Goal: Task Accomplishment & Management: Manage account settings

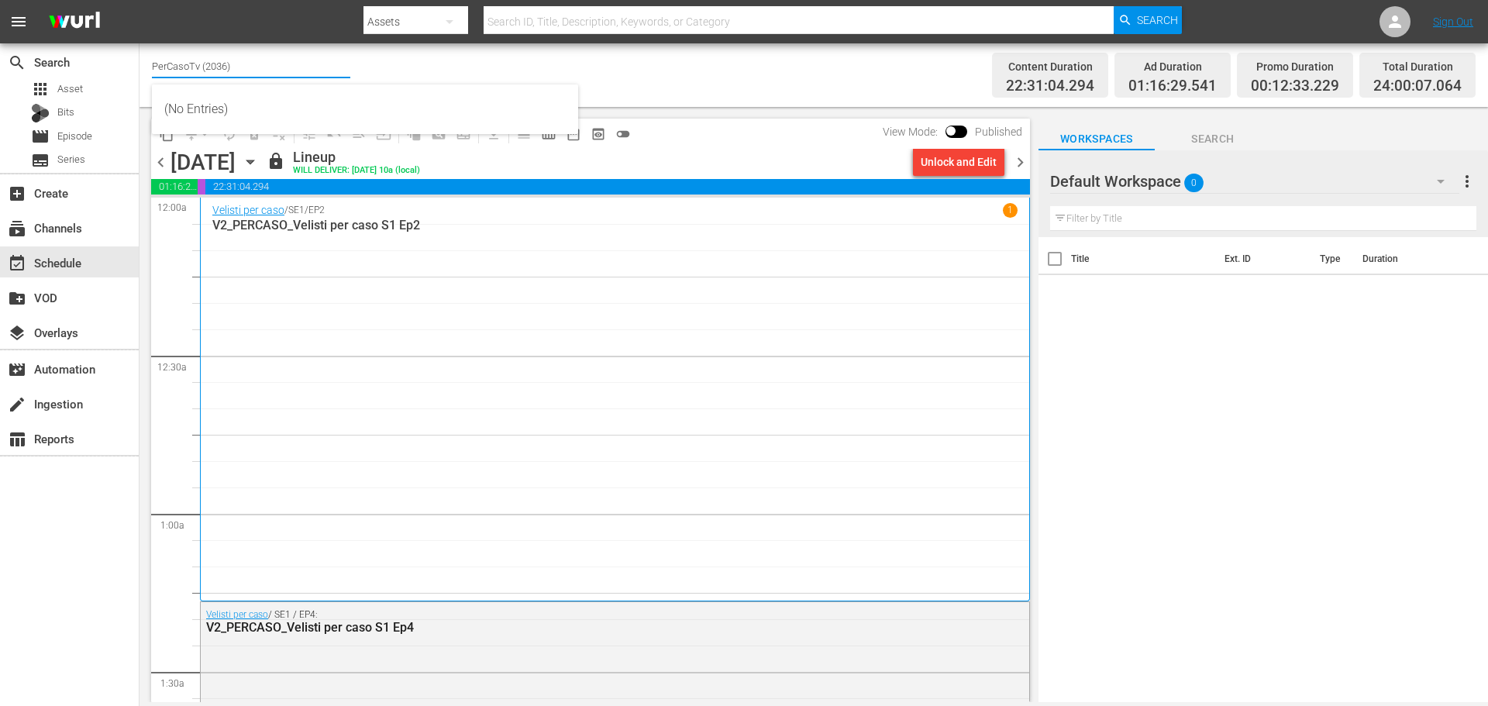
click at [172, 73] on input "PerCasoTv (2036)" at bounding box center [251, 65] width 198 height 37
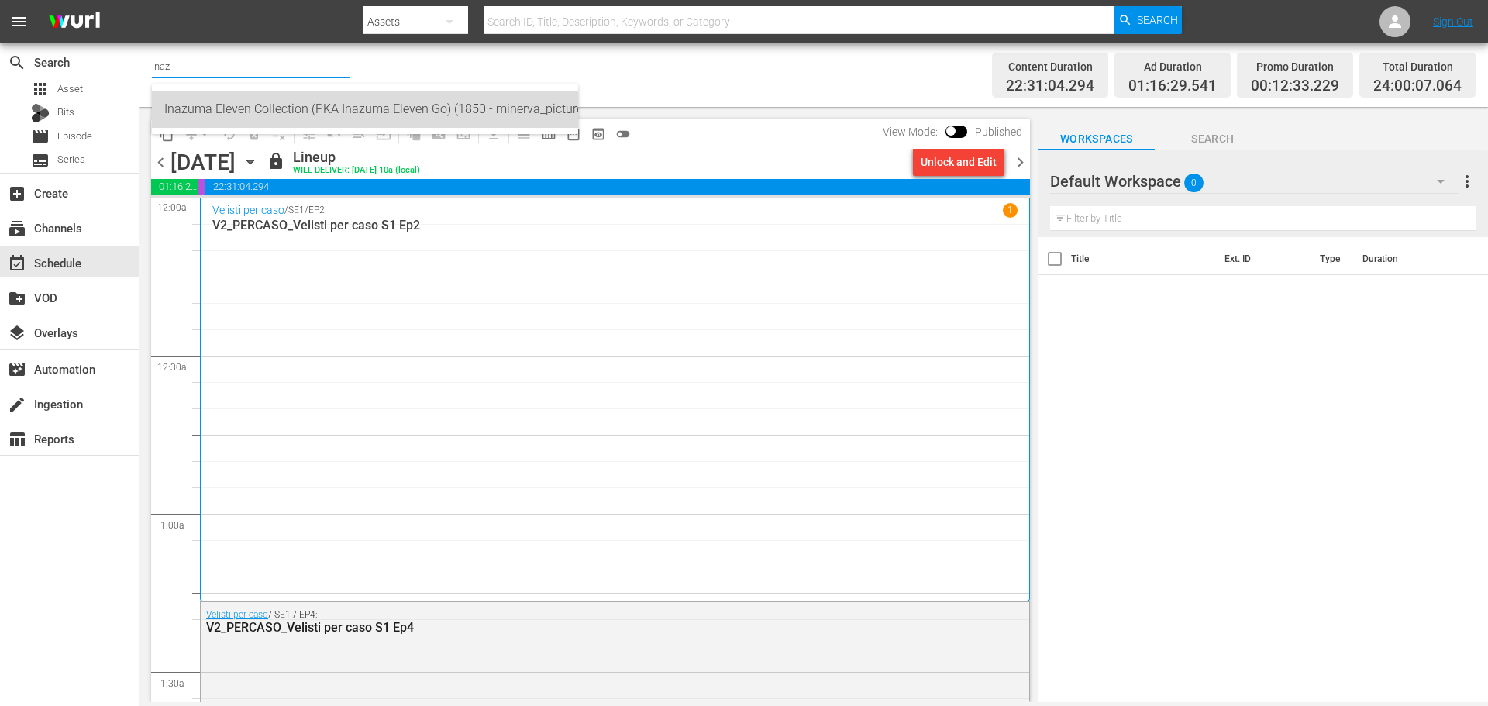
click at [252, 121] on div "Inazuma Eleven Collection (PKA Inazuma Eleven Go) (1850 - minerva_pictures_inaz…" at bounding box center [365, 109] width 402 height 37
type input "Inazuma Eleven Collection (PKA Inazuma Eleven Go) (1850 - minerva_pictures_inaz…"
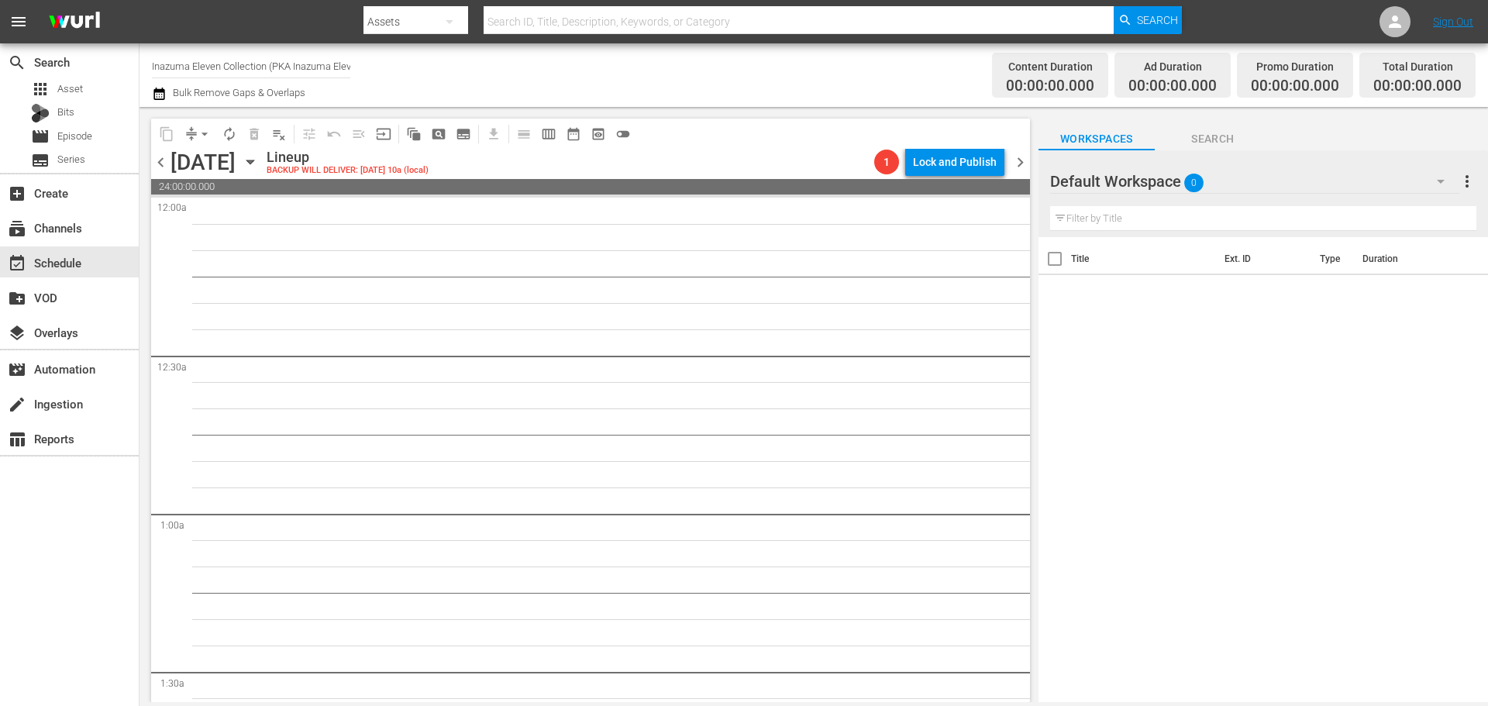
click at [259, 165] on icon "button" at bounding box center [250, 161] width 17 height 17
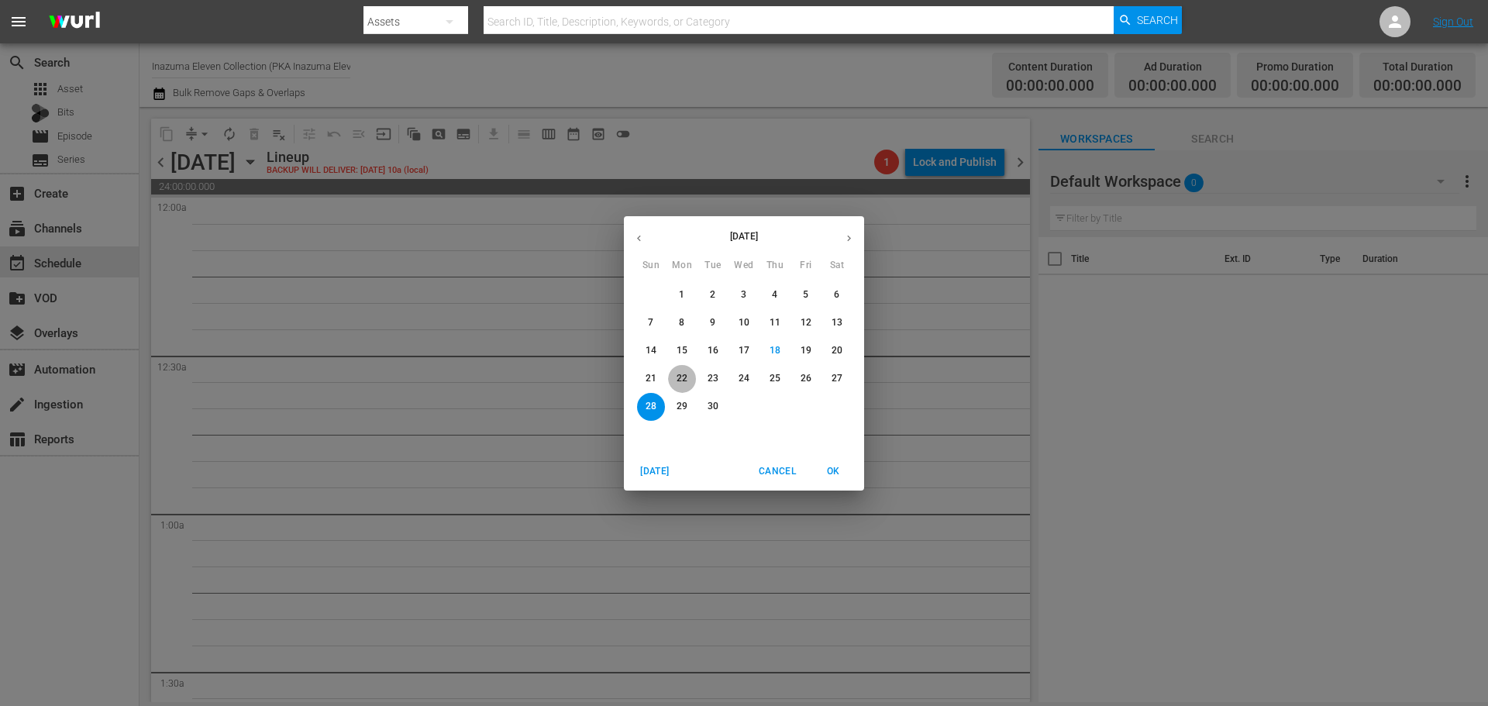
click at [684, 376] on p "22" at bounding box center [682, 378] width 11 height 13
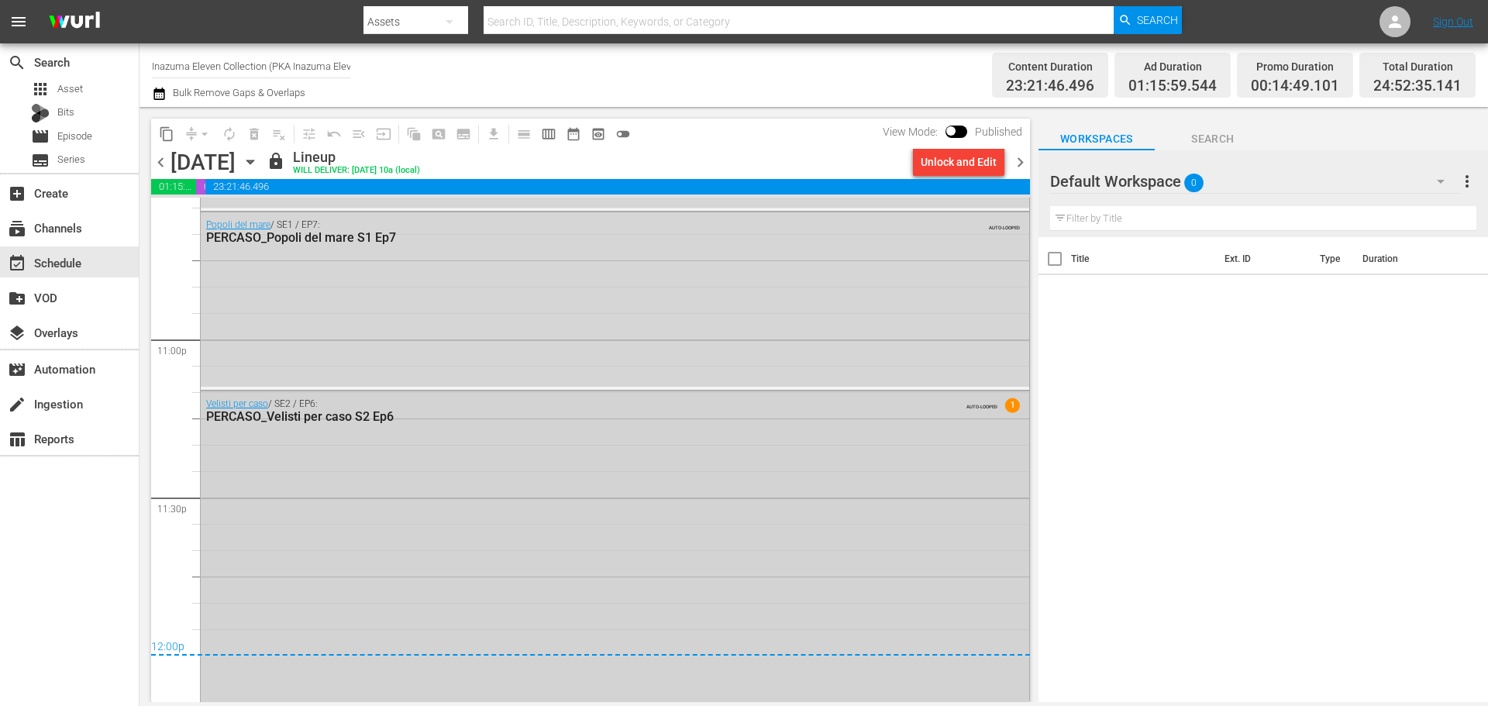
scroll to position [7120, 0]
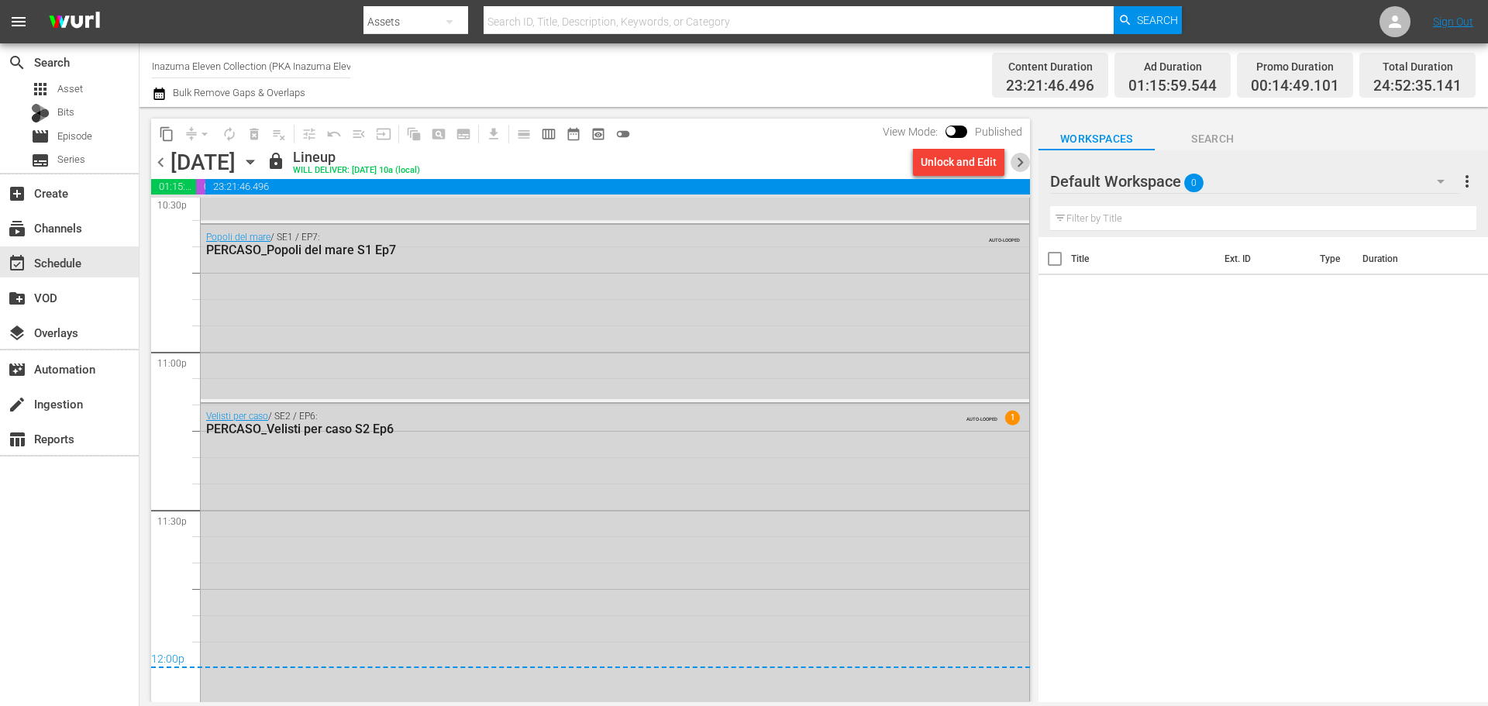
click at [1022, 167] on span "chevron_right" at bounding box center [1020, 162] width 19 height 19
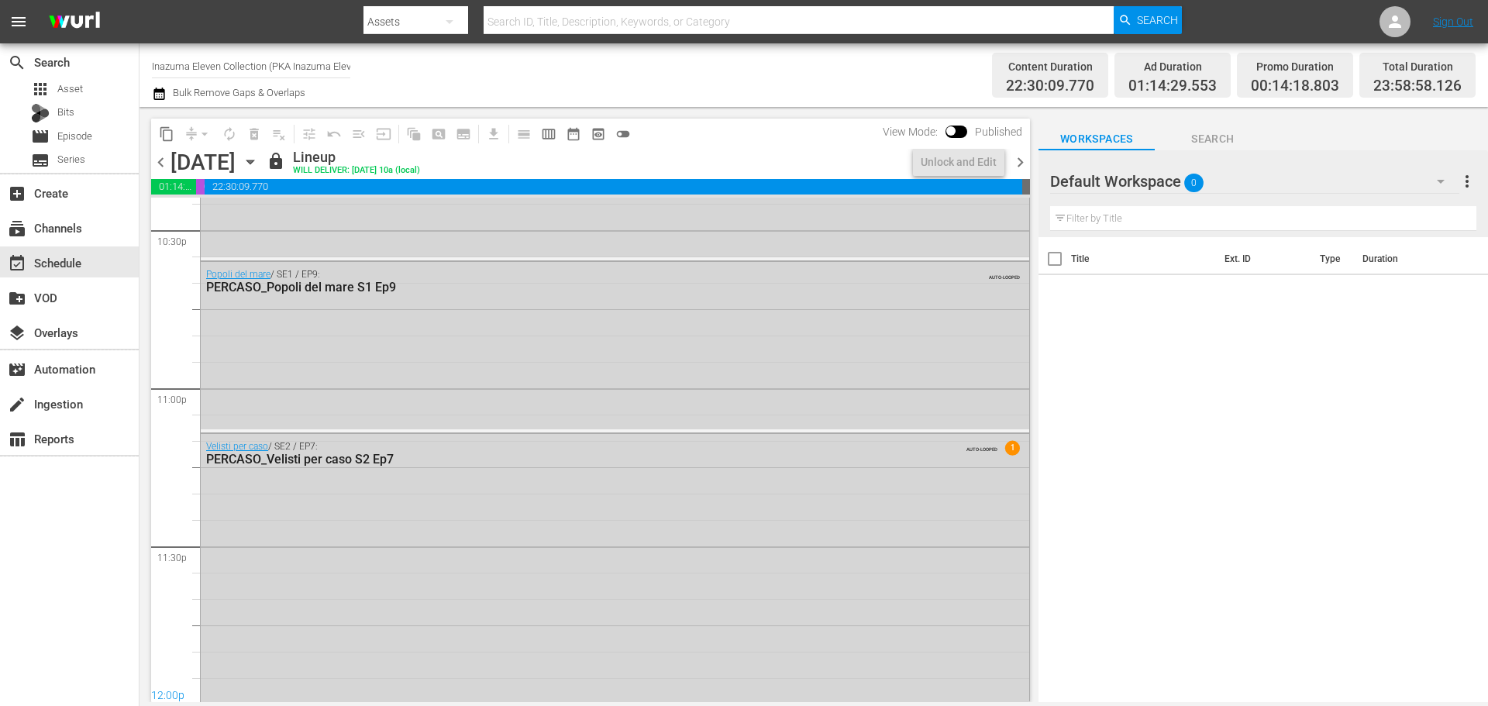
scroll to position [6714, 0]
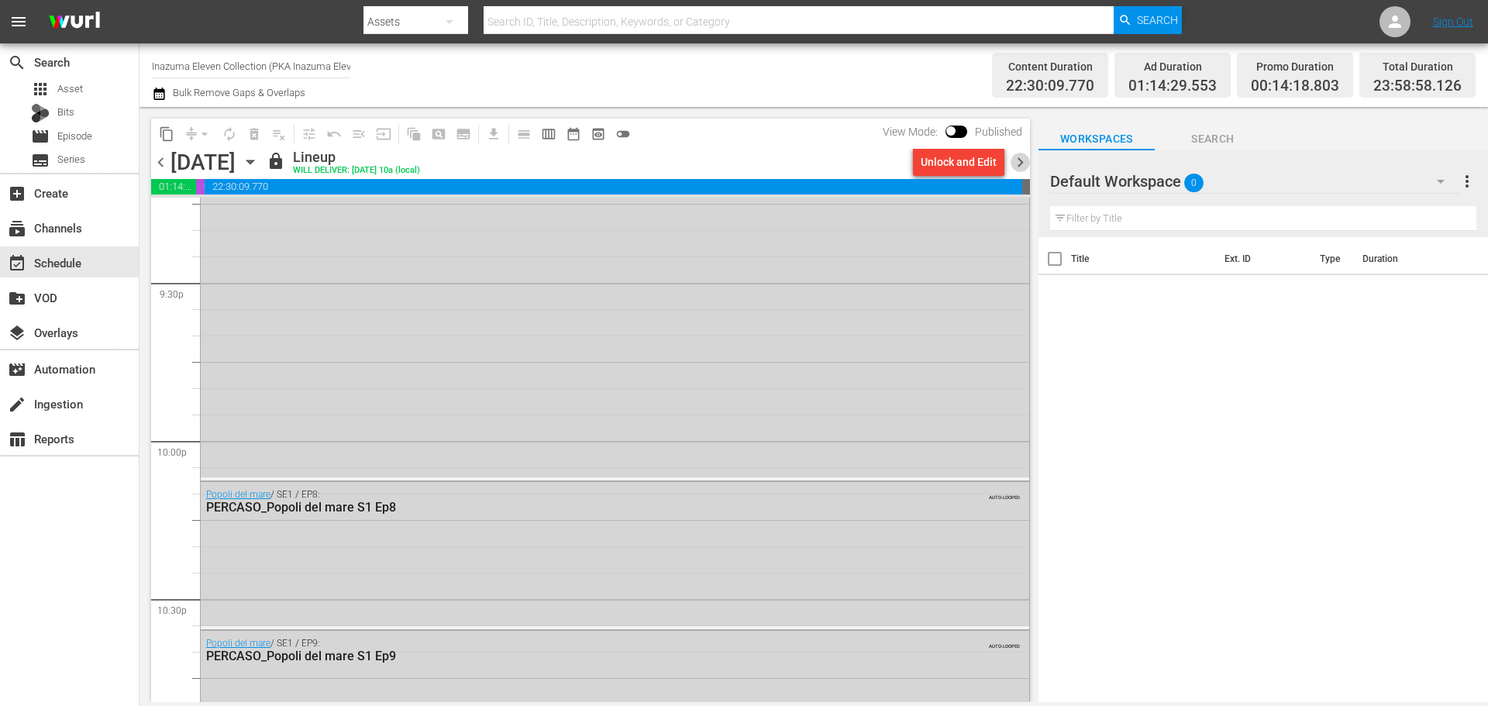
click at [1023, 166] on span "chevron_right" at bounding box center [1020, 162] width 19 height 19
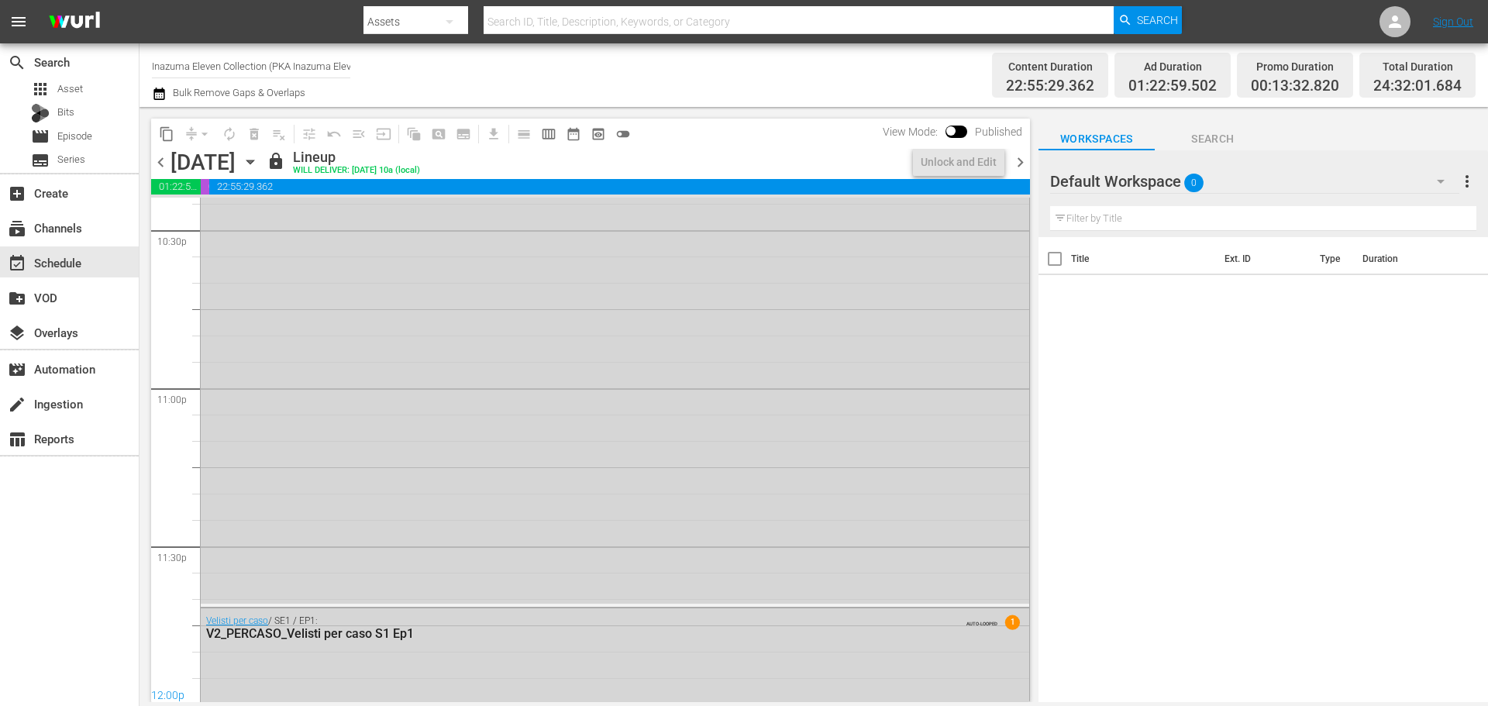
scroll to position [6820, 0]
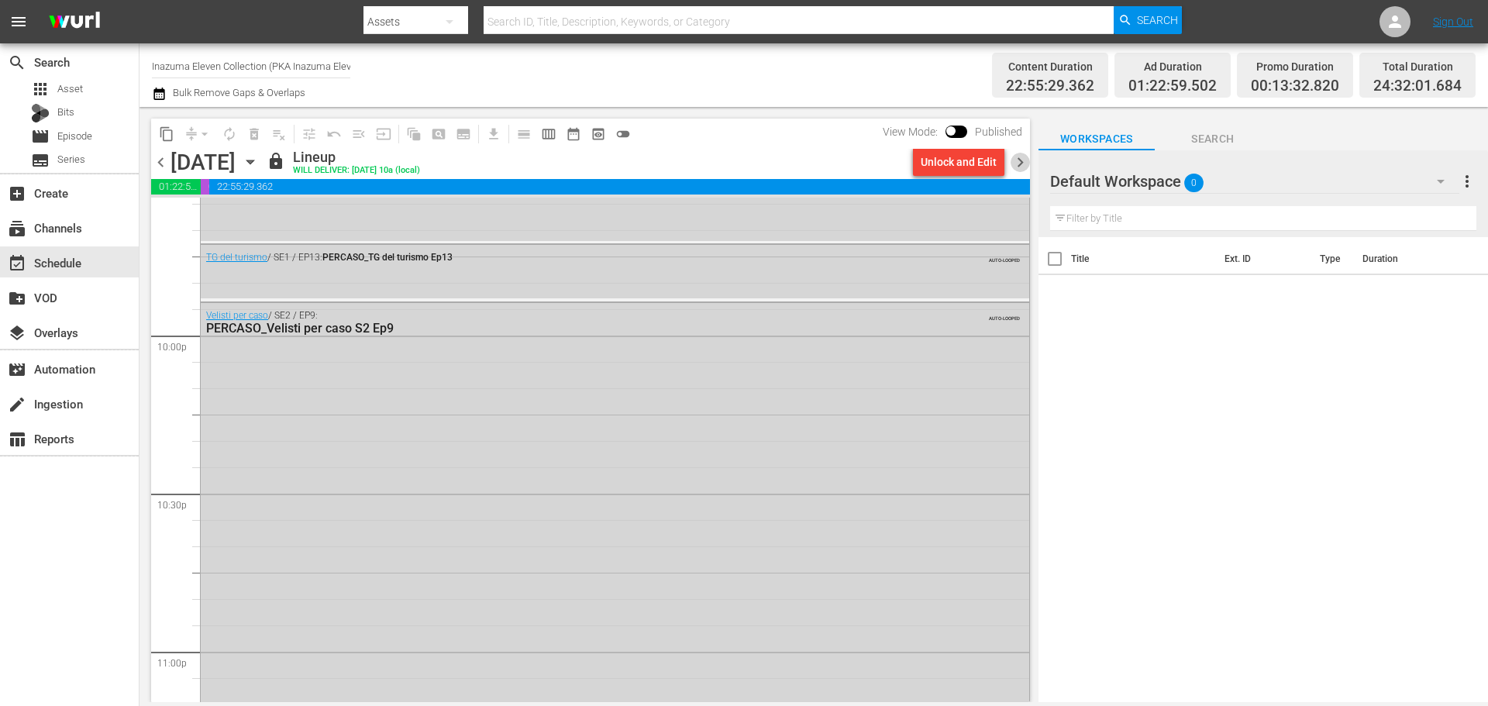
click at [1018, 162] on span "chevron_right" at bounding box center [1020, 162] width 19 height 19
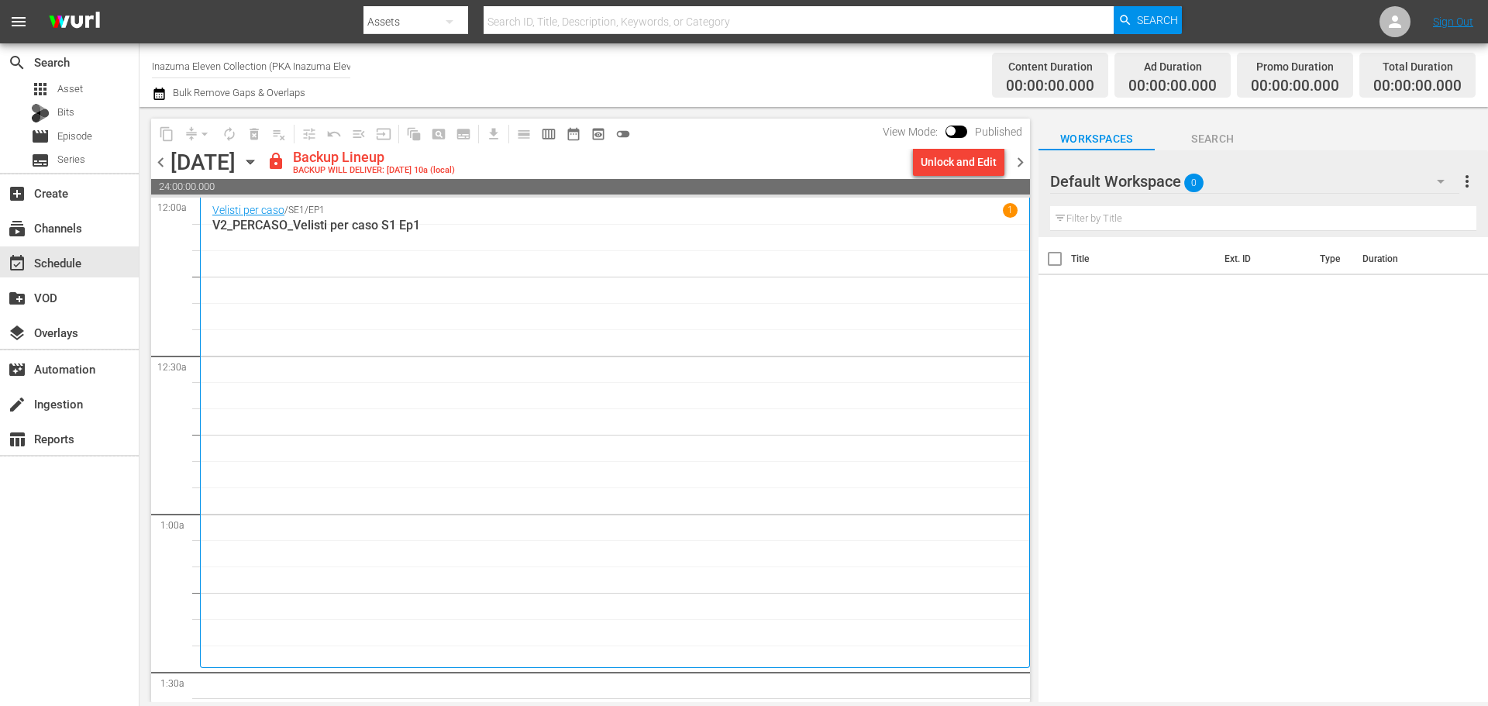
click at [260, 65] on input "Inazuma Eleven Collection (PKA Inazuma Eleven Go) (1850)" at bounding box center [251, 65] width 198 height 37
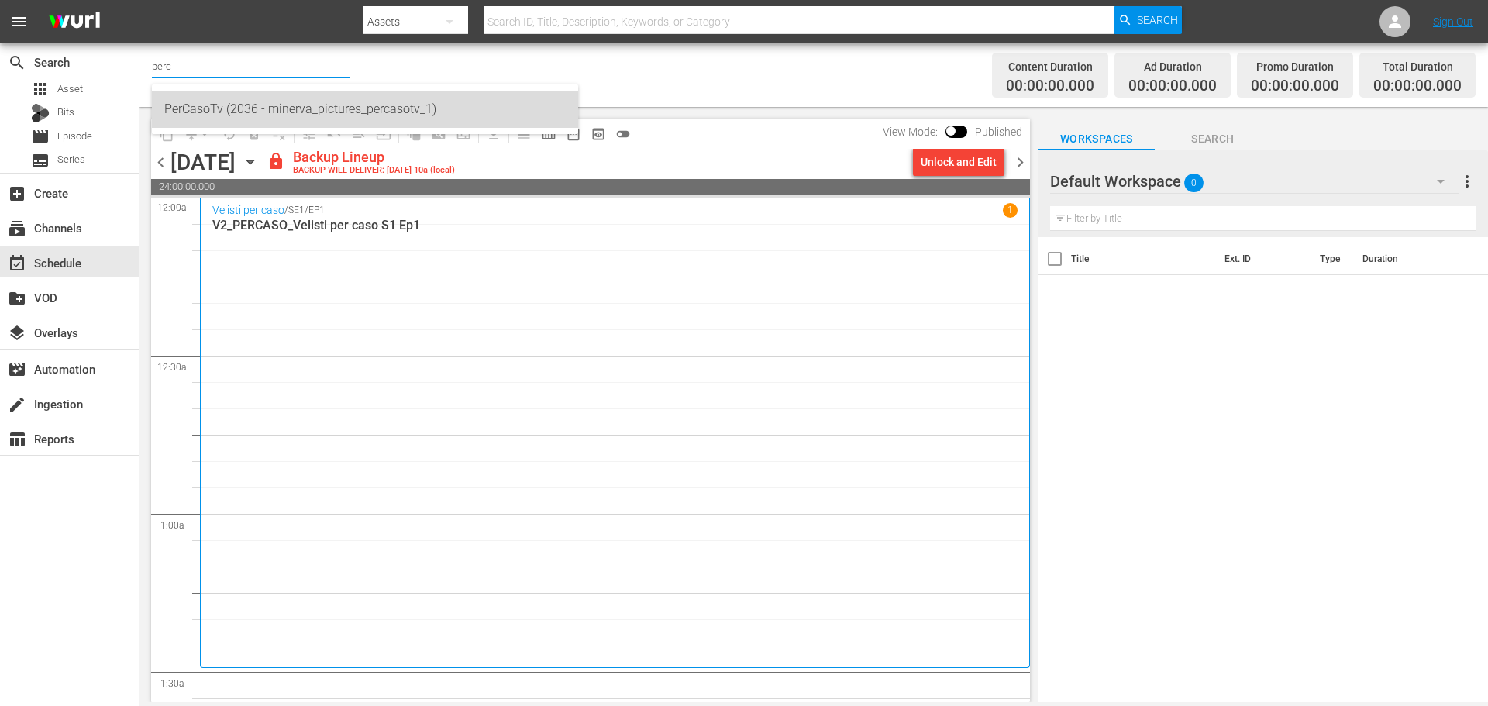
click at [415, 107] on div "PerCasoTv (2036 - minerva_pictures_percasotv_1)" at bounding box center [365, 109] width 402 height 37
type input "PerCasoTv (2036 - minerva_pictures_percasotv_1)"
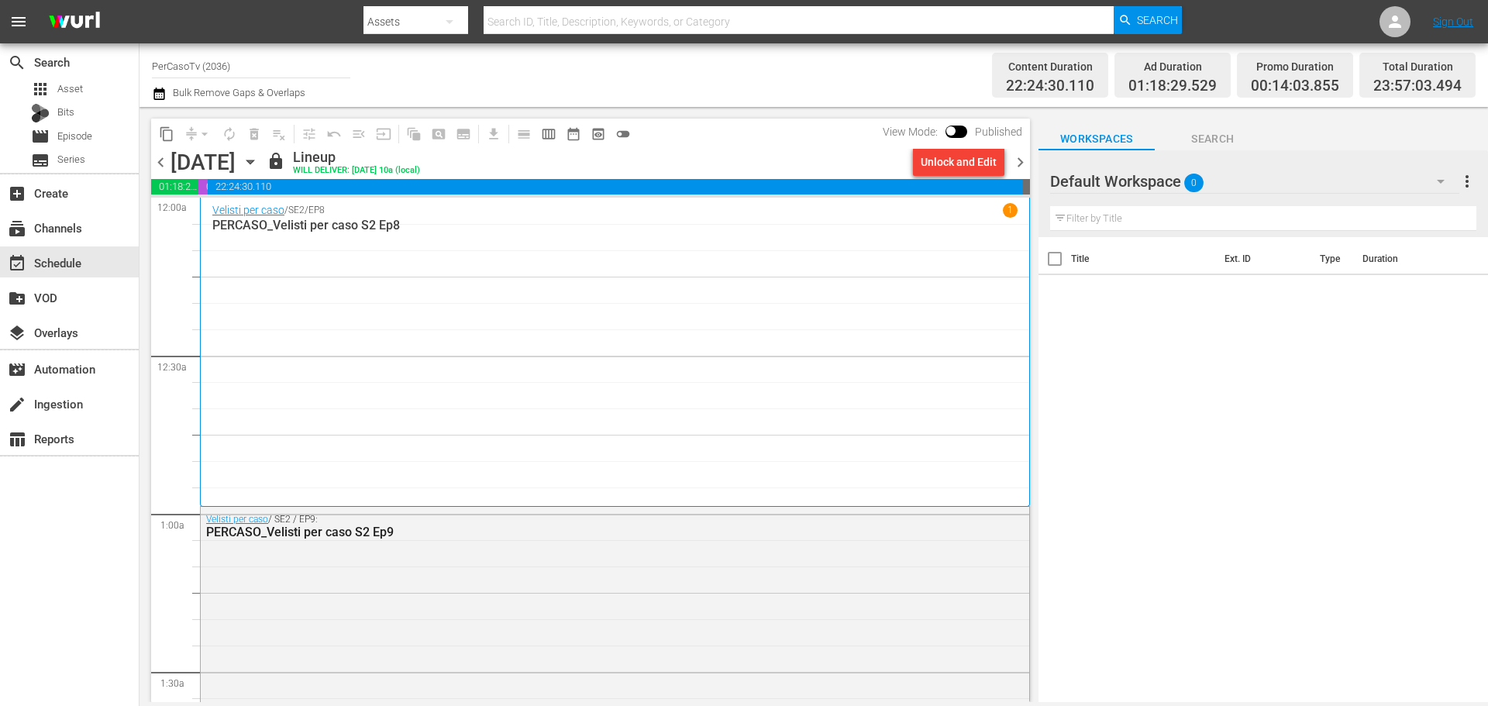
click at [166, 166] on span "chevron_left" at bounding box center [160, 162] width 19 height 19
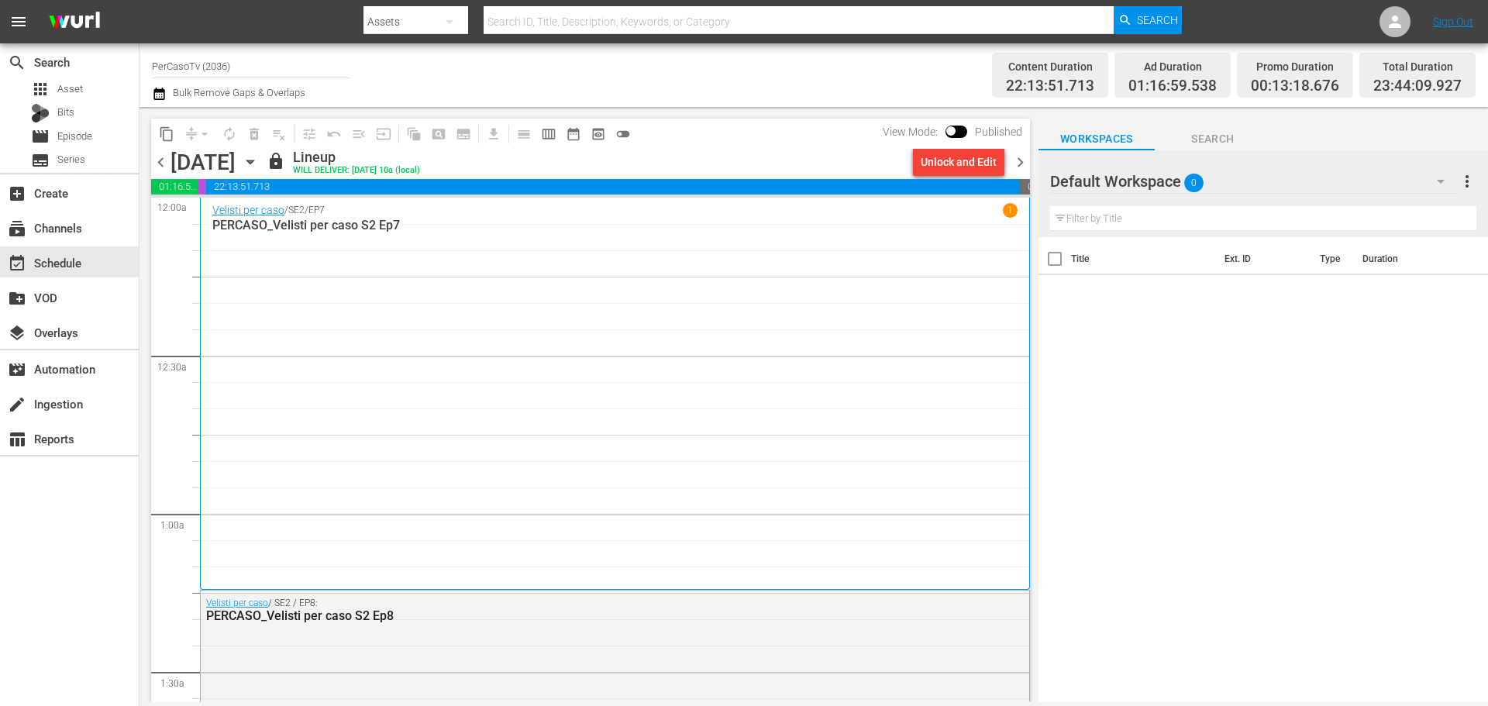
click at [154, 157] on span "chevron_left" at bounding box center [160, 162] width 19 height 19
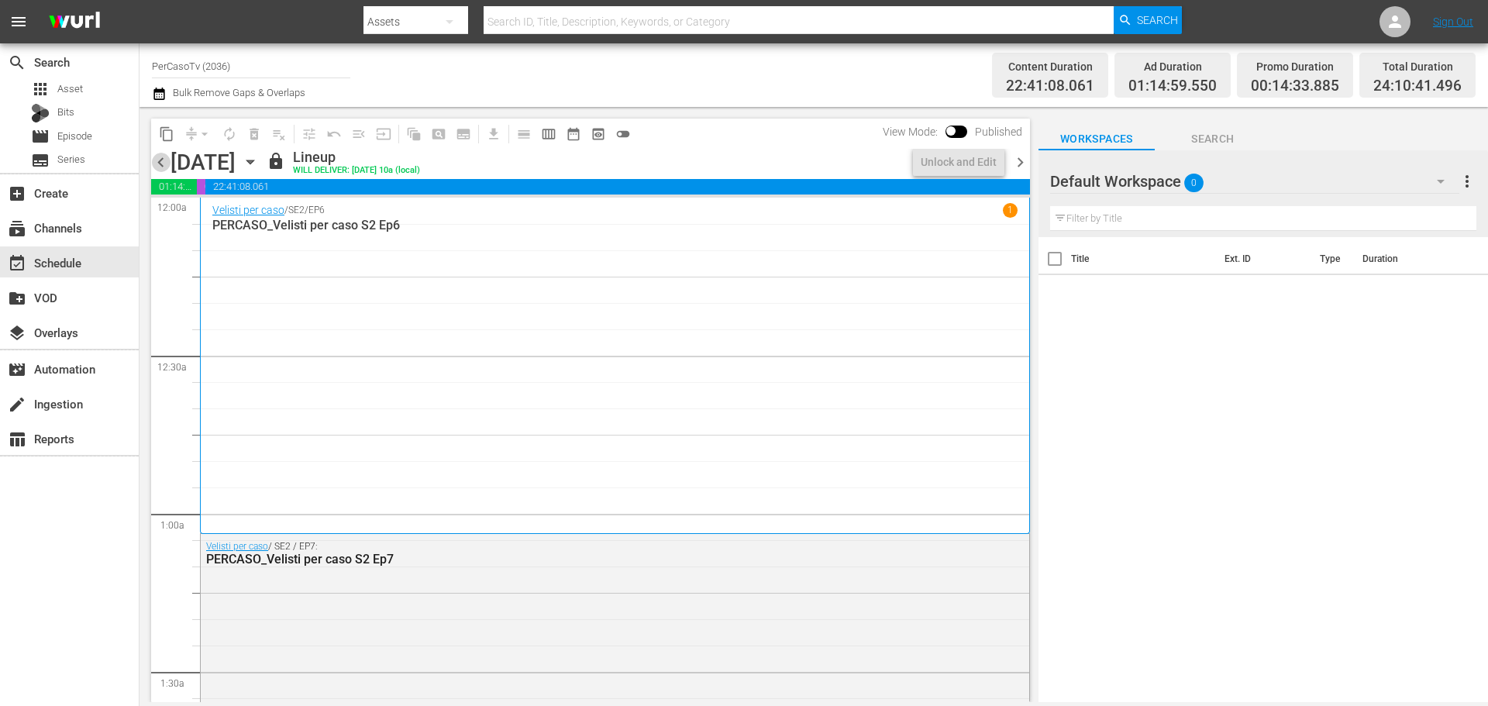
click at [156, 157] on span "chevron_left" at bounding box center [160, 162] width 19 height 19
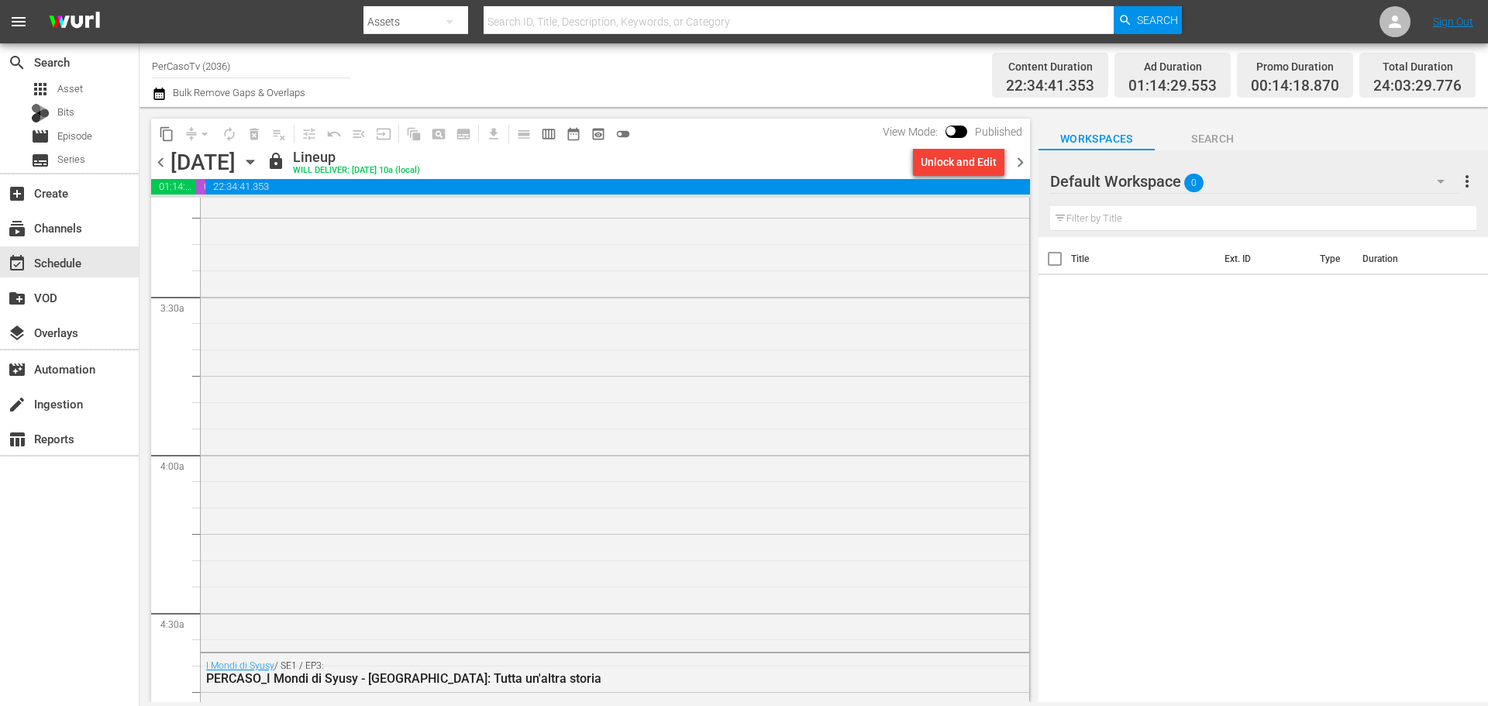
scroll to position [1473, 0]
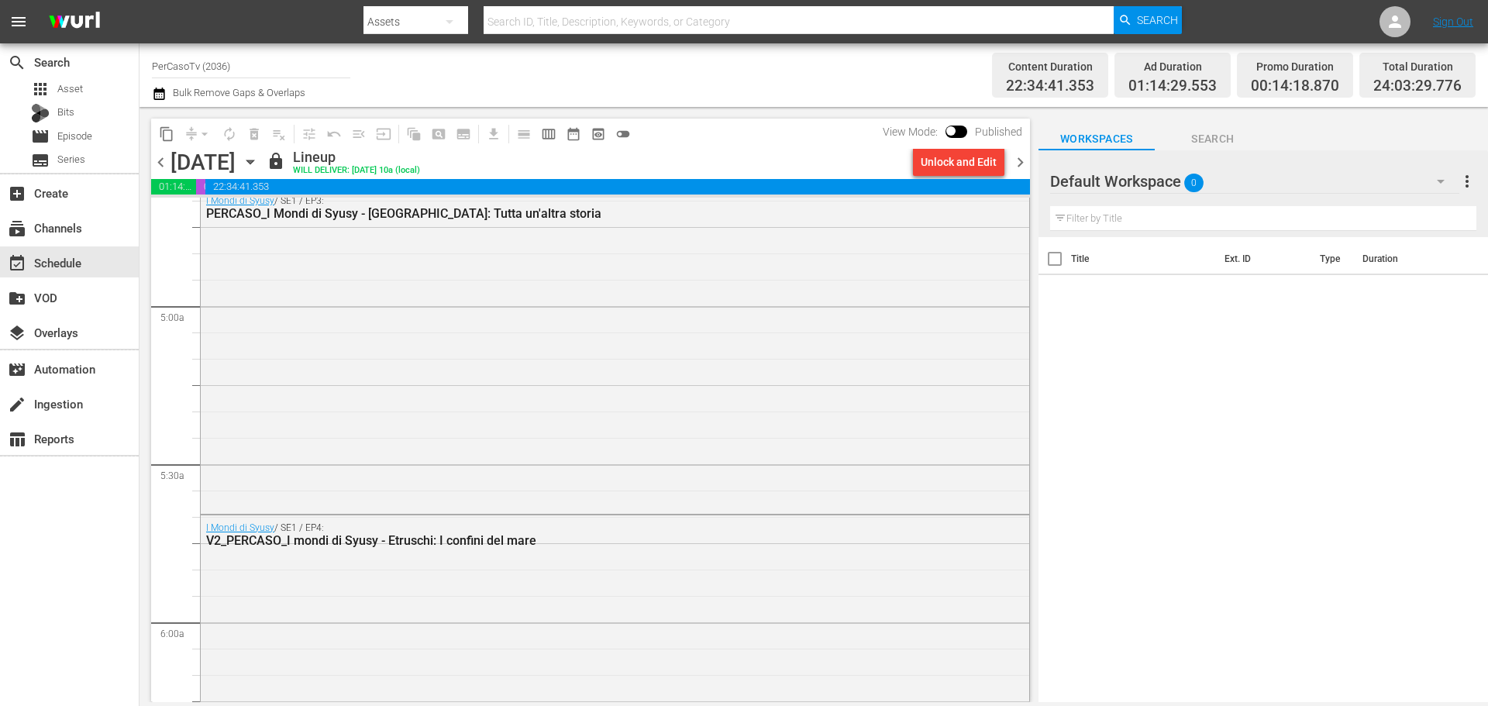
click at [1022, 160] on span "chevron_right" at bounding box center [1020, 162] width 19 height 19
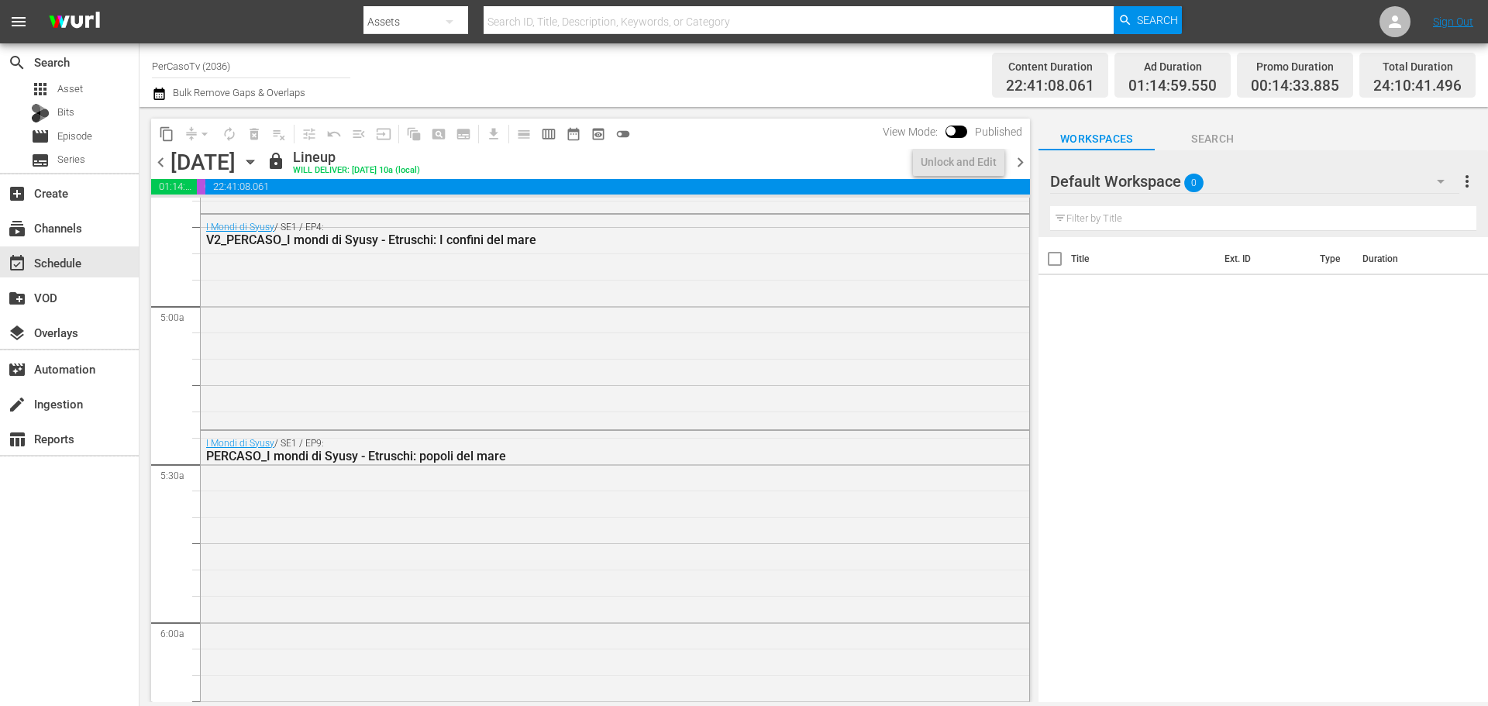
scroll to position [1420, 0]
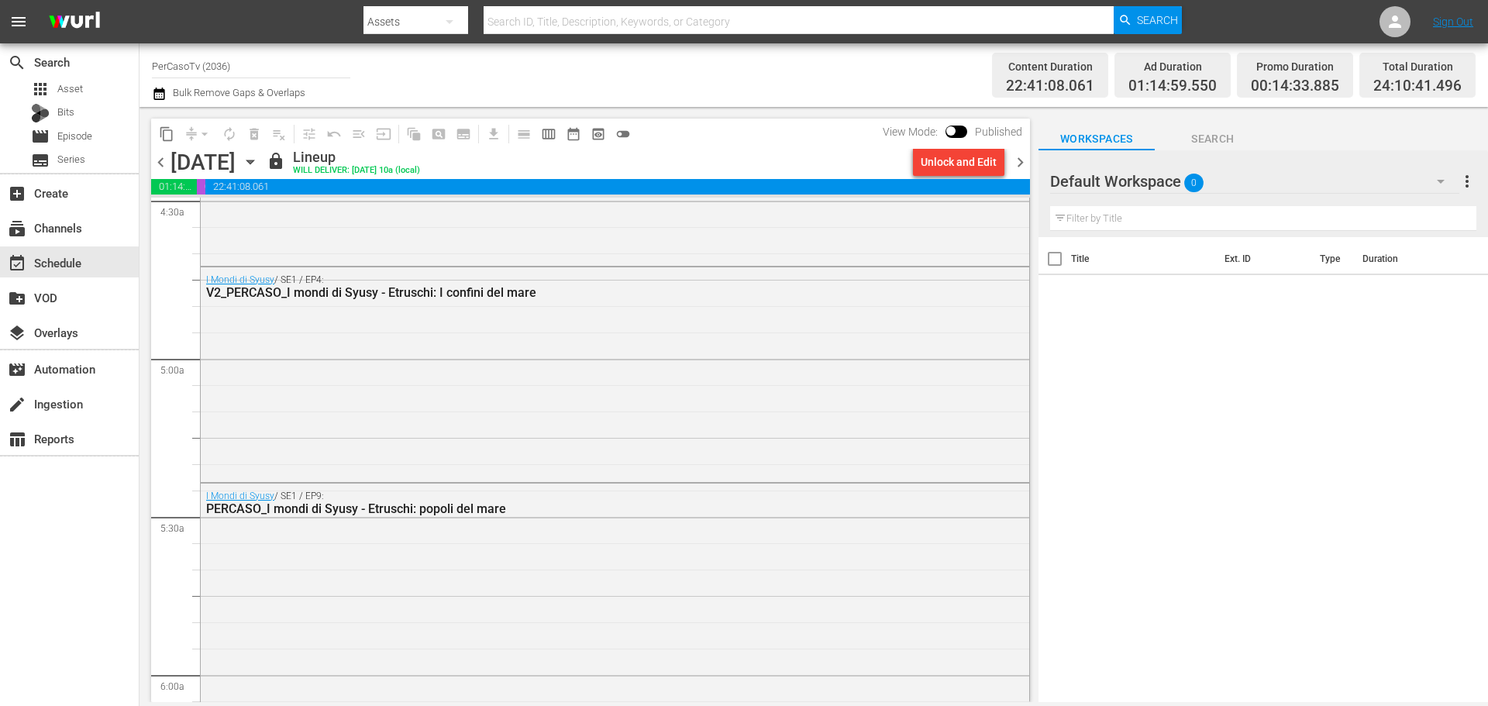
click at [1021, 164] on span "chevron_right" at bounding box center [1020, 162] width 19 height 19
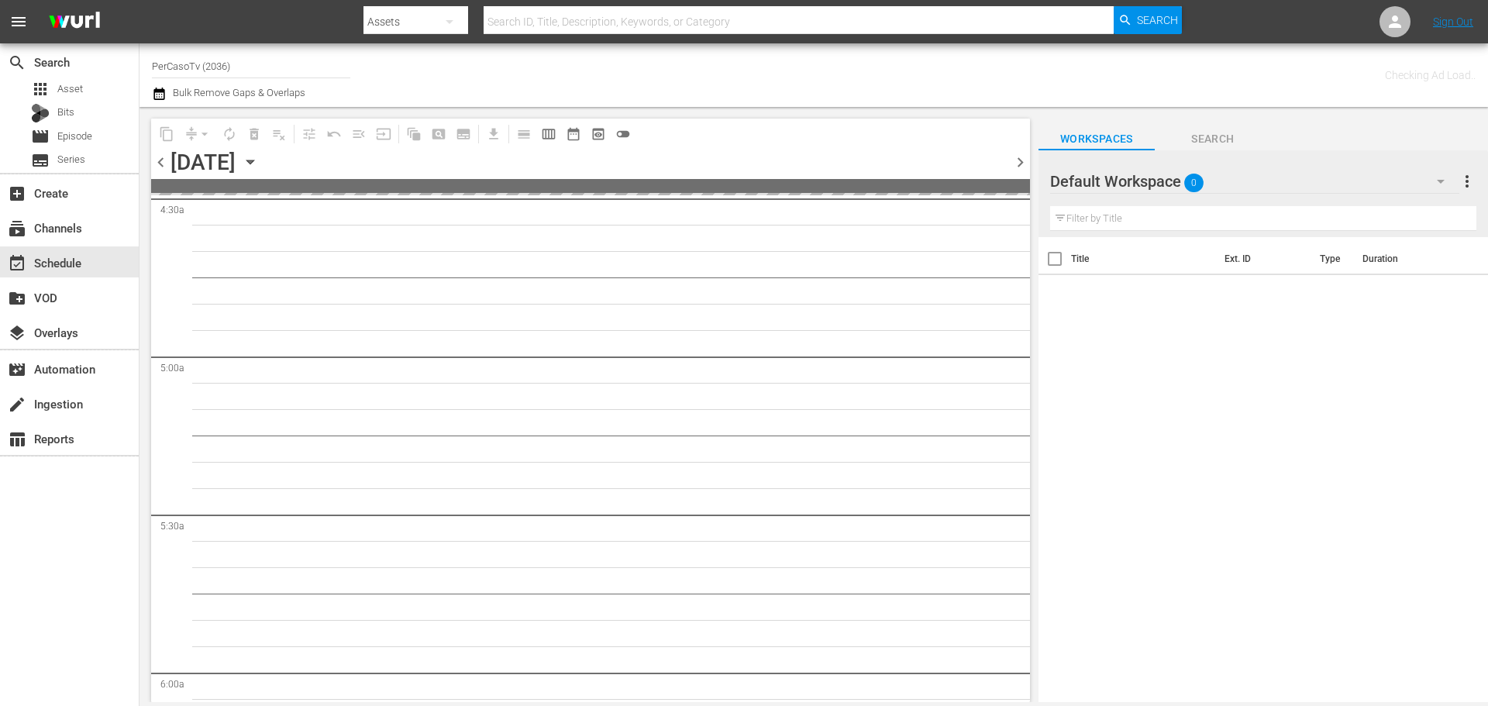
scroll to position [1473, 0]
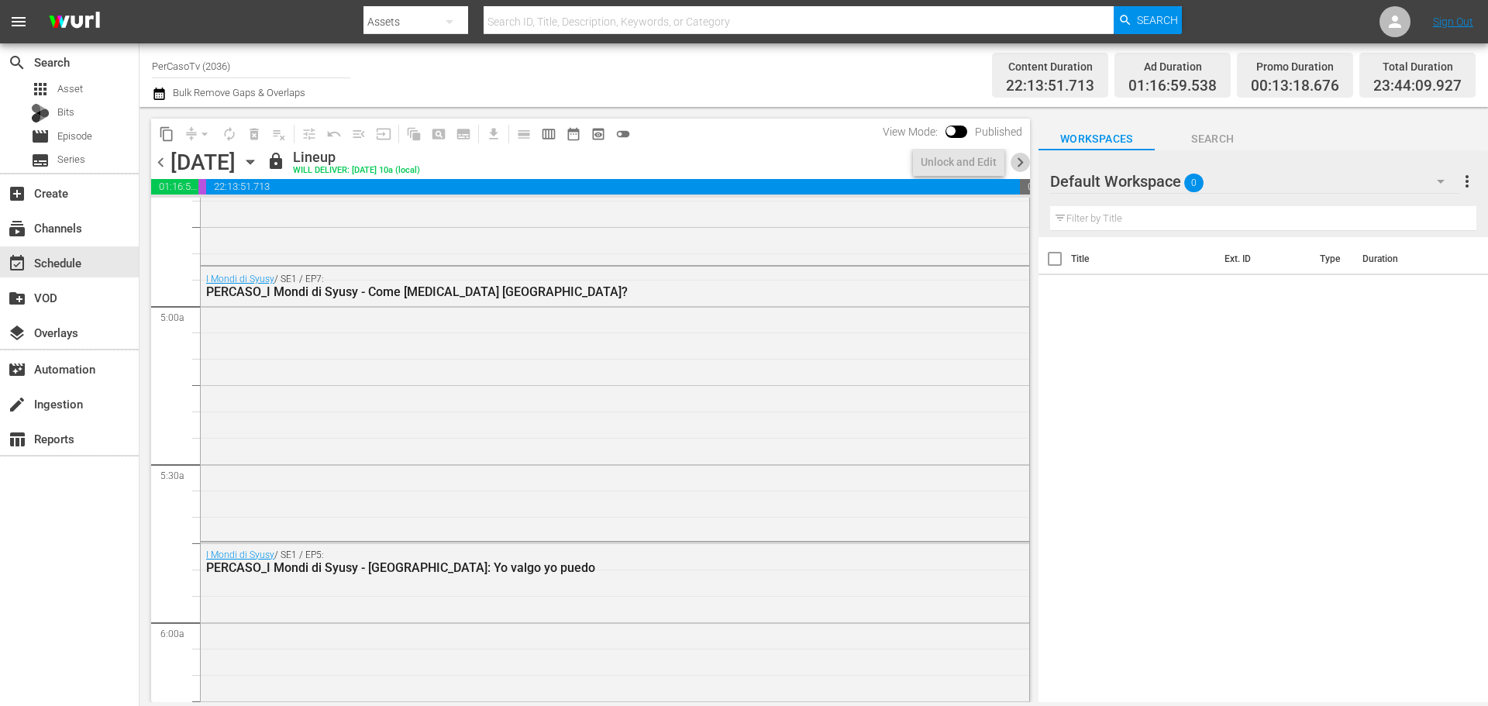
click at [1021, 164] on span "chevron_right" at bounding box center [1020, 162] width 19 height 19
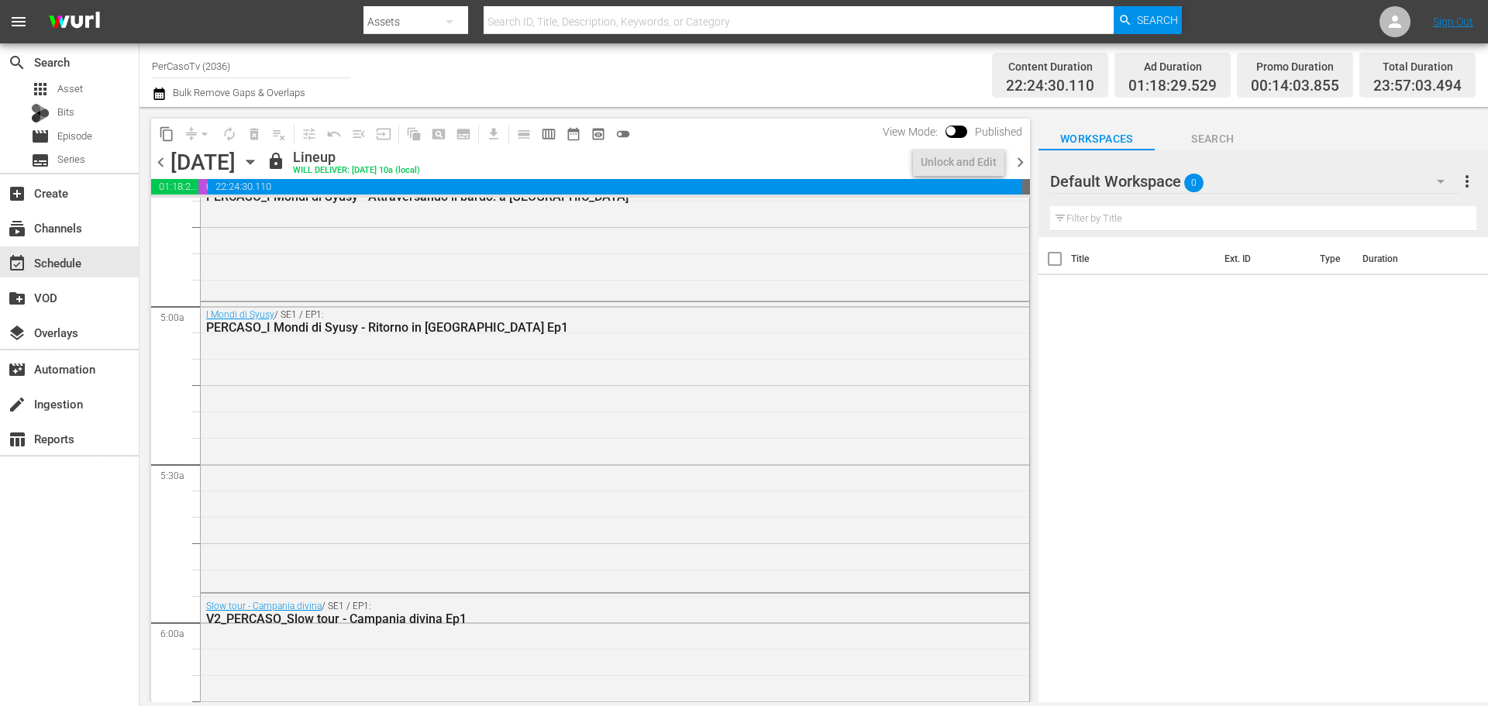
scroll to position [1420, 0]
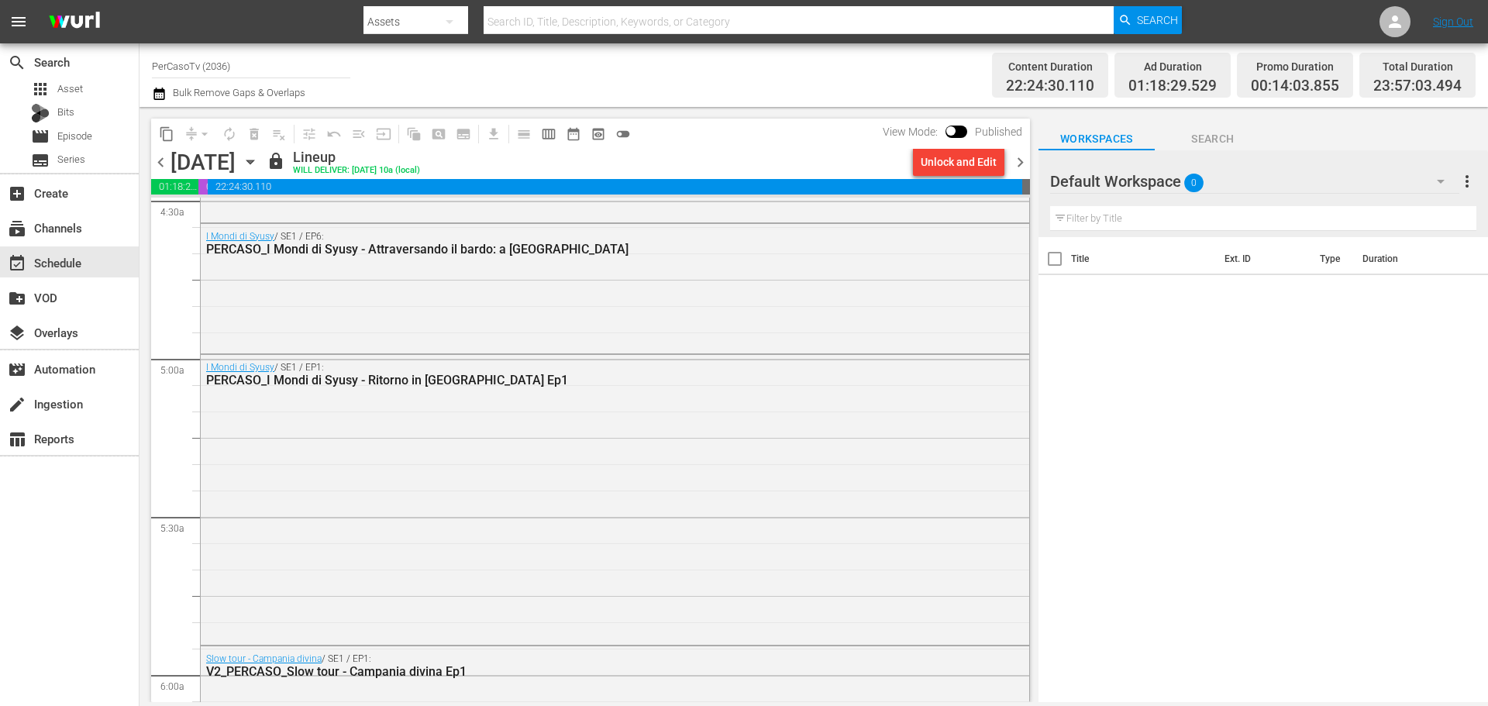
click at [1021, 164] on span "chevron_right" at bounding box center [1020, 162] width 19 height 19
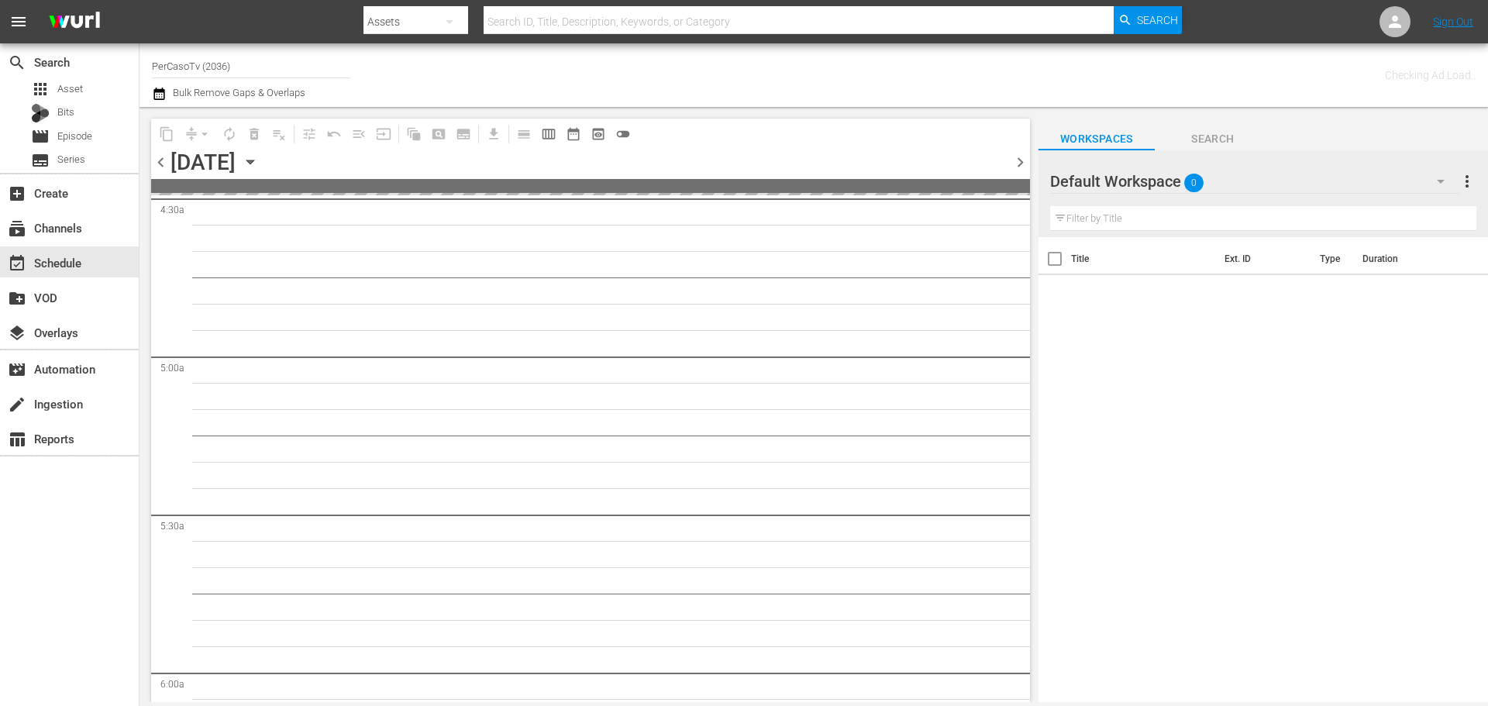
scroll to position [1473, 0]
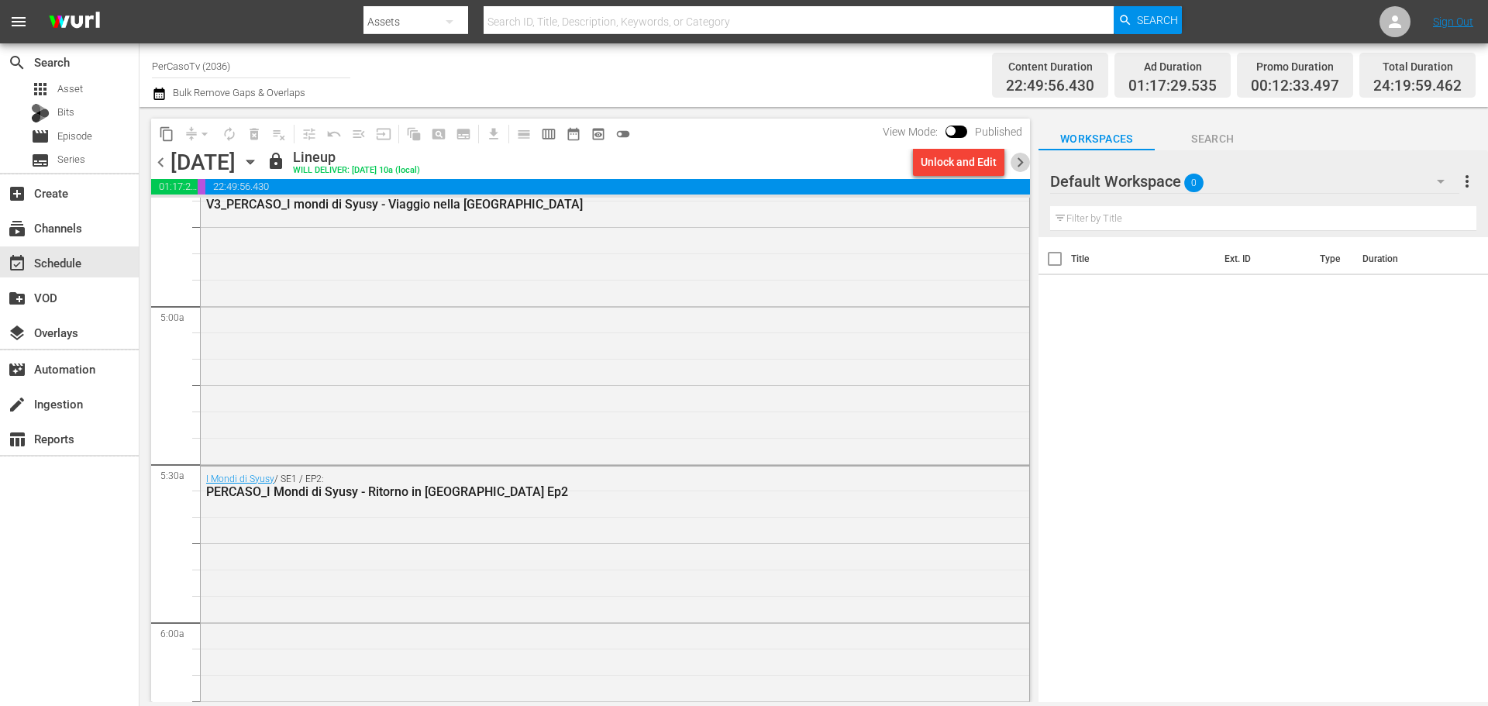
click at [1021, 164] on span "chevron_right" at bounding box center [1020, 162] width 19 height 19
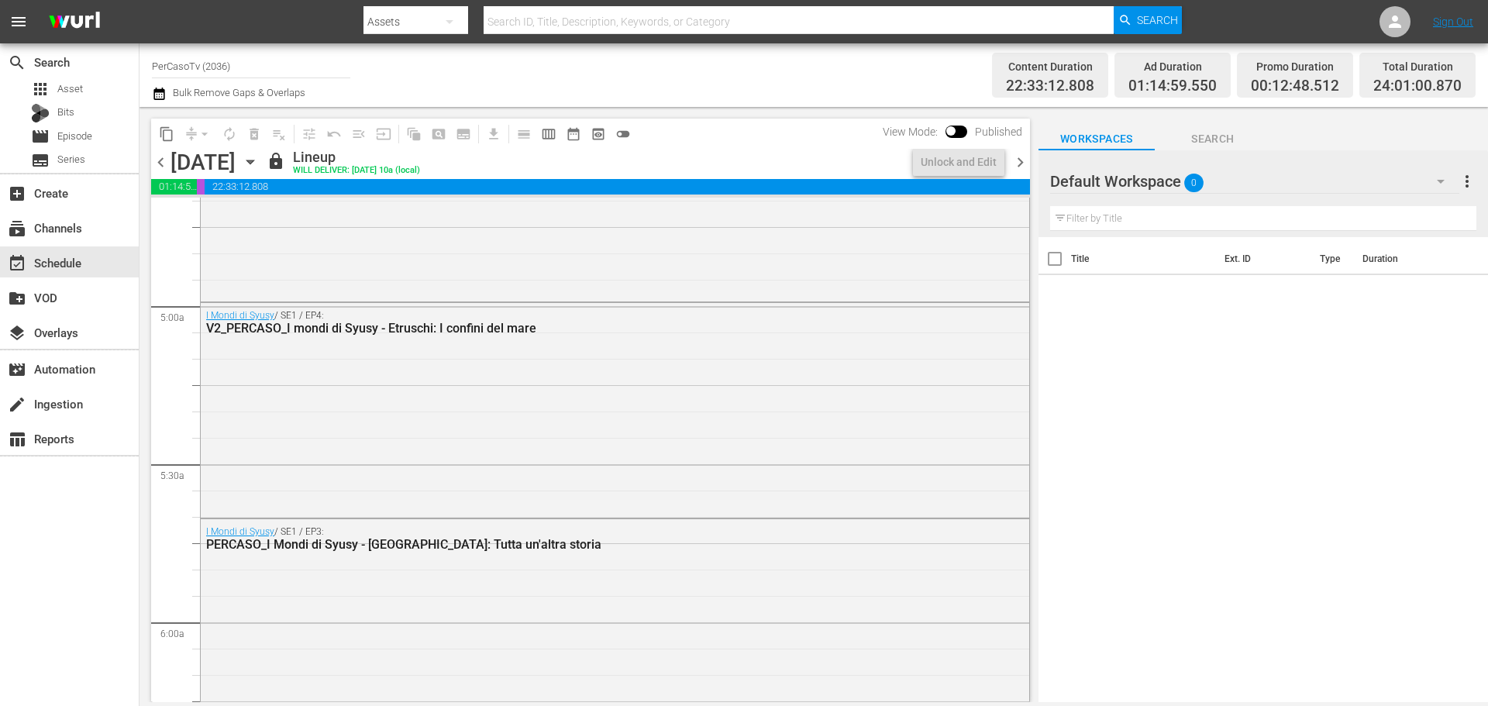
scroll to position [1446, 0]
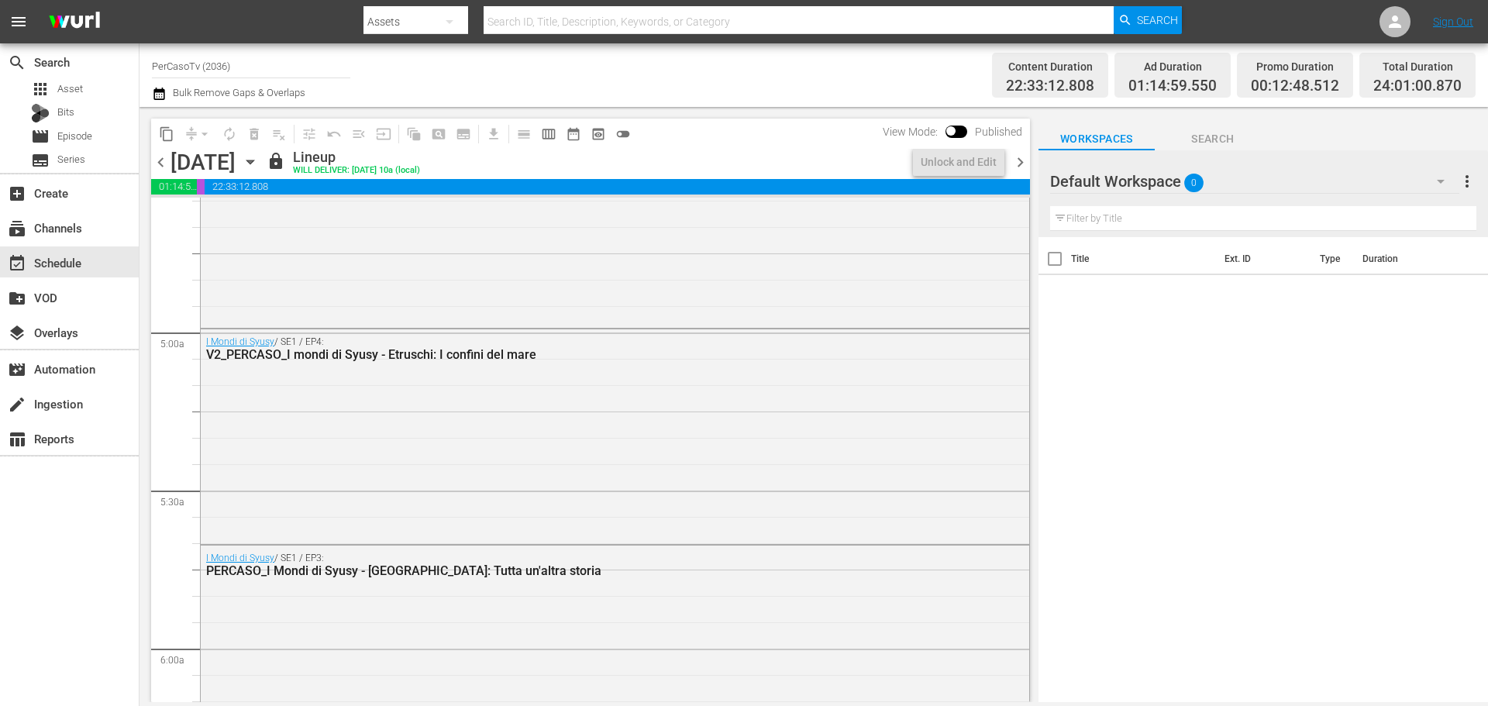
click at [1021, 167] on span "chevron_right" at bounding box center [1020, 162] width 19 height 19
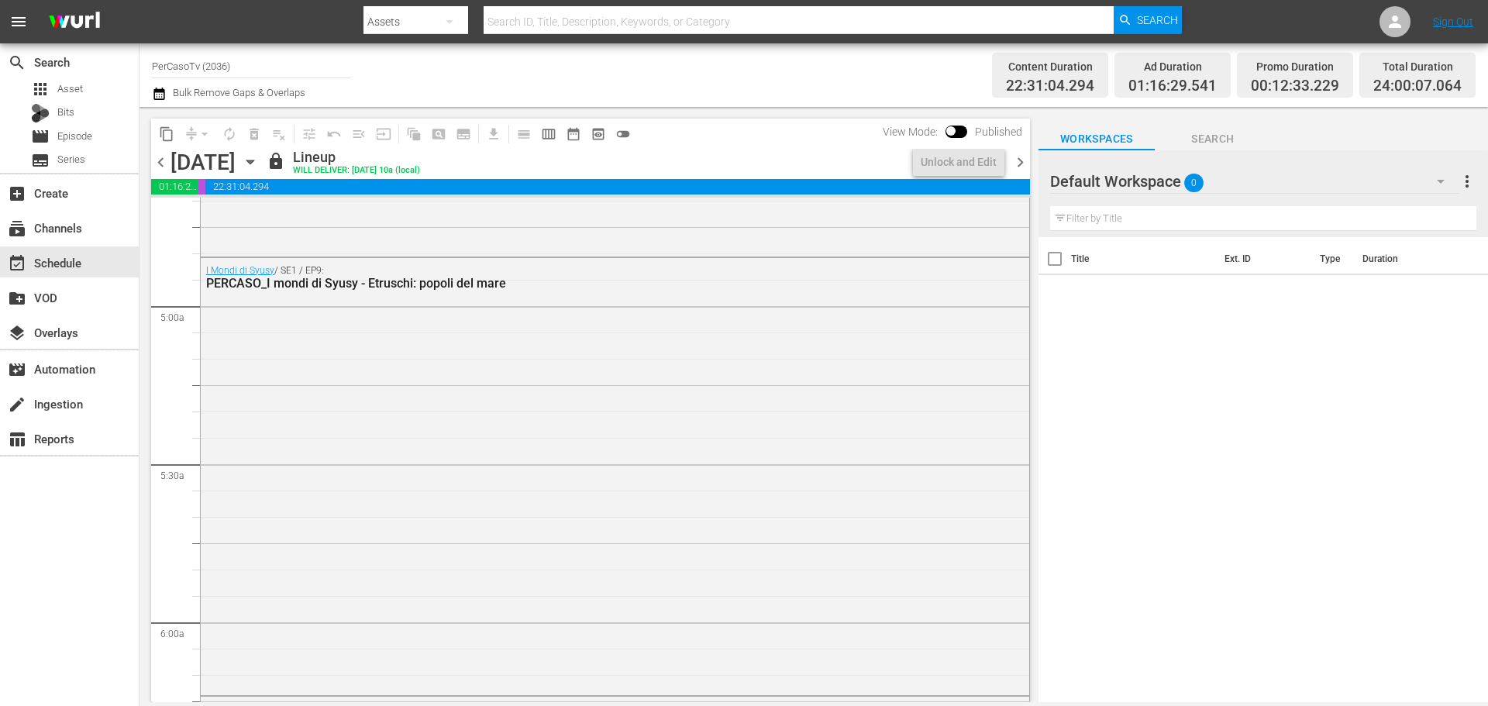
scroll to position [1420, 0]
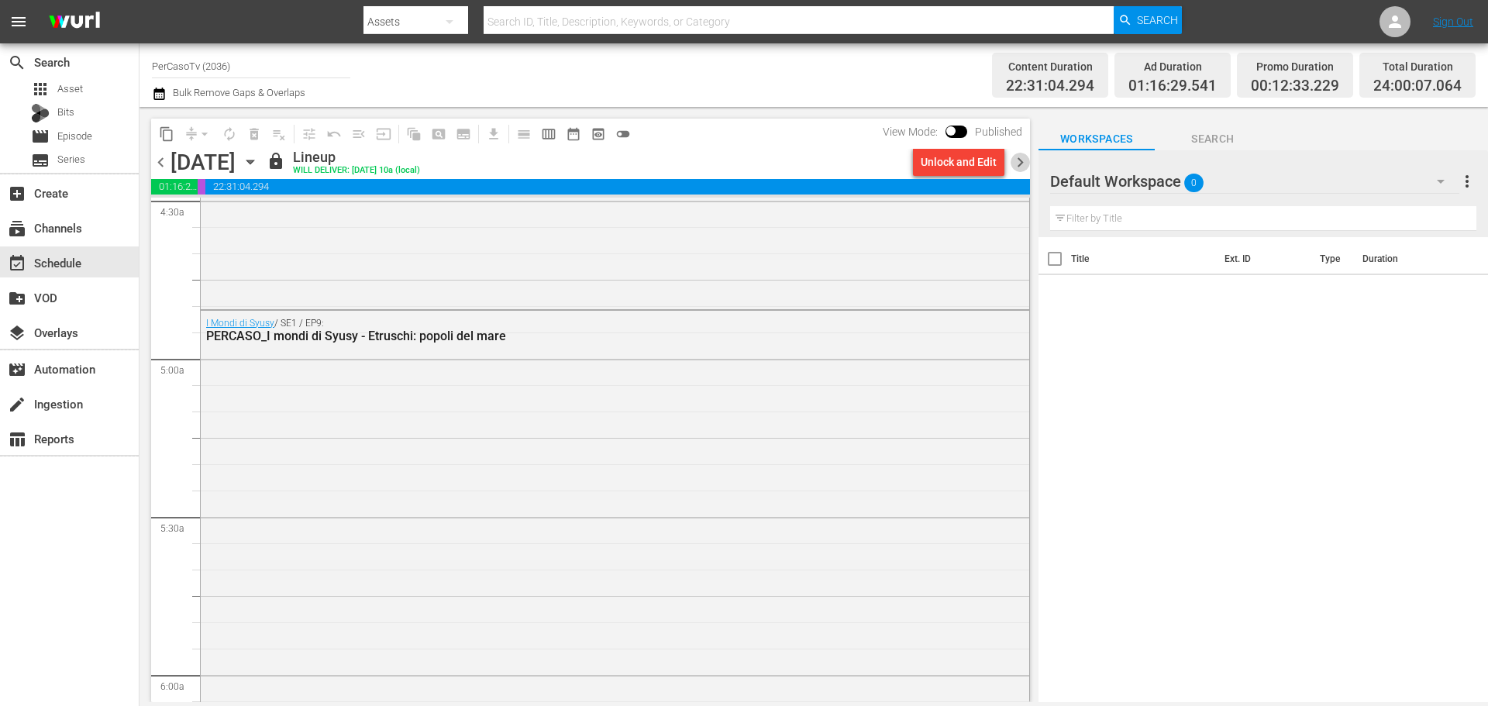
click at [1021, 167] on span "chevron_right" at bounding box center [1020, 162] width 19 height 19
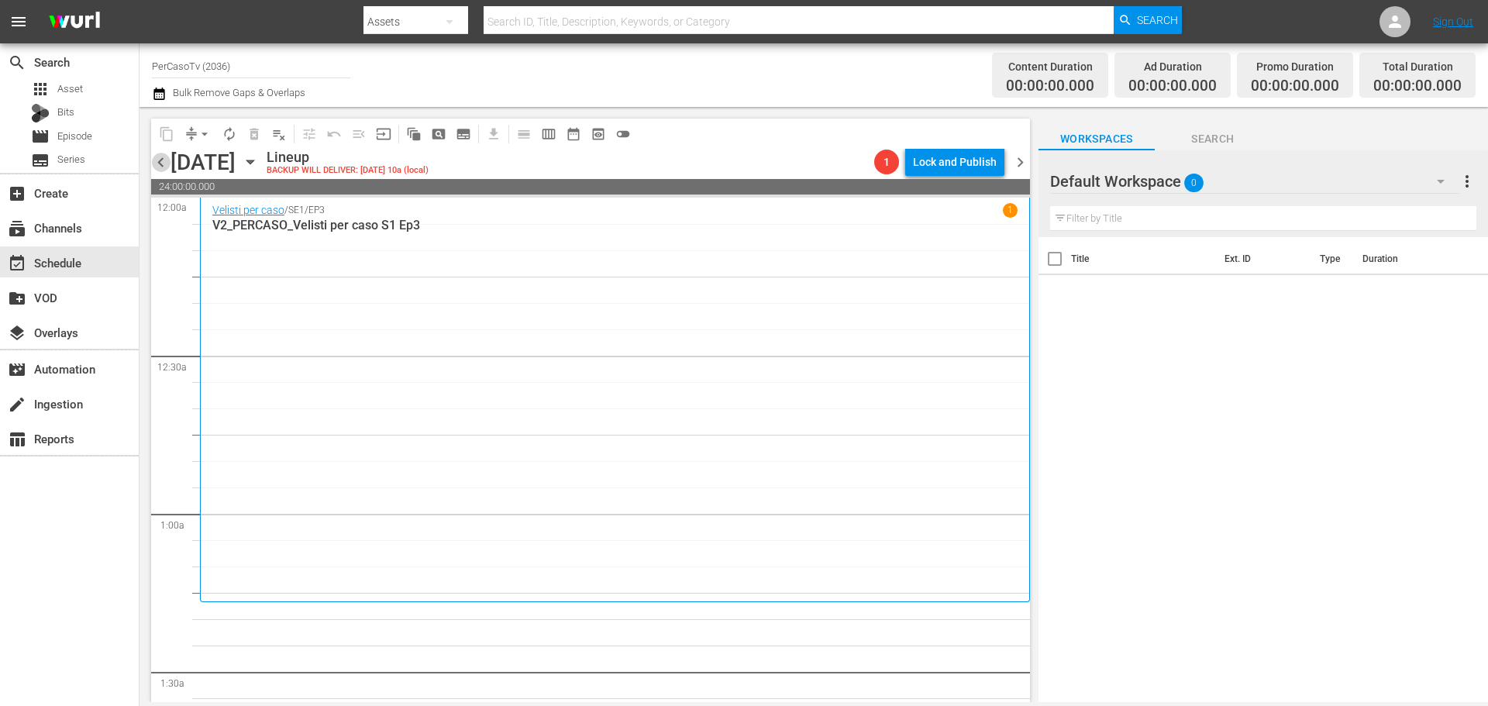
click at [163, 155] on span "chevron_left" at bounding box center [160, 162] width 19 height 19
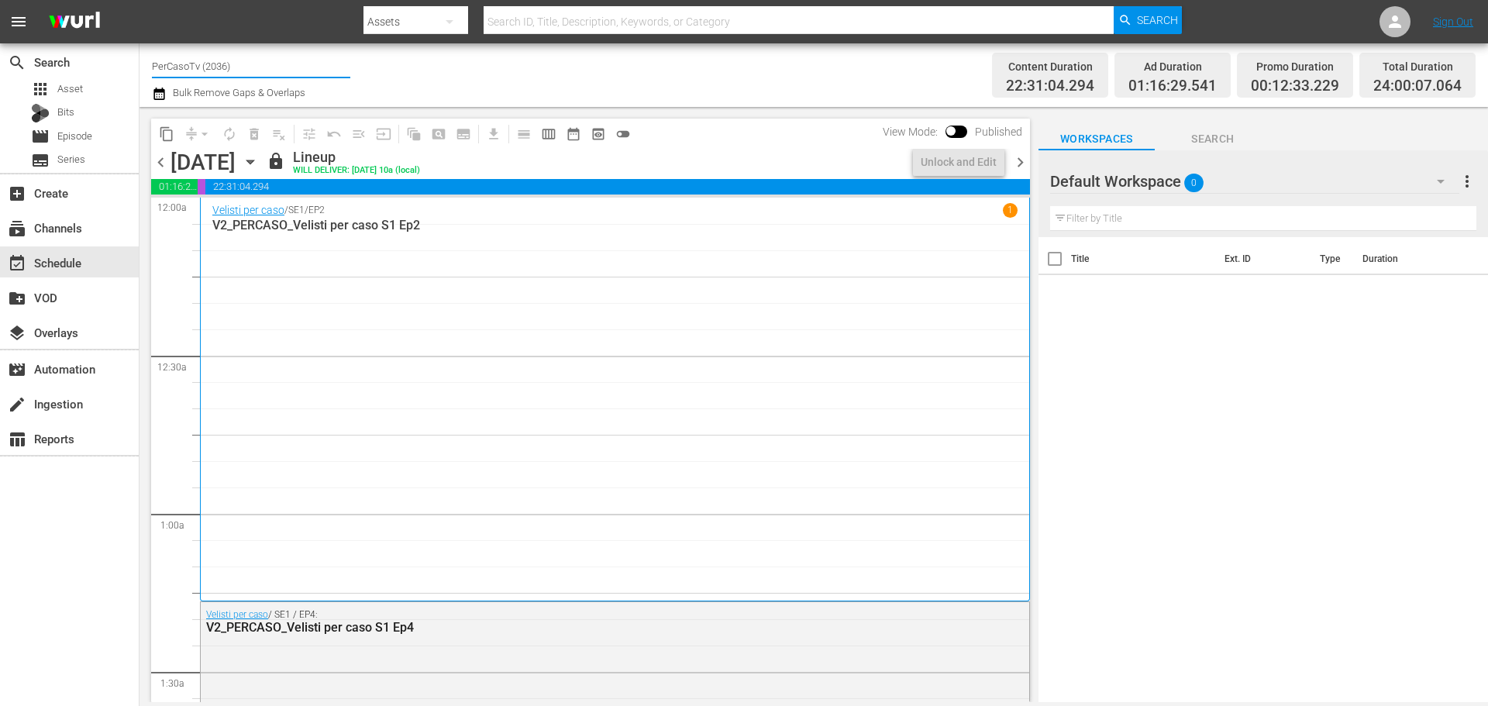
click at [217, 71] on input "PerCasoTv (2036)" at bounding box center [251, 65] width 198 height 37
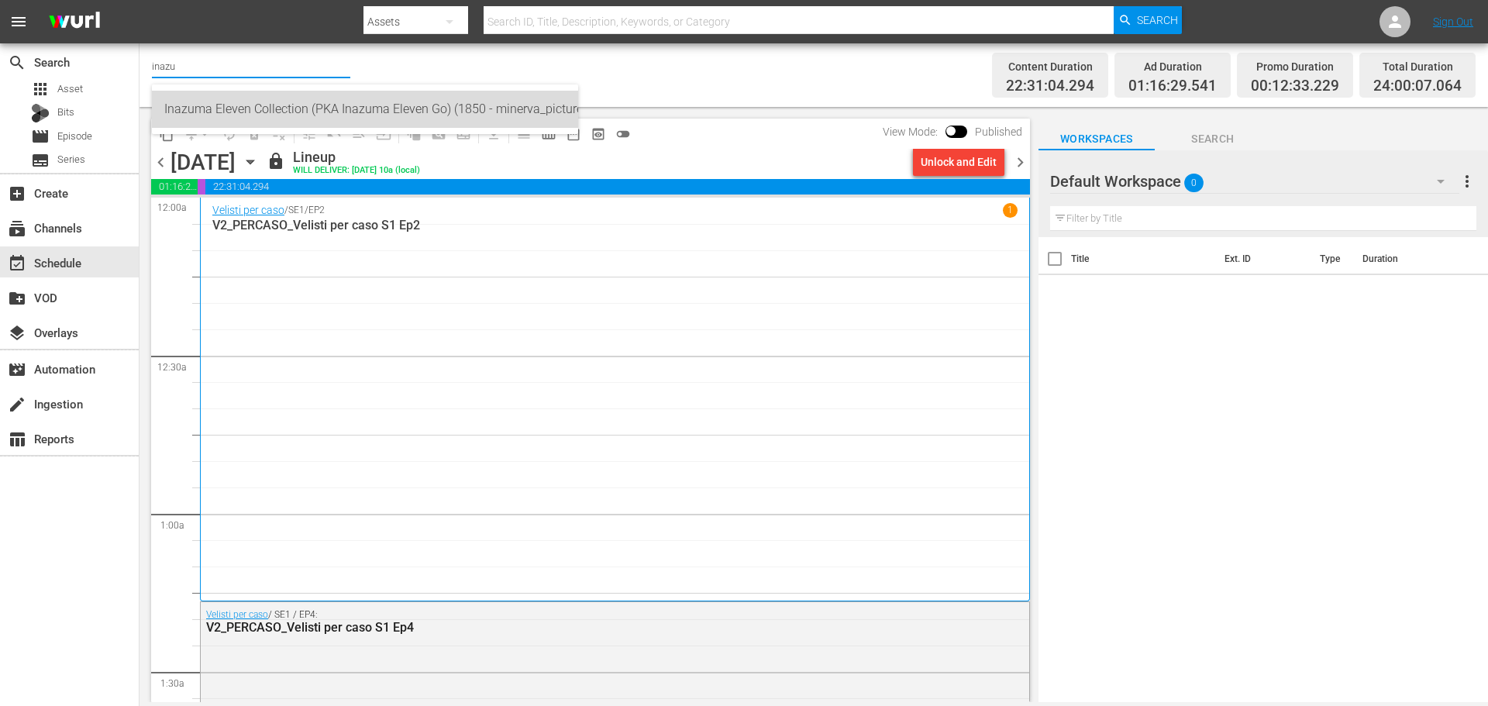
click at [421, 106] on div "Inazuma Eleven Collection (PKA Inazuma Eleven Go) (1850 - minerva_pictures_inaz…" at bounding box center [365, 109] width 402 height 37
type input "Inazuma Eleven Collection (PKA Inazuma Eleven Go) (1850 - minerva_pictures_inaz…"
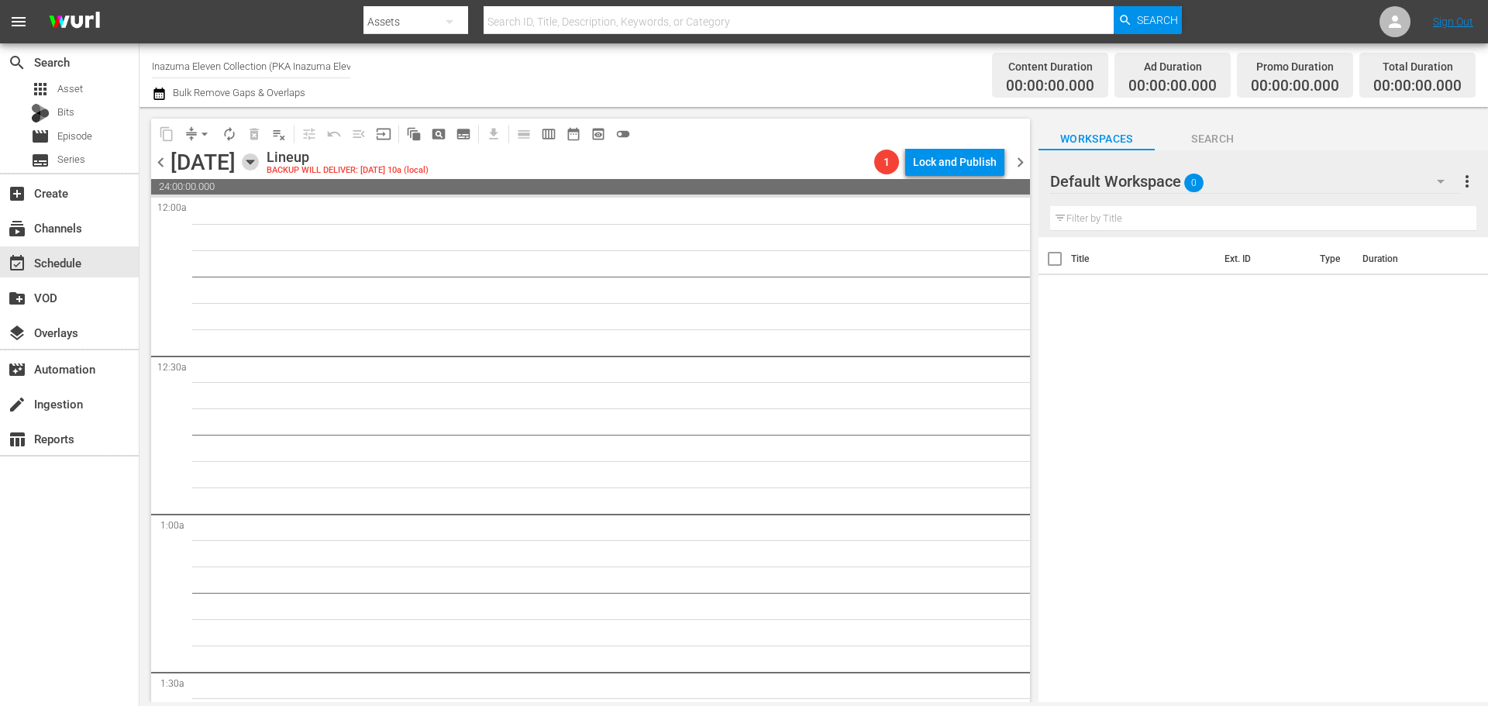
click at [259, 166] on icon "button" at bounding box center [250, 161] width 17 height 17
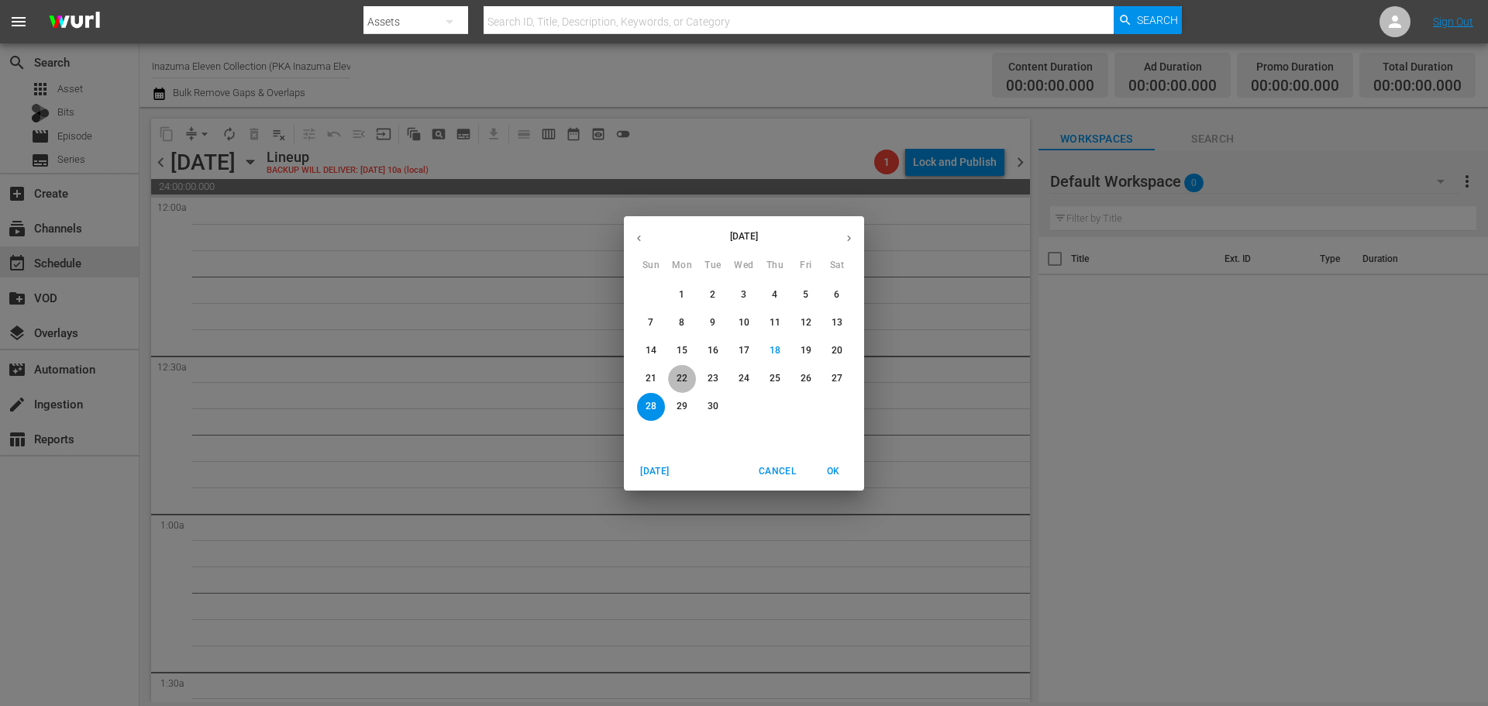
click at [687, 384] on p "22" at bounding box center [682, 378] width 11 height 13
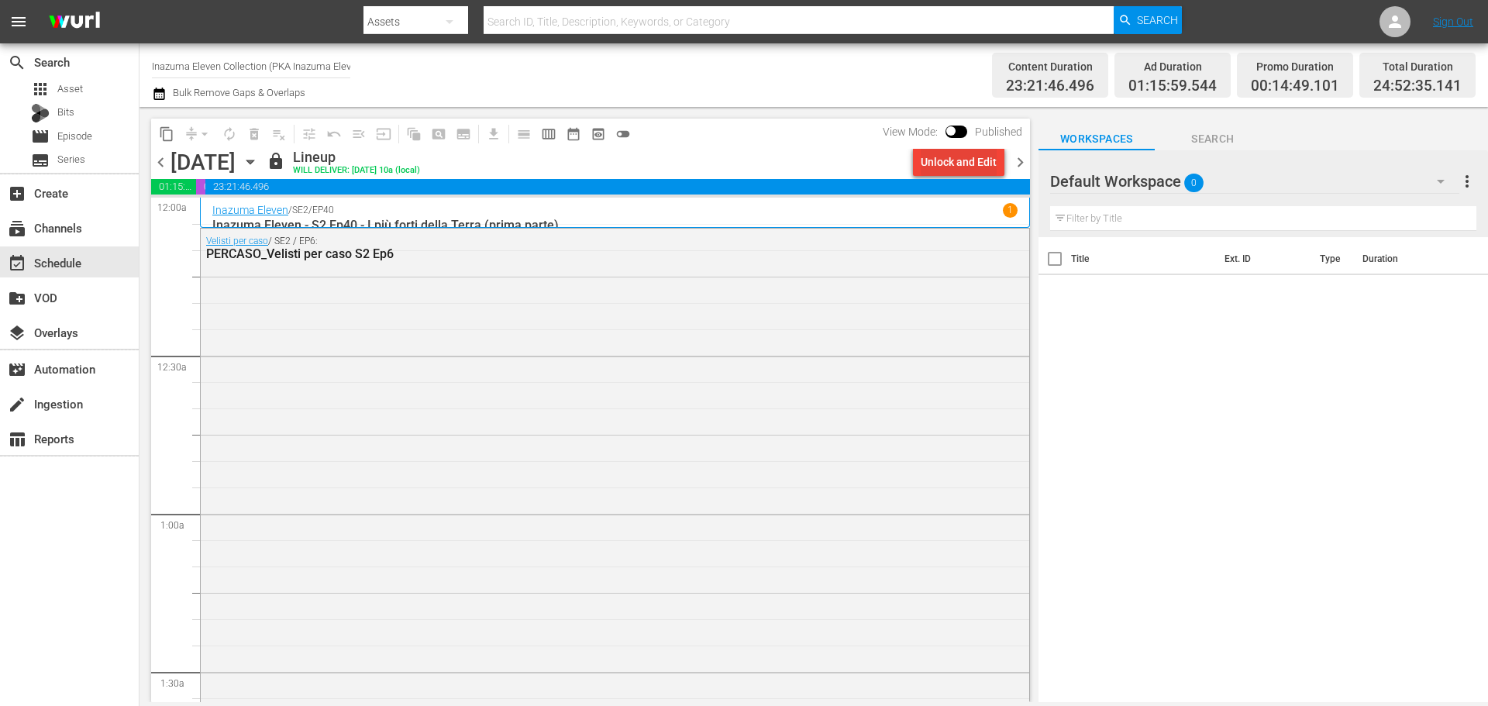
click at [954, 159] on div "Unlock and Edit" at bounding box center [959, 162] width 76 height 28
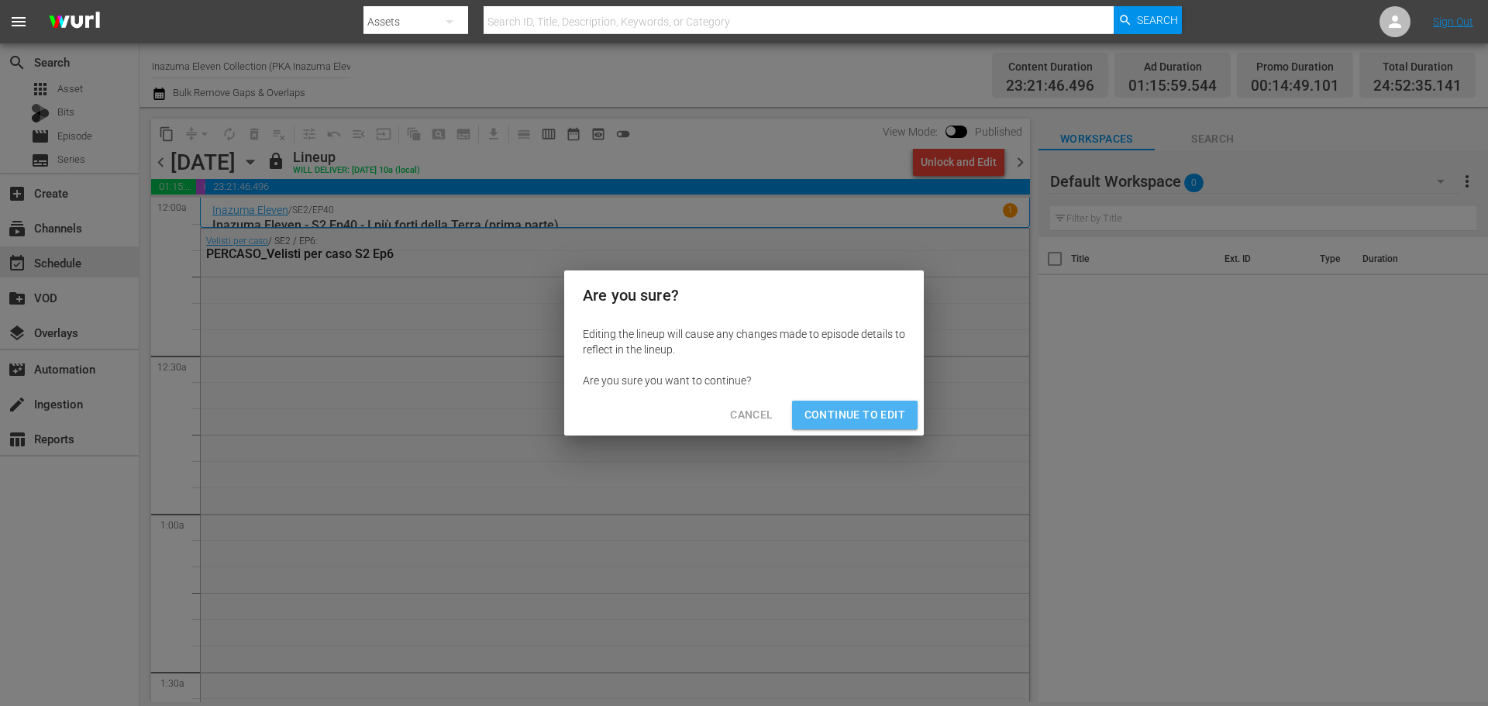
click at [859, 419] on span "Continue to Edit" at bounding box center [855, 414] width 101 height 19
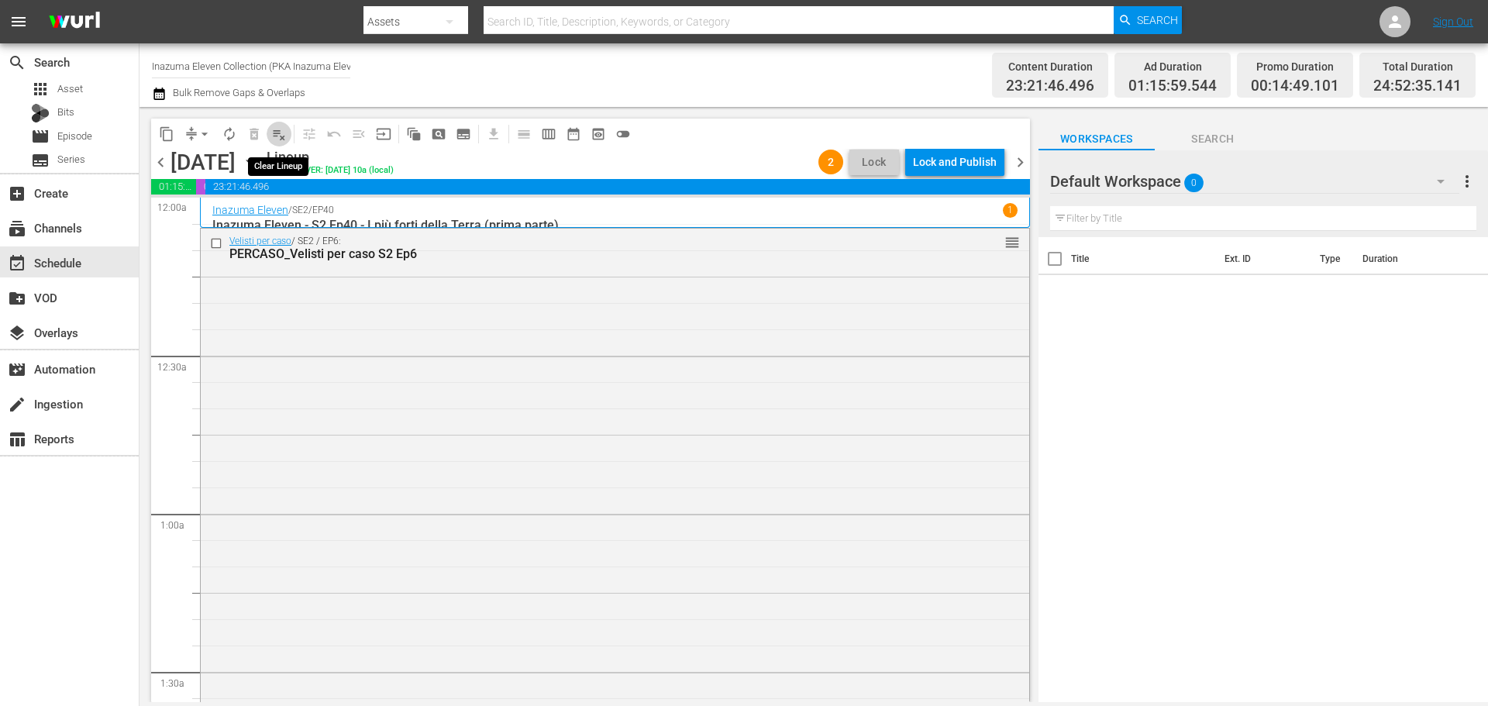
click at [279, 133] on span "playlist_remove_outlined" at bounding box center [279, 134] width 16 height 16
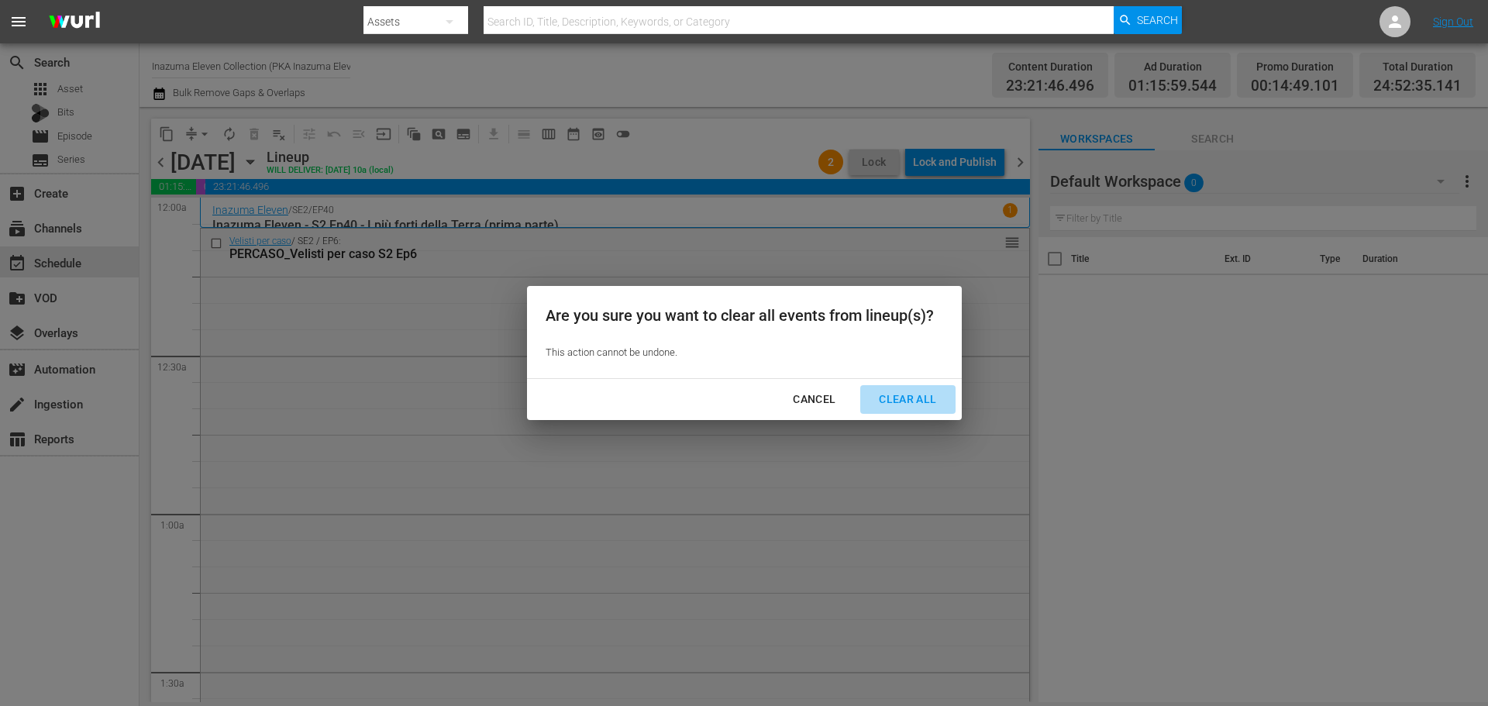
click at [911, 391] on div "Clear All" at bounding box center [908, 399] width 82 height 19
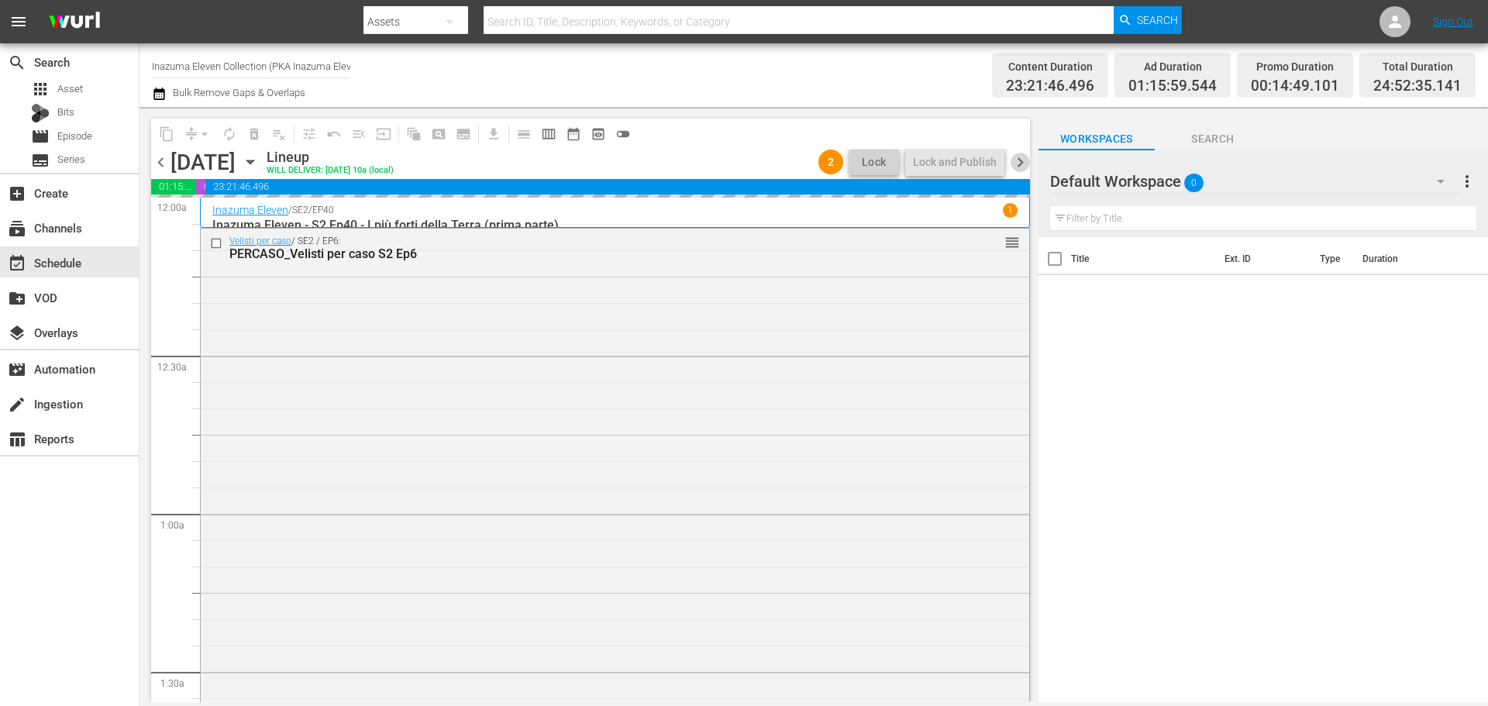
click at [1019, 164] on span "chevron_right" at bounding box center [1020, 162] width 19 height 19
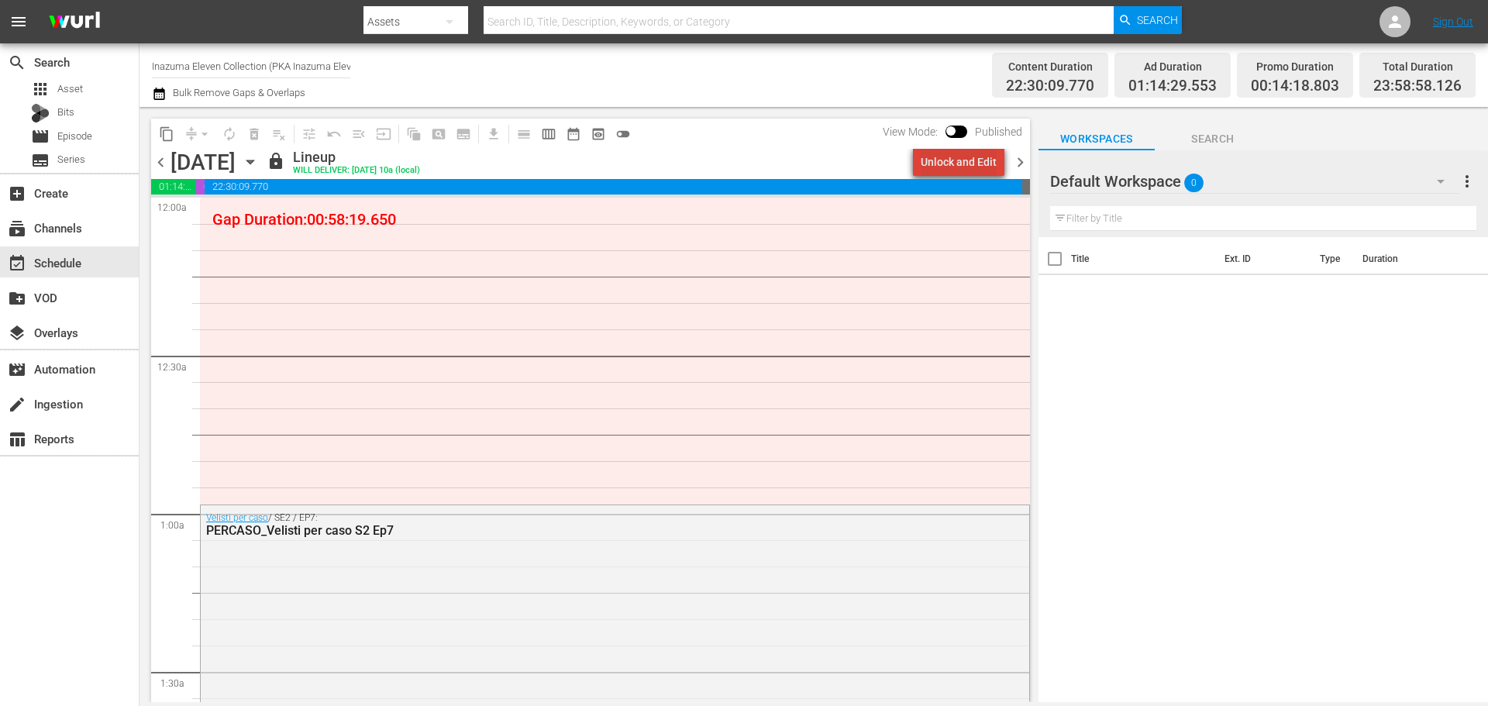
click at [983, 160] on div "Unlock and Edit" at bounding box center [959, 162] width 76 height 28
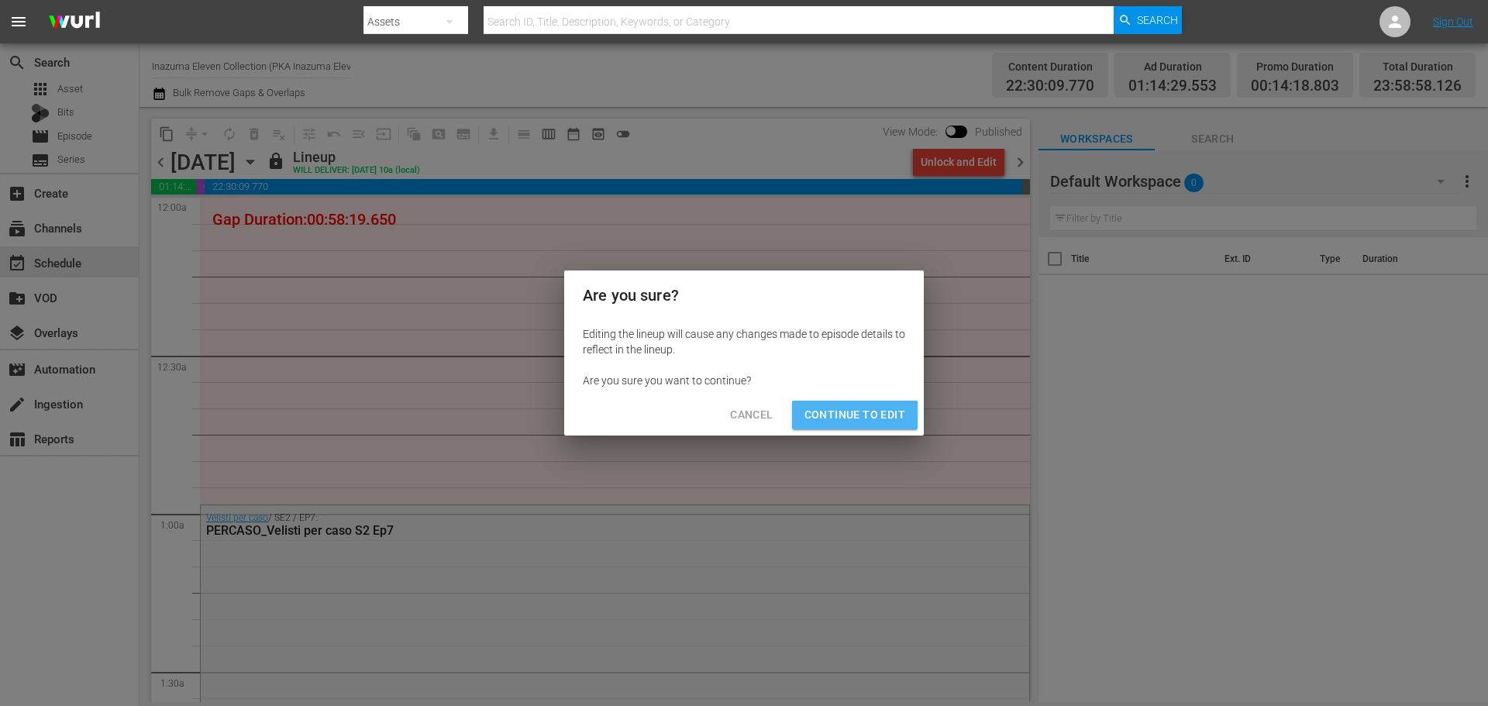
click at [856, 426] on button "Continue to Edit" at bounding box center [855, 415] width 126 height 29
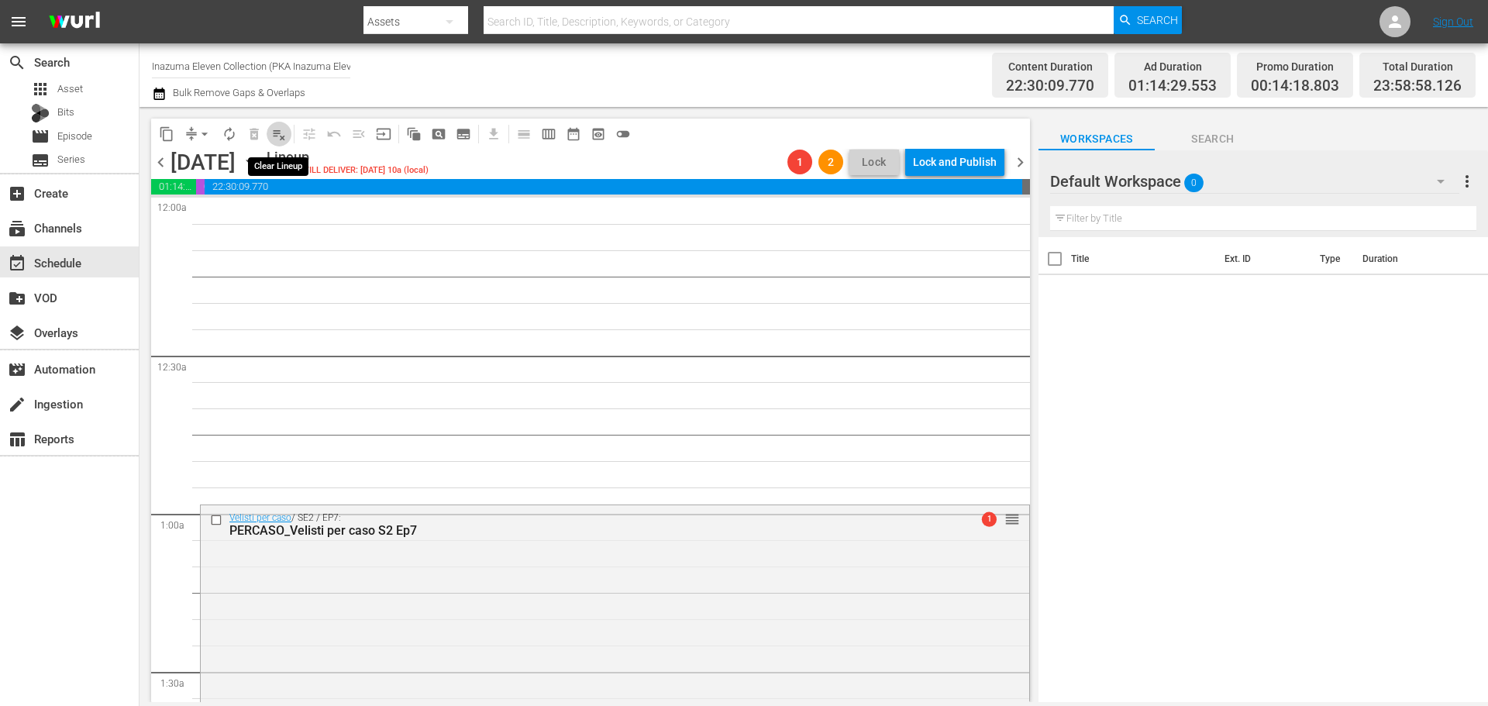
click at [285, 135] on span "playlist_remove_outlined" at bounding box center [279, 134] width 16 height 16
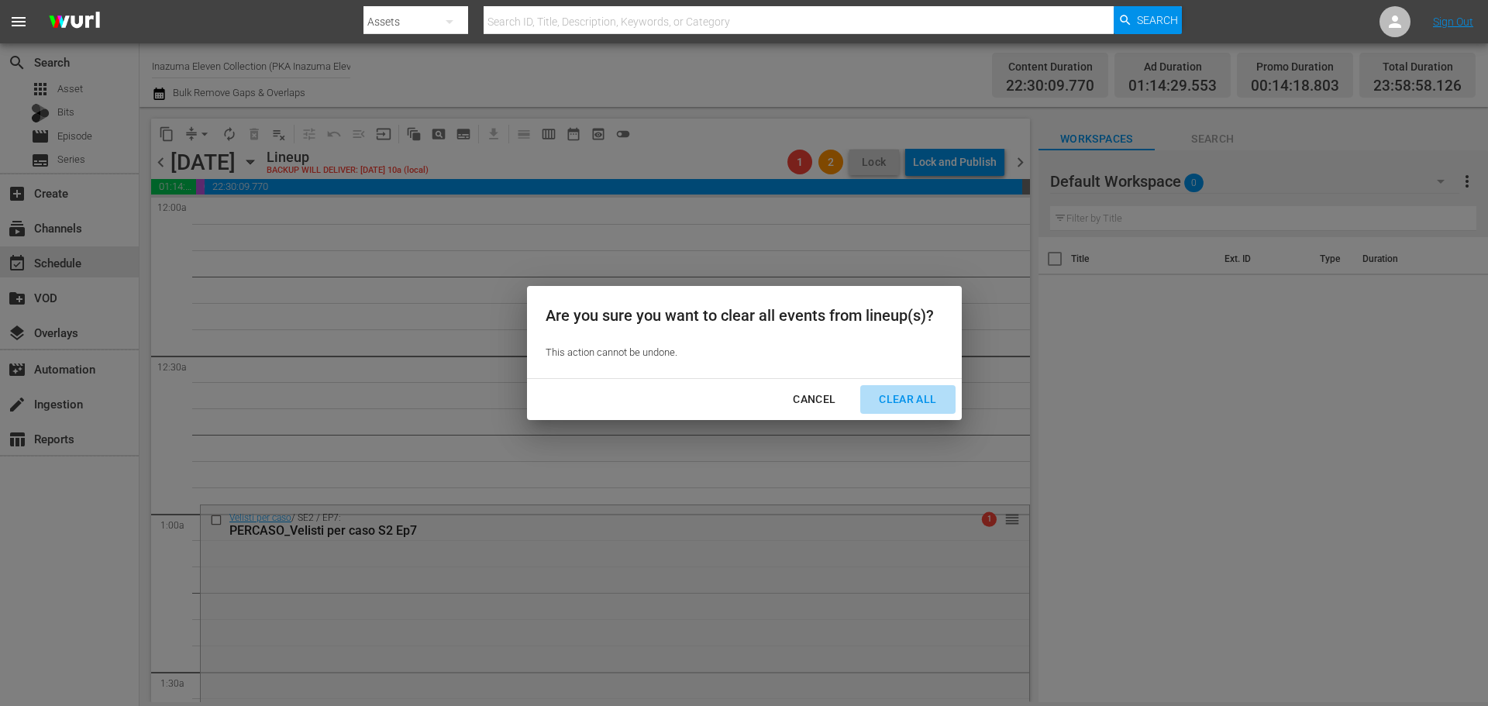
click at [932, 405] on div "Clear All" at bounding box center [908, 399] width 82 height 19
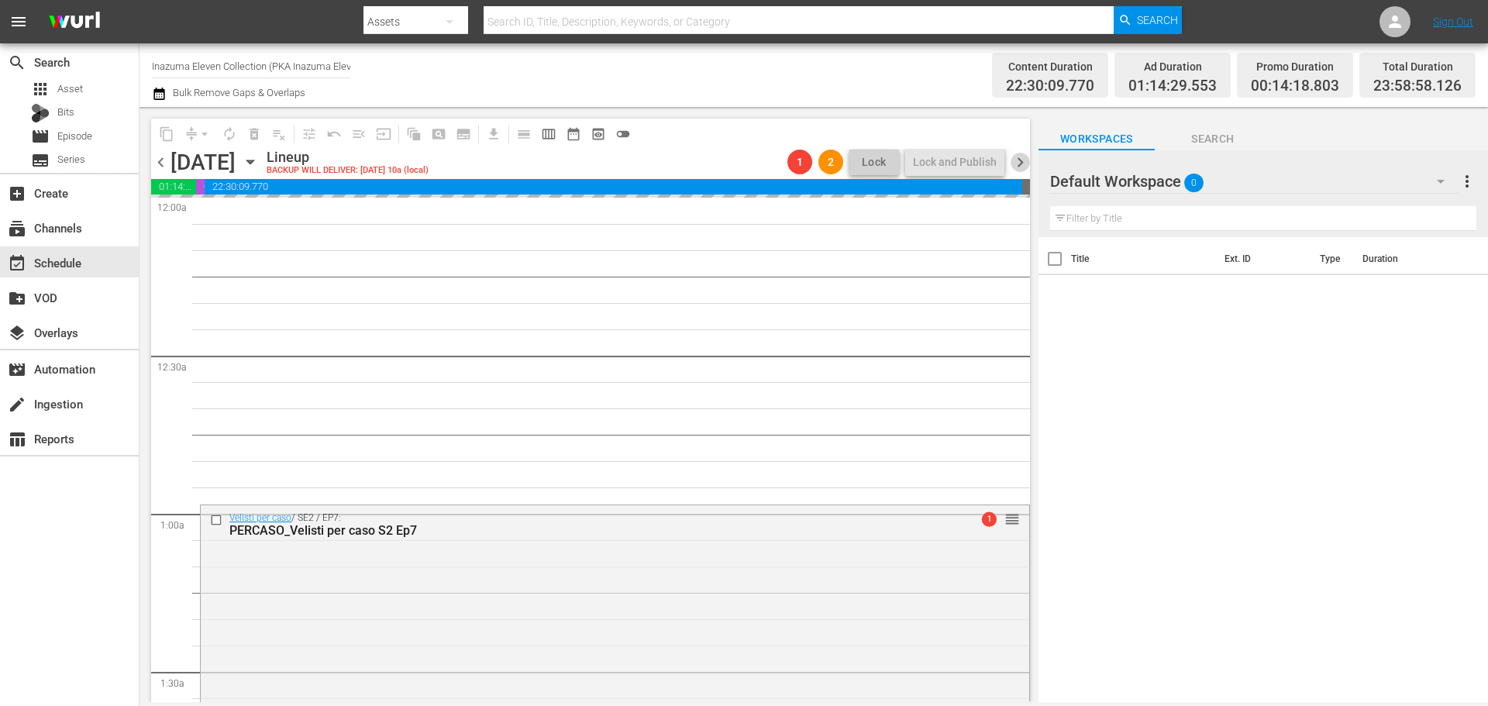
click at [1018, 161] on span "chevron_right" at bounding box center [1020, 162] width 19 height 19
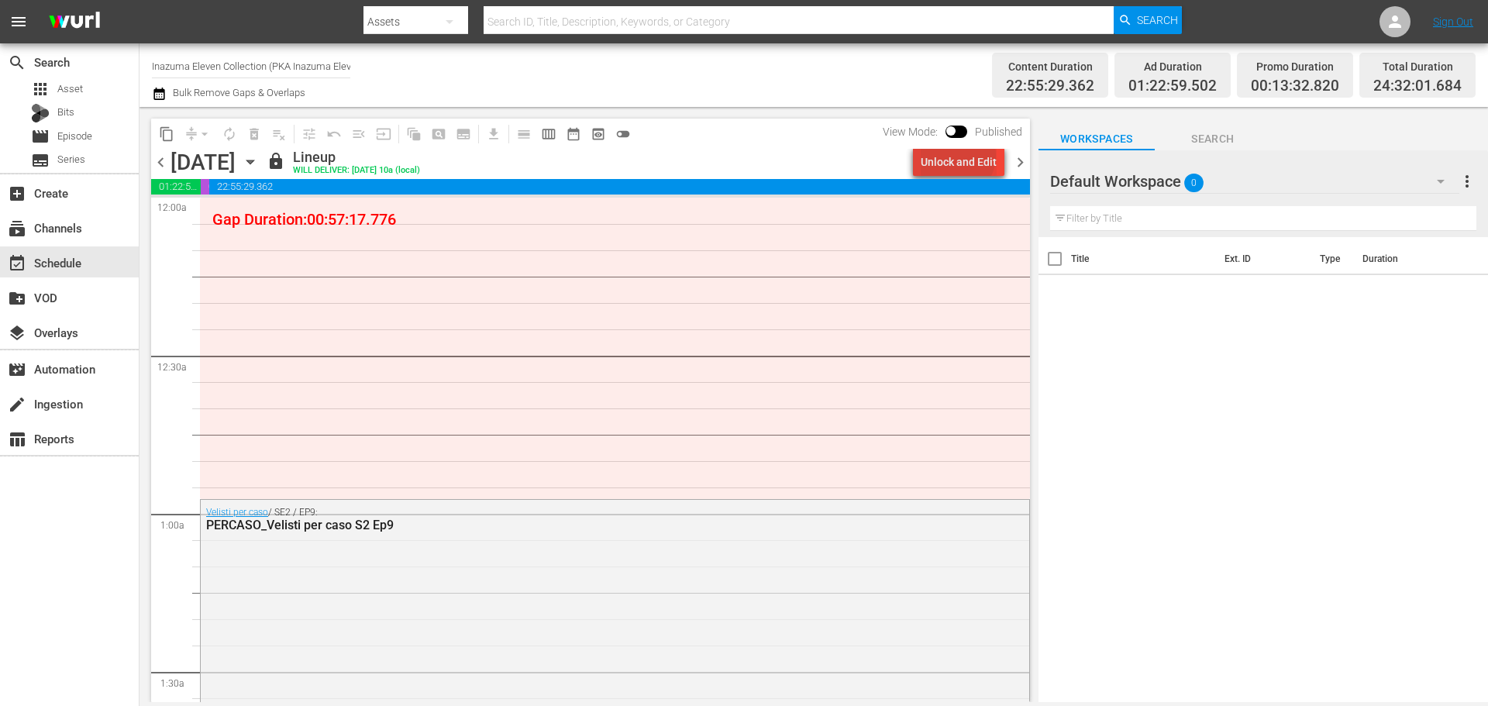
click at [960, 156] on div "Unlock and Edit" at bounding box center [959, 162] width 76 height 28
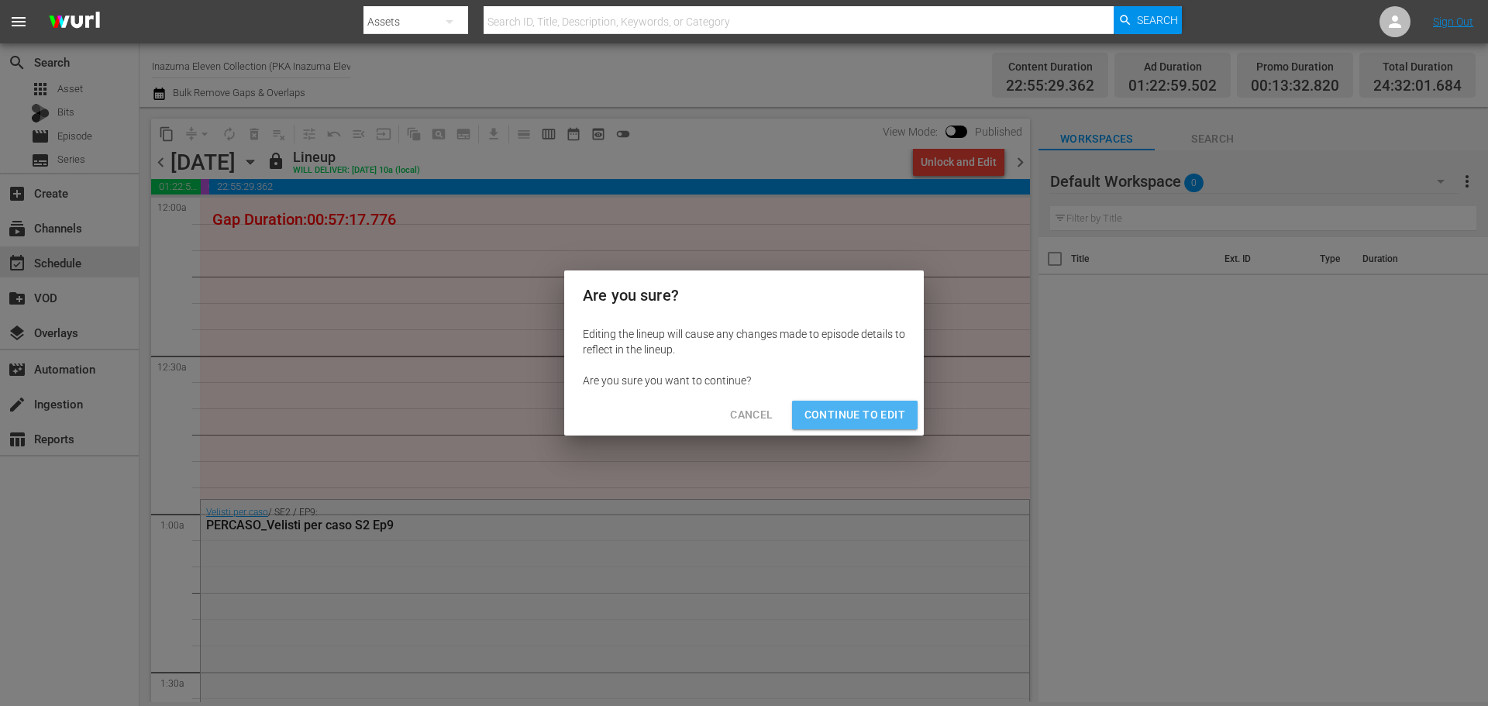
click at [832, 423] on span "Continue to Edit" at bounding box center [855, 414] width 101 height 19
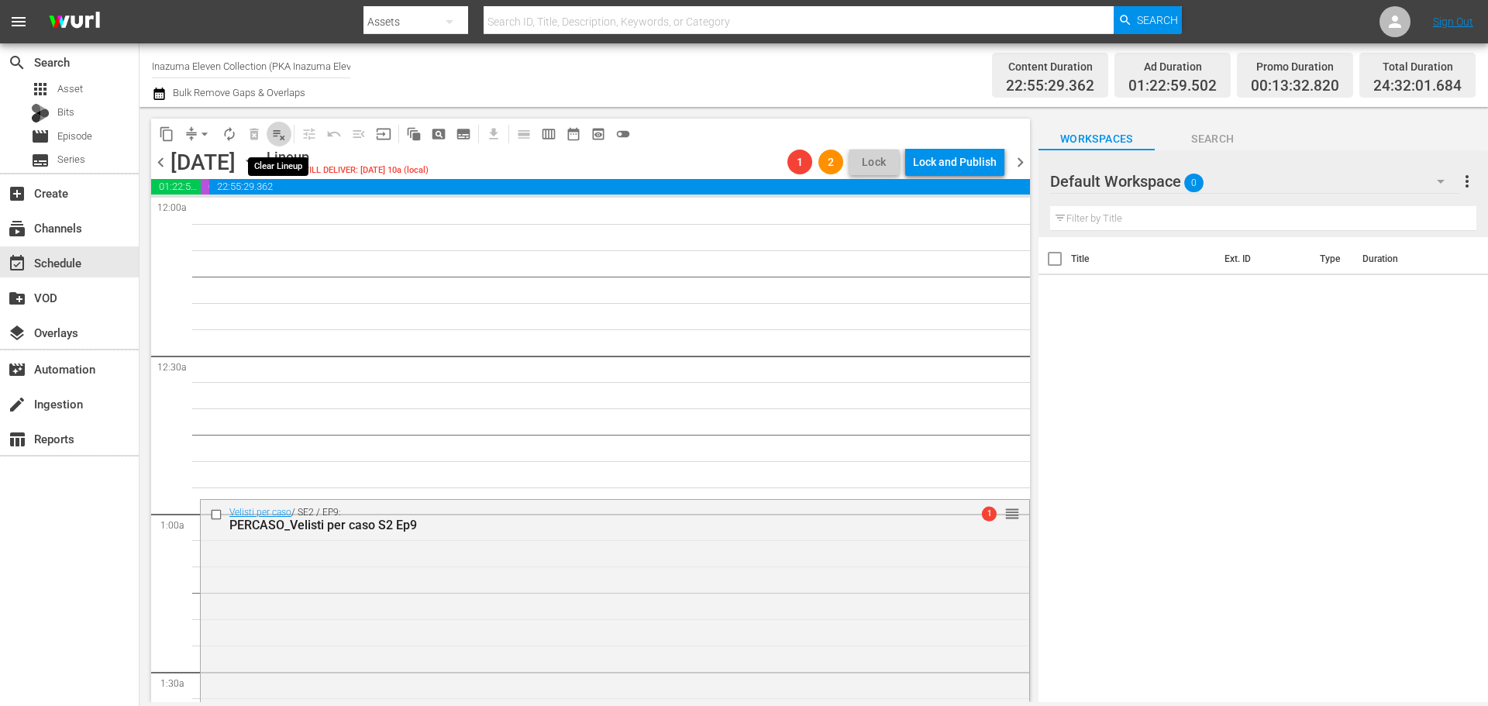
click at [278, 139] on span "playlist_remove_outlined" at bounding box center [279, 134] width 16 height 16
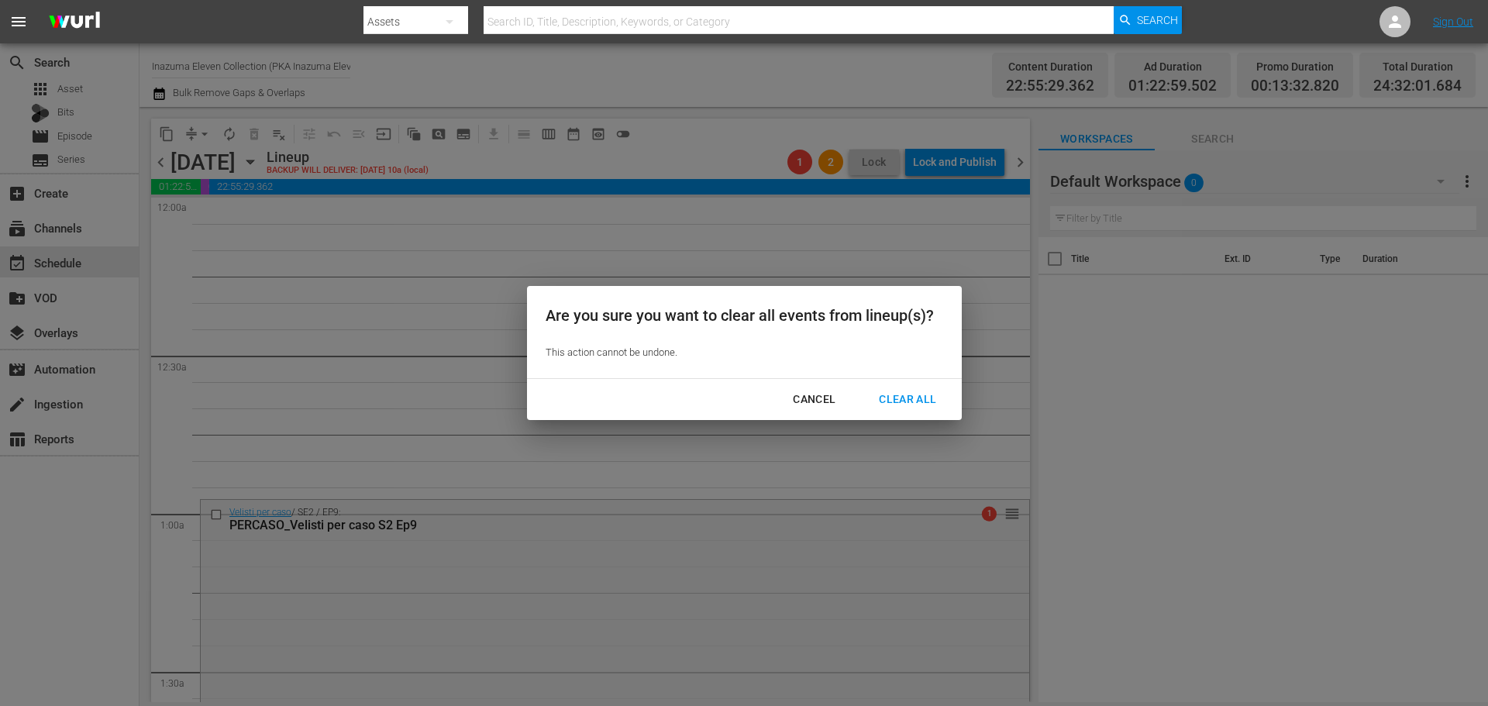
click at [944, 395] on div "Clear All" at bounding box center [908, 399] width 82 height 19
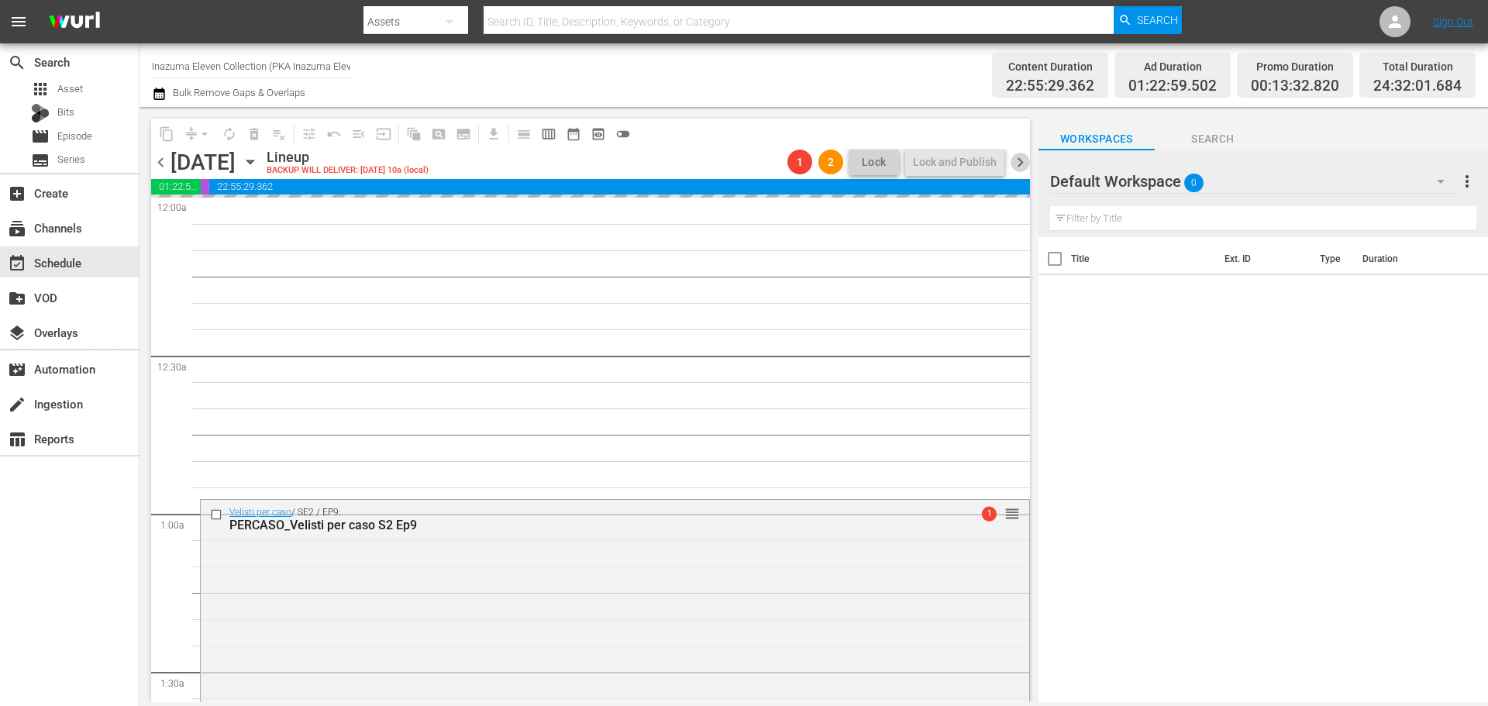
click at [1022, 167] on span "chevron_right" at bounding box center [1020, 162] width 19 height 19
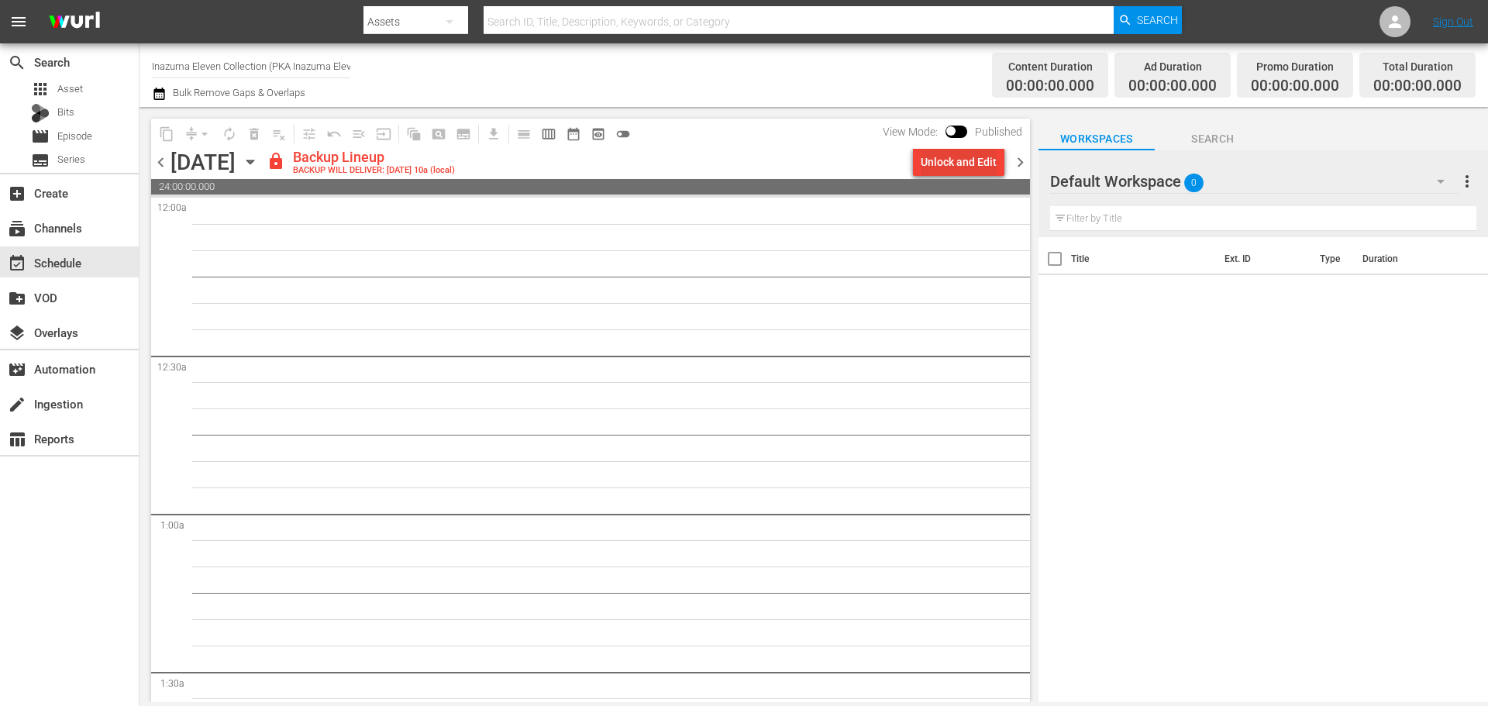
click at [992, 160] on div "Unlock and Edit" at bounding box center [959, 162] width 76 height 28
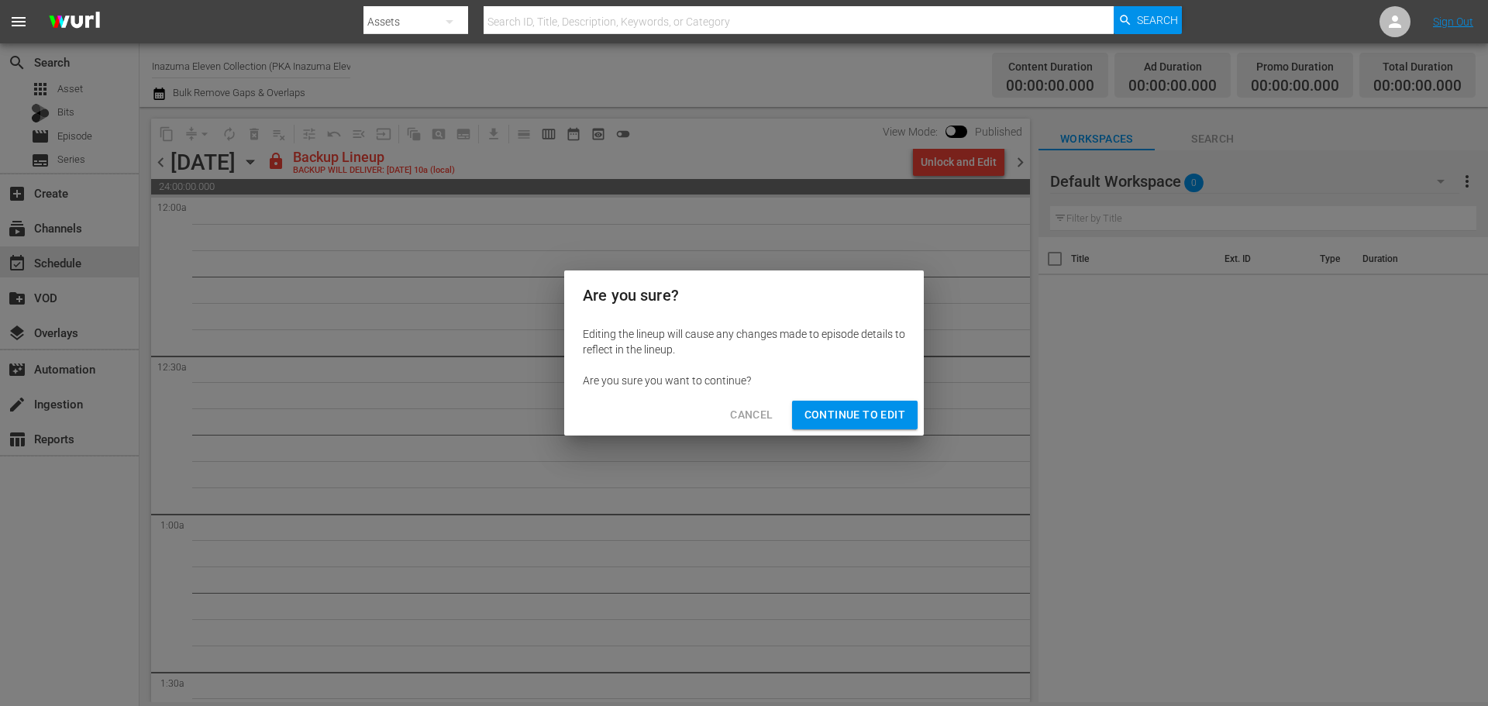
click at [853, 413] on span "Continue to Edit" at bounding box center [855, 414] width 101 height 19
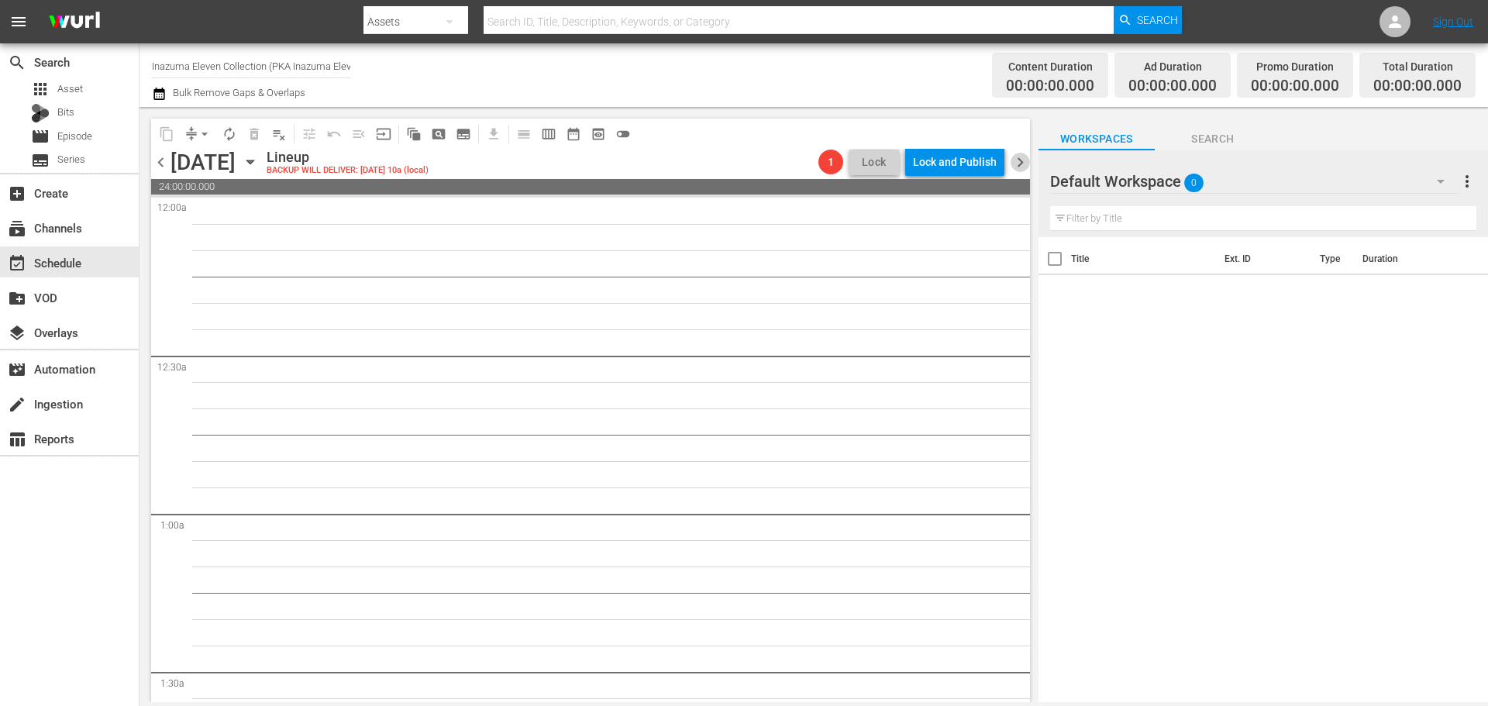
click at [1015, 157] on span "chevron_right" at bounding box center [1020, 162] width 19 height 19
click at [167, 167] on span "chevron_left" at bounding box center [160, 162] width 19 height 19
click at [168, 166] on span "chevron_left" at bounding box center [160, 162] width 19 height 19
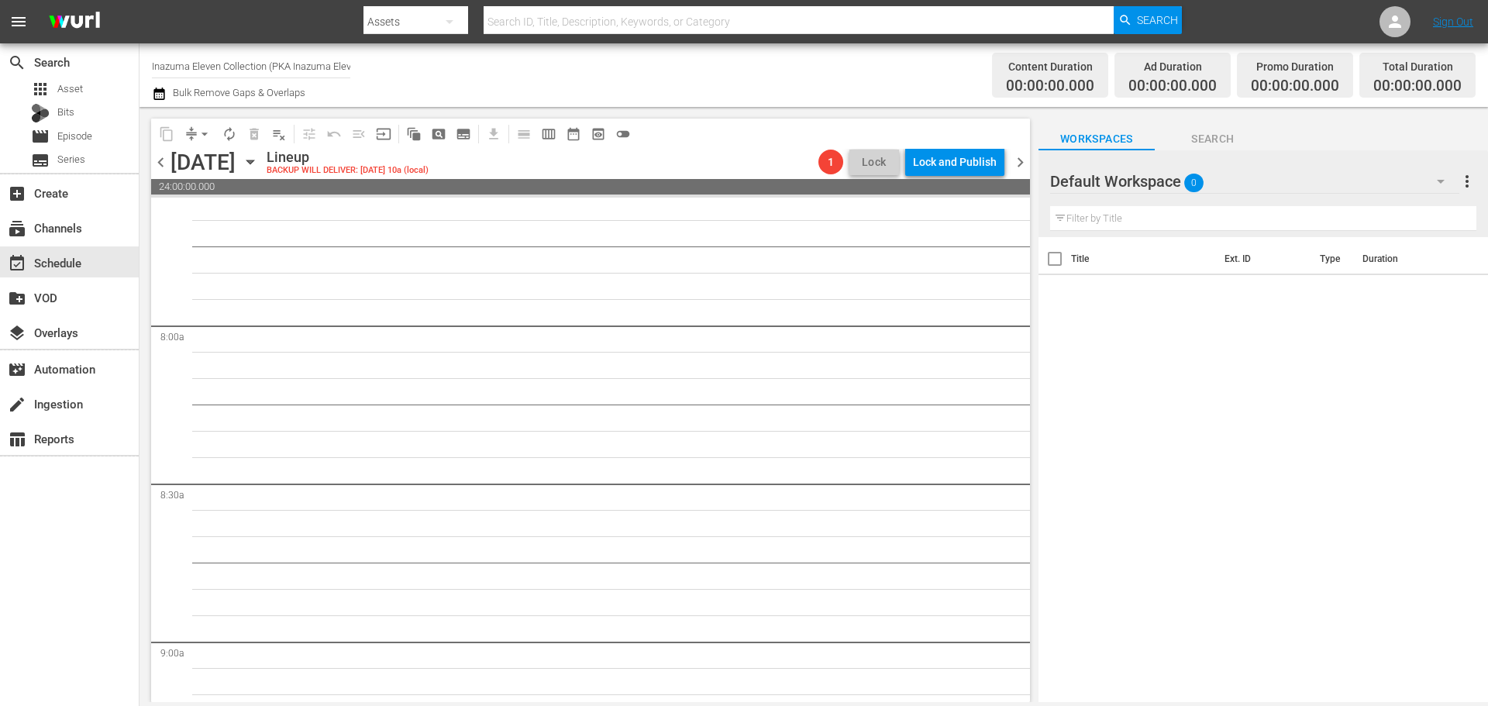
scroll to position [2791, 0]
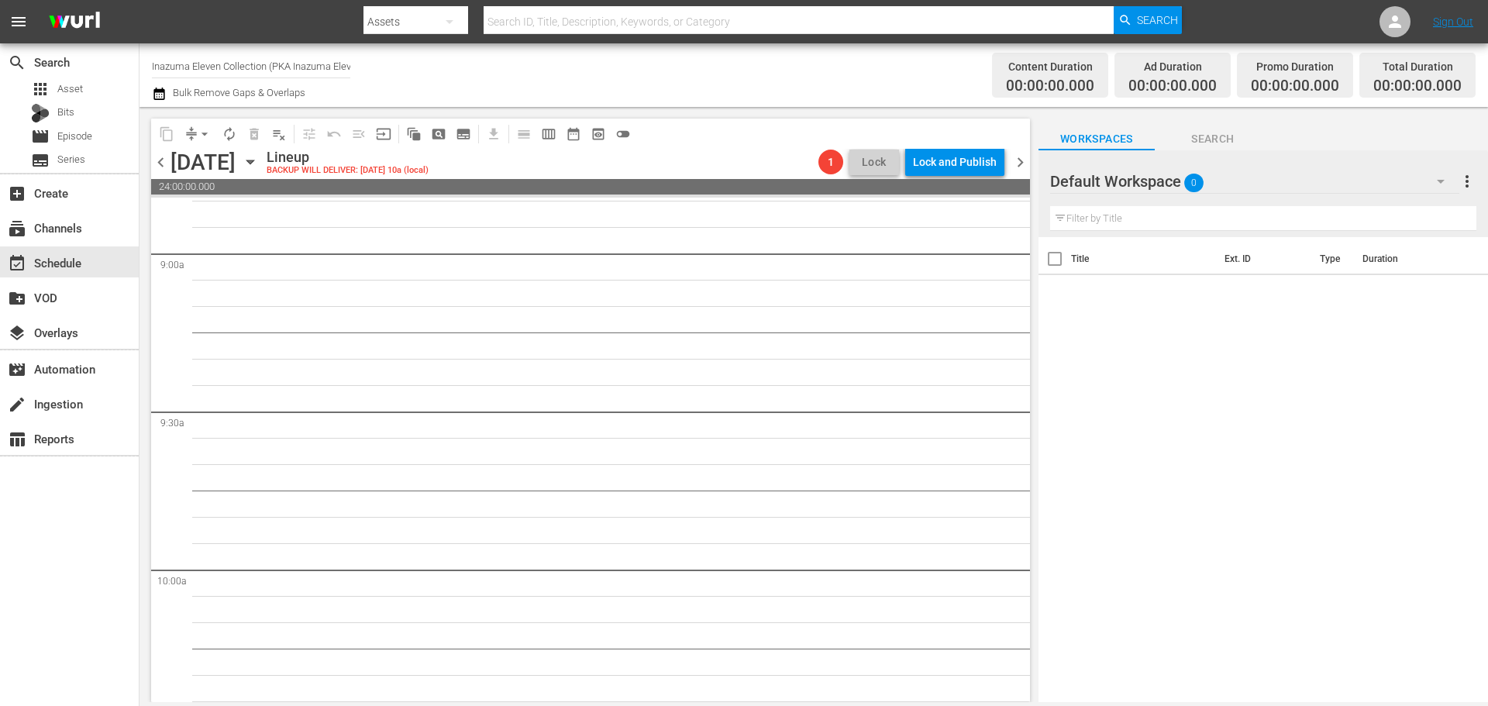
click at [157, 167] on span "chevron_left" at bounding box center [160, 162] width 19 height 19
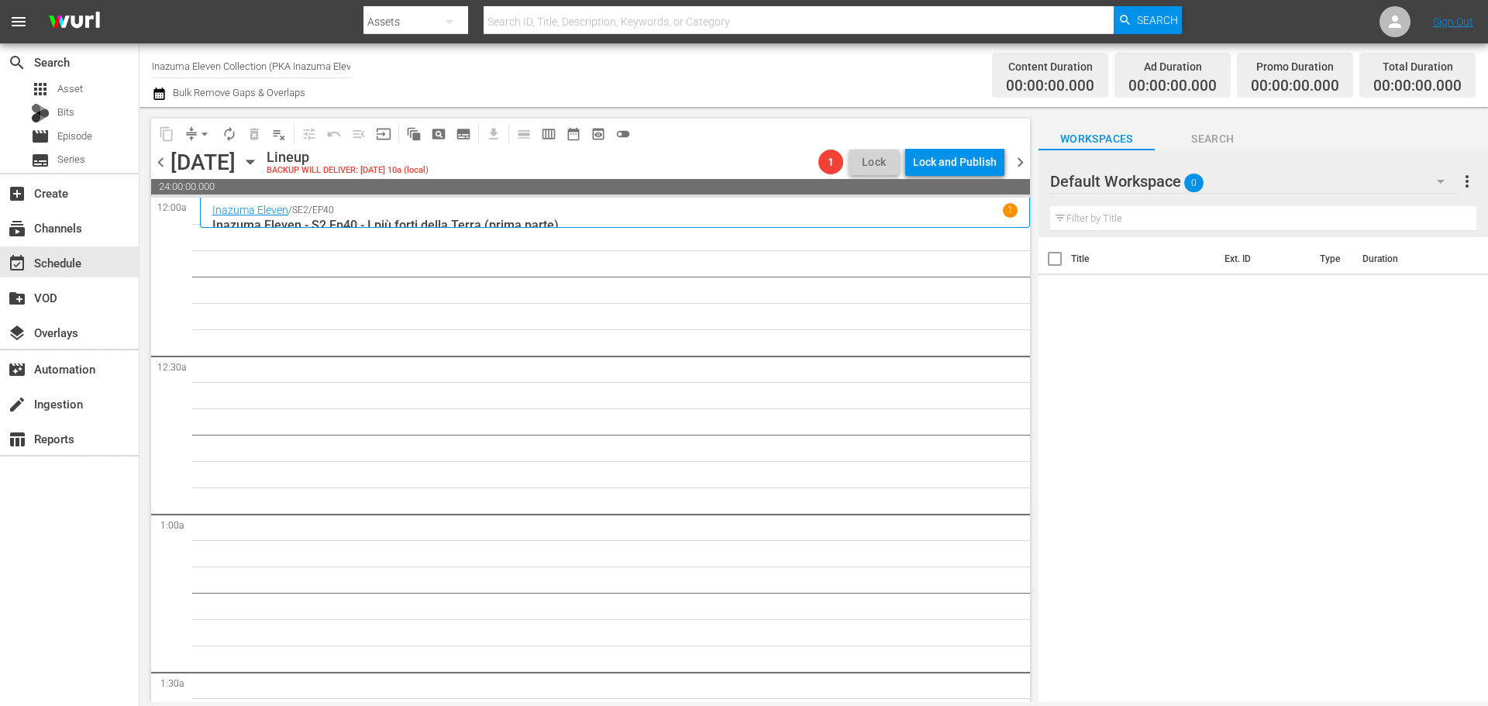
click at [158, 164] on span "chevron_left" at bounding box center [160, 162] width 19 height 19
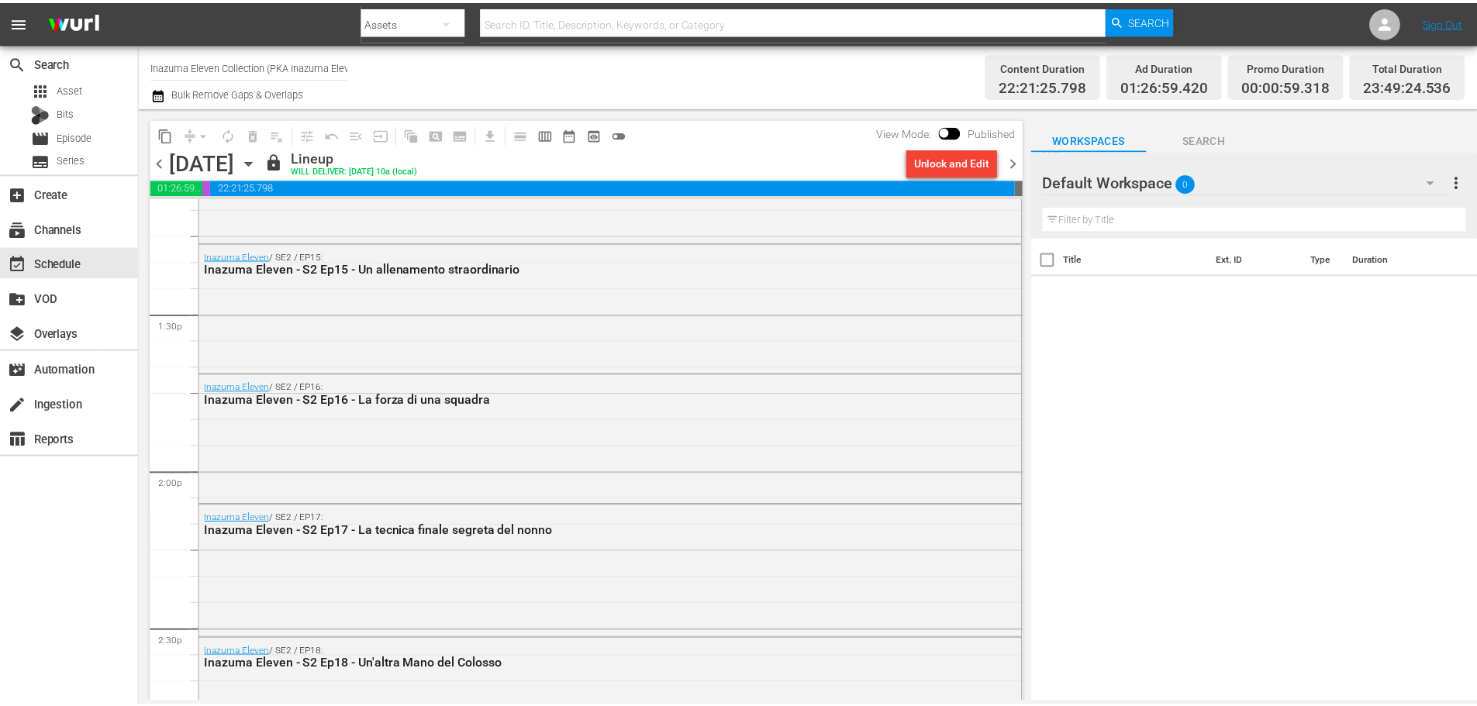
scroll to position [4215, 0]
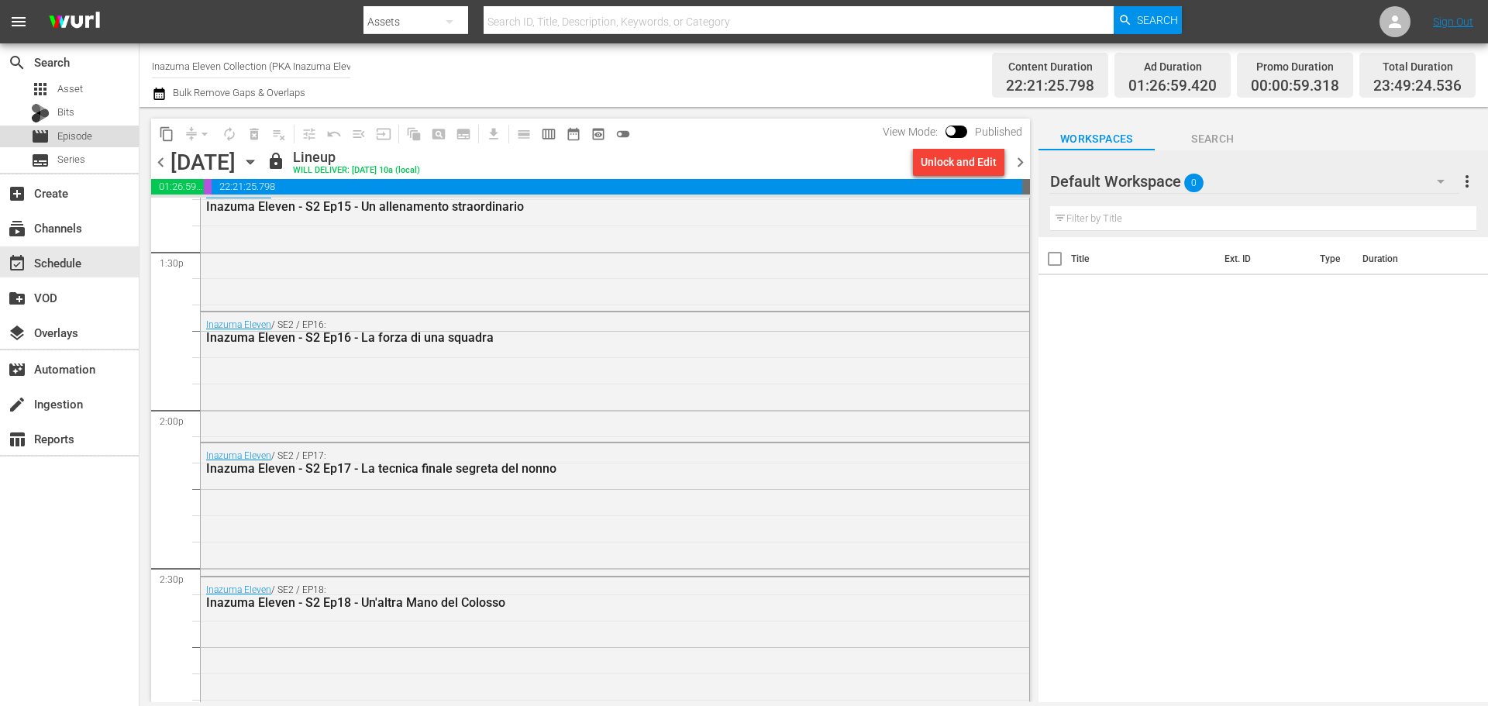
click at [84, 144] on div "movie Episode" at bounding box center [61, 137] width 61 height 22
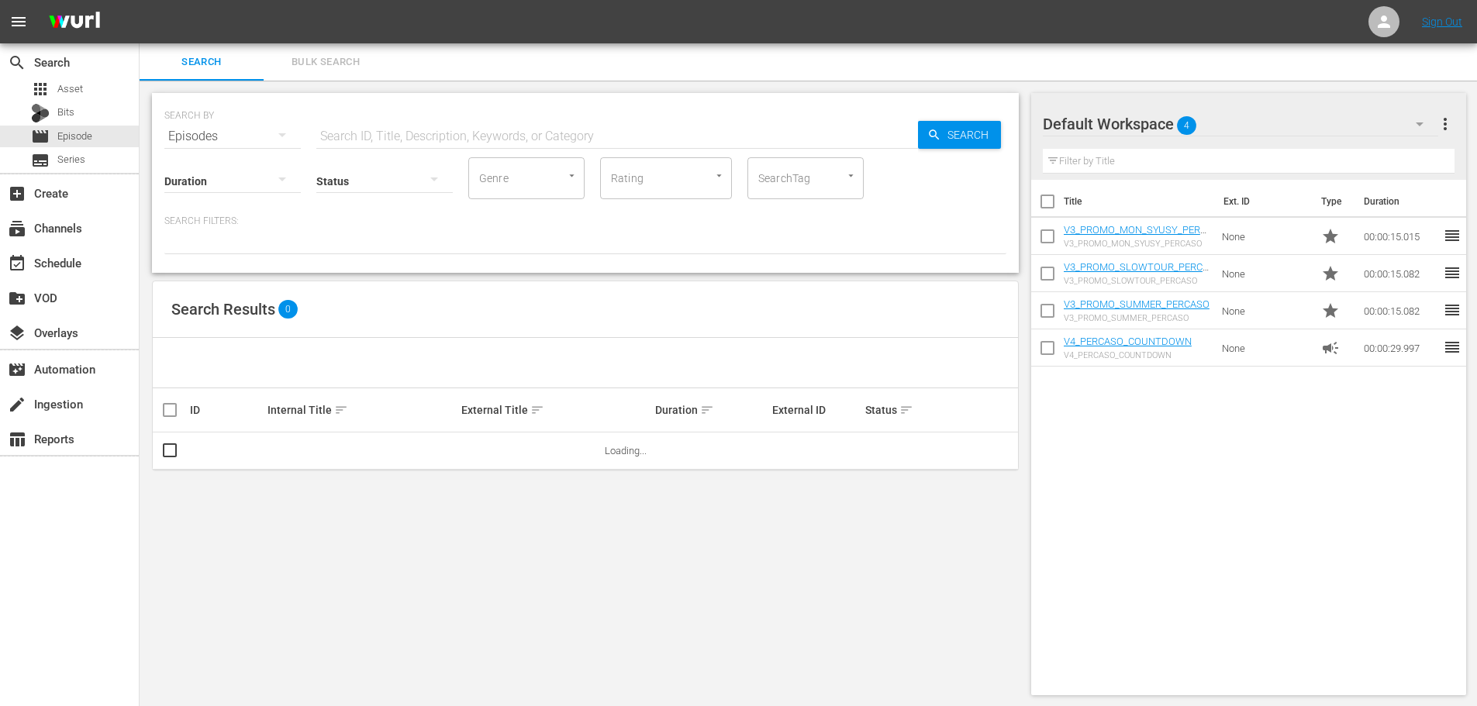
click at [409, 140] on input "text" at bounding box center [617, 136] width 602 height 37
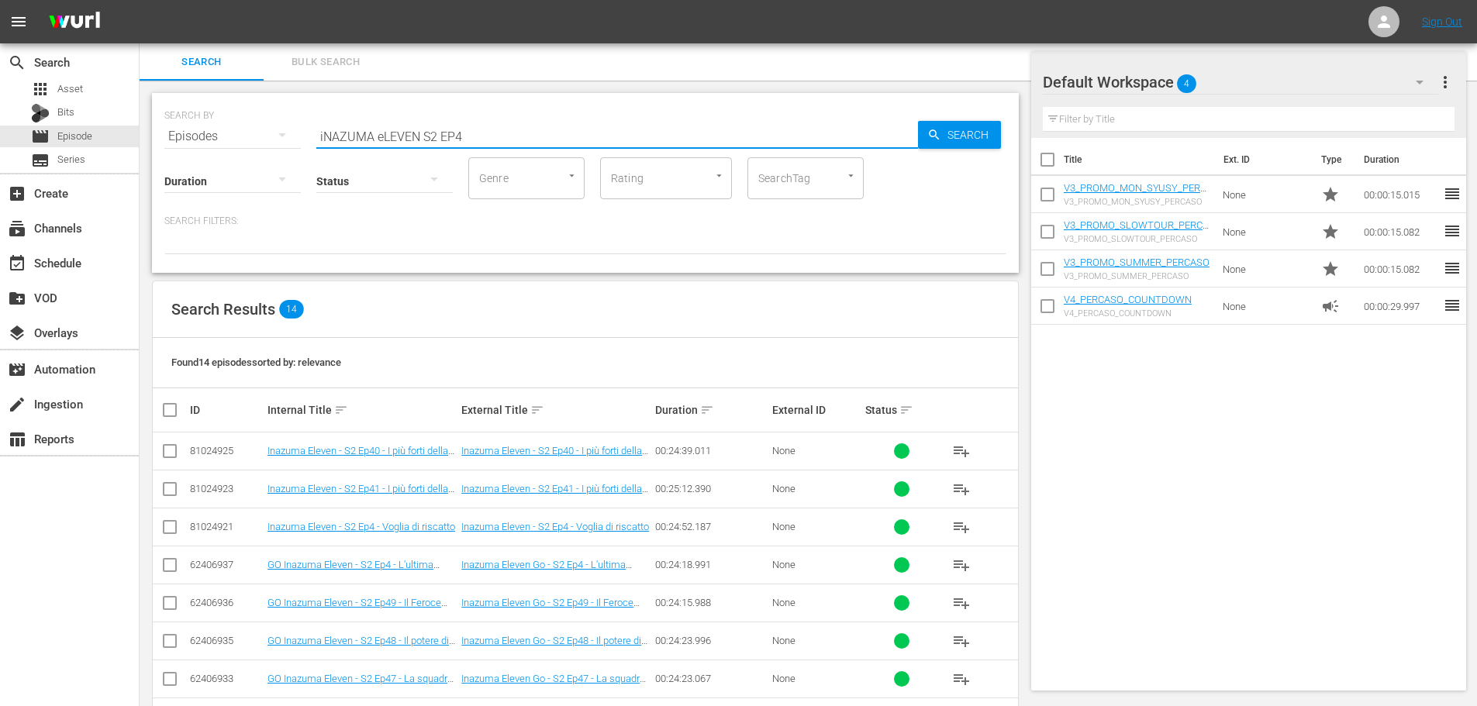
scroll to position [155, 0]
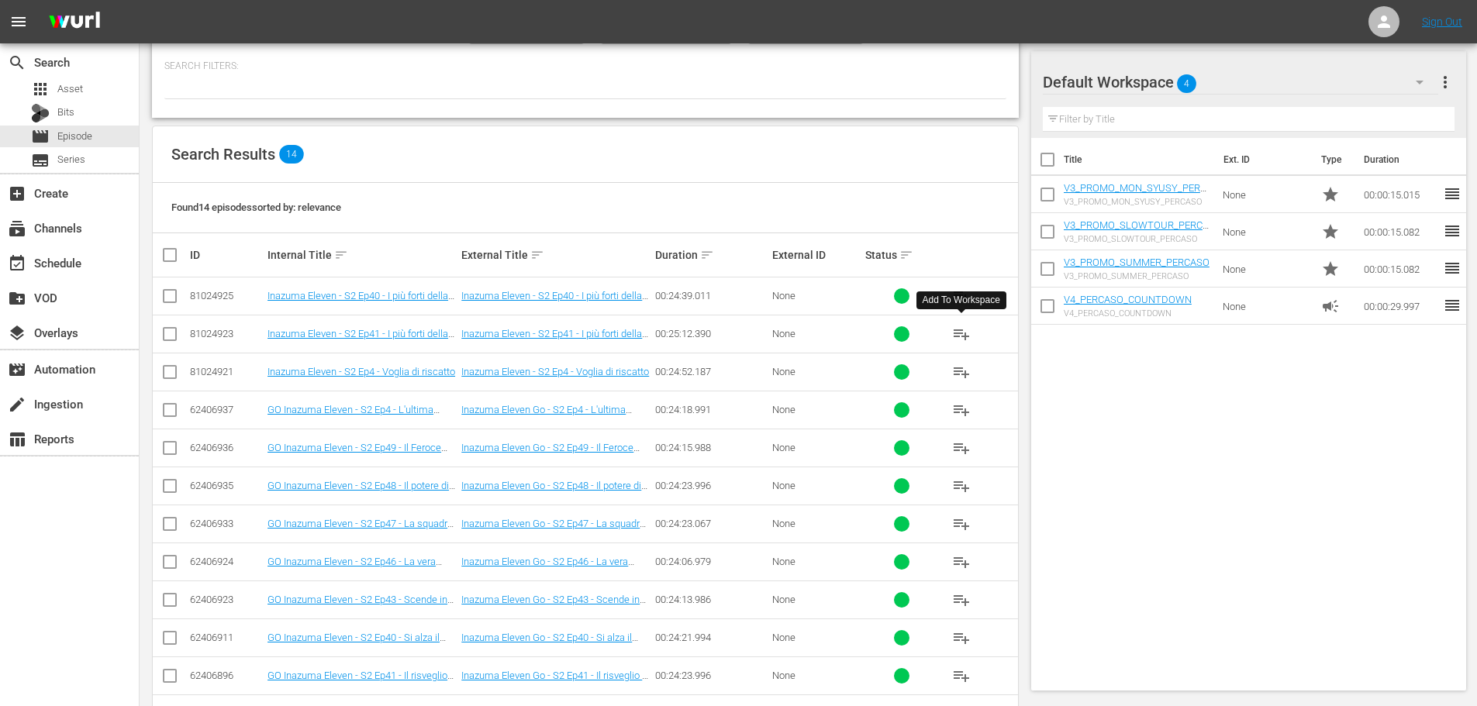
click at [964, 339] on span "playlist_add" at bounding box center [961, 334] width 19 height 19
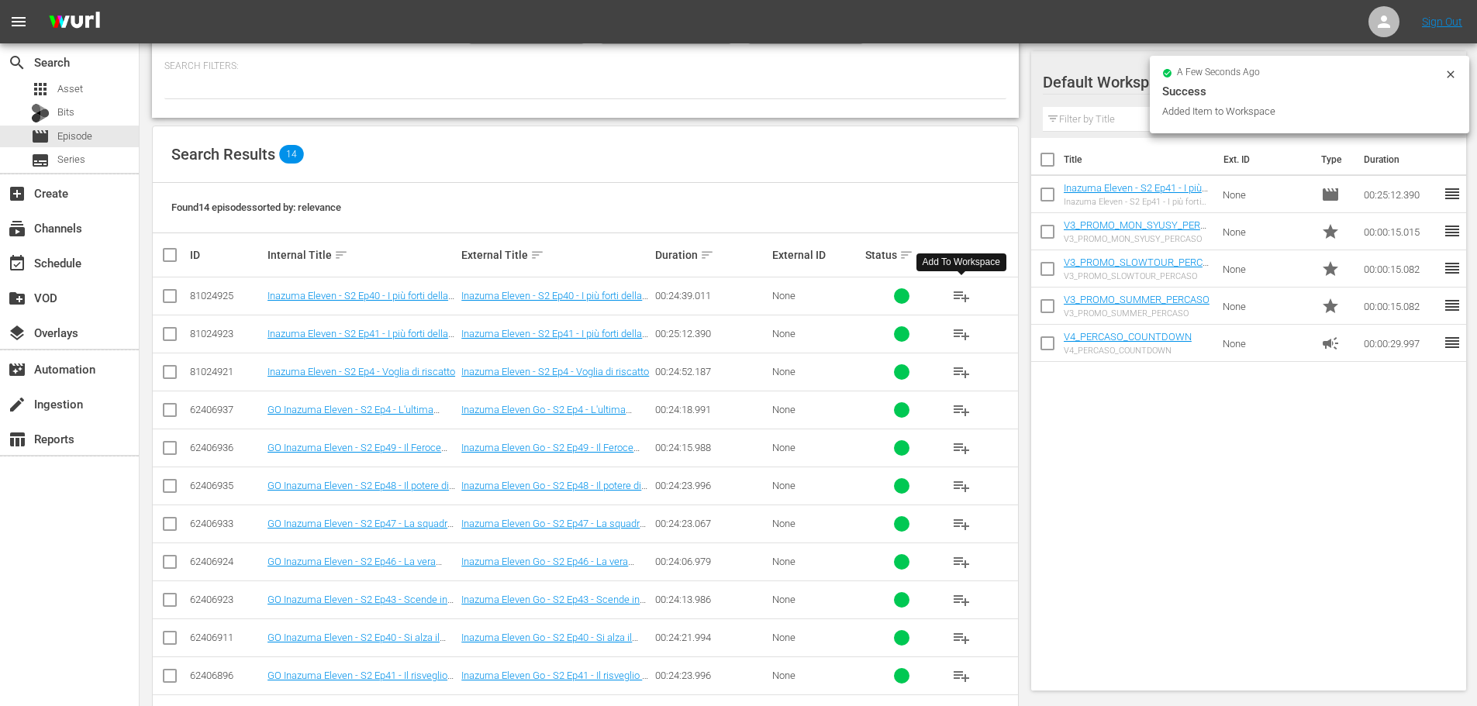
click at [962, 297] on span "playlist_add" at bounding box center [961, 296] width 19 height 19
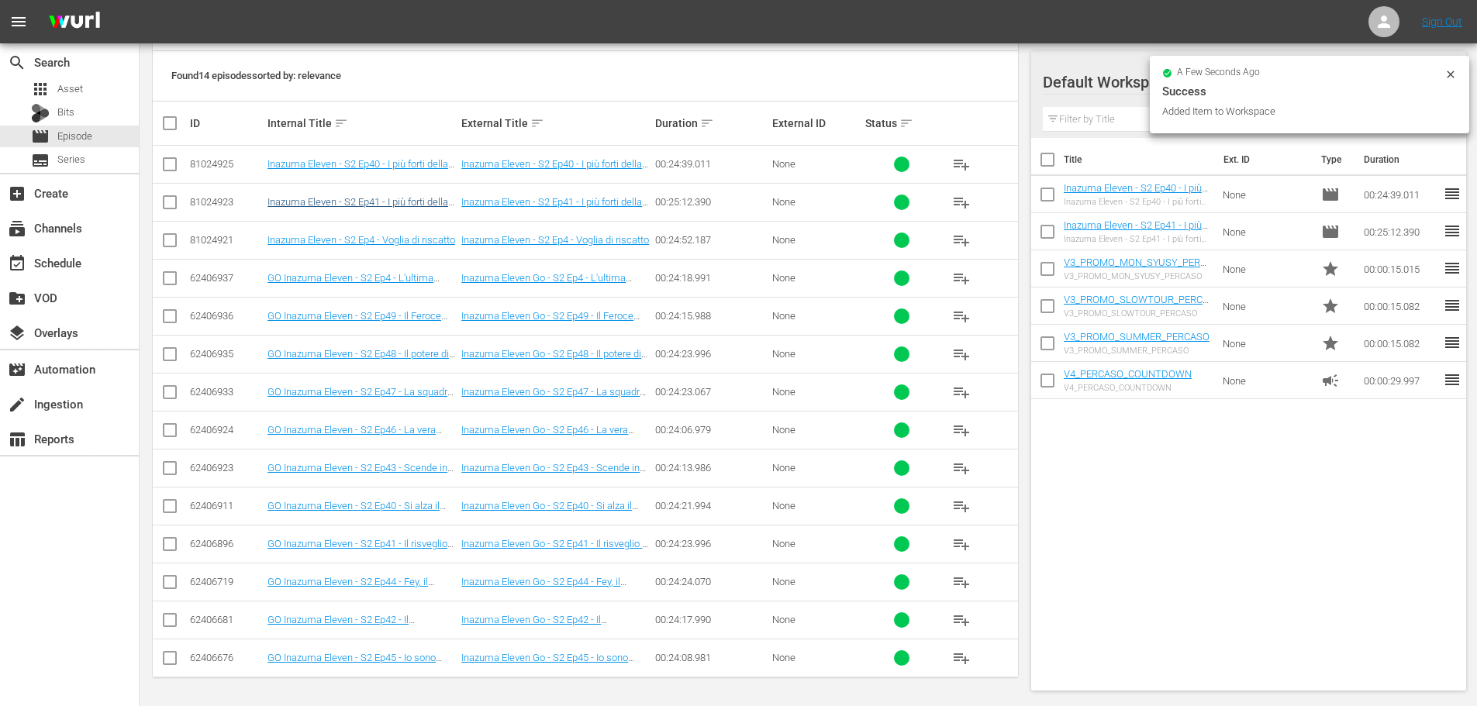
scroll to position [0, 0]
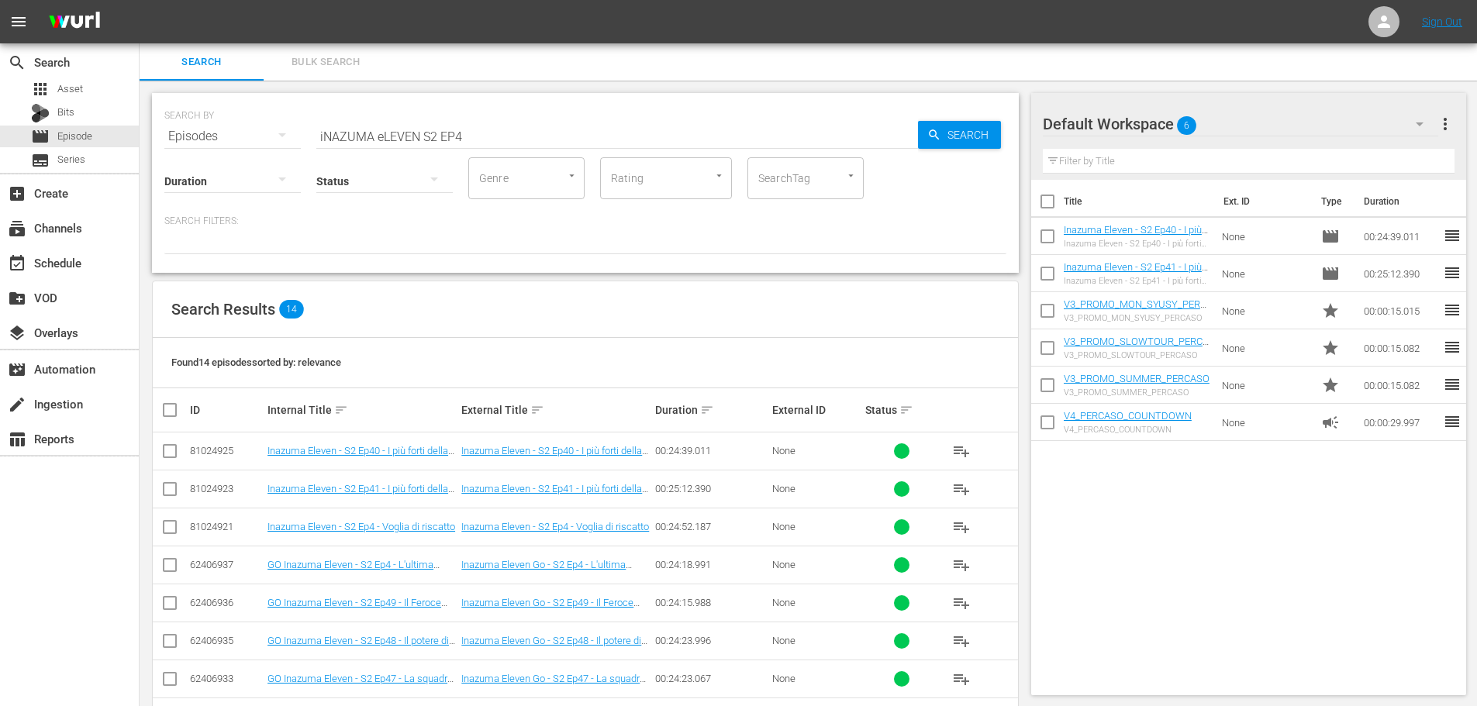
click at [473, 135] on input "iNAZUMA eLEVEN S2 EP4" at bounding box center [617, 136] width 602 height 37
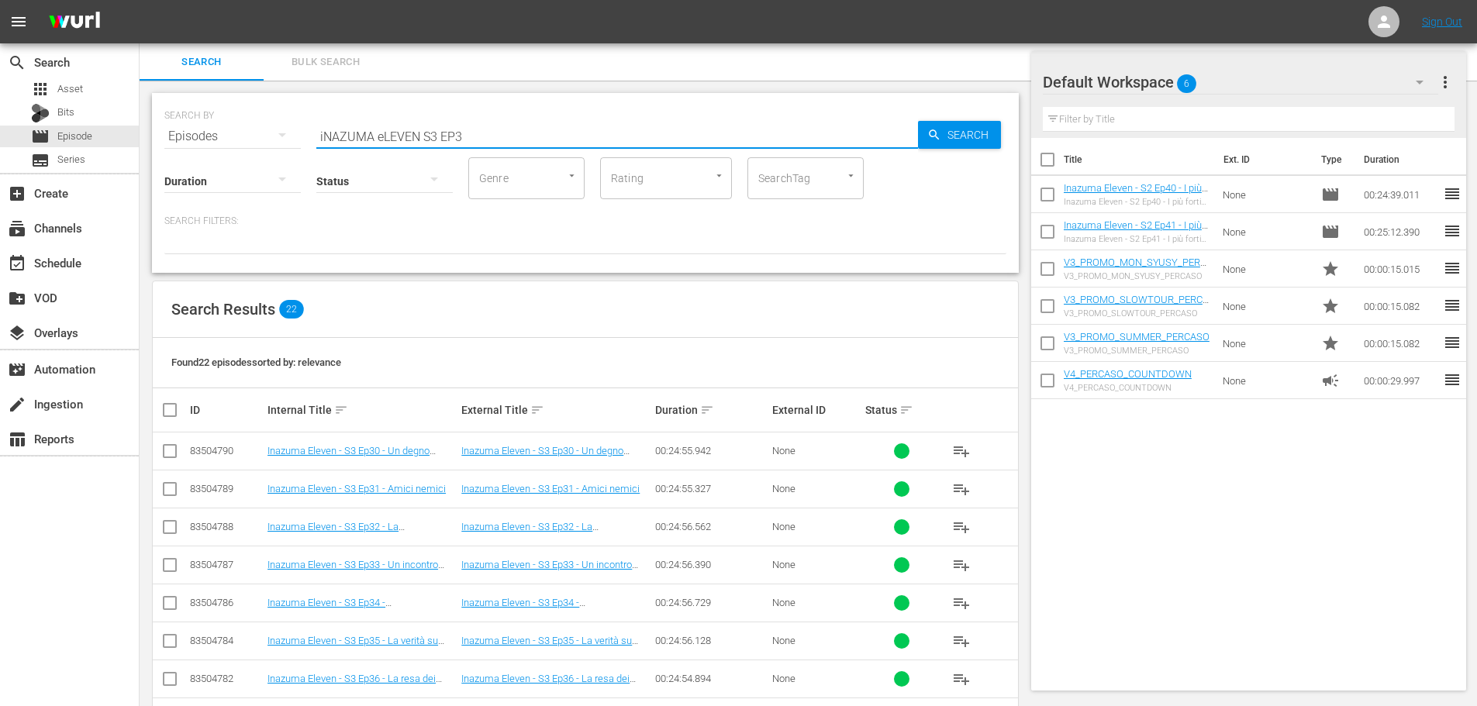
scroll to position [233, 0]
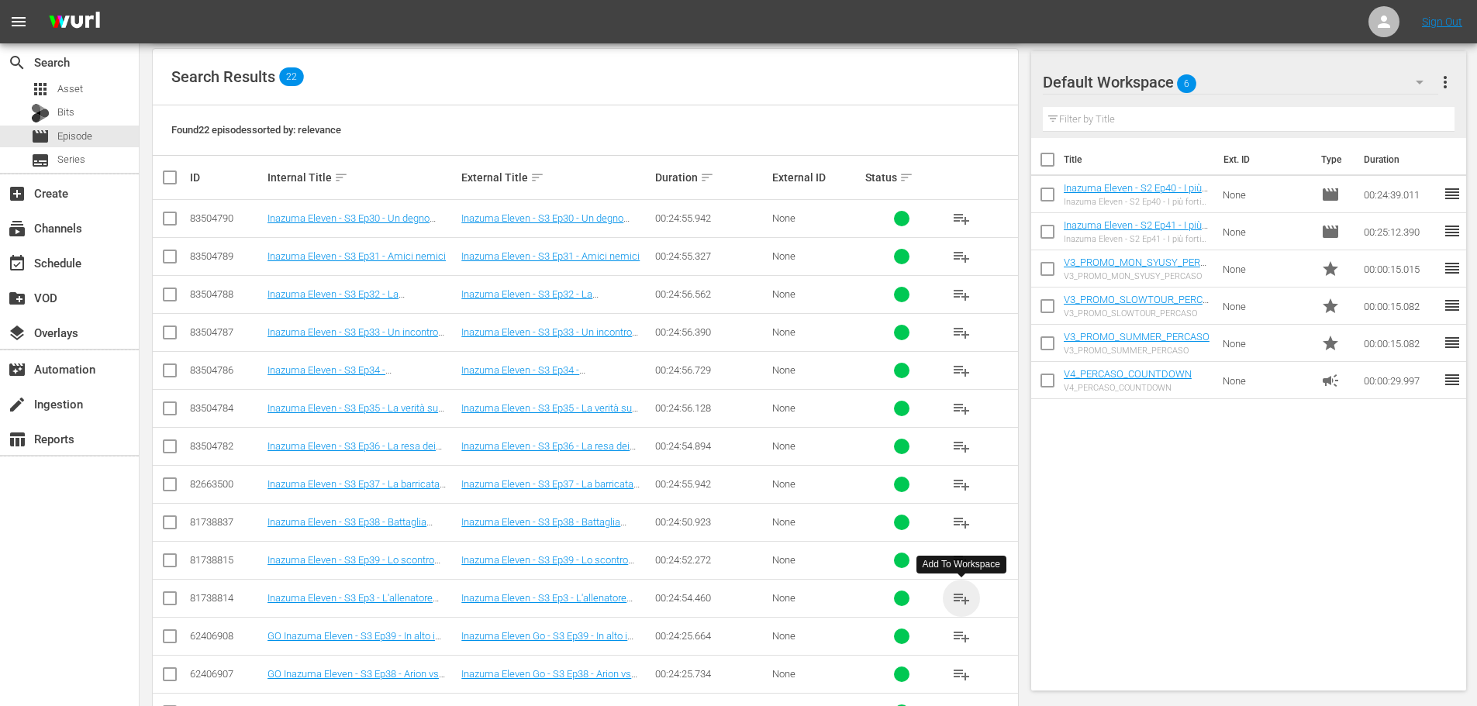
click at [964, 598] on span "playlist_add" at bounding box center [961, 598] width 19 height 19
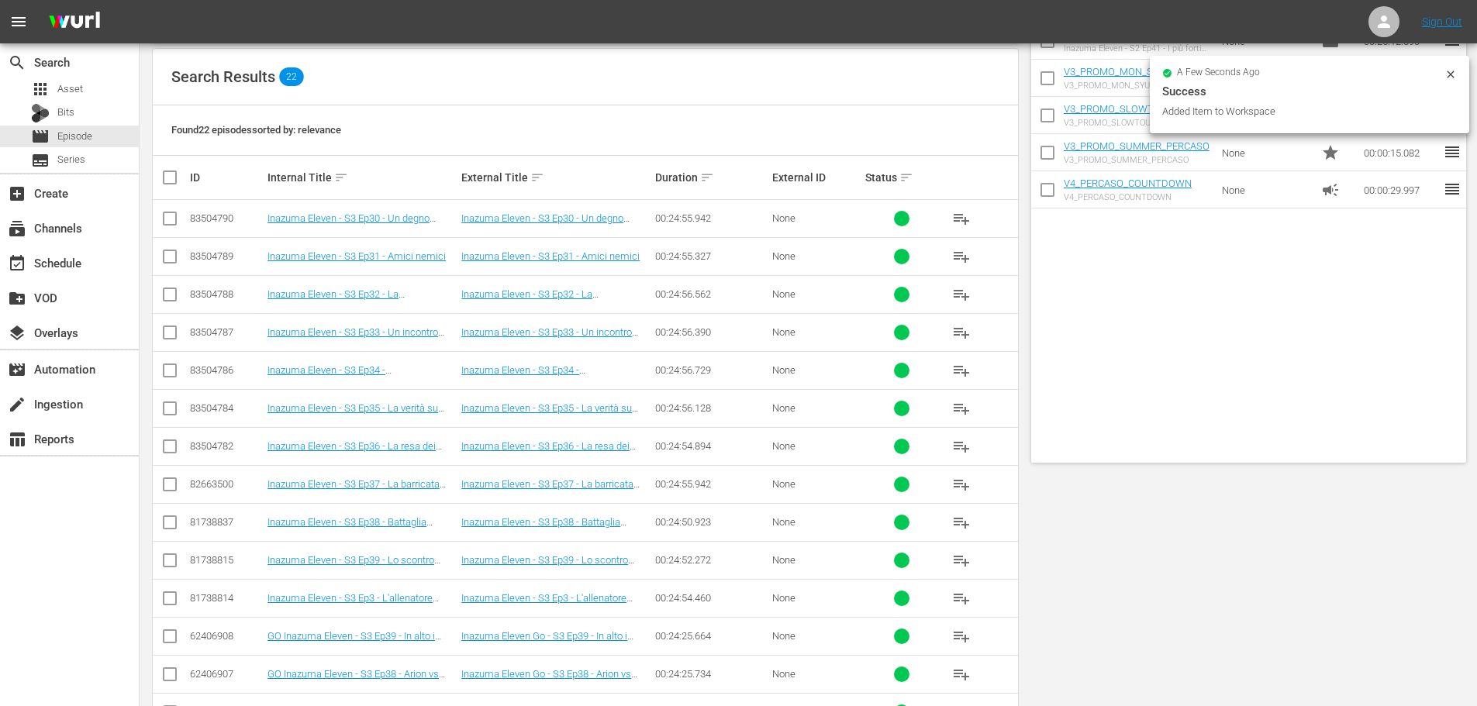
scroll to position [0, 0]
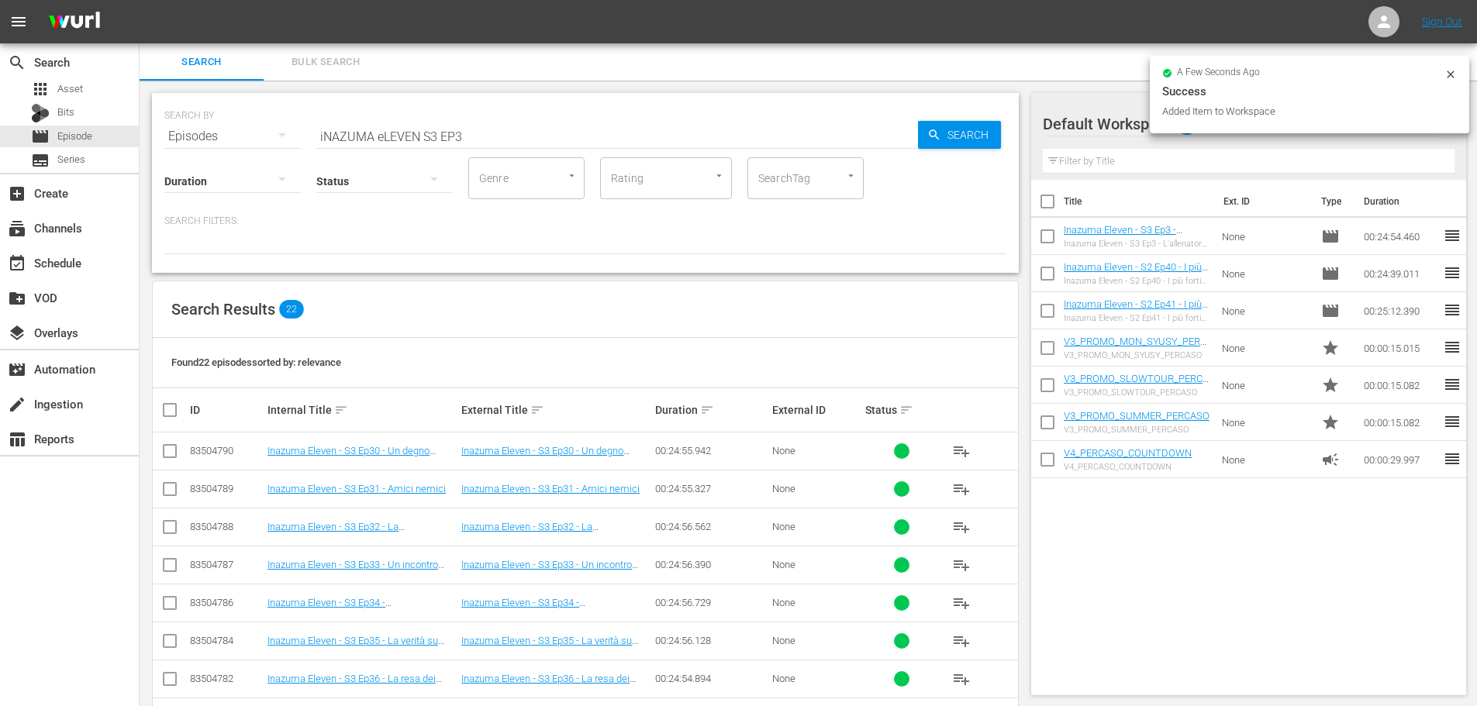
click at [483, 141] on input "iNAZUMA eLEVEN S3 EP3" at bounding box center [617, 136] width 602 height 37
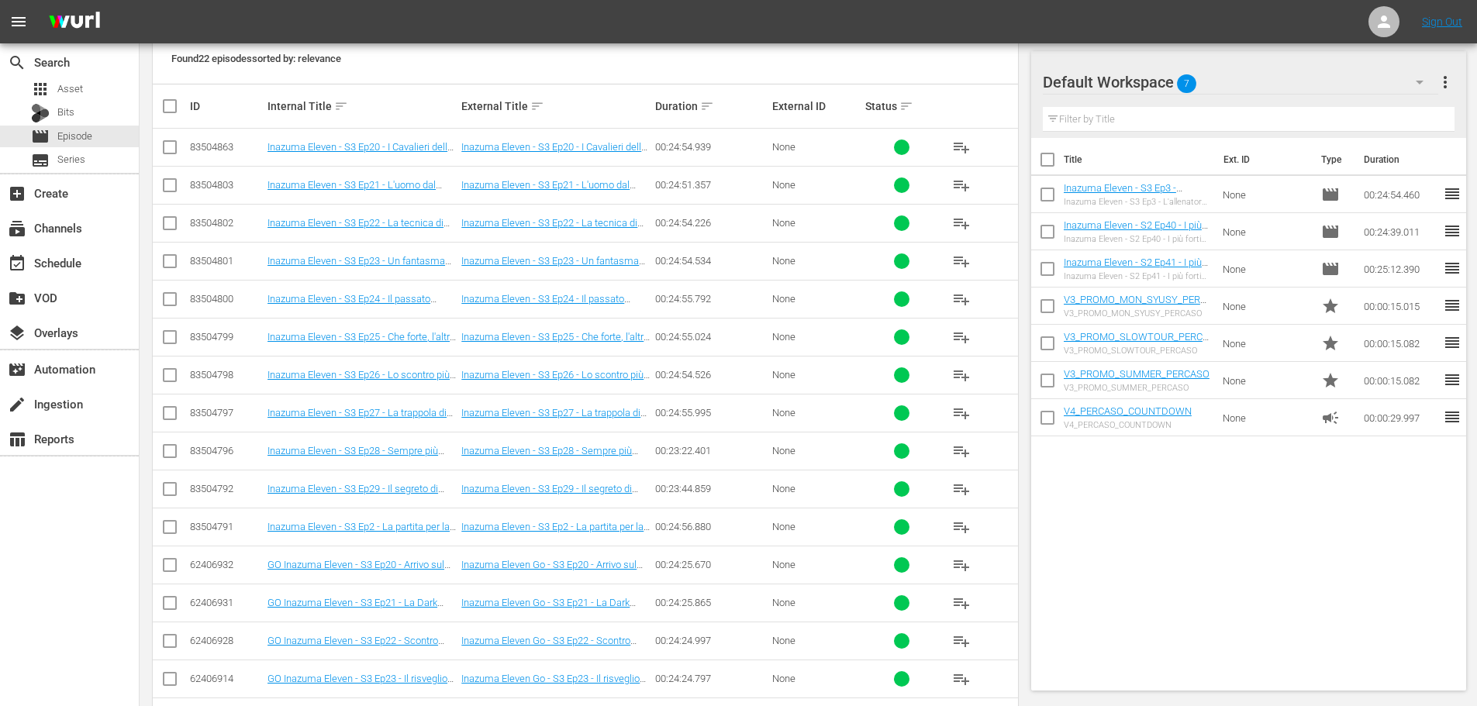
scroll to position [310, 0]
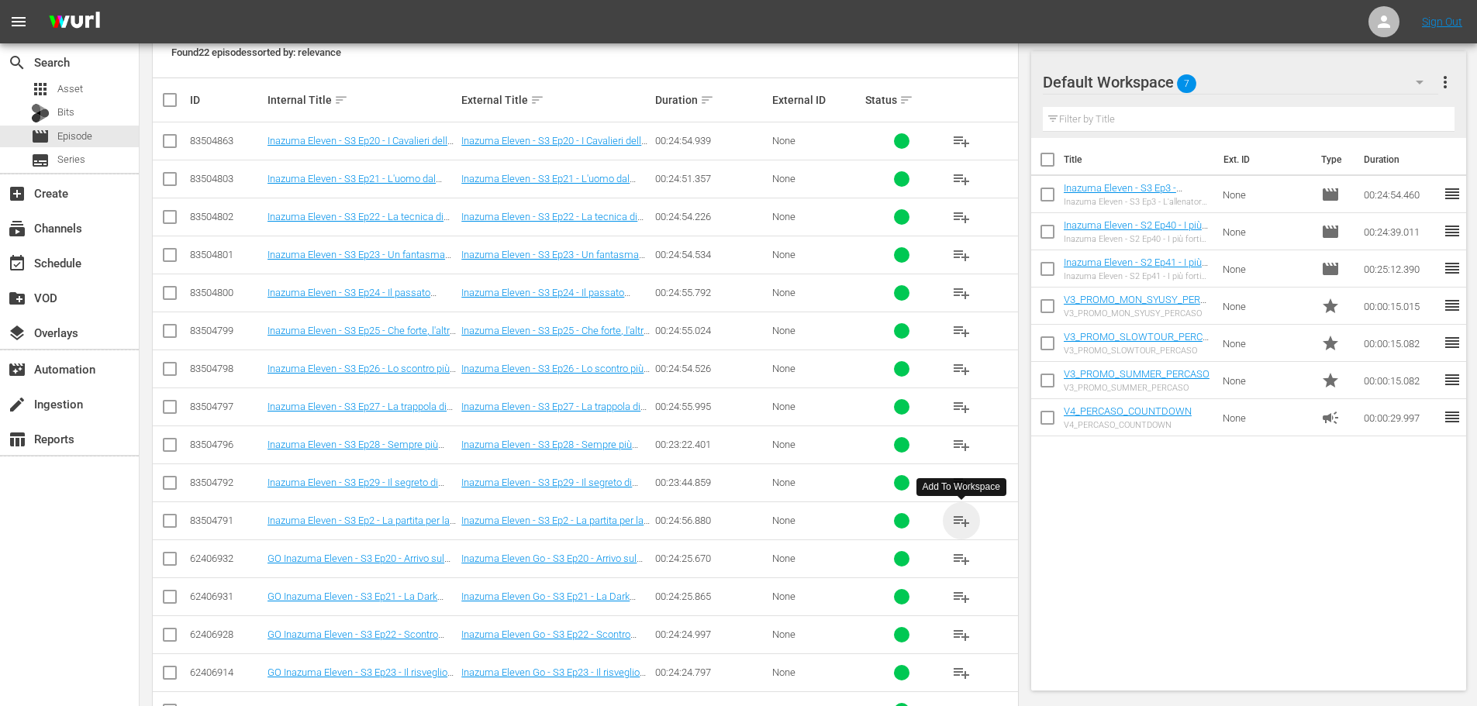
click at [956, 519] on span "playlist_add" at bounding box center [961, 521] width 19 height 19
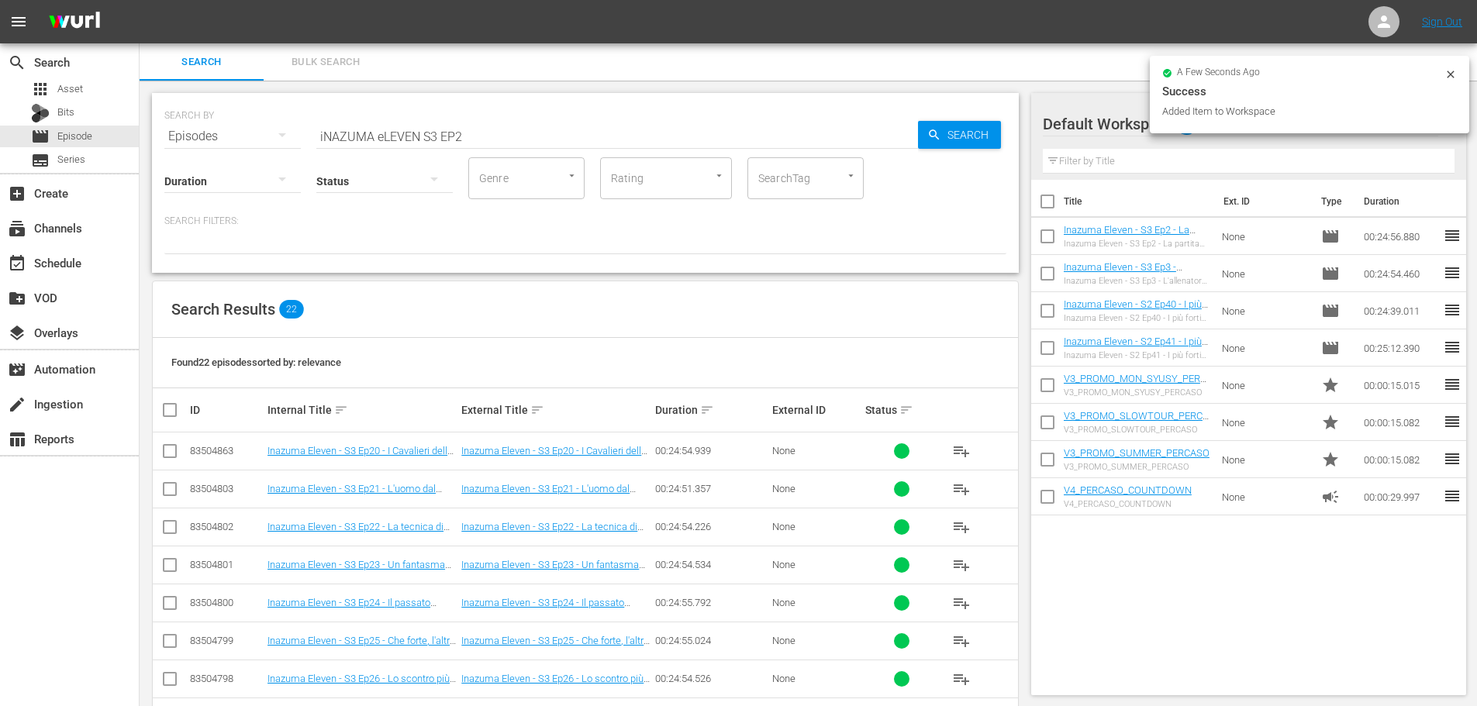
drag, startPoint x: 482, startPoint y: 140, endPoint x: 519, endPoint y: 134, distance: 37.0
click at [482, 140] on input "iNAZUMA eLEVEN S3 EP2" at bounding box center [617, 136] width 602 height 37
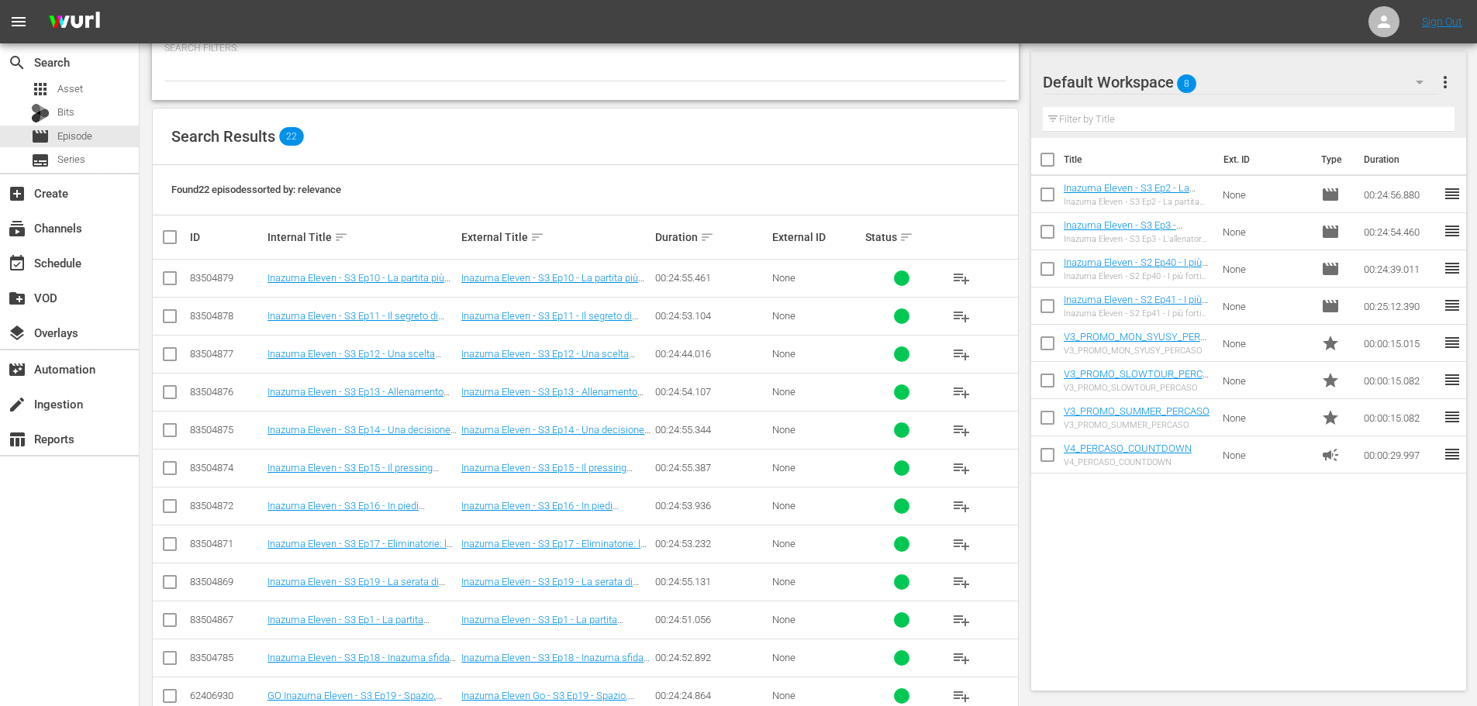
scroll to position [233, 0]
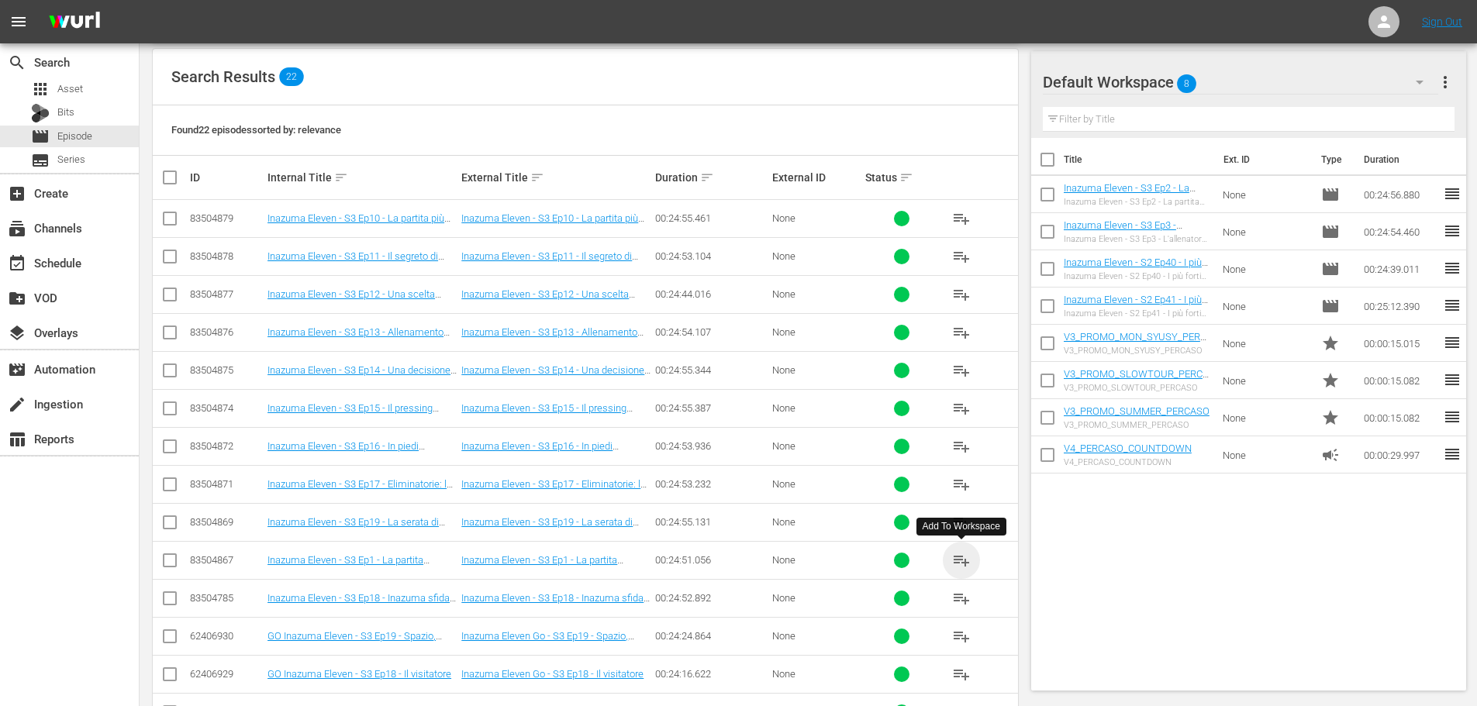
click at [960, 559] on span "playlist_add" at bounding box center [961, 560] width 19 height 19
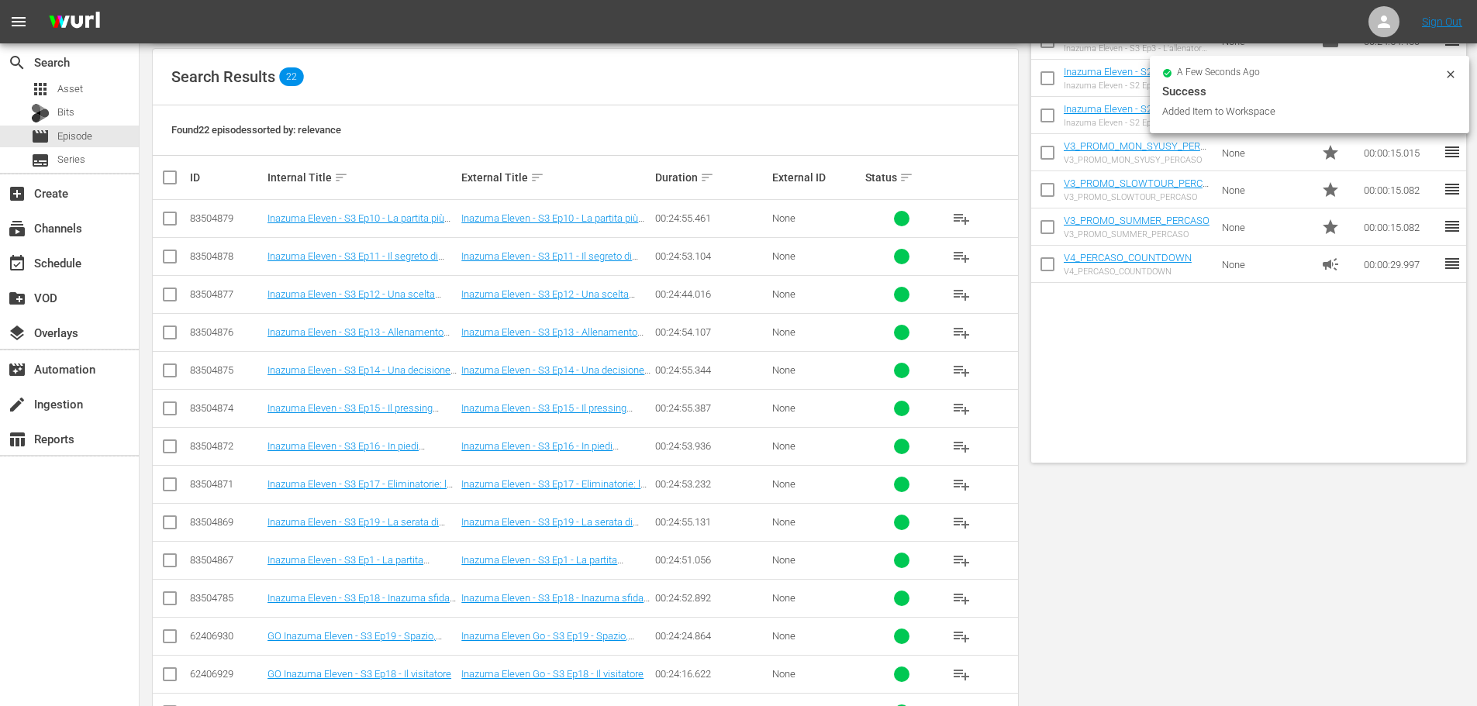
scroll to position [0, 0]
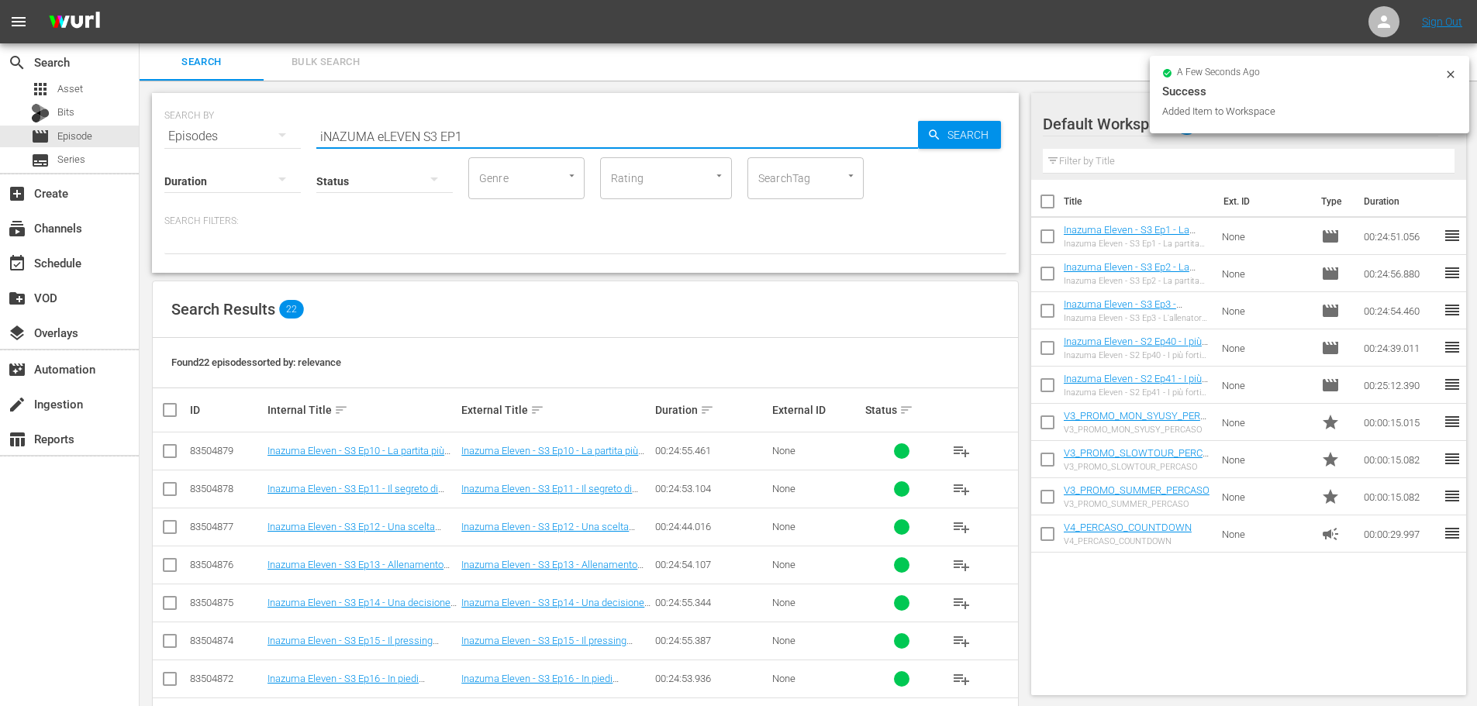
click at [480, 132] on input "iNAZUMA eLEVEN S3 EP1" at bounding box center [617, 136] width 602 height 37
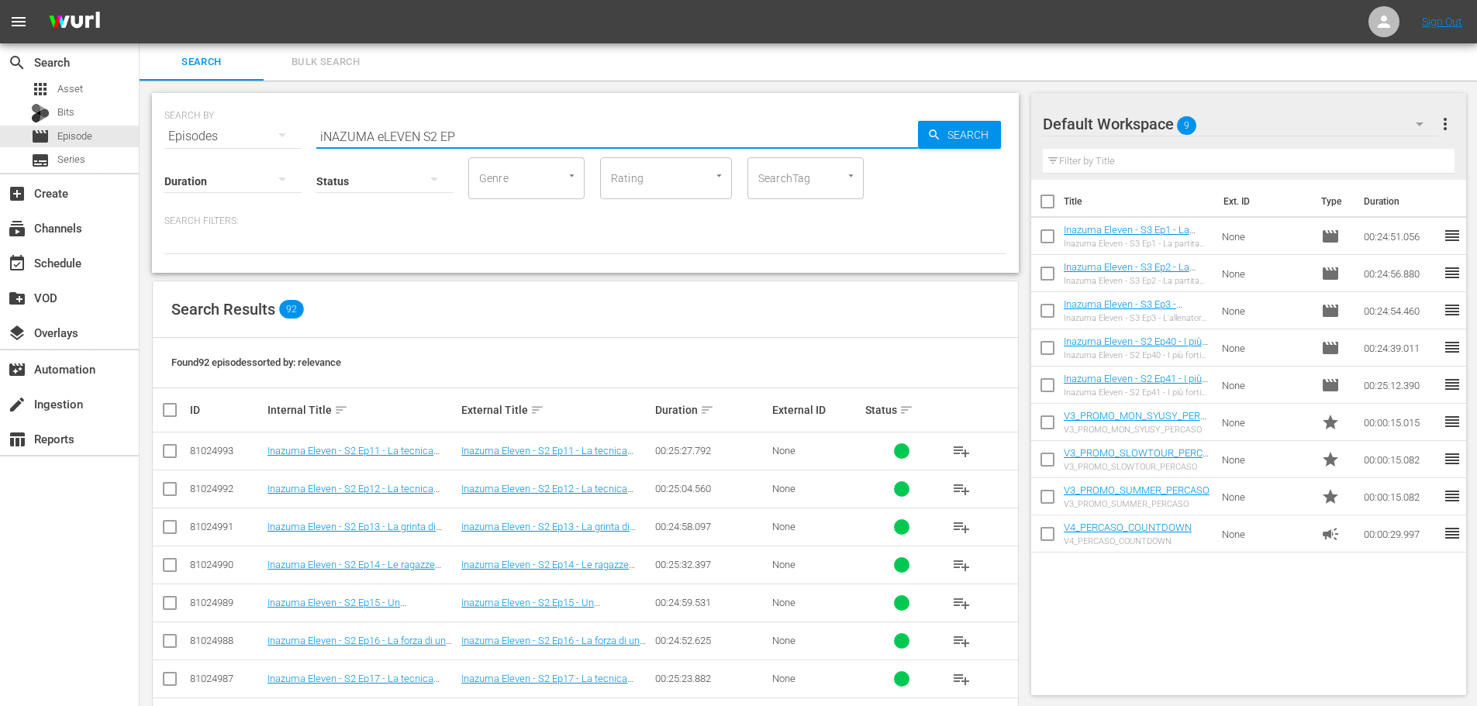
type input "iNAZUMA eLEVEN S2 EP"
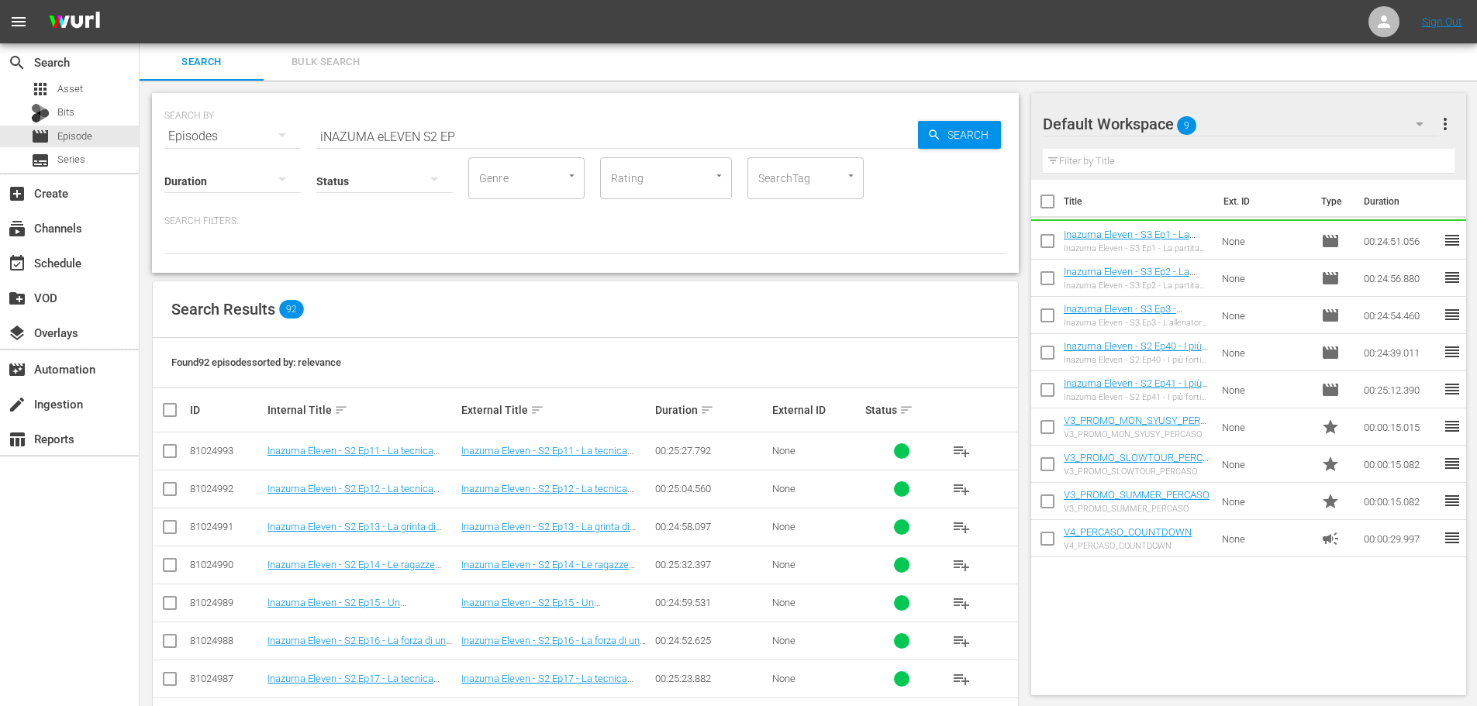
click at [1052, 381] on input "checkbox" at bounding box center [1047, 393] width 33 height 33
checkbox input "true"
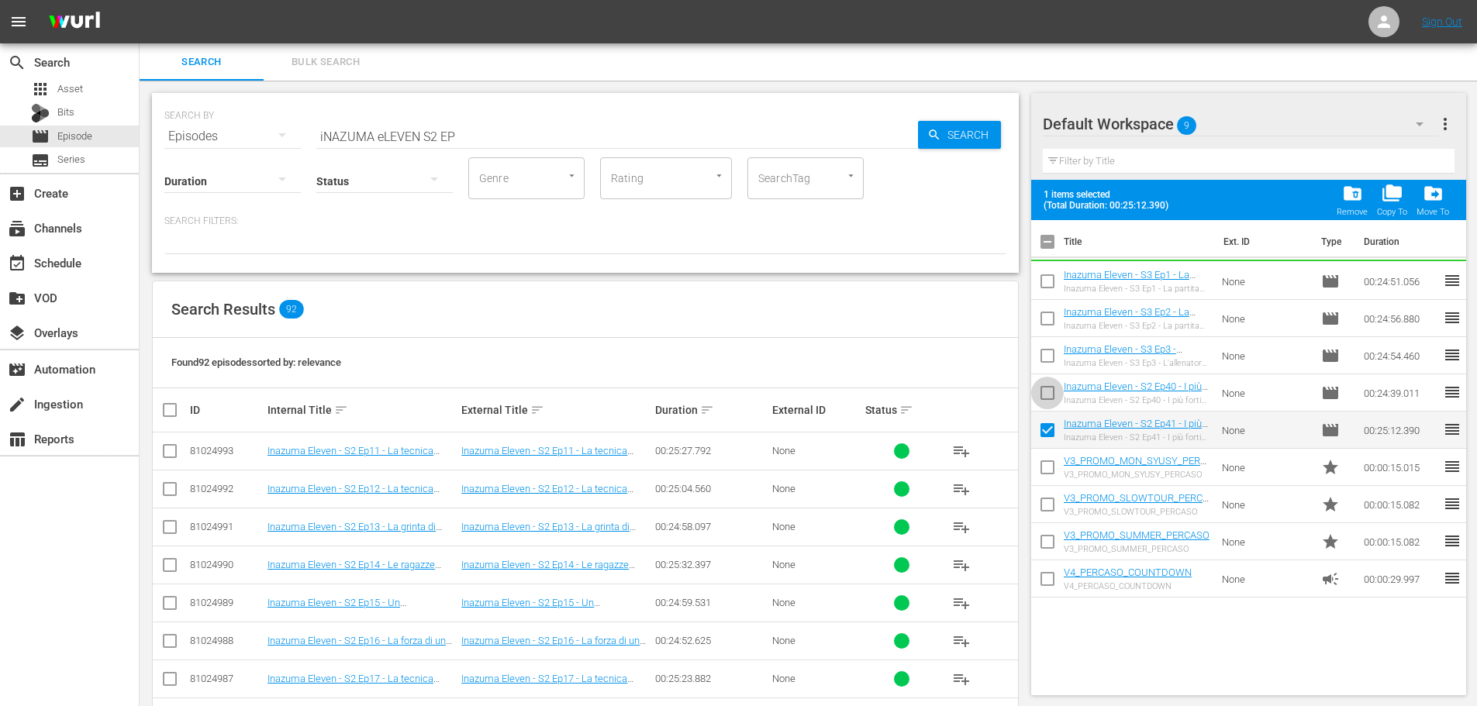
click at [1050, 393] on input "checkbox" at bounding box center [1047, 396] width 33 height 33
click at [1341, 203] on div "folder_delete Remove" at bounding box center [1351, 200] width 31 height 34
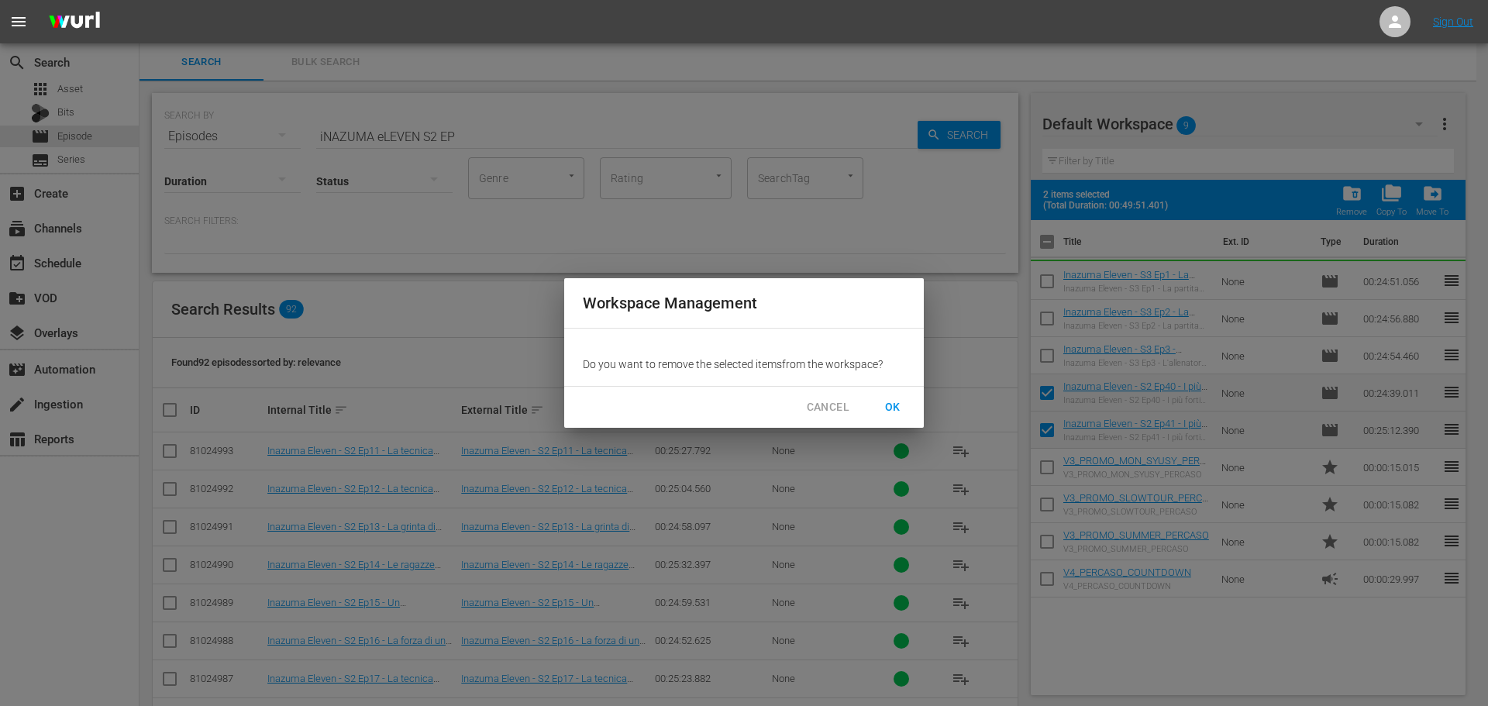
click at [903, 402] on span "OK" at bounding box center [893, 407] width 25 height 19
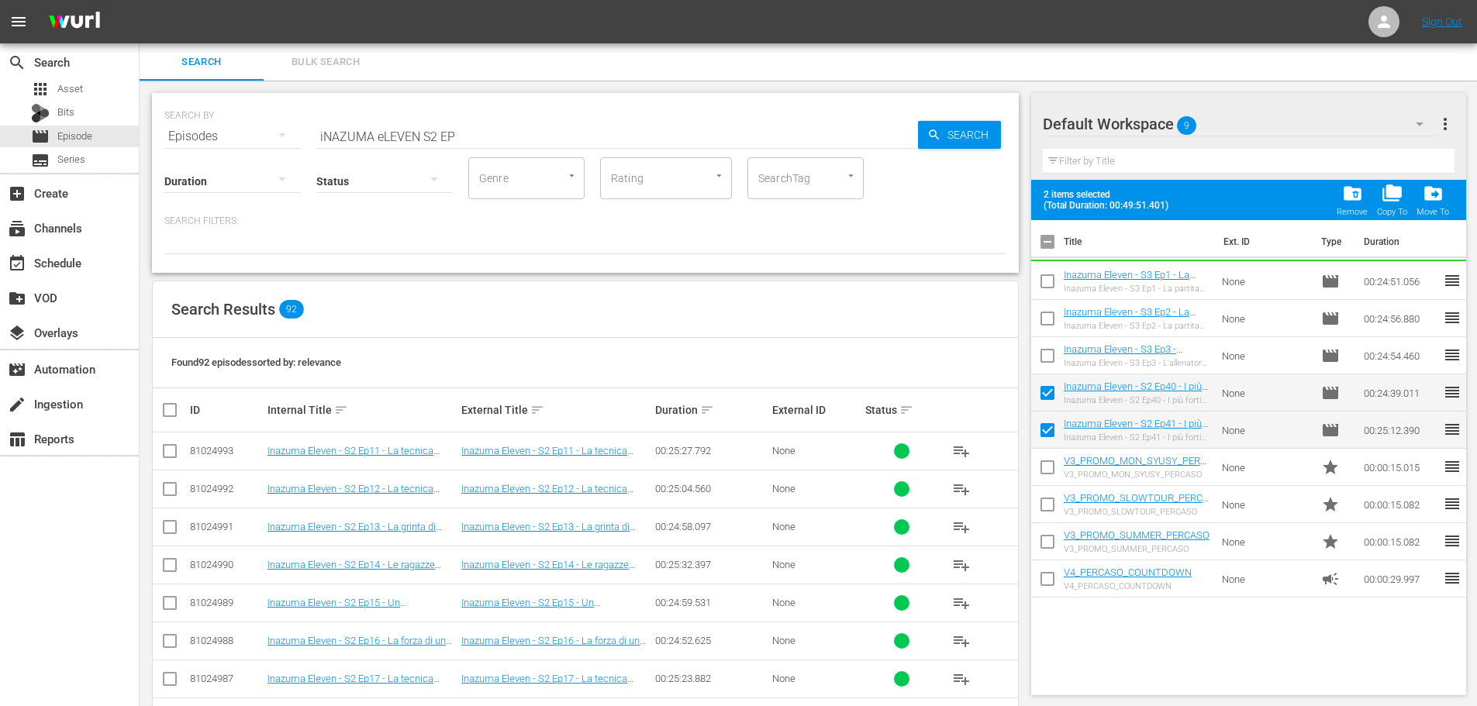
checkbox input "false"
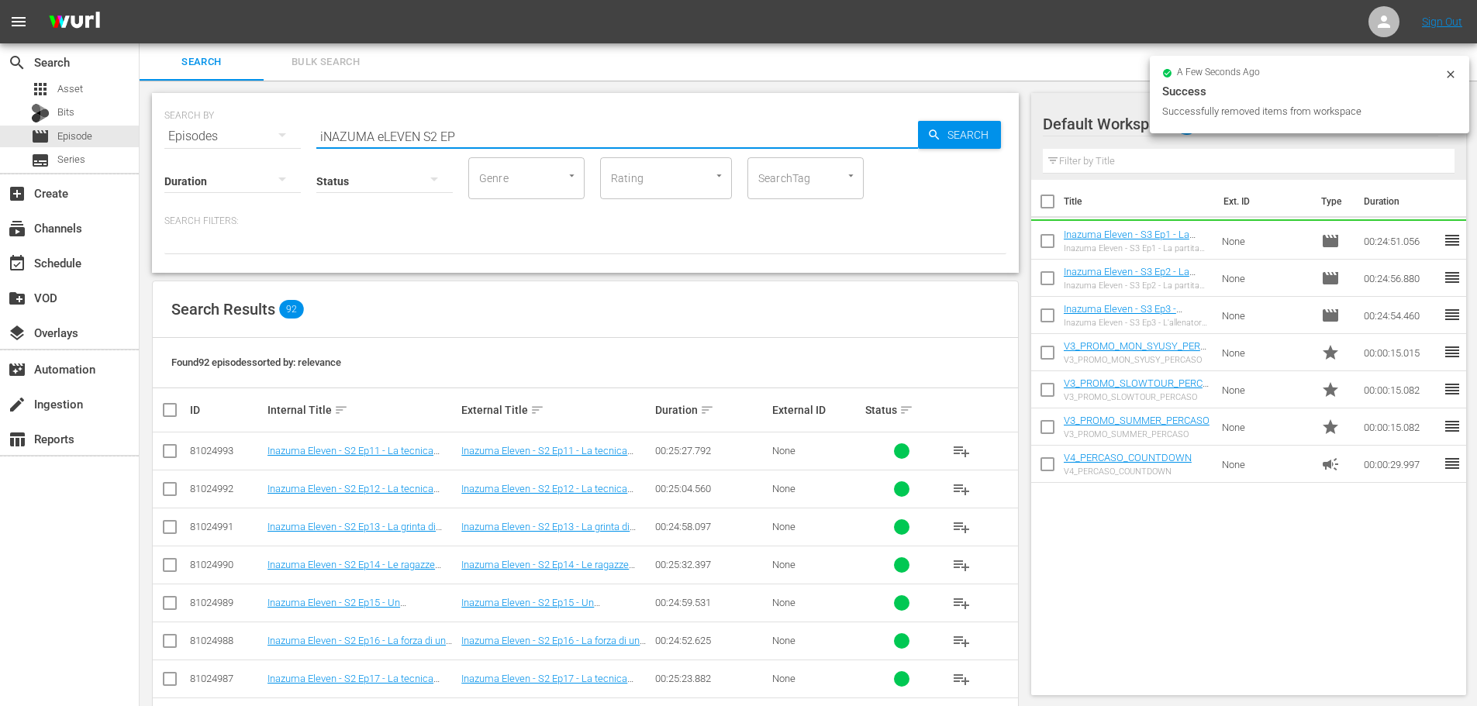
click at [471, 129] on input "iNAZUMA eLEVEN S2 EP" at bounding box center [617, 136] width 602 height 37
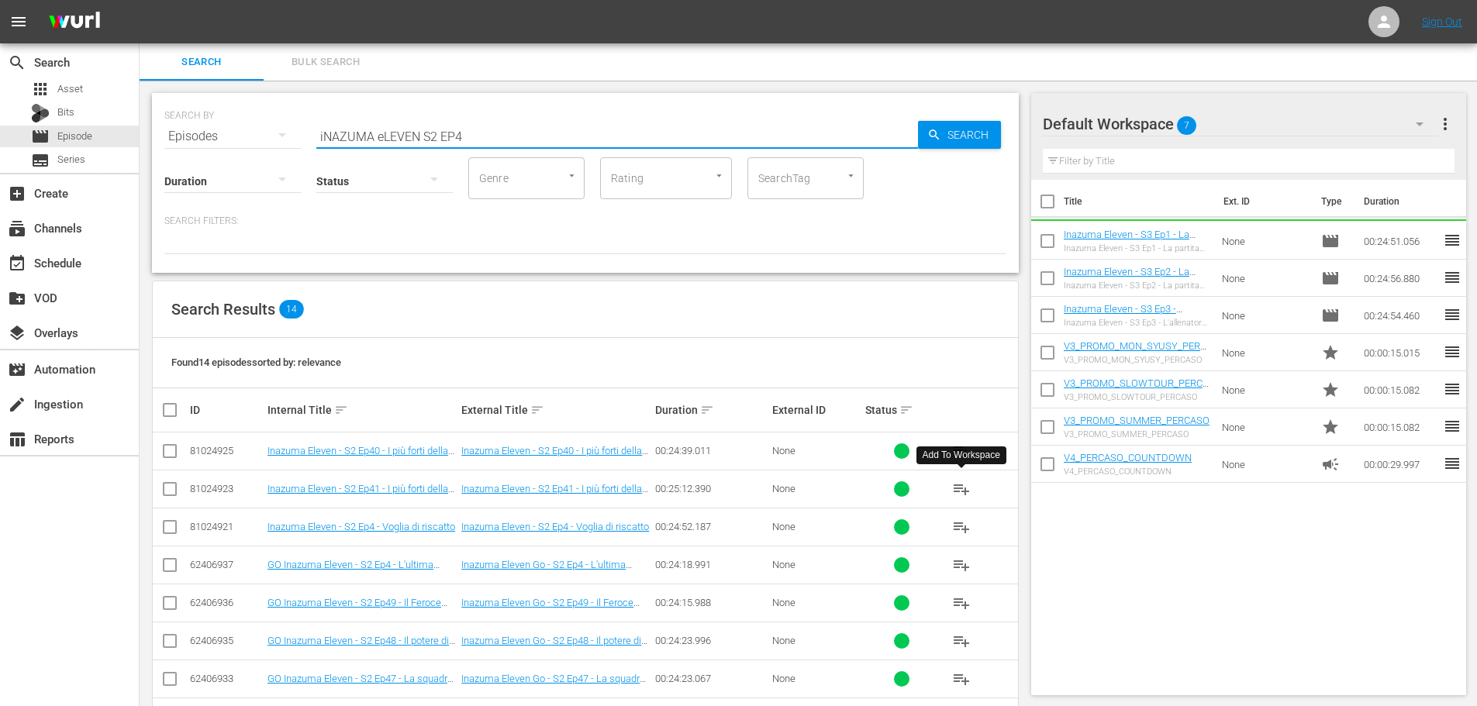
click at [963, 491] on span "playlist_add" at bounding box center [961, 489] width 19 height 19
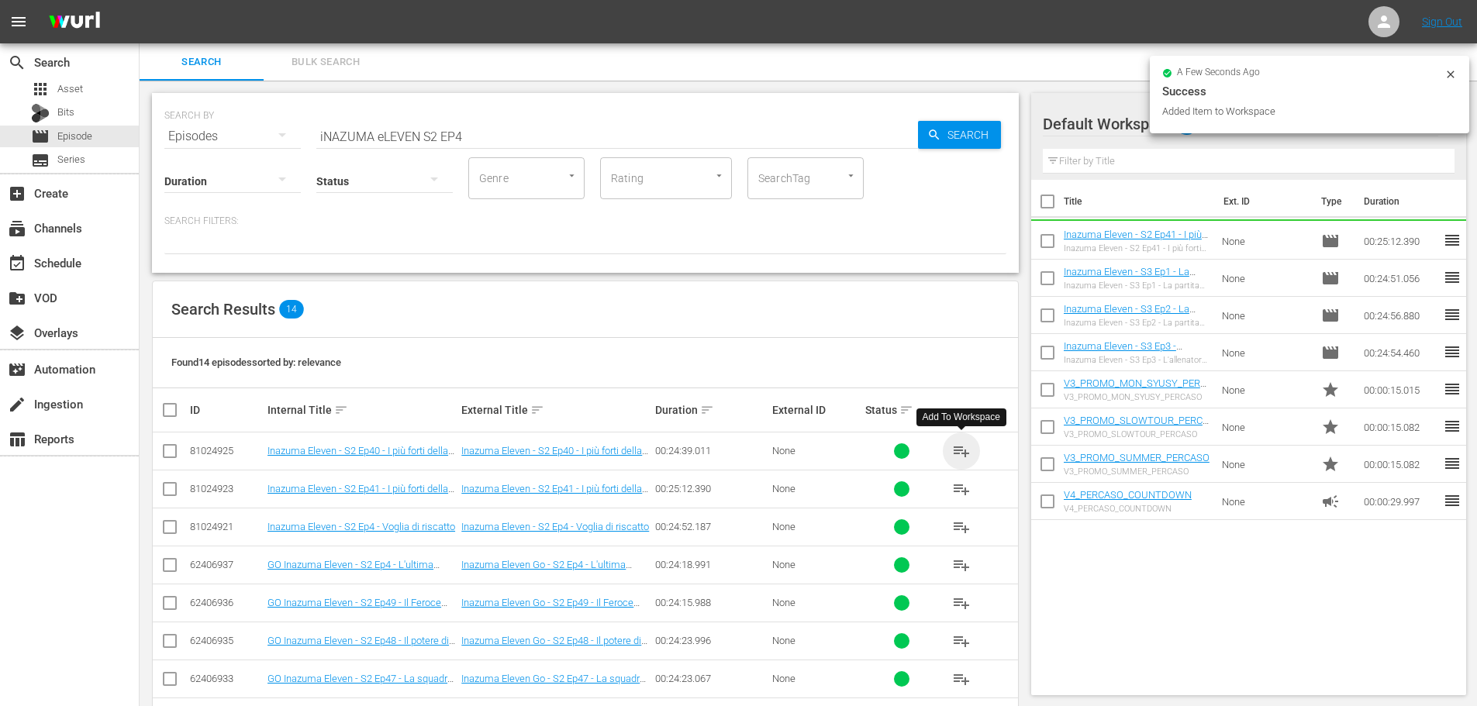
click at [960, 450] on span "playlist_add" at bounding box center [961, 451] width 19 height 19
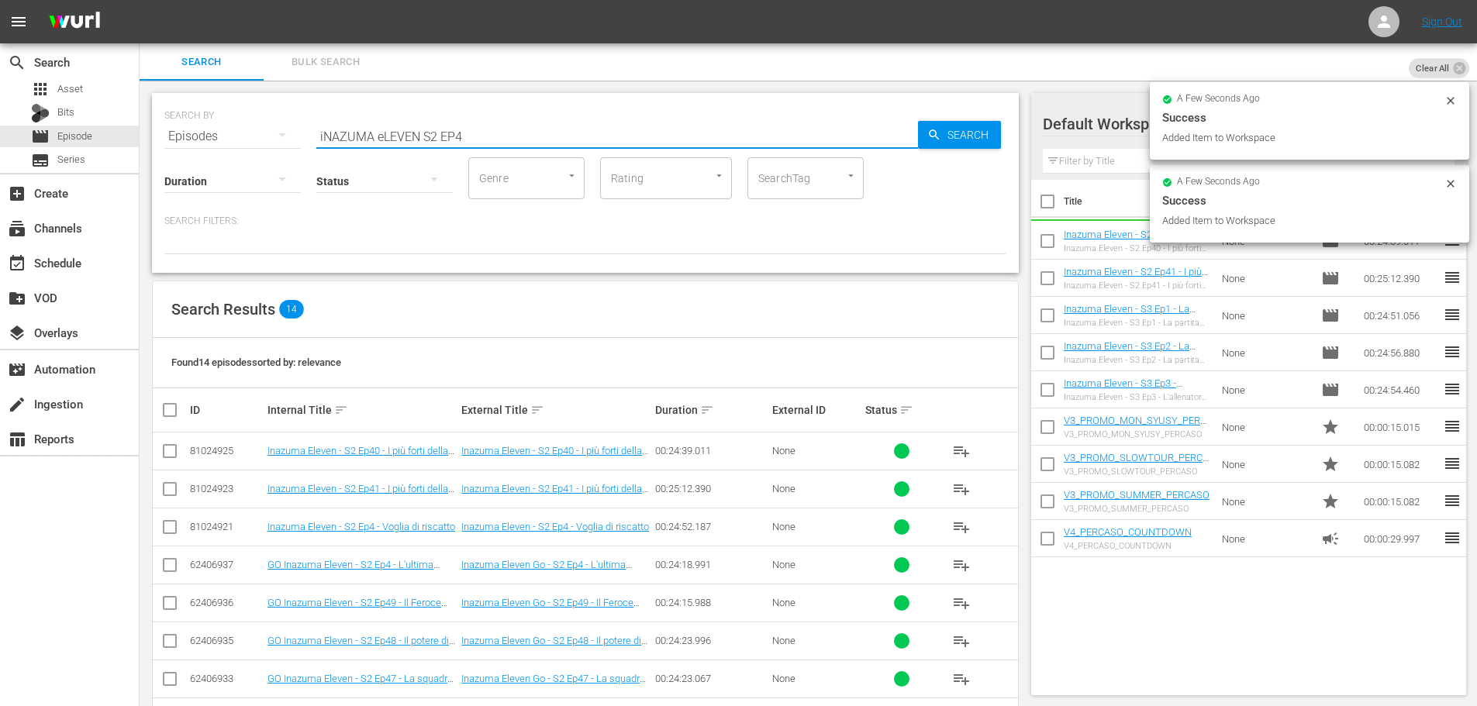
click at [483, 140] on input "iNAZUMA eLEVEN S2 EP4" at bounding box center [617, 136] width 602 height 37
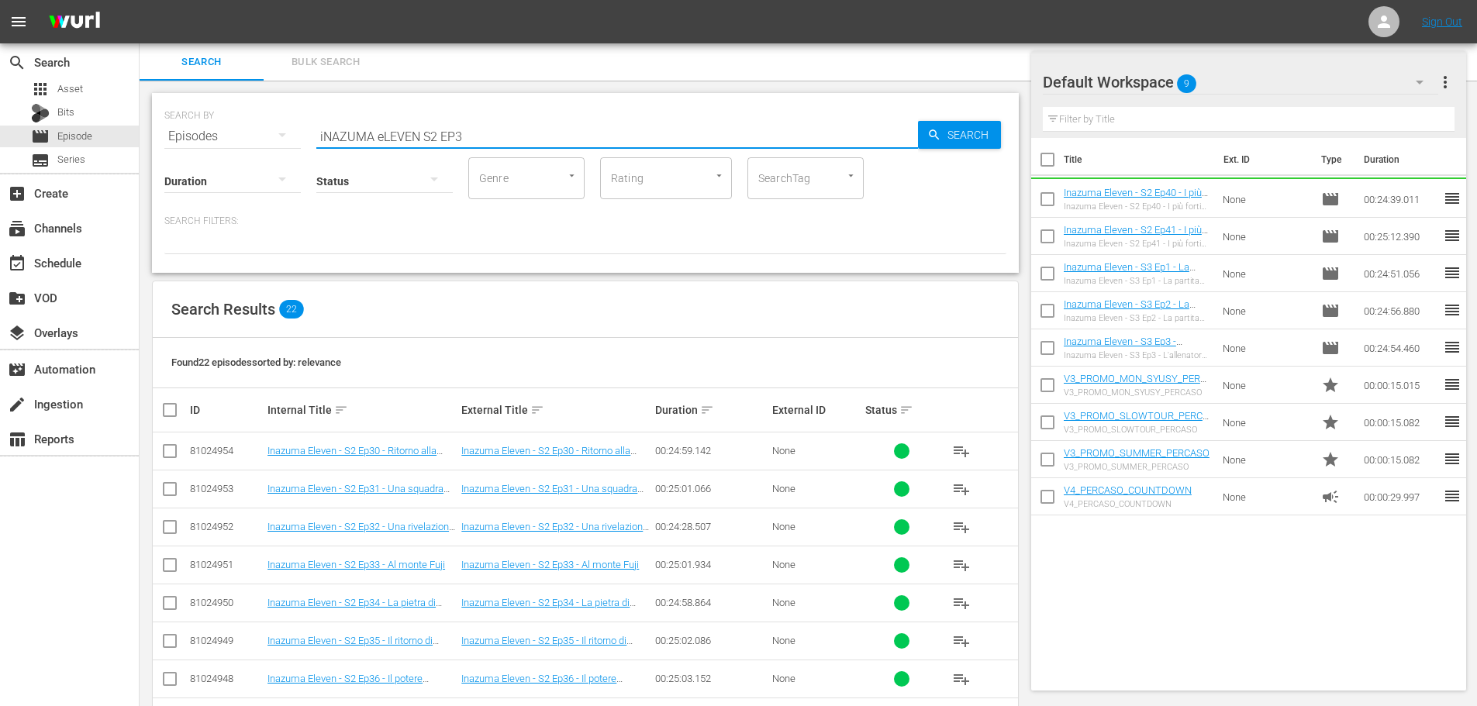
scroll to position [233, 0]
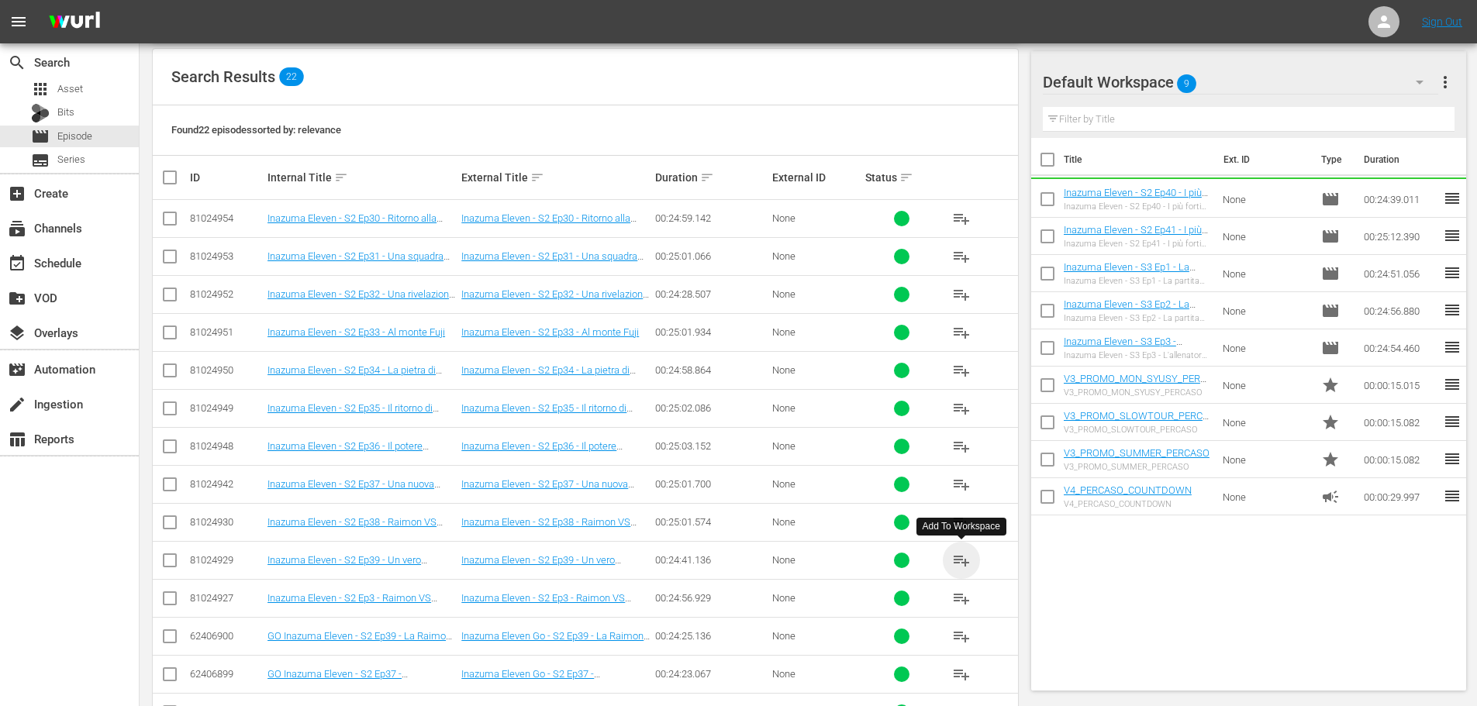
click at [964, 559] on span "playlist_add" at bounding box center [961, 560] width 19 height 19
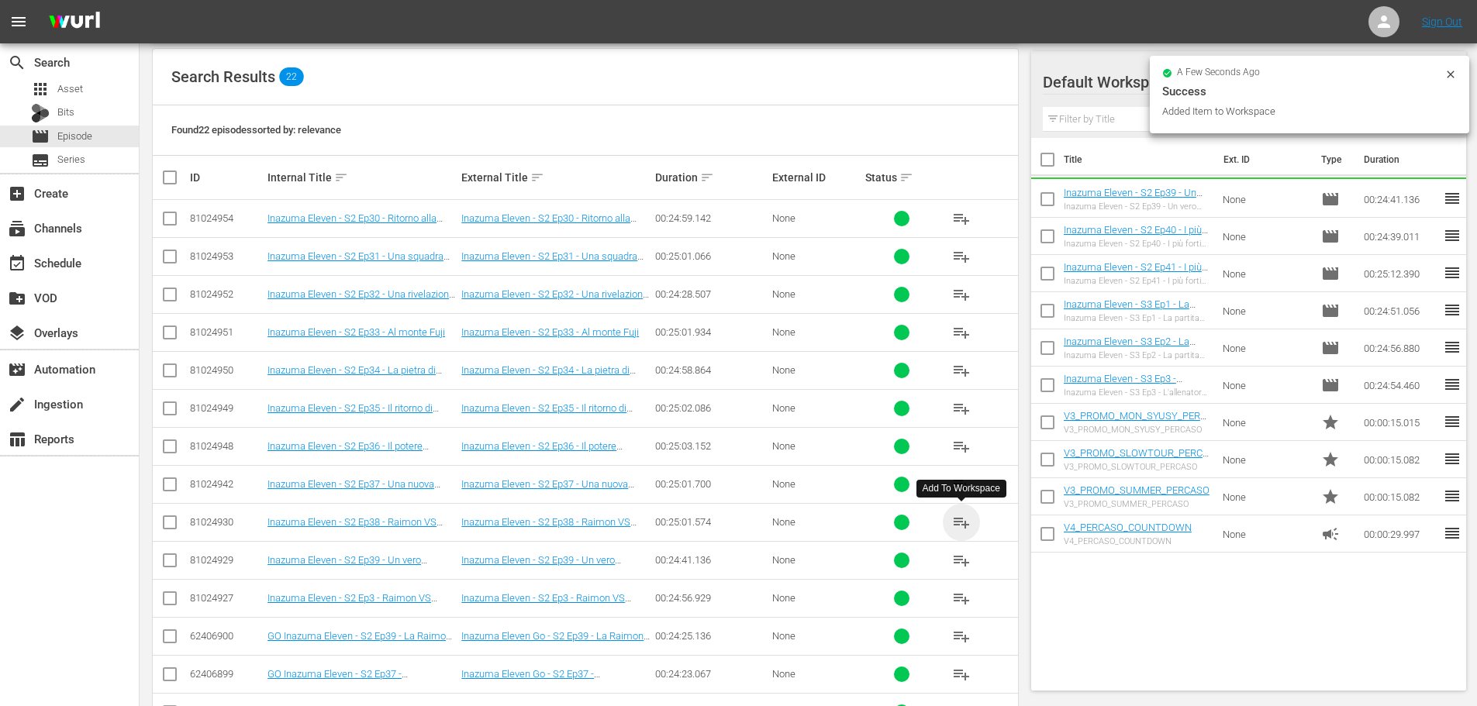
click at [961, 518] on span "playlist_add" at bounding box center [961, 522] width 19 height 19
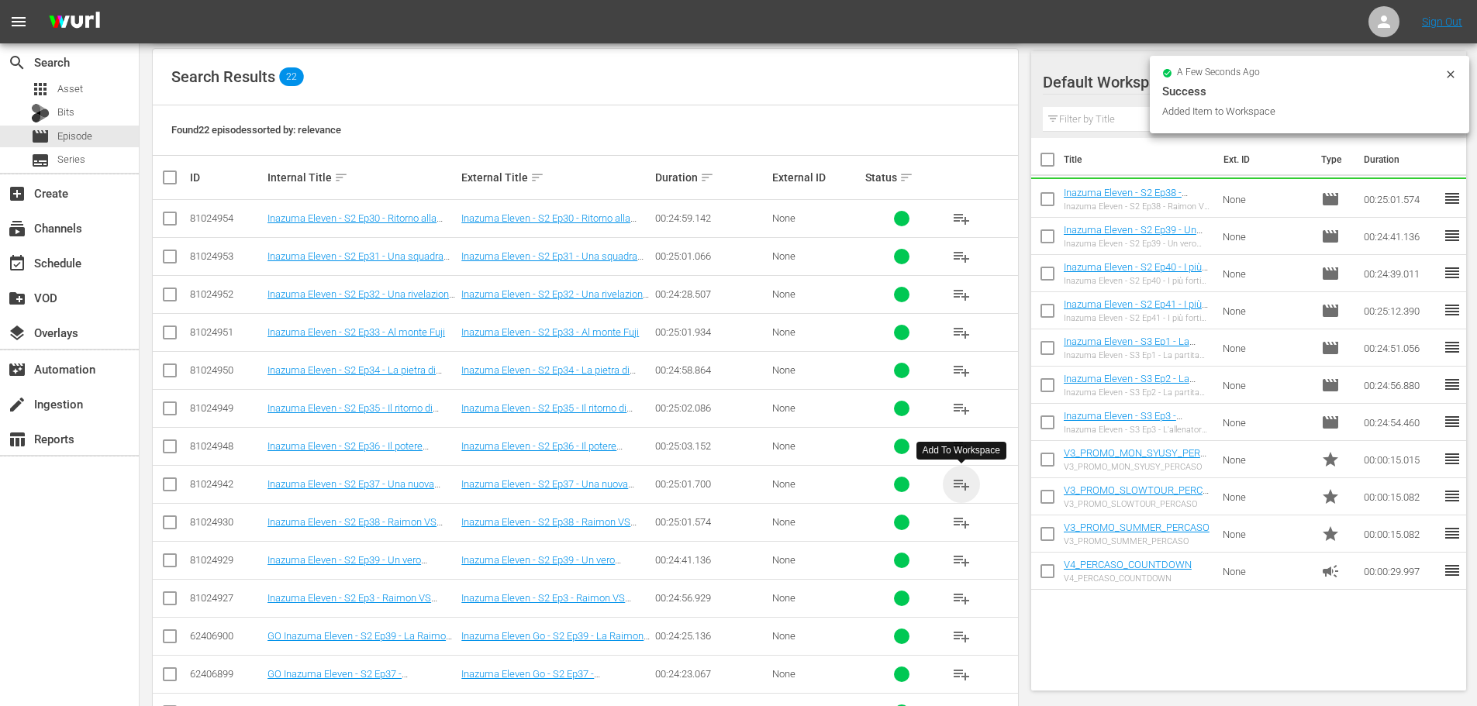
click at [955, 484] on span "playlist_add" at bounding box center [961, 484] width 19 height 19
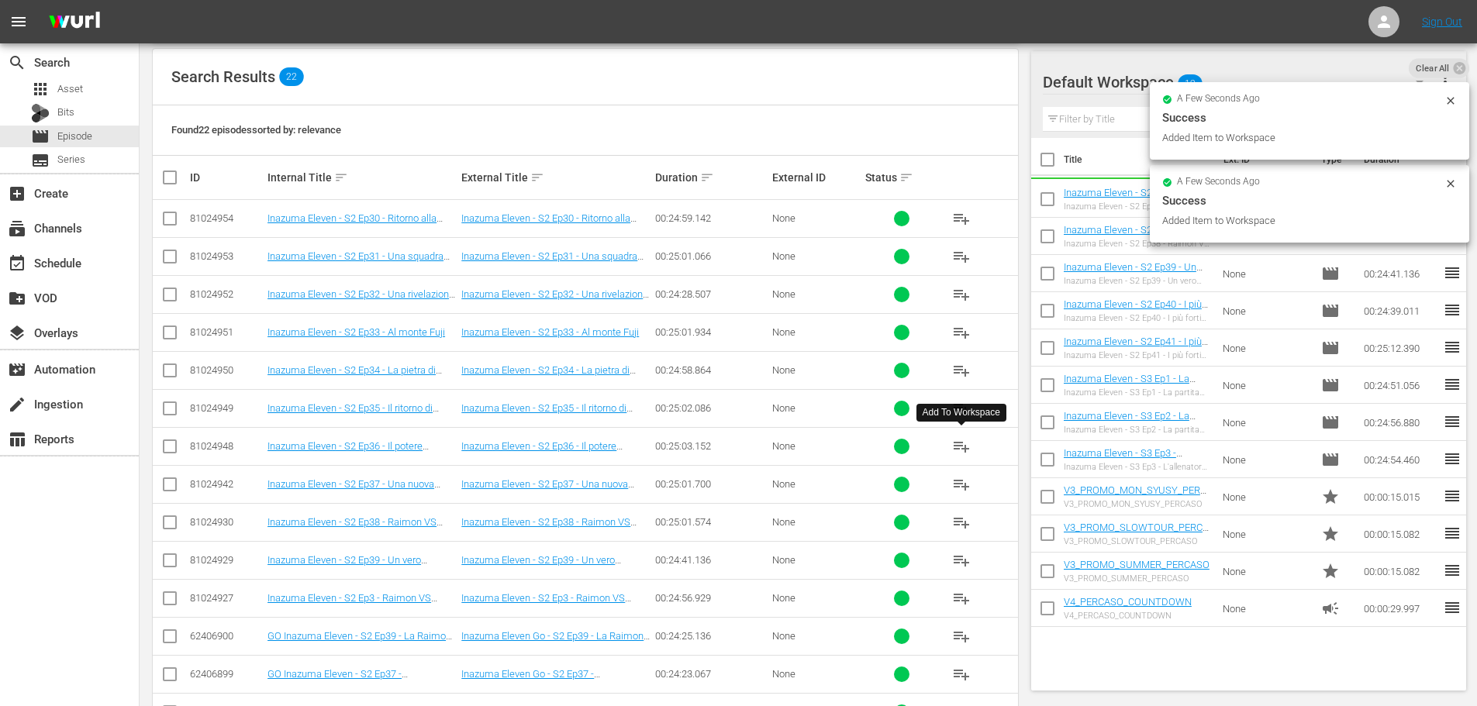
click at [954, 449] on span "playlist_add" at bounding box center [961, 446] width 19 height 19
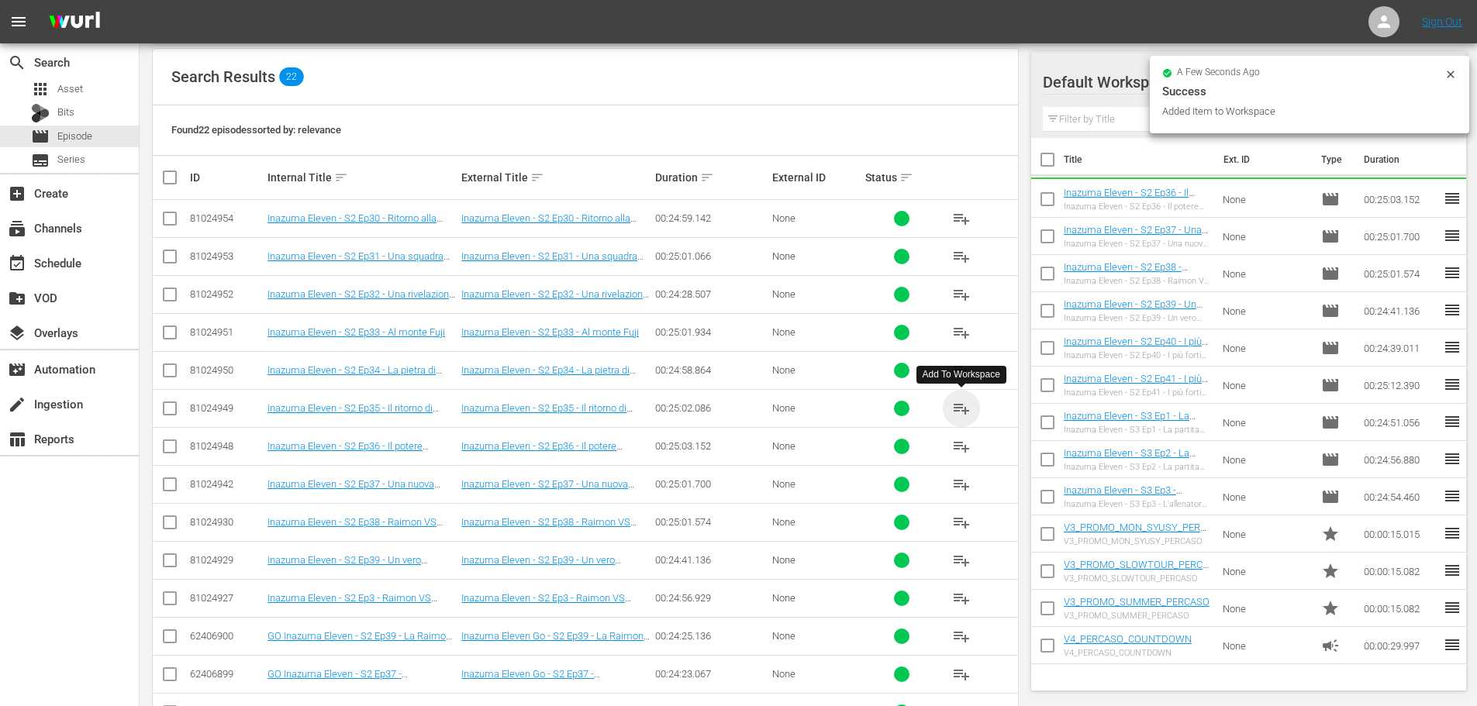
click at [953, 410] on span "playlist_add" at bounding box center [961, 408] width 19 height 19
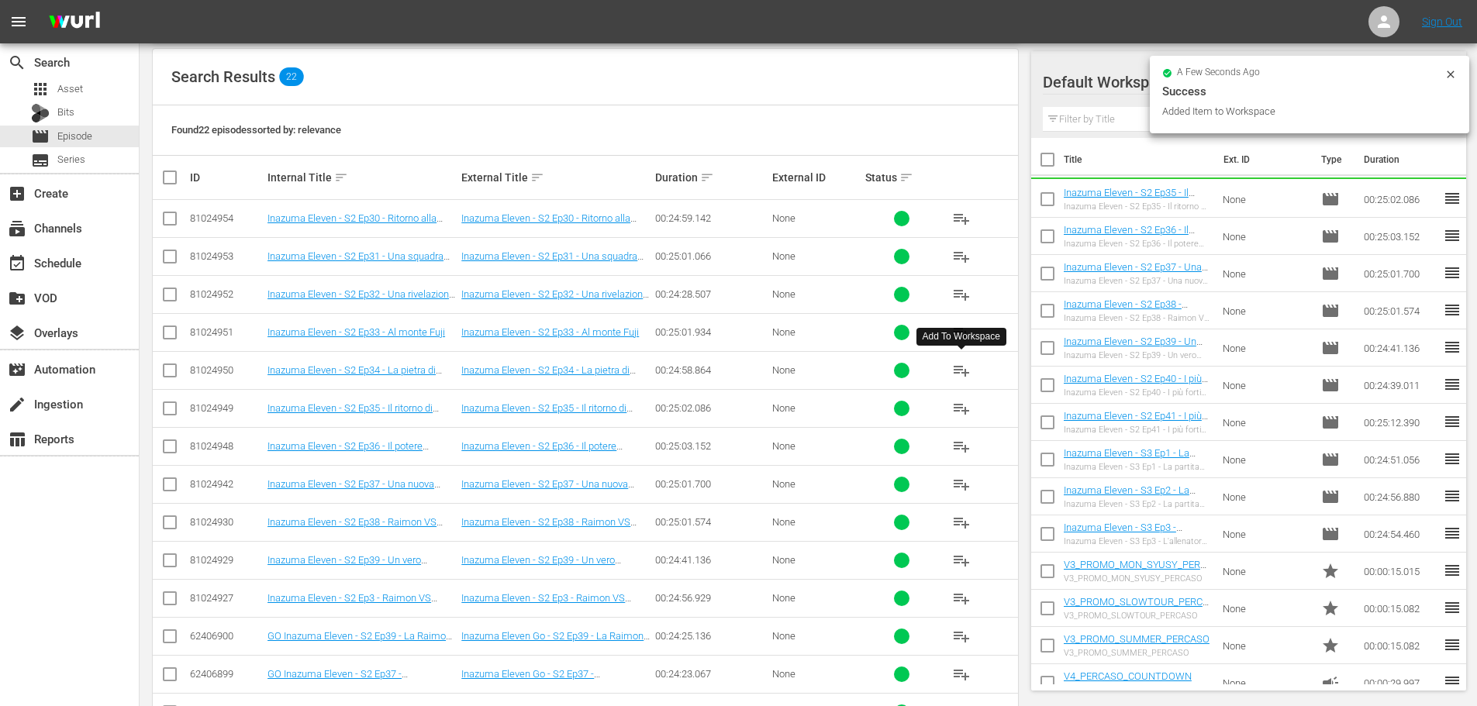
click at [960, 373] on span "playlist_add" at bounding box center [961, 370] width 19 height 19
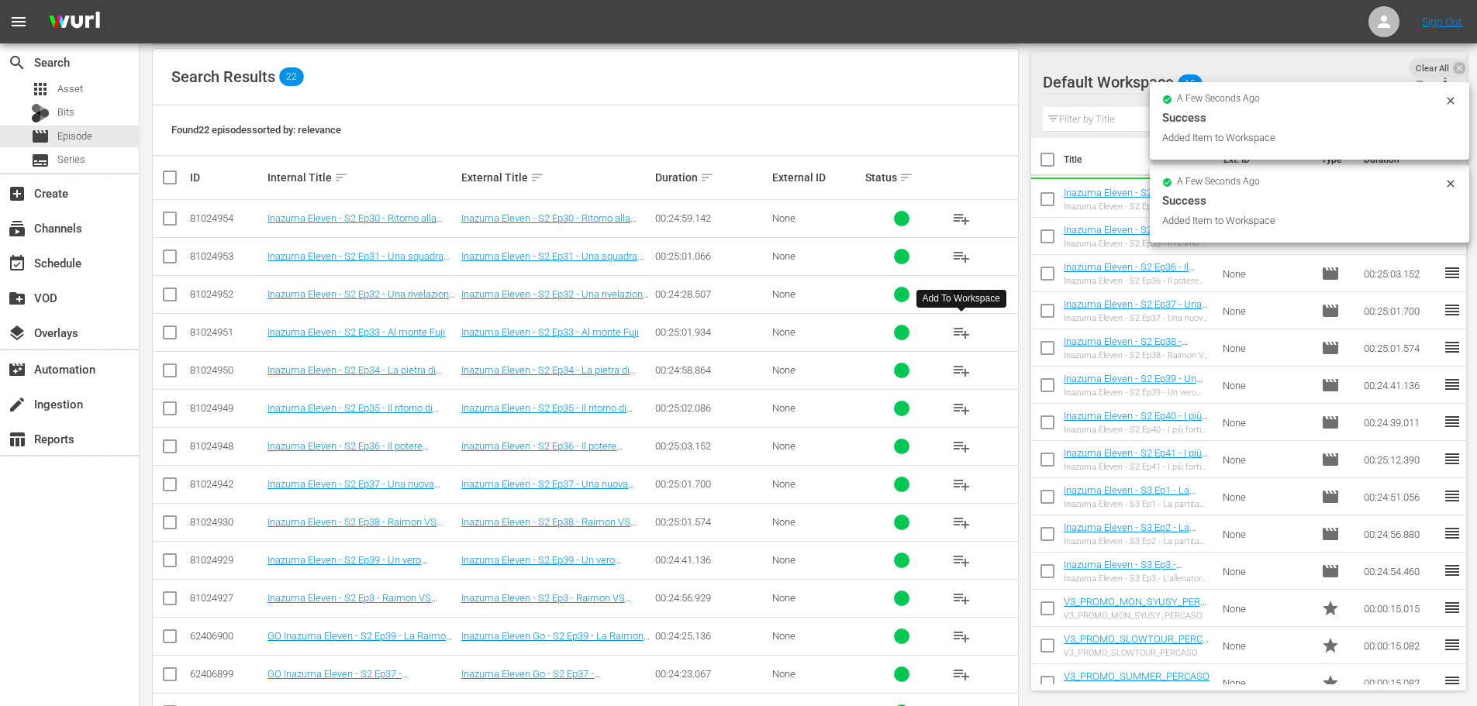
click at [959, 336] on span "playlist_add" at bounding box center [961, 332] width 19 height 19
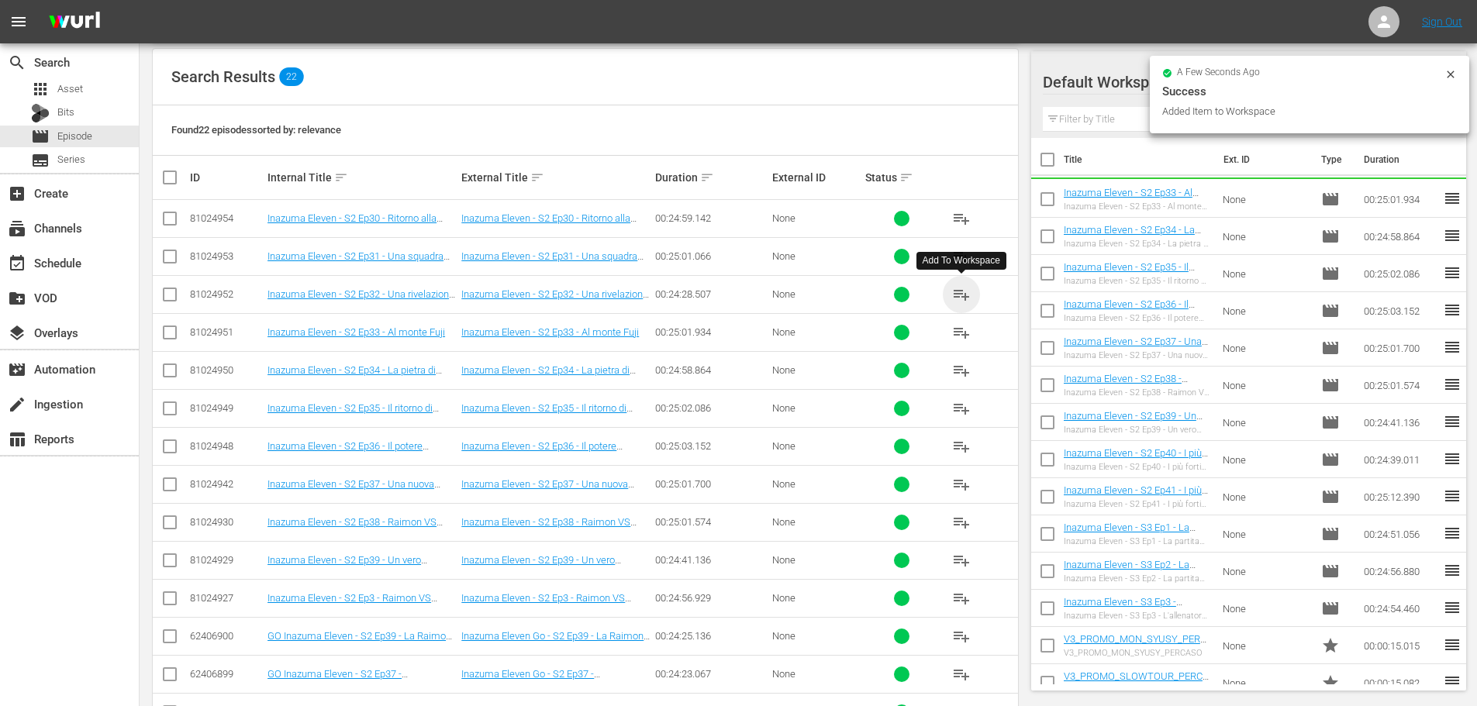
click at [961, 297] on span "playlist_add" at bounding box center [961, 294] width 19 height 19
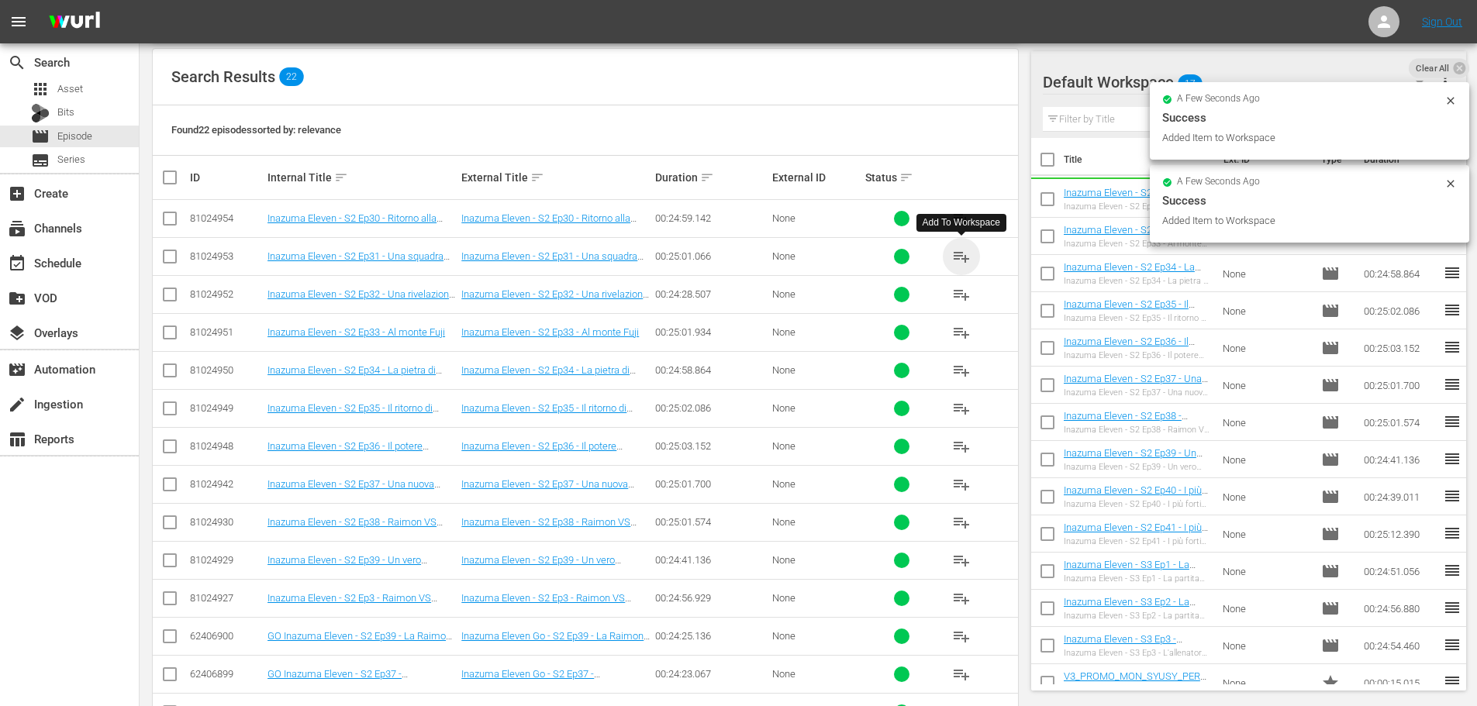
click at [962, 260] on span "playlist_add" at bounding box center [961, 256] width 19 height 19
click at [958, 222] on span "playlist_add" at bounding box center [961, 218] width 19 height 19
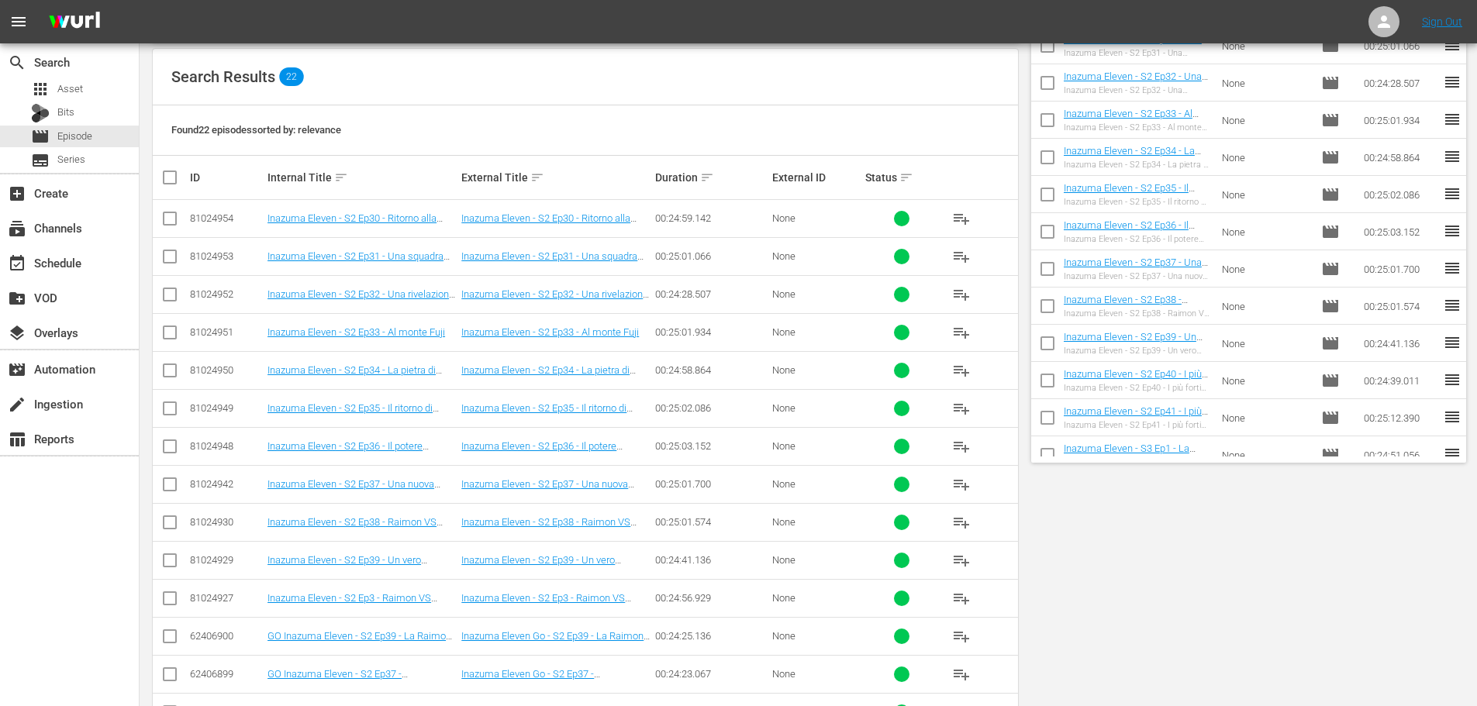
scroll to position [0, 0]
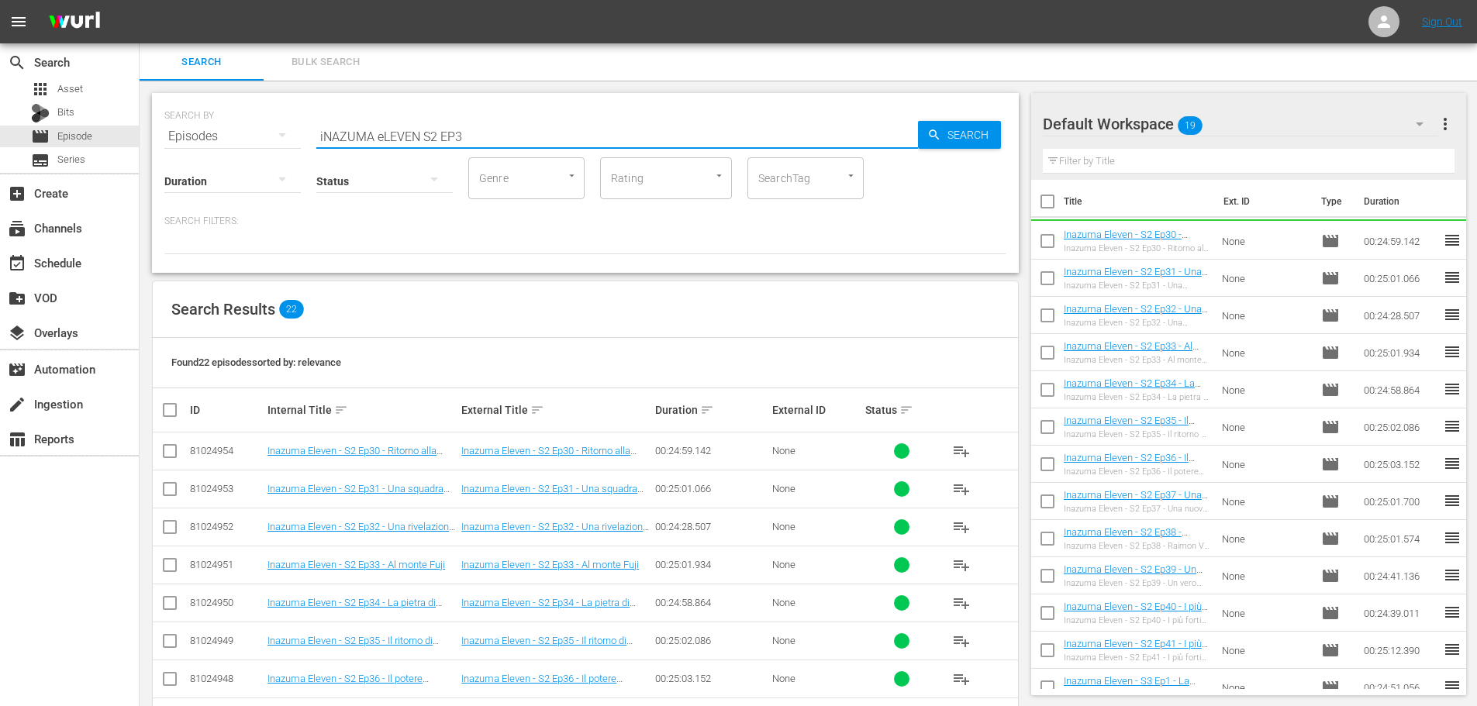
click at [476, 133] on input "iNAZUMA eLEVEN S2 EP3" at bounding box center [617, 136] width 602 height 37
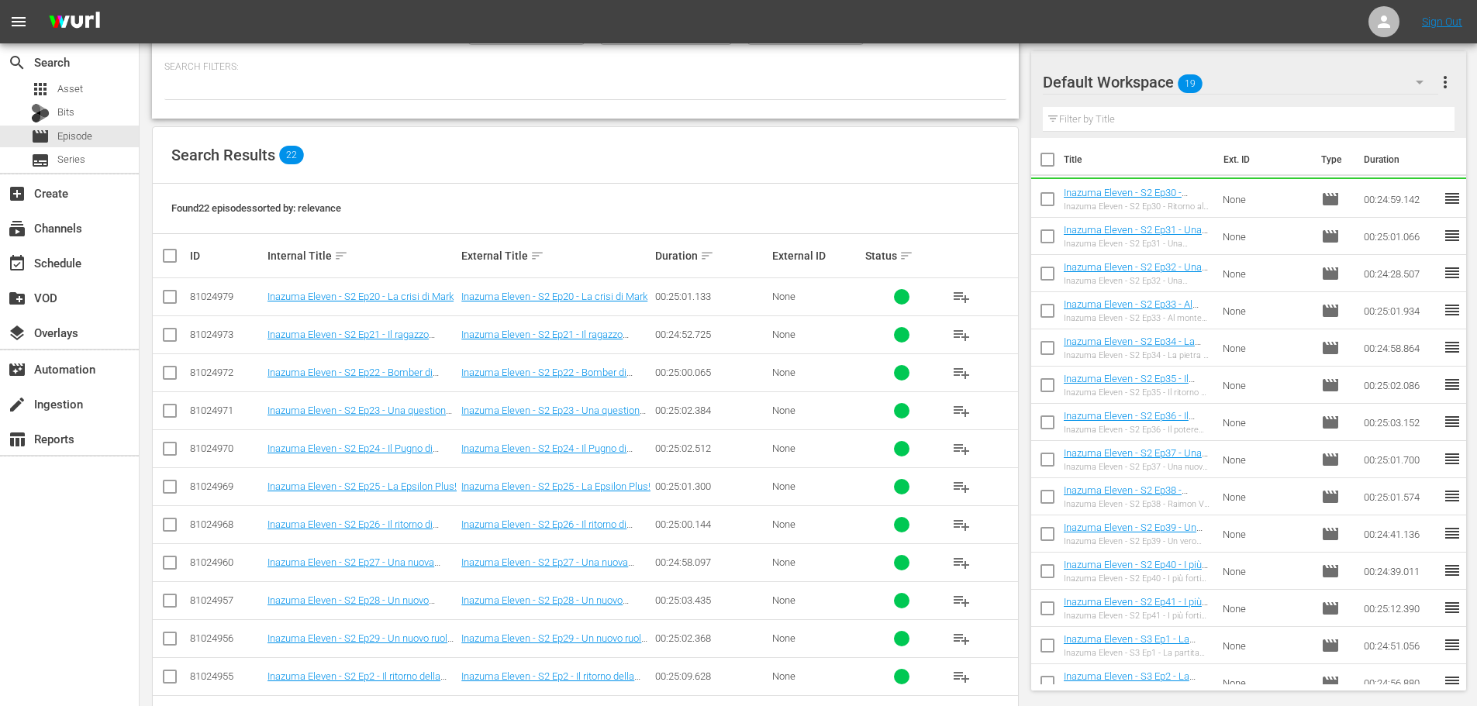
scroll to position [155, 0]
click at [955, 637] on span "playlist_add" at bounding box center [961, 638] width 19 height 19
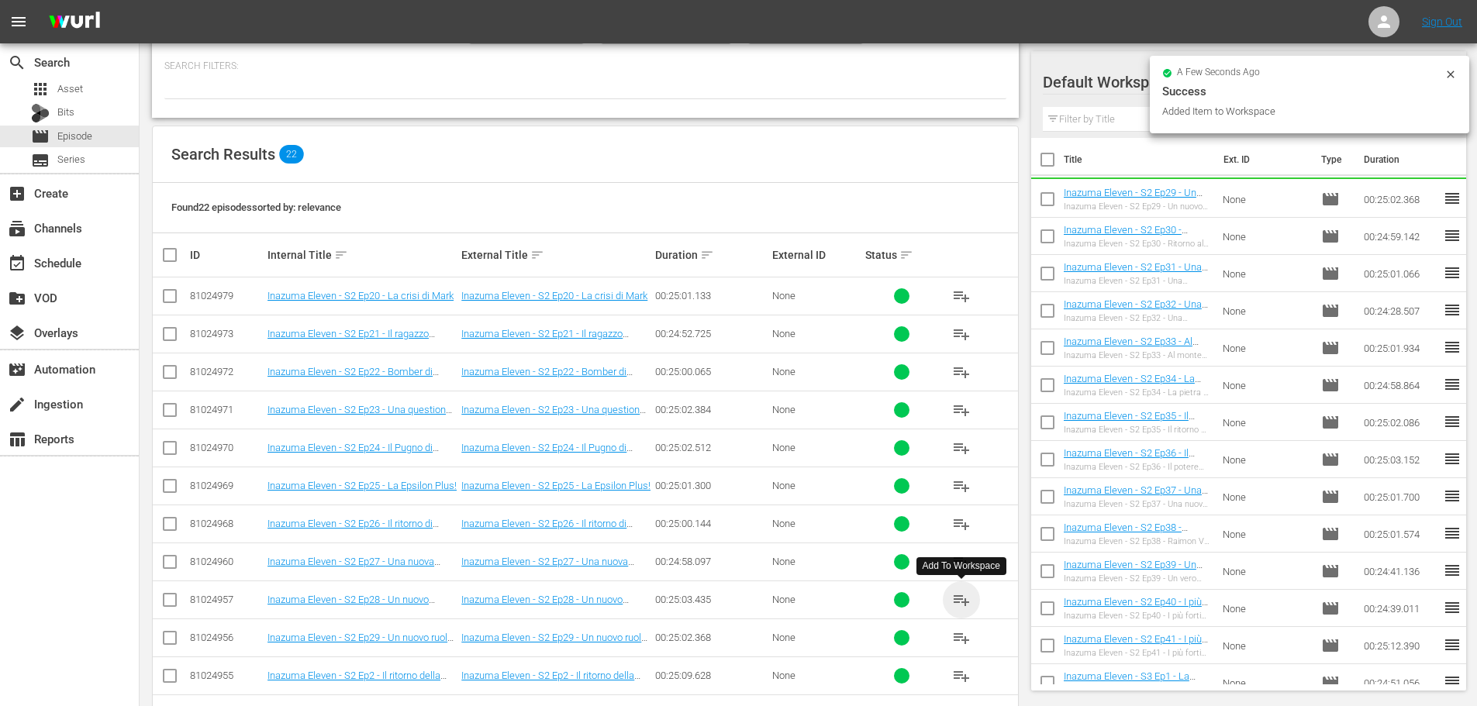
click at [968, 599] on span "playlist_add" at bounding box center [961, 600] width 19 height 19
click at [964, 560] on span "playlist_add" at bounding box center [961, 562] width 19 height 19
click at [955, 521] on span "playlist_add" at bounding box center [961, 524] width 19 height 19
click at [963, 485] on span "playlist_add" at bounding box center [961, 486] width 19 height 19
click at [957, 447] on span "playlist_add" at bounding box center [961, 448] width 19 height 19
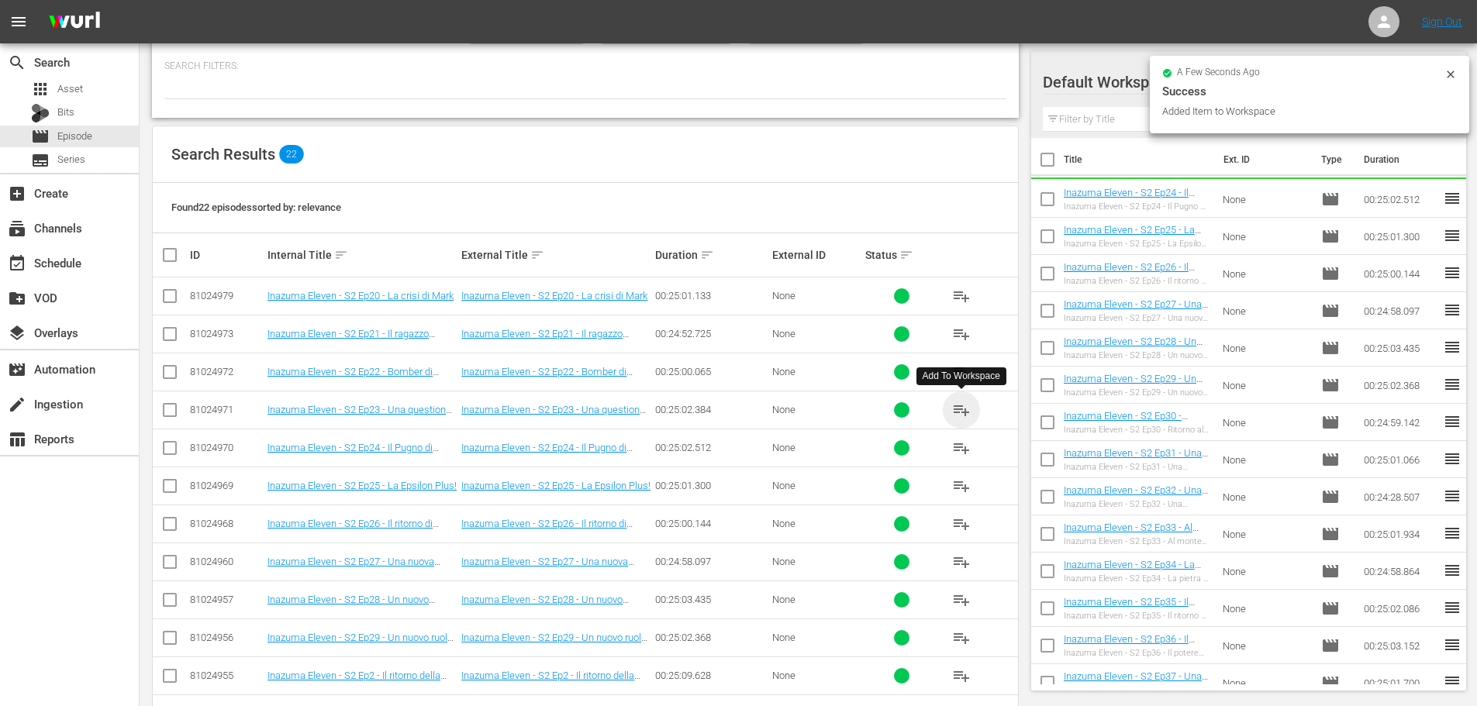
click at [959, 410] on span "playlist_add" at bounding box center [961, 410] width 19 height 19
click at [962, 374] on span "playlist_add" at bounding box center [961, 372] width 19 height 19
click at [960, 337] on span "playlist_add" at bounding box center [961, 334] width 19 height 19
click at [959, 295] on span "playlist_add" at bounding box center [961, 296] width 19 height 19
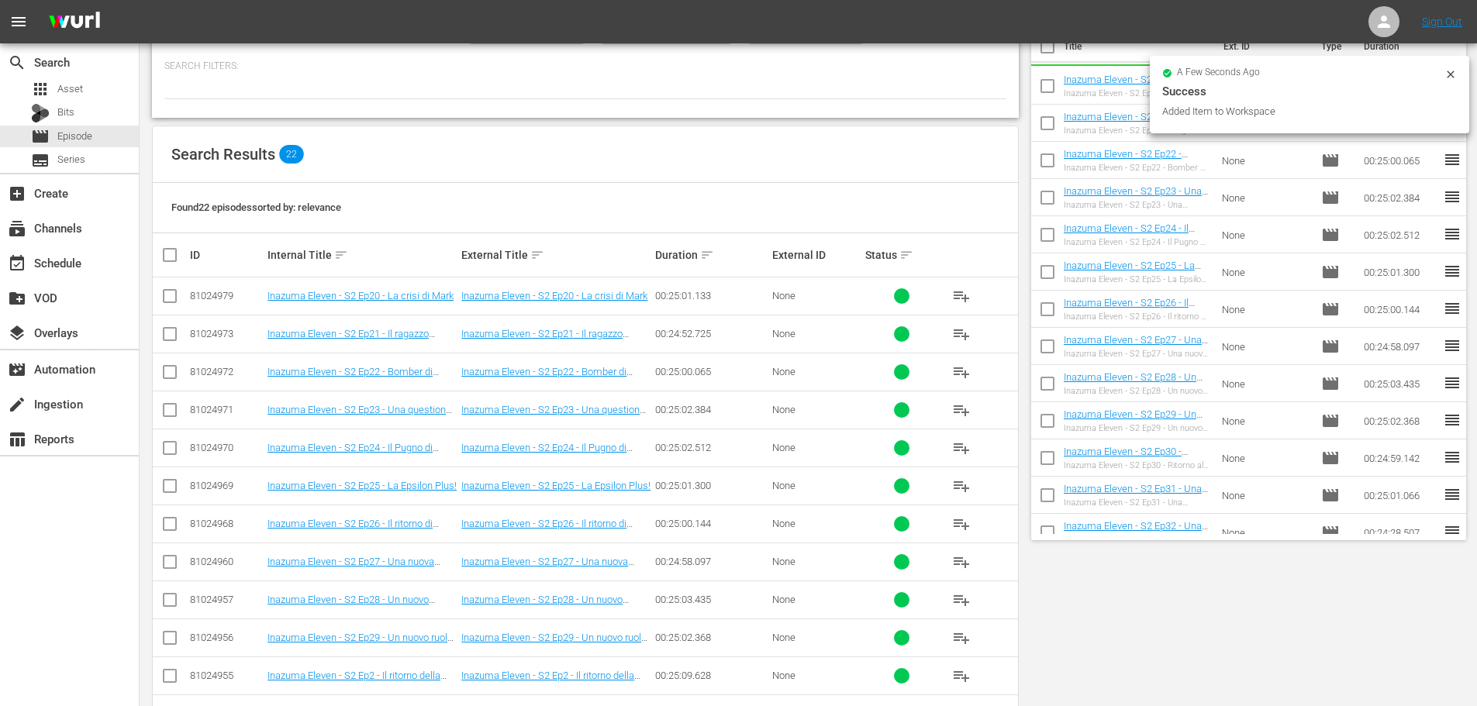
scroll to position [0, 0]
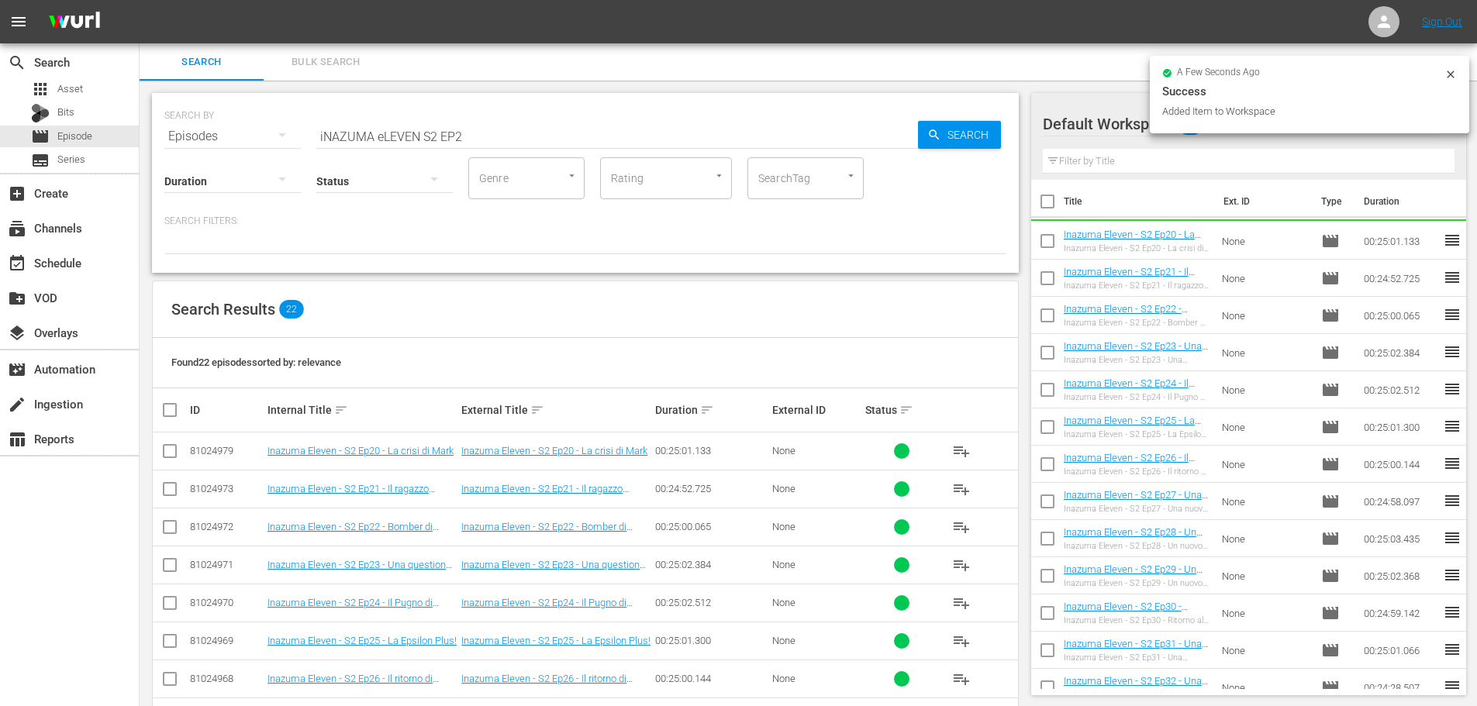
click at [522, 137] on input "iNAZUMA eLEVEN S2 EP2" at bounding box center [617, 136] width 602 height 37
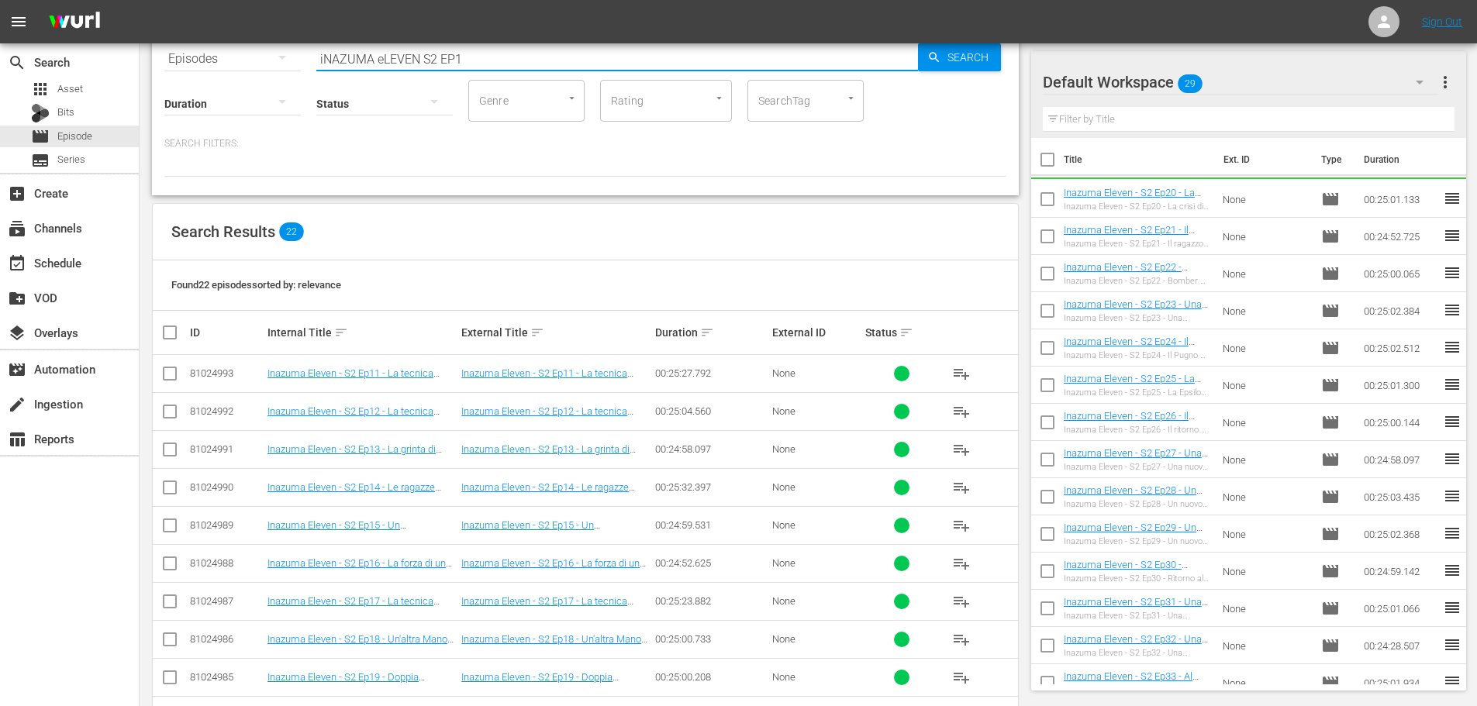
scroll to position [310, 0]
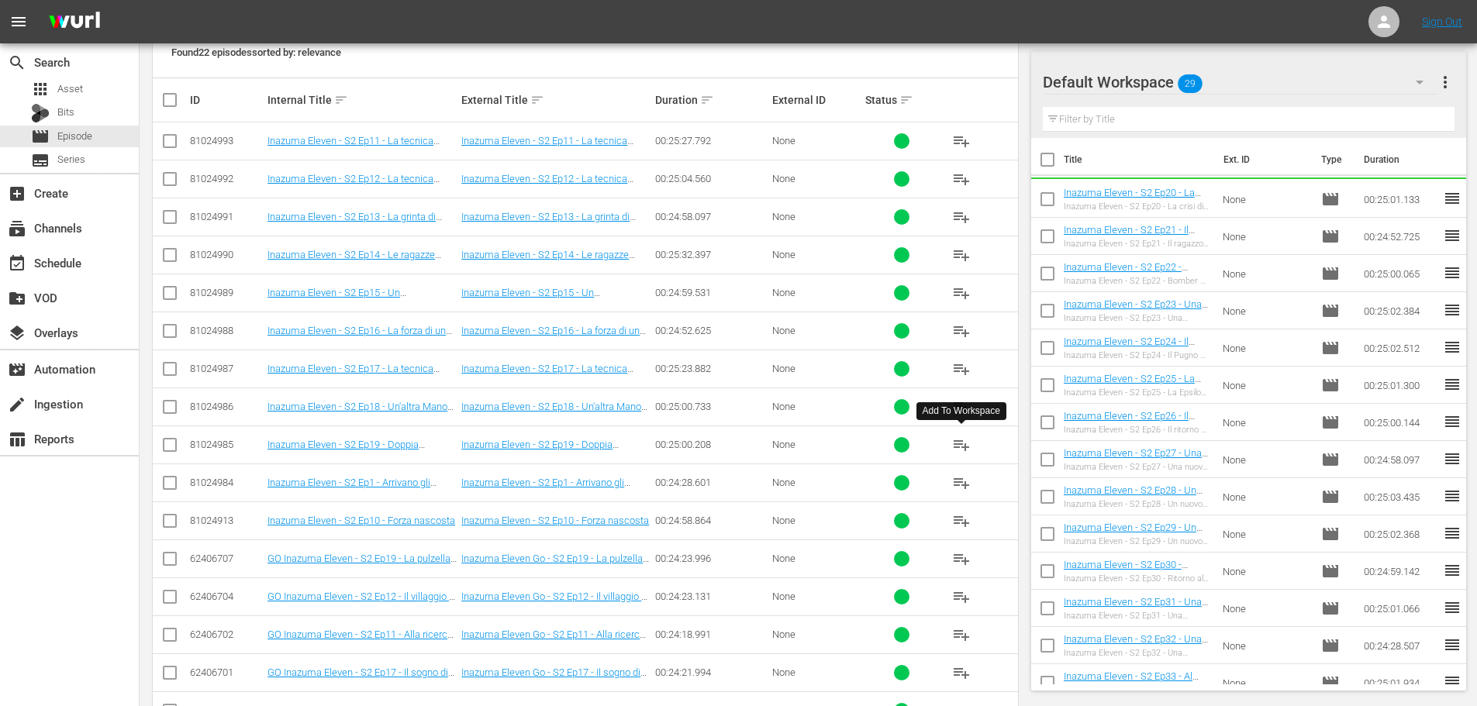
type input "iNAZUMA eLEVEN S2 EP1"
click at [963, 440] on span "playlist_add" at bounding box center [961, 445] width 19 height 19
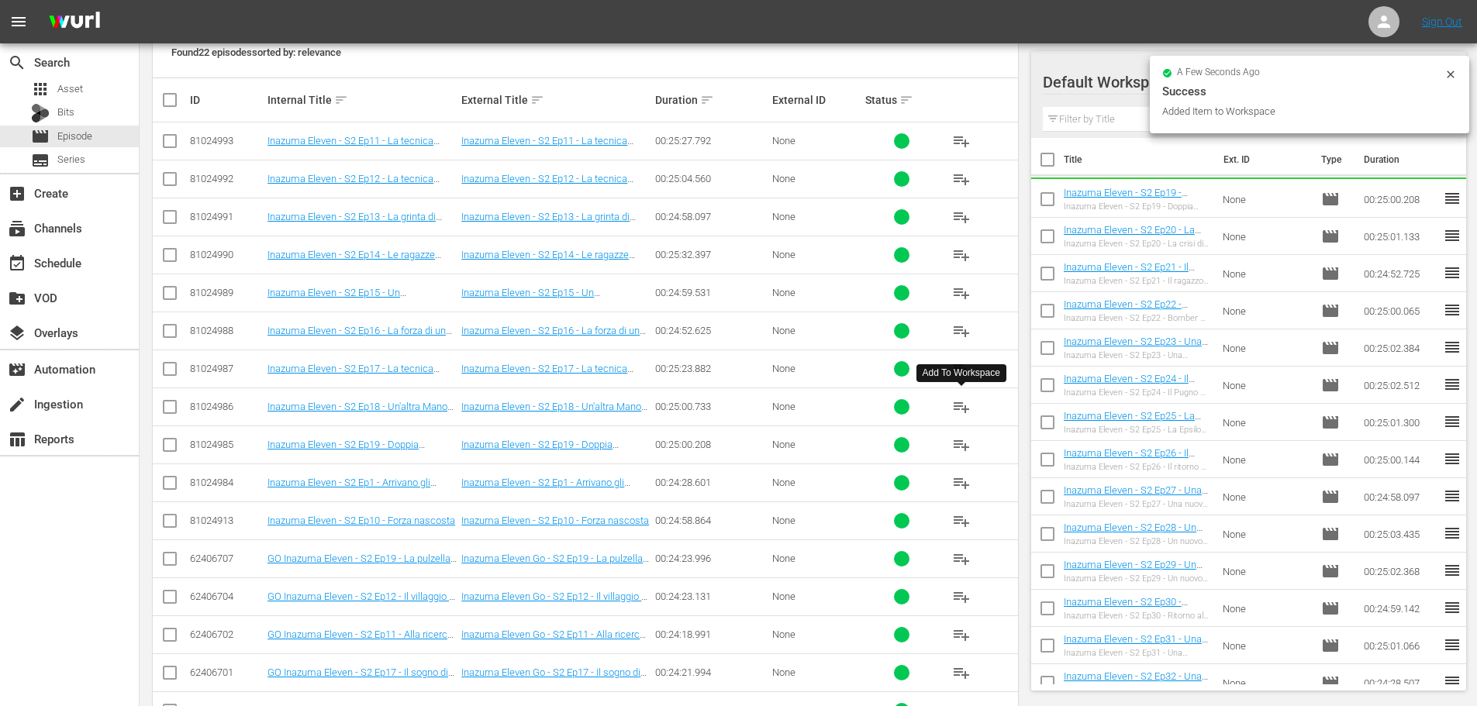
click at [963, 405] on span "playlist_add" at bounding box center [961, 407] width 19 height 19
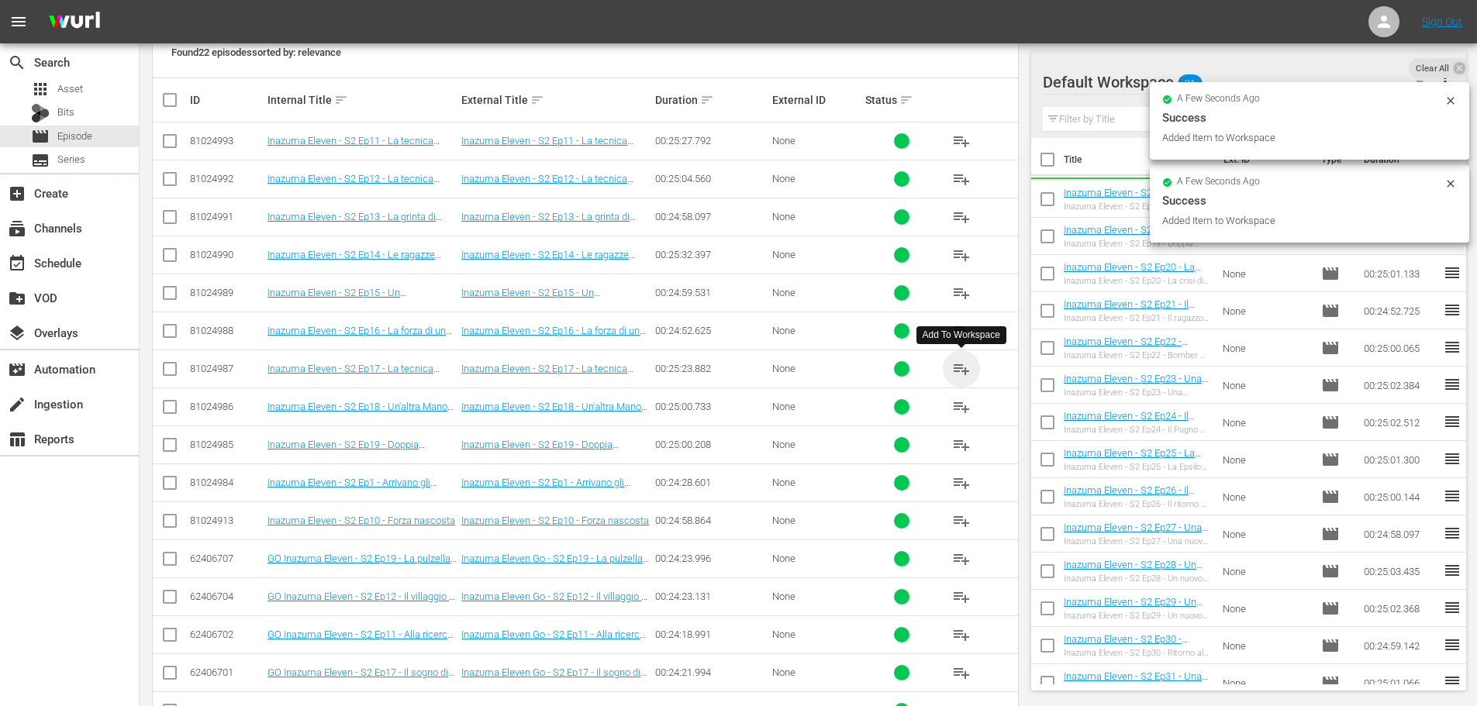
click at [956, 367] on span "playlist_add" at bounding box center [961, 369] width 19 height 19
click at [958, 329] on span "playlist_add" at bounding box center [961, 331] width 19 height 19
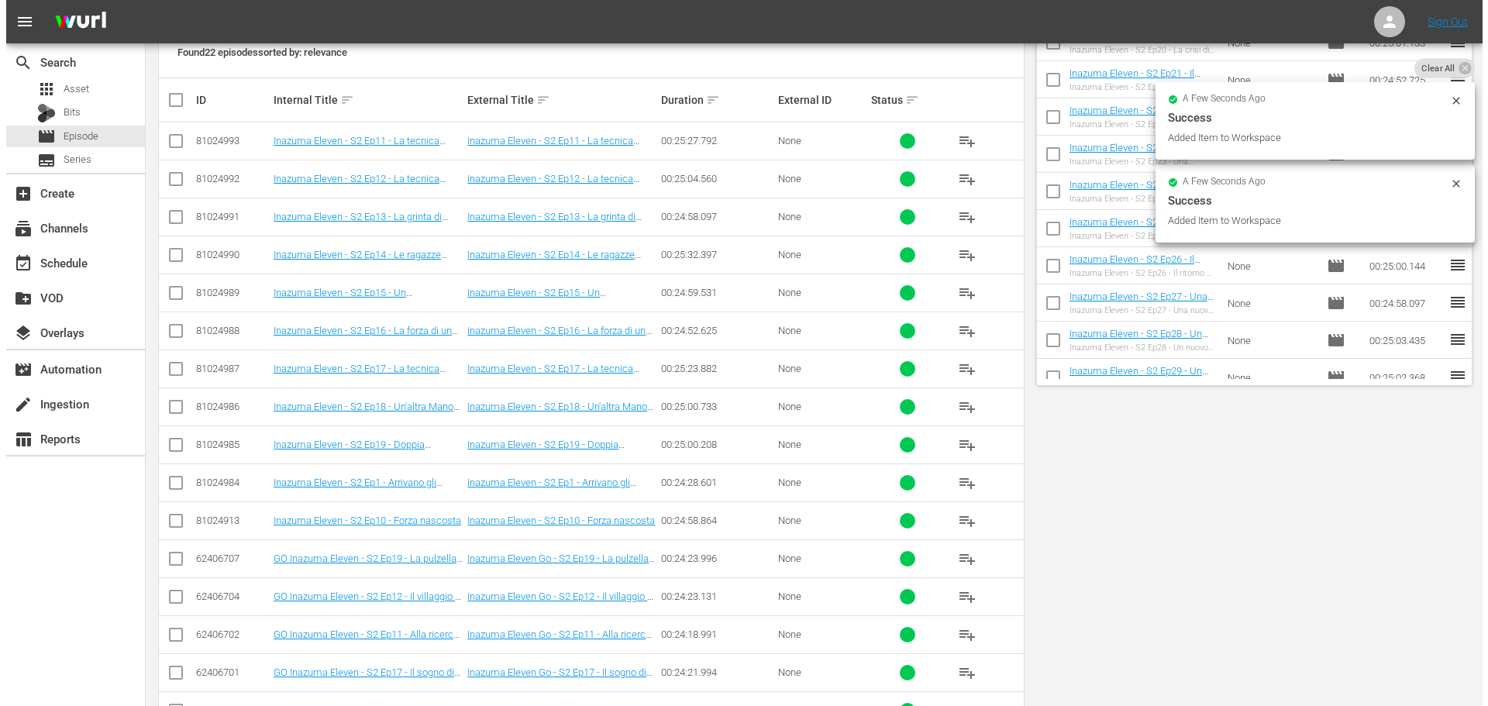
scroll to position [0, 0]
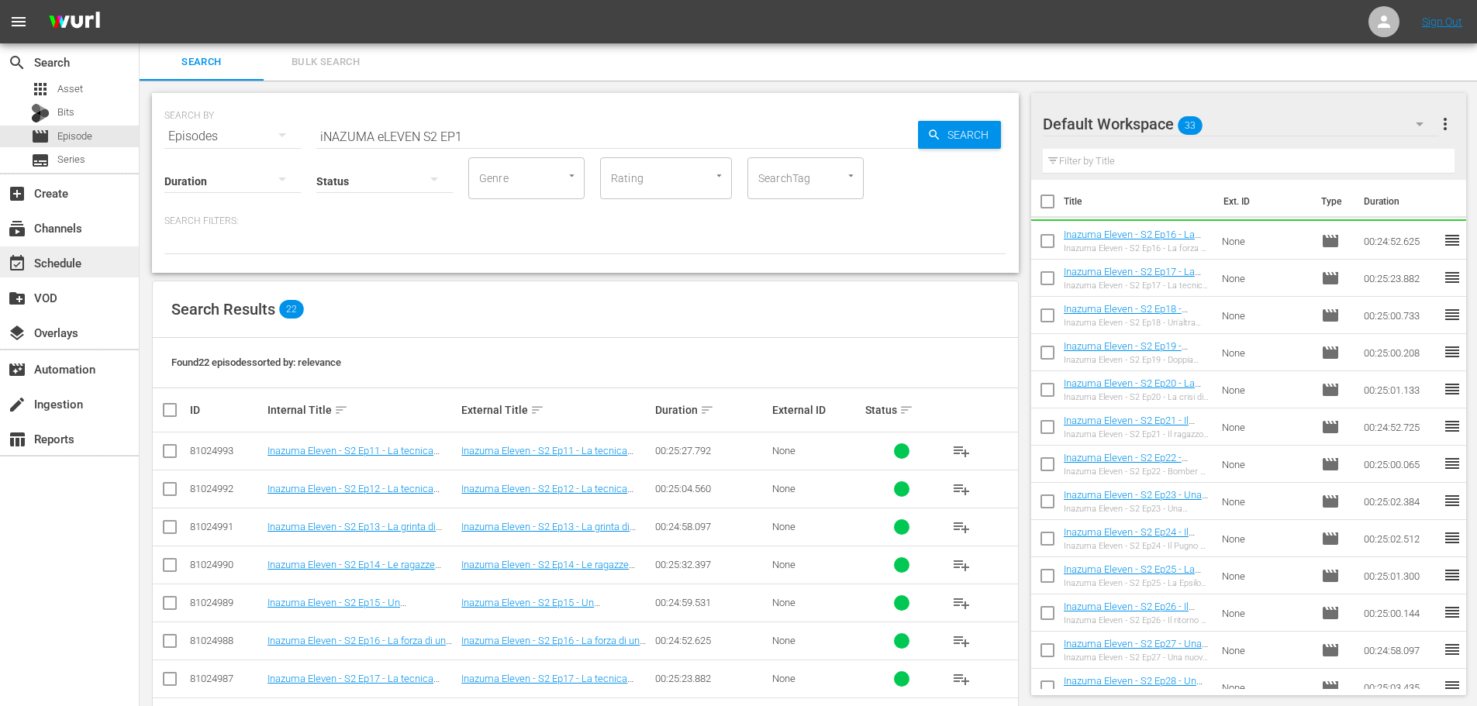
click at [95, 255] on div "event_available Schedule" at bounding box center [69, 261] width 139 height 31
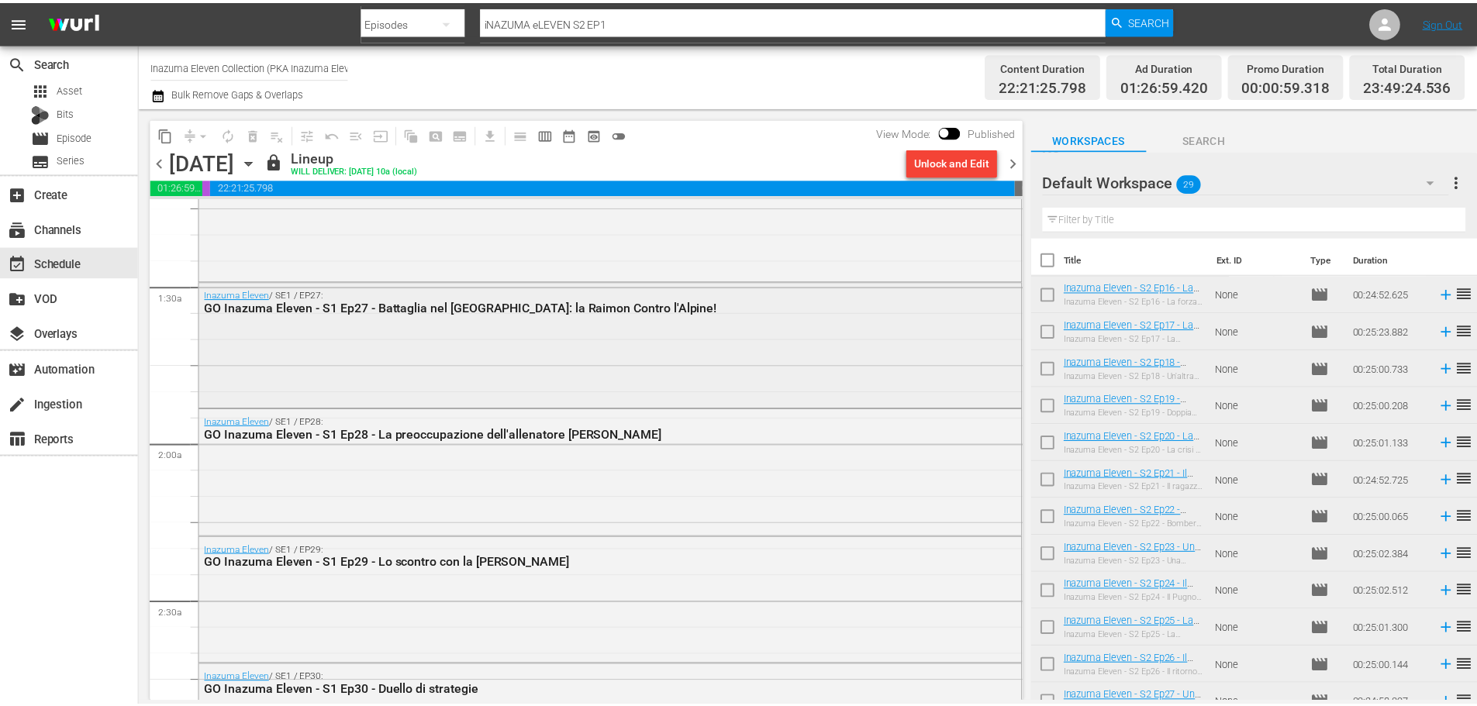
scroll to position [388, 0]
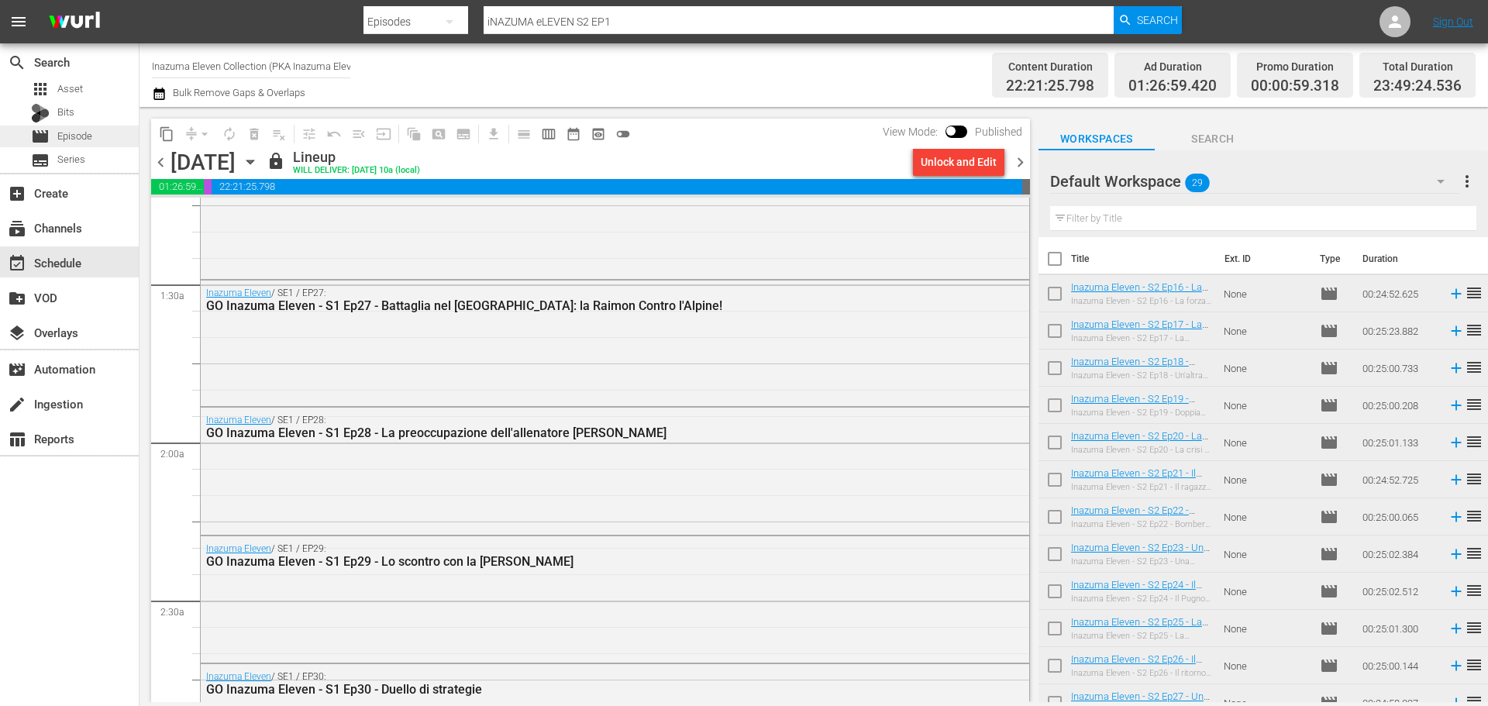
click at [106, 136] on div "movie Episode" at bounding box center [69, 137] width 139 height 22
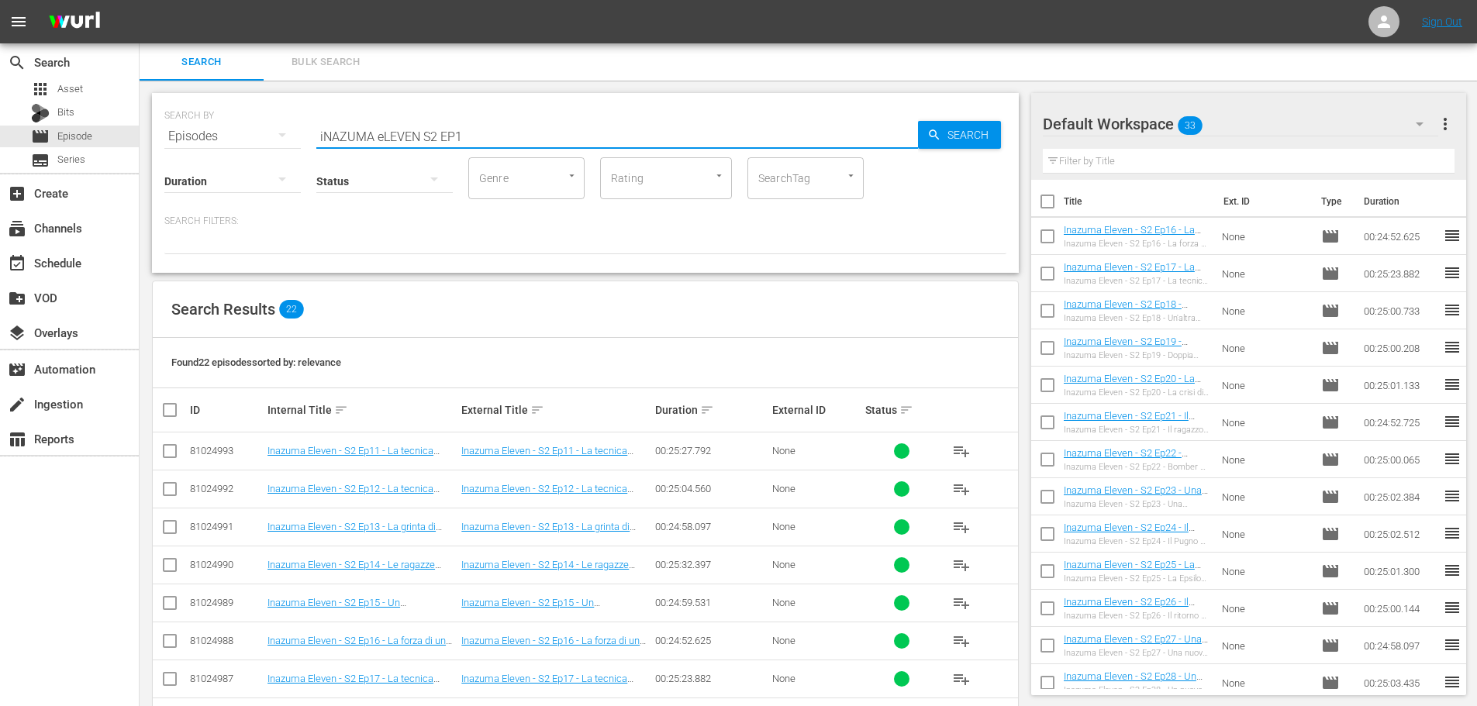
drag, startPoint x: 422, startPoint y: 136, endPoint x: 445, endPoint y: 134, distance: 23.3
click at [426, 136] on input "iNAZUMA eLEVEN S2 EP1" at bounding box center [617, 136] width 602 height 37
click at [426, 132] on input "iNAZUMA eLEVEN S2 EP1" at bounding box center [617, 136] width 602 height 37
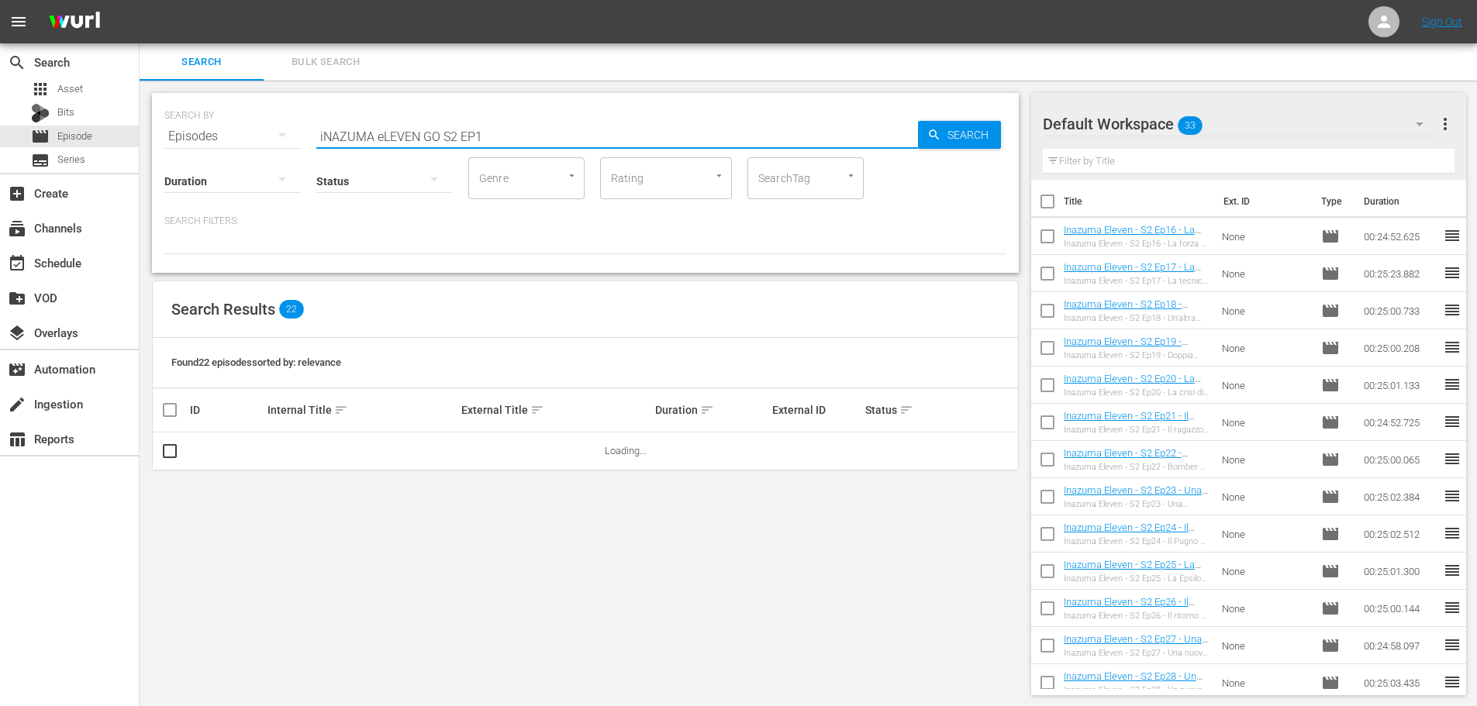
click at [570, 146] on input "iNAZUMA eLEVEN GO S2 EP1" at bounding box center [617, 136] width 602 height 37
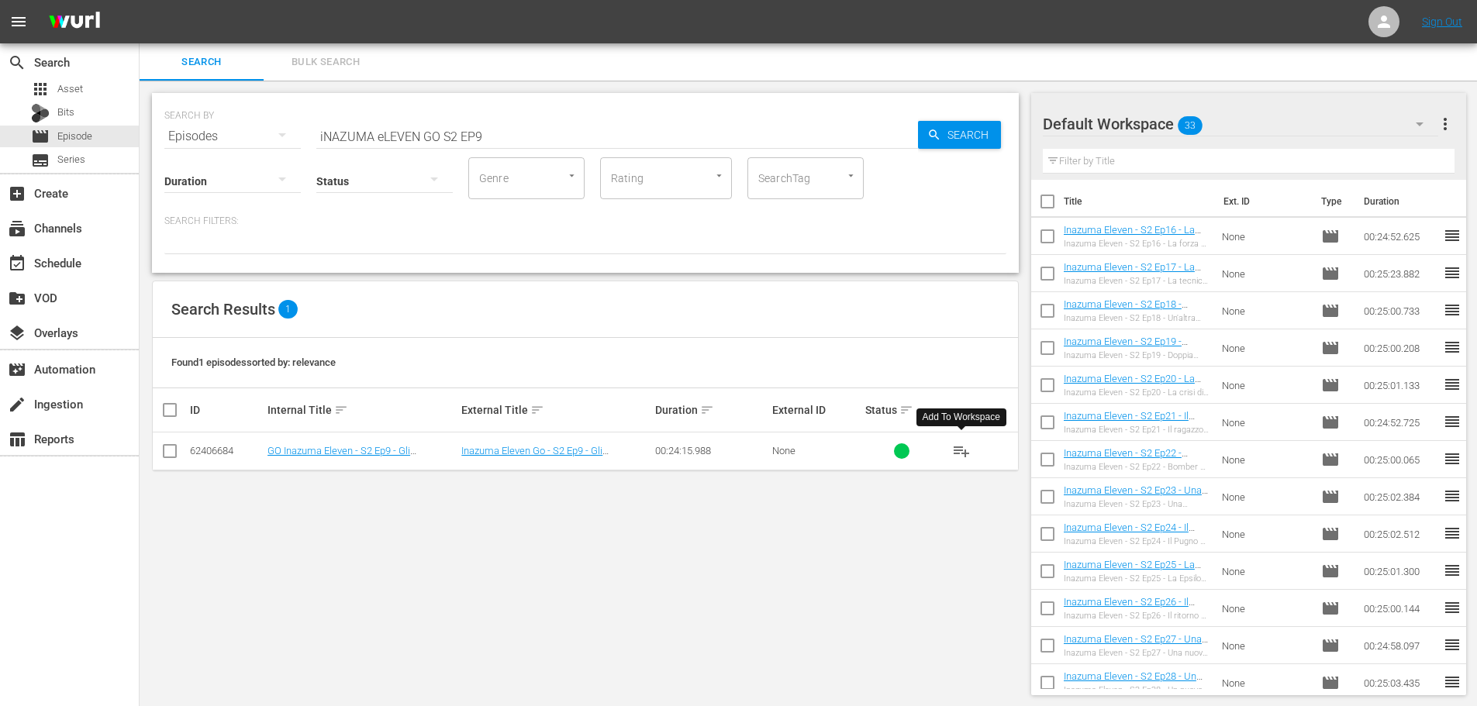
click at [972, 450] on button "playlist_add" at bounding box center [961, 451] width 37 height 37
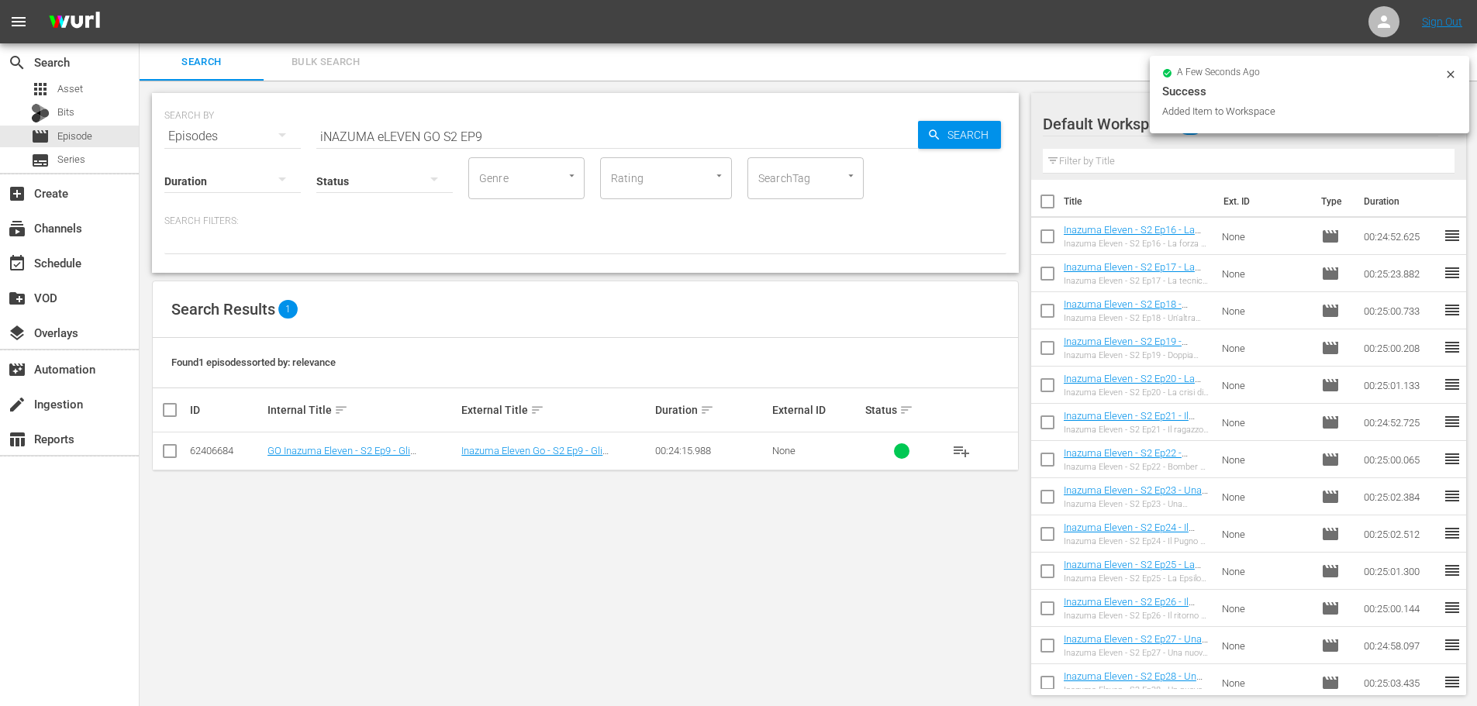
click at [526, 140] on input "iNAZUMA eLEVEN GO S2 EP9" at bounding box center [617, 136] width 602 height 37
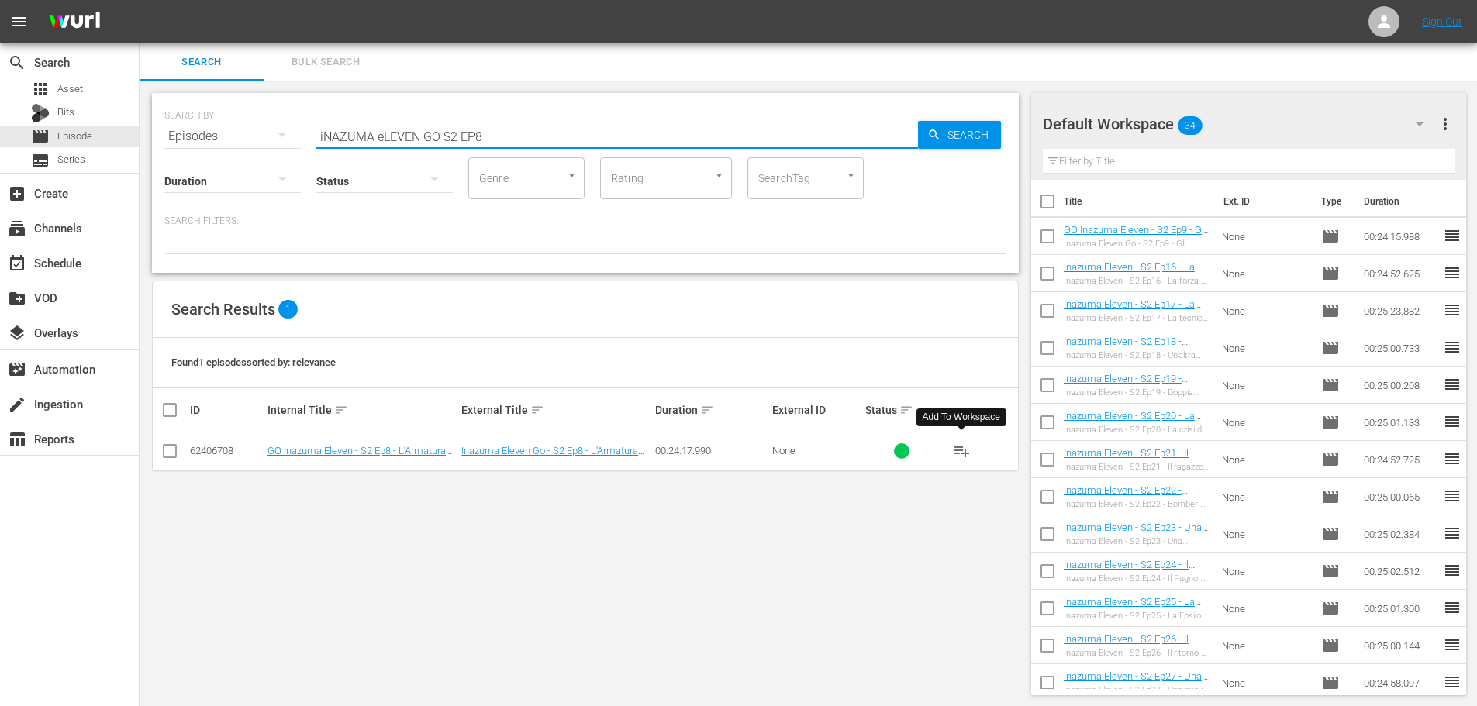
click at [965, 460] on button "playlist_add" at bounding box center [961, 451] width 37 height 37
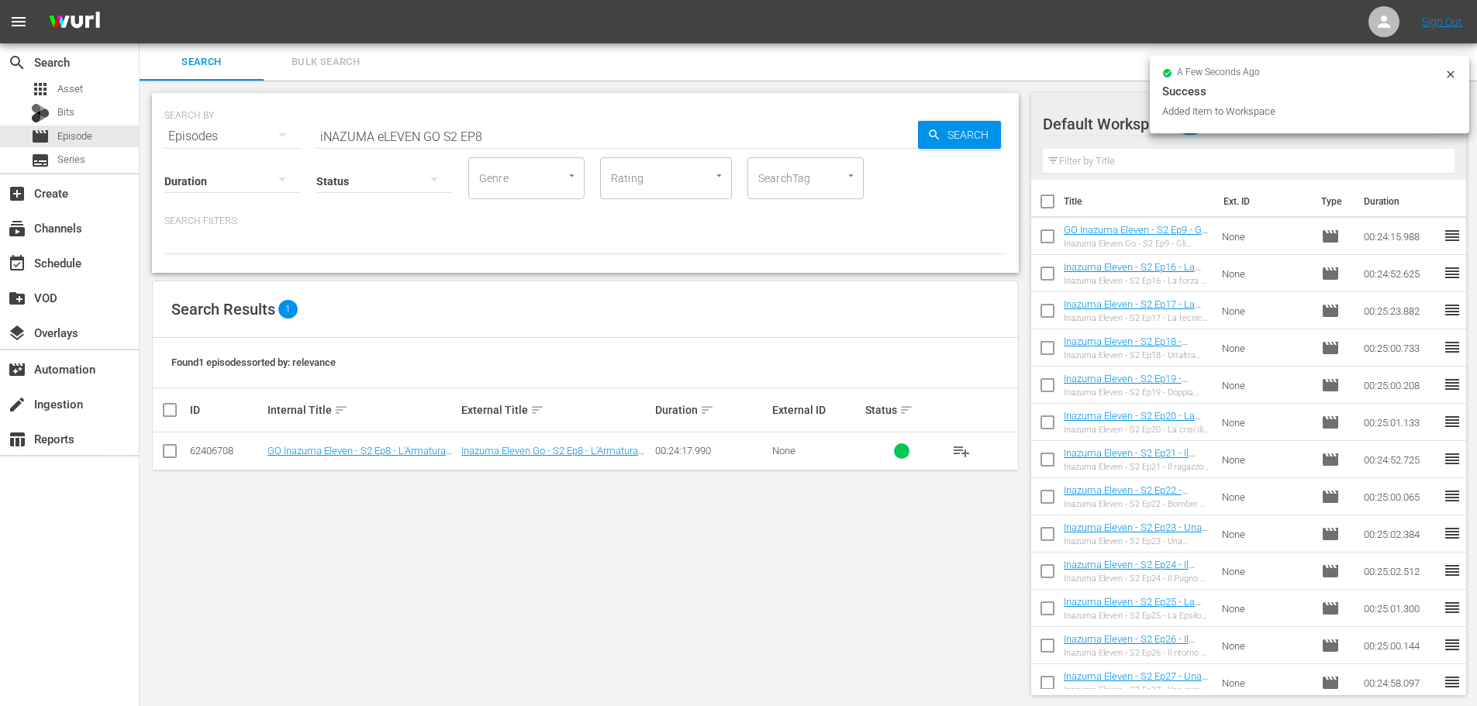
click at [500, 135] on input "iNAZUMA eLEVEN GO S2 EP8" at bounding box center [617, 136] width 602 height 37
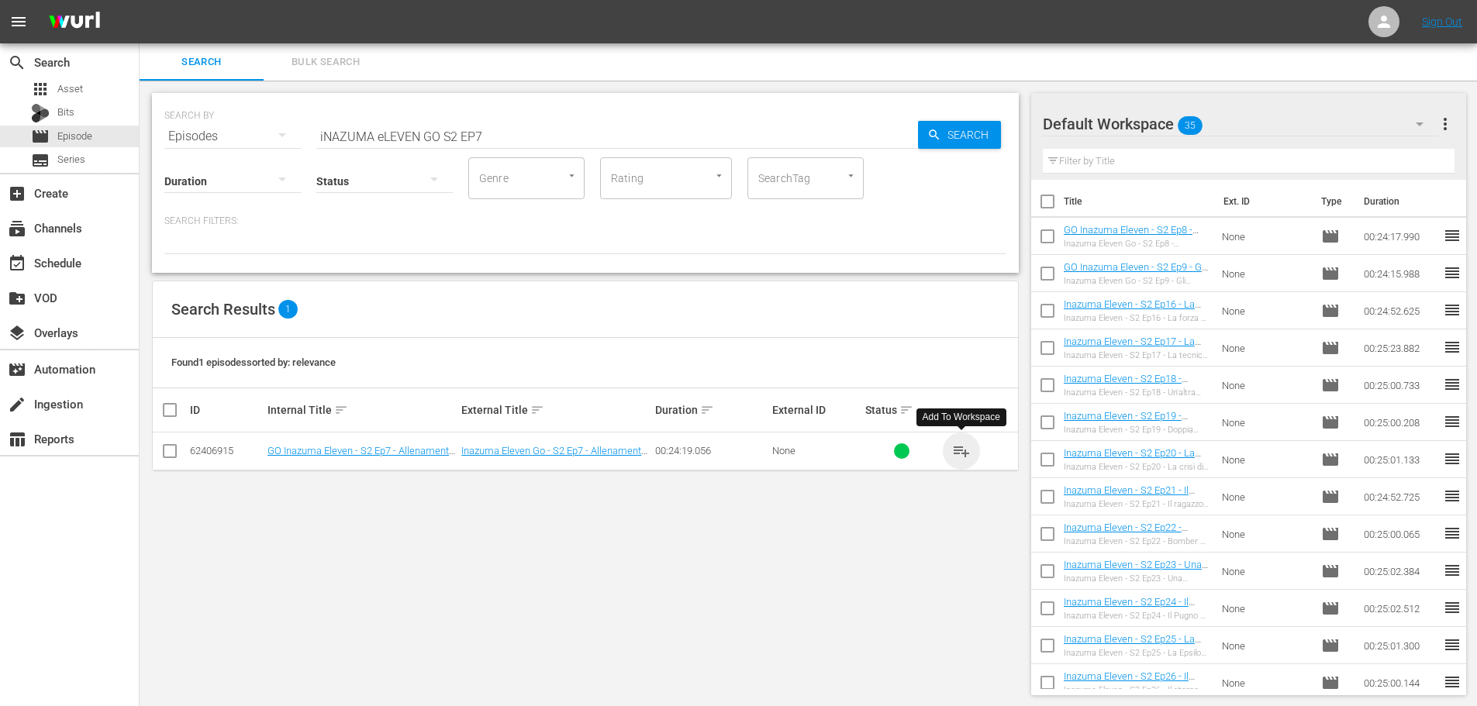
click at [968, 445] on span "playlist_add" at bounding box center [961, 451] width 19 height 19
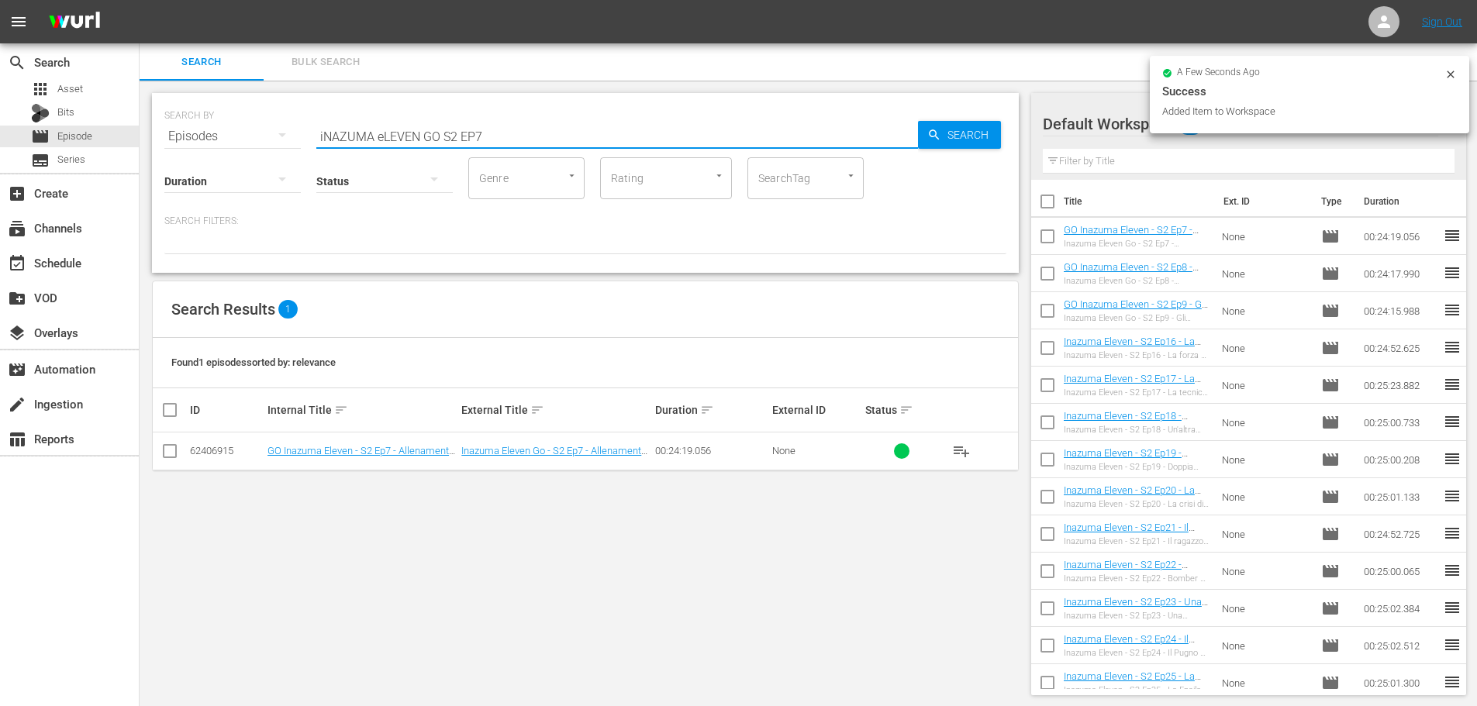
click at [488, 128] on input "iNAZUMA eLEVEN GO S2 EP7" at bounding box center [617, 136] width 602 height 37
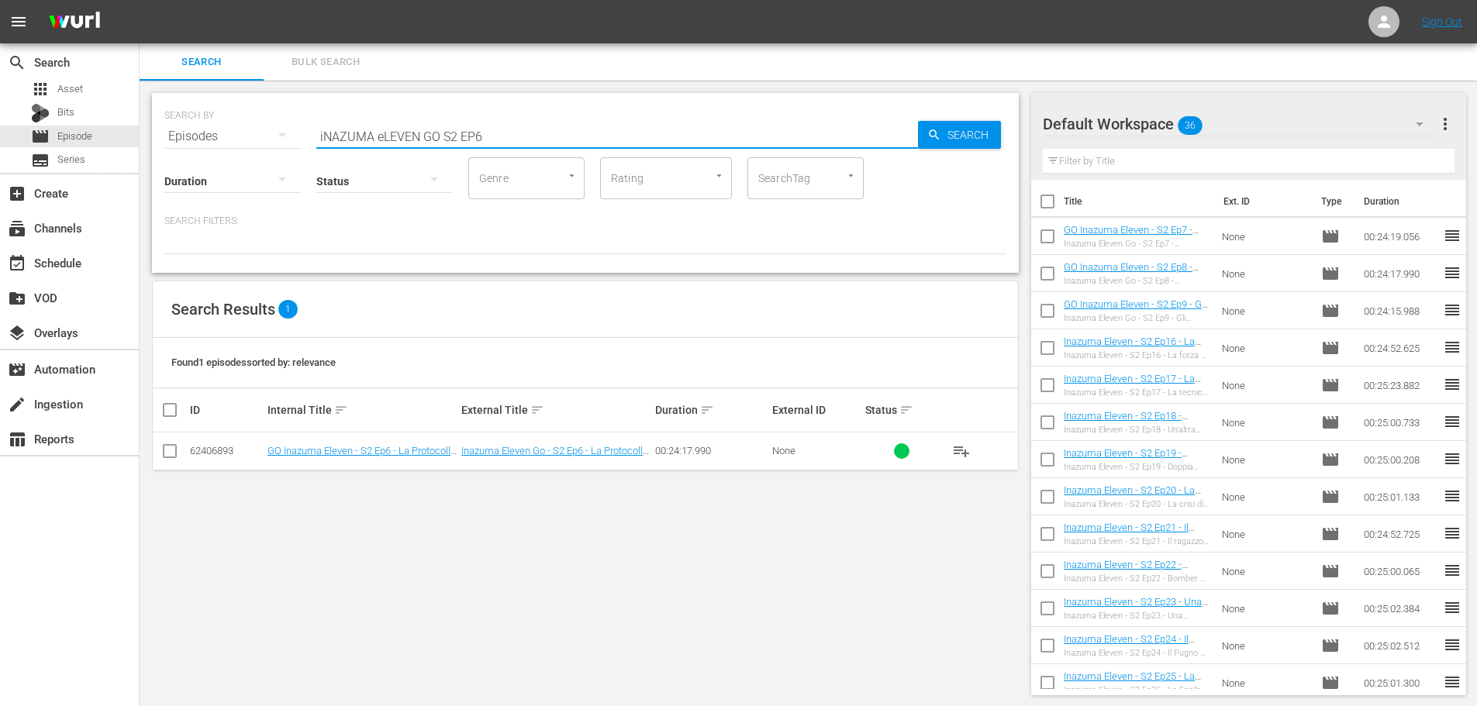
click at [970, 449] on button "playlist_add" at bounding box center [961, 451] width 37 height 37
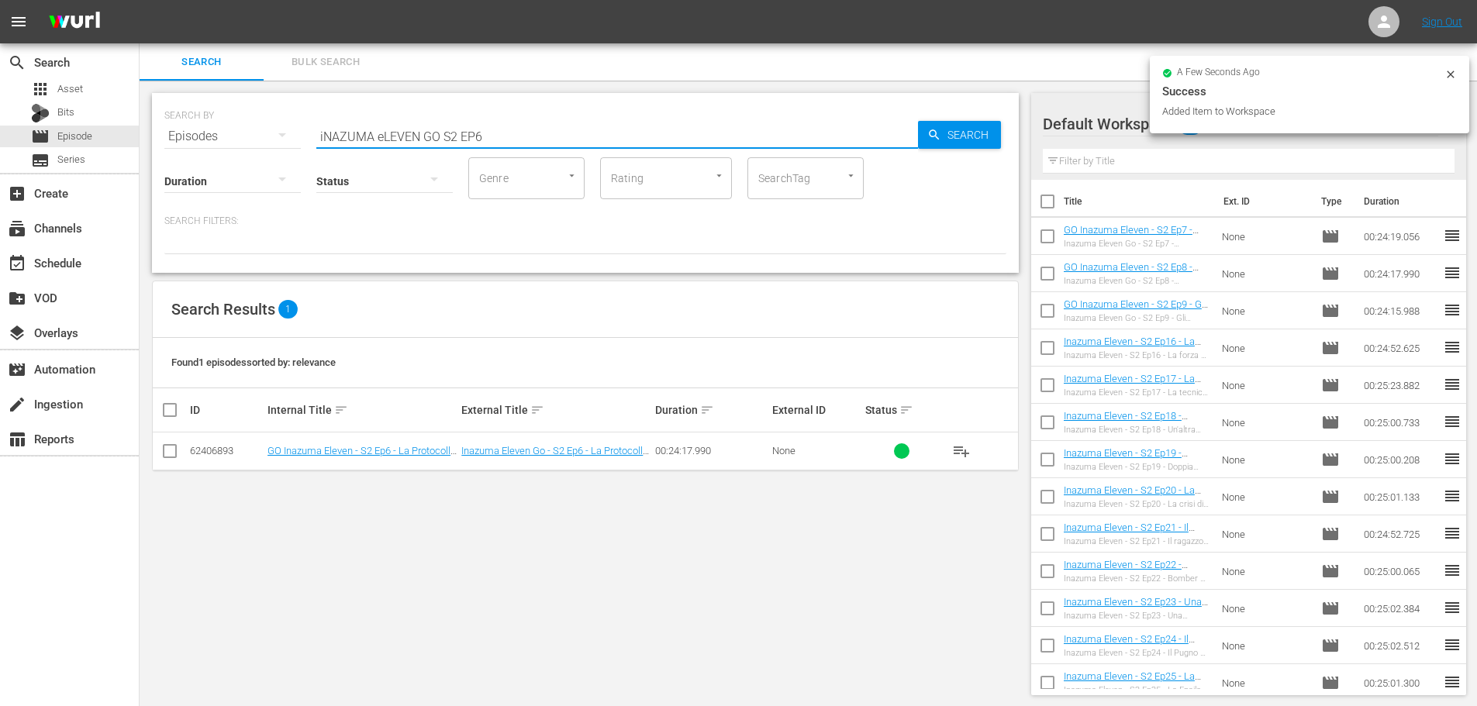
click at [564, 137] on input "iNAZUMA eLEVEN GO S2 EP6" at bounding box center [617, 136] width 602 height 37
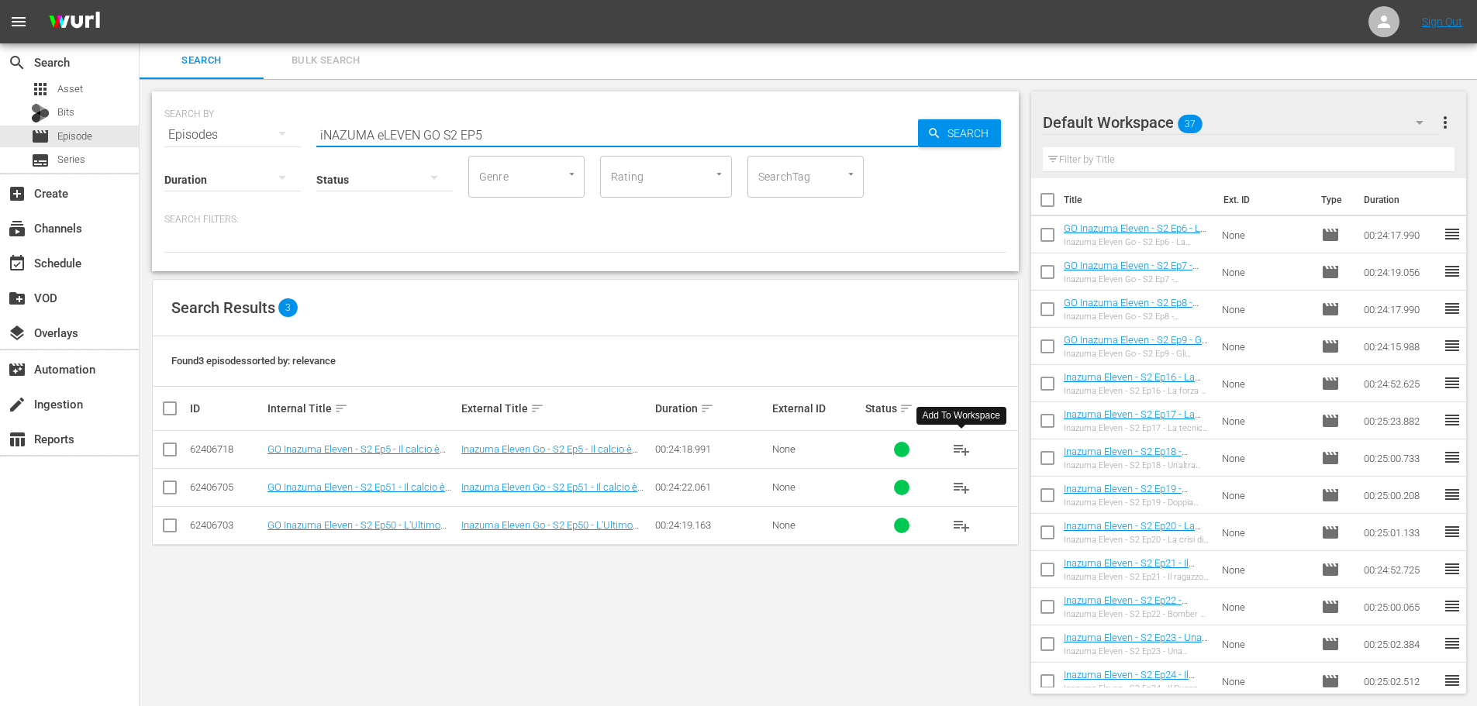
click at [968, 446] on span "playlist_add" at bounding box center [961, 449] width 19 height 19
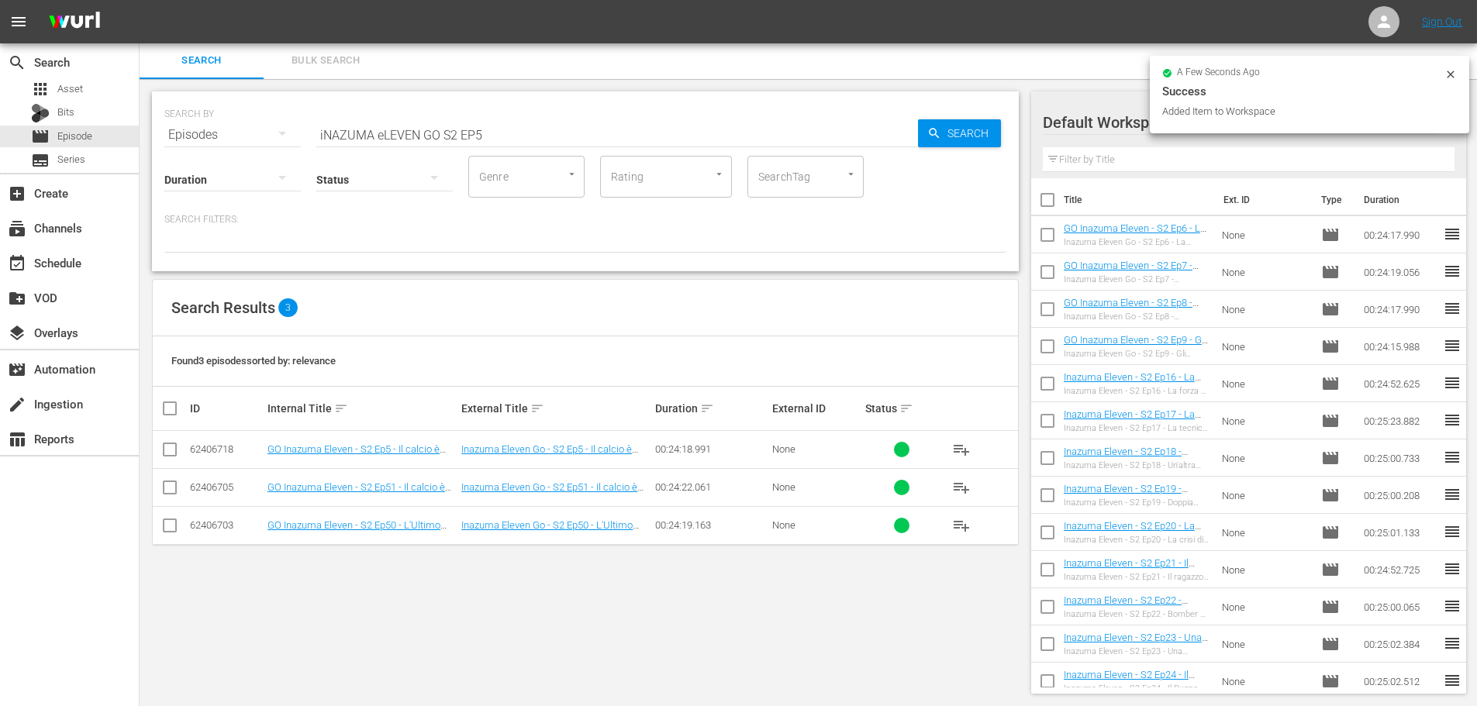
click at [533, 129] on input "iNAZUMA eLEVEN GO S2 EP5" at bounding box center [617, 134] width 602 height 37
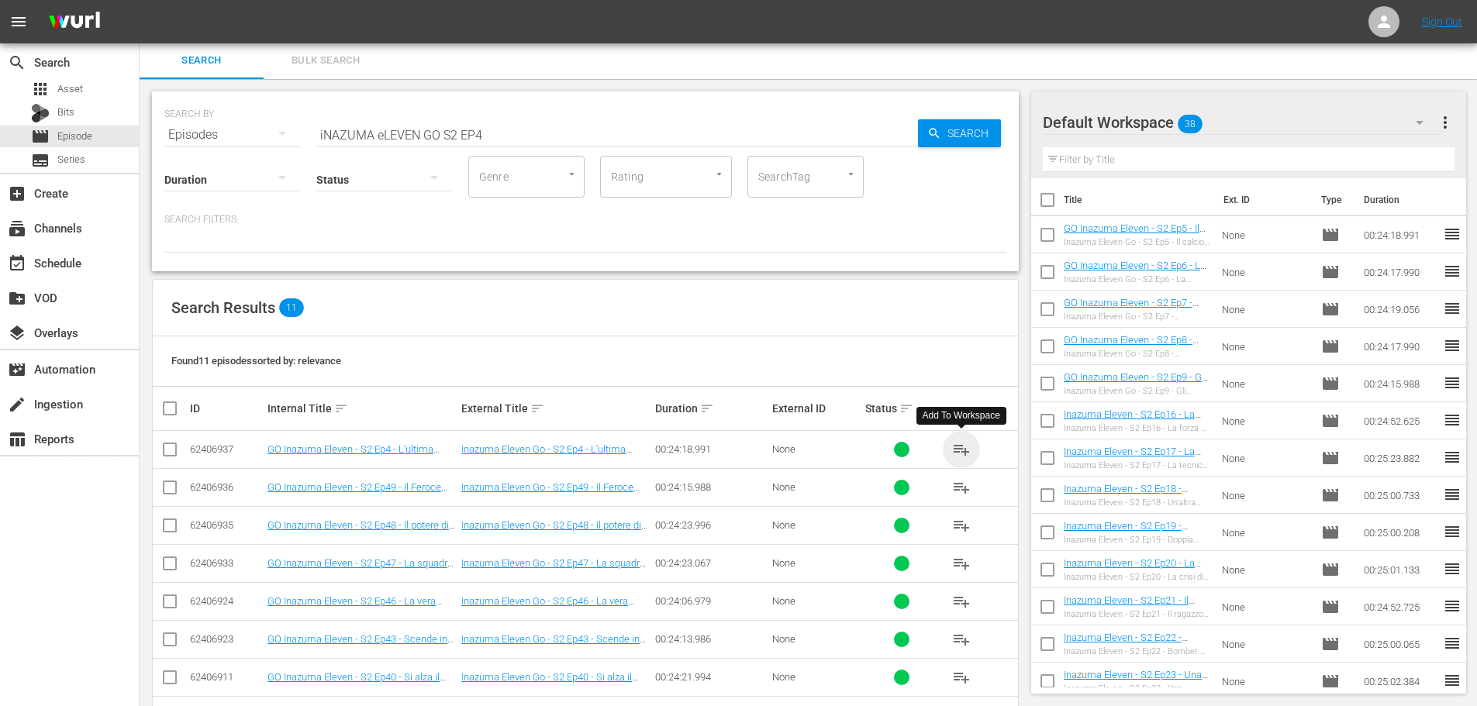
click at [953, 447] on span "playlist_add" at bounding box center [961, 449] width 19 height 19
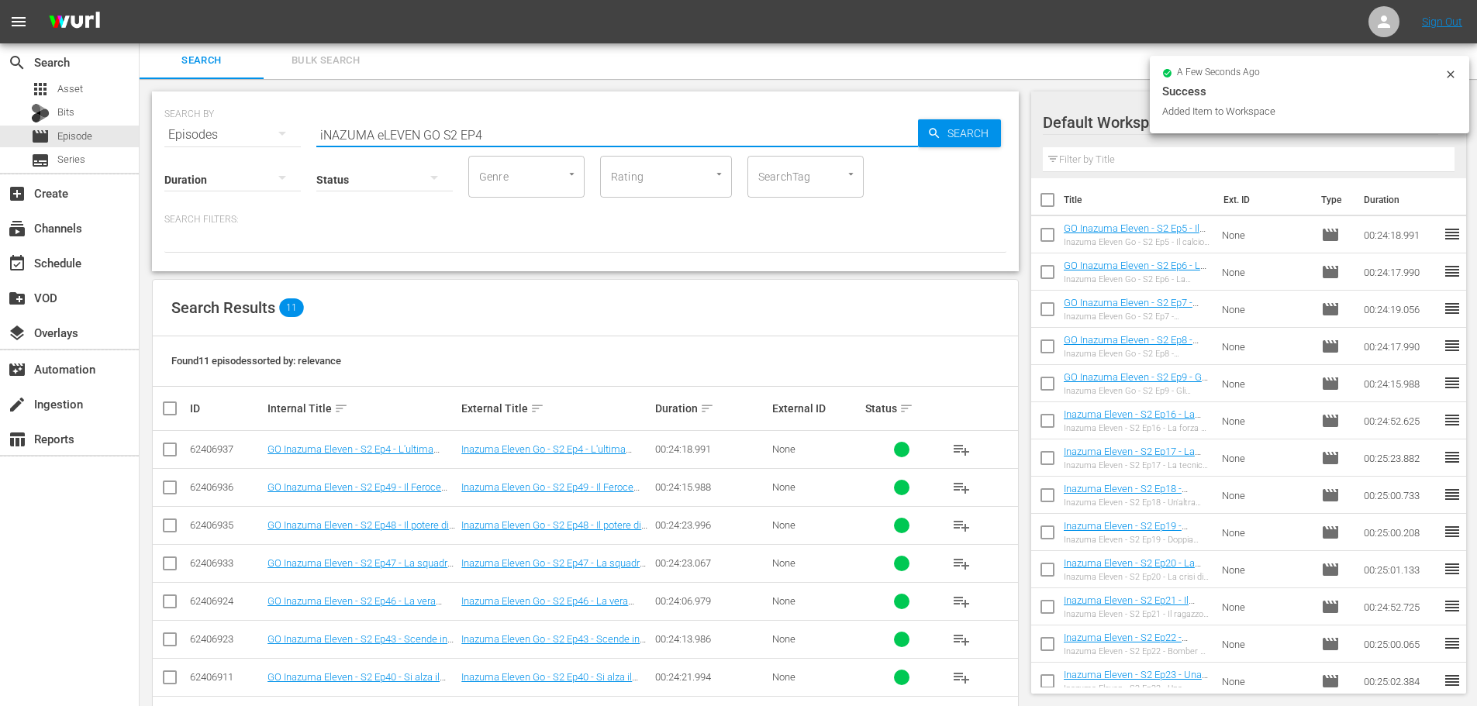
drag, startPoint x: 526, startPoint y: 131, endPoint x: 533, endPoint y: 126, distance: 8.4
click at [526, 131] on input "iNAZUMA eLEVEN GO S2 EP4" at bounding box center [617, 134] width 602 height 37
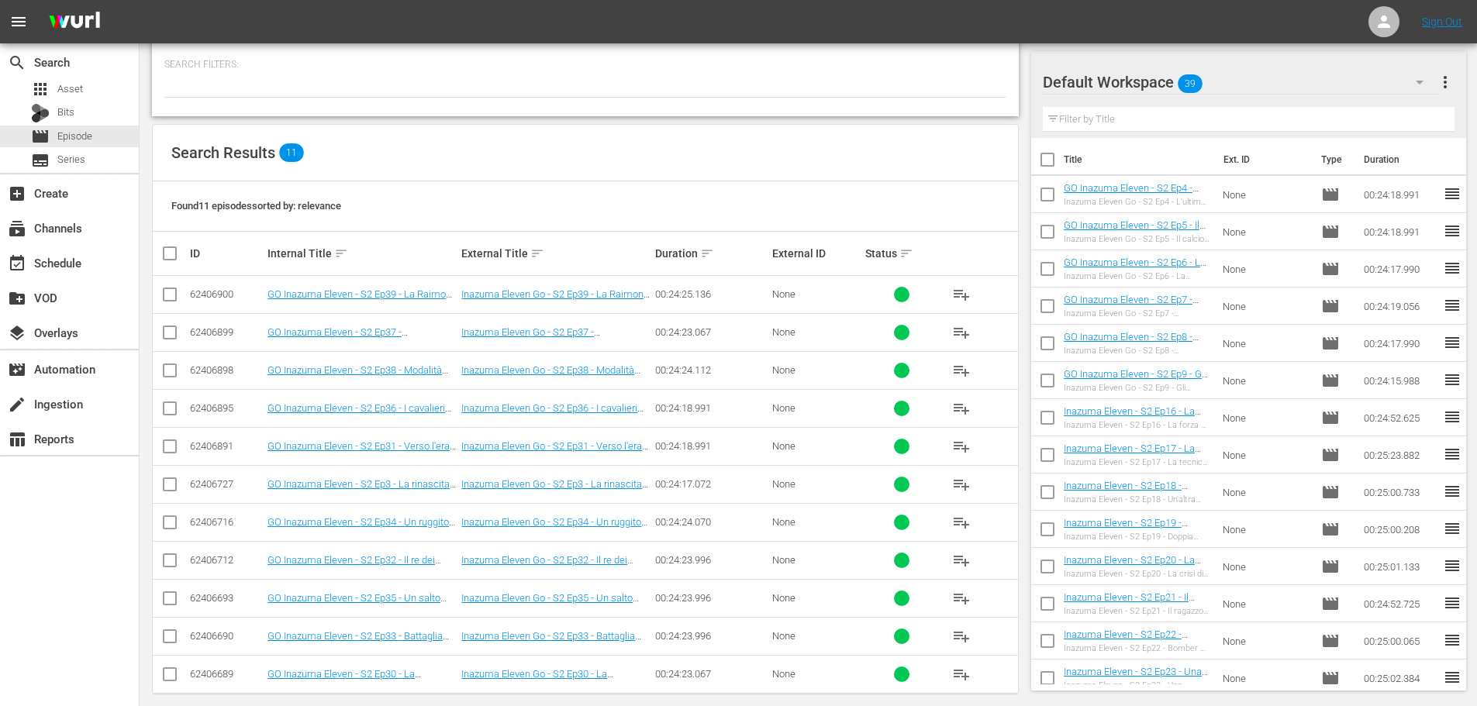
scroll to position [173, 0]
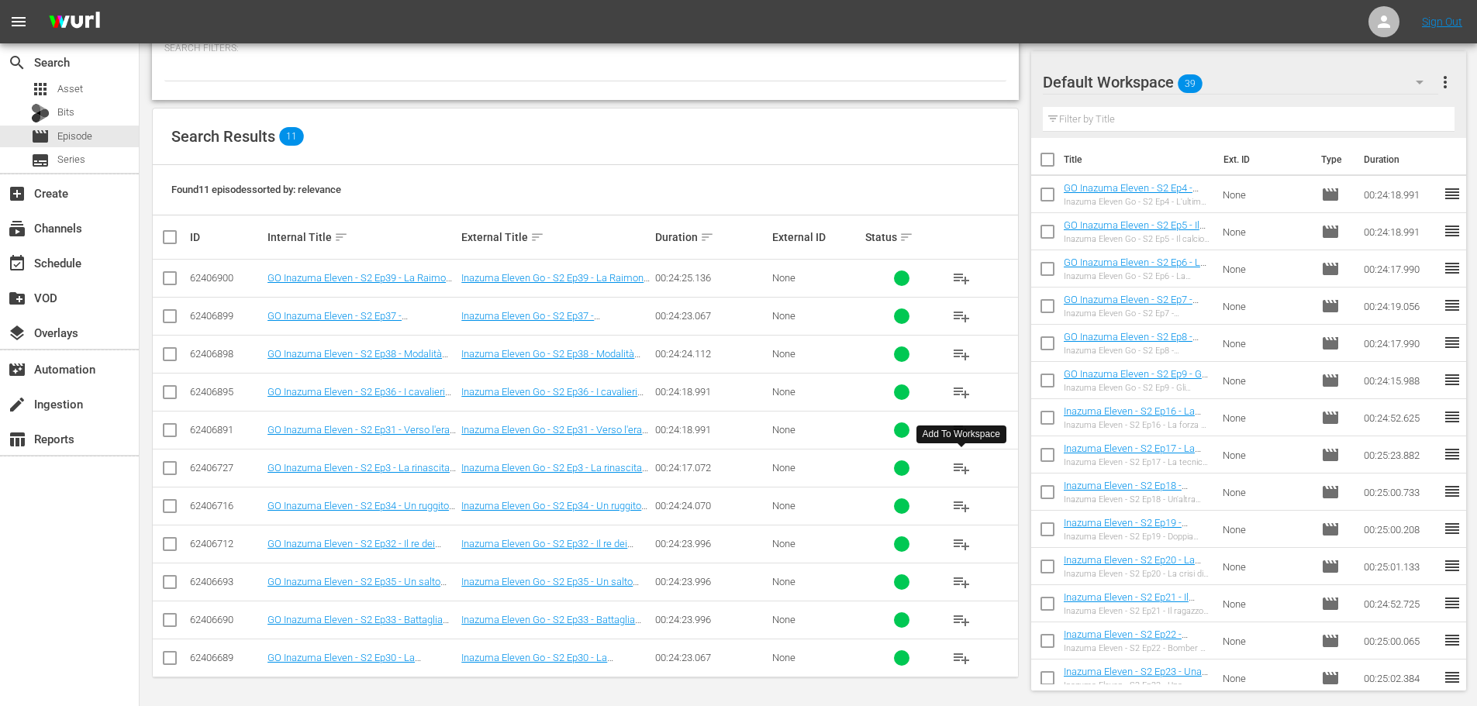
click at [964, 472] on span "playlist_add" at bounding box center [961, 468] width 19 height 19
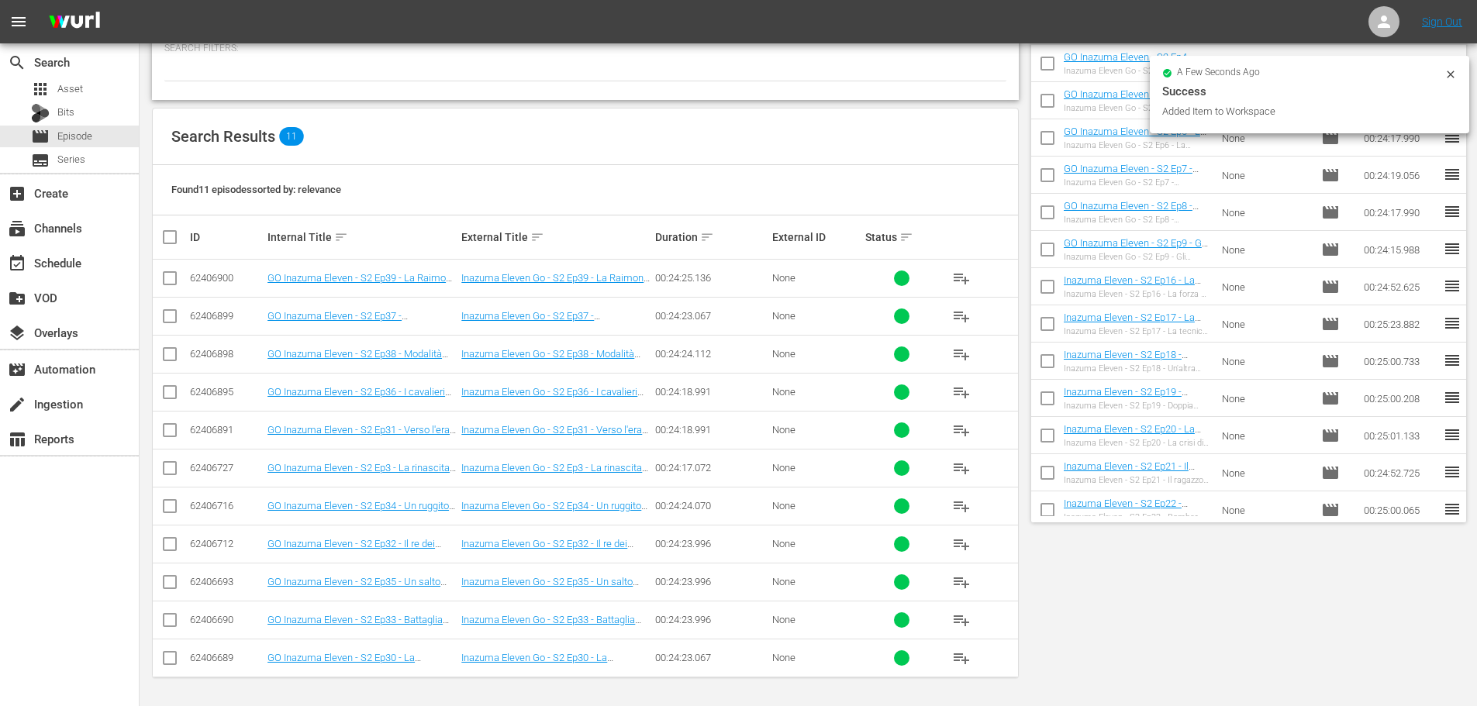
scroll to position [18, 0]
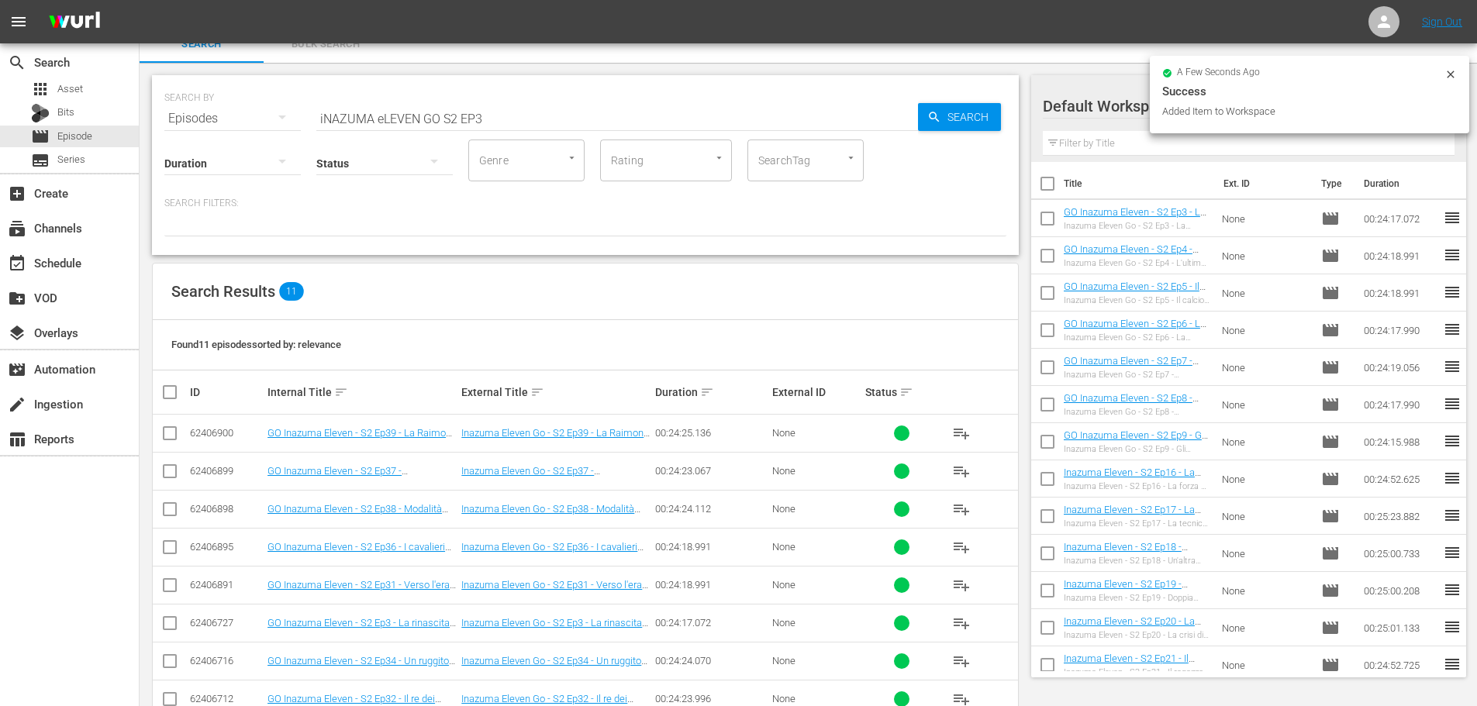
click at [508, 114] on input "iNAZUMA eLEVEN GO S2 EP3" at bounding box center [617, 118] width 602 height 37
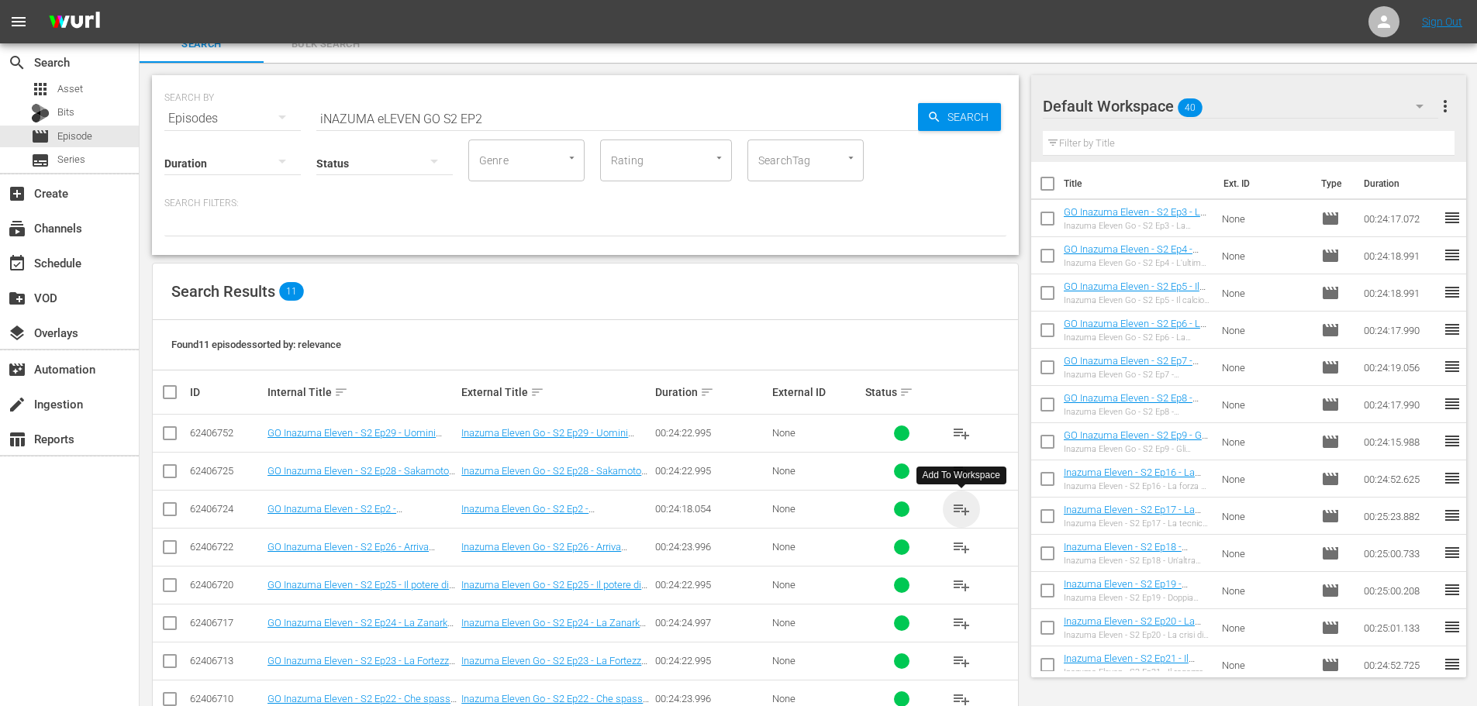
click at [963, 509] on span "playlist_add" at bounding box center [961, 509] width 19 height 19
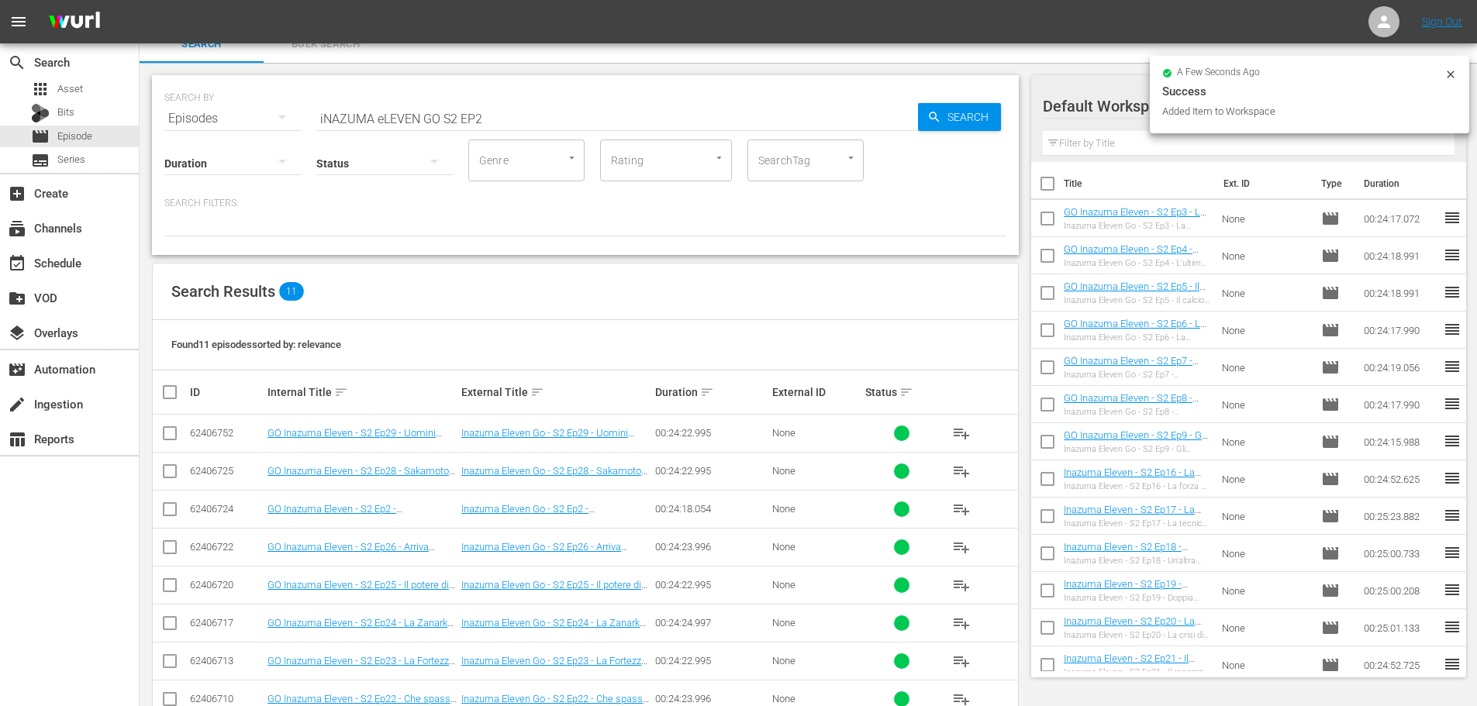
click at [488, 116] on input "iNAZUMA eLEVEN GO S2 EP2" at bounding box center [617, 118] width 602 height 37
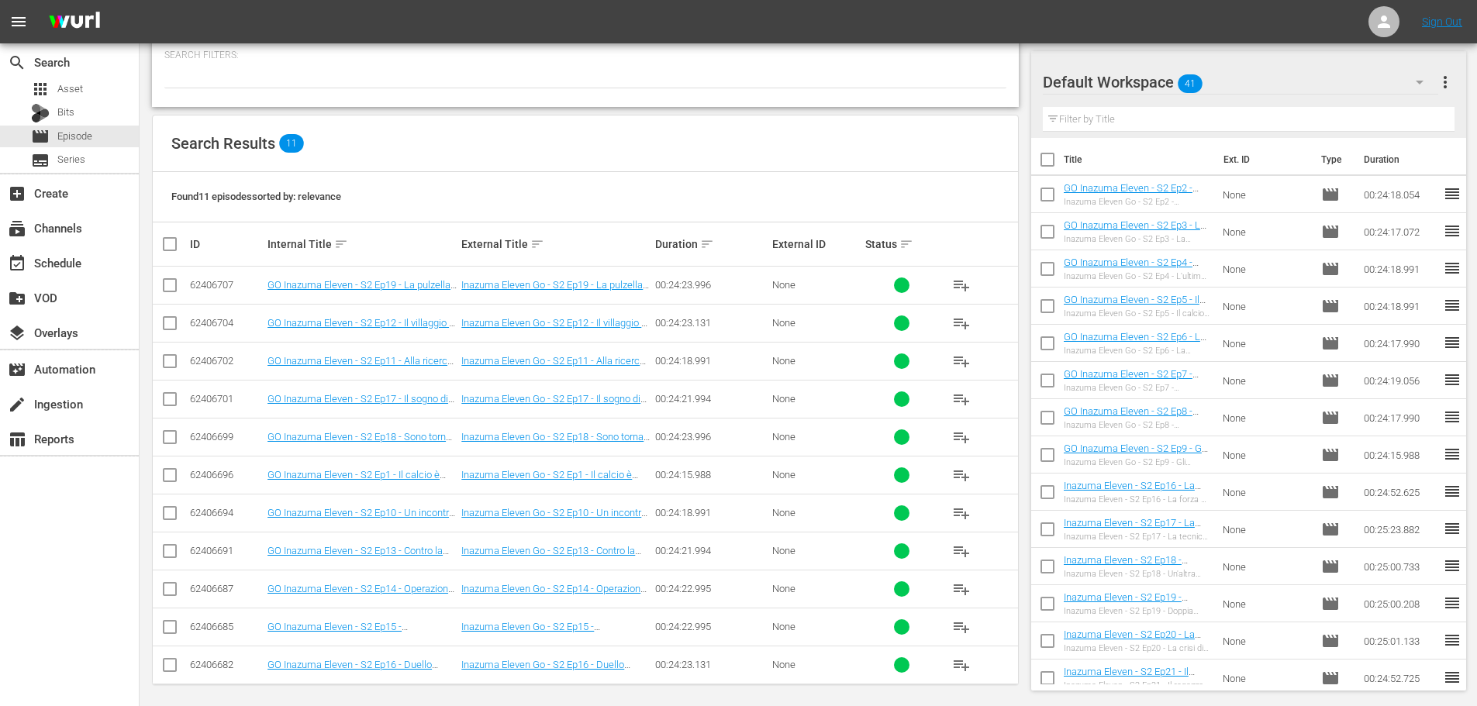
scroll to position [173, 0]
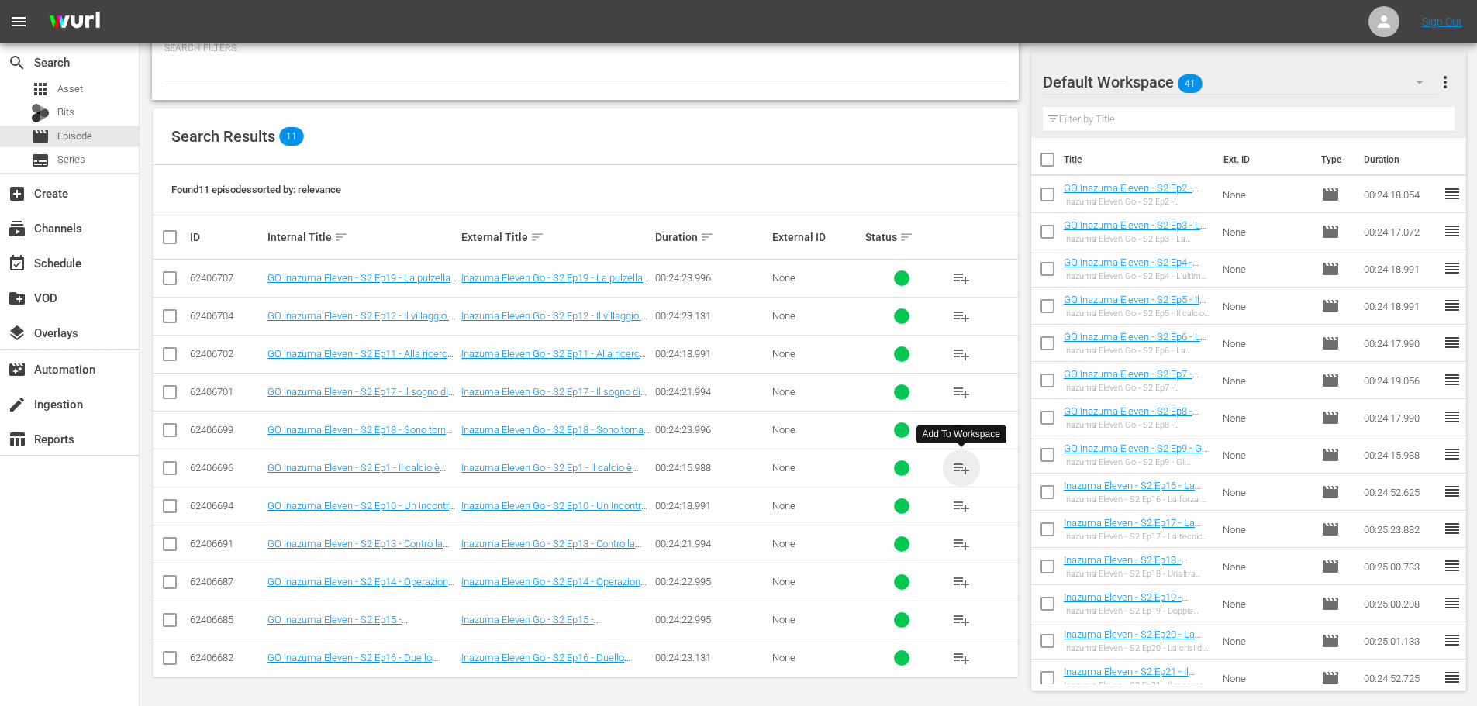
click at [959, 468] on span "playlist_add" at bounding box center [961, 468] width 19 height 19
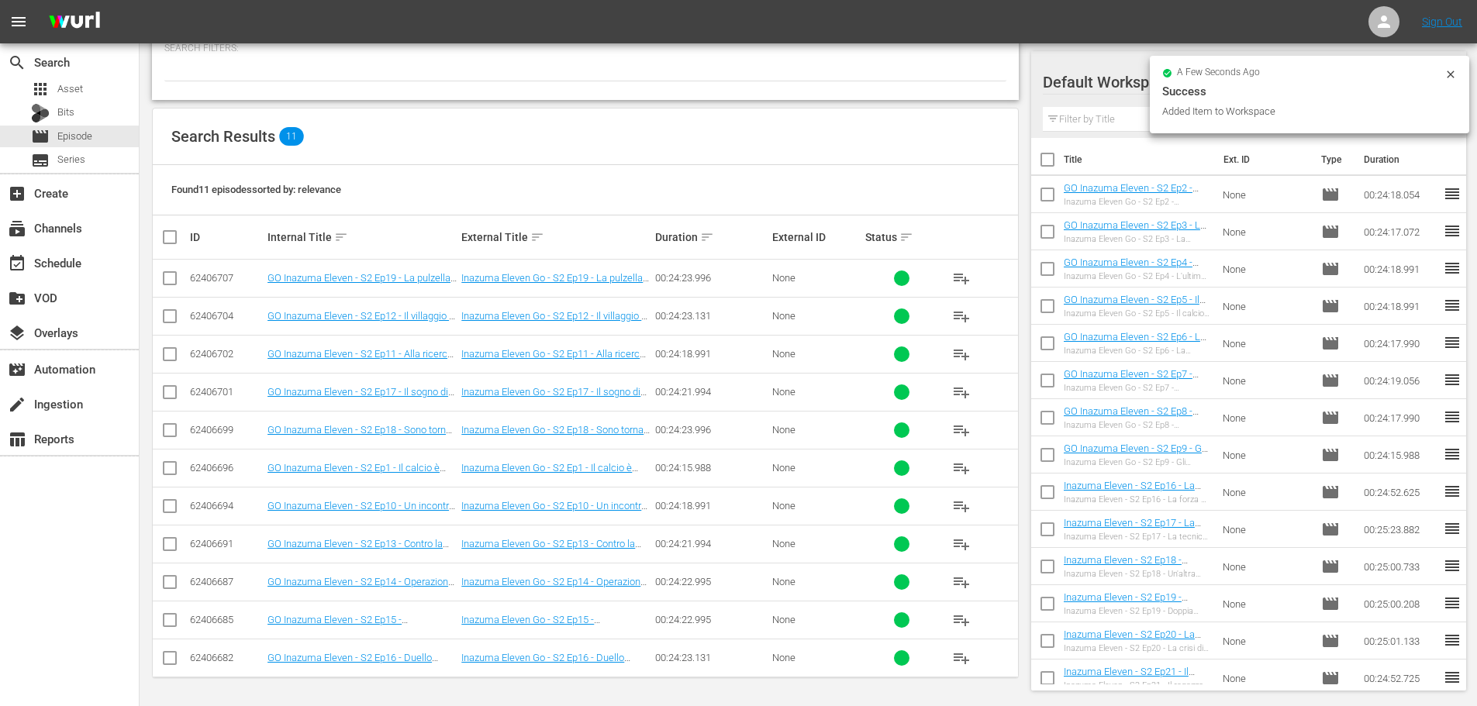
scroll to position [0, 0]
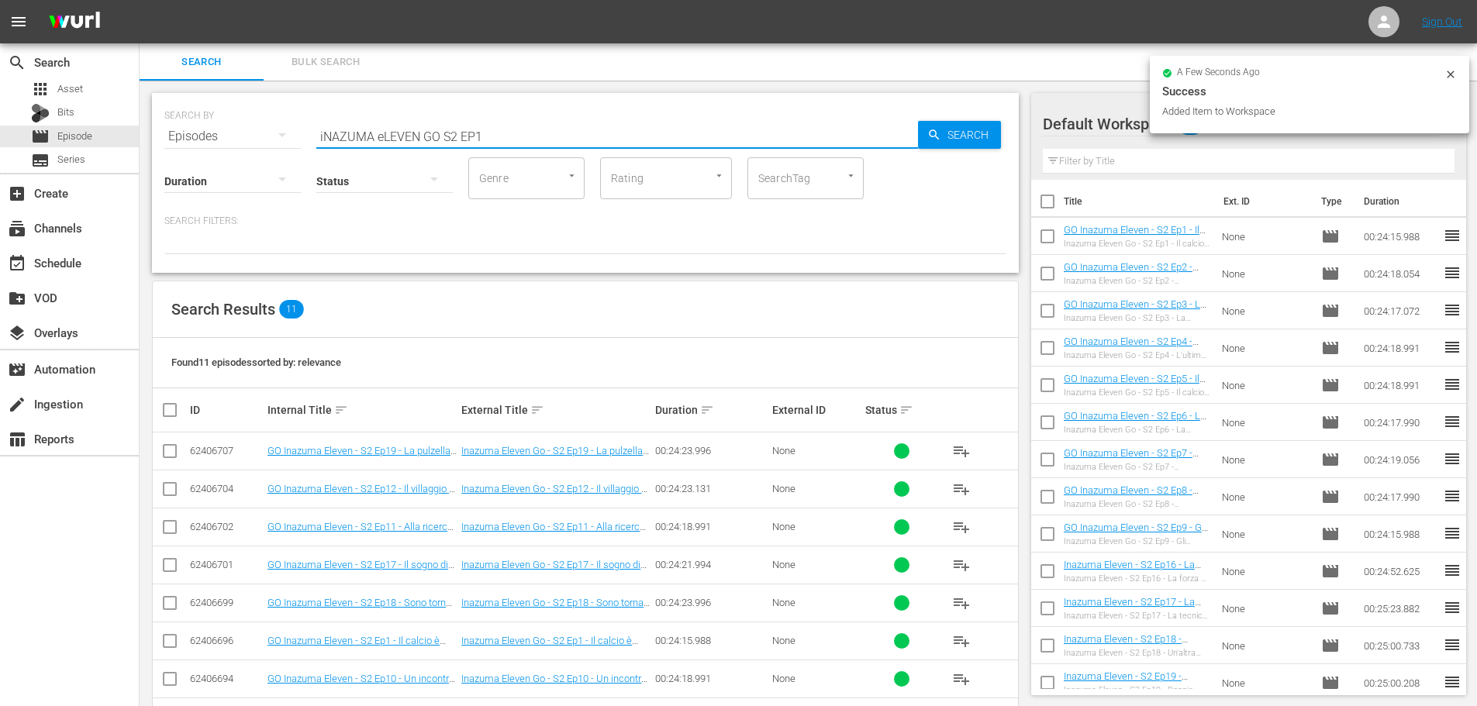
click at [497, 137] on input "iNAZUMA eLEVEN GO S2 EP1" at bounding box center [617, 136] width 602 height 37
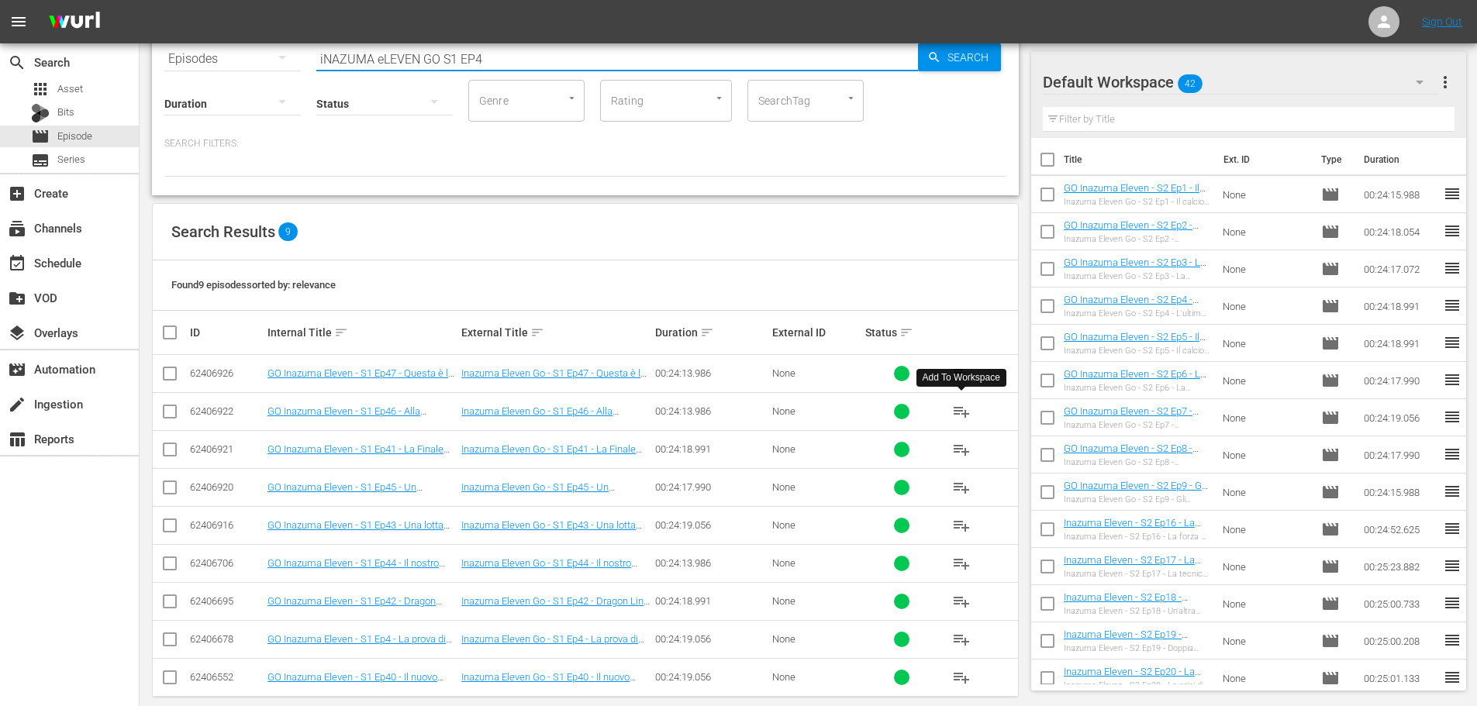
scroll to position [97, 0]
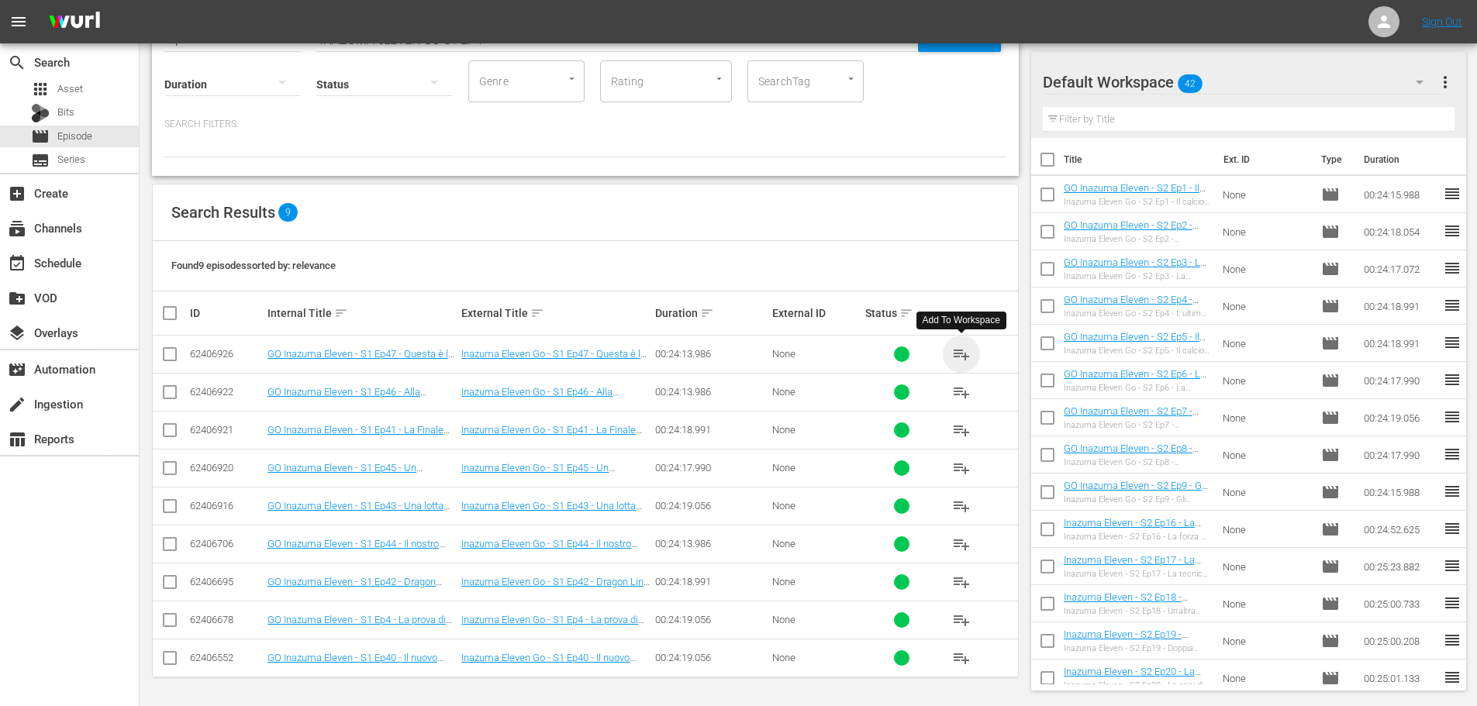
click at [961, 353] on span "playlist_add" at bounding box center [961, 354] width 19 height 19
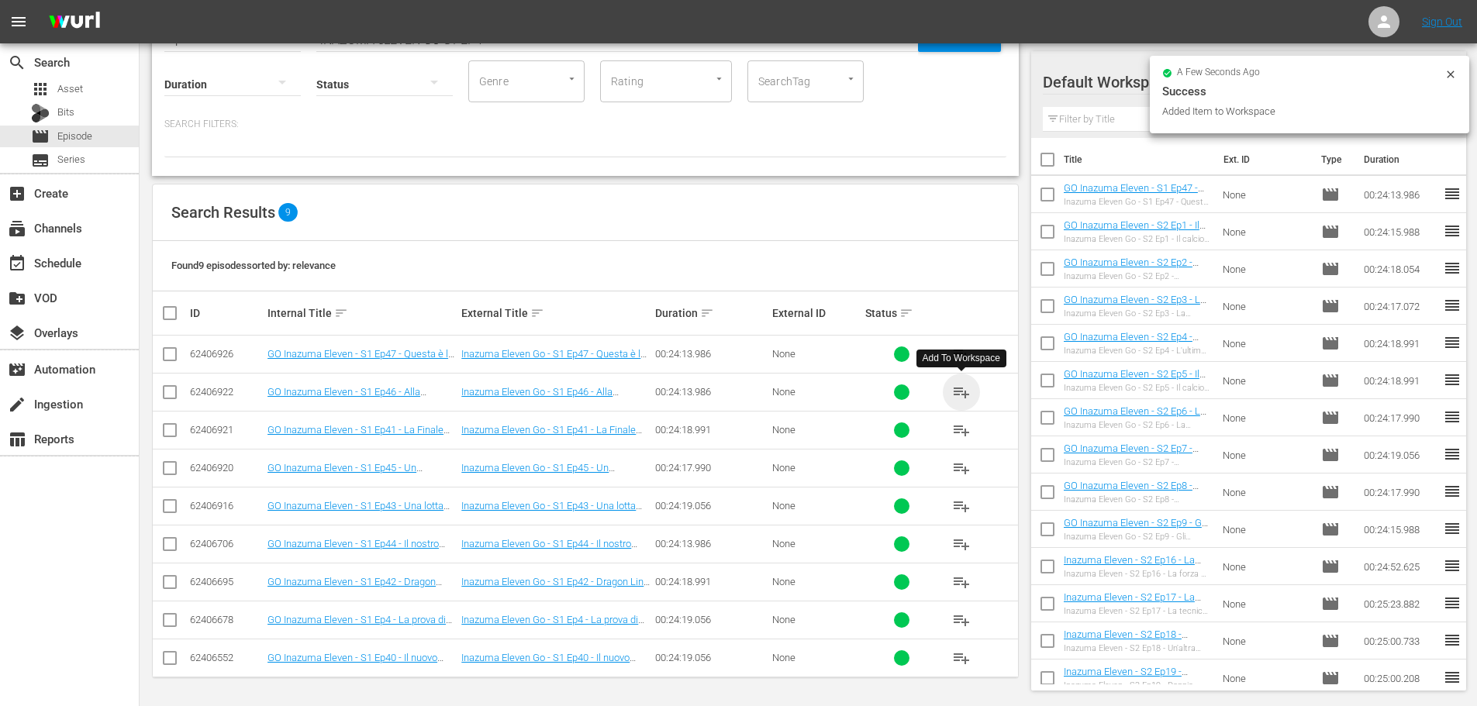
click at [963, 390] on span "playlist_add" at bounding box center [961, 392] width 19 height 19
click at [961, 471] on span "playlist_add" at bounding box center [961, 468] width 19 height 19
click at [966, 546] on span "playlist_add" at bounding box center [961, 544] width 19 height 19
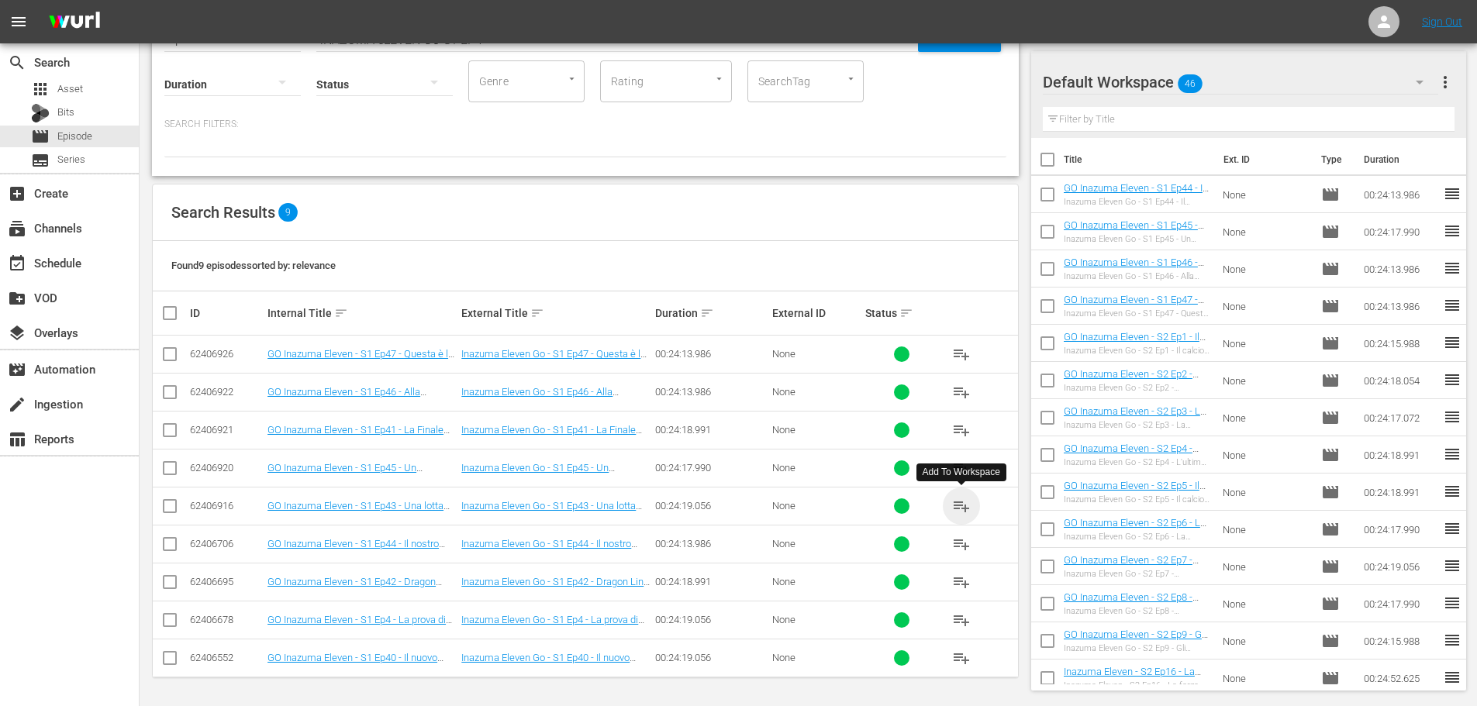
click at [967, 509] on span "playlist_add" at bounding box center [961, 506] width 19 height 19
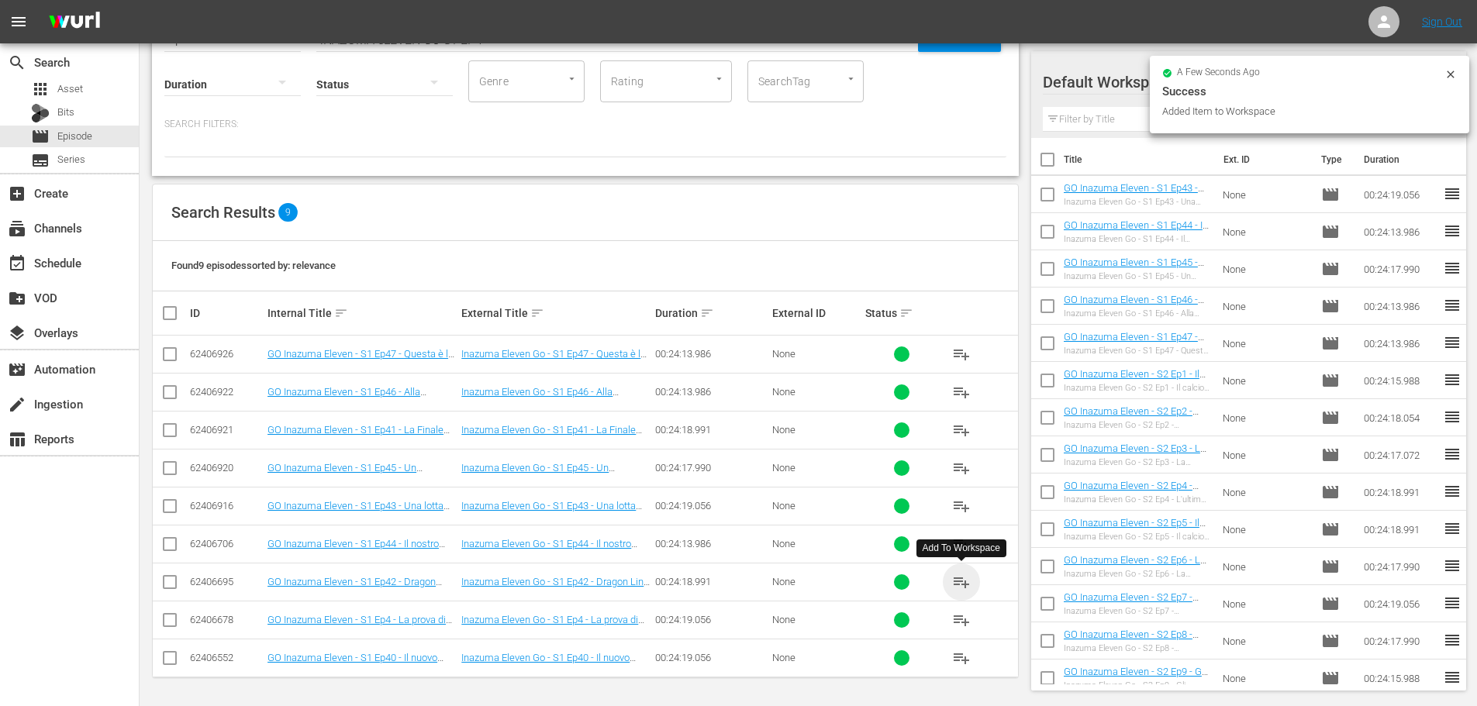
click at [952, 583] on span "playlist_add" at bounding box center [961, 582] width 19 height 19
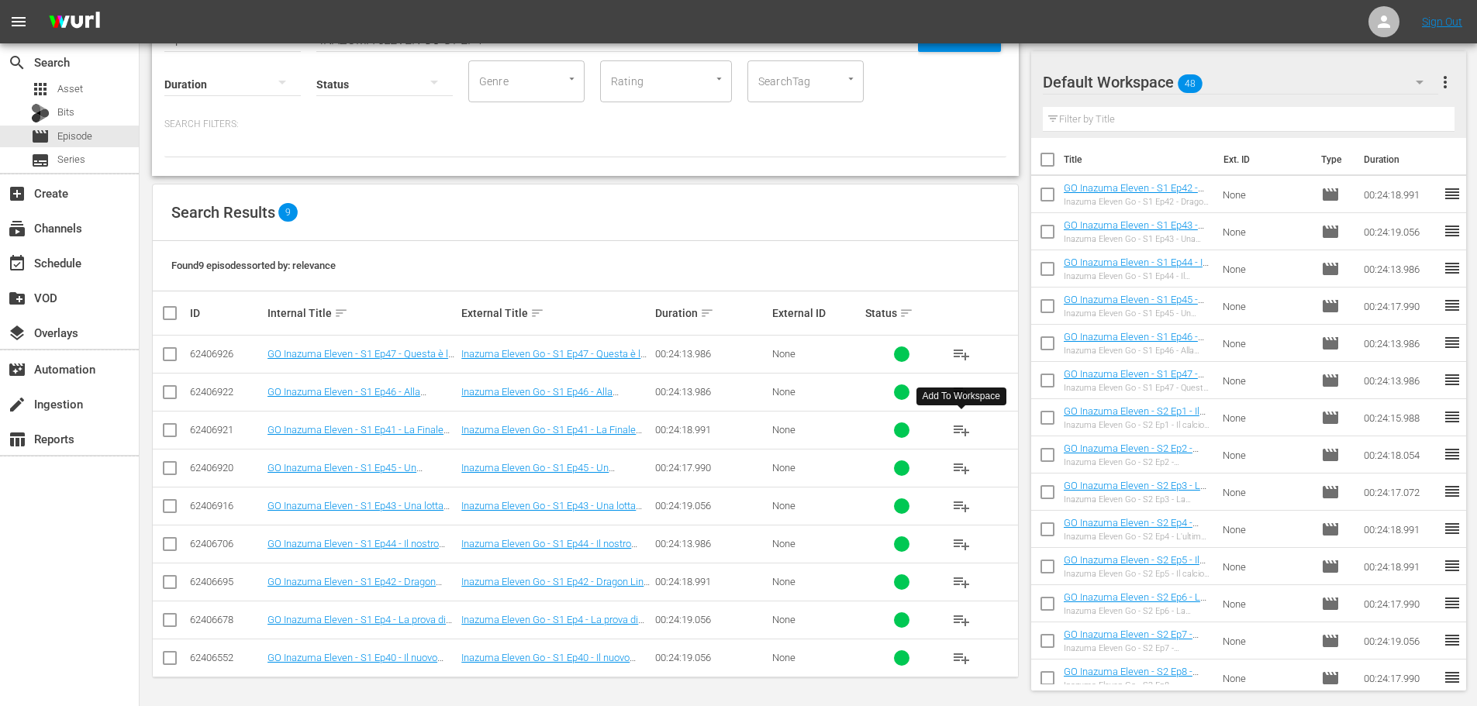
click at [958, 429] on span "playlist_add" at bounding box center [961, 430] width 19 height 19
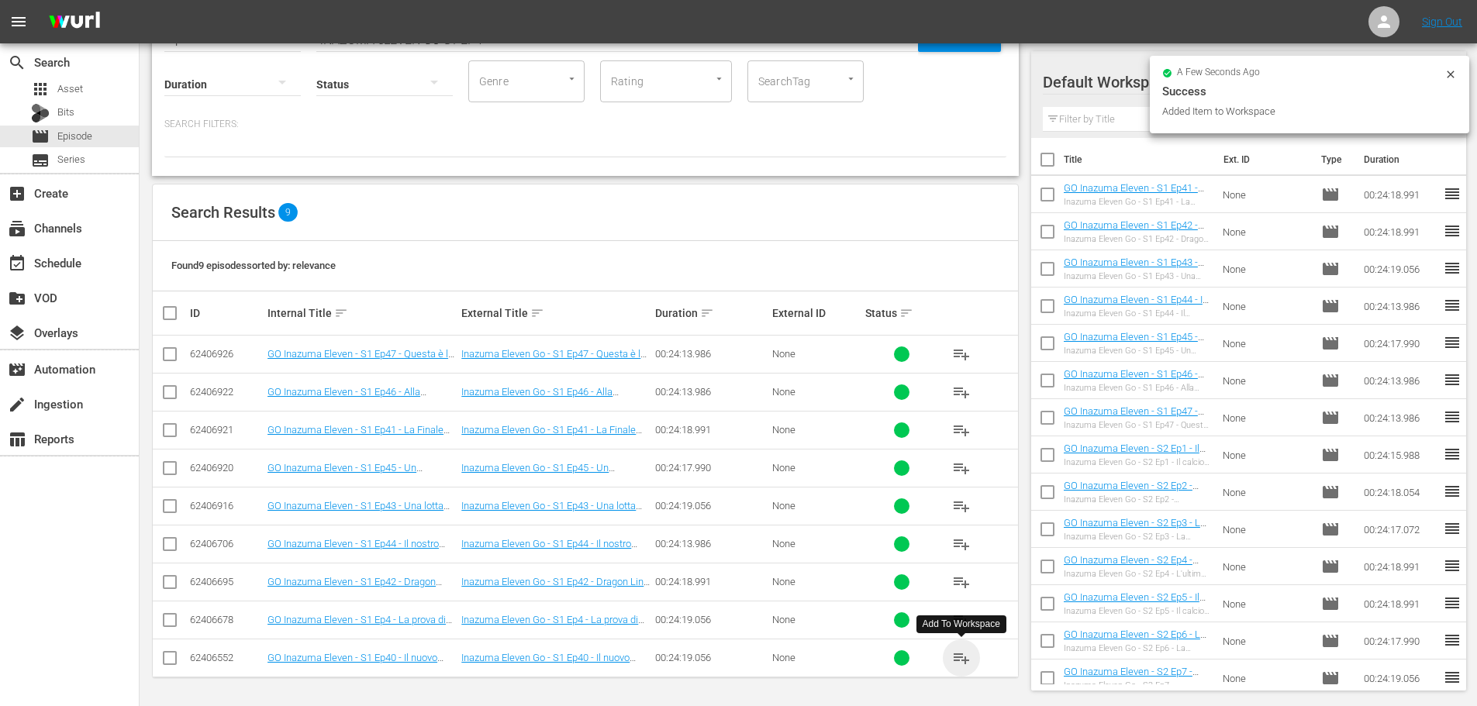
click at [957, 664] on span "playlist_add" at bounding box center [961, 658] width 19 height 19
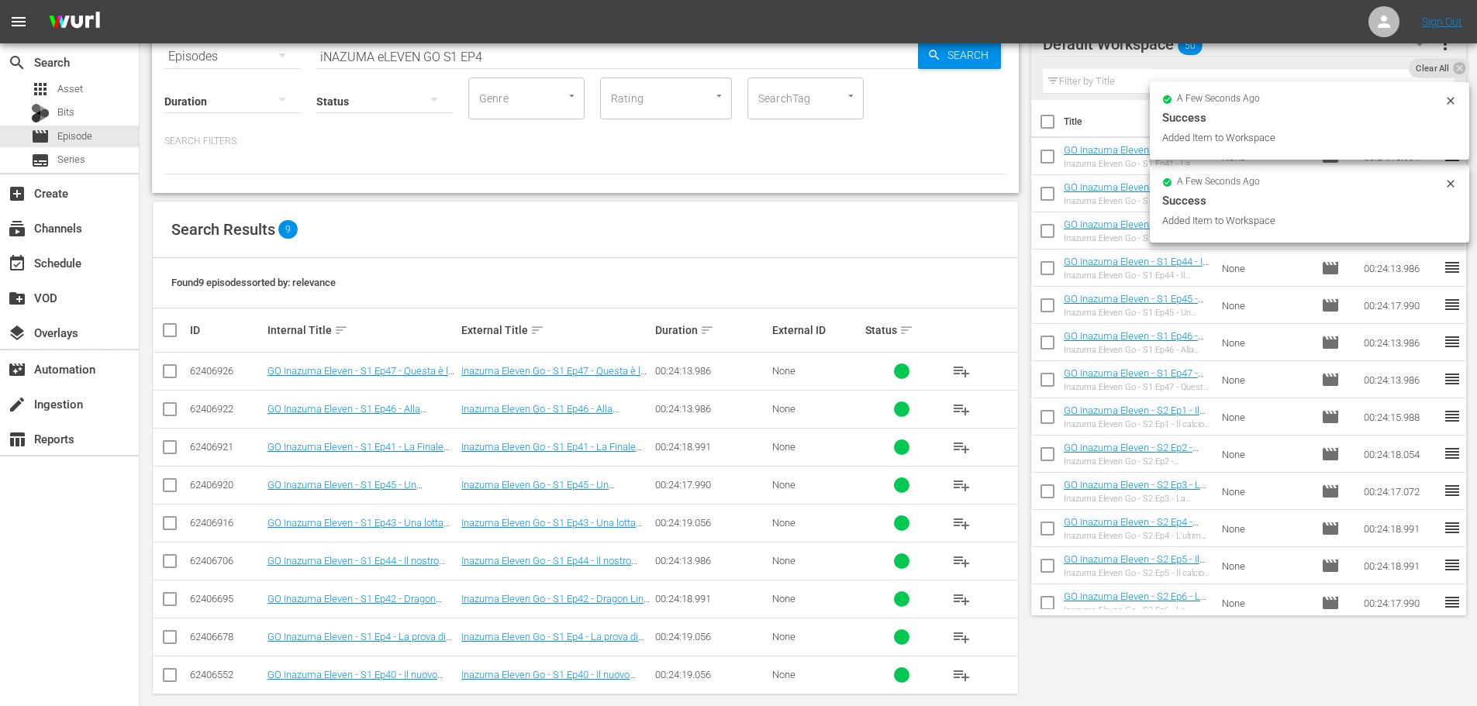
scroll to position [0, 0]
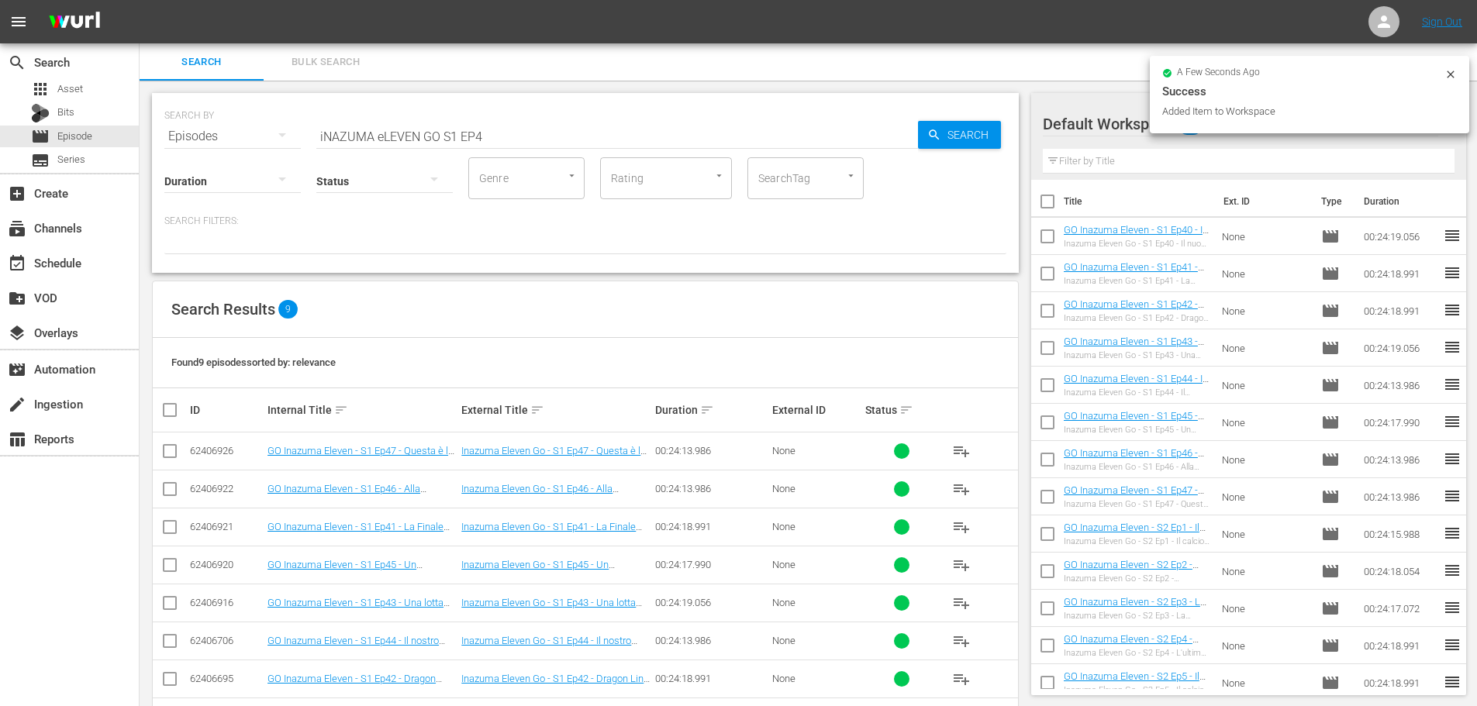
click at [497, 138] on input "iNAZUMA eLEVEN GO S1 EP4" at bounding box center [617, 136] width 602 height 37
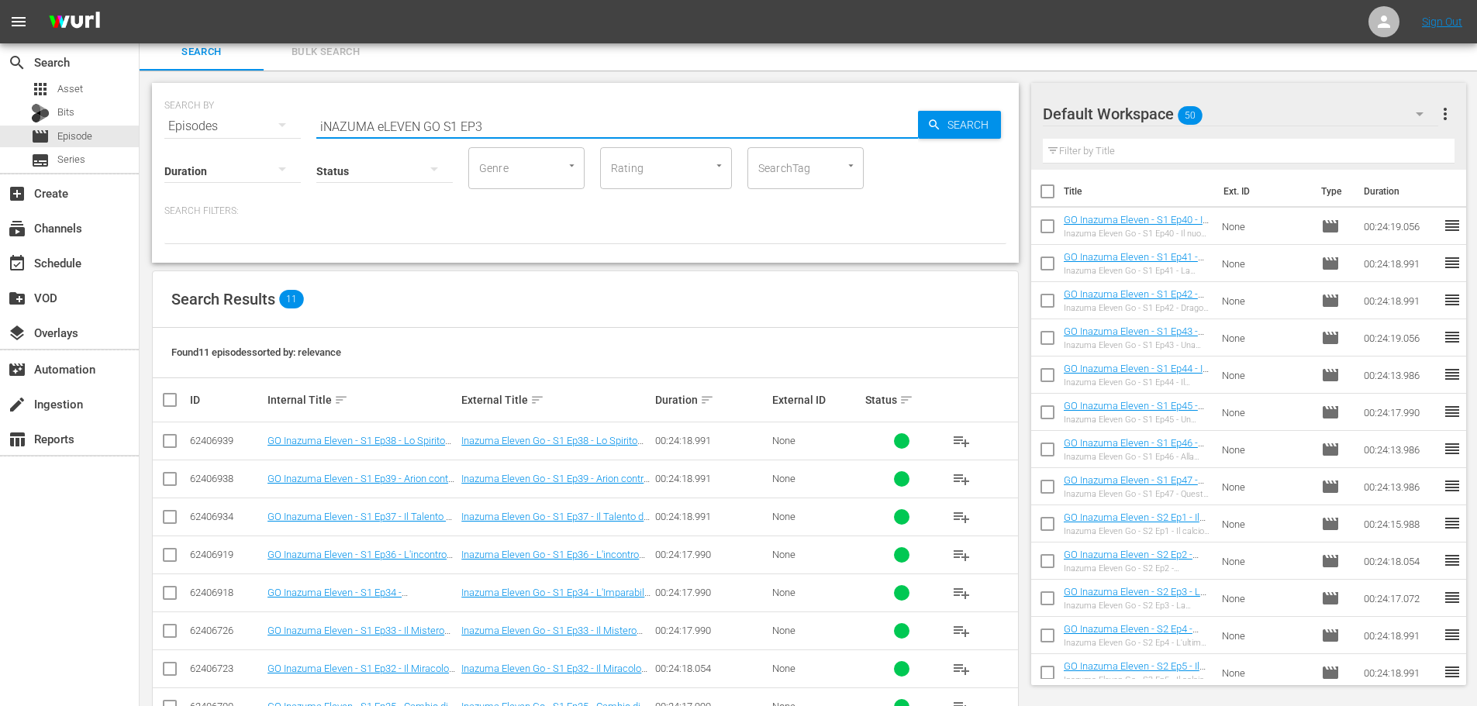
scroll to position [78, 0]
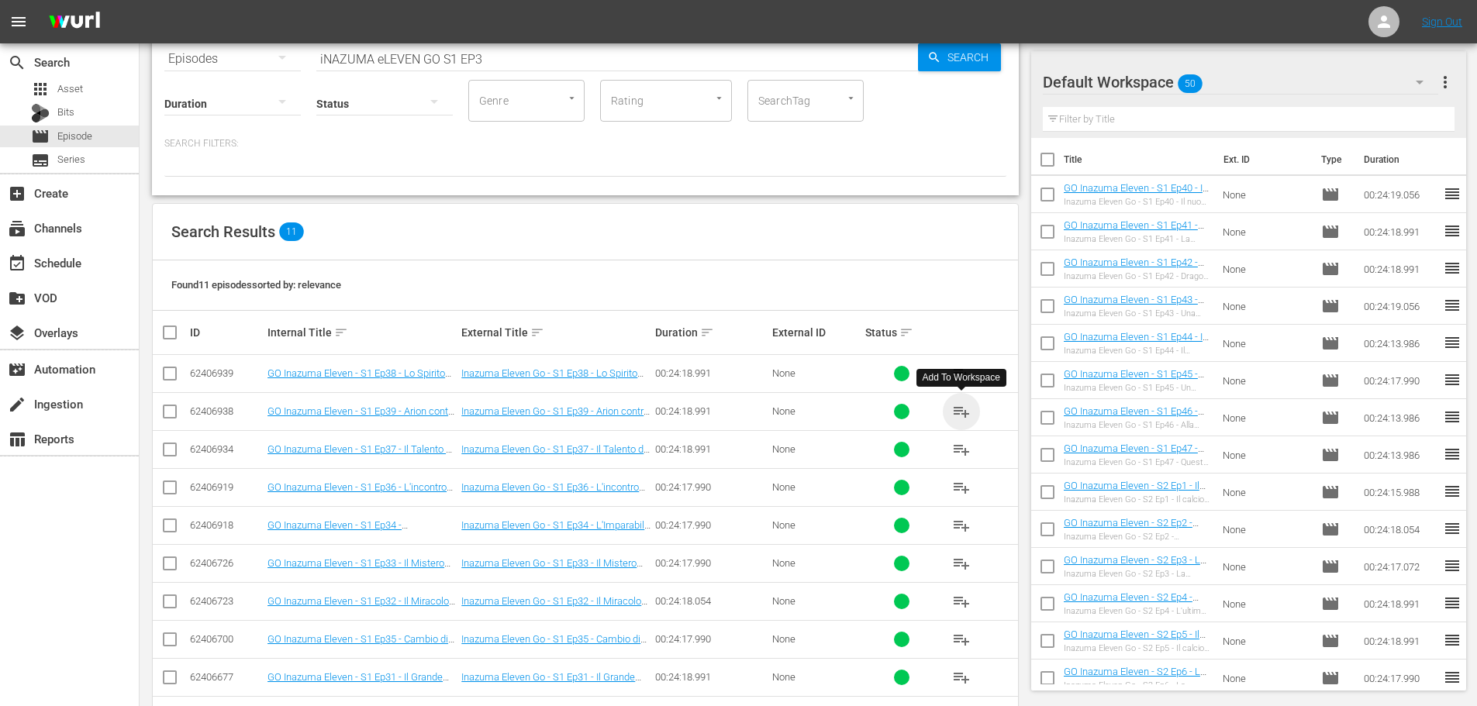
click at [960, 414] on span "playlist_add" at bounding box center [961, 411] width 19 height 19
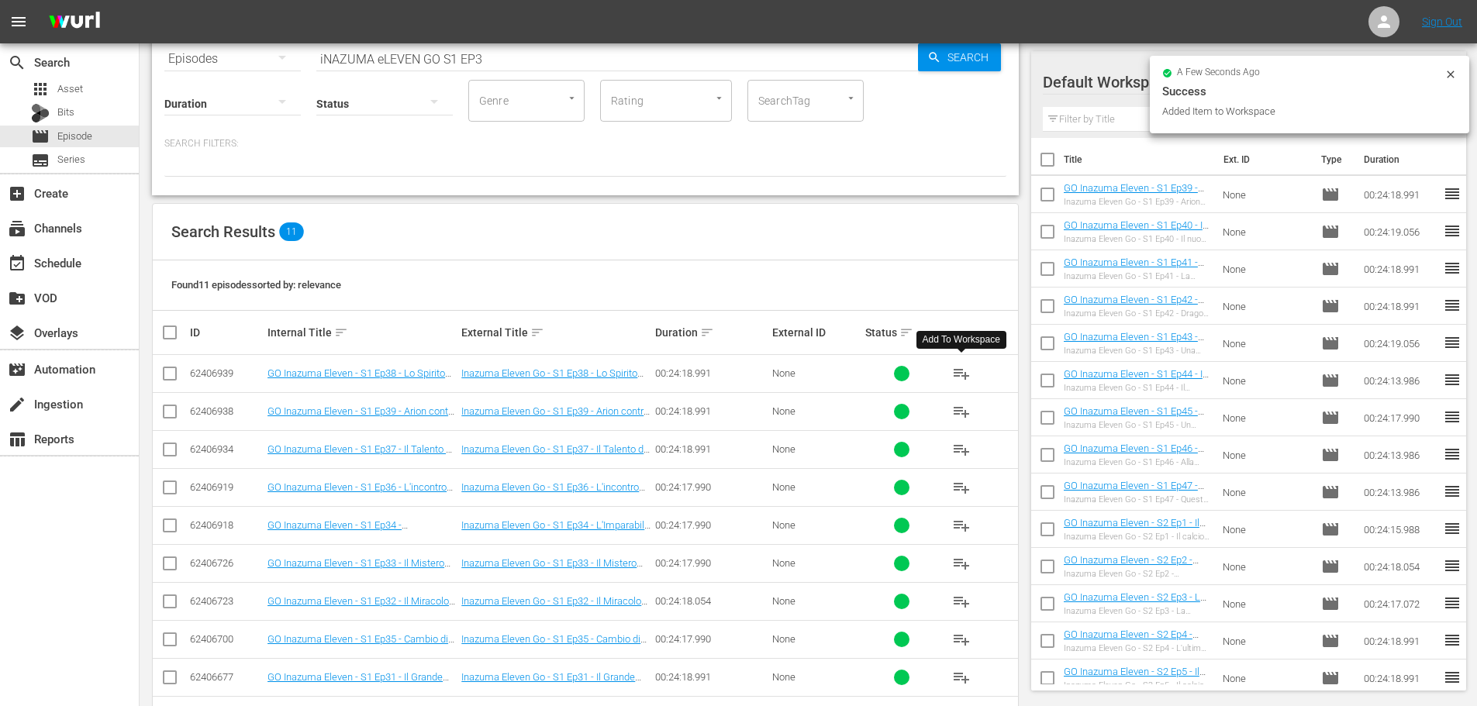
click at [967, 376] on span "playlist_add" at bounding box center [961, 373] width 19 height 19
click at [957, 452] on span "playlist_add" at bounding box center [961, 449] width 19 height 19
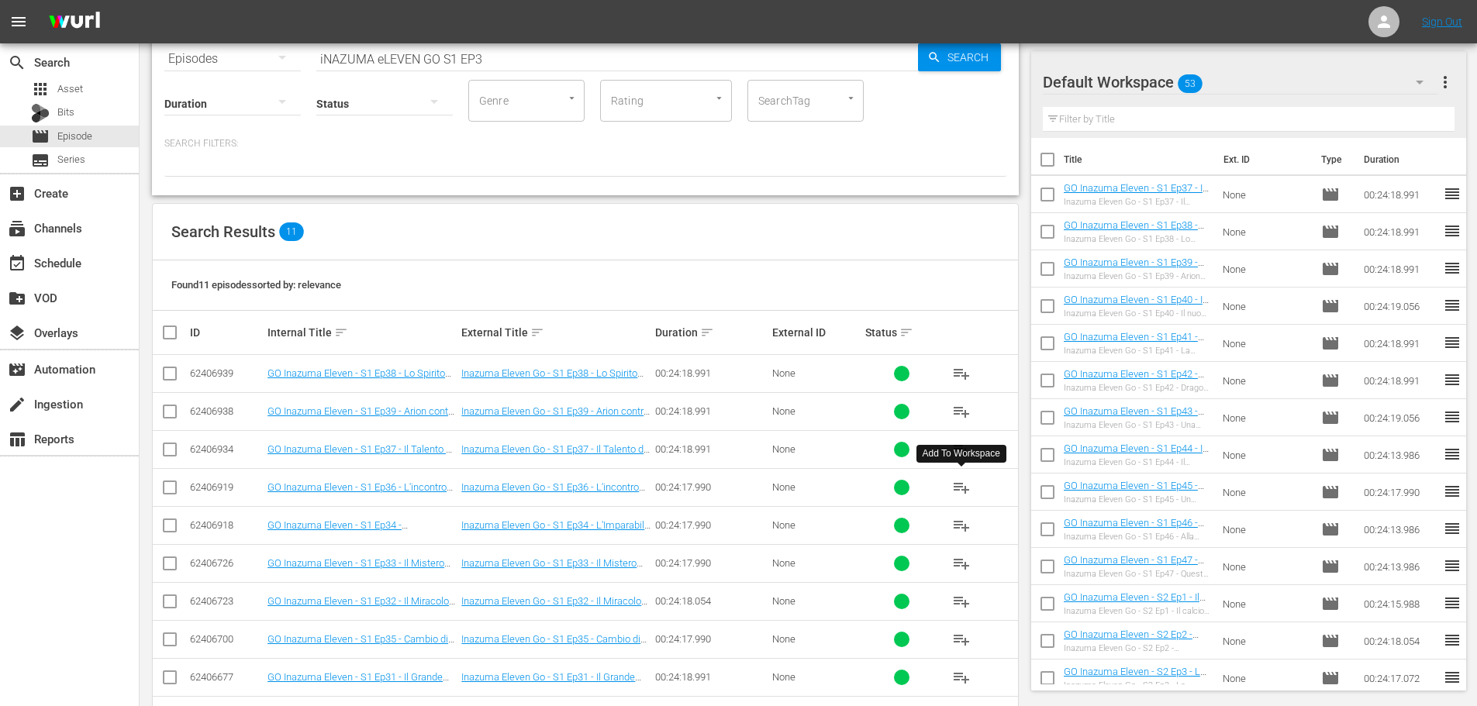
click at [957, 491] on span "playlist_add" at bounding box center [961, 487] width 19 height 19
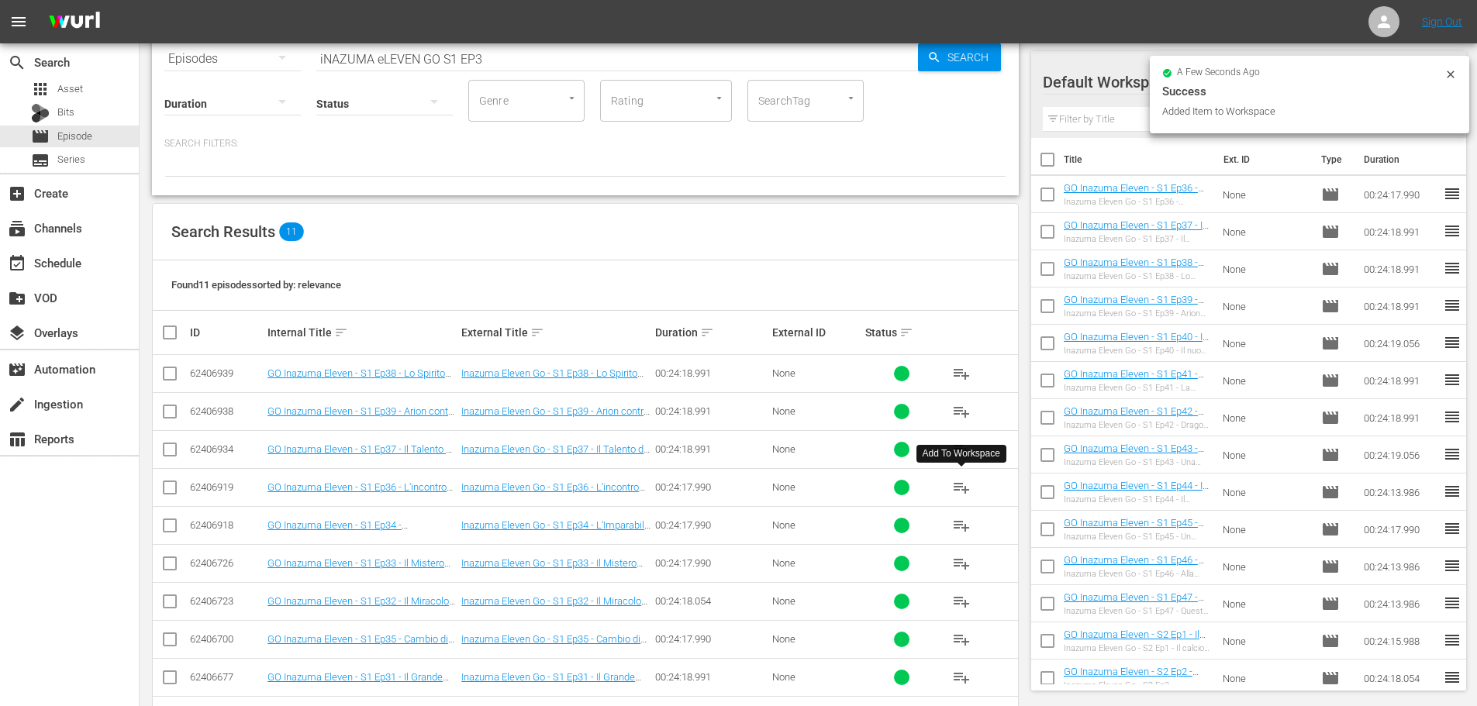
scroll to position [155, 0]
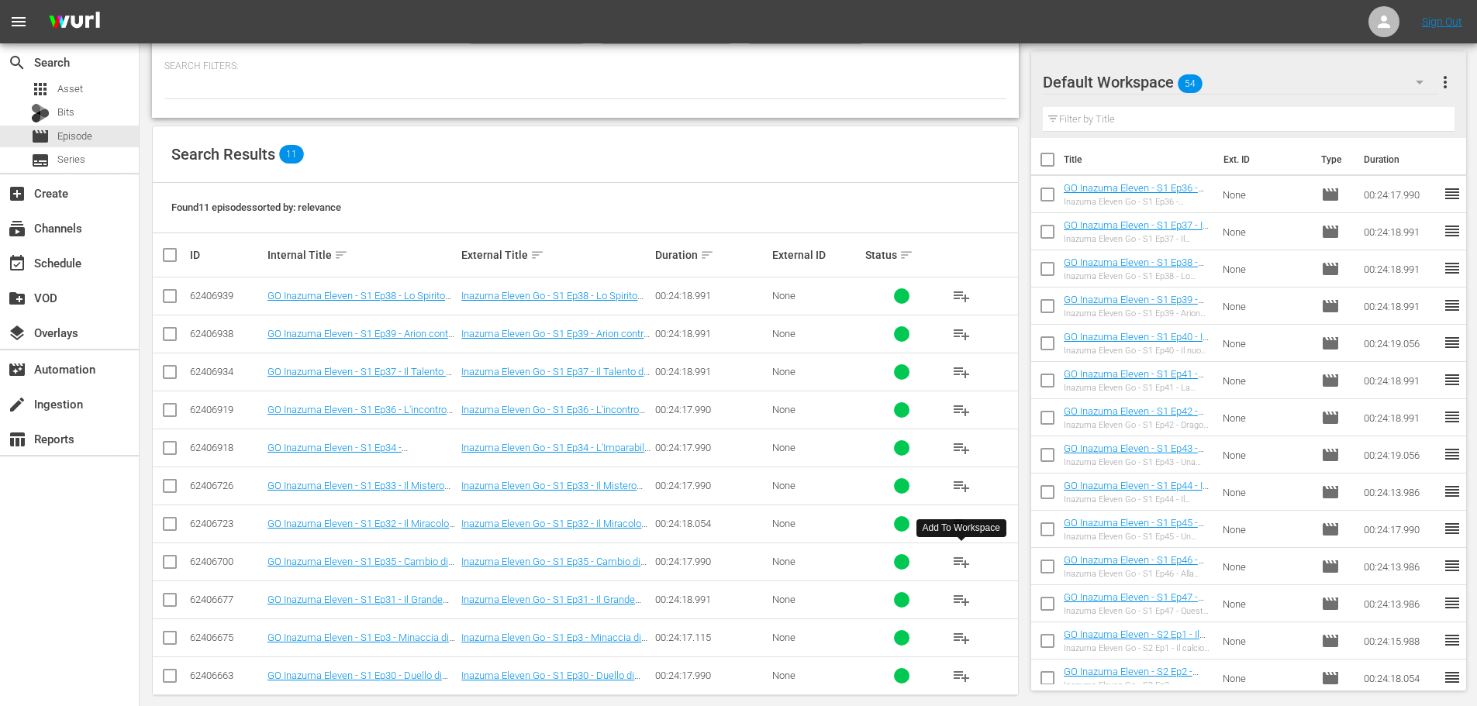
click at [961, 563] on span "playlist_add" at bounding box center [961, 562] width 19 height 19
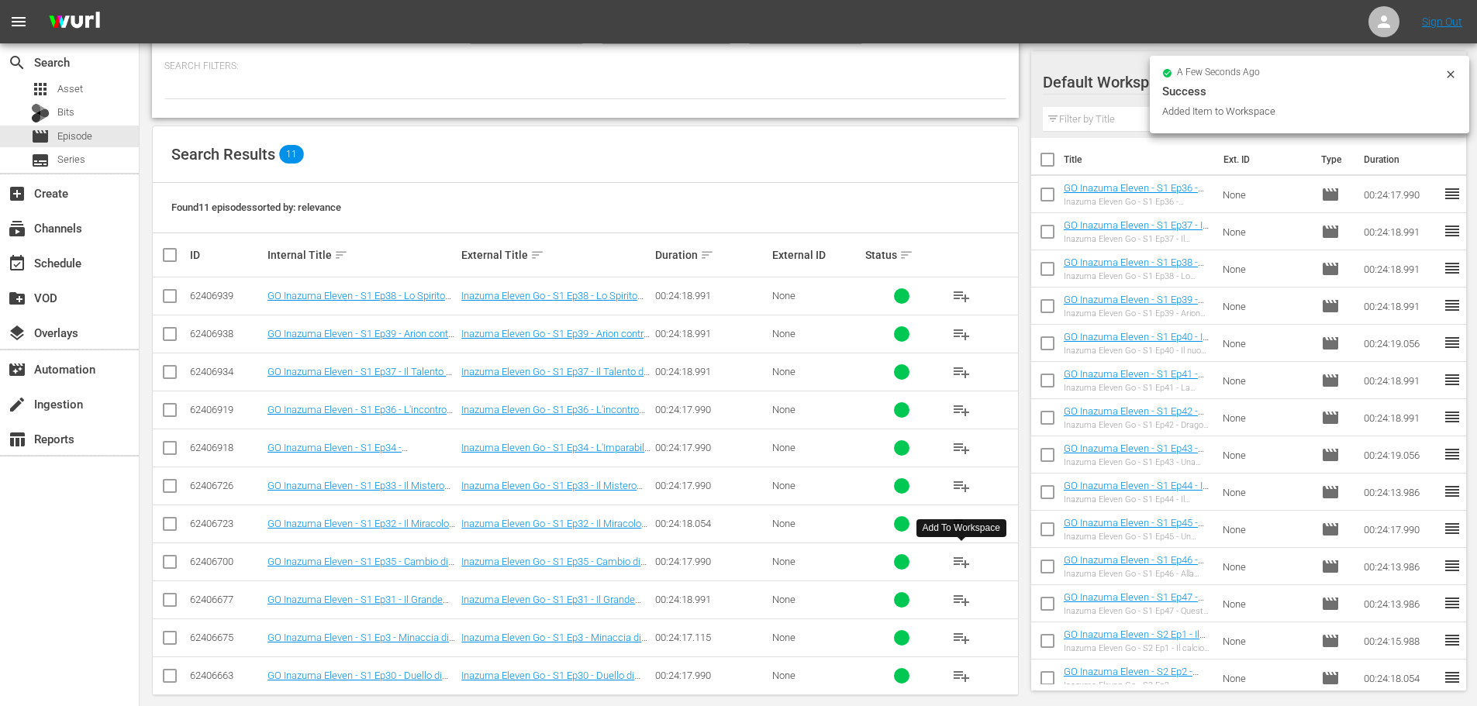
scroll to position [173, 0]
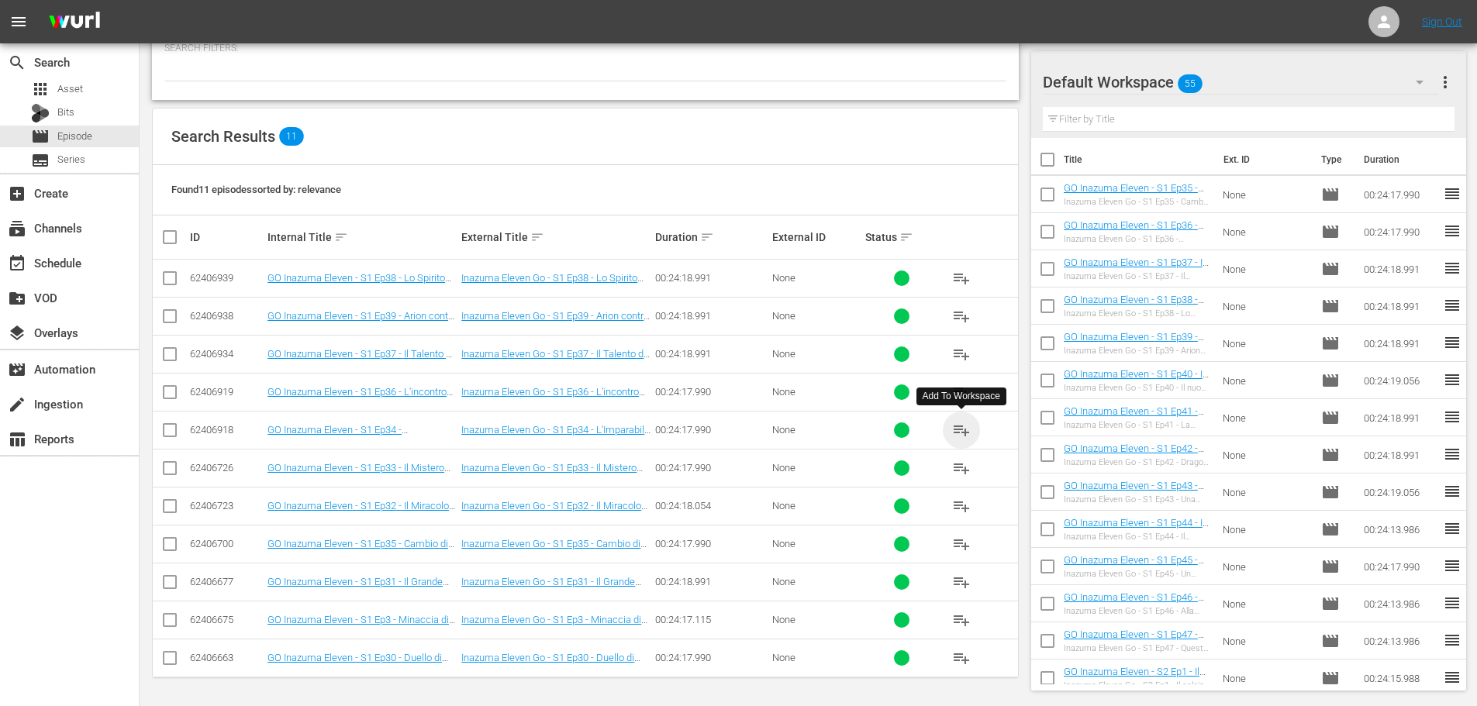
click at [963, 429] on span "playlist_add" at bounding box center [961, 430] width 19 height 19
click at [965, 468] on span "playlist_add" at bounding box center [961, 468] width 19 height 19
click at [958, 507] on span "playlist_add" at bounding box center [961, 506] width 19 height 19
click at [959, 586] on span "playlist_add" at bounding box center [961, 582] width 19 height 19
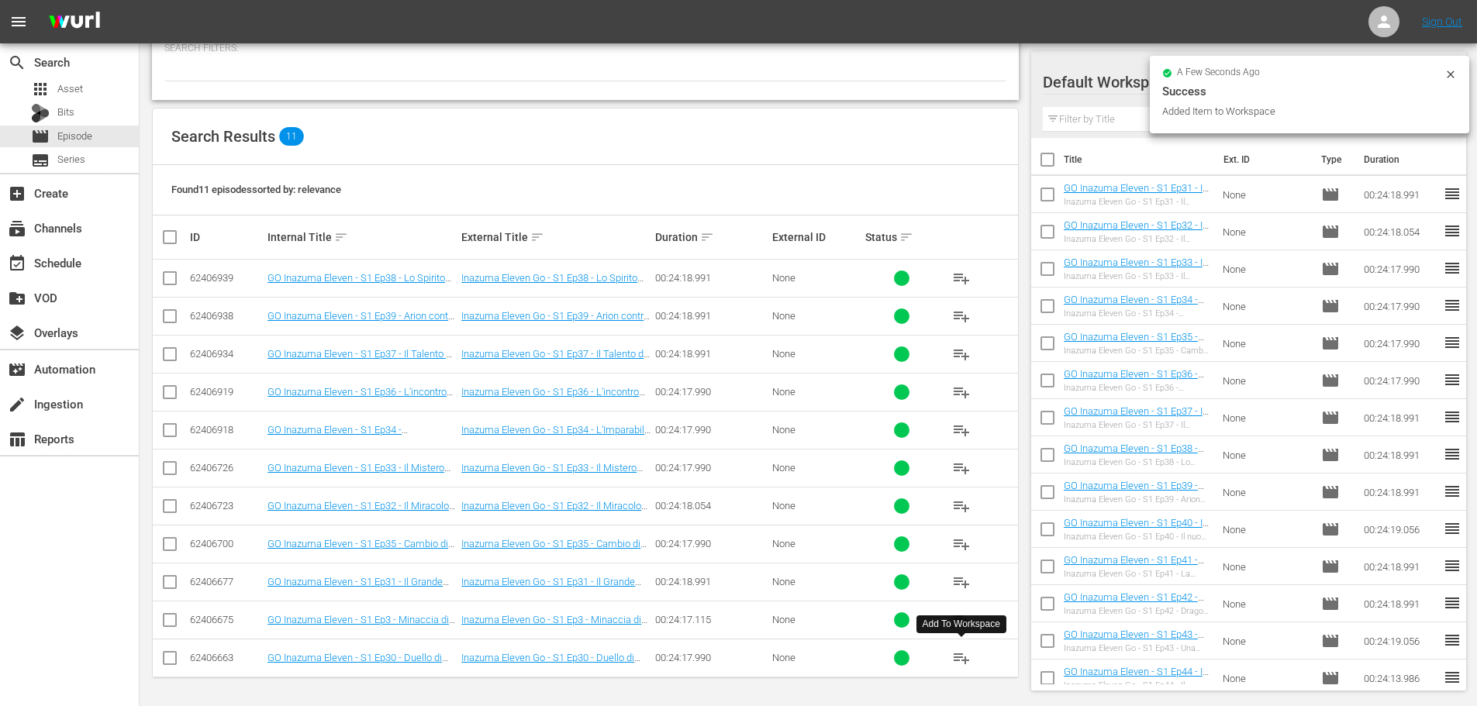
click at [962, 657] on span "playlist_add" at bounding box center [961, 658] width 19 height 19
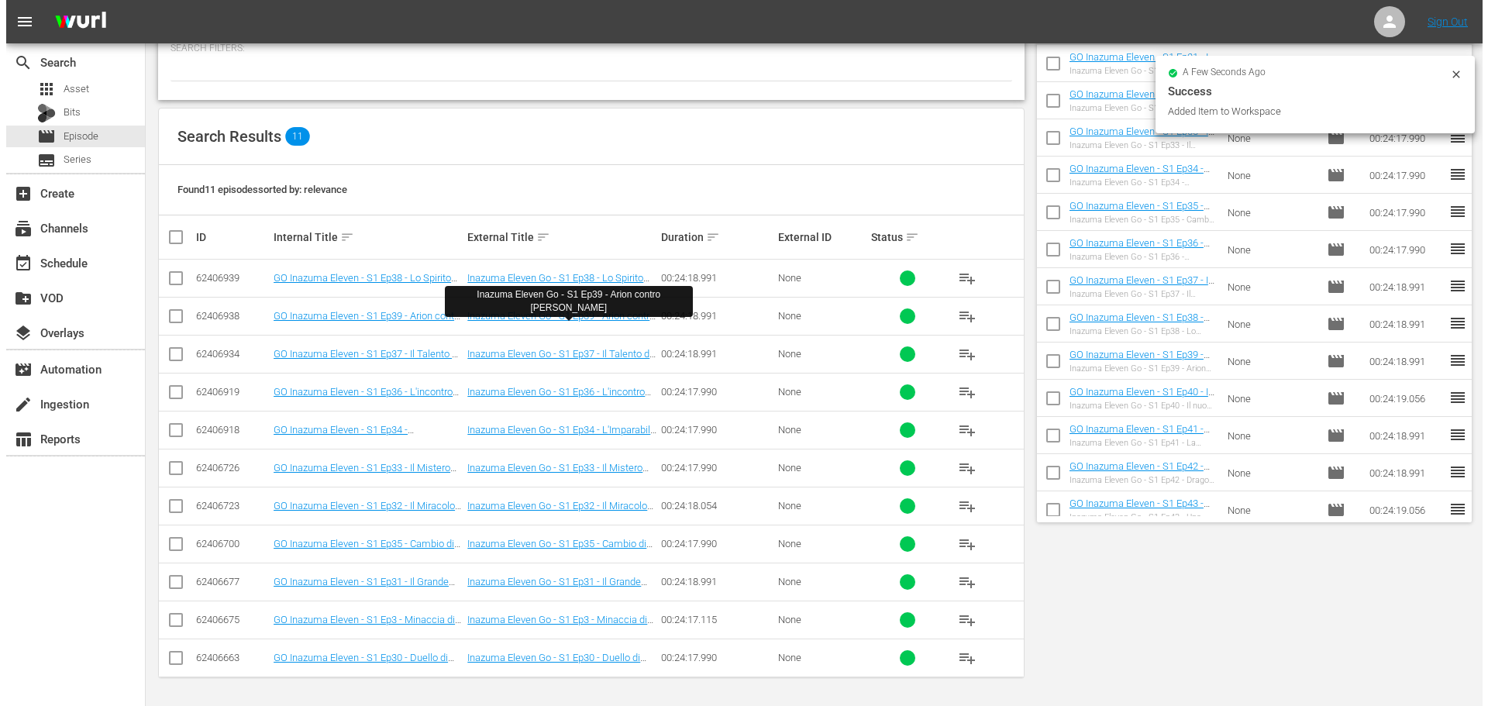
scroll to position [0, 0]
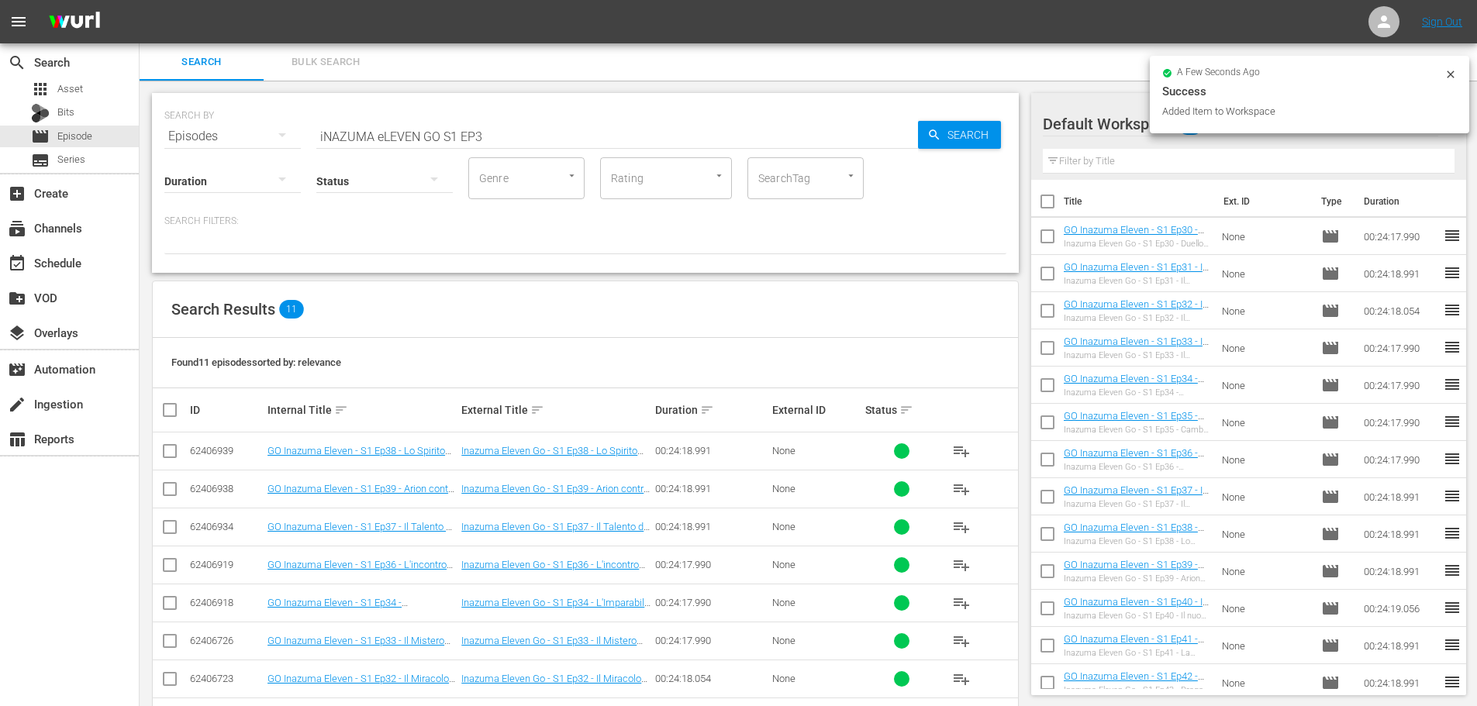
click at [490, 143] on input "iNAZUMA eLEVEN GO S1 EP3" at bounding box center [617, 136] width 602 height 37
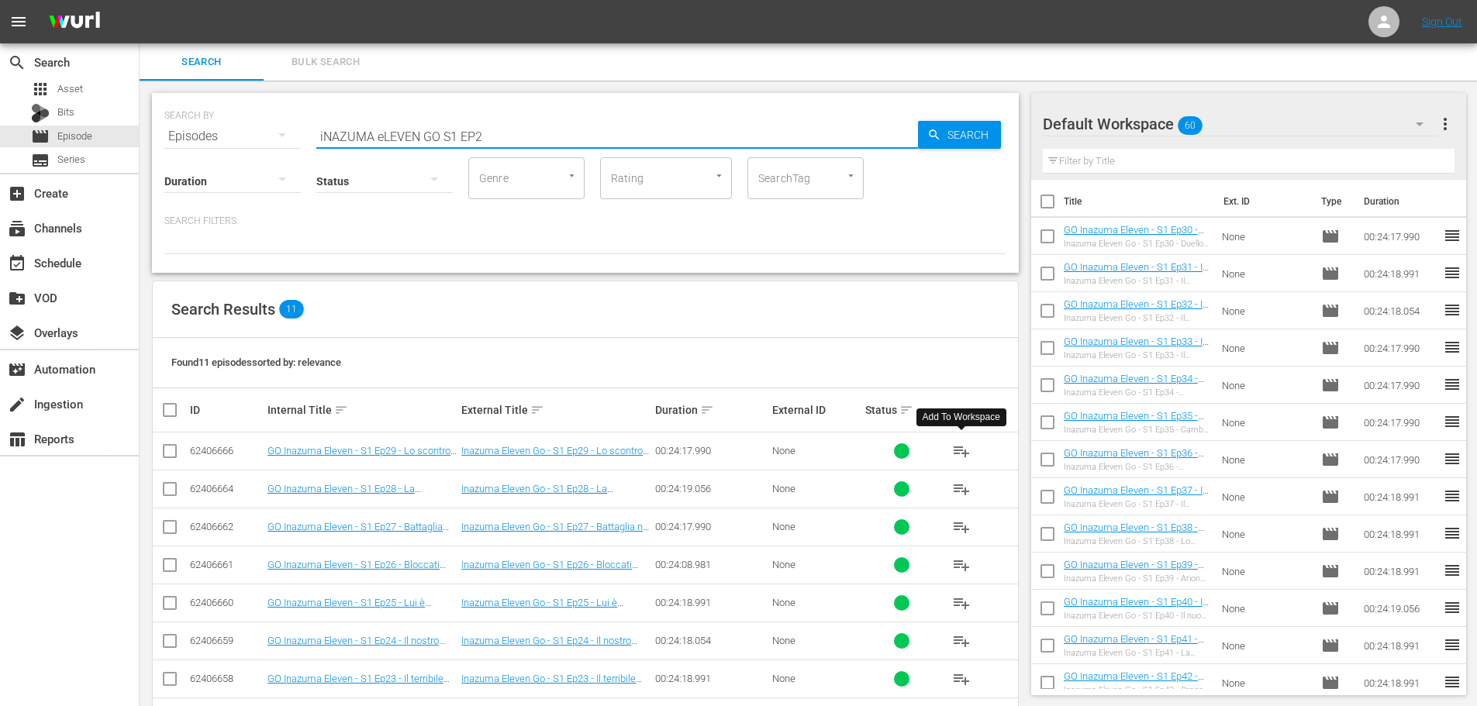
type input "iNAZUMA eLEVEN GO S1 EP2"
click at [959, 453] on span "playlist_add" at bounding box center [961, 451] width 19 height 19
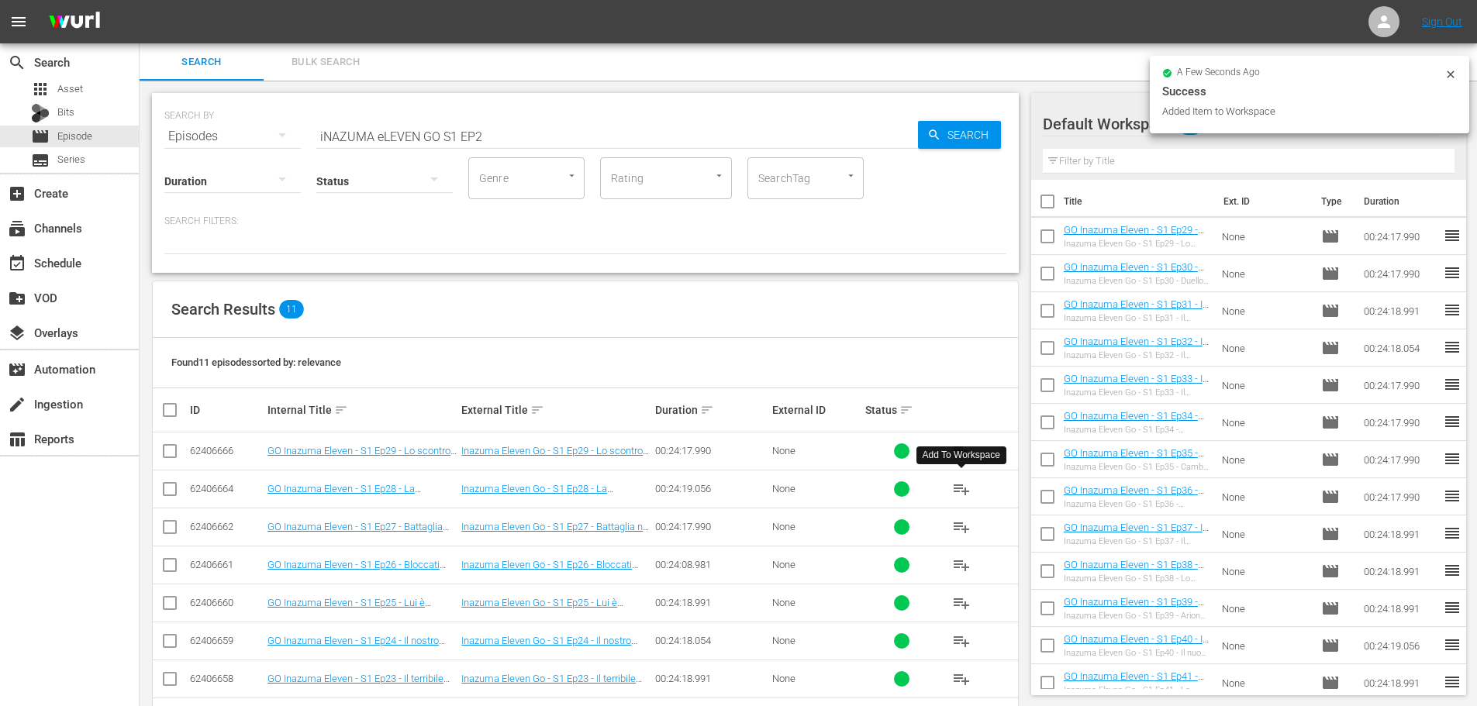
click at [962, 489] on span "playlist_add" at bounding box center [961, 489] width 19 height 19
click at [84, 265] on div "event_available Schedule" at bounding box center [43, 260] width 87 height 14
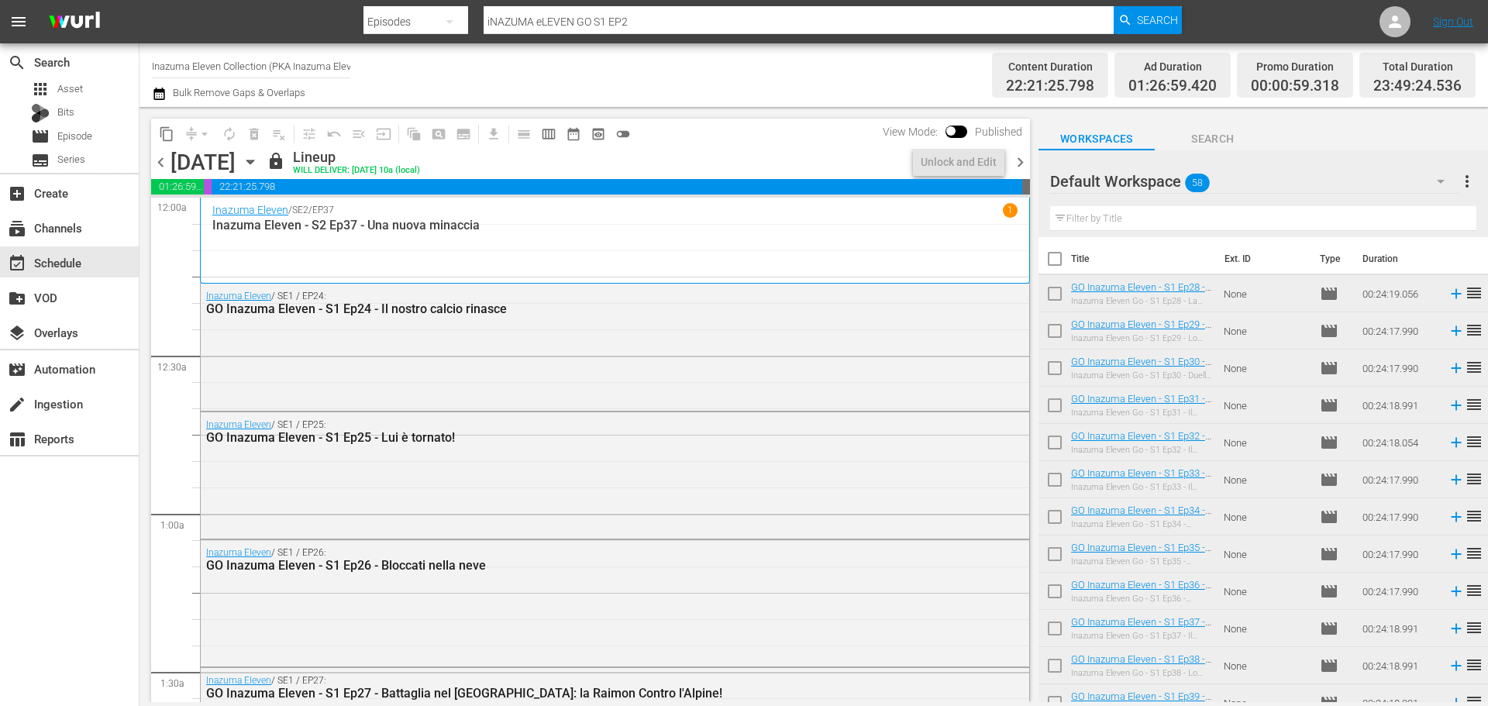
click at [1022, 166] on span "chevron_right" at bounding box center [1020, 162] width 19 height 19
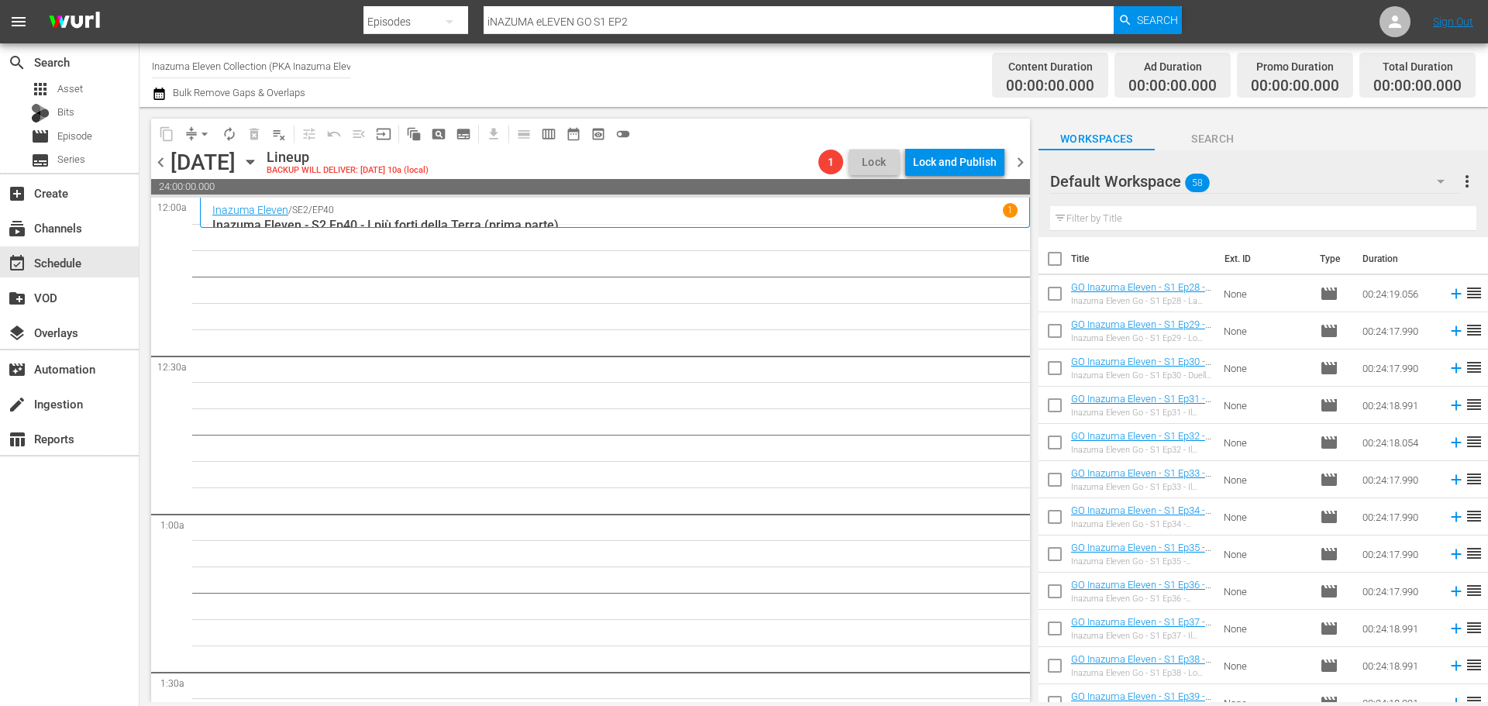
click at [1050, 254] on input "checkbox" at bounding box center [1055, 262] width 33 height 33
checkbox input "true"
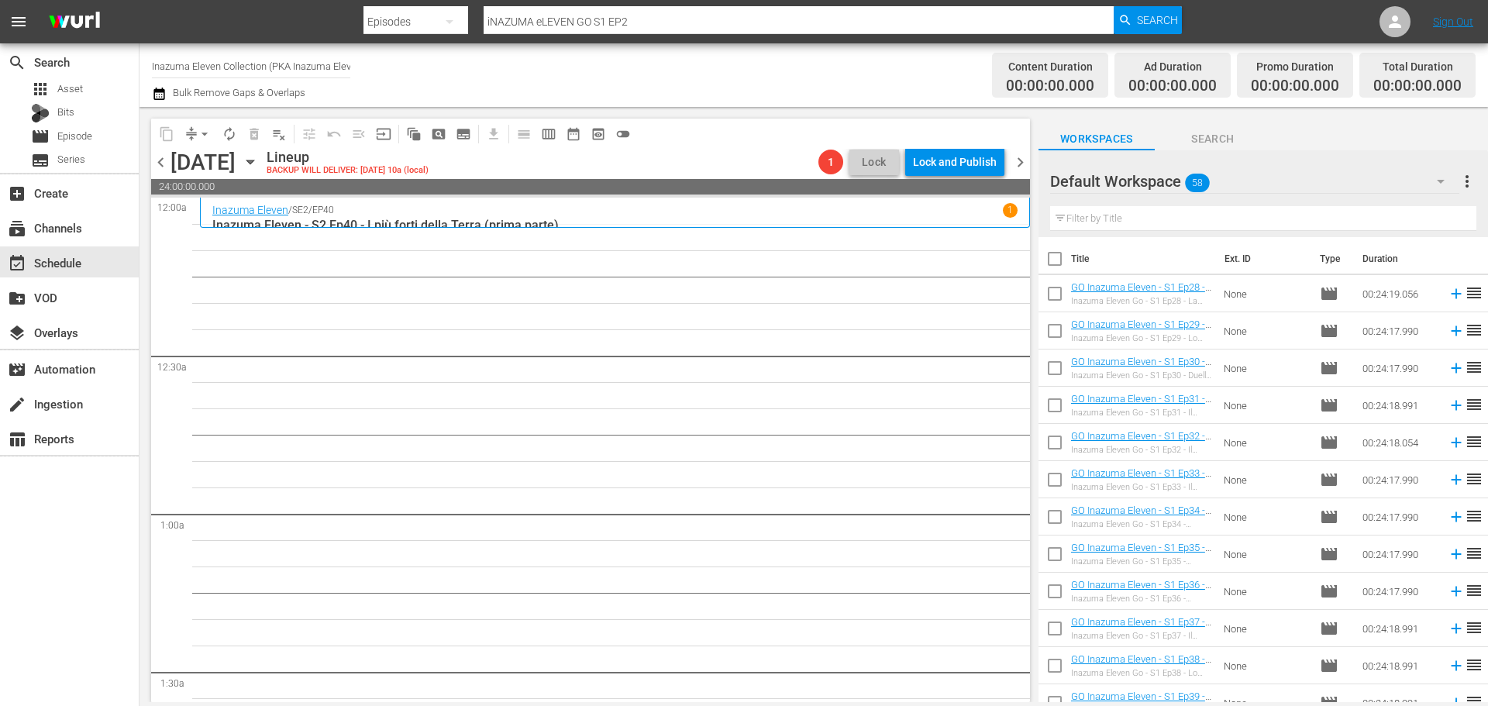
checkbox input "true"
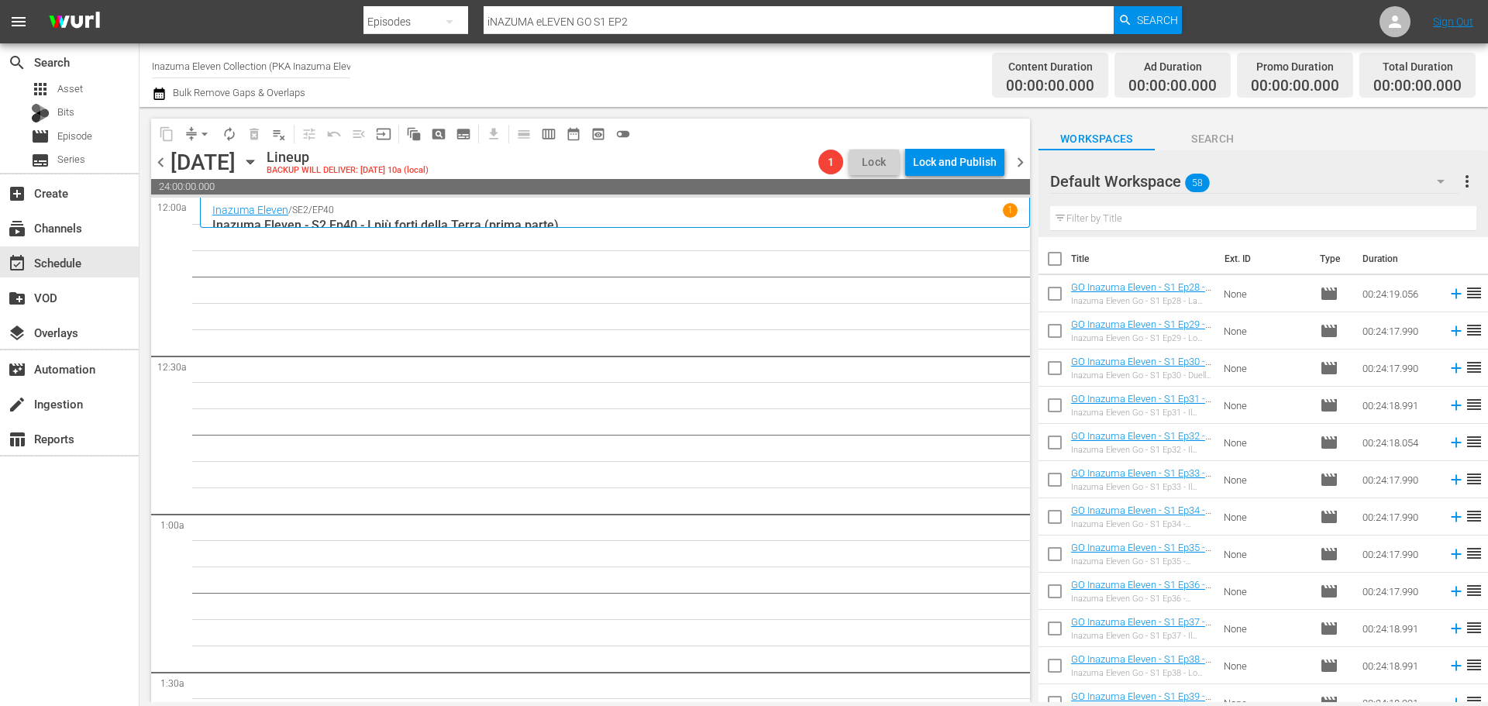
checkbox input "true"
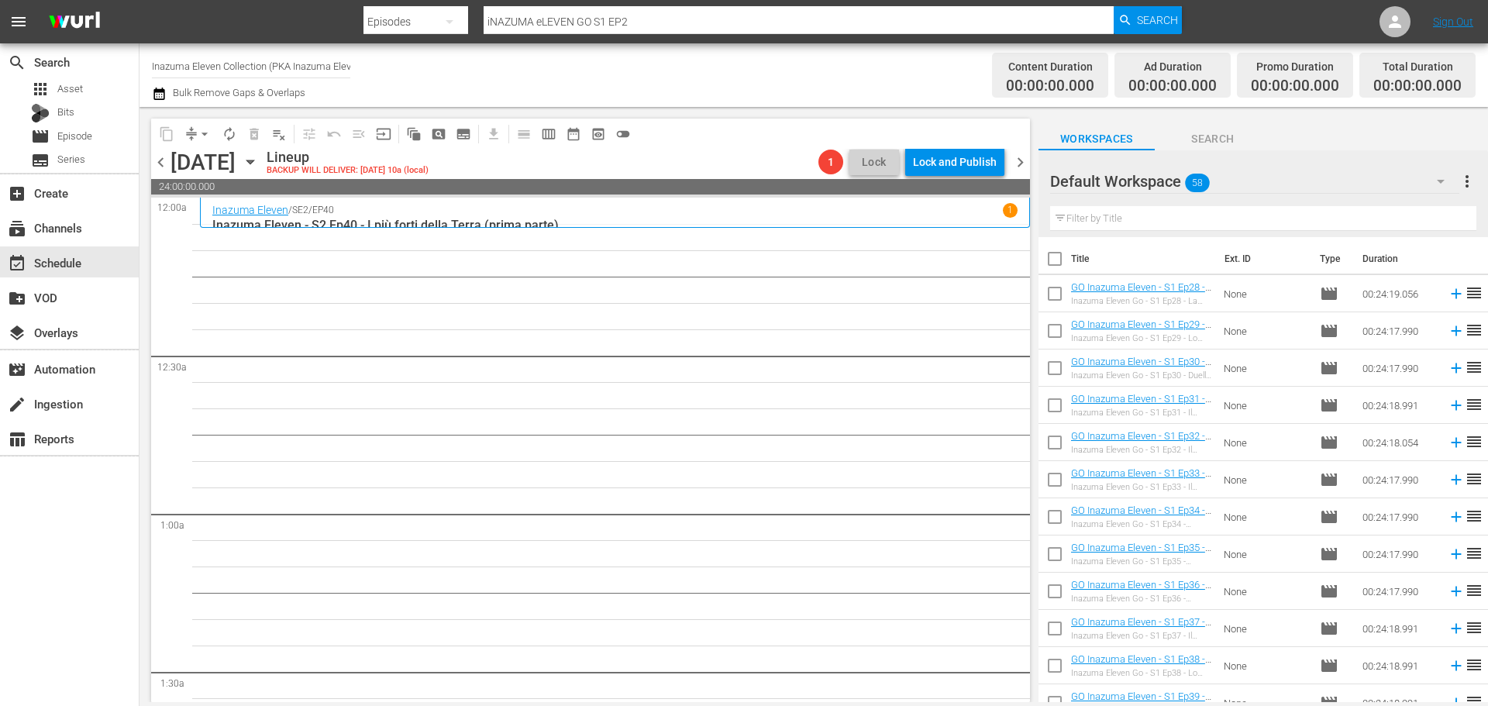
checkbox input "true"
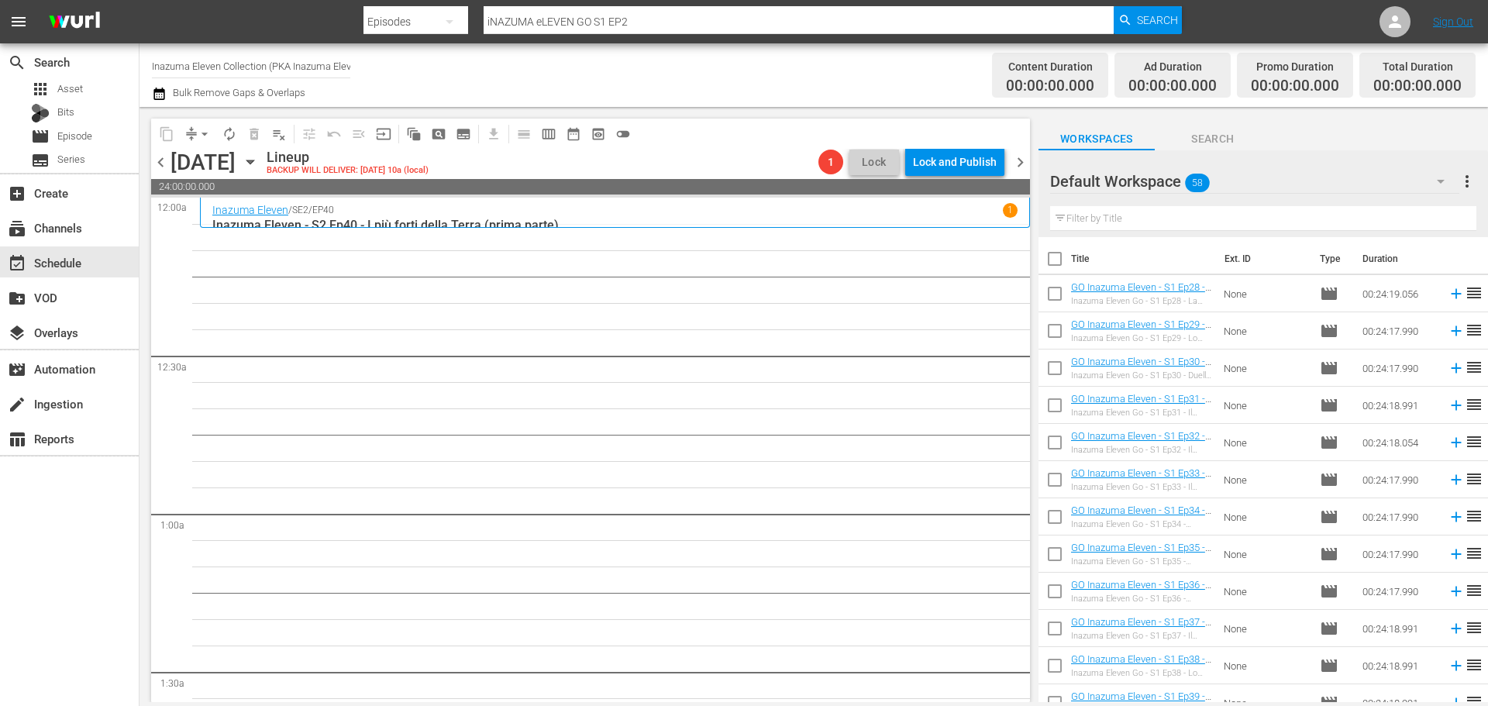
checkbox input "true"
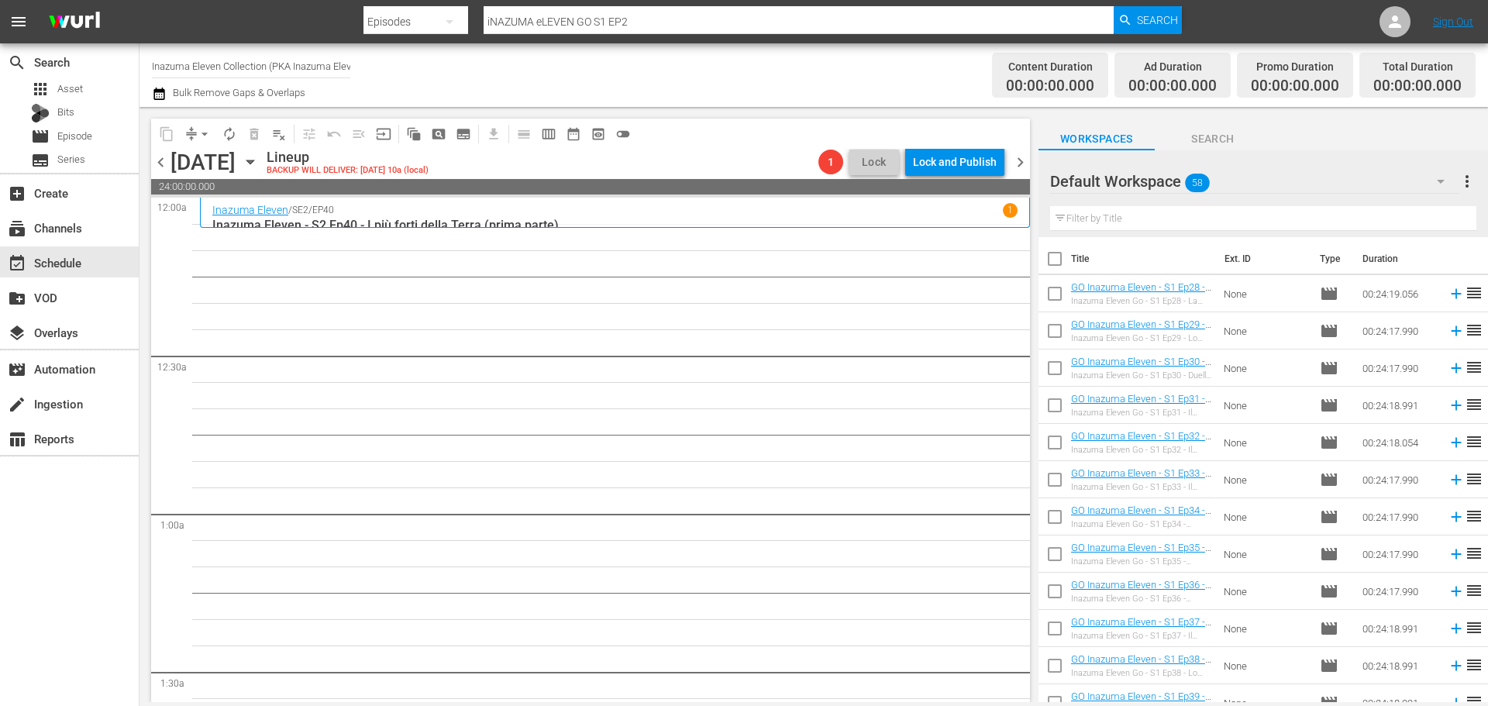
checkbox input "true"
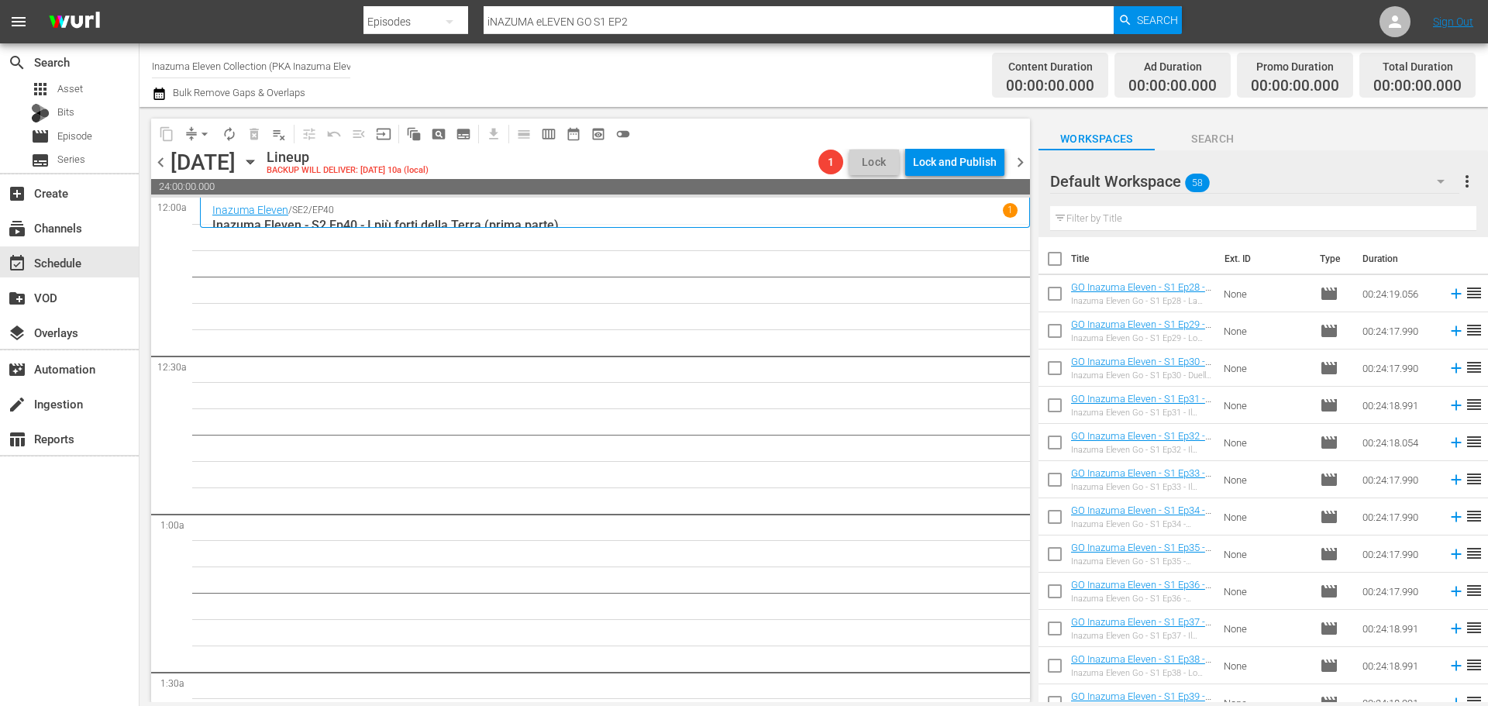
checkbox input "true"
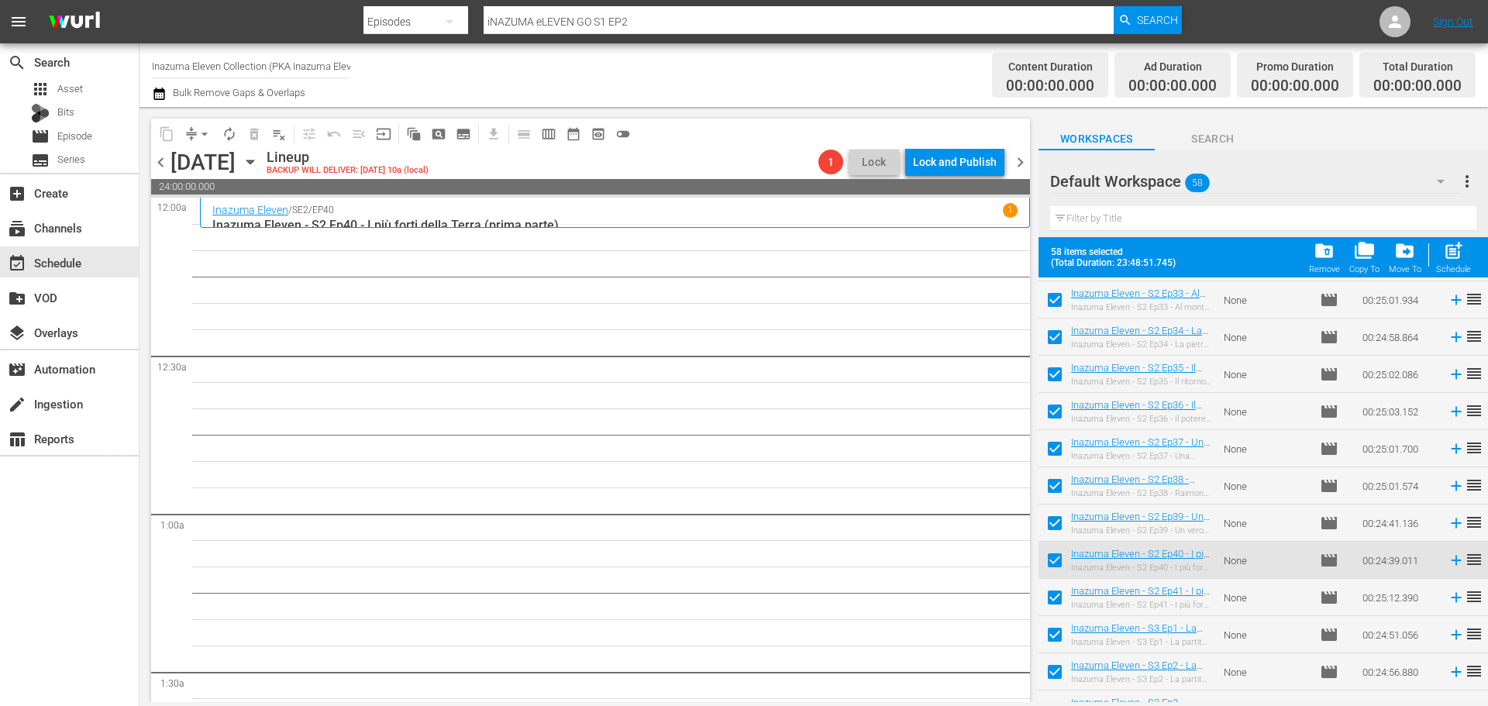
scroll to position [1769, 0]
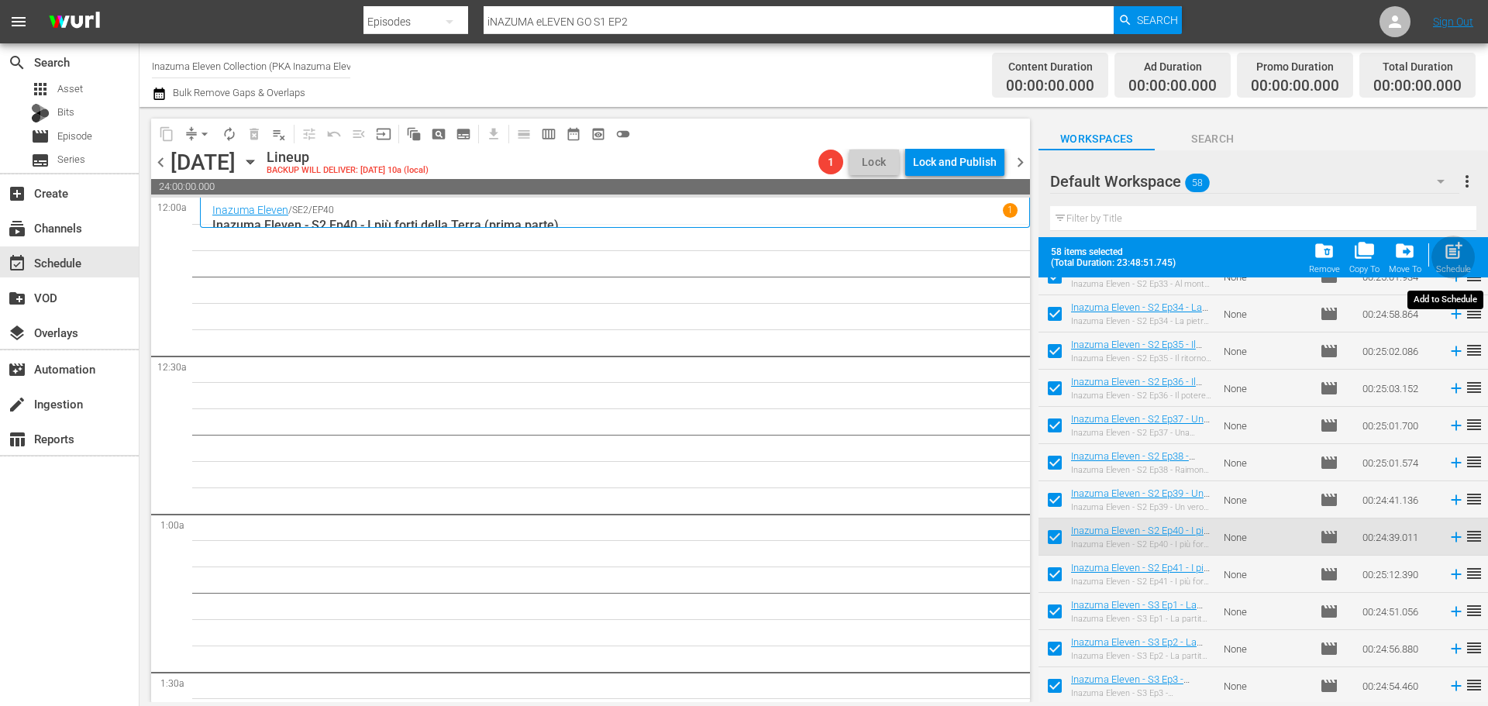
click at [1468, 268] on div "Schedule" at bounding box center [1453, 269] width 35 height 10
checkbox input "false"
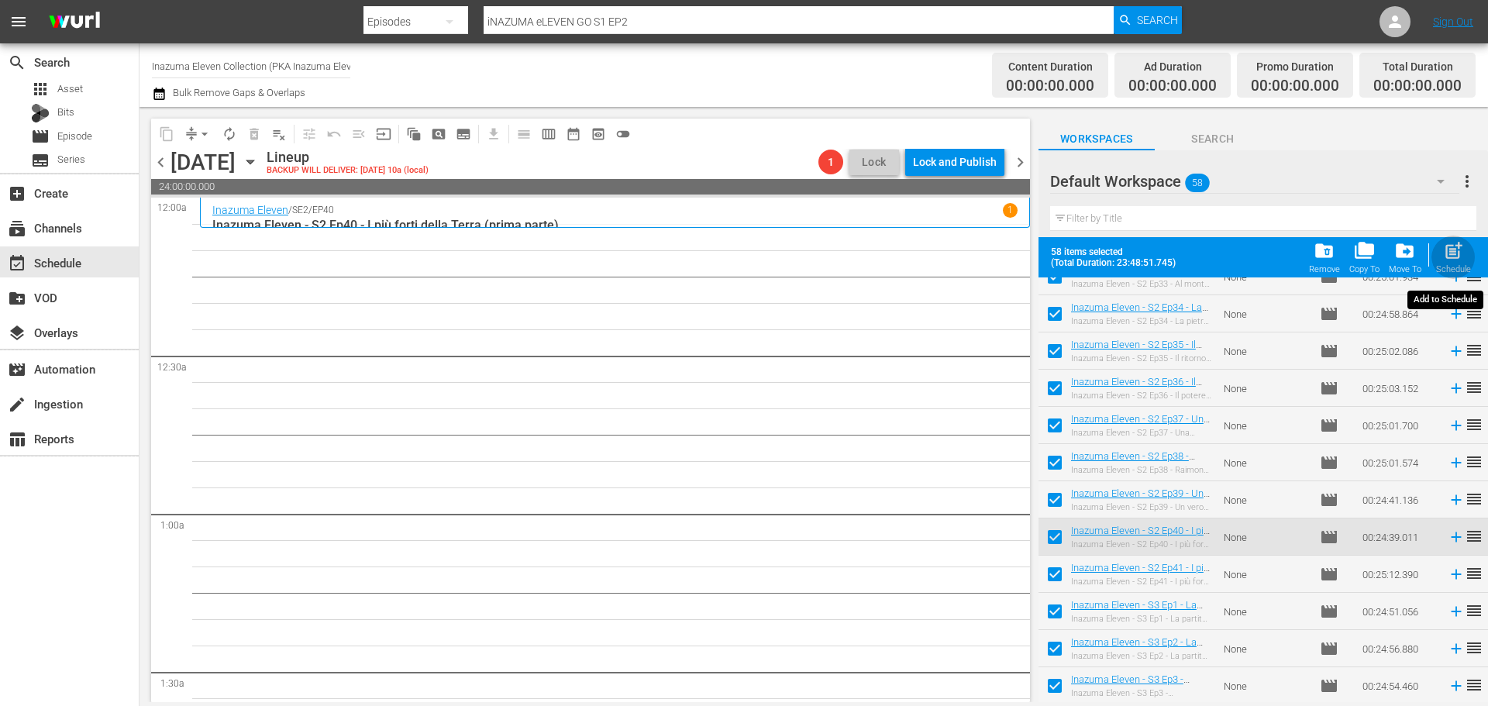
checkbox input "false"
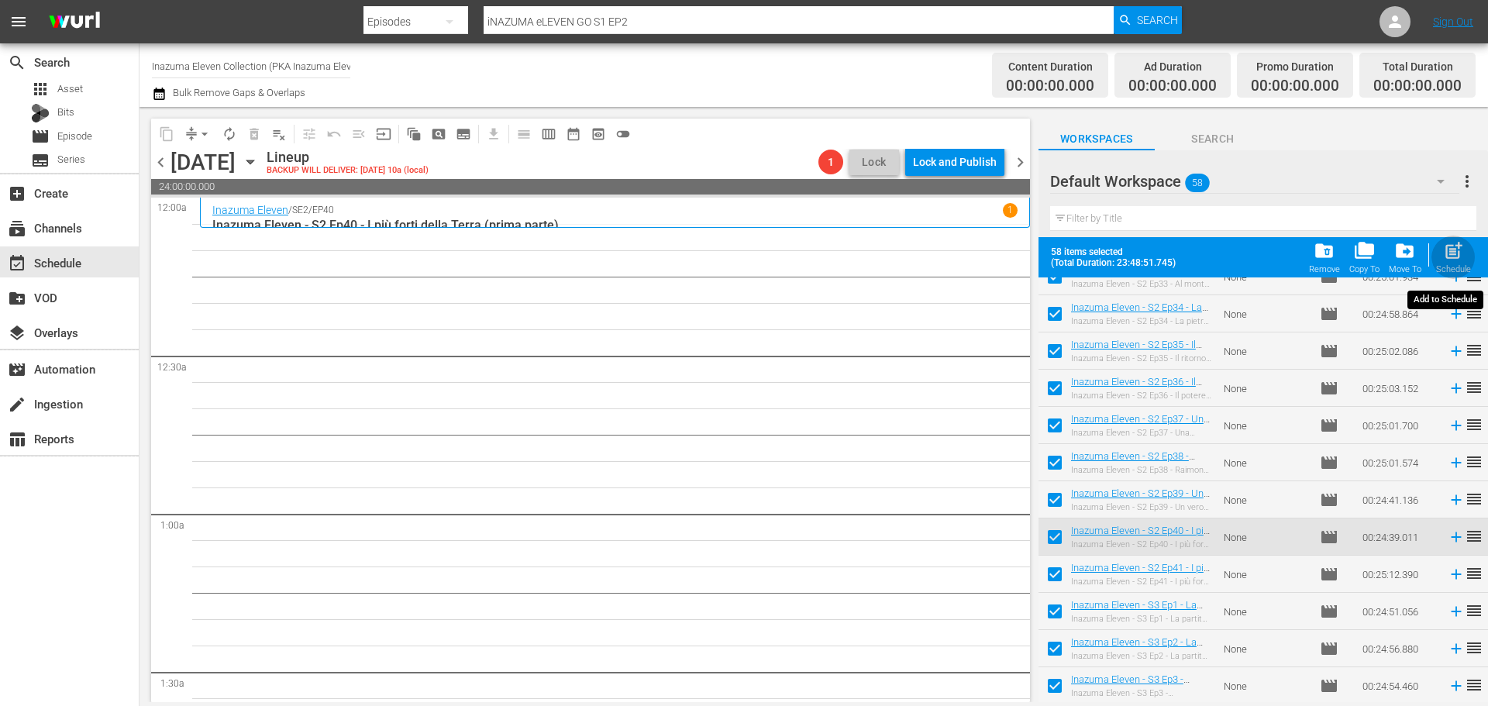
checkbox input "false"
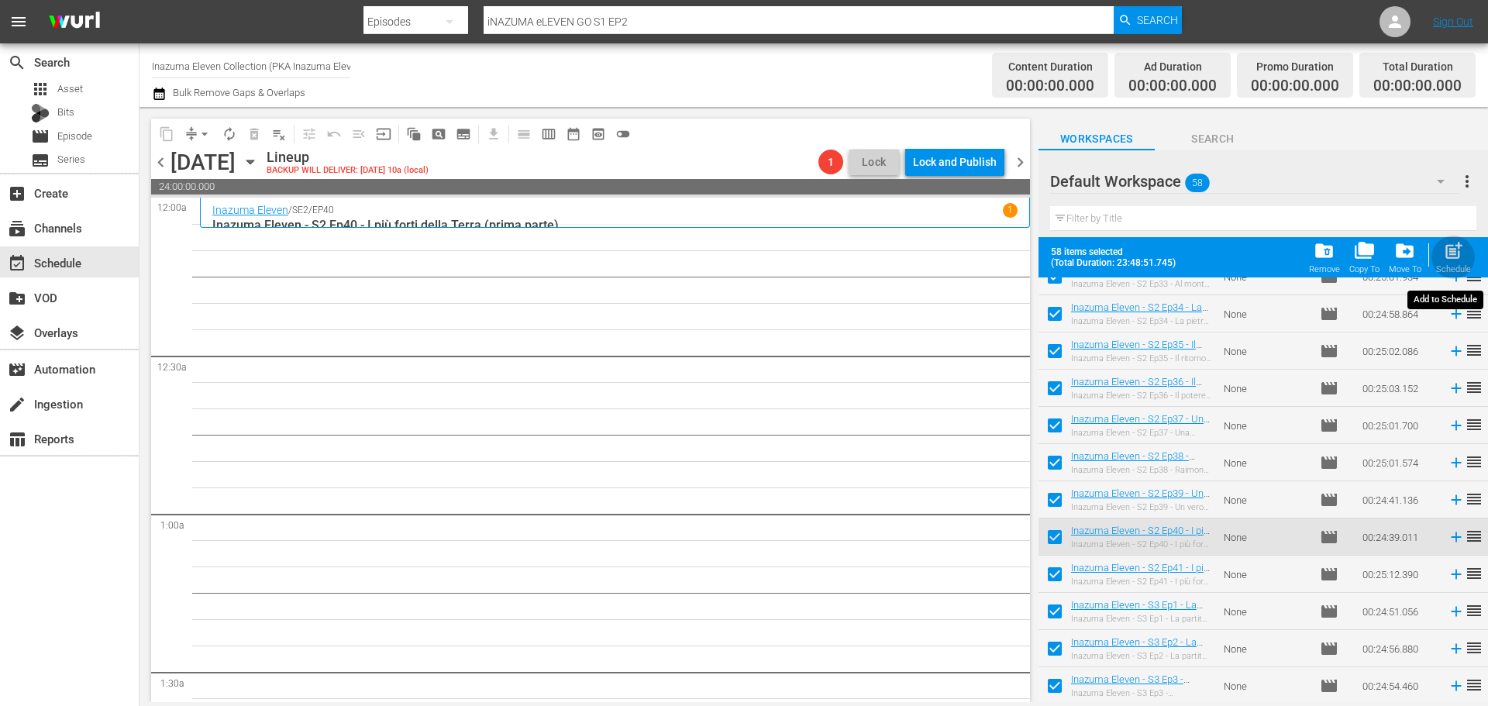
checkbox input "false"
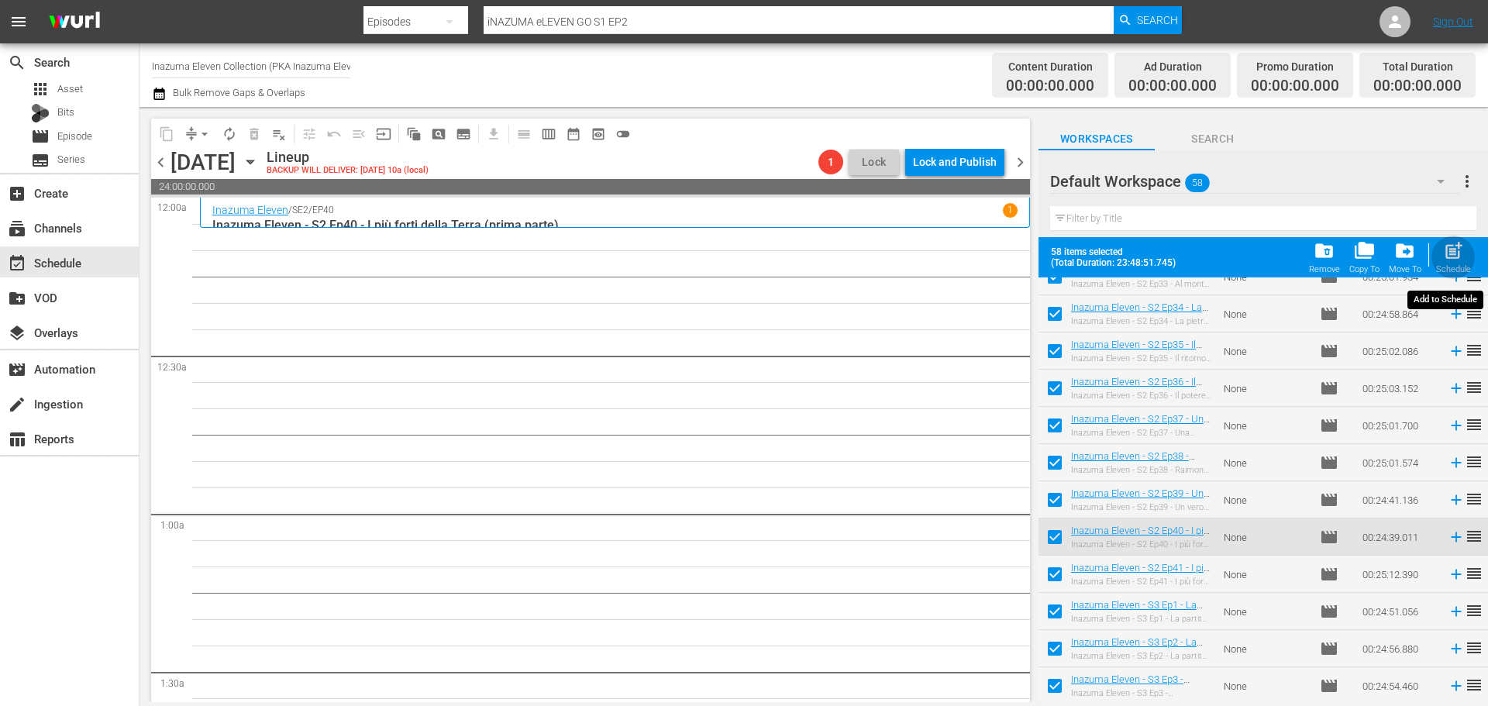
checkbox input "false"
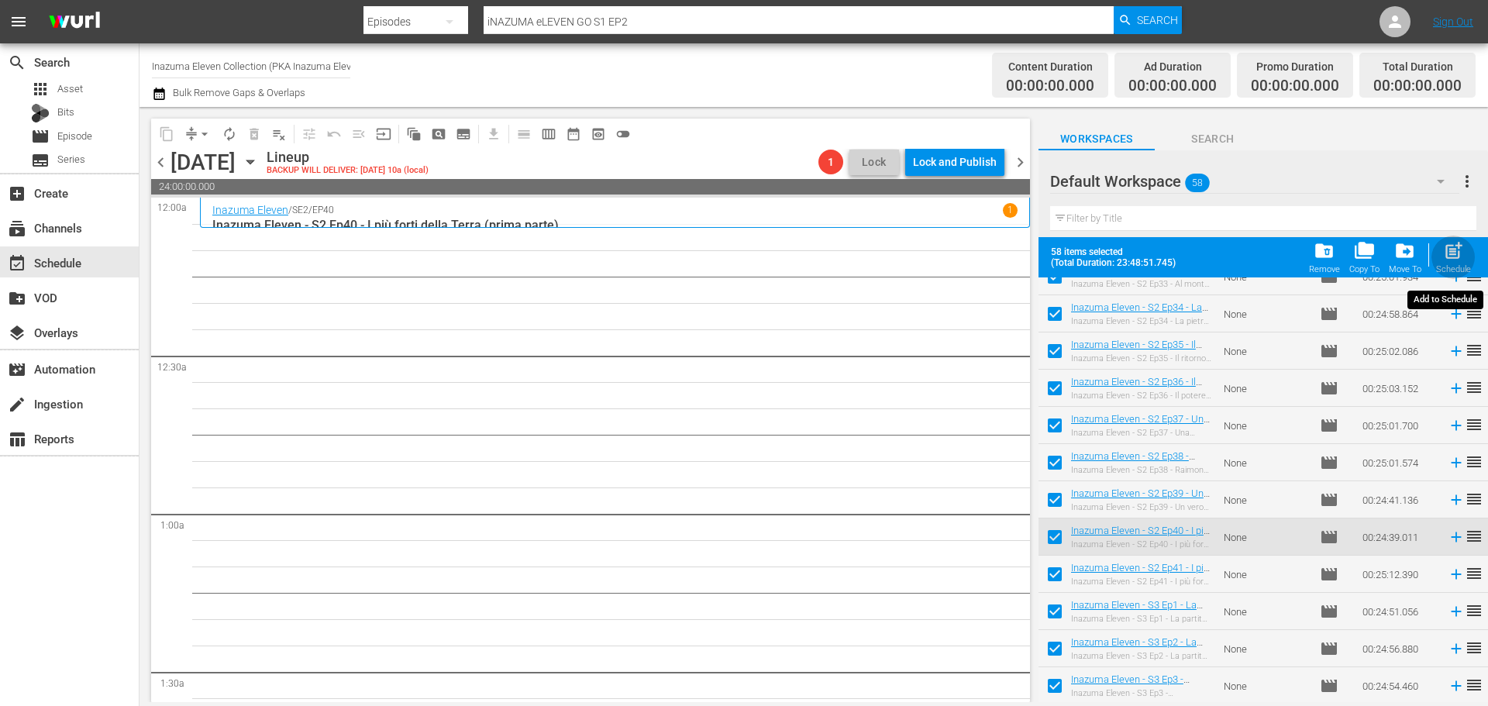
checkbox input "false"
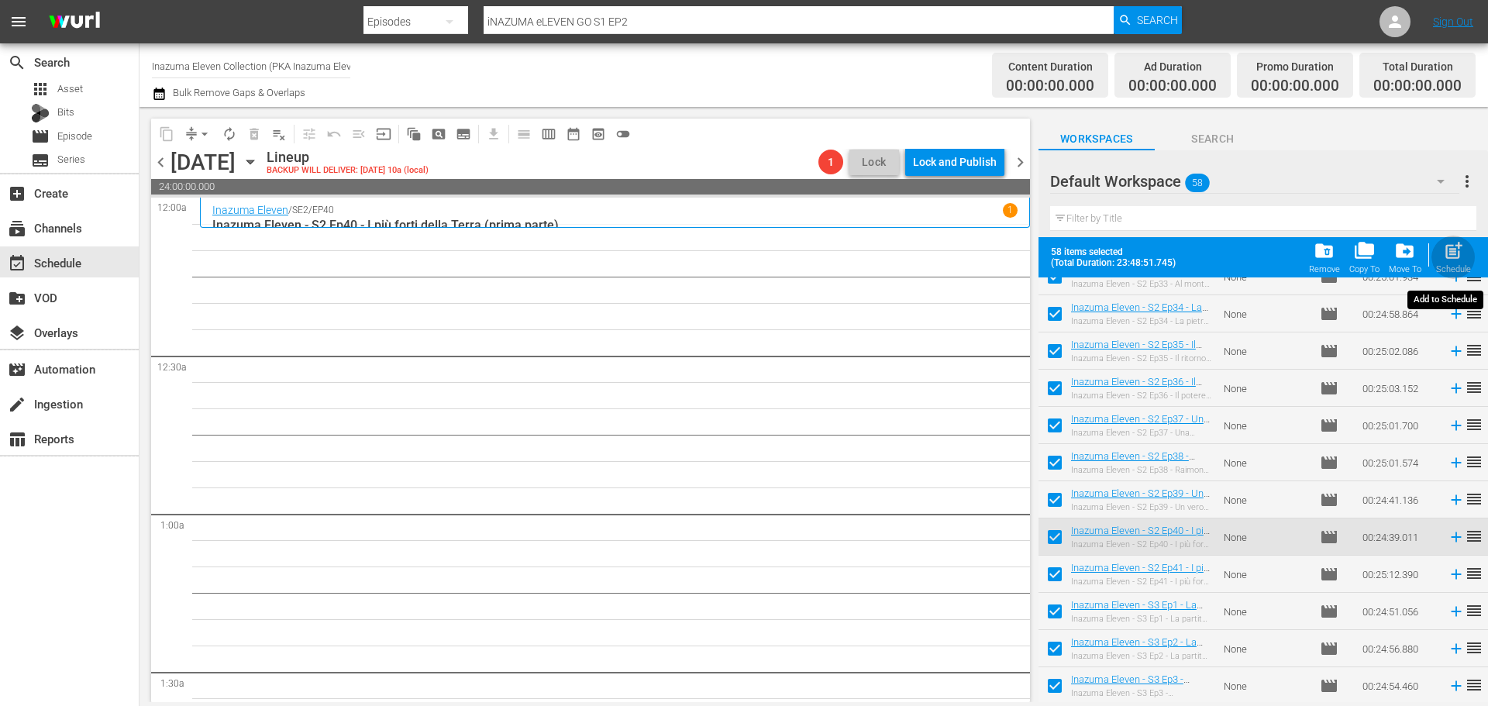
checkbox input "false"
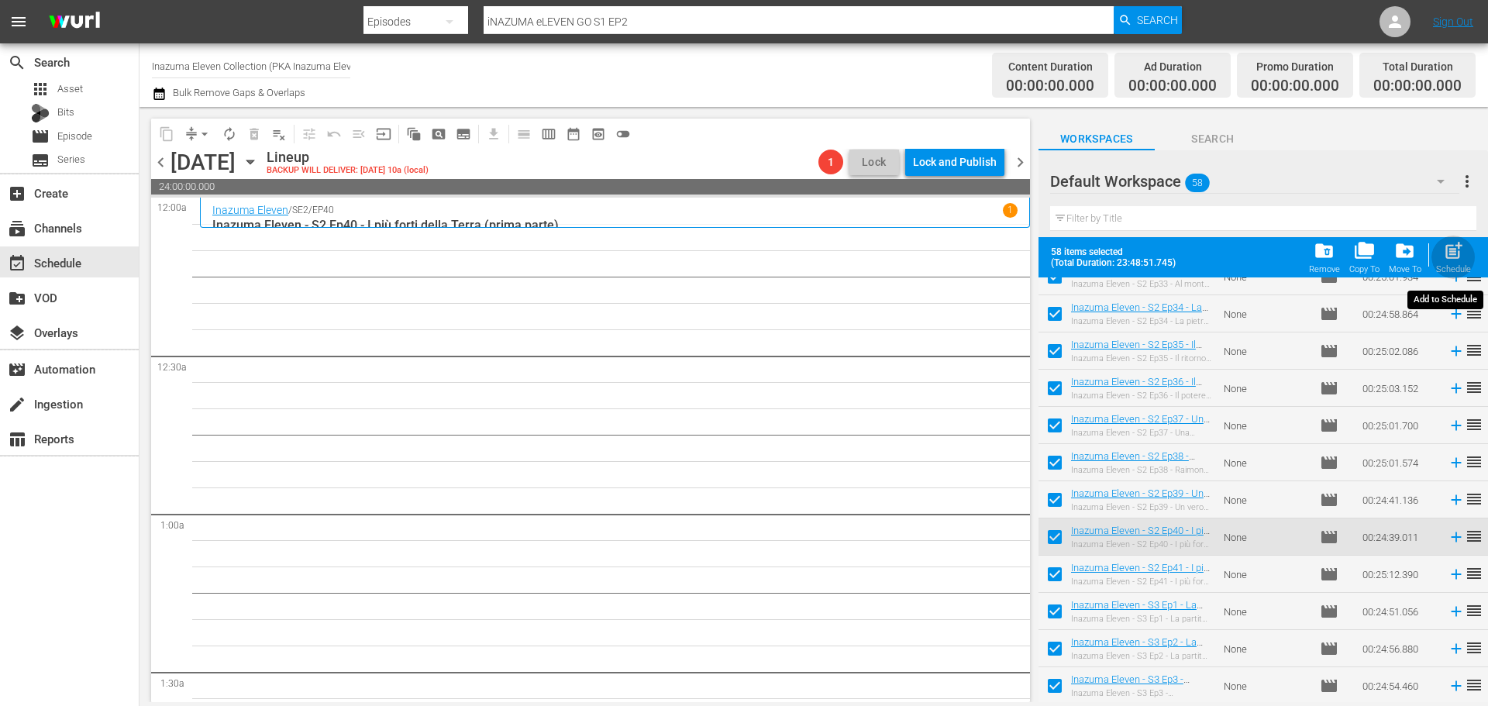
checkbox input "false"
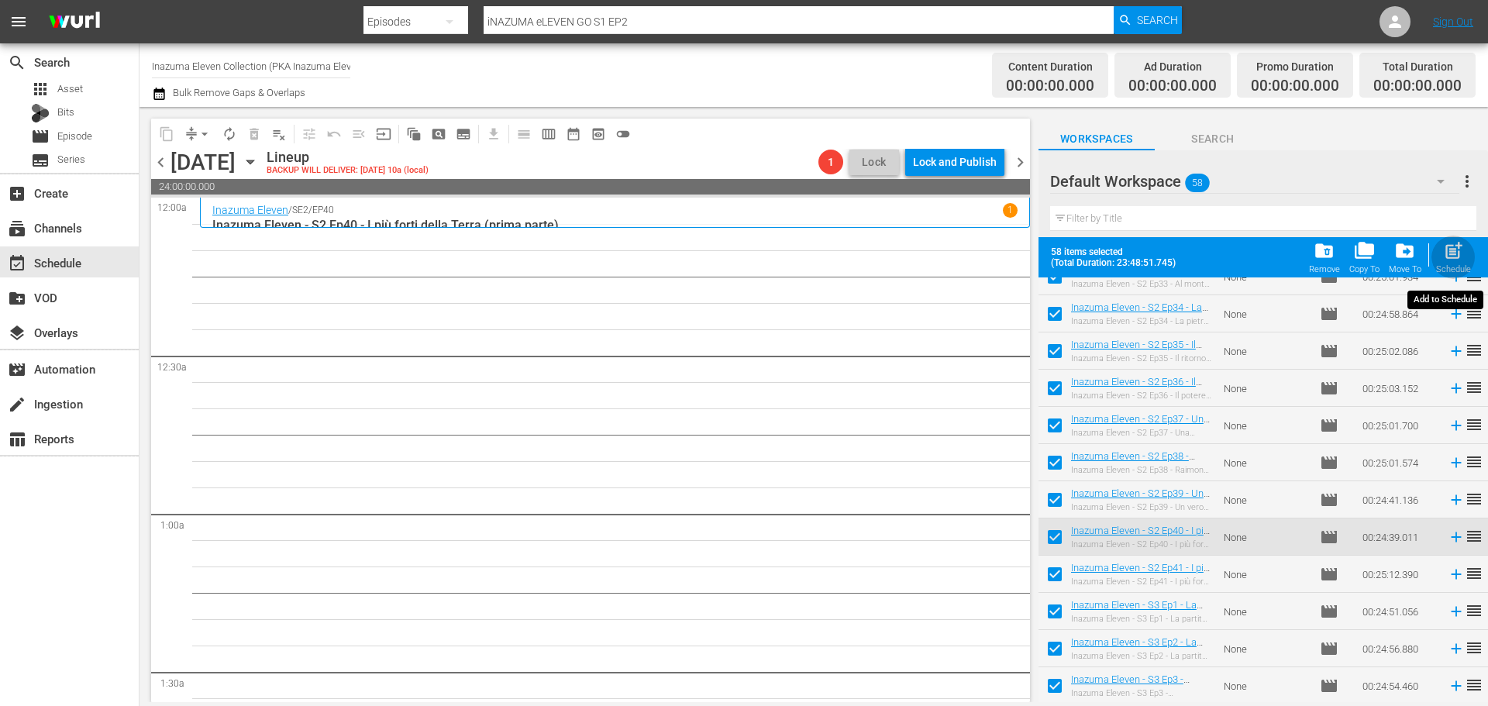
checkbox input "false"
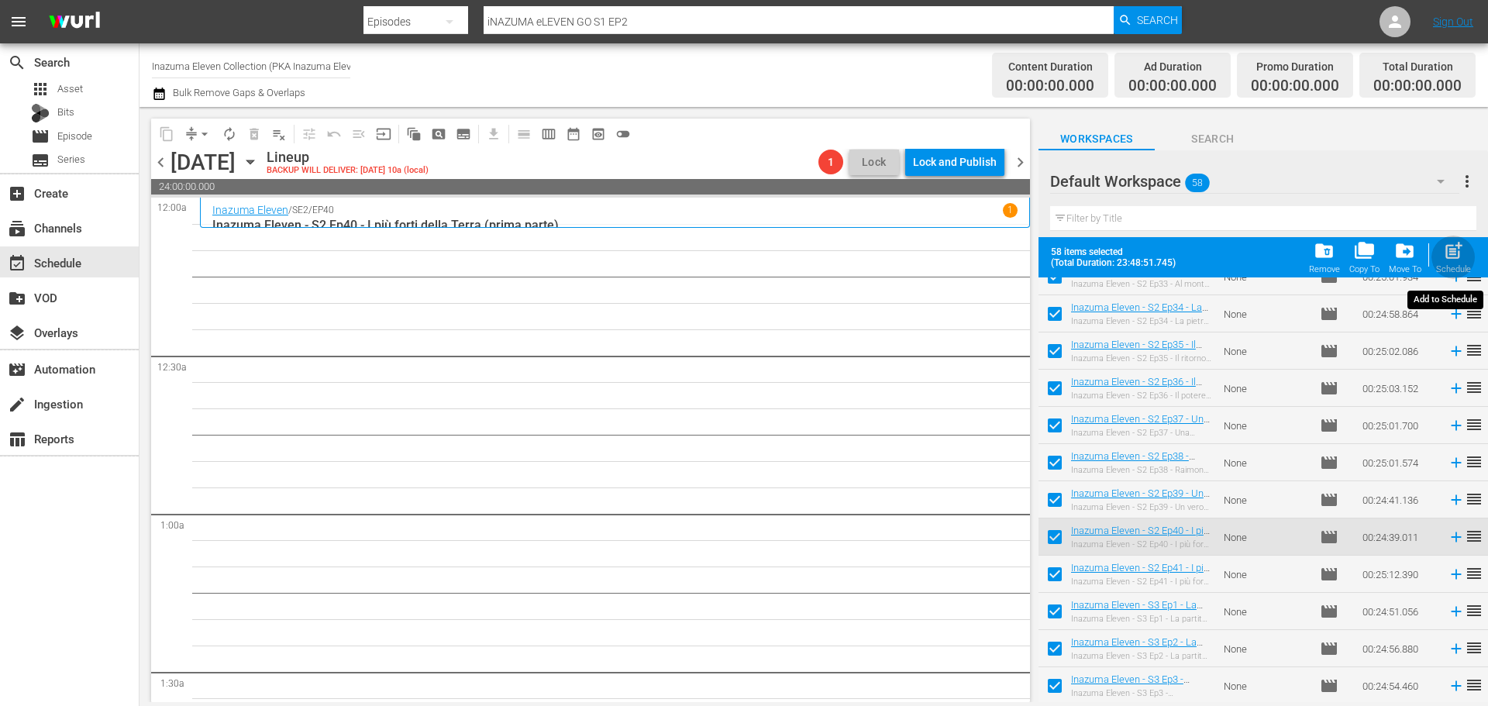
checkbox input "false"
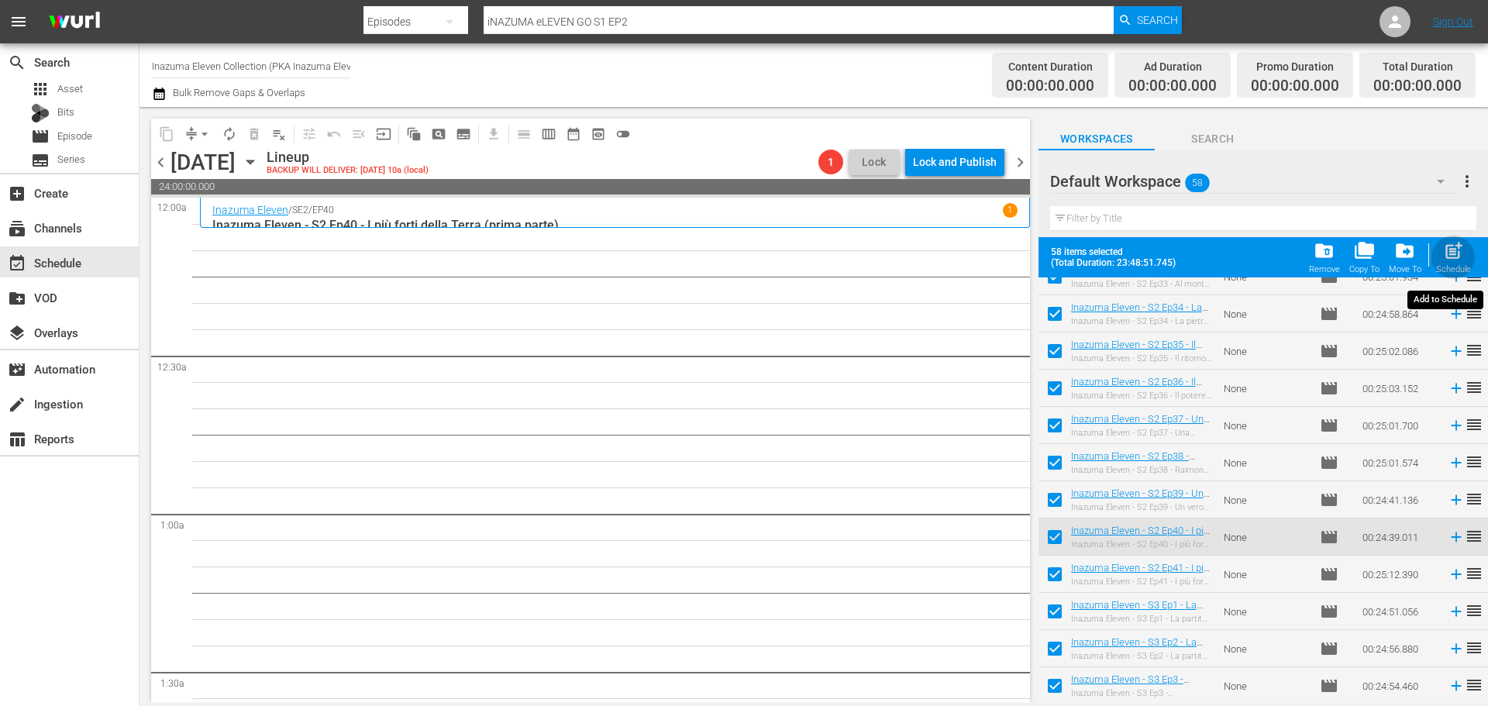
checkbox input "false"
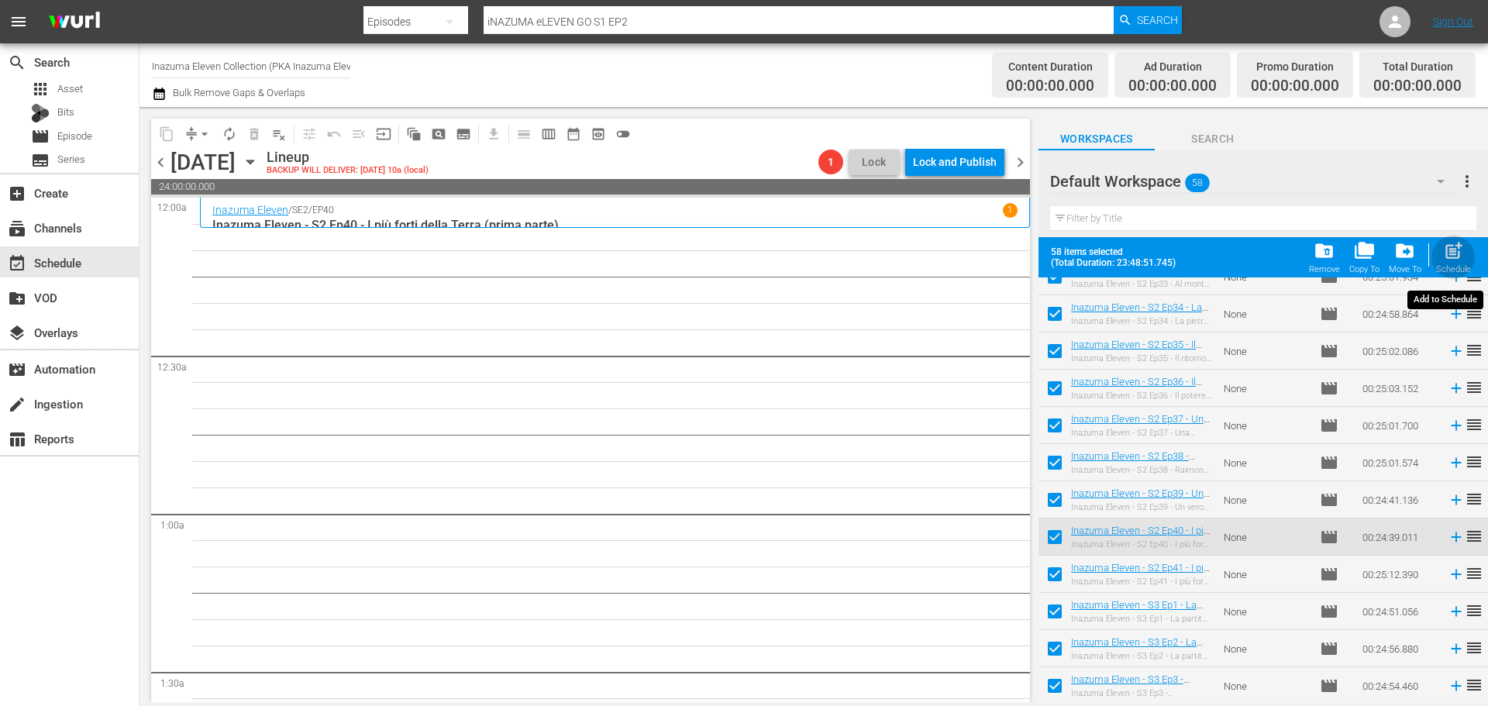
checkbox input "false"
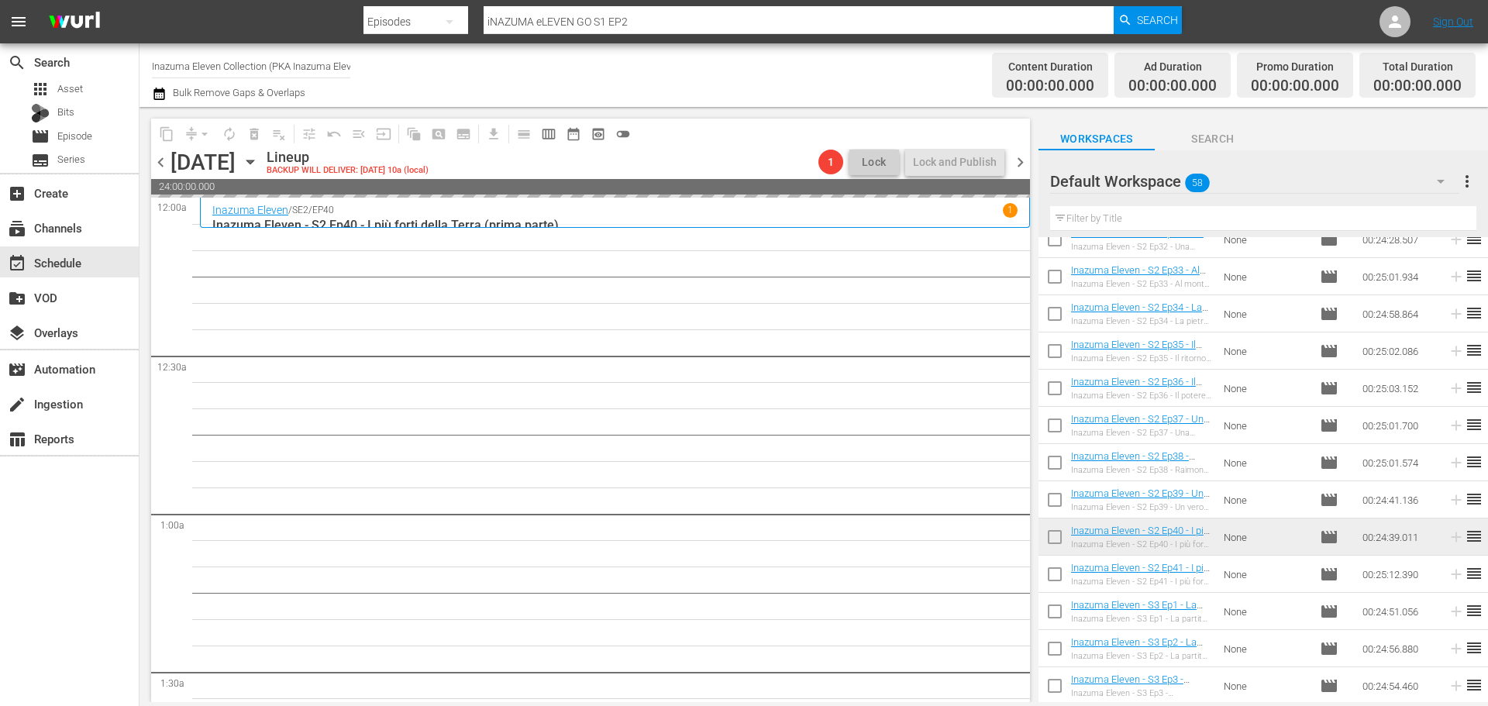
scroll to position [1729, 0]
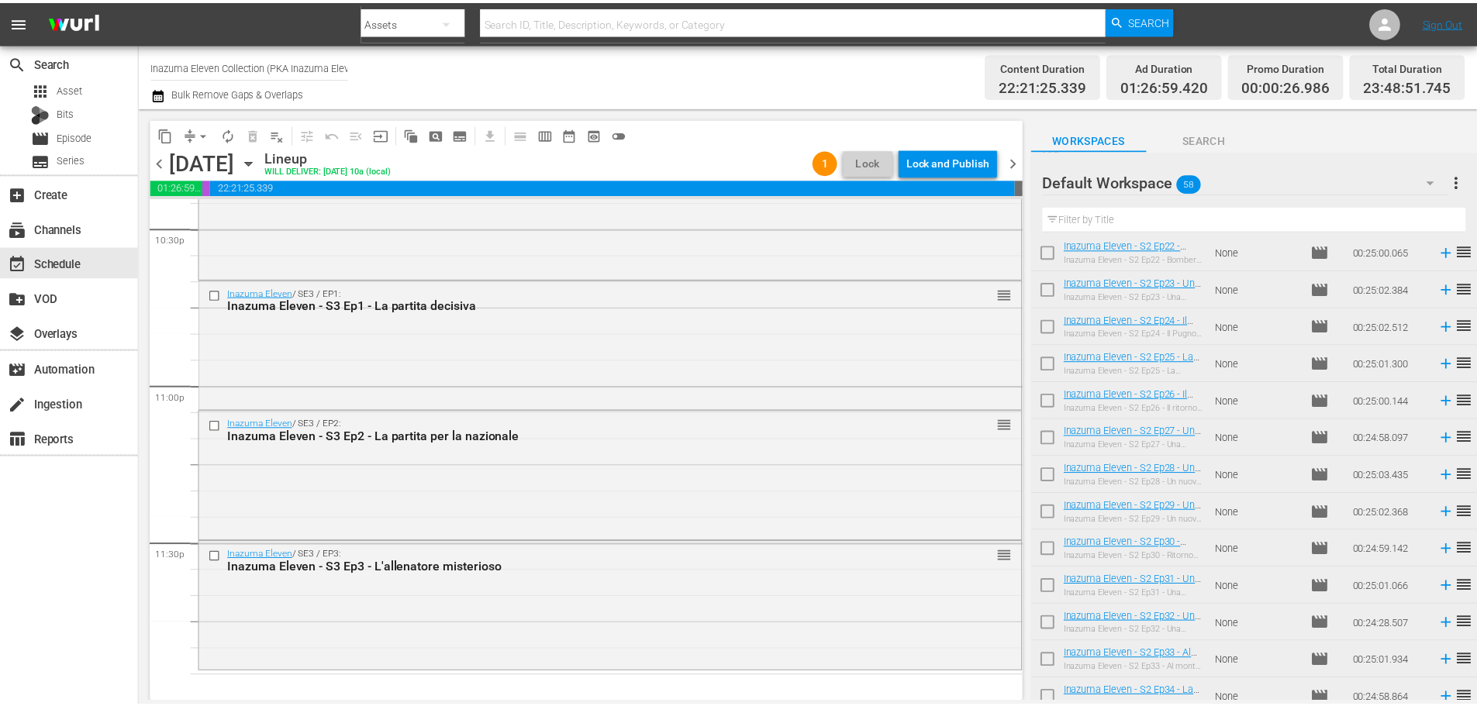
scroll to position [1729, 0]
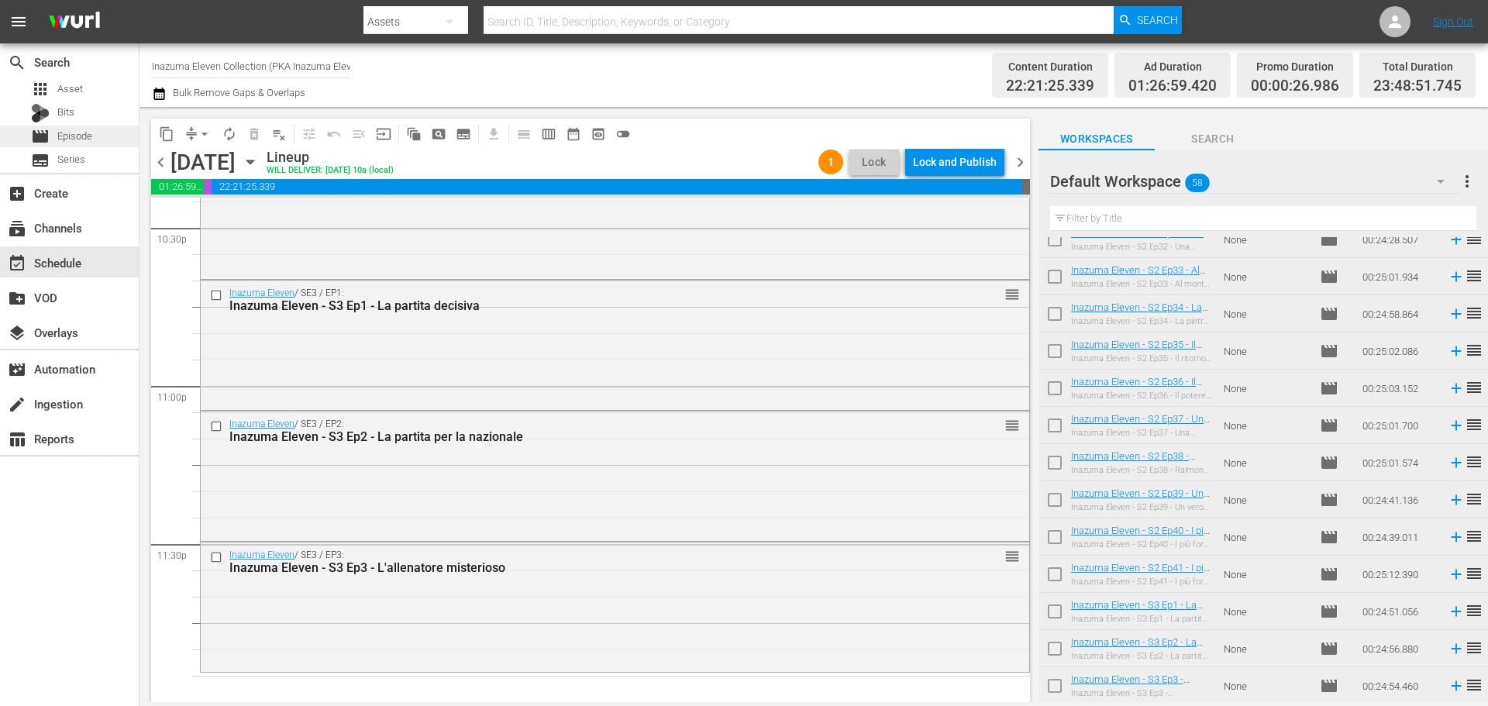
click at [99, 137] on div "movie Episode" at bounding box center [69, 137] width 139 height 22
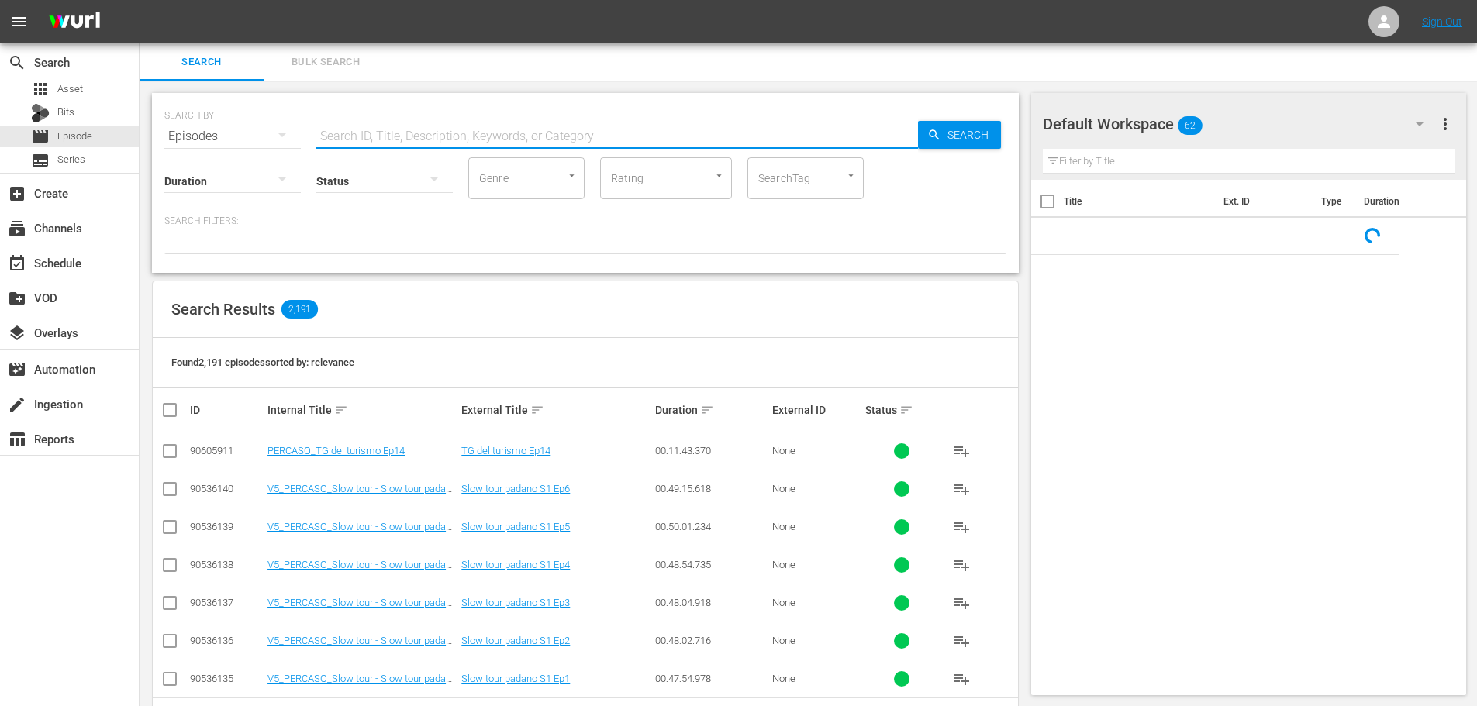
click at [398, 138] on input "text" at bounding box center [617, 136] width 602 height 37
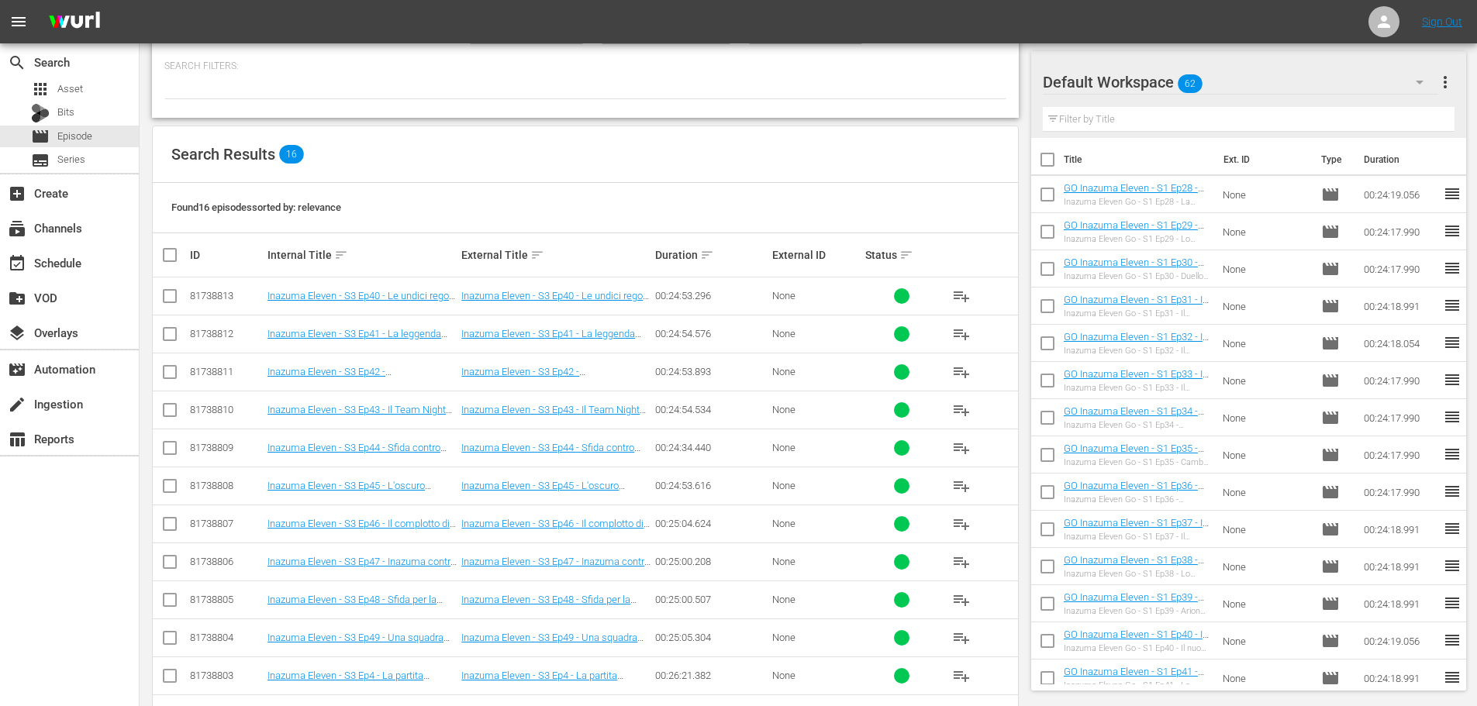
scroll to position [310, 0]
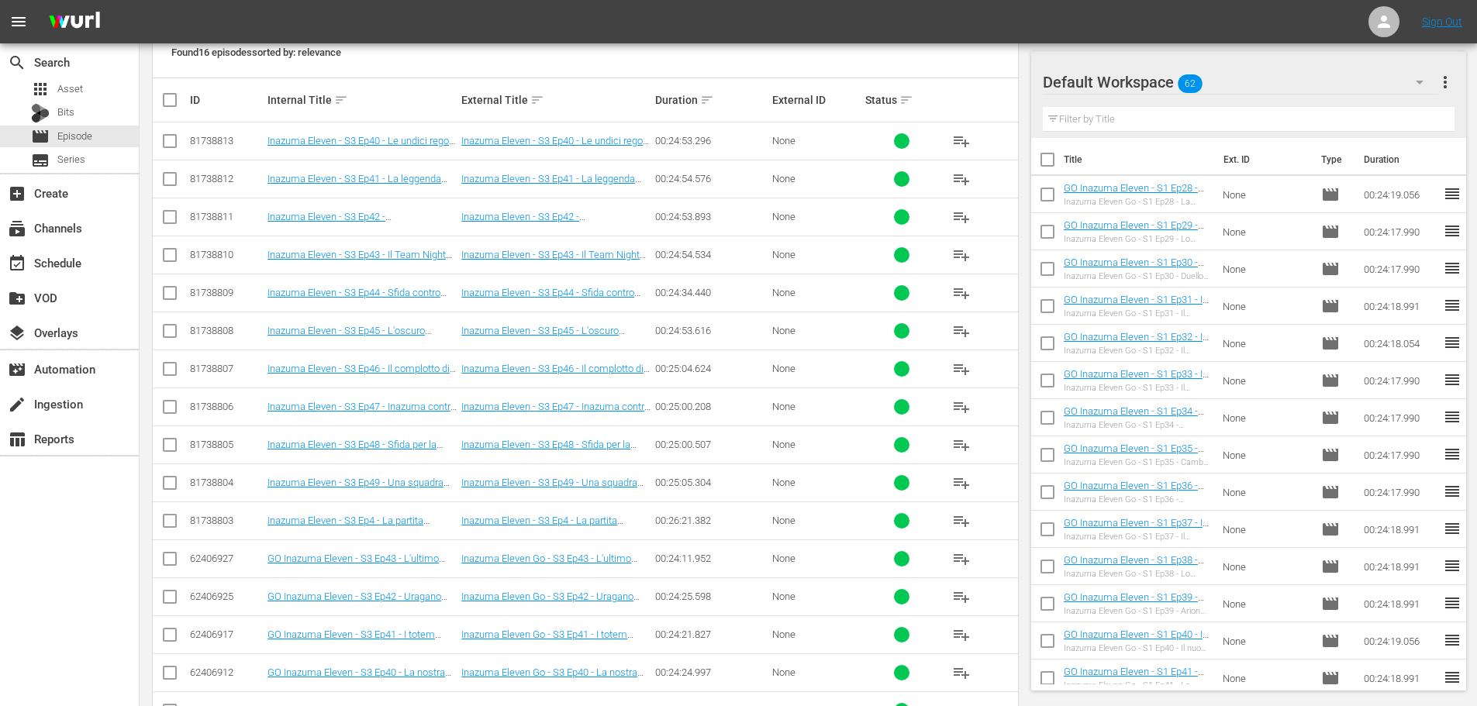
type input "Inazuma Eleven S3 Ep4"
click at [954, 518] on span "playlist_add" at bounding box center [961, 521] width 19 height 19
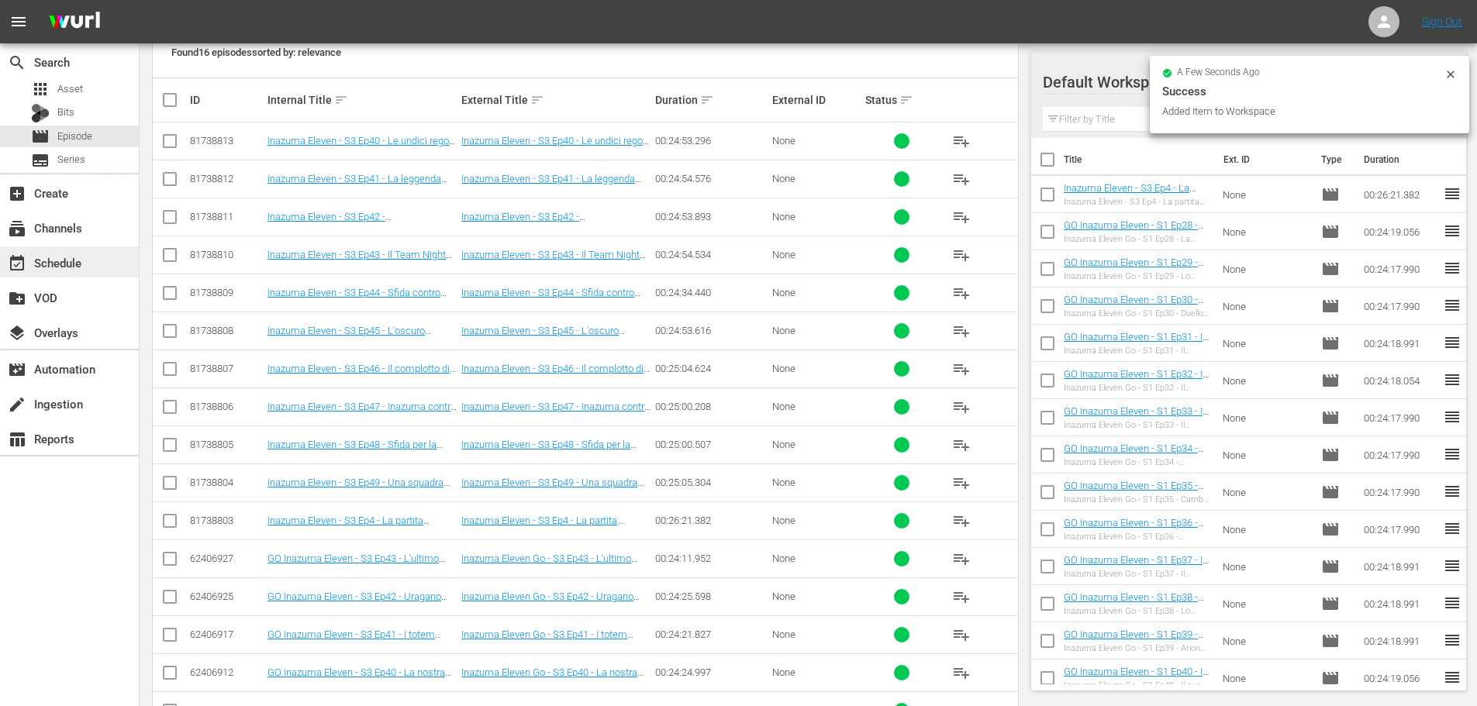
click at [104, 272] on div "event_available Schedule" at bounding box center [69, 261] width 139 height 31
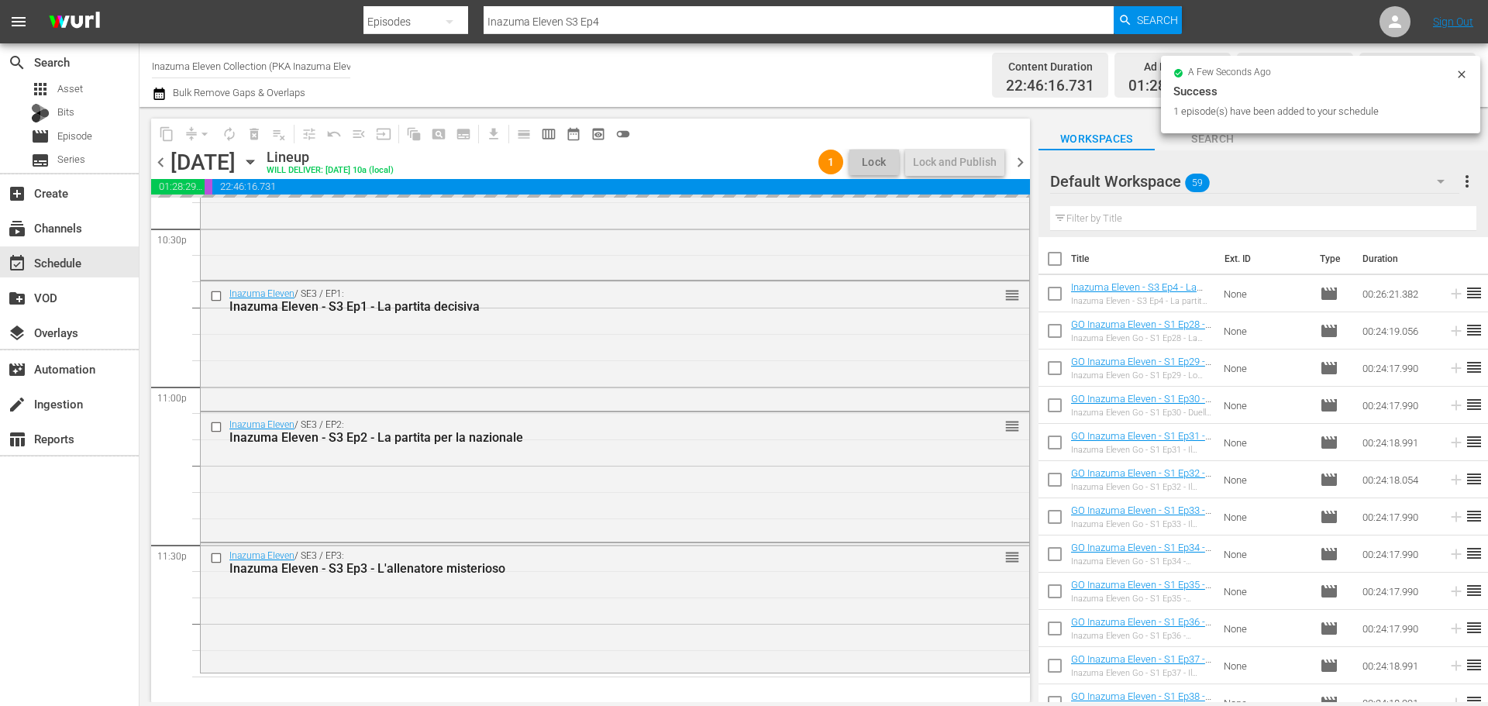
scroll to position [7086, 0]
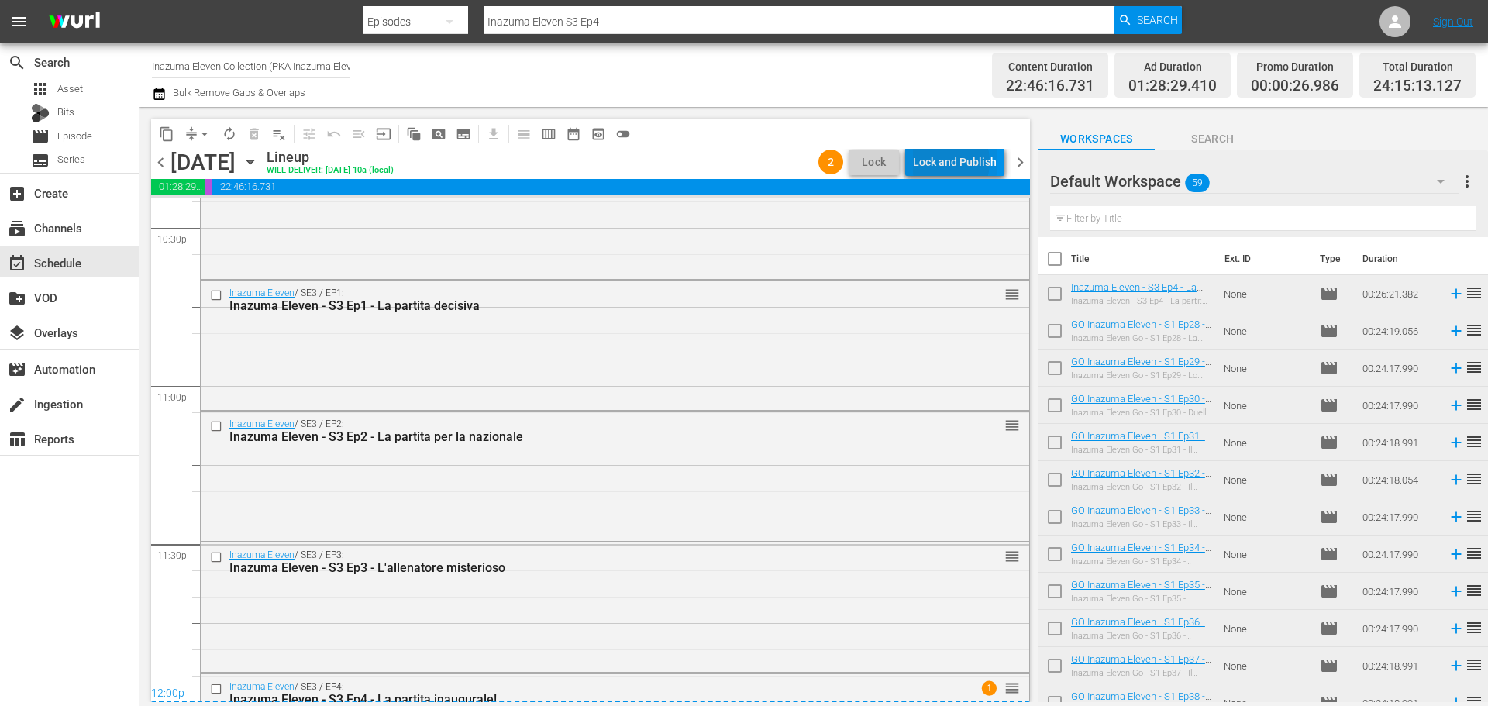
click at [945, 162] on div "Lock and Publish" at bounding box center [955, 162] width 84 height 28
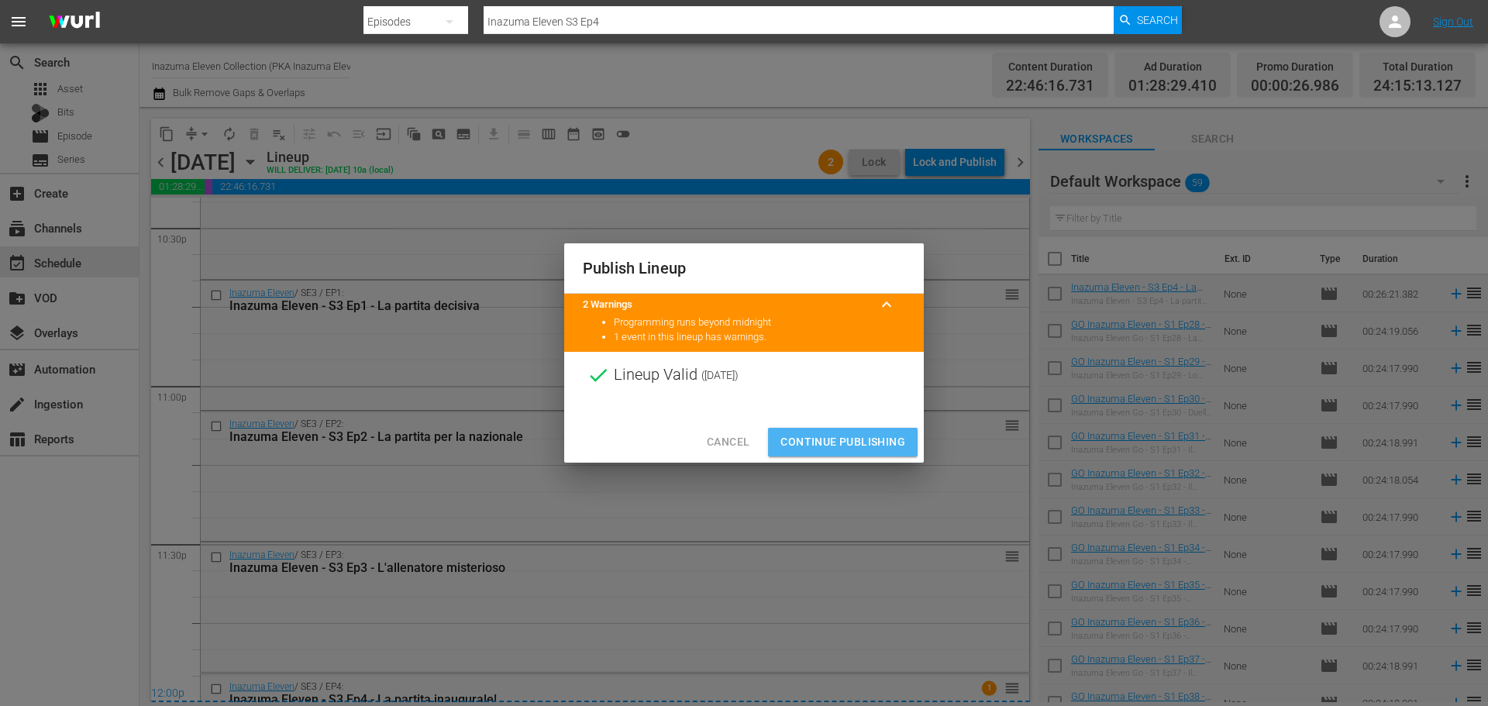
click at [874, 433] on span "Continue Publishing" at bounding box center [843, 442] width 125 height 19
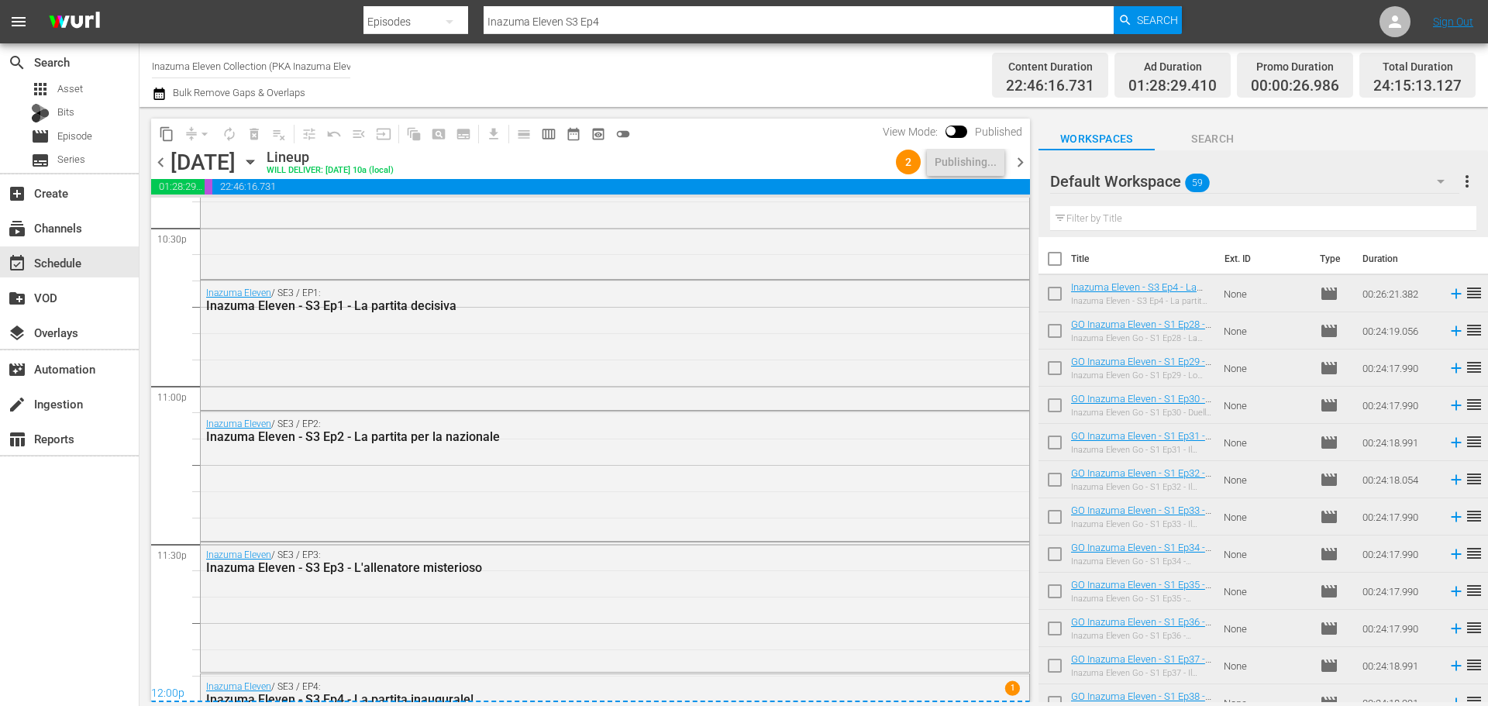
click at [1022, 165] on span "chevron_right" at bounding box center [1020, 162] width 19 height 19
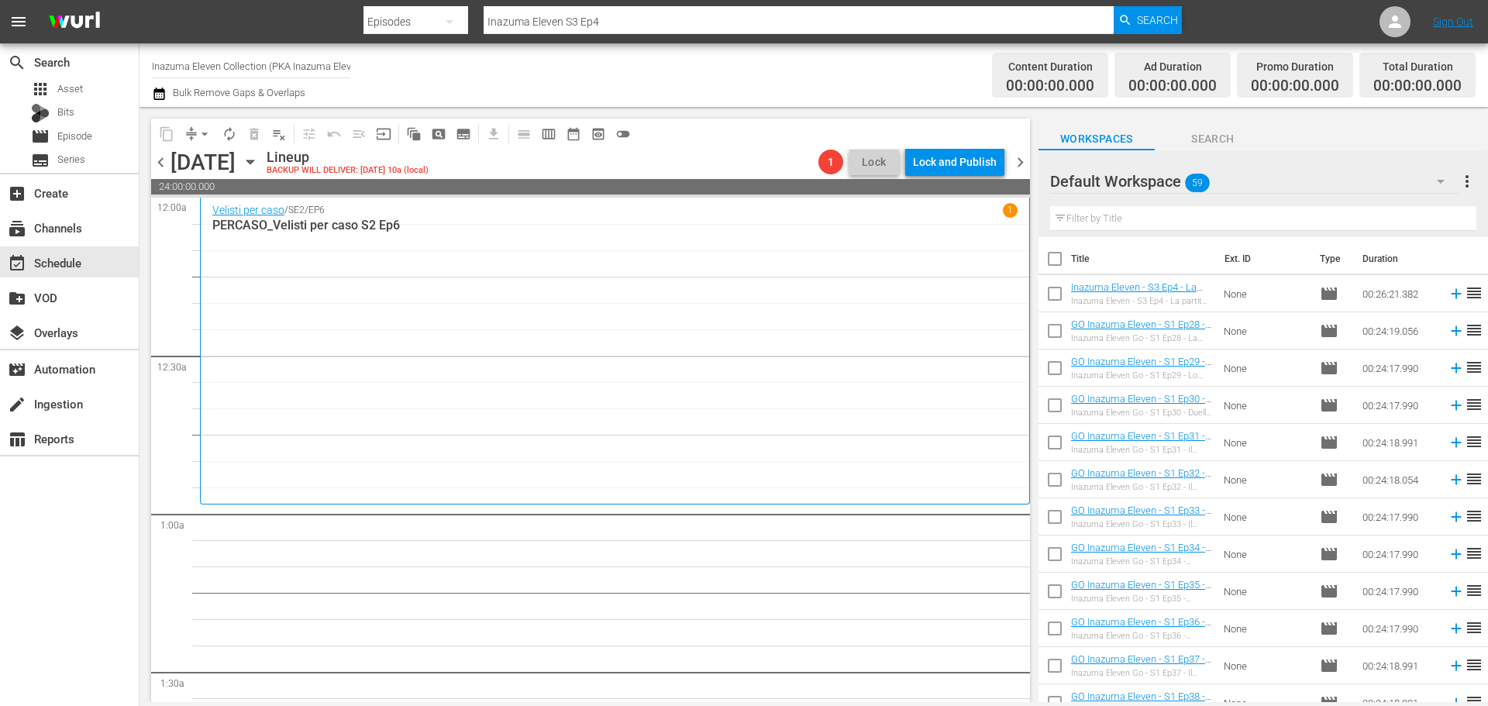
click at [158, 170] on span "chevron_left" at bounding box center [160, 162] width 19 height 19
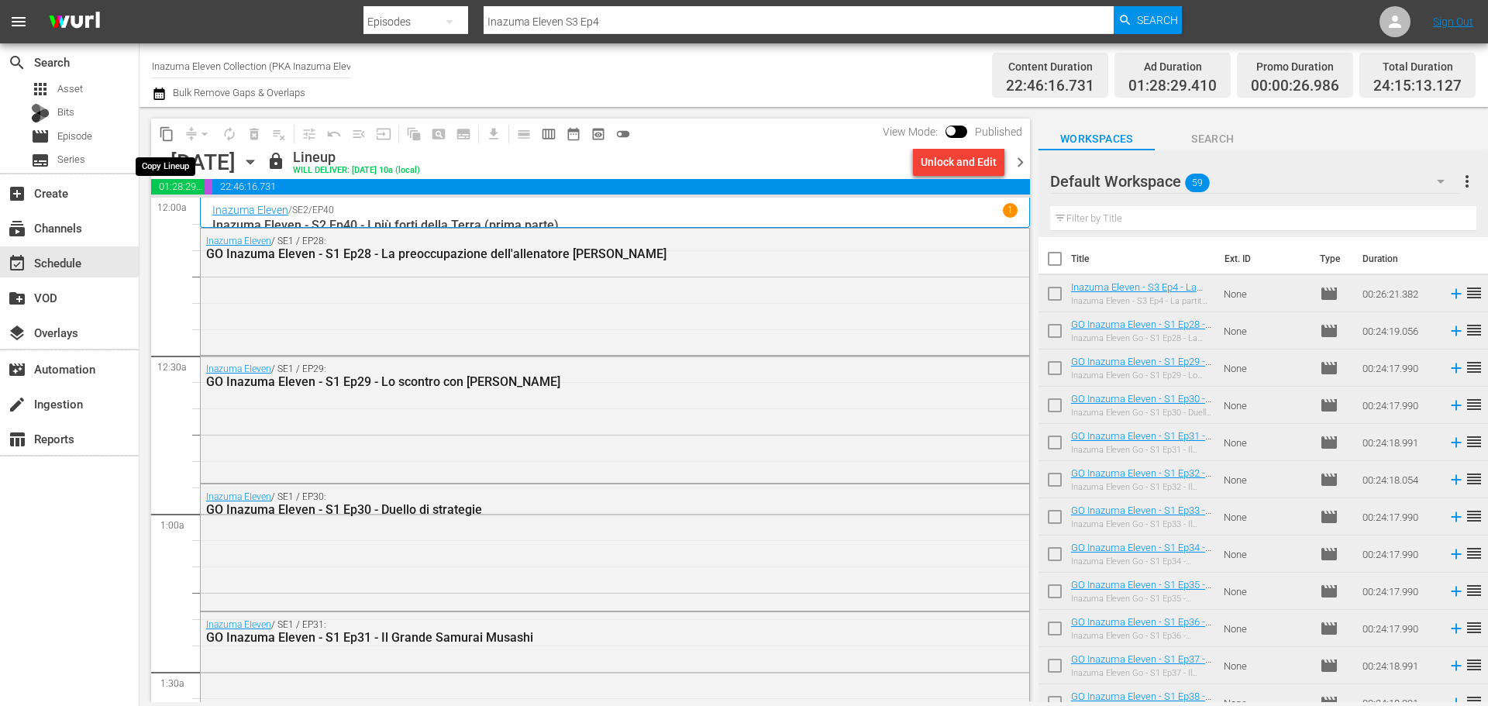
click at [170, 132] on span "content_copy" at bounding box center [167, 134] width 16 height 16
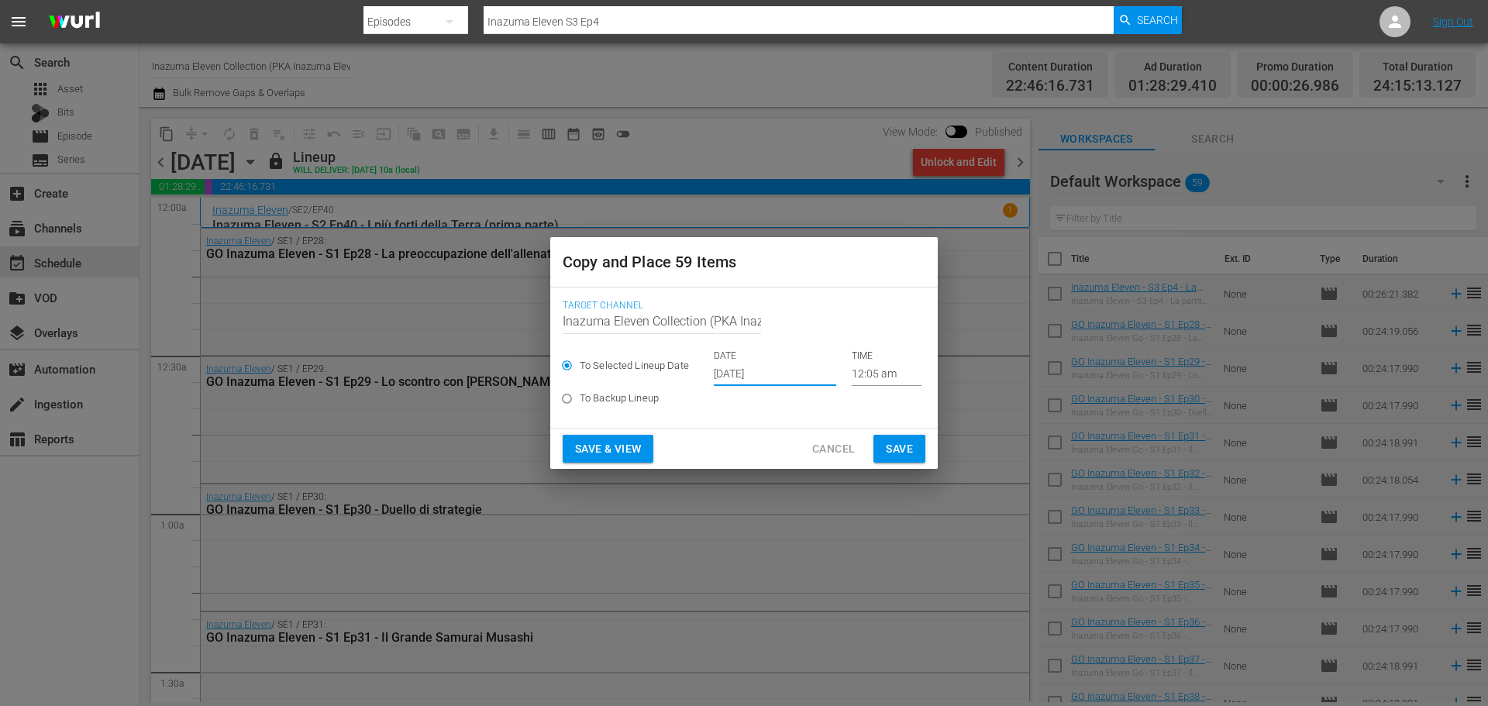
drag, startPoint x: 793, startPoint y: 373, endPoint x: 722, endPoint y: 387, distance: 72.7
click at [722, 387] on div "To Selected Lineup Date DATE [DATE] TIME 12:05 am To Backup Lineup" at bounding box center [744, 383] width 363 height 66
click at [764, 411] on label "To Backup Lineup" at bounding box center [733, 399] width 359 height 26
click at [580, 411] on input "To Backup Lineup" at bounding box center [567, 402] width 26 height 26
radio input "true"
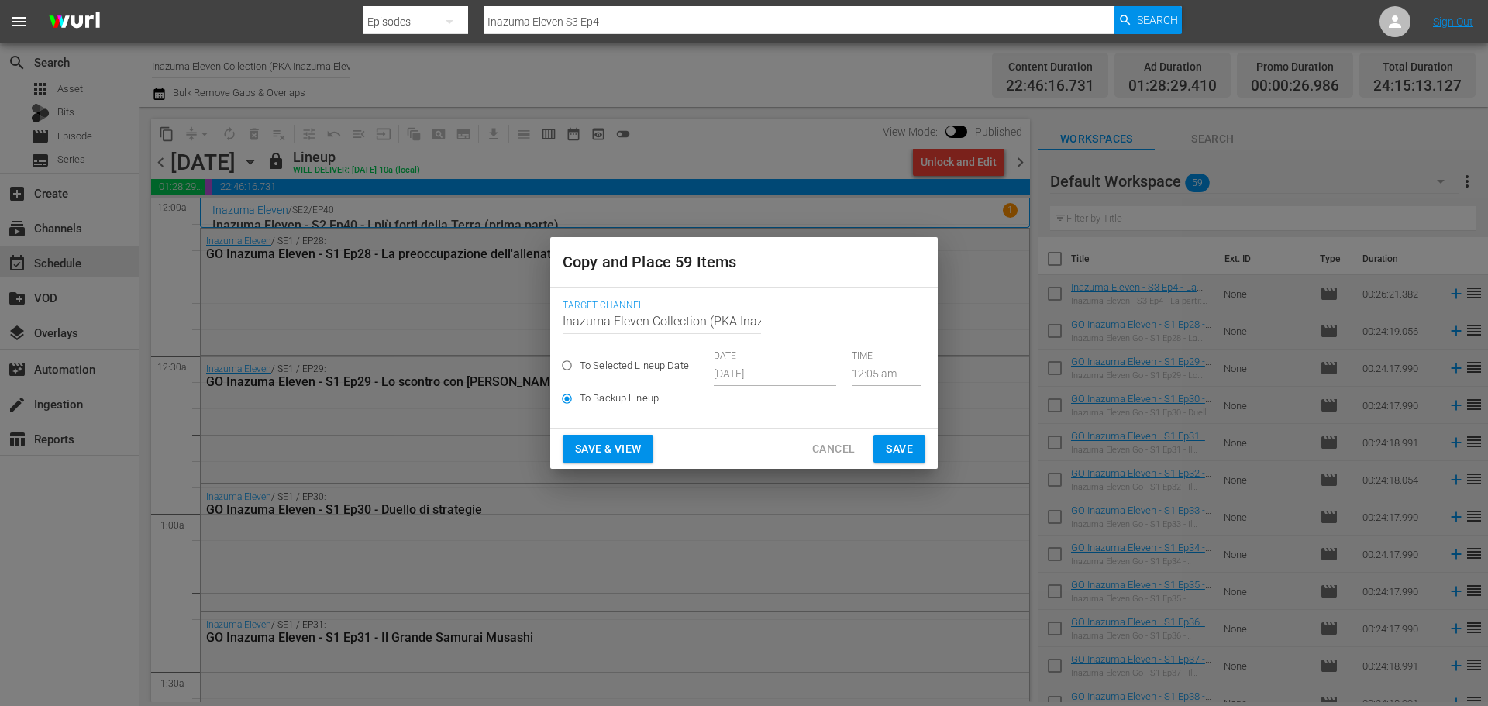
click at [767, 368] on div "To Selected Lineup Date DATE [DATE] TIME 12:05 am" at bounding box center [744, 368] width 363 height 36
click at [767, 374] on div "To Selected Lineup Date DATE [DATE] TIME 12:05 am" at bounding box center [744, 368] width 363 height 36
click at [640, 370] on span "To Selected Lineup Date" at bounding box center [634, 366] width 109 height 16
click at [580, 370] on input "To Selected Lineup Date" at bounding box center [567, 369] width 26 height 26
radio input "true"
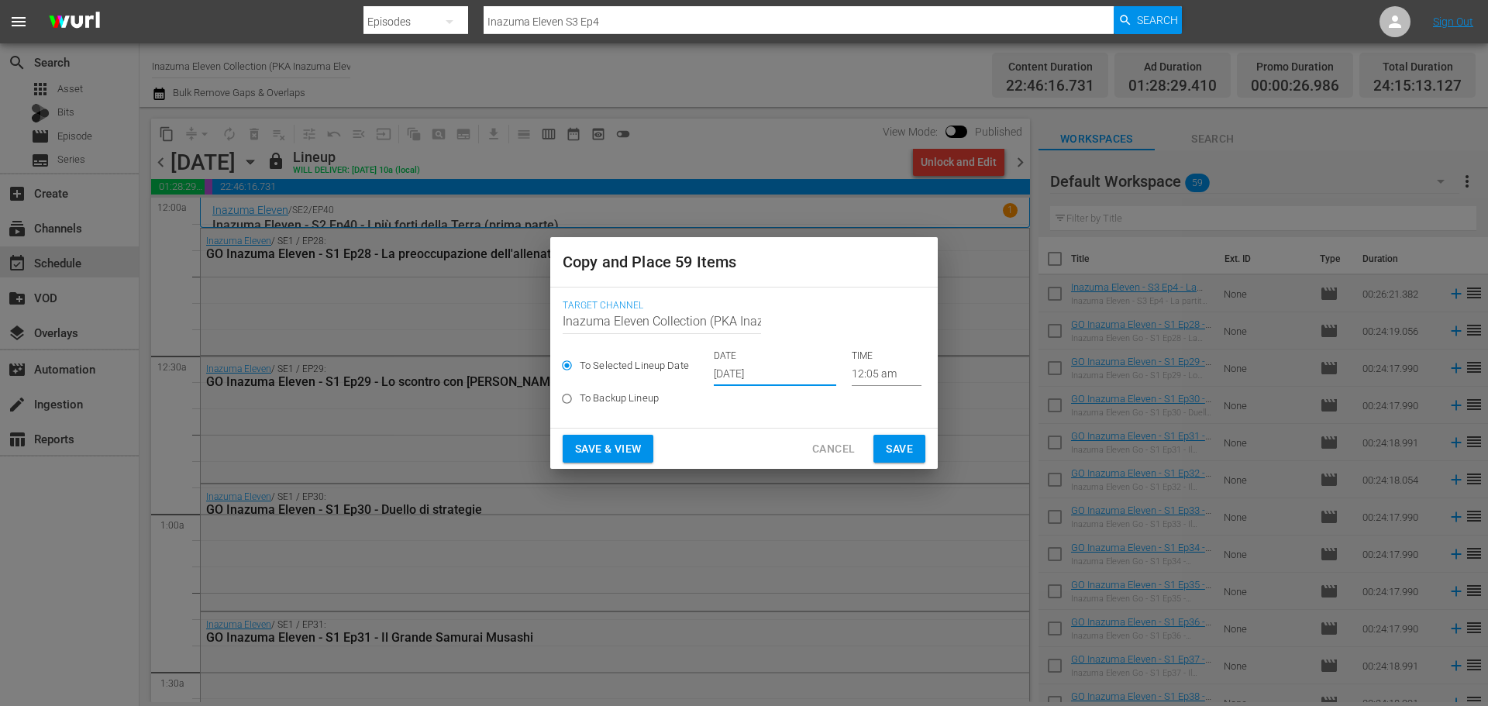
click at [788, 381] on input "[DATE]" at bounding box center [775, 374] width 122 height 23
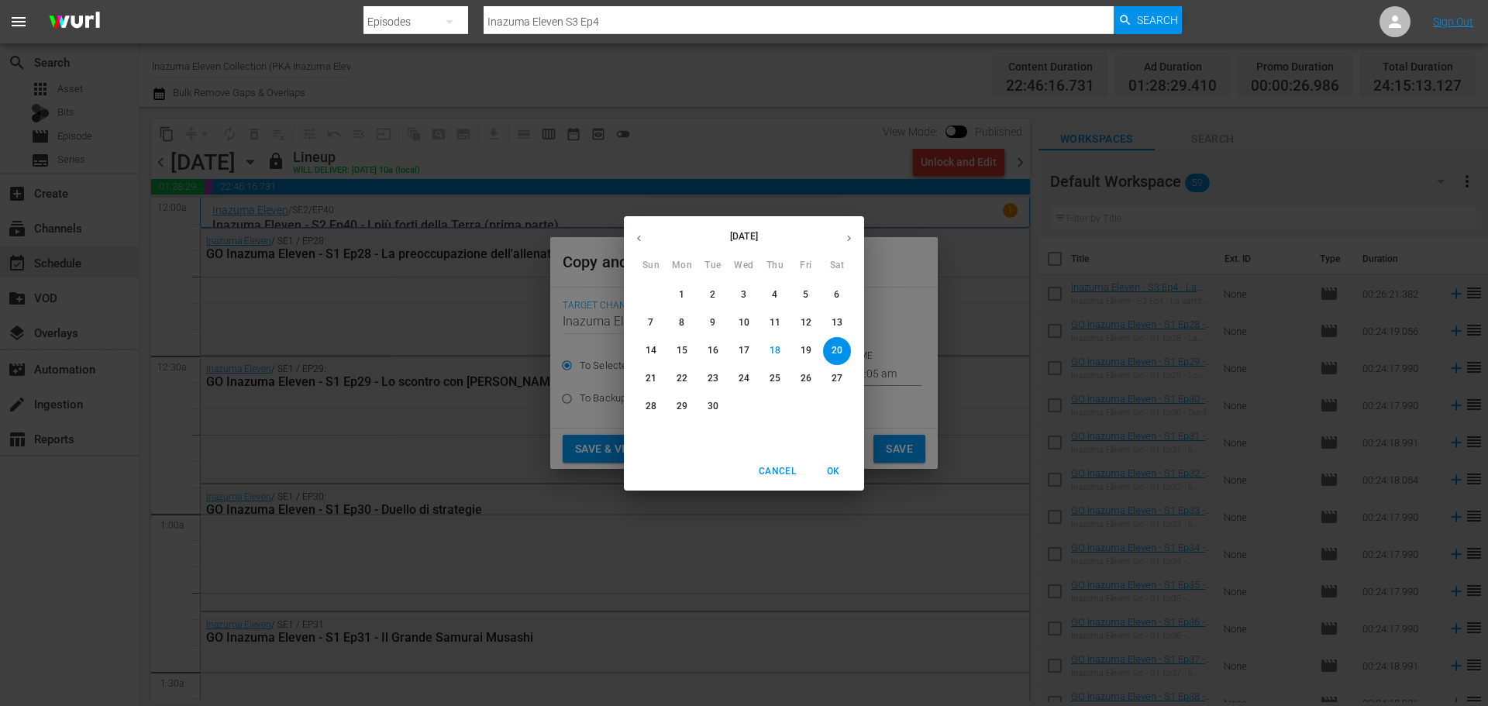
click at [715, 378] on p "23" at bounding box center [713, 378] width 11 height 13
type input "[DATE]"
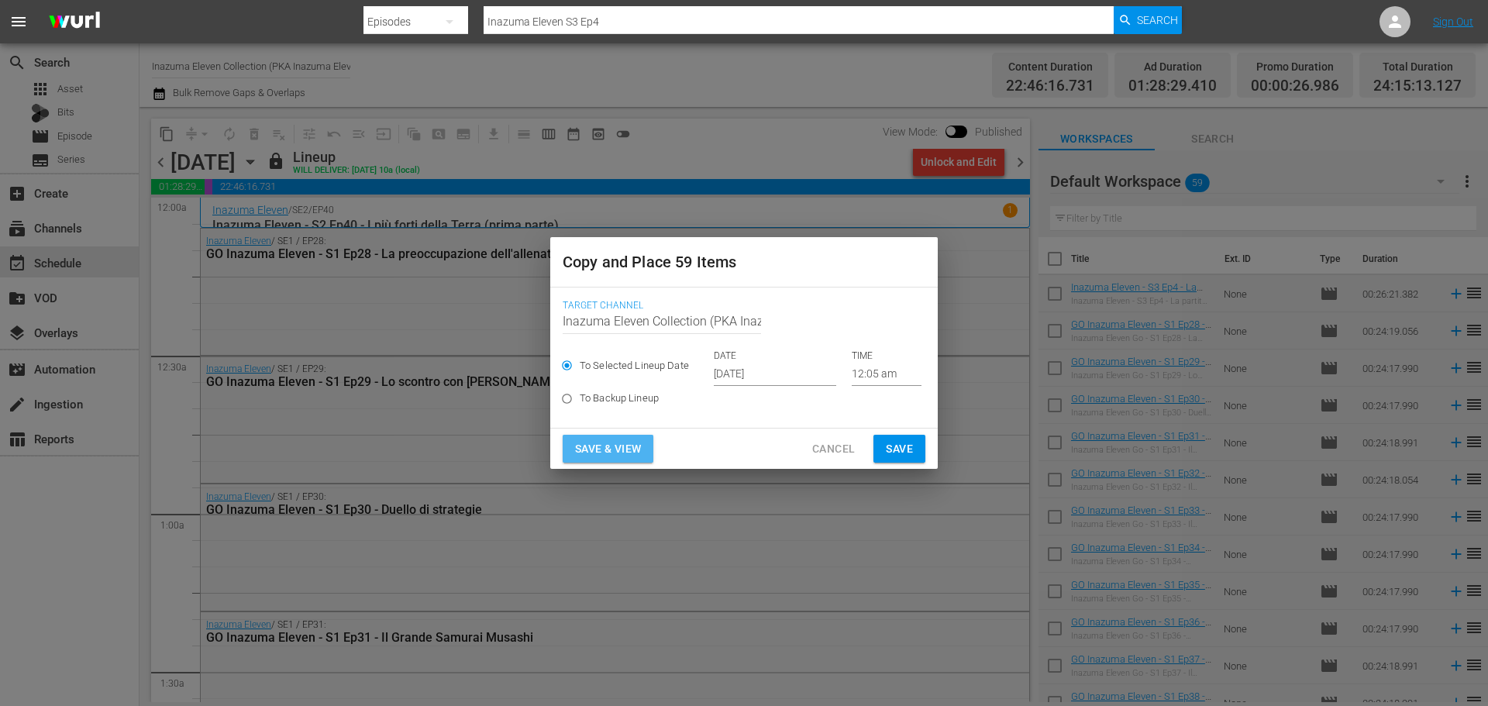
click at [641, 454] on span "Save & View" at bounding box center [608, 449] width 66 height 19
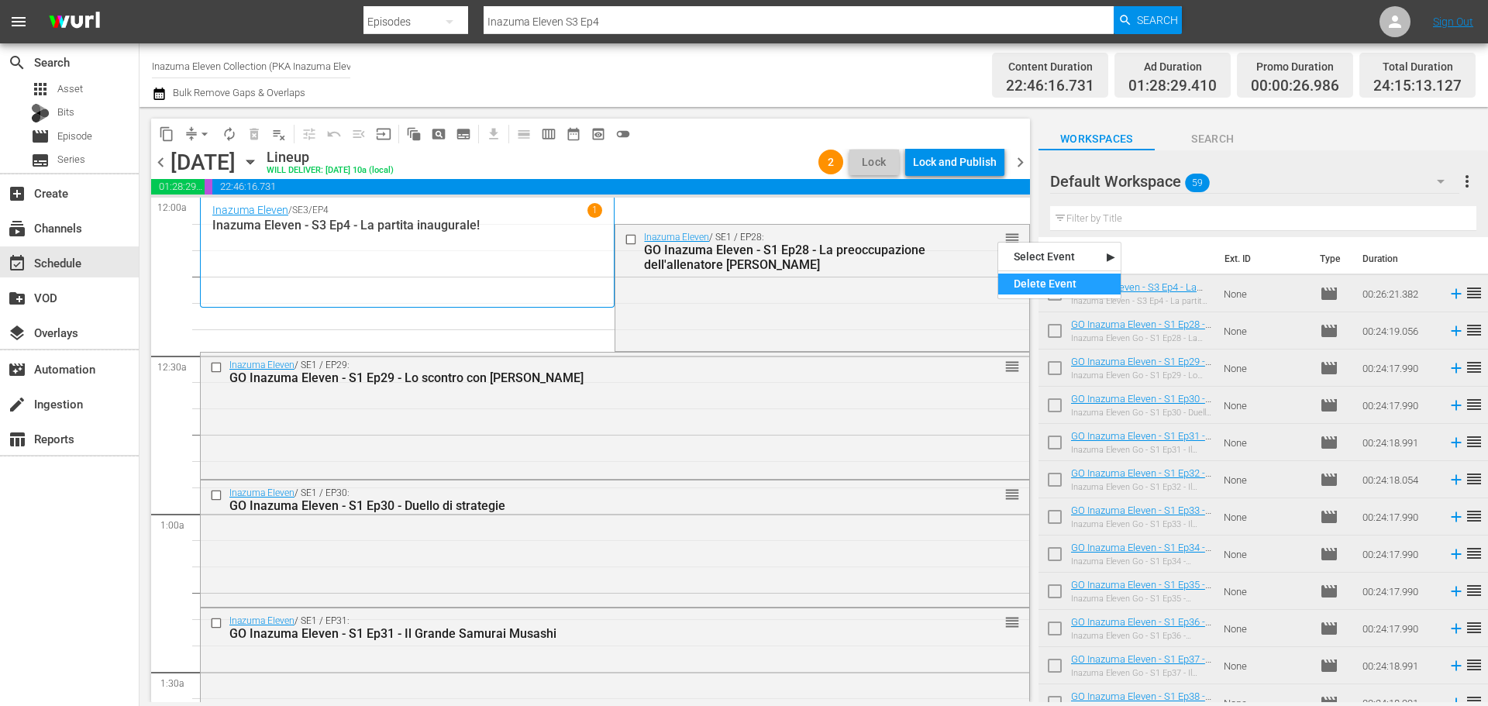
click at [1033, 284] on div "Delete Event" at bounding box center [1059, 284] width 122 height 21
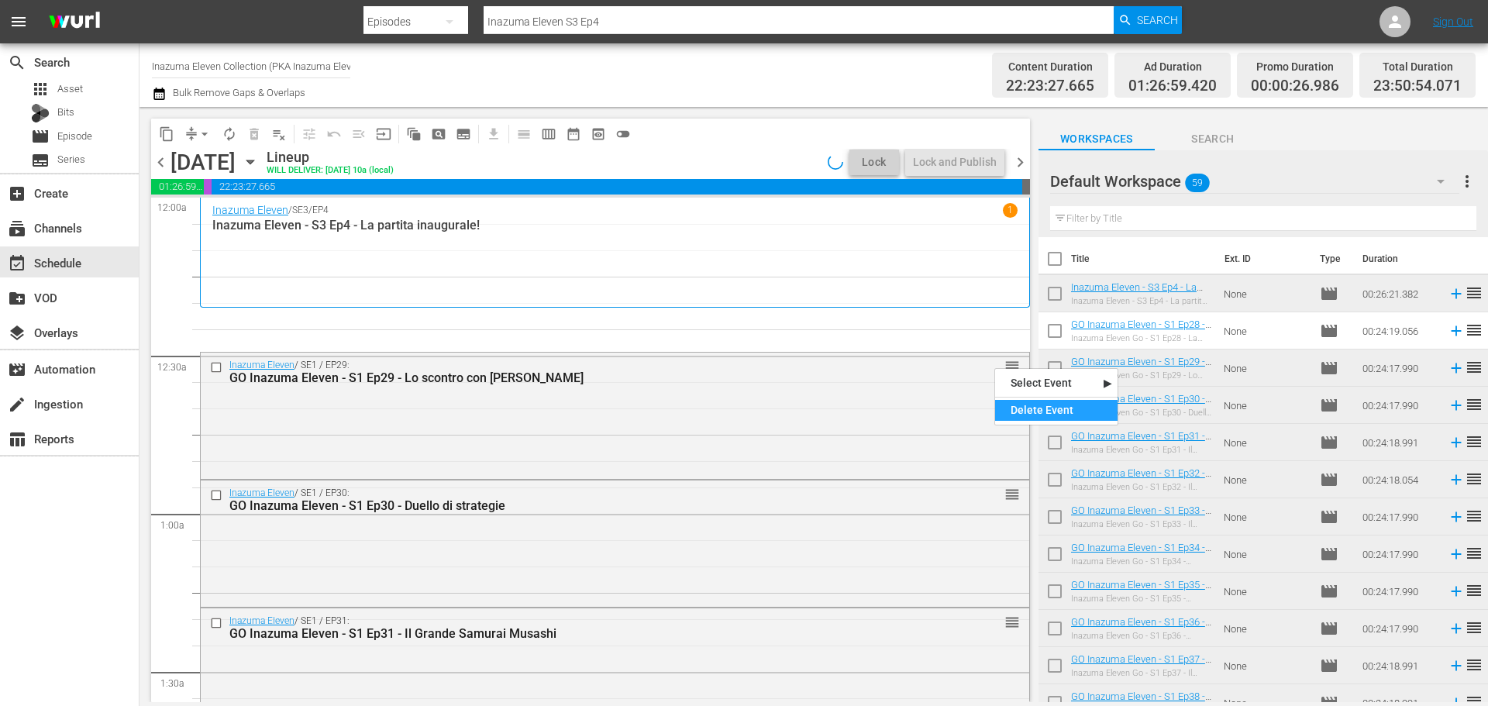
click at [1032, 407] on div "Delete Event" at bounding box center [1056, 410] width 122 height 21
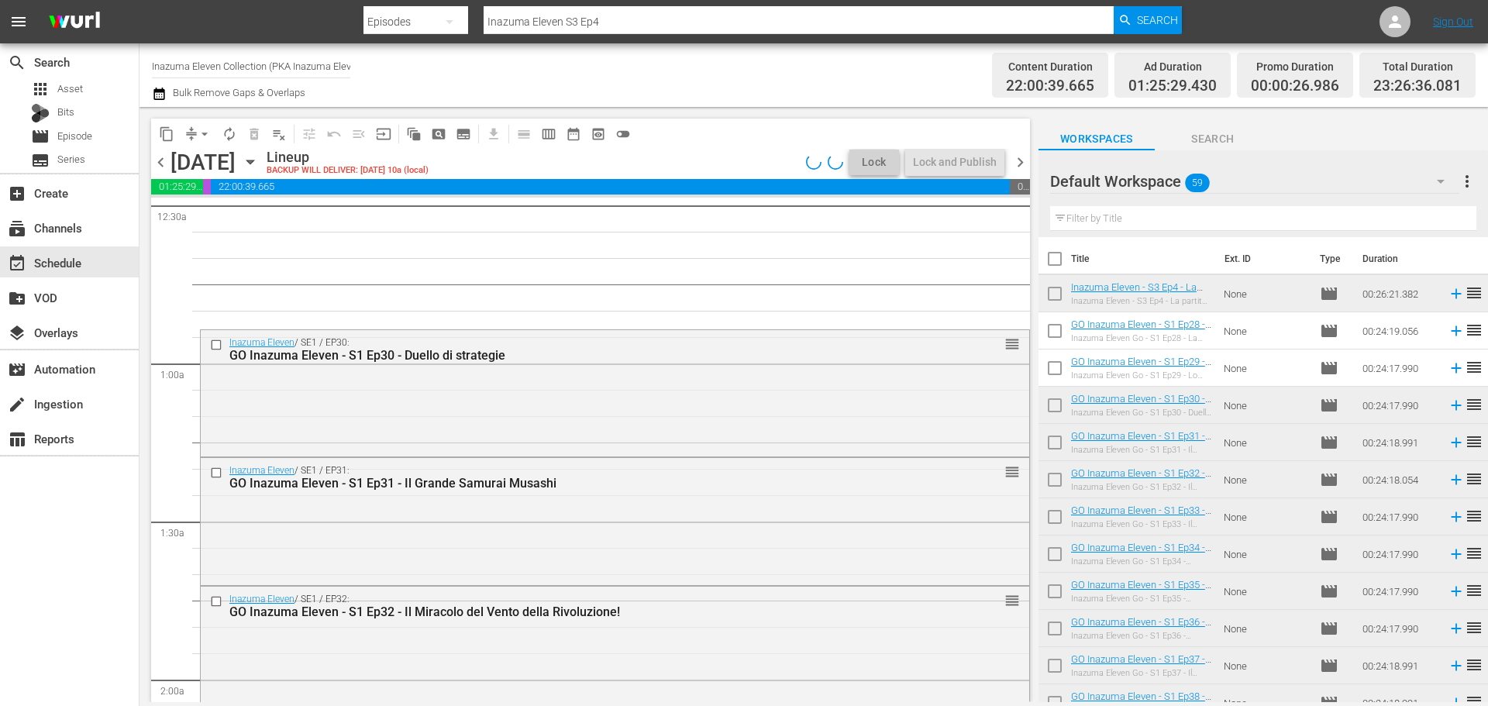
scroll to position [155, 0]
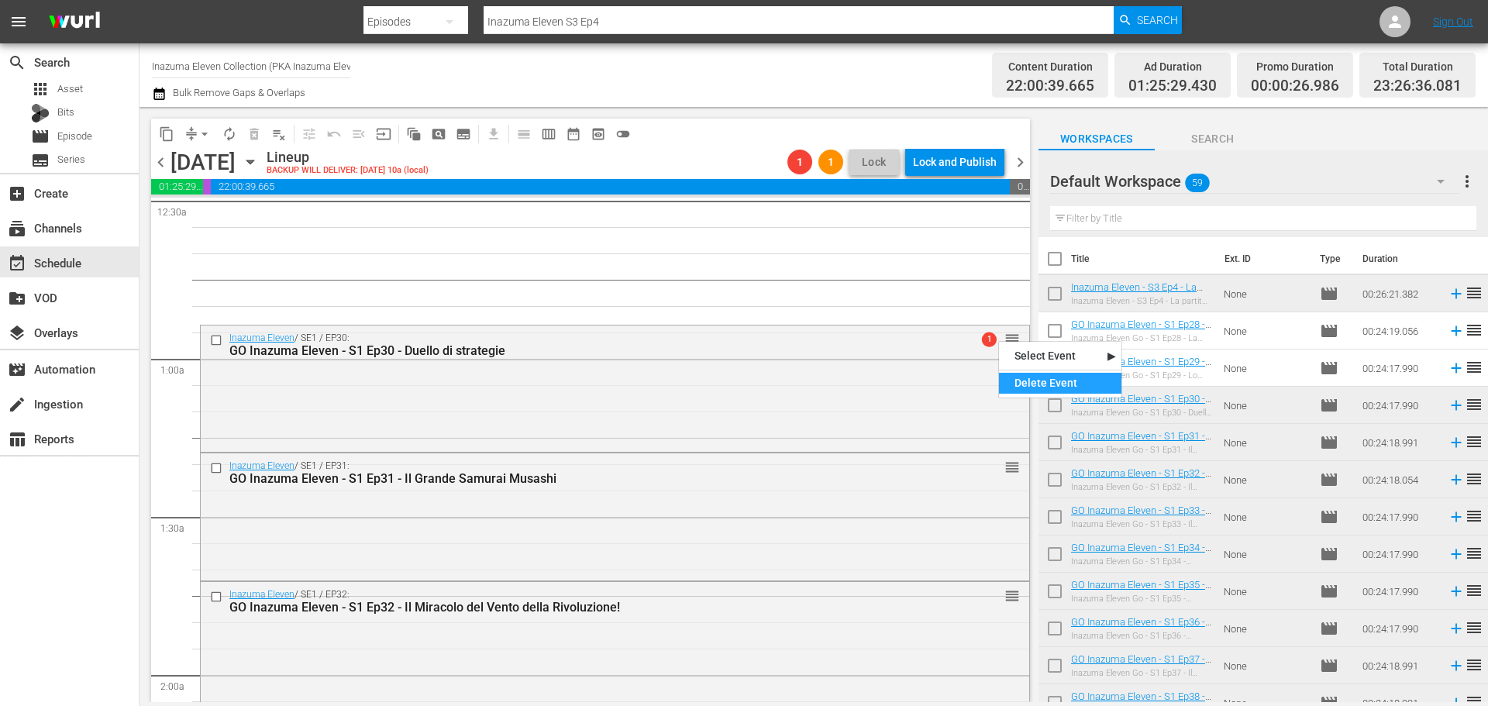
click at [1024, 379] on div "Delete Event" at bounding box center [1060, 383] width 122 height 21
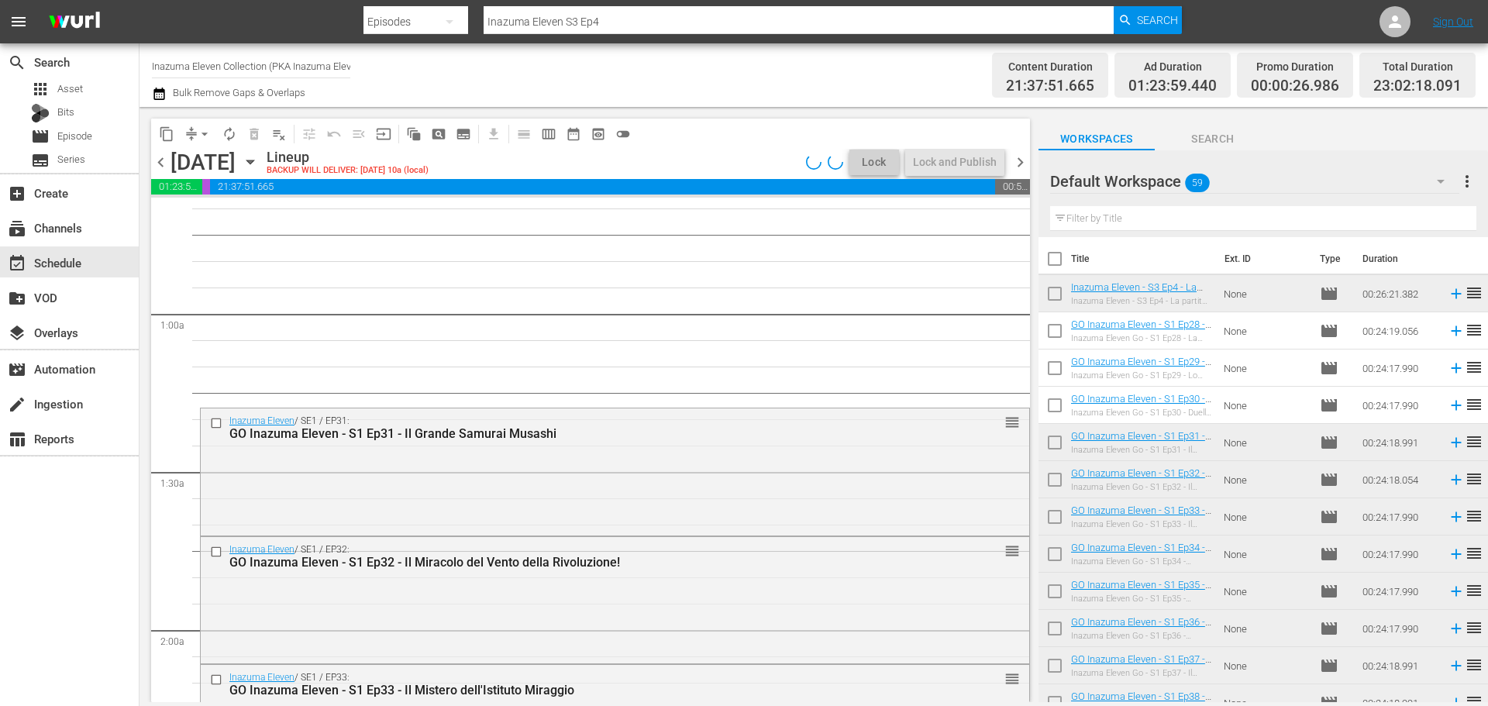
scroll to position [233, 0]
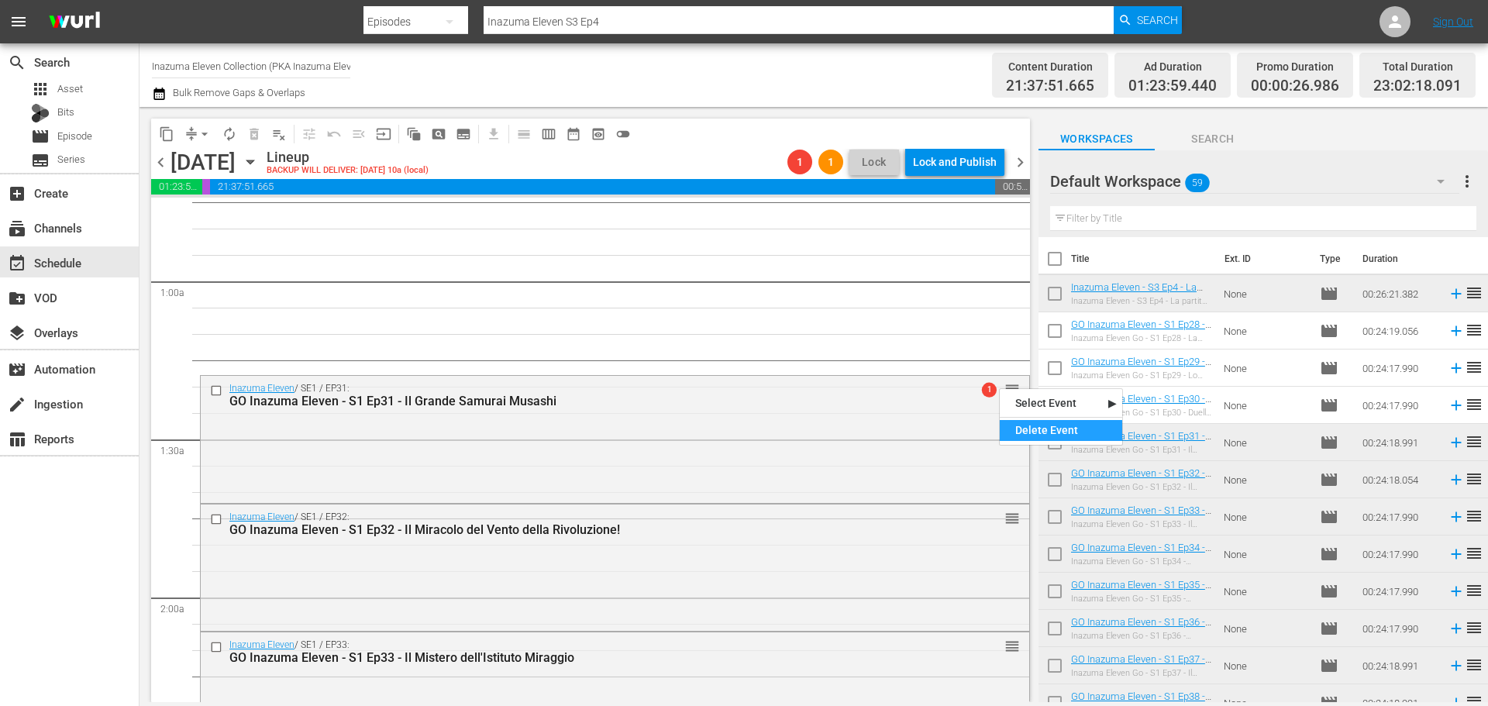
click at [1022, 430] on div "Delete Event" at bounding box center [1061, 430] width 122 height 21
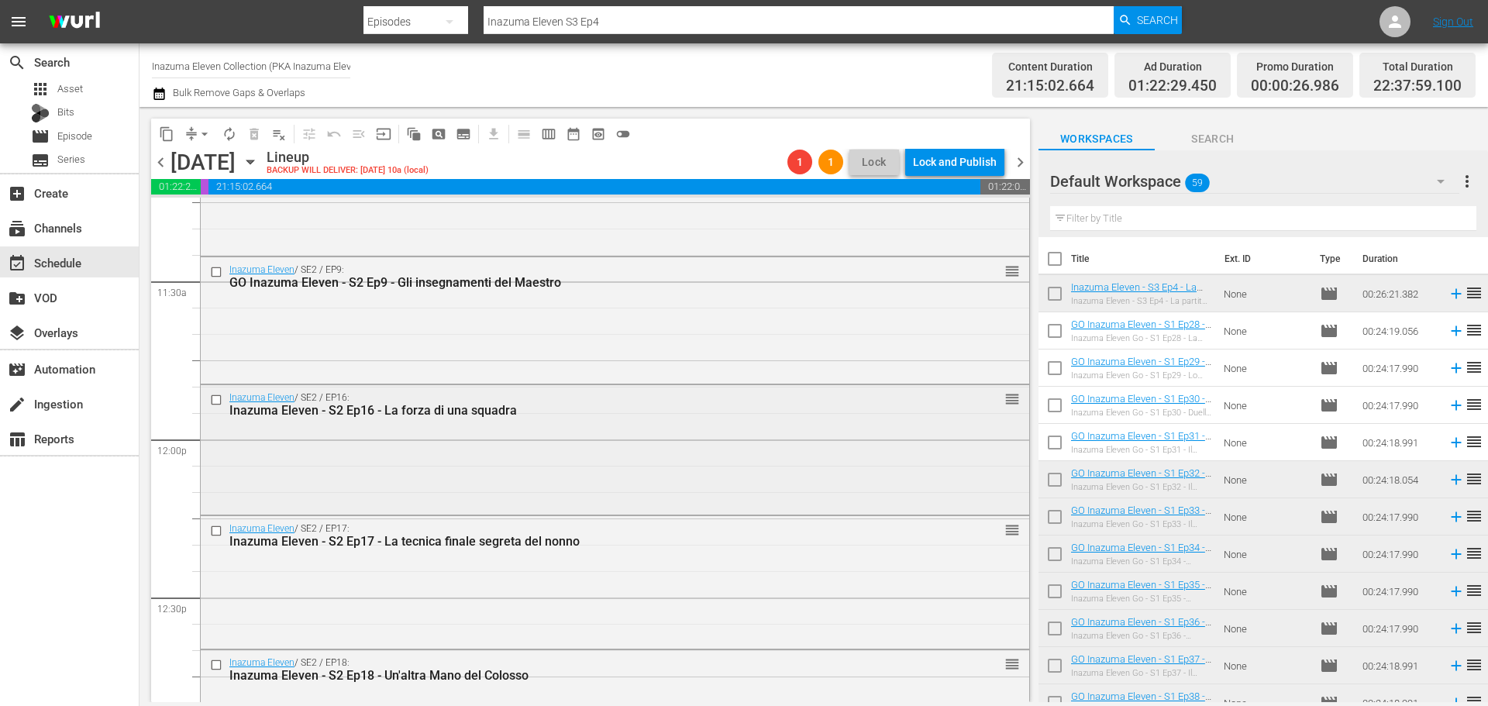
scroll to position [3526, 0]
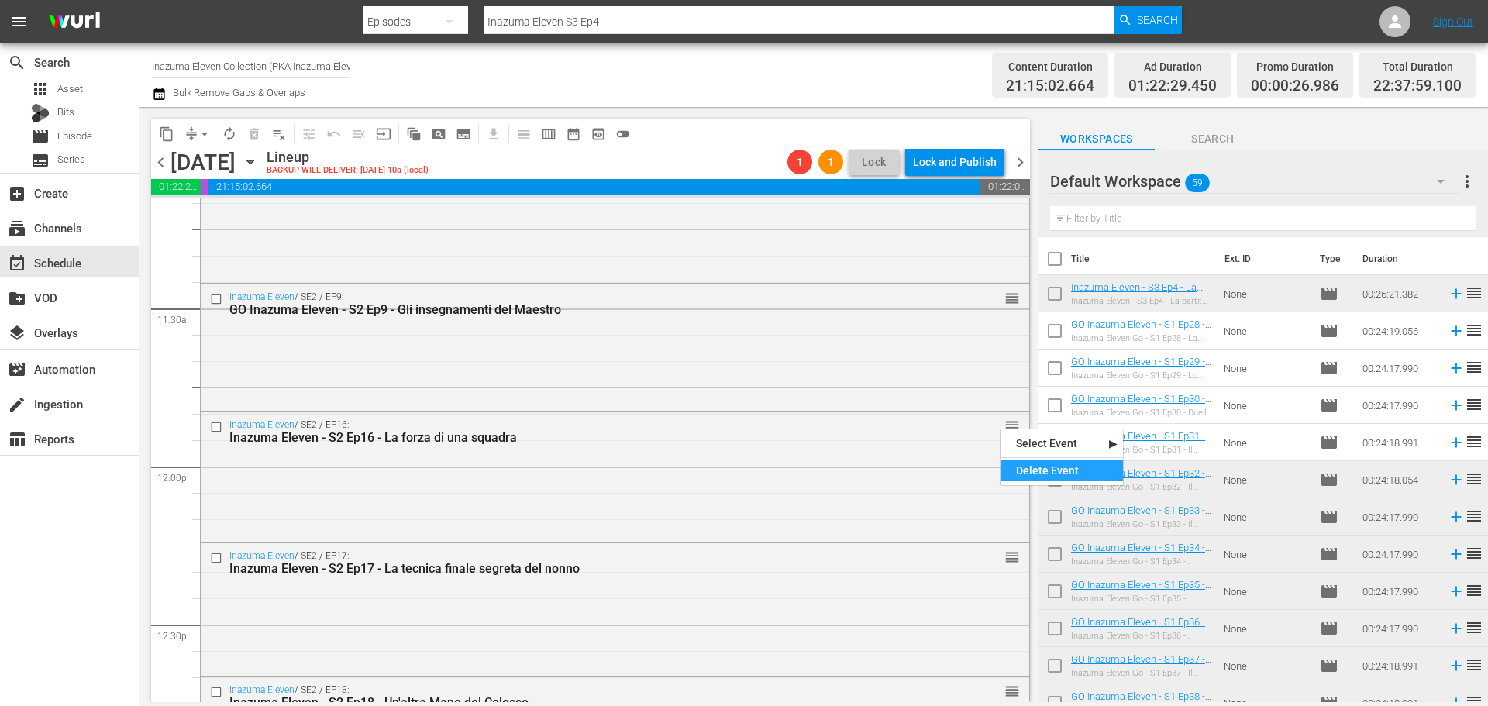
click at [1022, 468] on div "Delete Event" at bounding box center [1062, 470] width 122 height 21
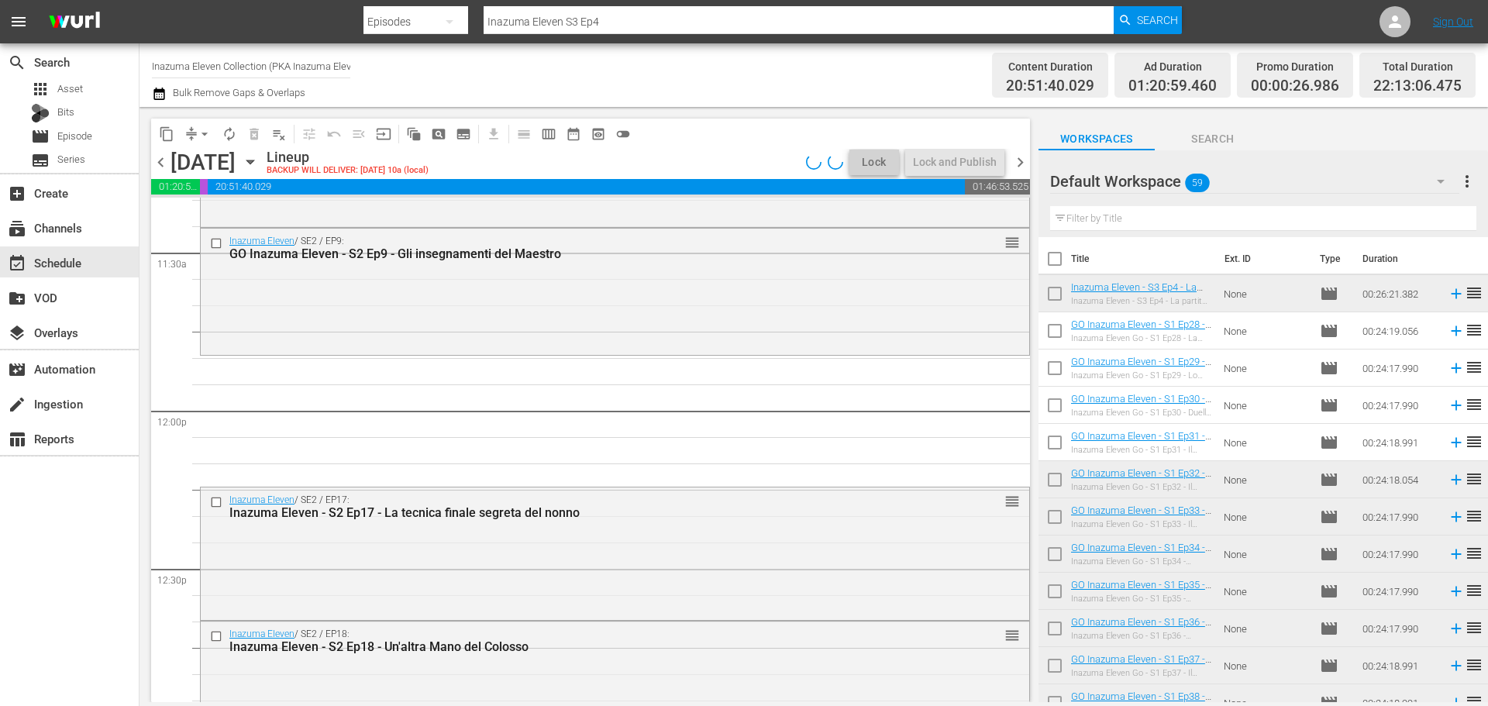
scroll to position [3604, 0]
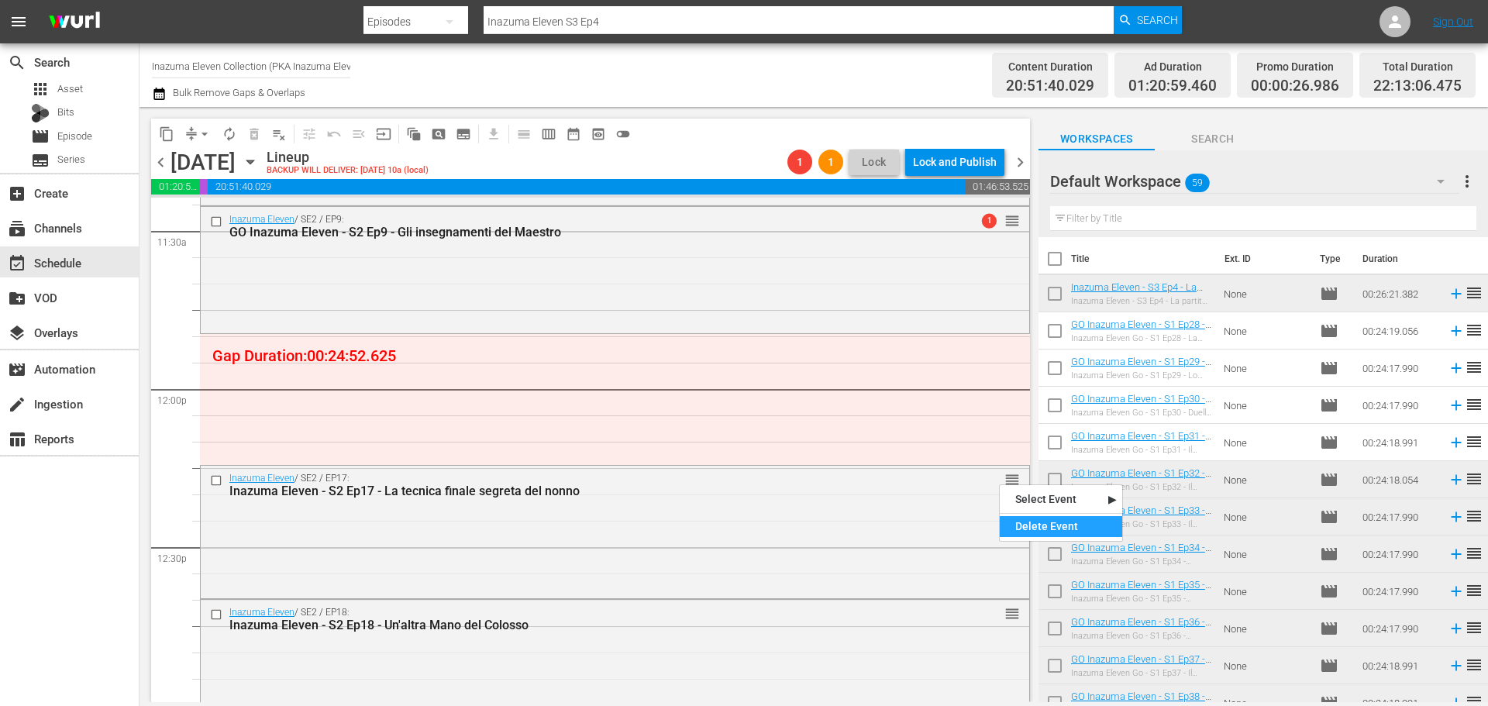
click at [1016, 533] on div "Delete Event" at bounding box center [1061, 526] width 122 height 21
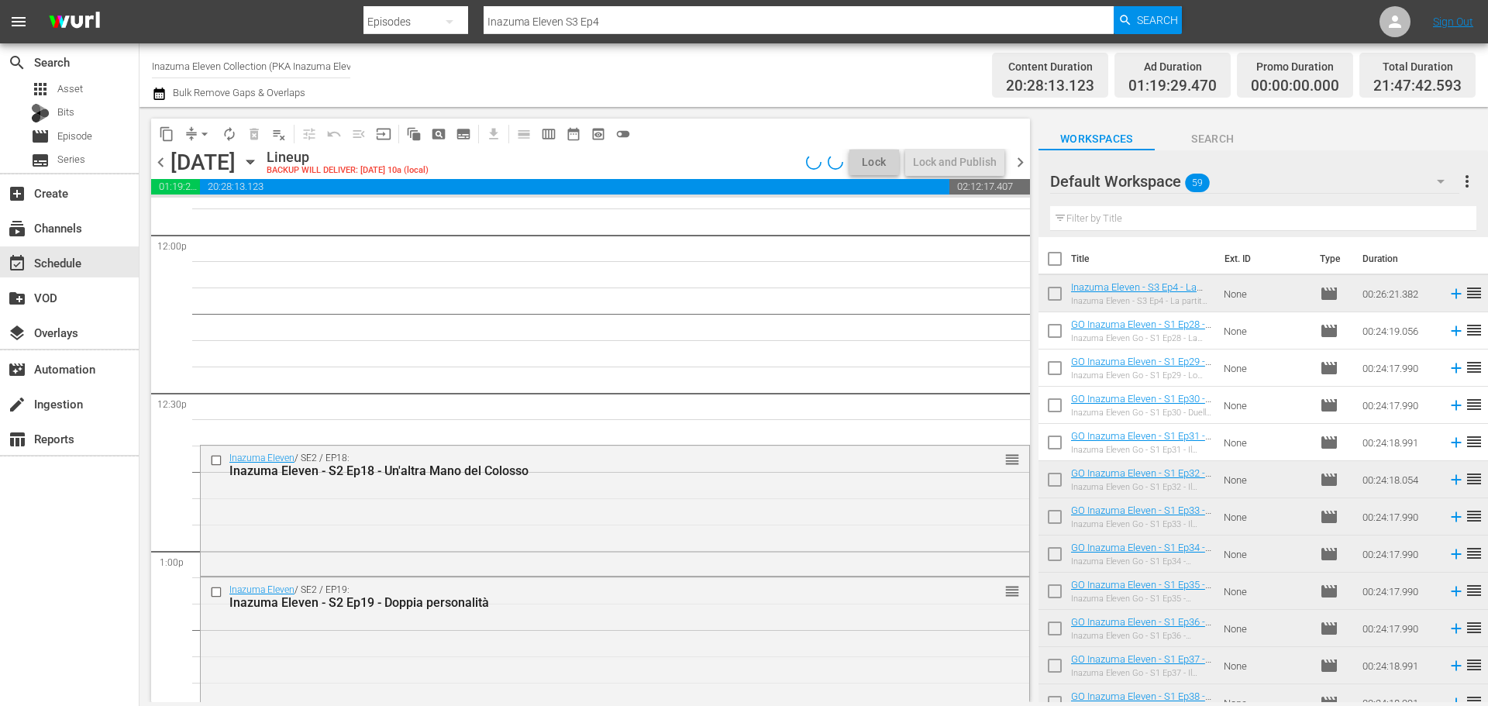
scroll to position [3759, 0]
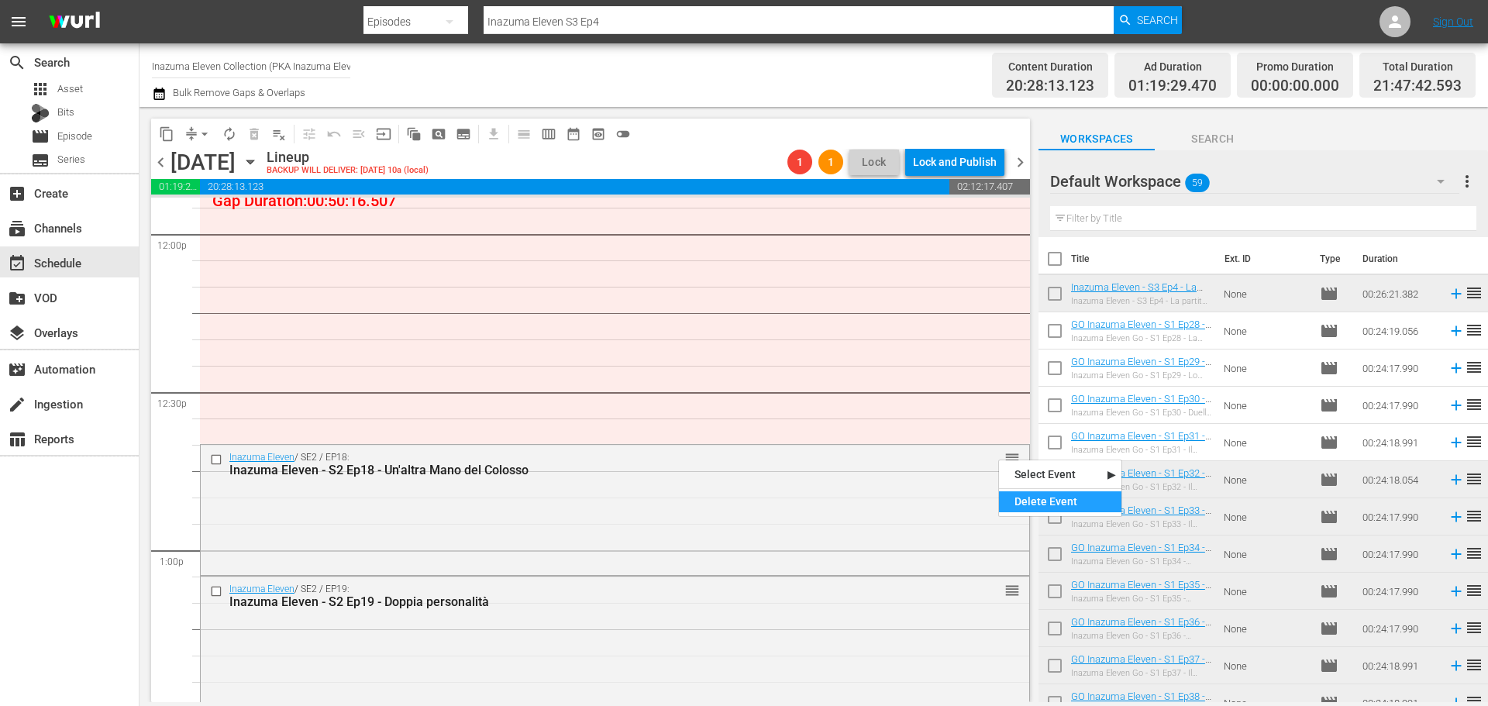
click at [1025, 502] on div "Delete Event" at bounding box center [1060, 501] width 122 height 21
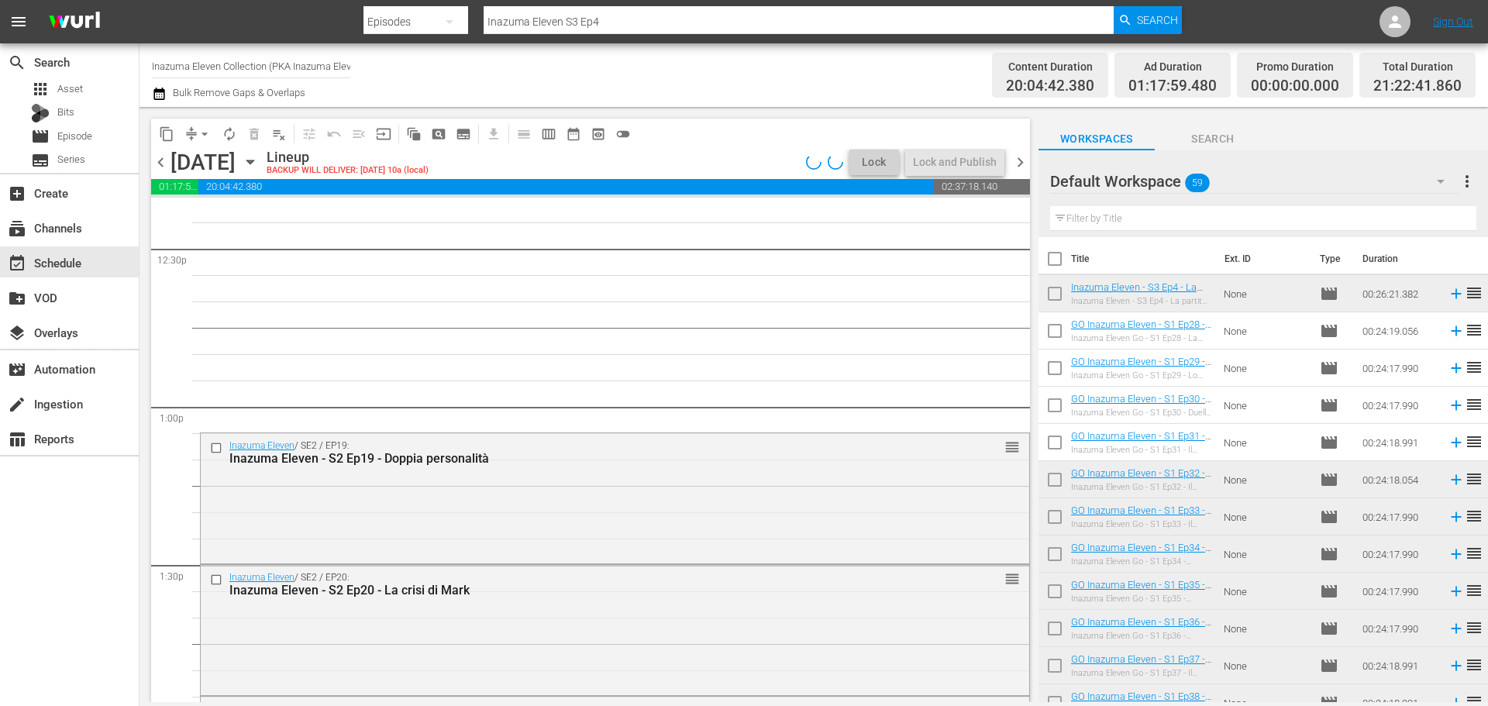
scroll to position [3914, 0]
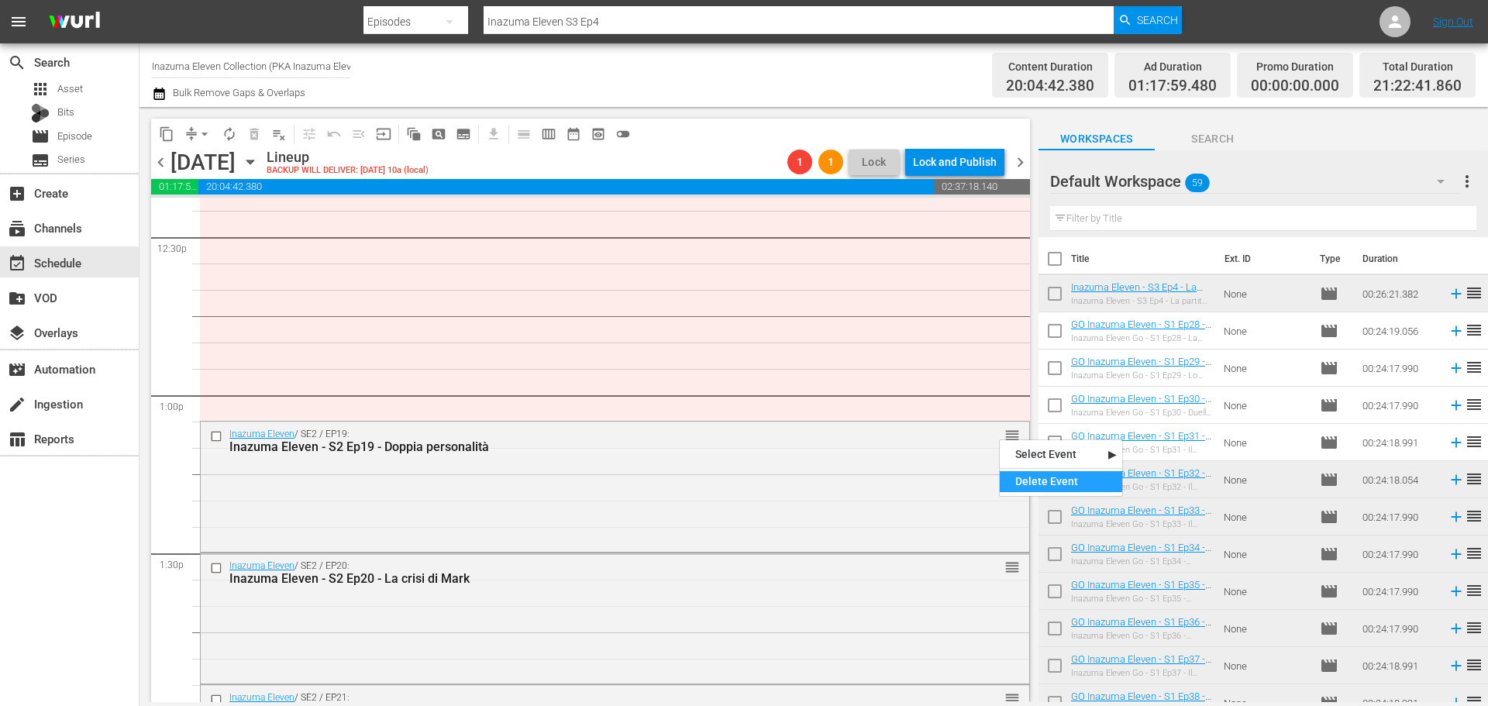
click at [1025, 477] on div "Delete Event" at bounding box center [1061, 481] width 122 height 21
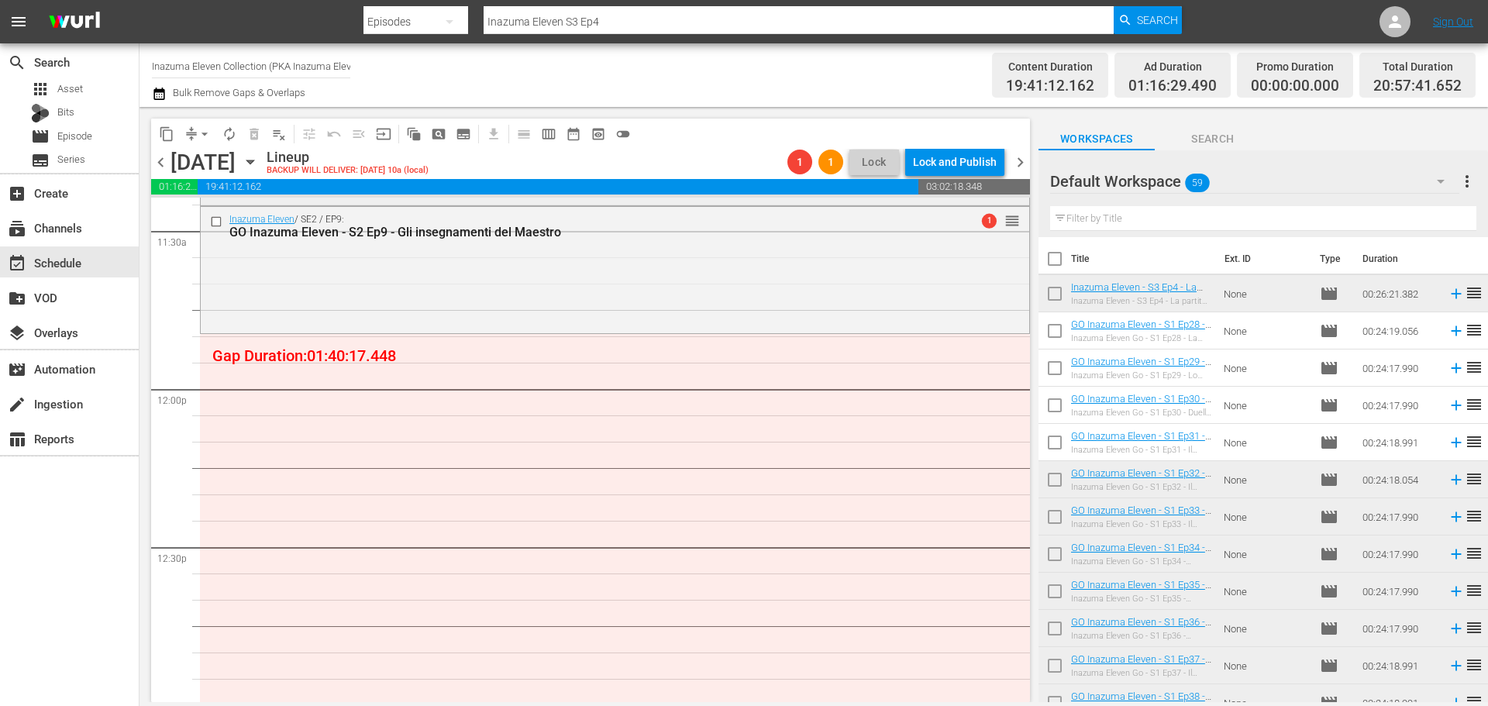
scroll to position [3449, 0]
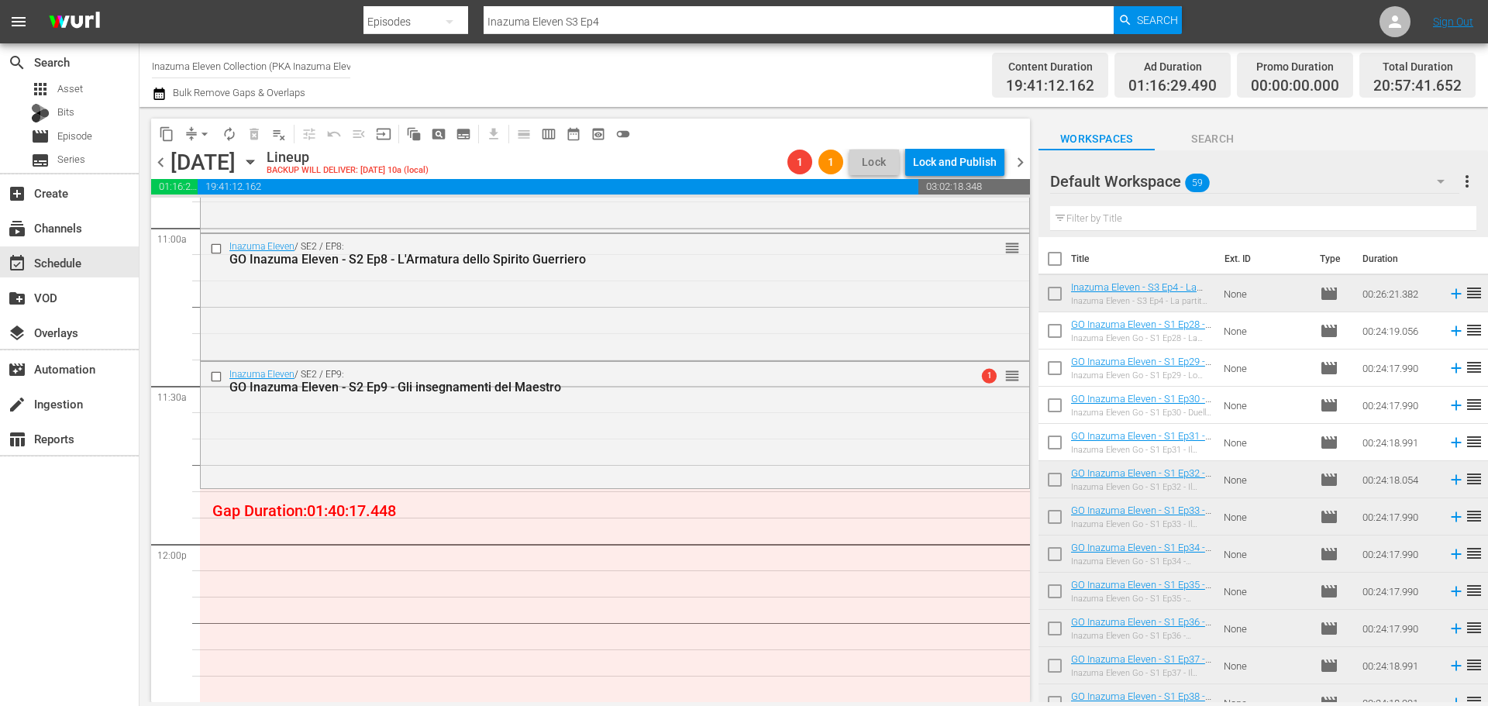
click at [105, 148] on div "apps Asset Bits movie Episode subtitles Series" at bounding box center [69, 124] width 139 height 93
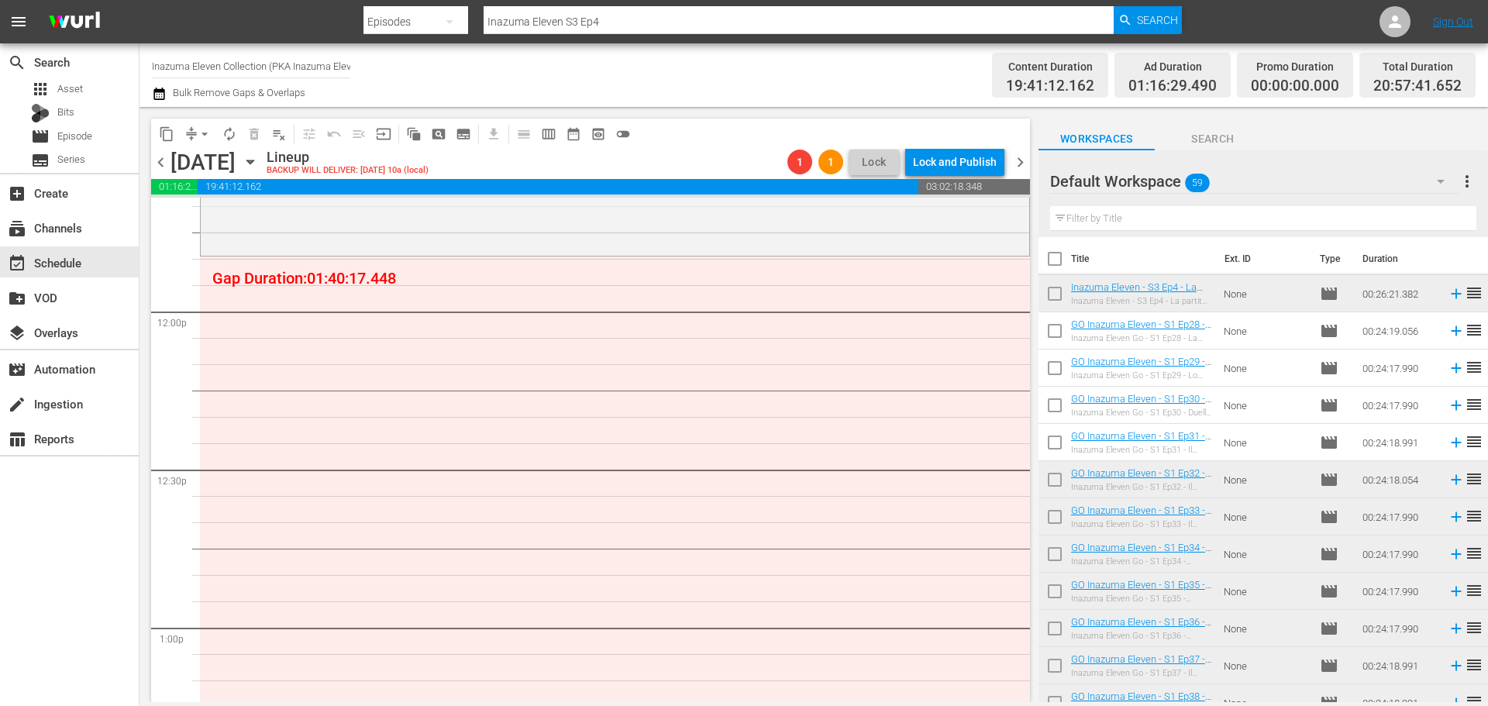
scroll to position [3371, 0]
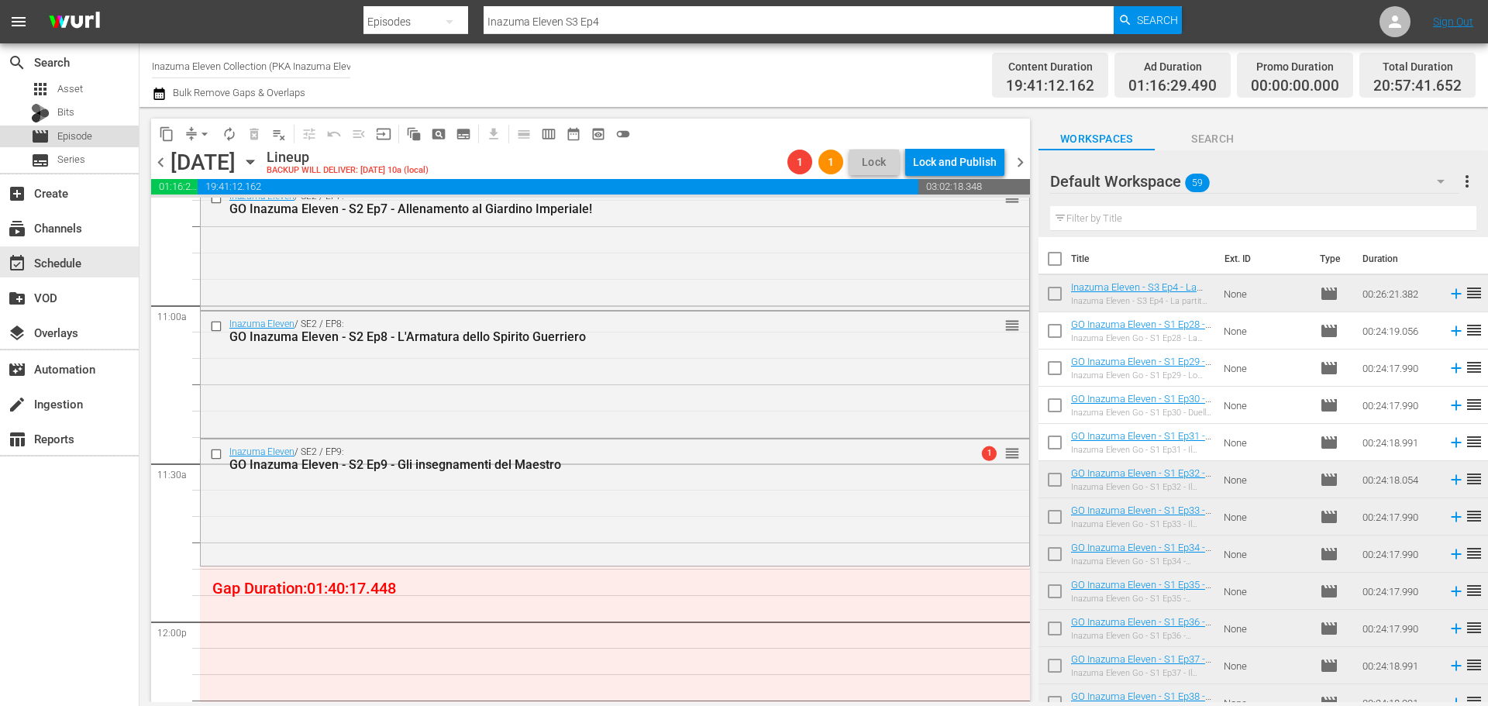
click at [96, 133] on div "movie Episode" at bounding box center [69, 137] width 139 height 22
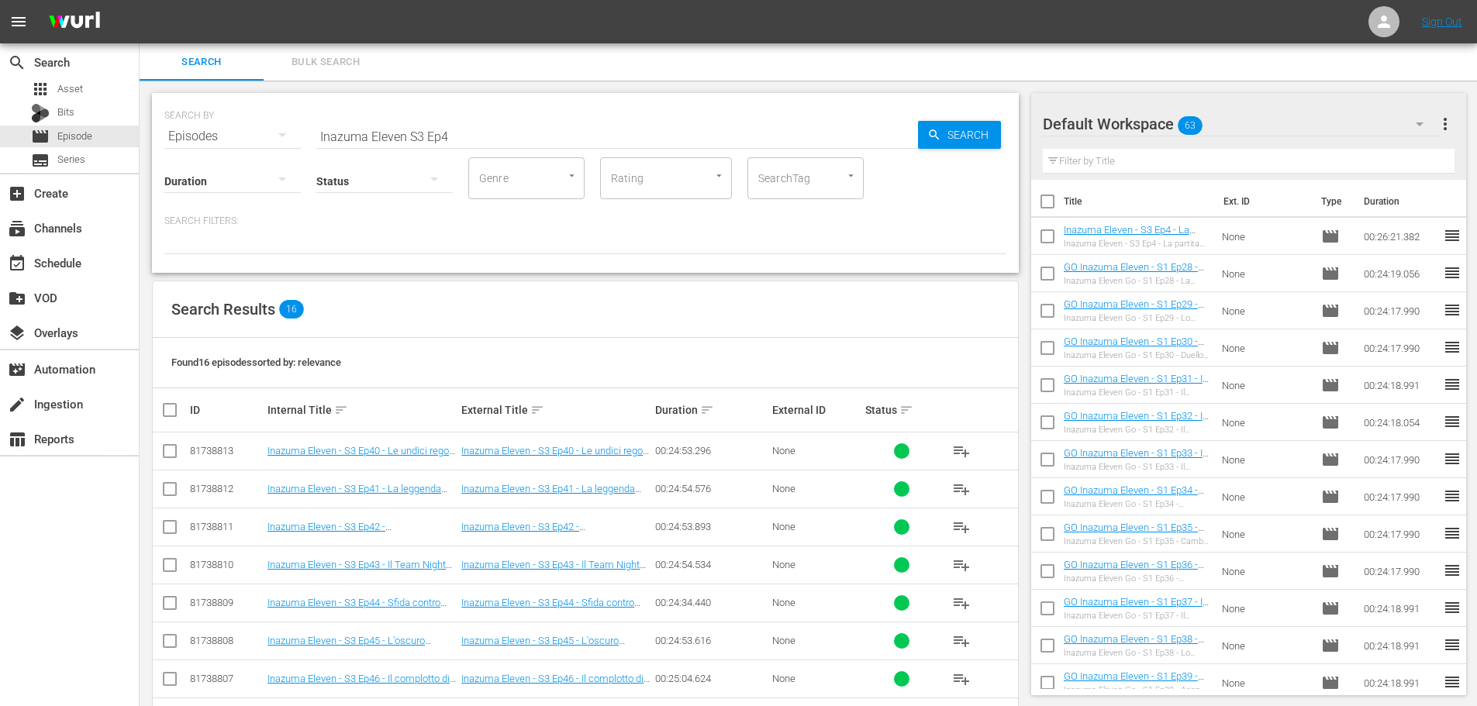
click at [410, 133] on input "Inazuma Eleven S3 Ep4" at bounding box center [617, 136] width 602 height 37
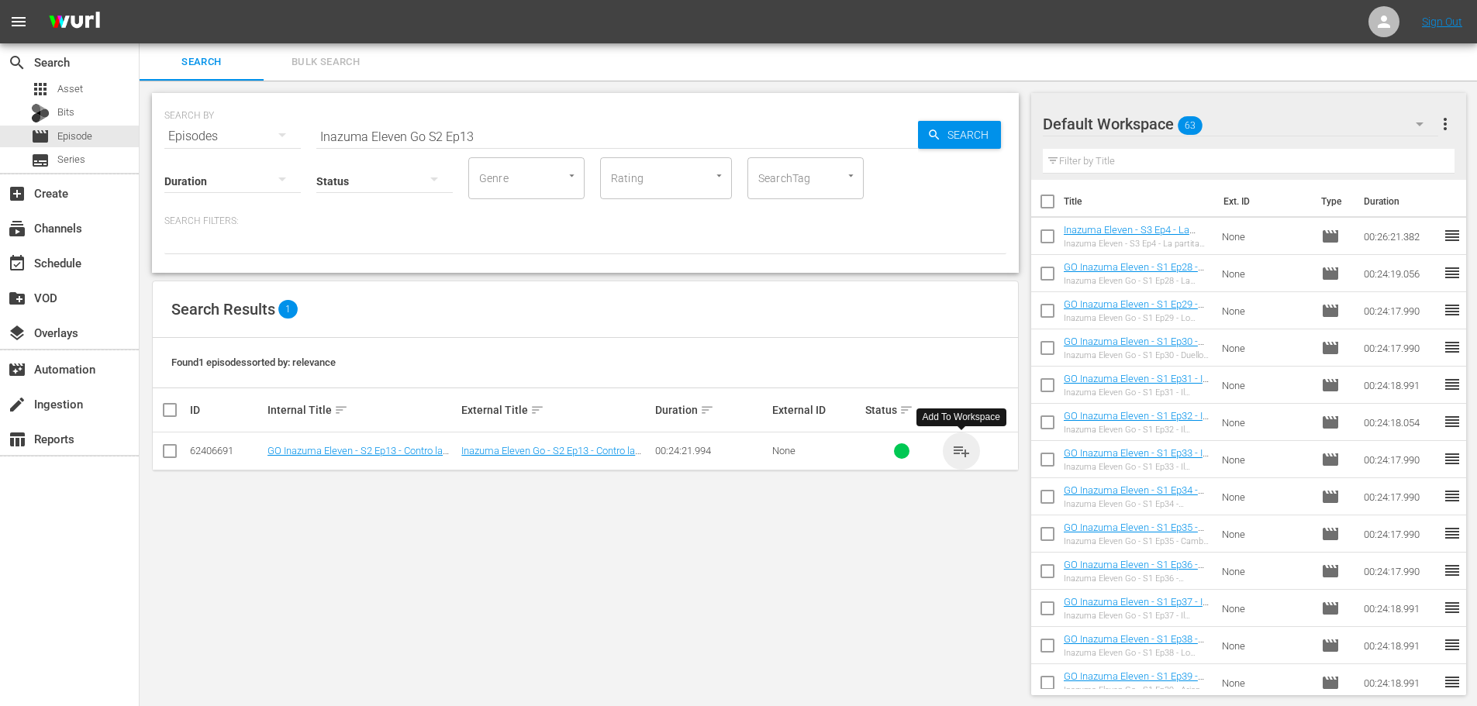
click at [962, 453] on span "playlist_add" at bounding box center [961, 451] width 19 height 19
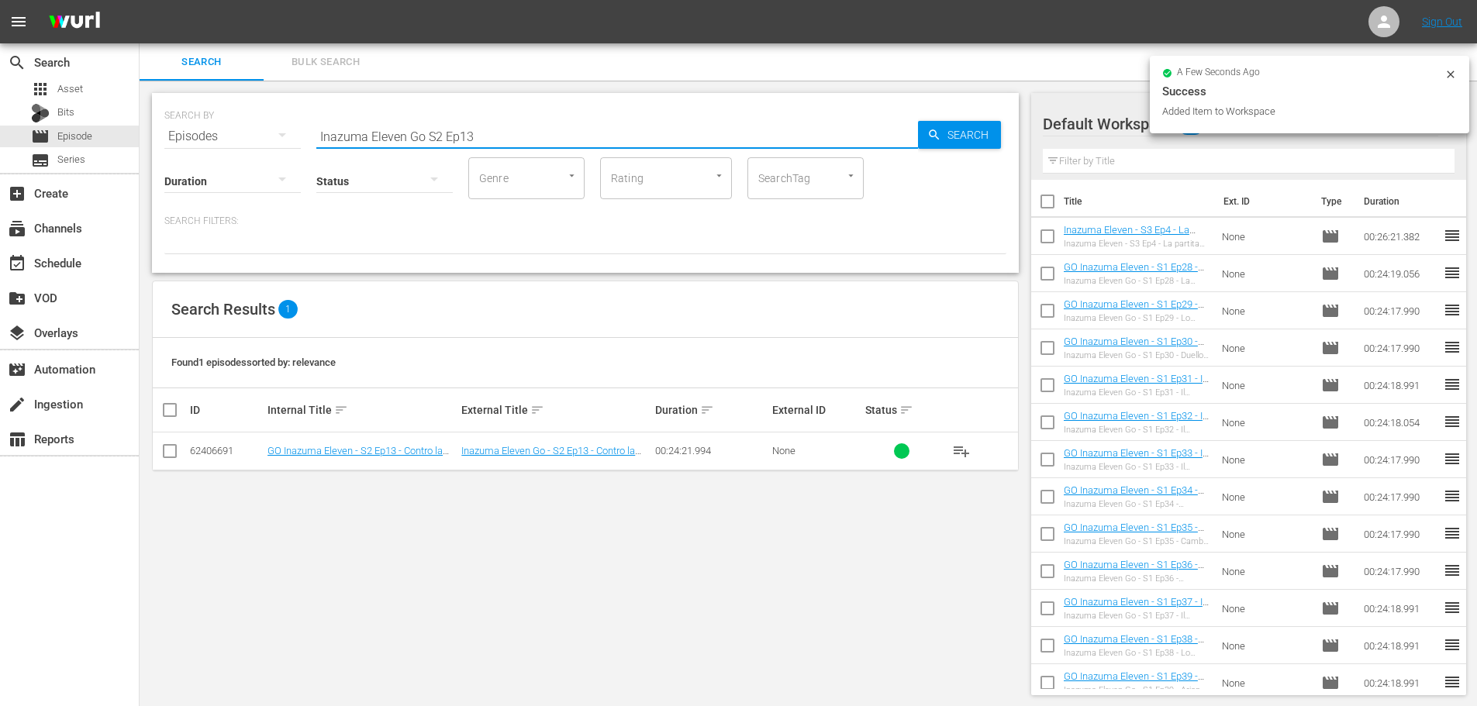
click at [503, 140] on input "Inazuma Eleven Go S2 Ep13" at bounding box center [617, 136] width 602 height 37
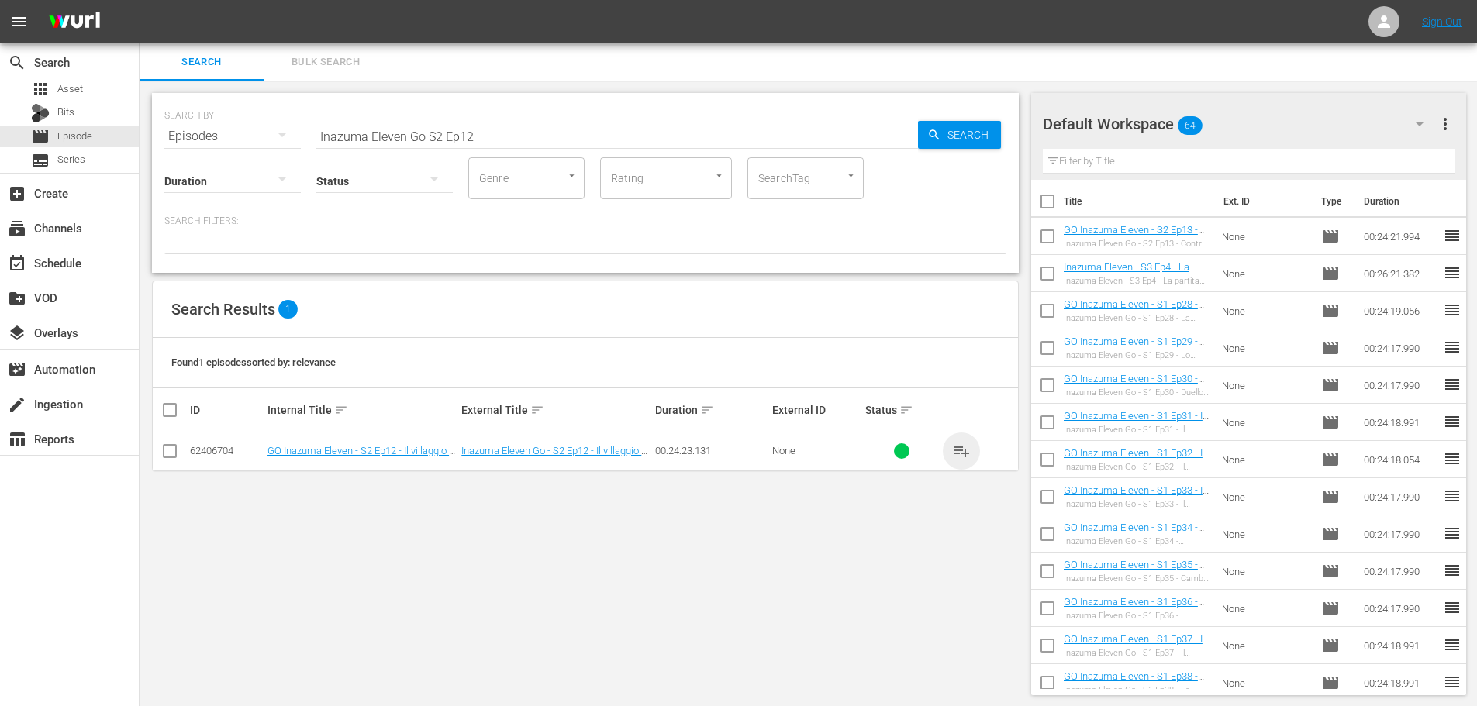
click at [956, 453] on span "playlist_add" at bounding box center [961, 451] width 19 height 19
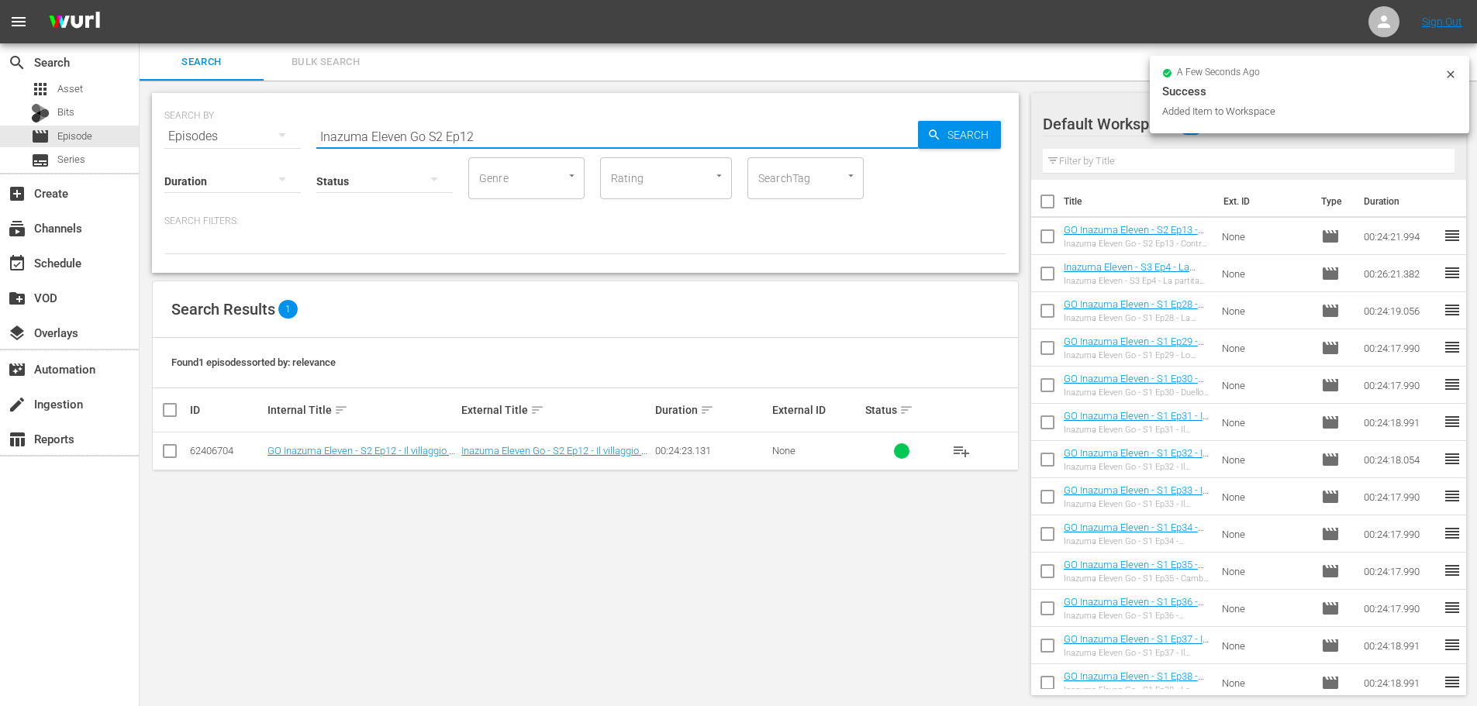
click at [523, 122] on input "Inazuma Eleven Go S2 Ep12" at bounding box center [617, 136] width 602 height 37
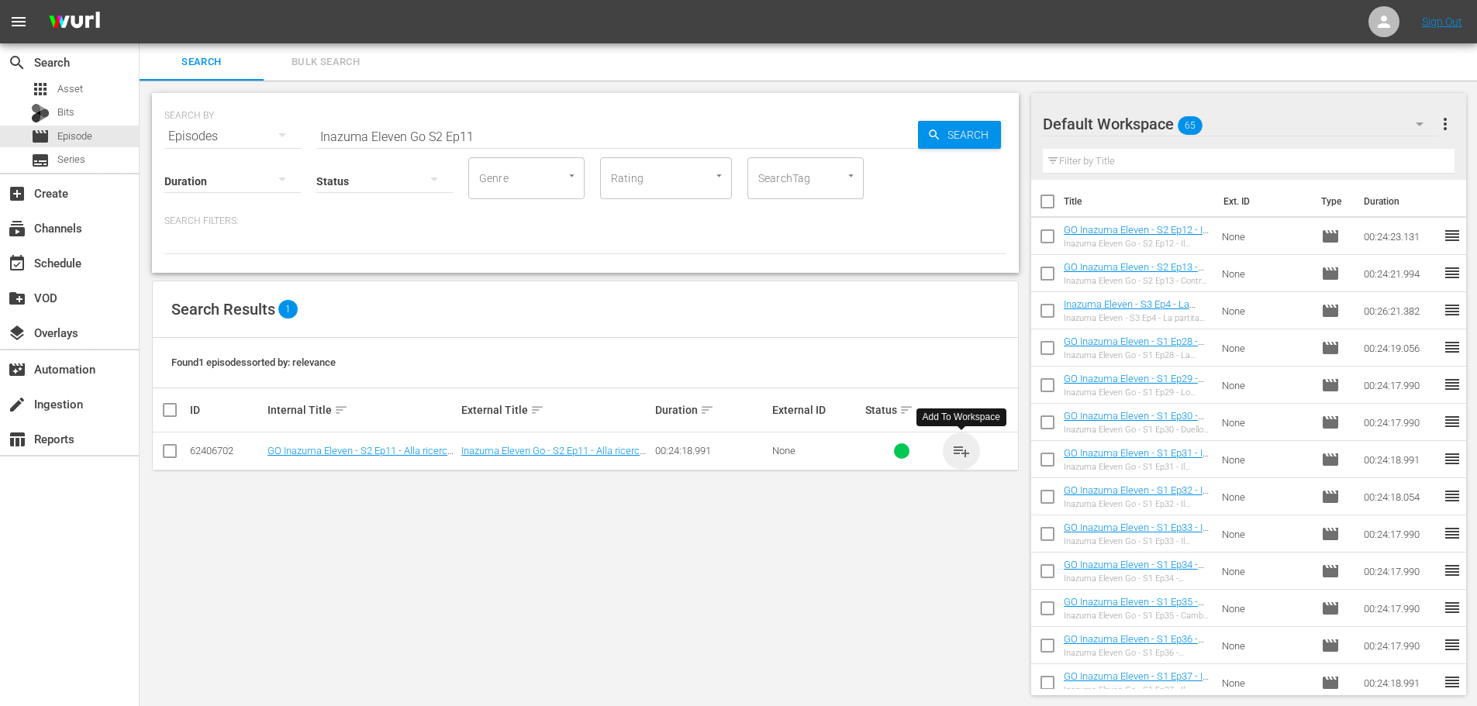
click at [962, 453] on span "playlist_add" at bounding box center [961, 451] width 19 height 19
click at [550, 148] on hr at bounding box center [617, 148] width 602 height 1
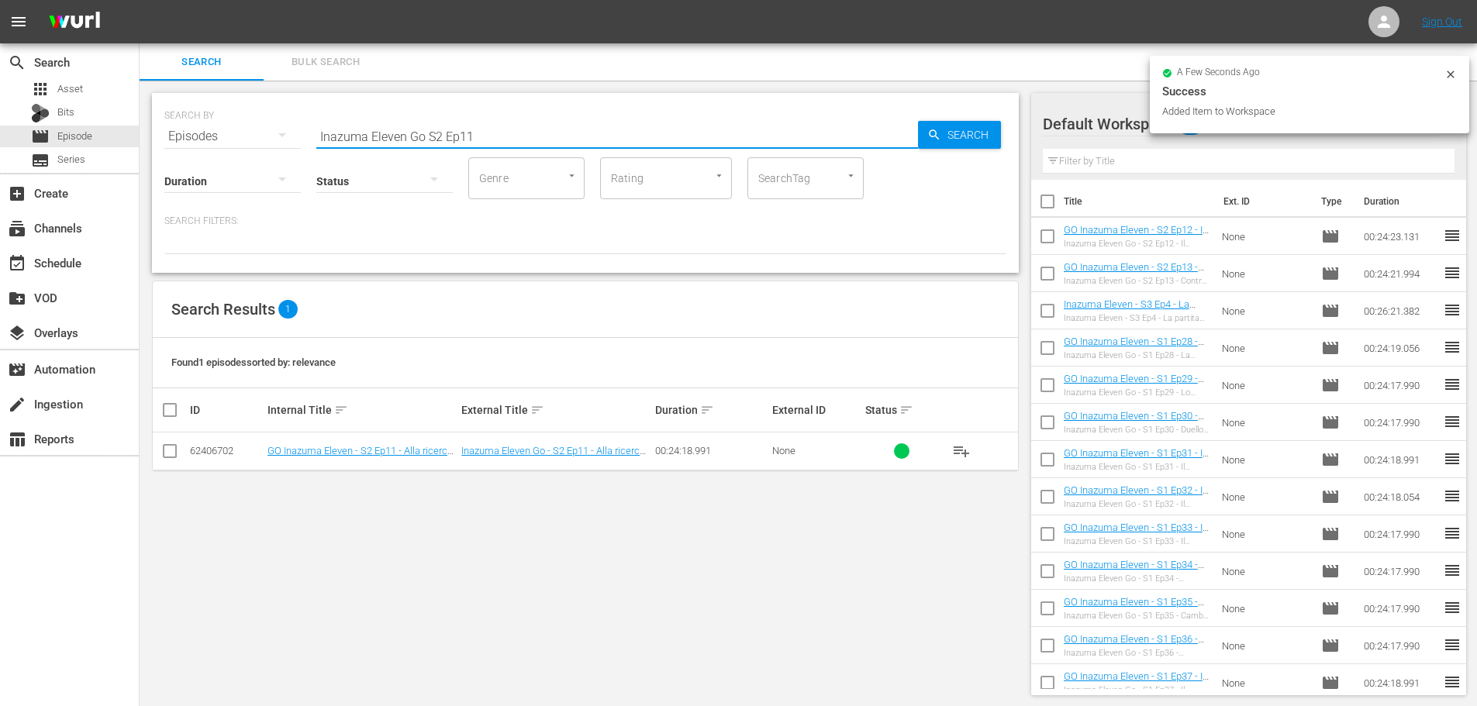
click at [545, 143] on input "Inazuma Eleven Go S2 Ep11" at bounding box center [617, 136] width 602 height 37
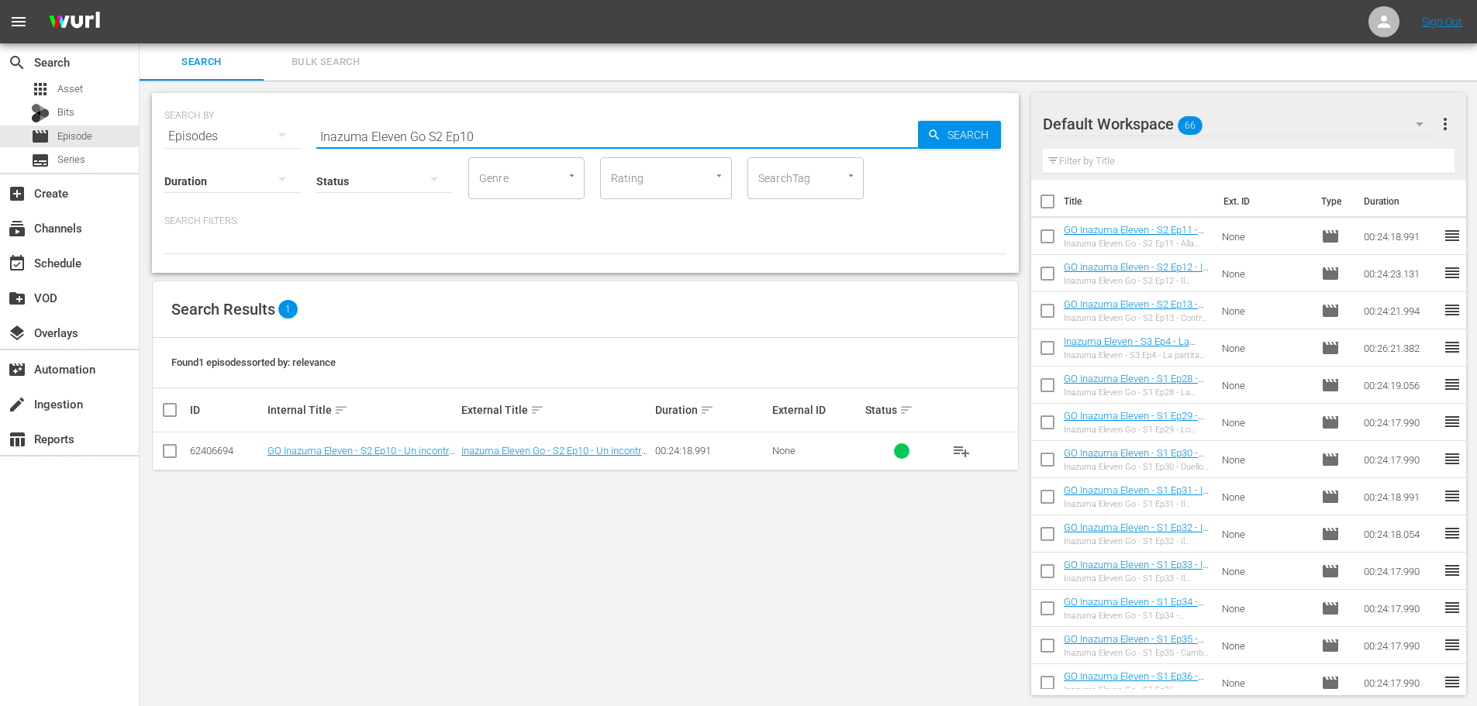
click at [957, 453] on span "playlist_add" at bounding box center [961, 451] width 19 height 19
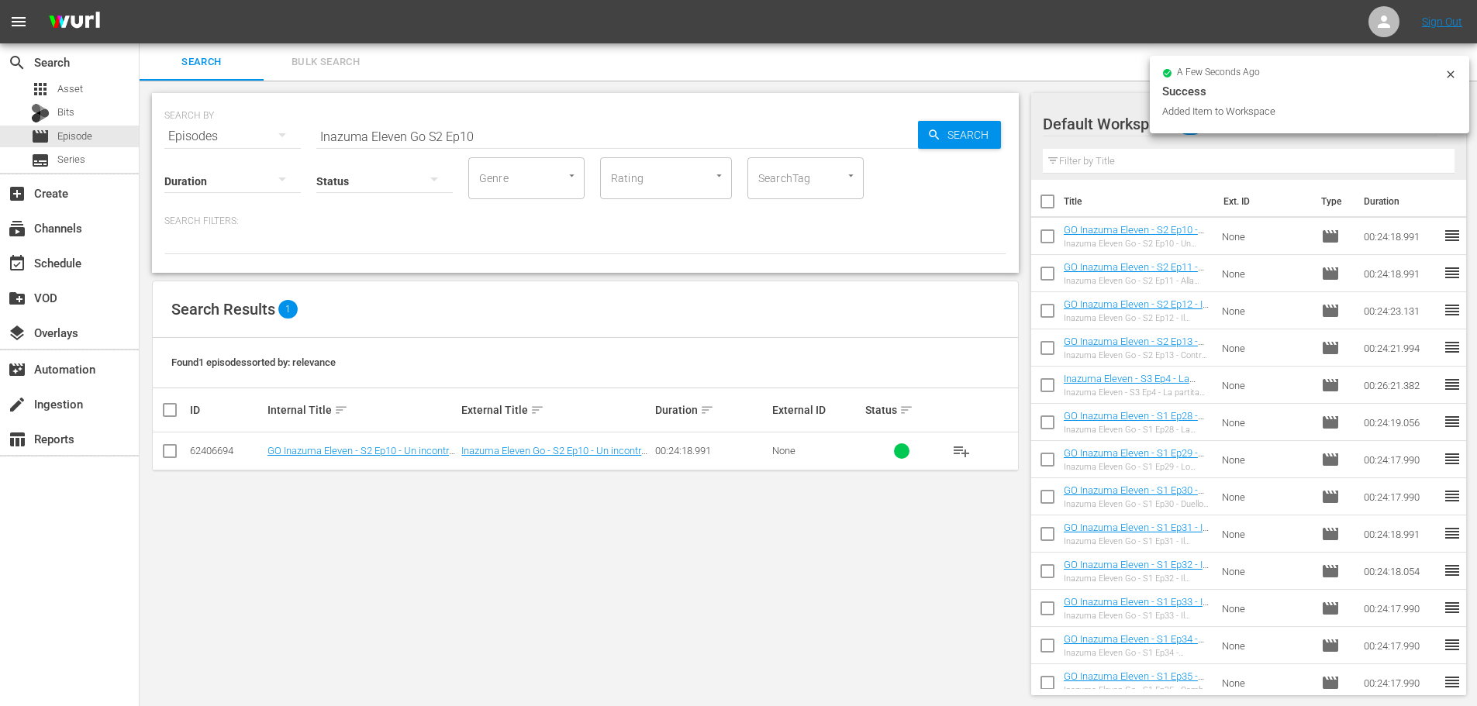
click at [491, 137] on input "Inazuma Eleven Go S2 Ep10" at bounding box center [617, 136] width 602 height 37
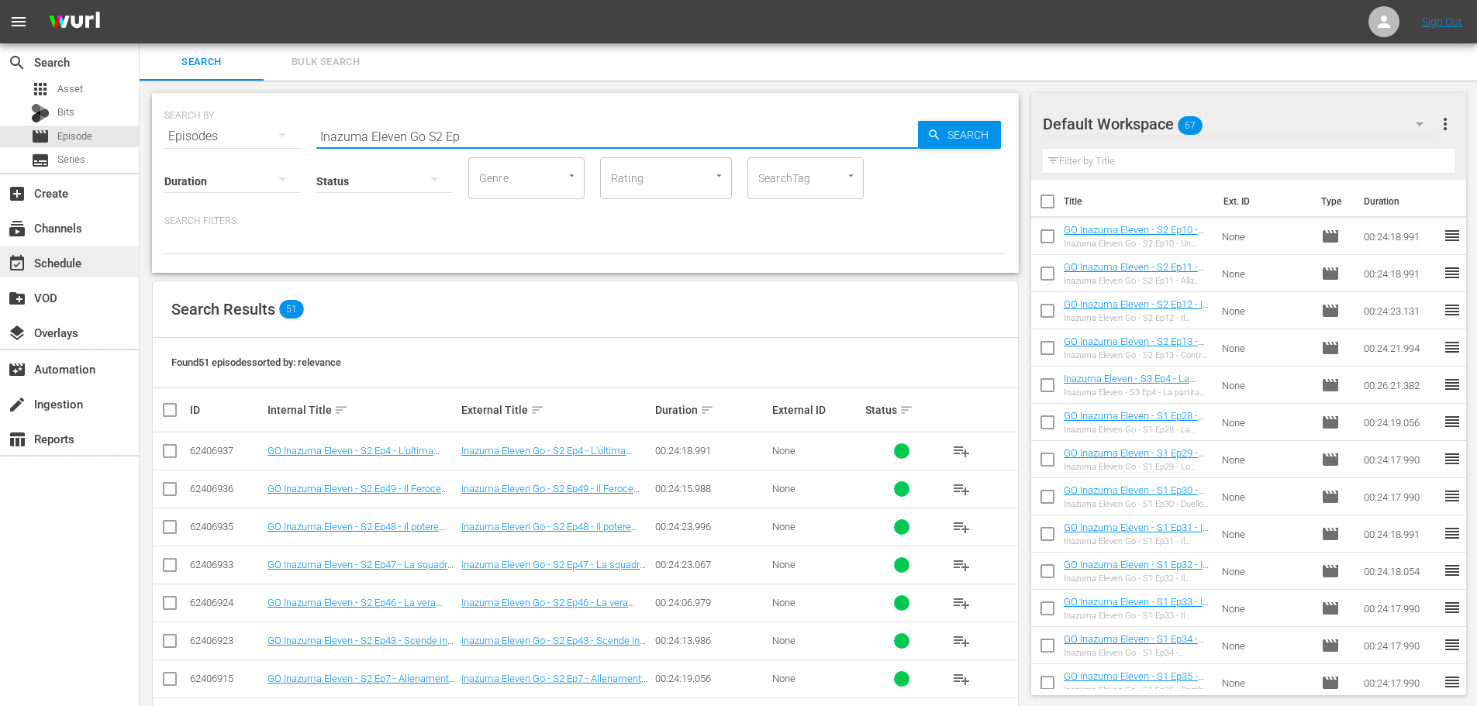
type input "Inazuma Eleven Go S2 Ep"
click at [112, 263] on div "event_available Schedule" at bounding box center [69, 261] width 139 height 31
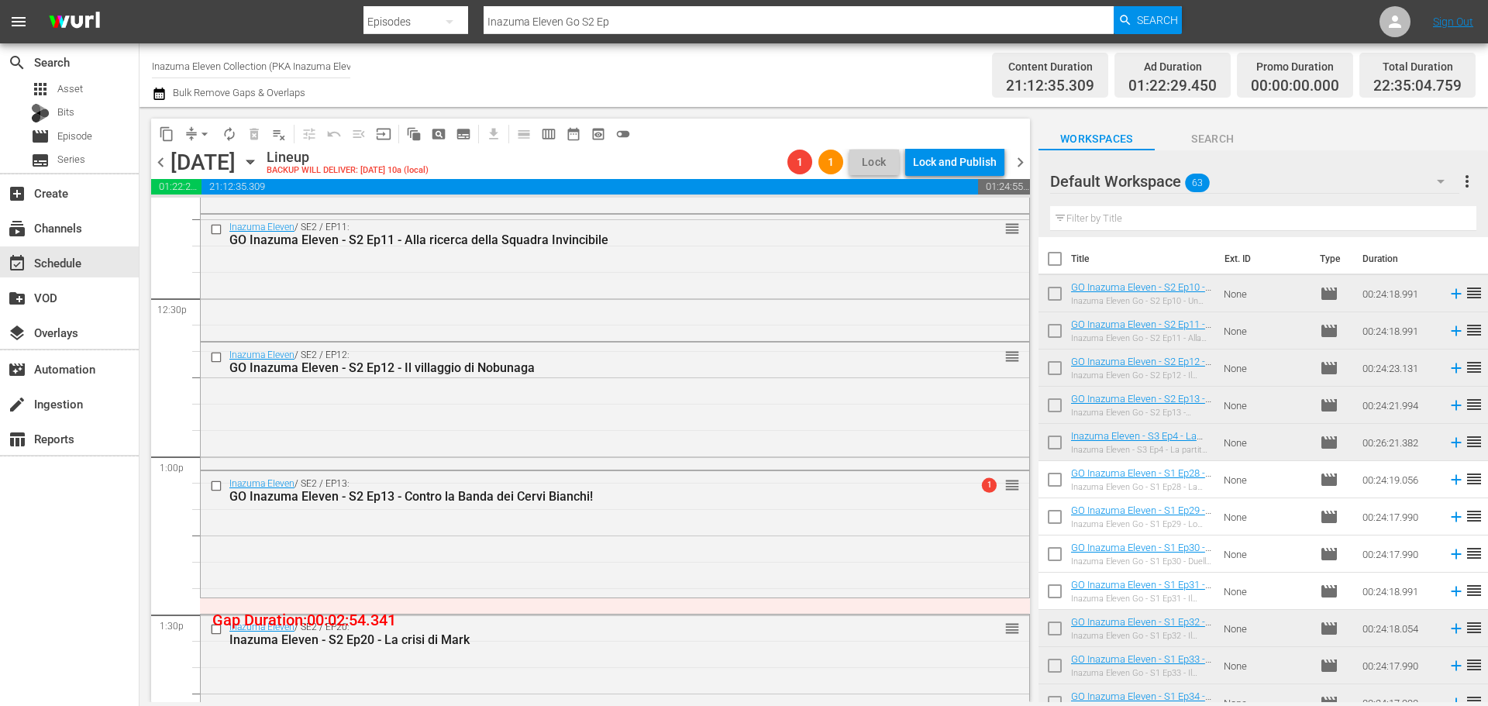
scroll to position [3927, 0]
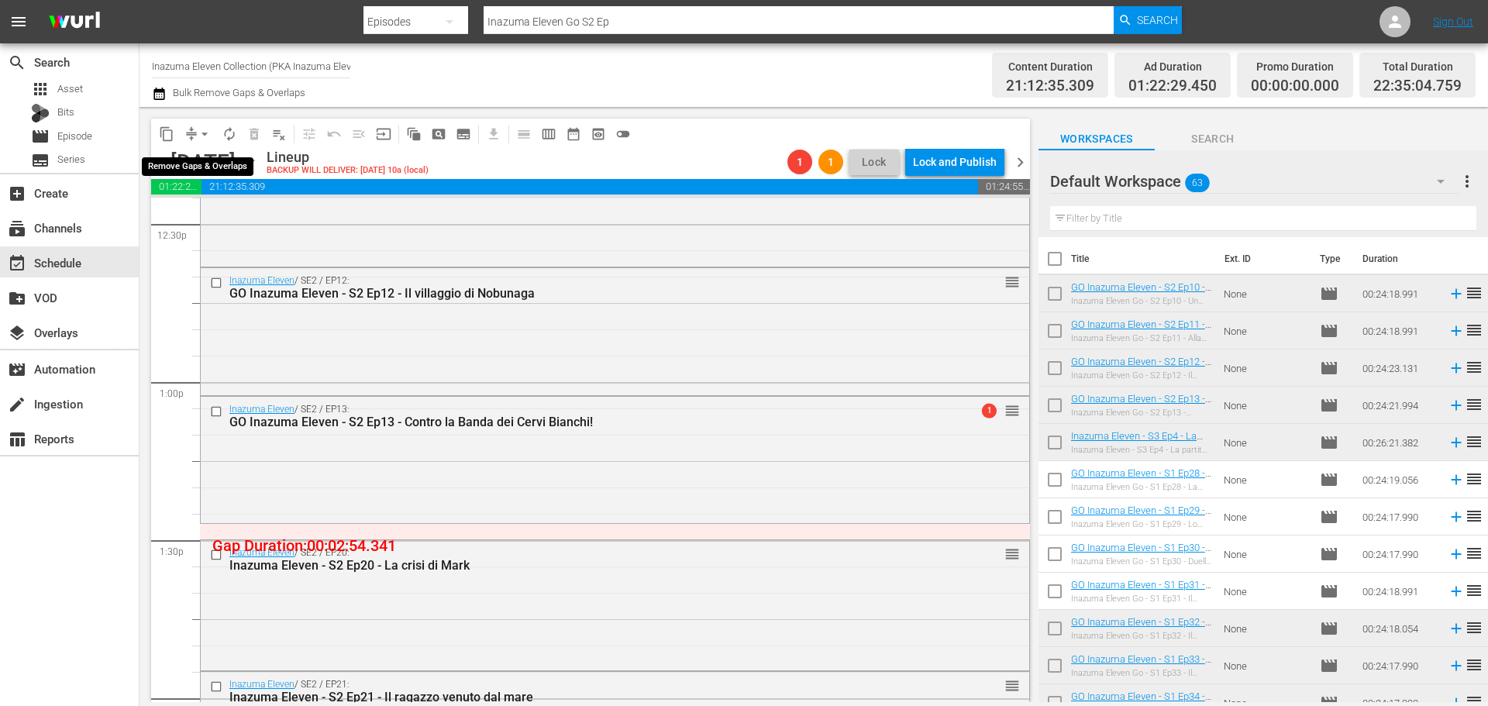
click at [205, 131] on span "arrow_drop_down" at bounding box center [205, 134] width 16 height 16
click at [211, 216] on li "Align to End of Previous Day" at bounding box center [205, 217] width 163 height 26
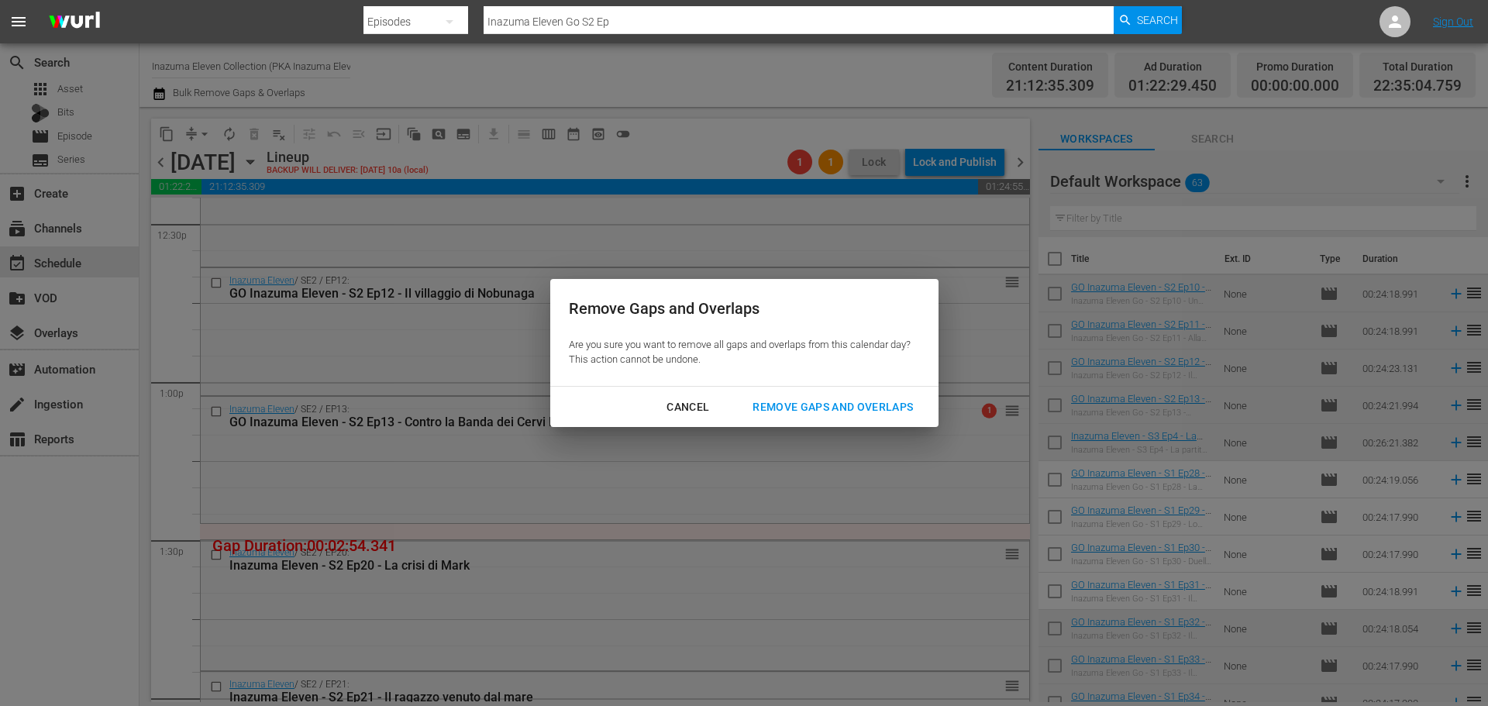
click at [813, 415] on div "Remove Gaps and Overlaps" at bounding box center [832, 407] width 185 height 19
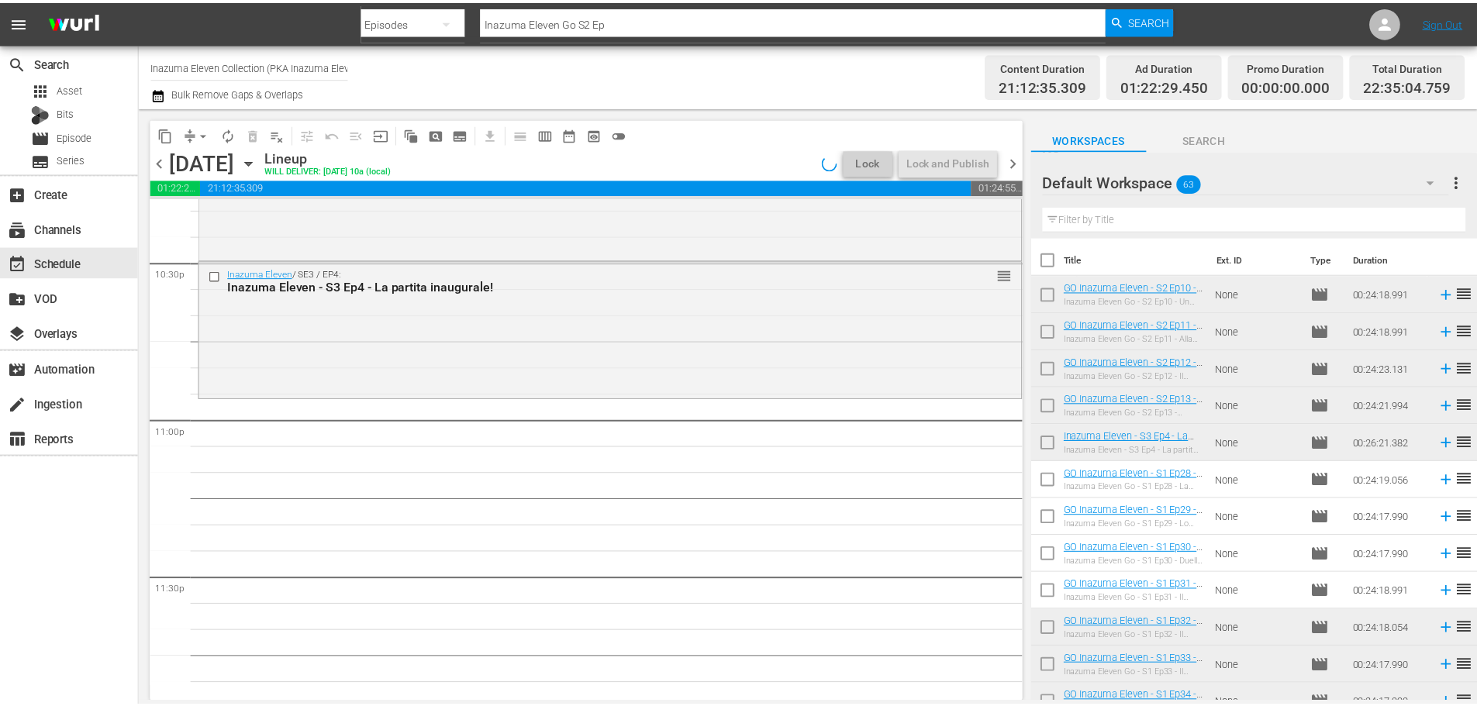
scroll to position [7086, 0]
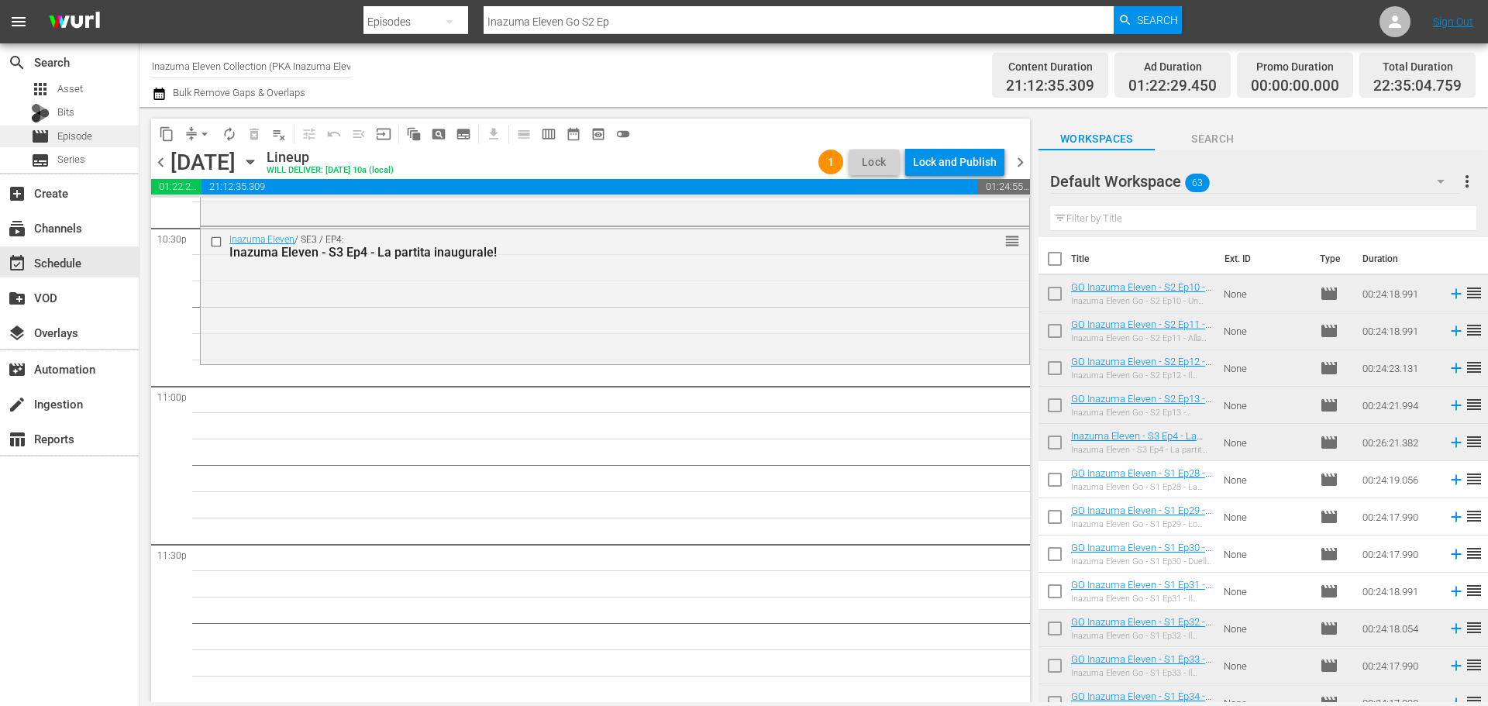
click at [107, 140] on div "movie Episode" at bounding box center [69, 137] width 139 height 22
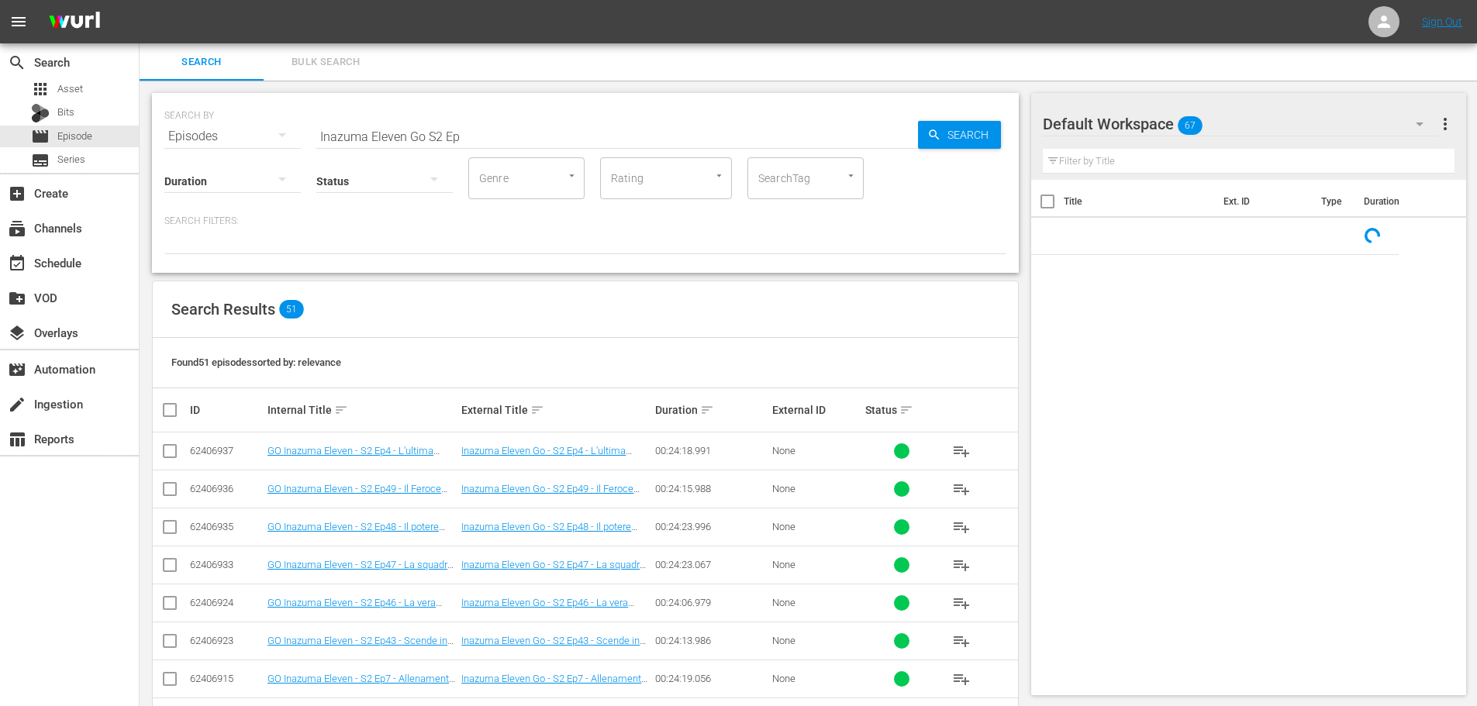
drag, startPoint x: 422, startPoint y: 133, endPoint x: 647, endPoint y: 139, distance: 225.7
click at [422, 133] on input "Inazuma Eleven Go S2 Ep" at bounding box center [617, 136] width 602 height 37
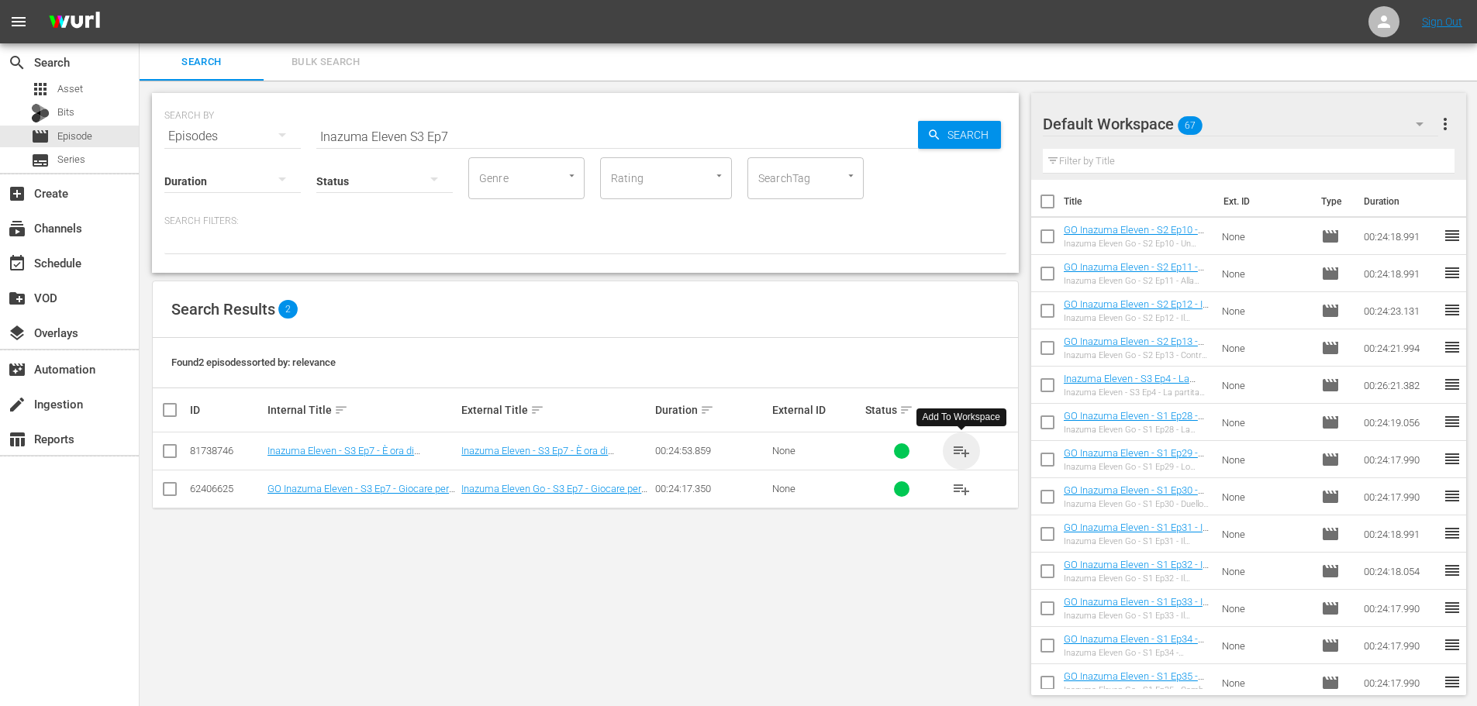
click at [961, 447] on span "playlist_add" at bounding box center [961, 451] width 19 height 19
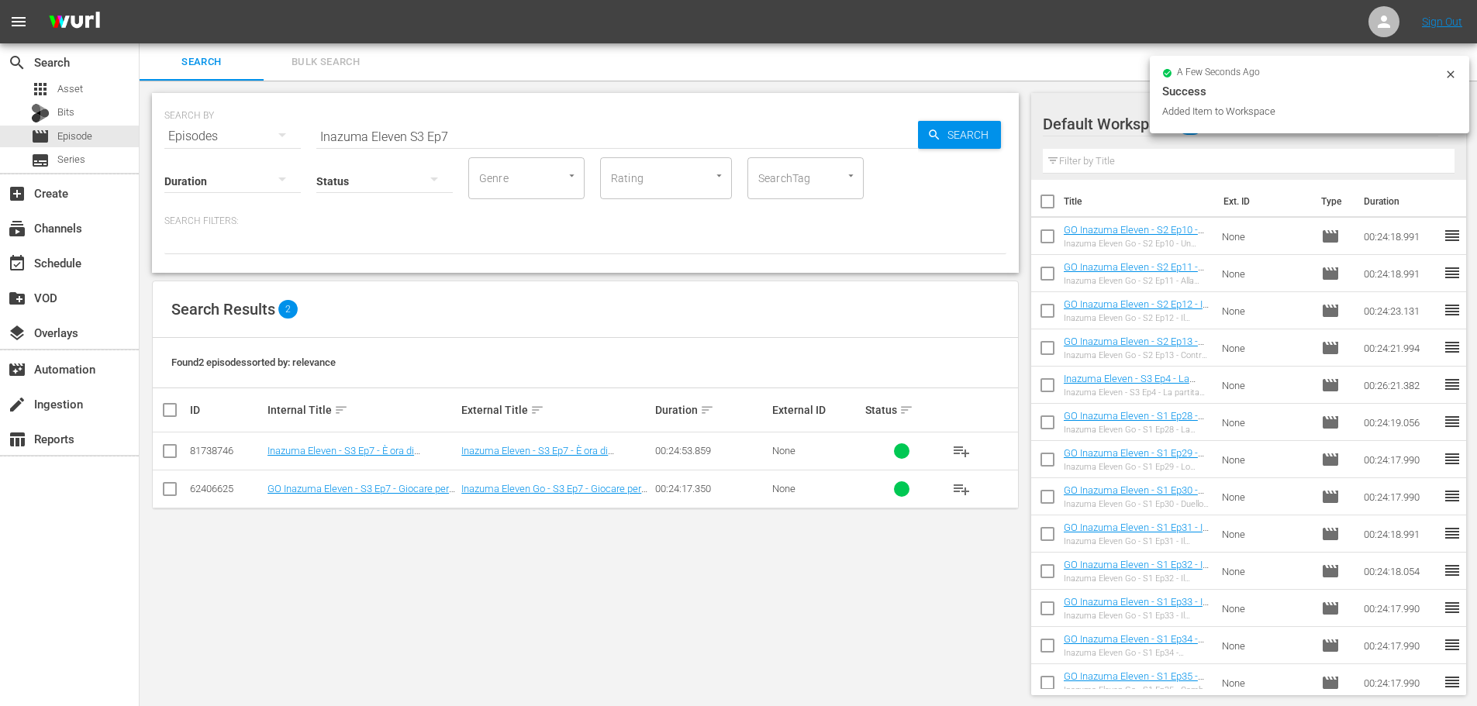
click at [481, 139] on input "Inazuma Eleven S3 Ep7" at bounding box center [617, 136] width 602 height 37
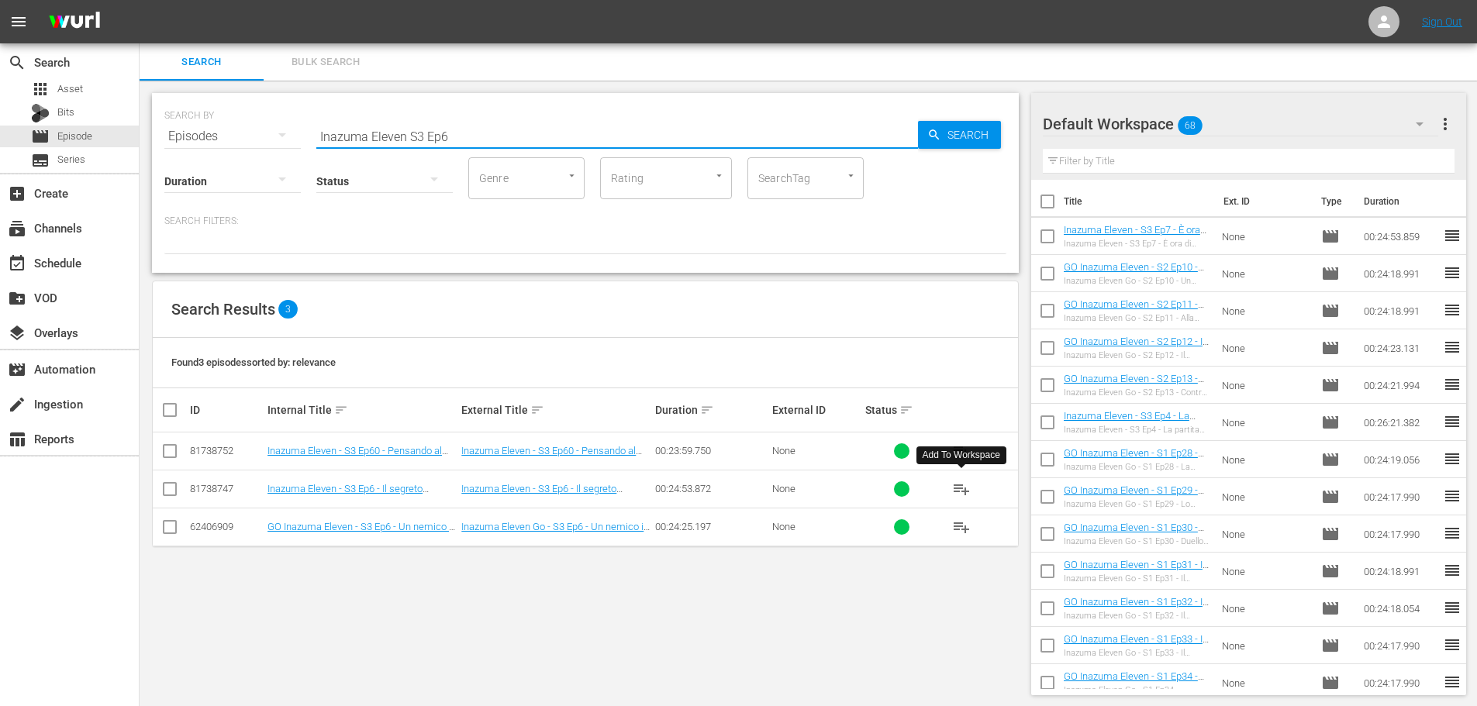
click at [962, 491] on span "playlist_add" at bounding box center [961, 489] width 19 height 19
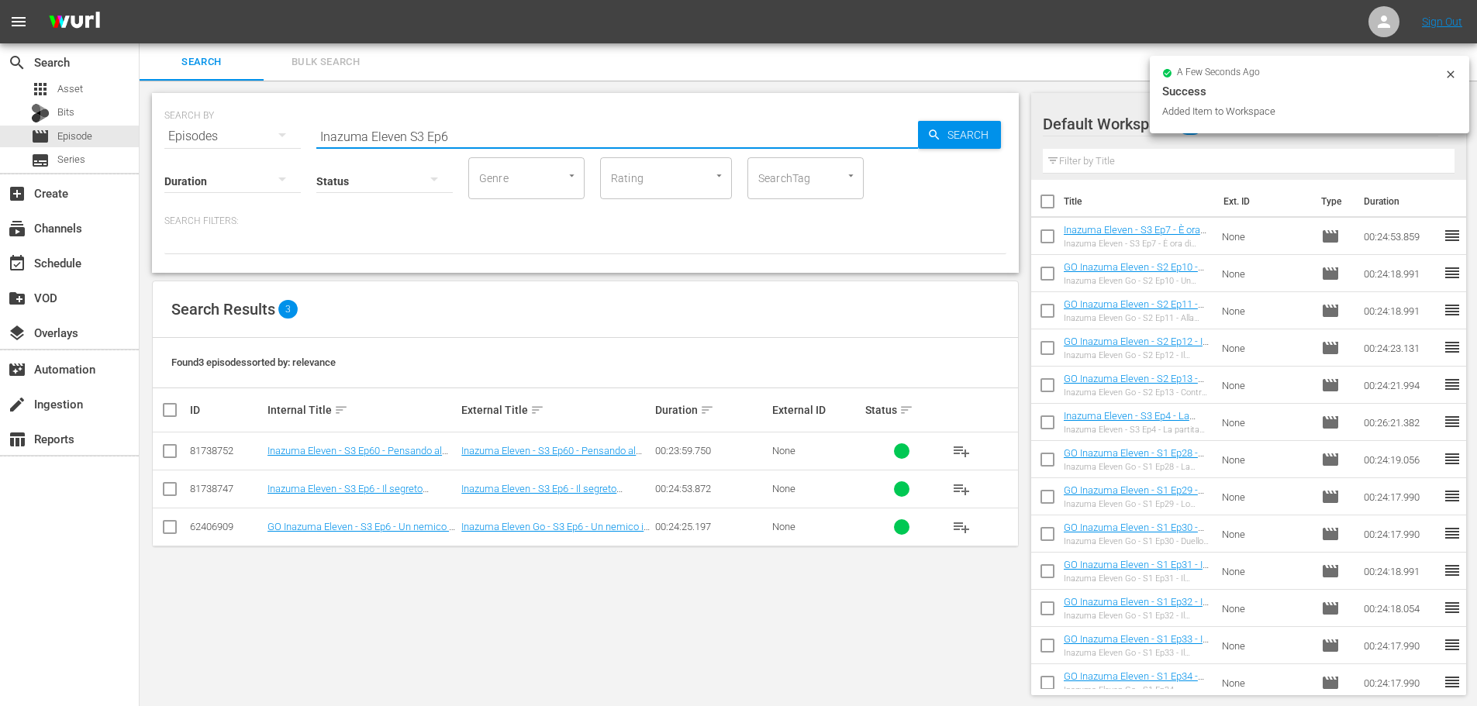
click at [490, 140] on input "Inazuma Eleven S3 Ep6" at bounding box center [617, 136] width 602 height 37
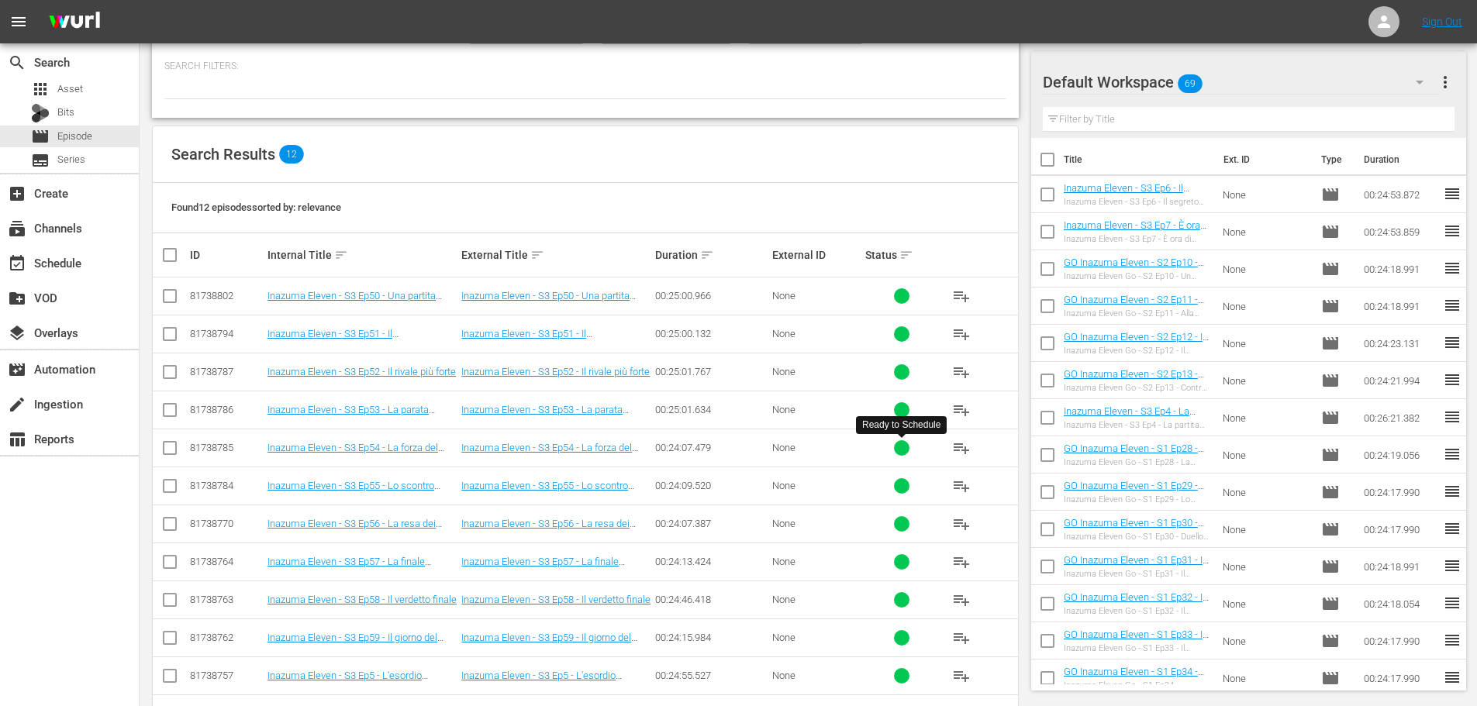
scroll to position [211, 0]
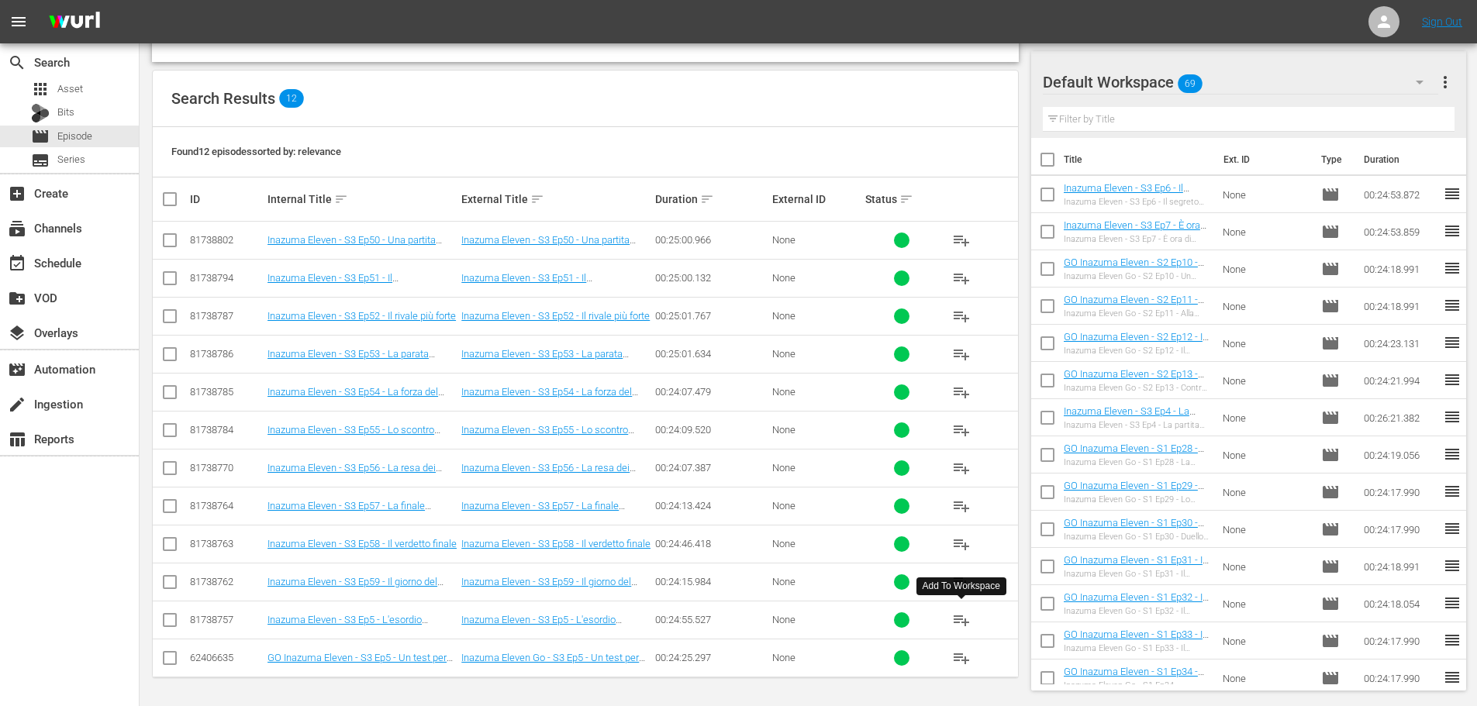
type input "Inazuma Eleven S3 Ep5"
click at [967, 622] on span "playlist_add" at bounding box center [961, 620] width 19 height 19
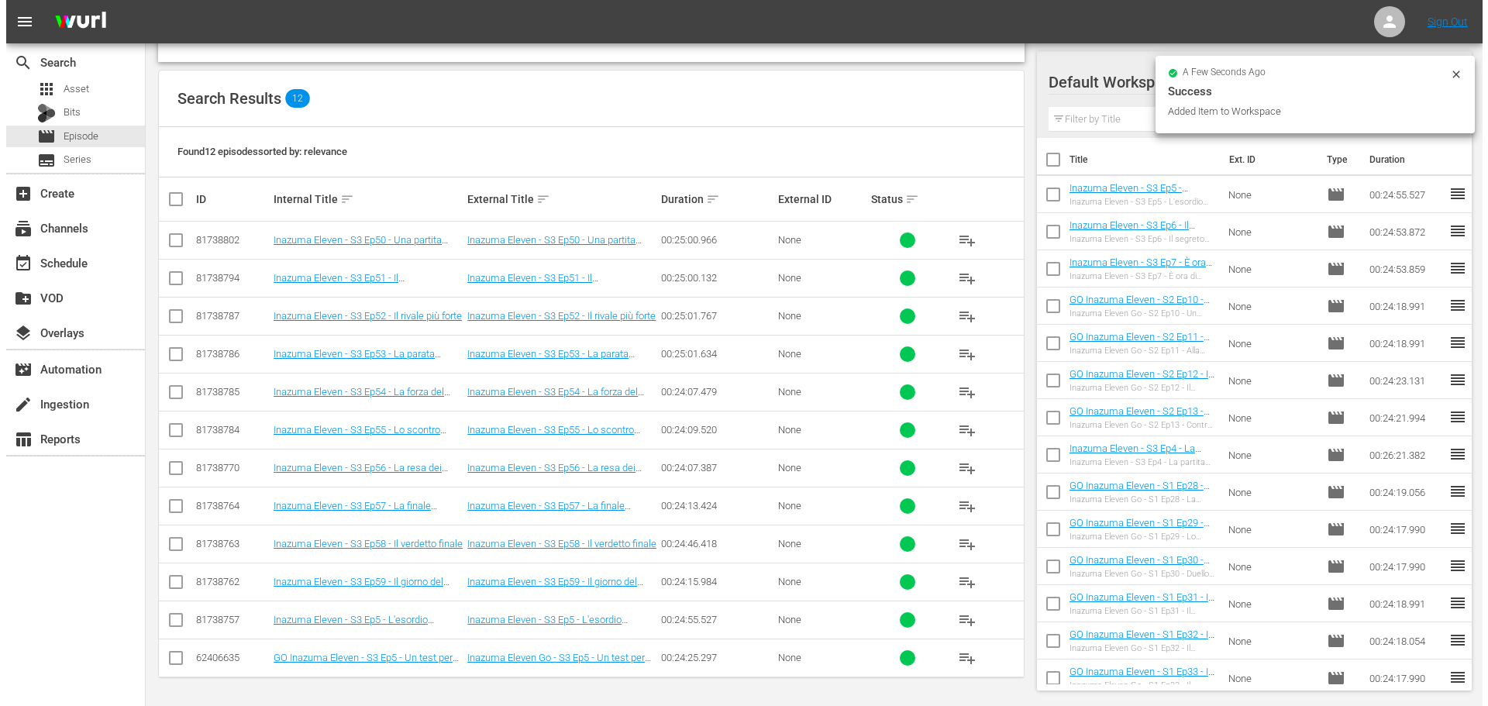
scroll to position [0, 0]
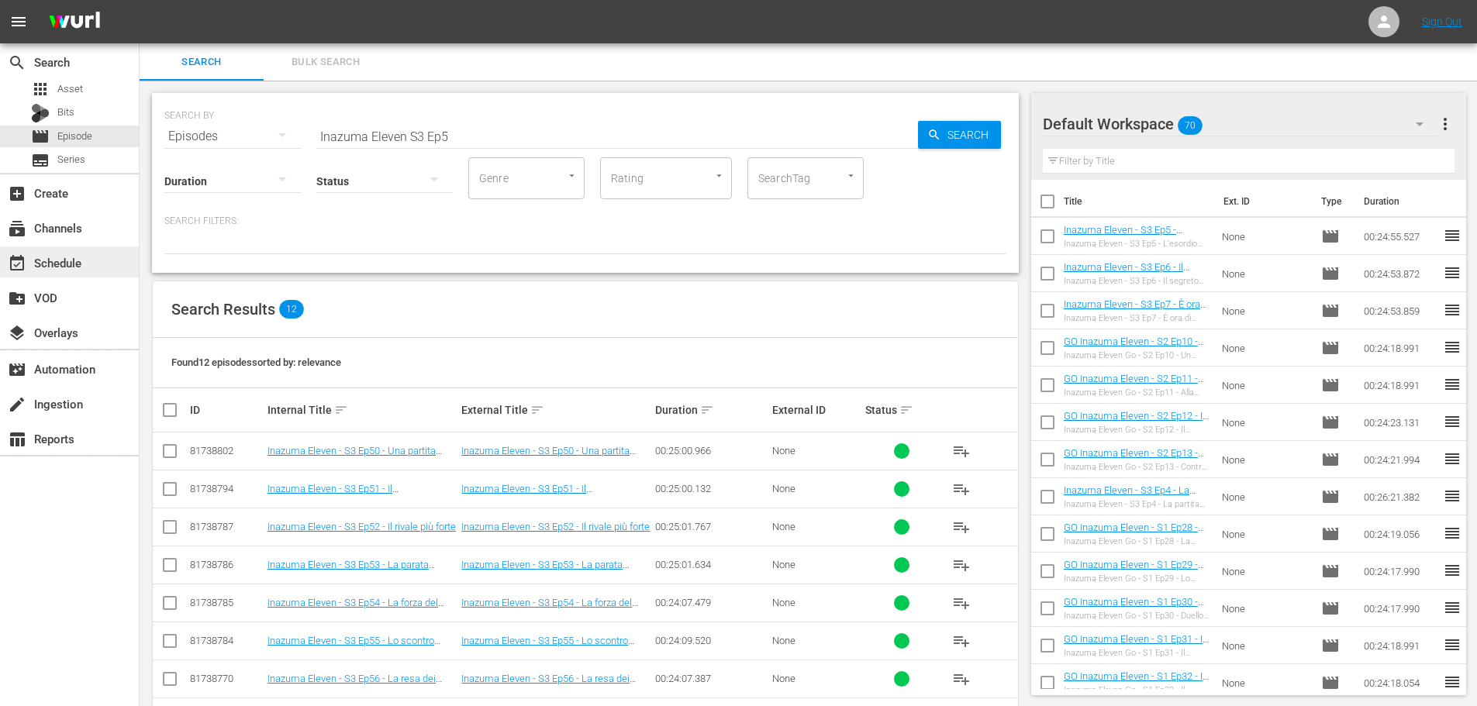
click at [95, 269] on div "event_available Schedule" at bounding box center [69, 261] width 139 height 31
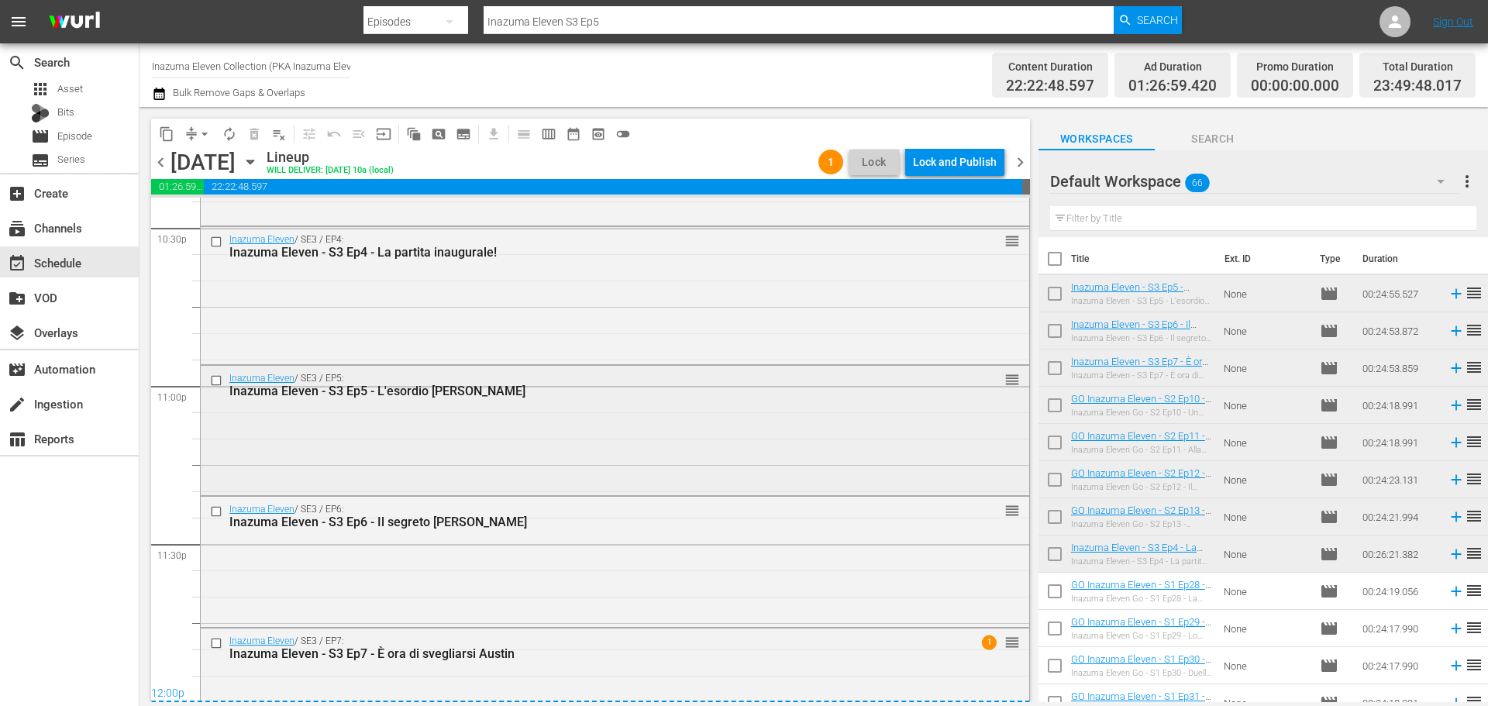
scroll to position [6698, 0]
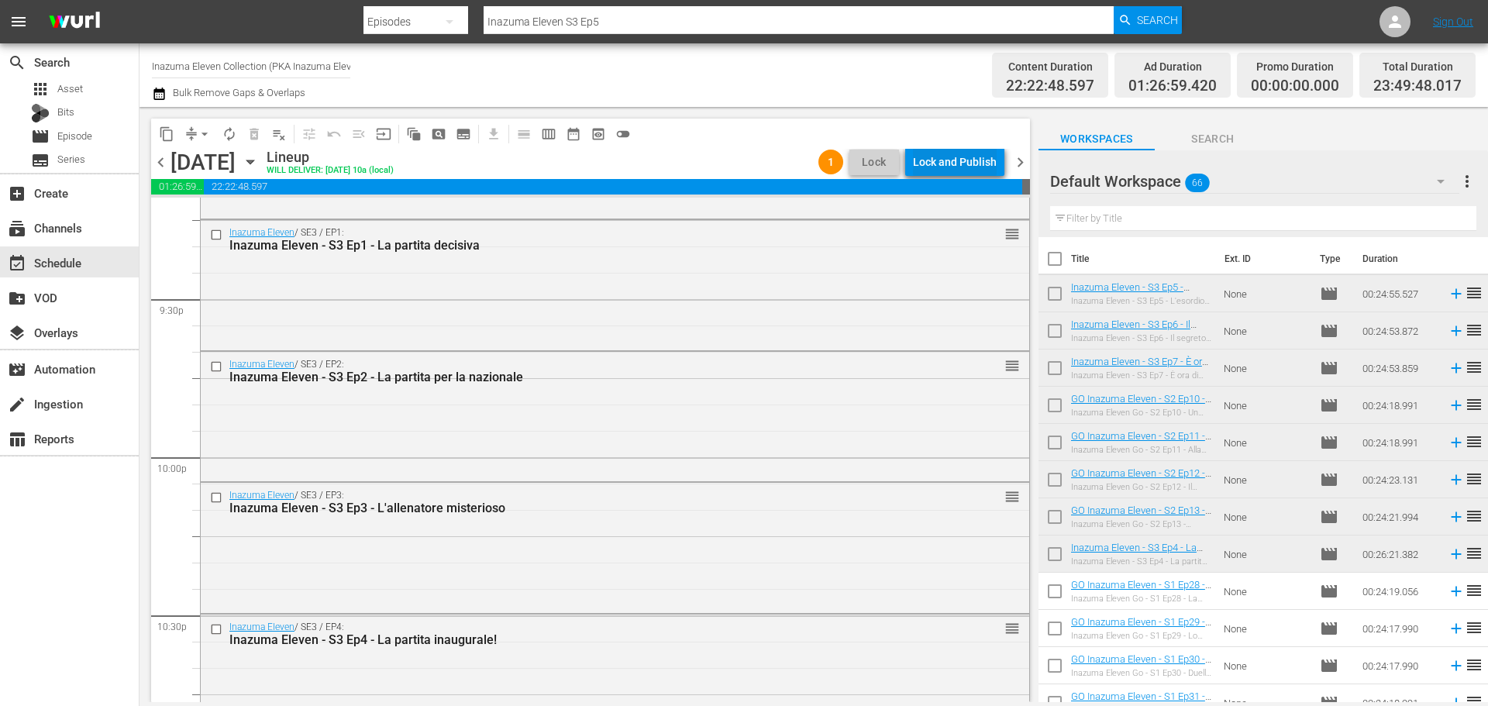
click at [945, 167] on div "Lock and Publish" at bounding box center [955, 162] width 84 height 28
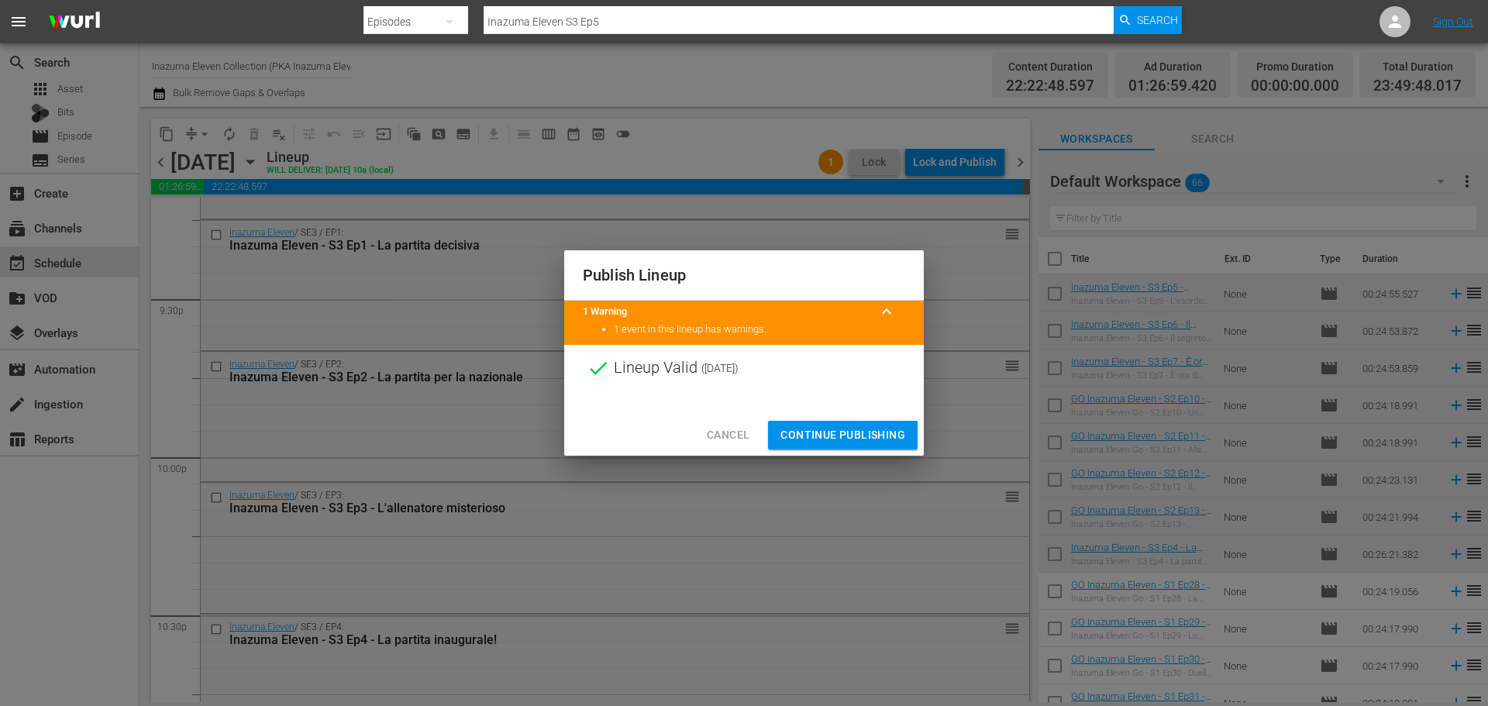
click at [863, 436] on span "Continue Publishing" at bounding box center [843, 435] width 125 height 19
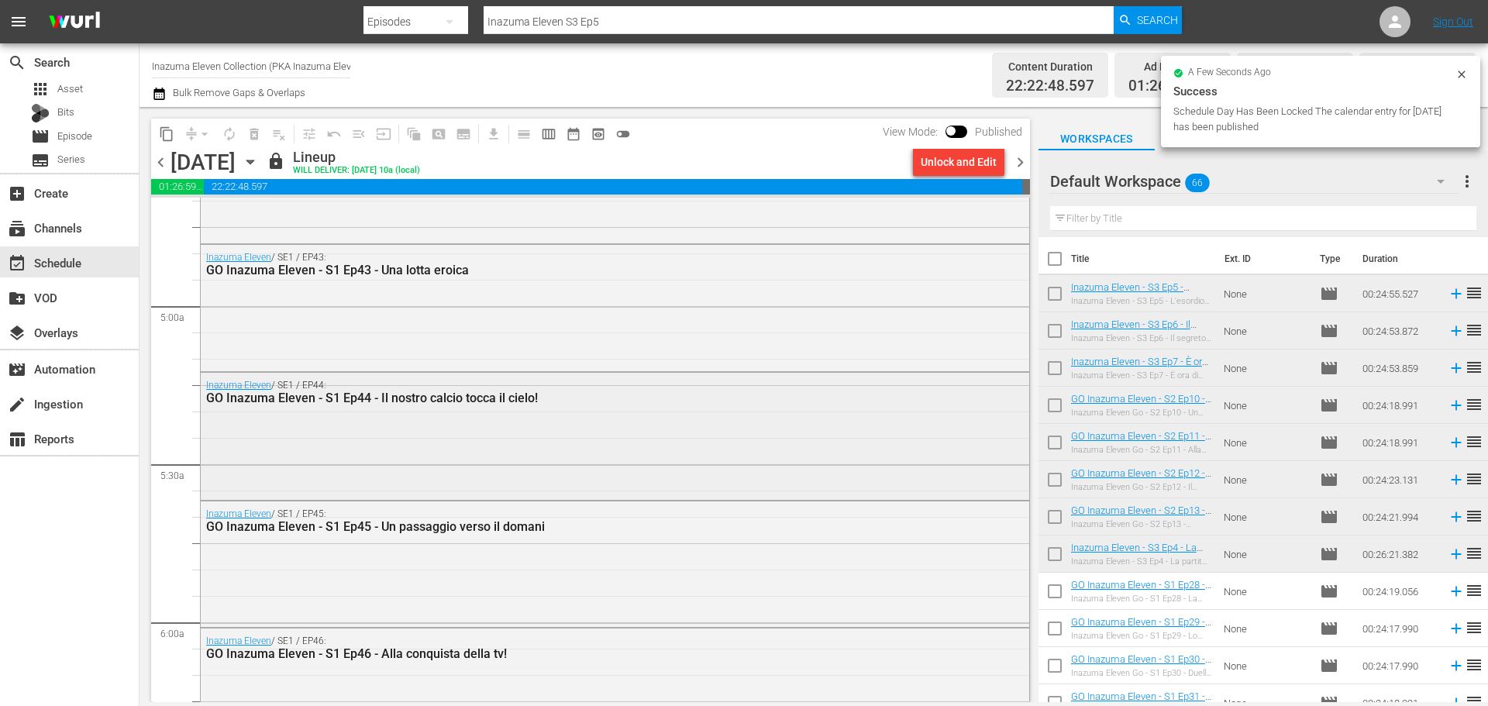
scroll to position [1008, 0]
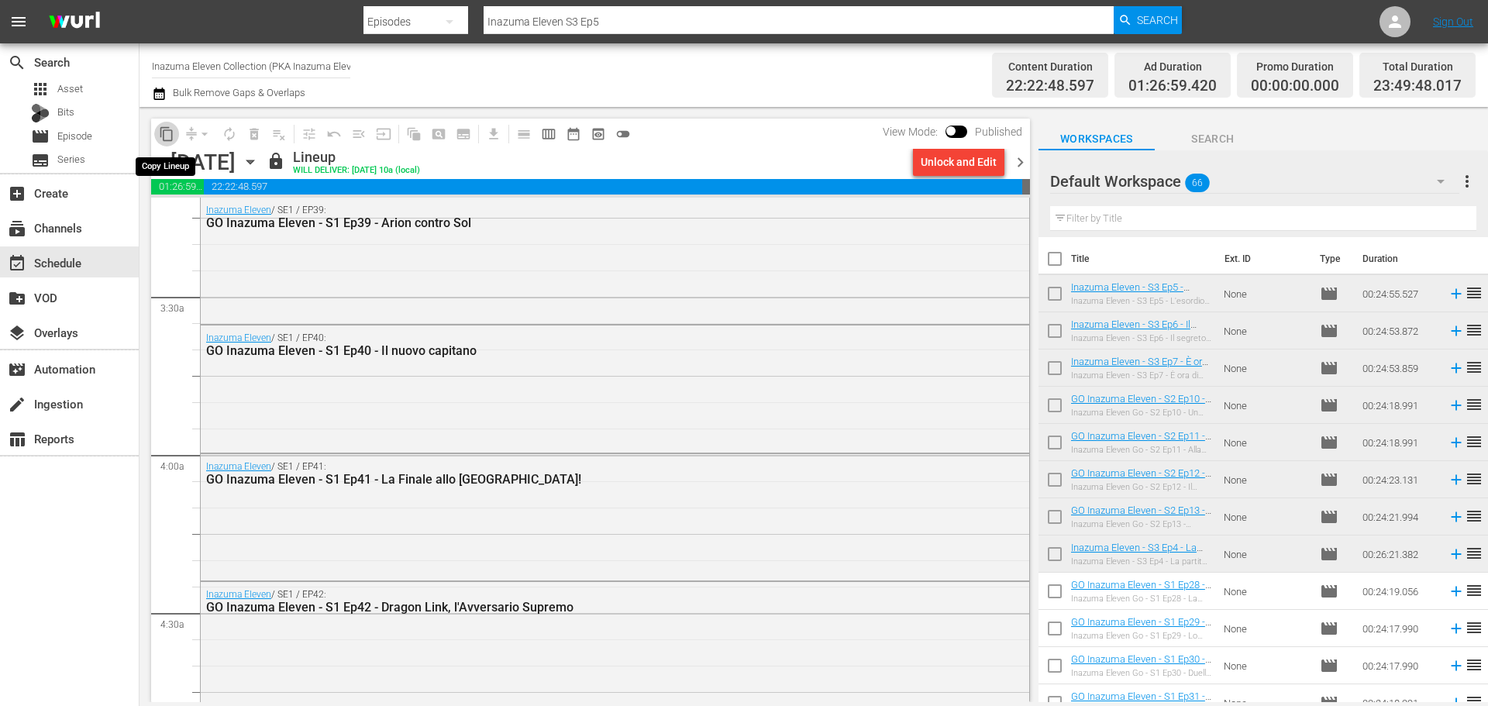
click at [170, 134] on span "content_copy" at bounding box center [167, 134] width 16 height 16
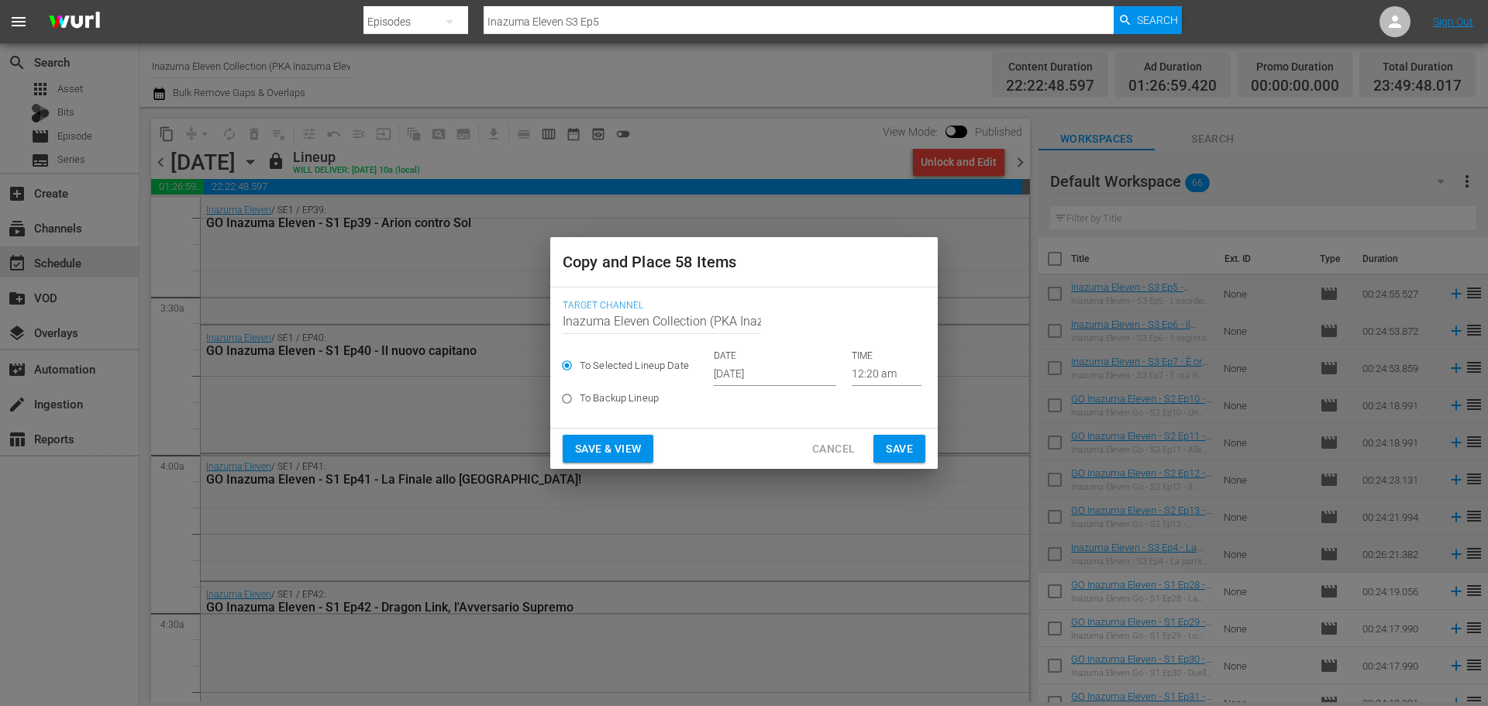
click at [753, 371] on input "[DATE]" at bounding box center [775, 374] width 122 height 23
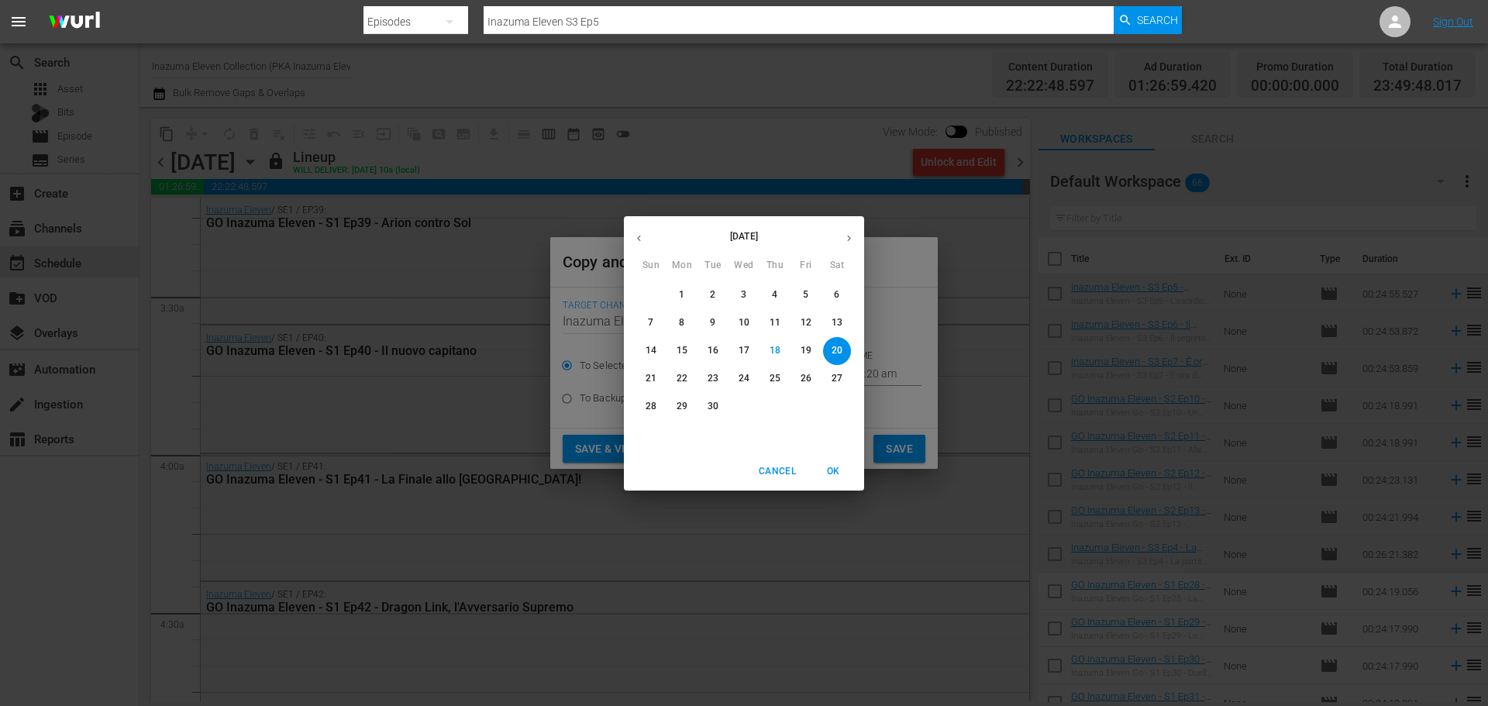
click at [741, 385] on p "24" at bounding box center [744, 378] width 11 height 13
type input "[DATE]"
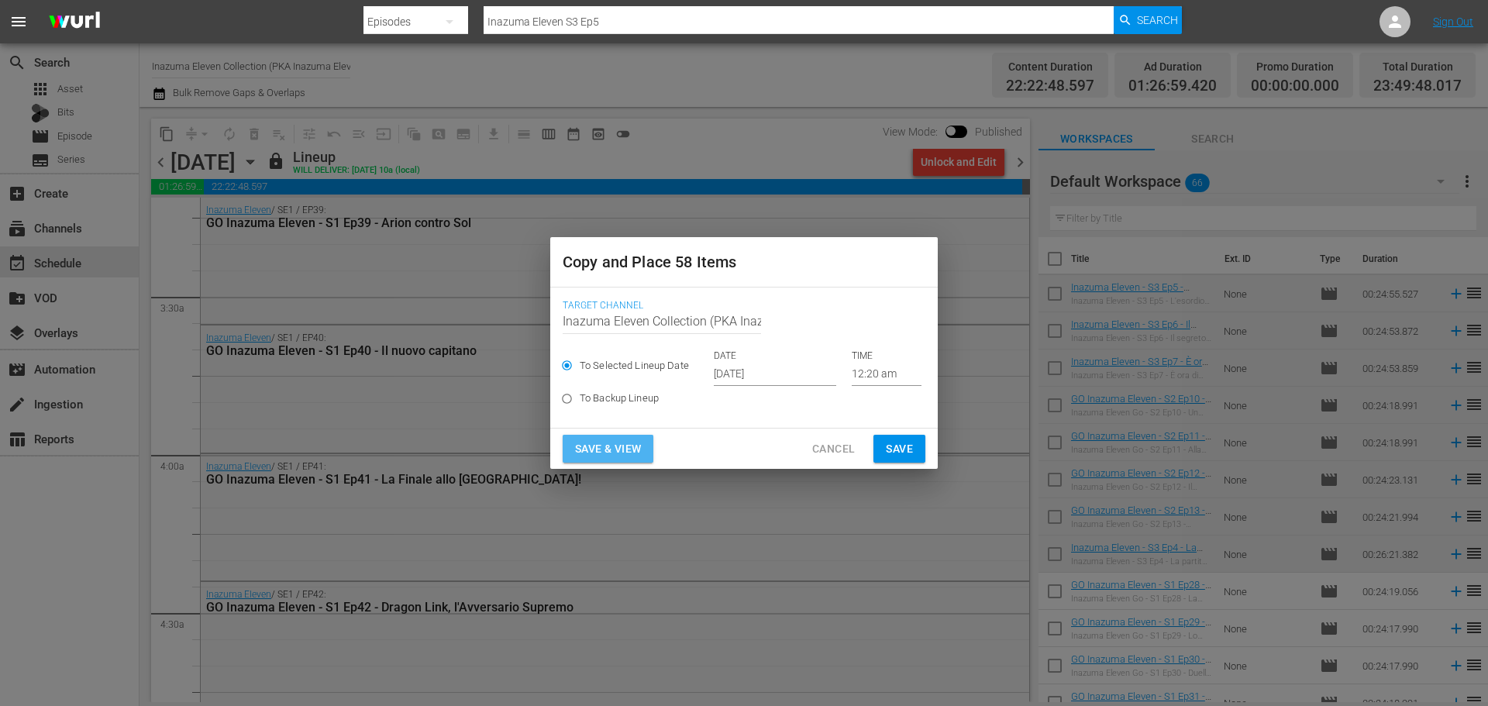
click at [623, 449] on span "Save & View" at bounding box center [608, 449] width 66 height 19
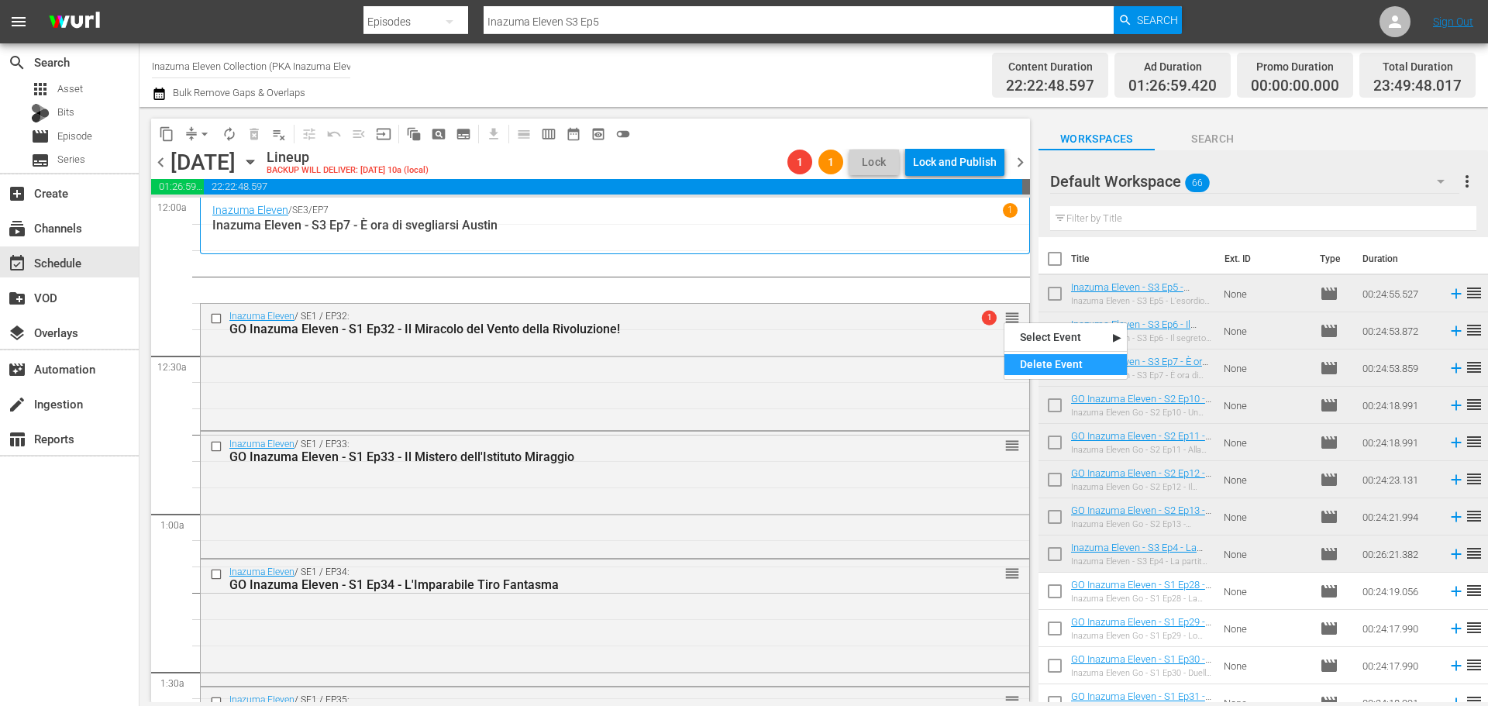
click at [1022, 363] on div "Delete Event" at bounding box center [1066, 364] width 122 height 21
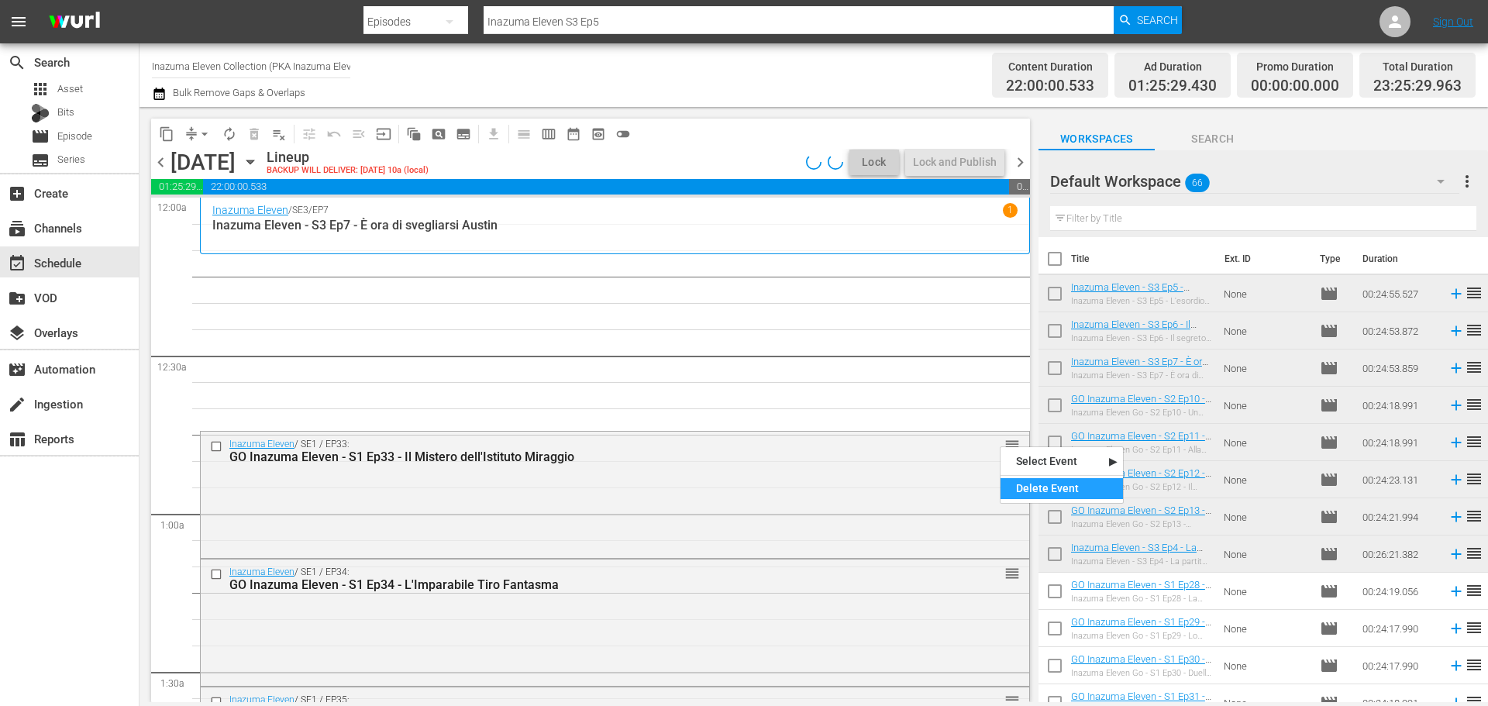
click at [1020, 488] on div "Delete Event" at bounding box center [1062, 488] width 122 height 21
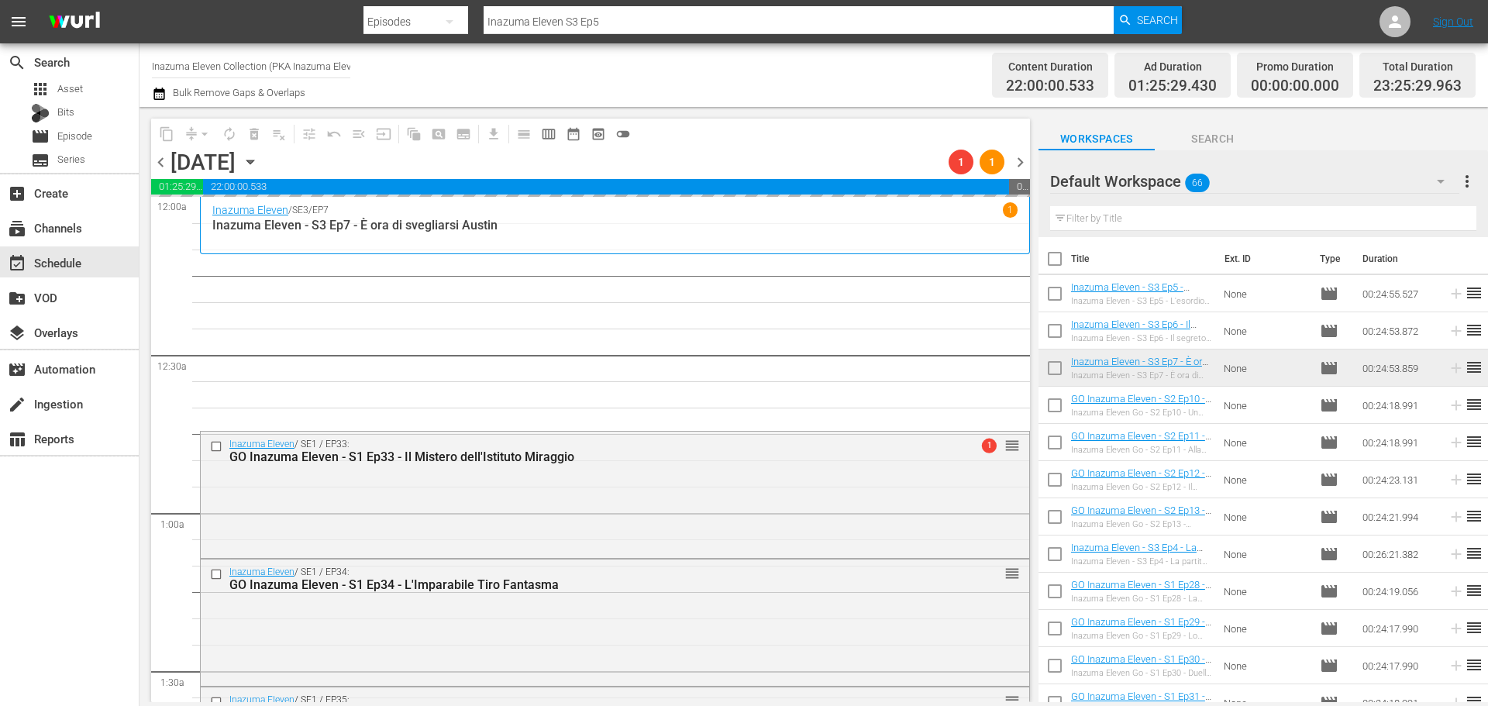
scroll to position [155, 0]
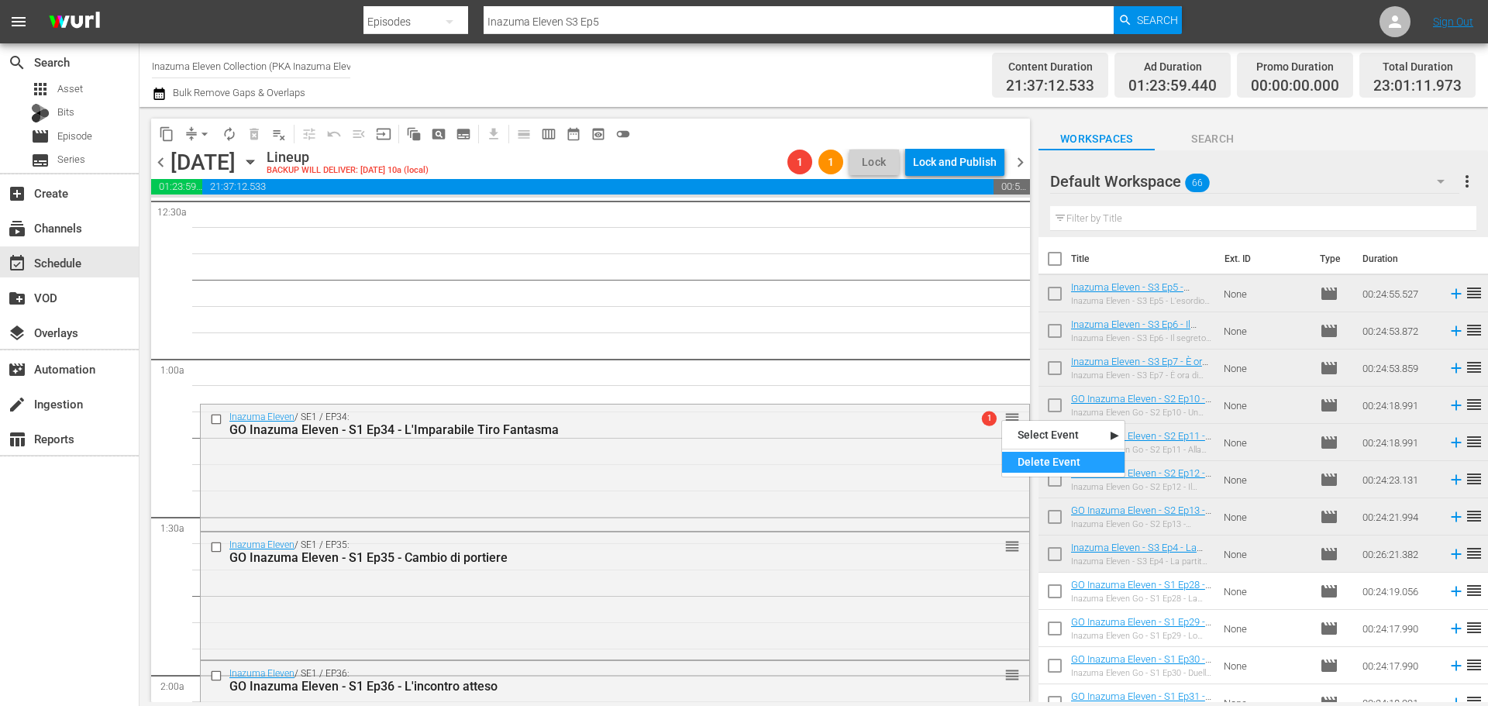
click at [1020, 454] on div "Delete Event" at bounding box center [1063, 462] width 122 height 21
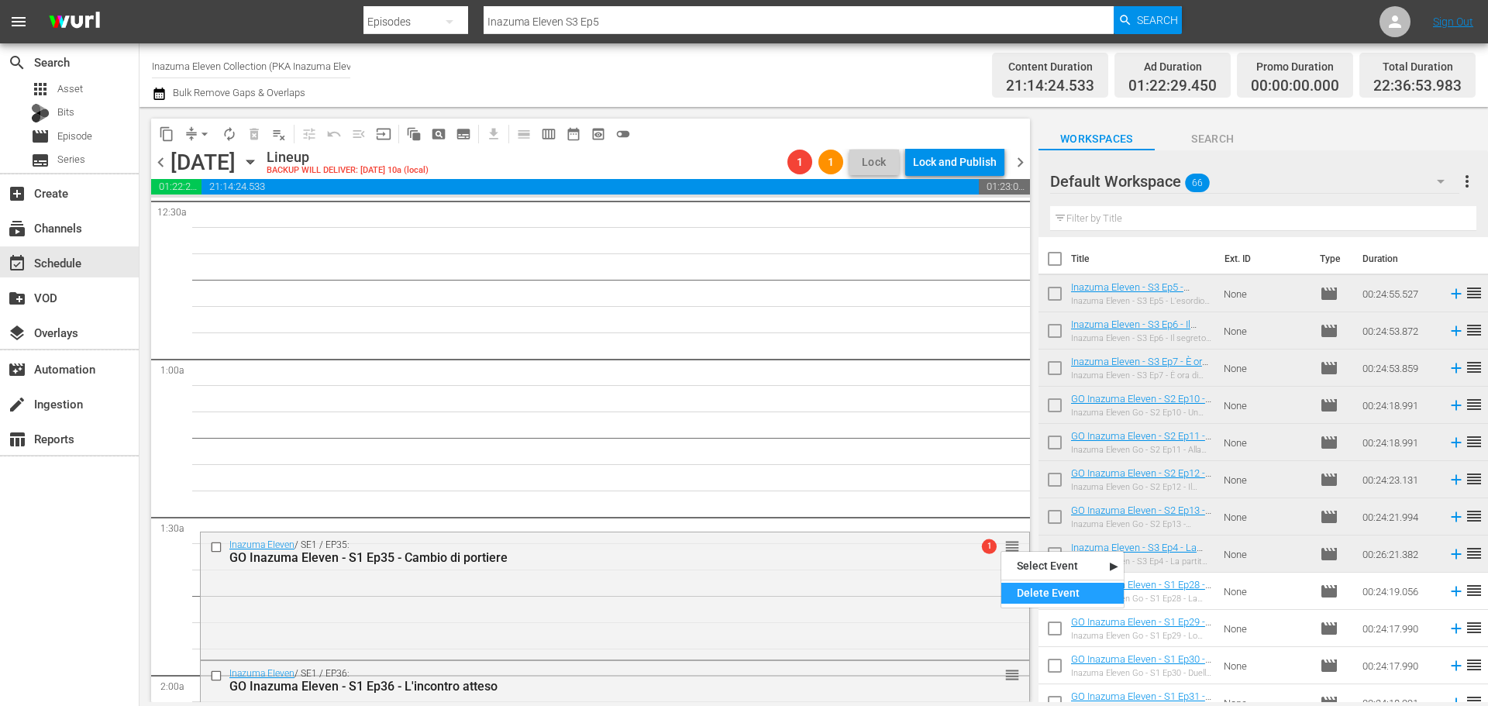
click at [1025, 593] on div "Delete Event" at bounding box center [1062, 593] width 122 height 21
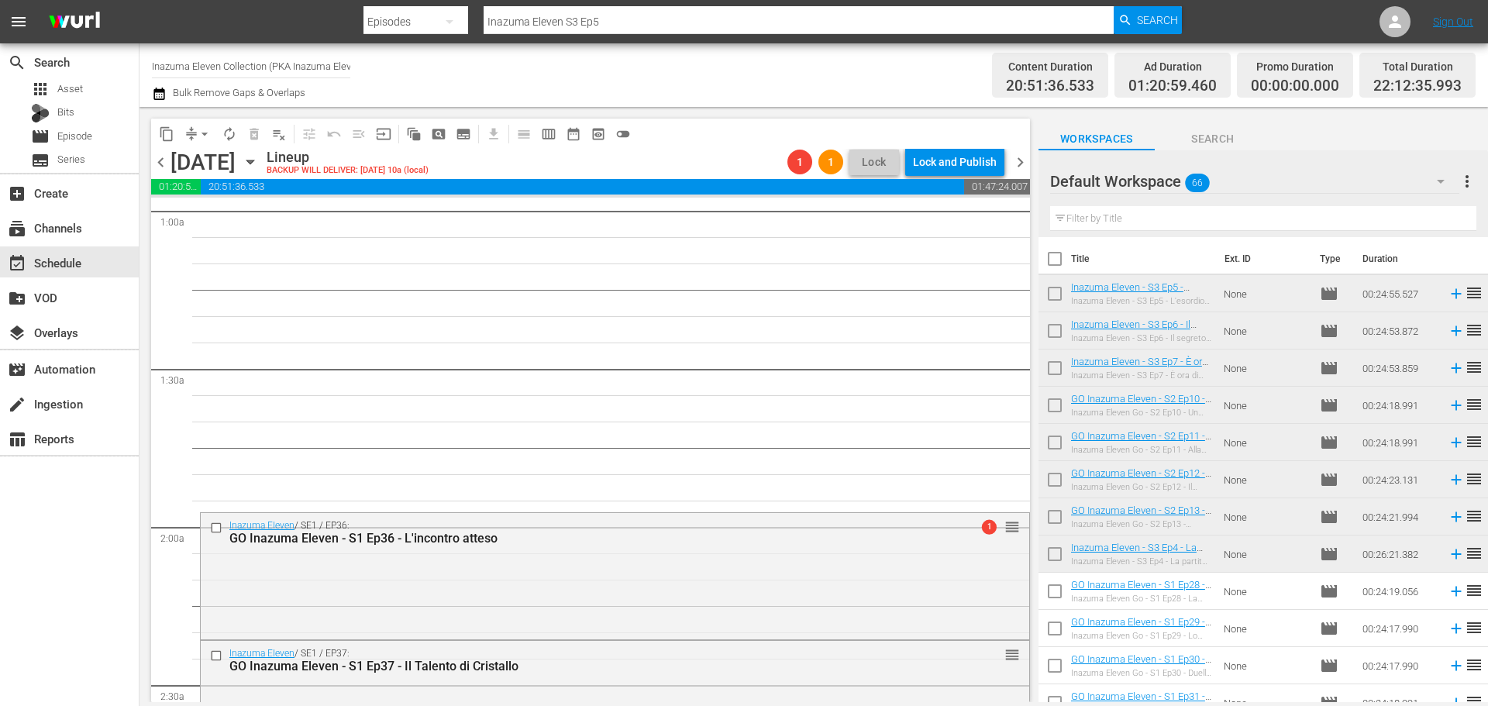
scroll to position [310, 0]
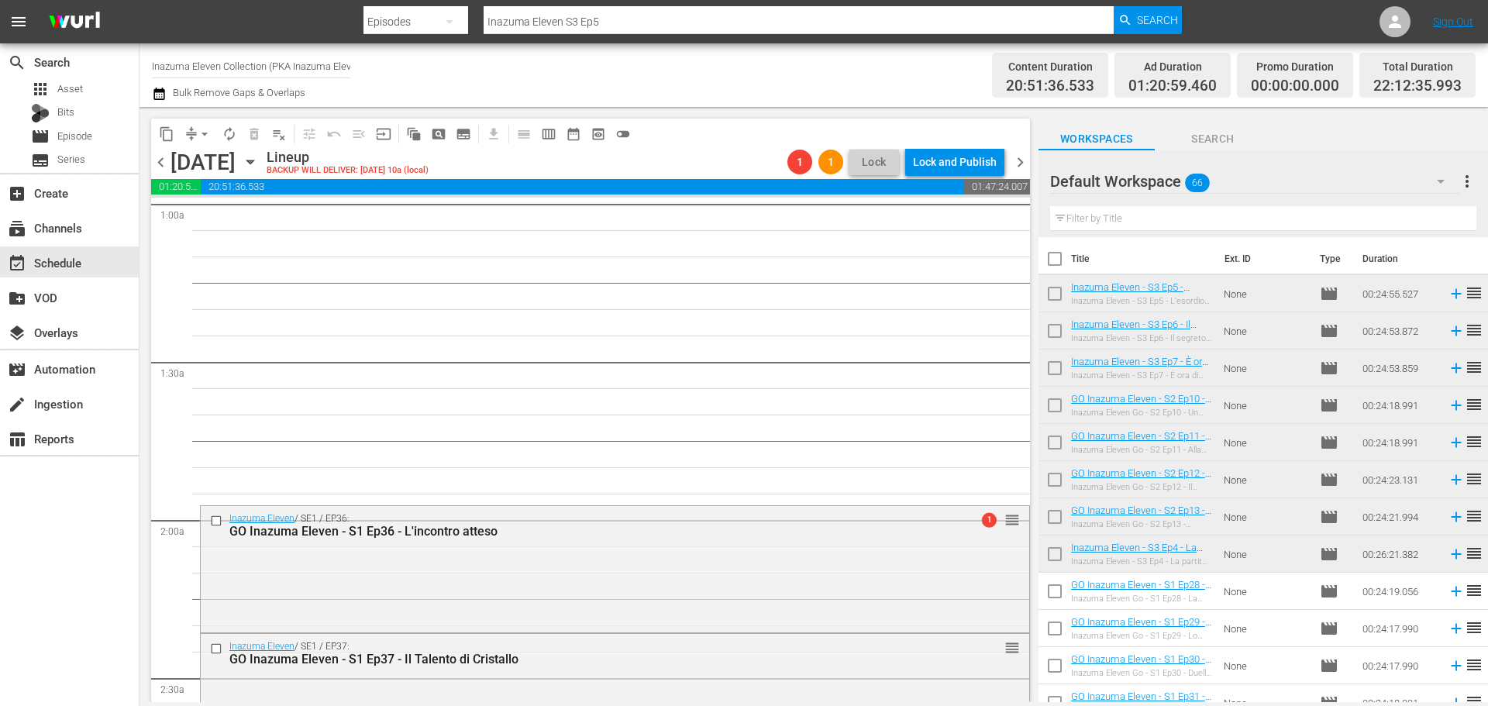
click at [164, 159] on span "chevron_left" at bounding box center [160, 162] width 19 height 19
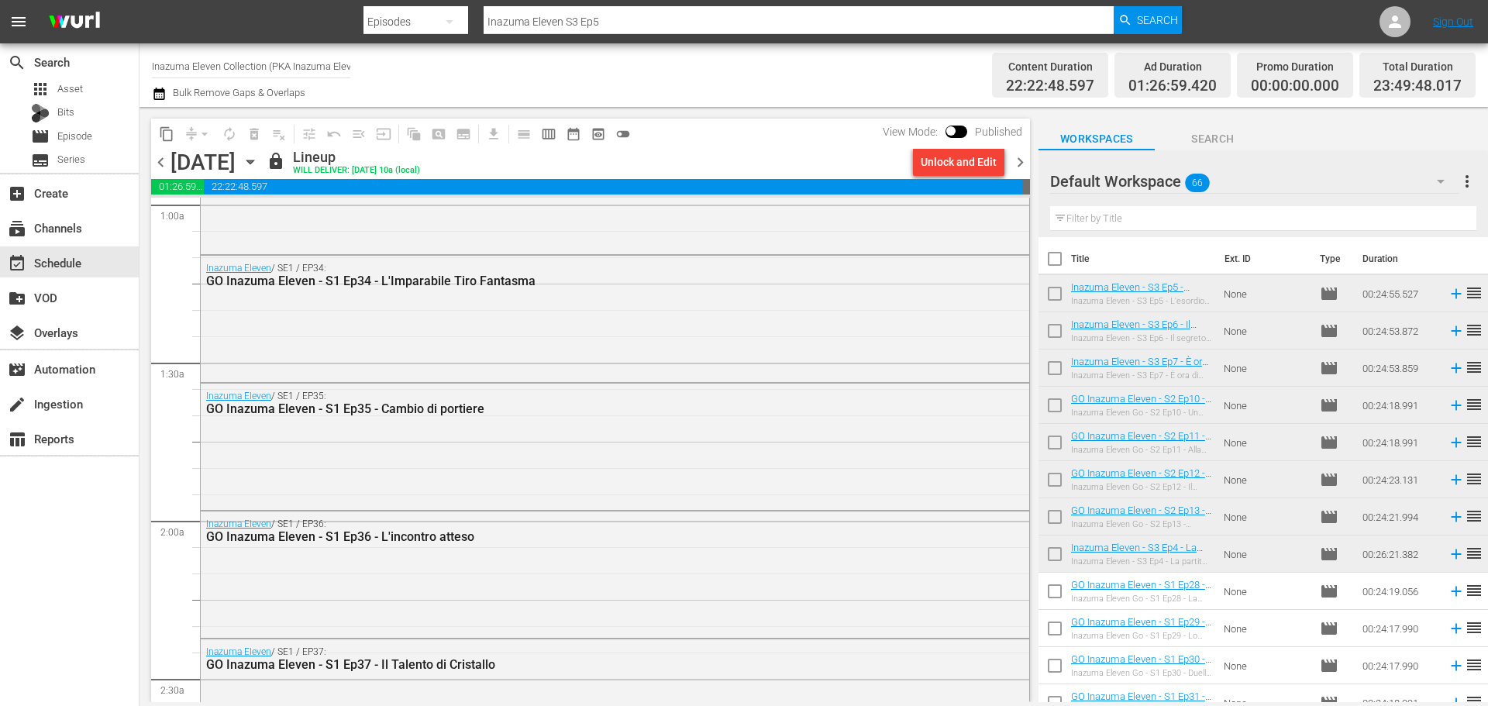
scroll to position [310, 0]
click at [1025, 164] on span "chevron_right" at bounding box center [1020, 162] width 19 height 19
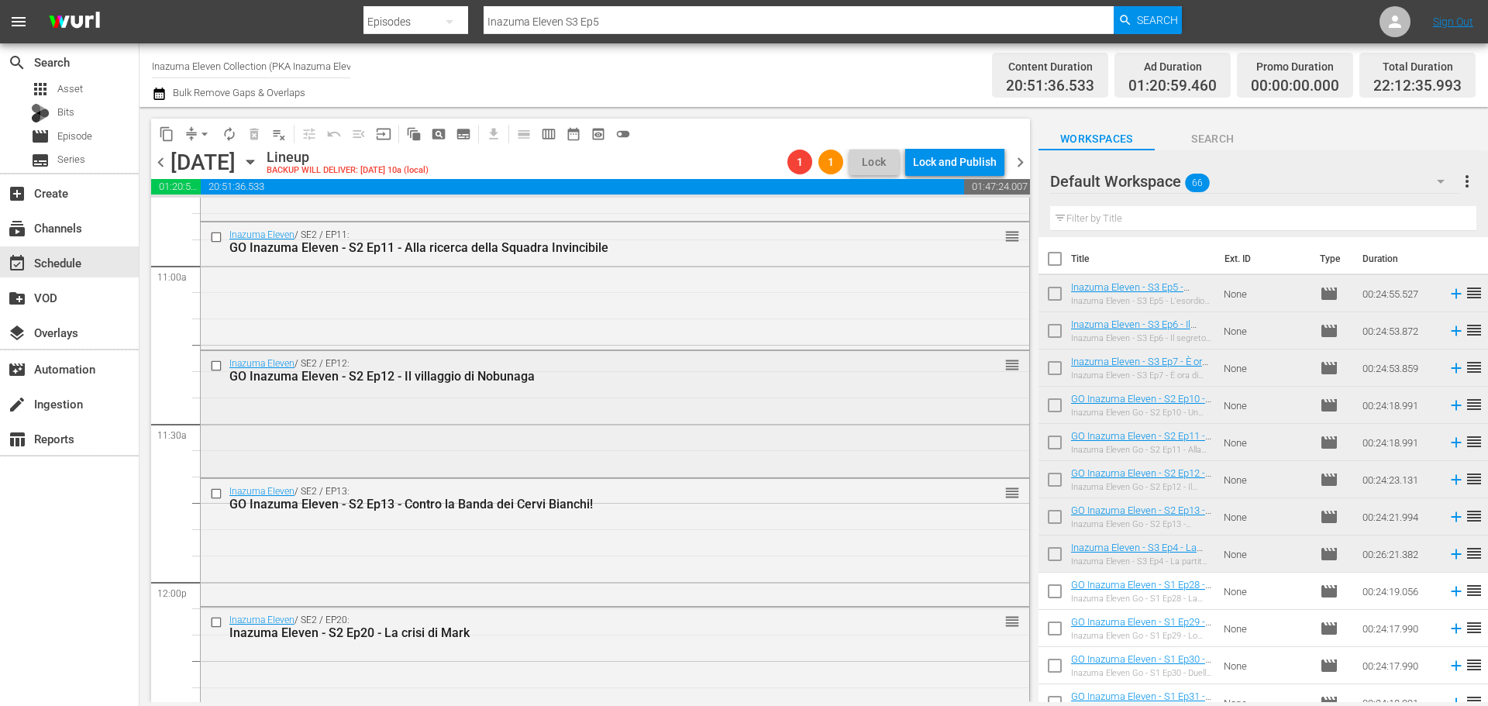
scroll to position [3566, 0]
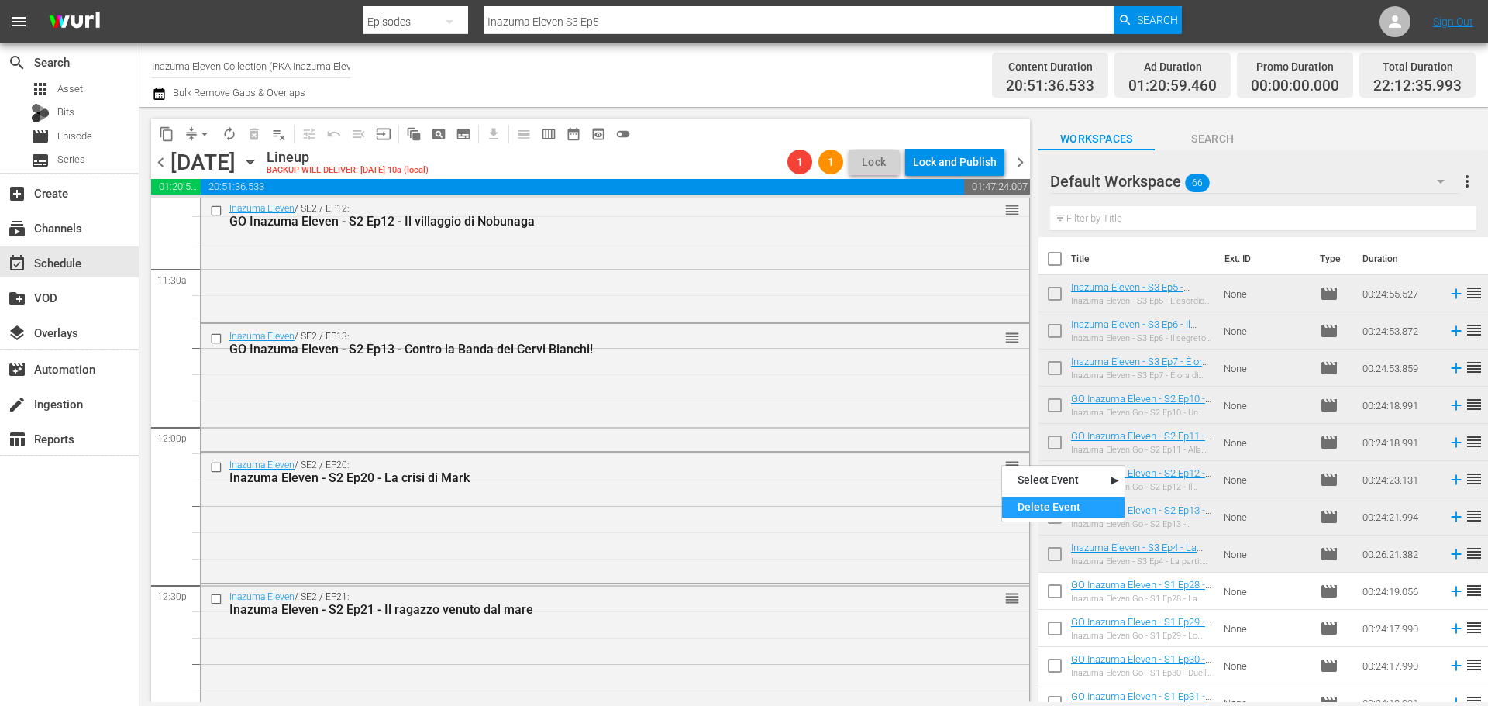
click at [1015, 501] on div "Delete Event" at bounding box center [1063, 507] width 122 height 21
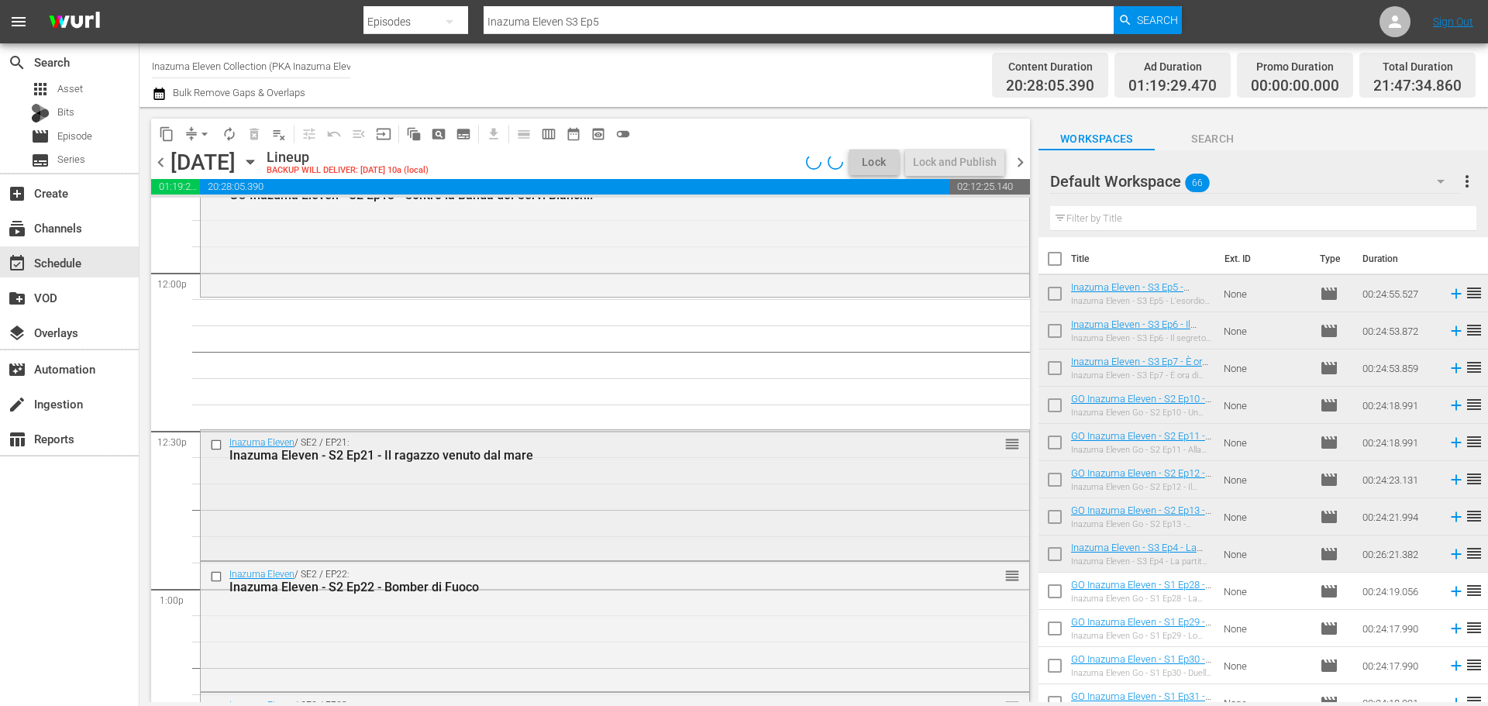
scroll to position [3721, 0]
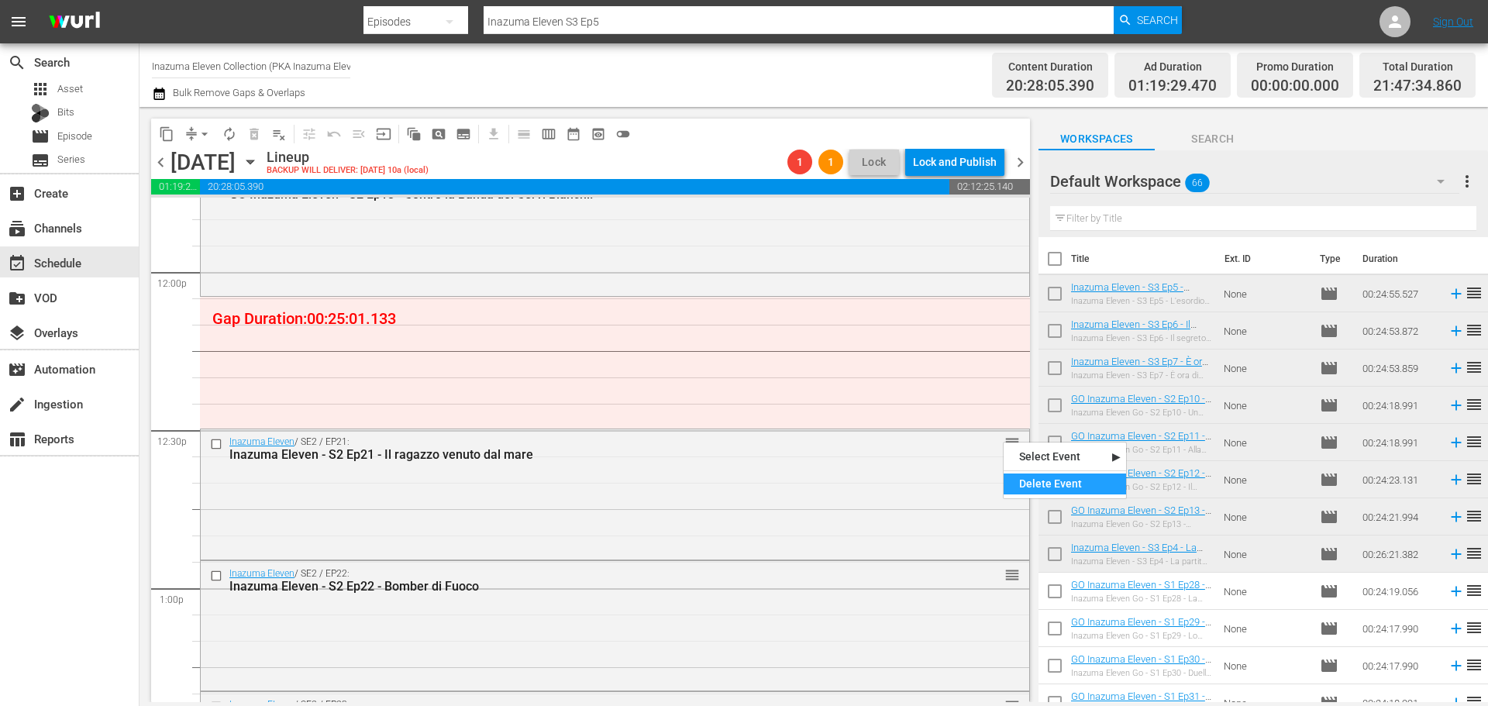
click at [1026, 478] on div "Delete Event" at bounding box center [1065, 484] width 122 height 21
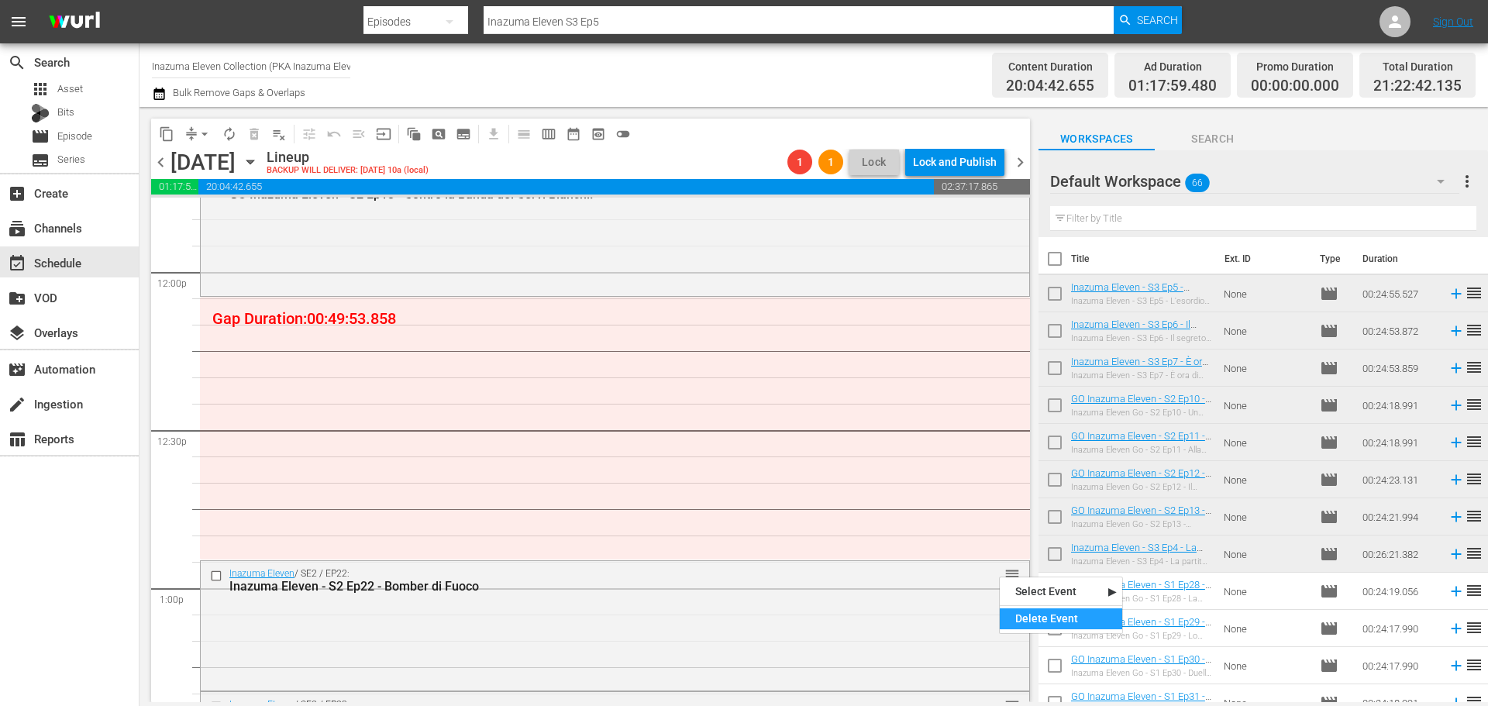
click at [1012, 619] on div "Delete Event" at bounding box center [1061, 618] width 122 height 21
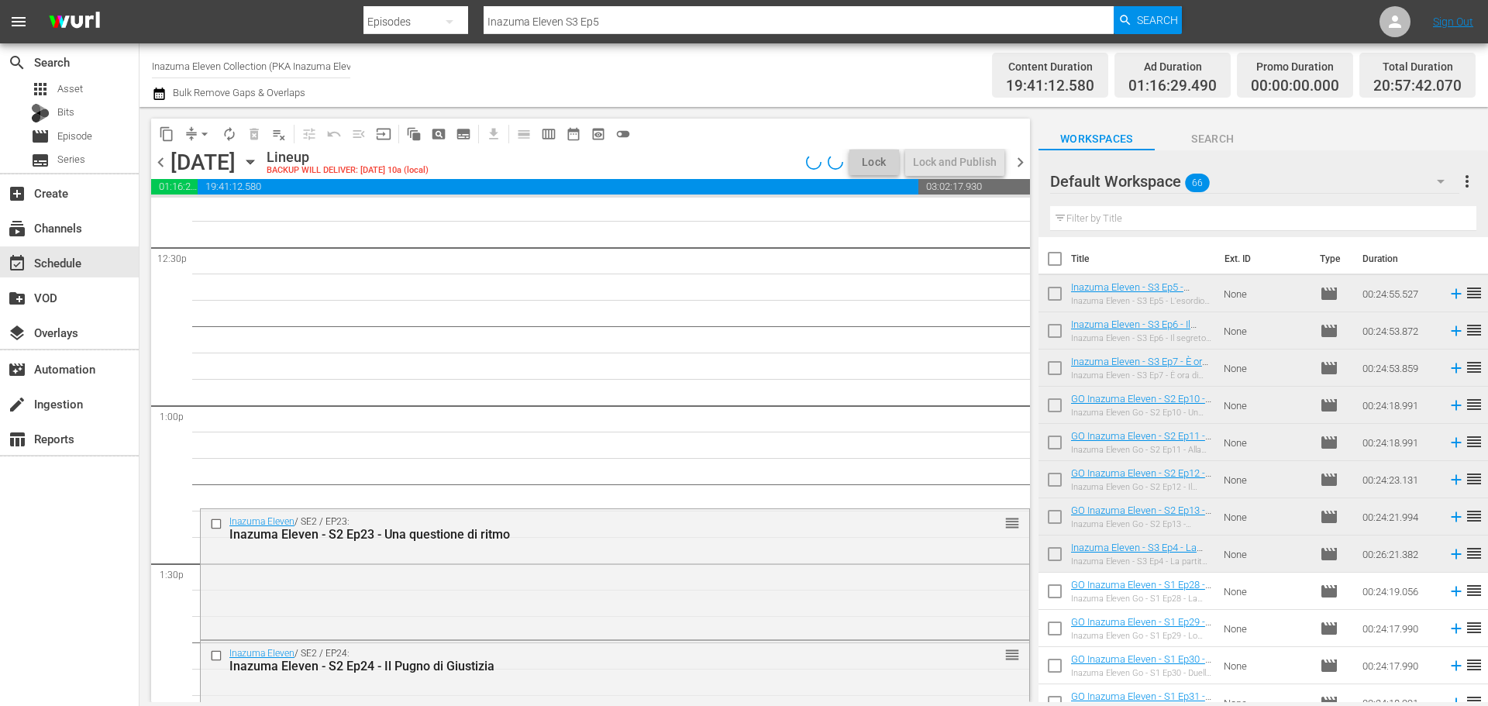
scroll to position [3953, 0]
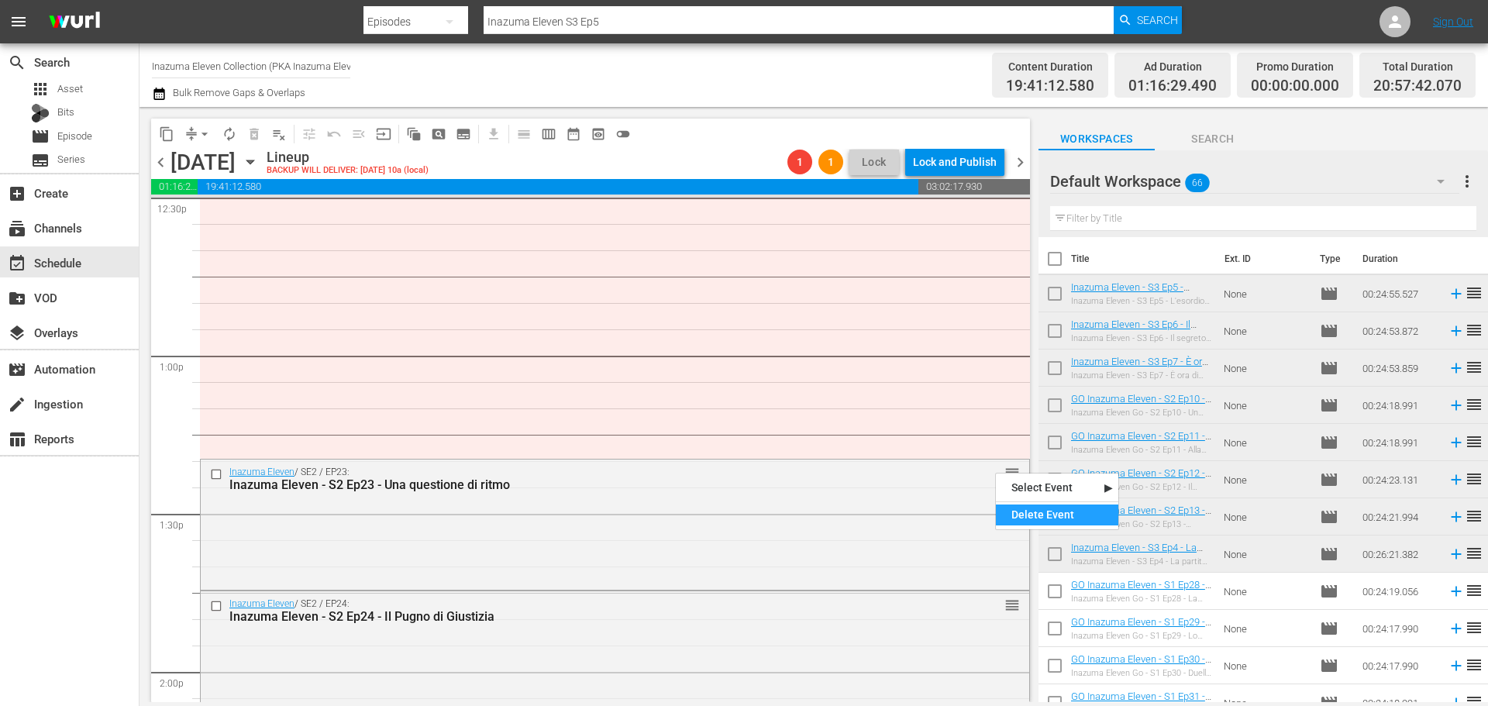
click at [1021, 508] on div "Delete Event" at bounding box center [1057, 515] width 122 height 21
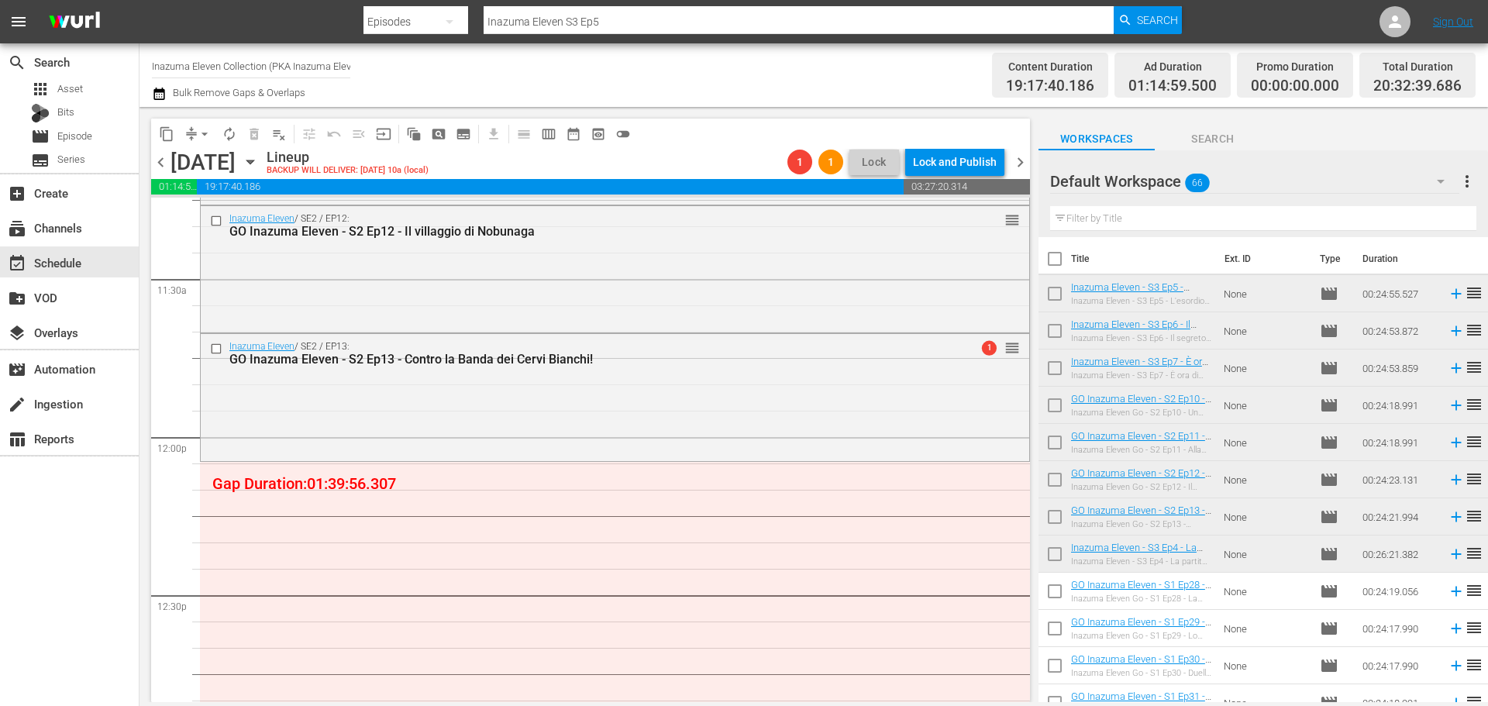
scroll to position [3566, 0]
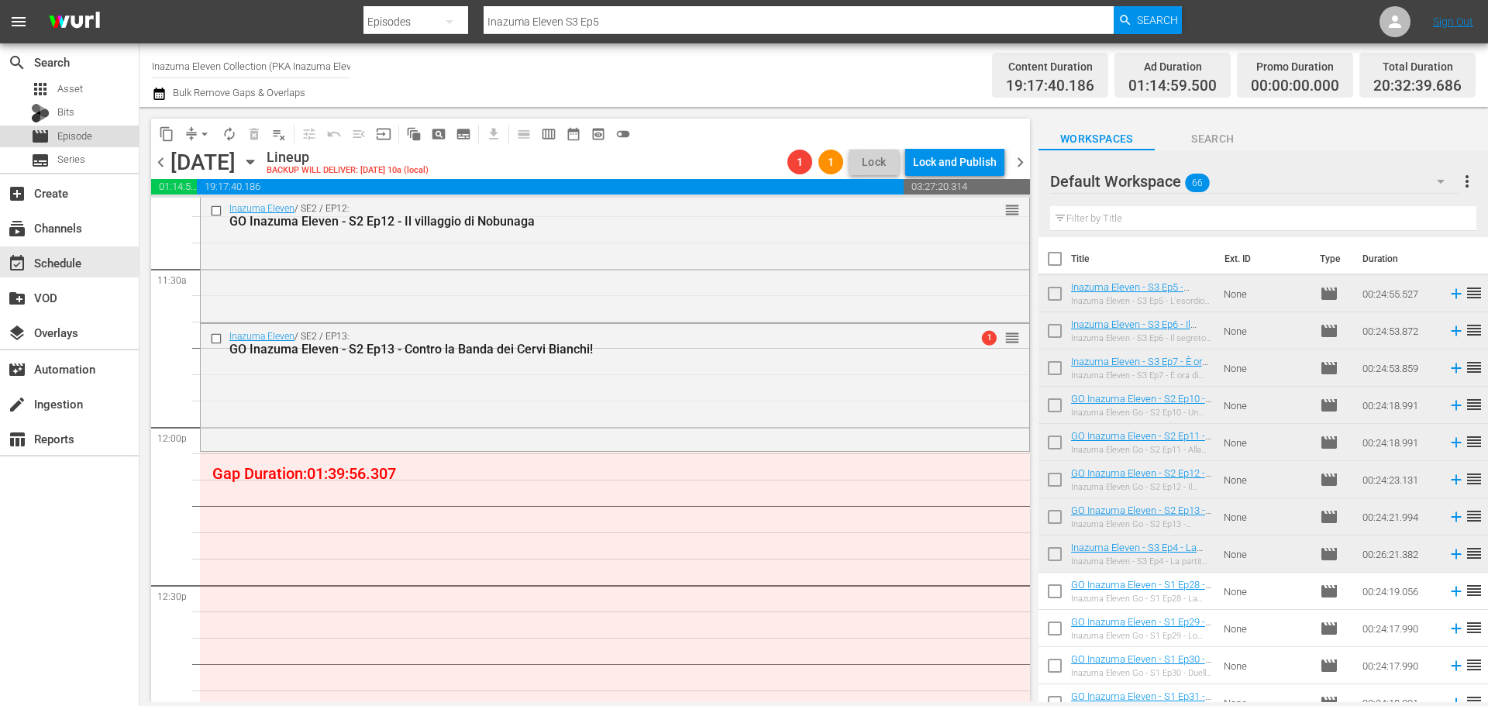
click at [101, 142] on div "movie Episode" at bounding box center [69, 137] width 139 height 22
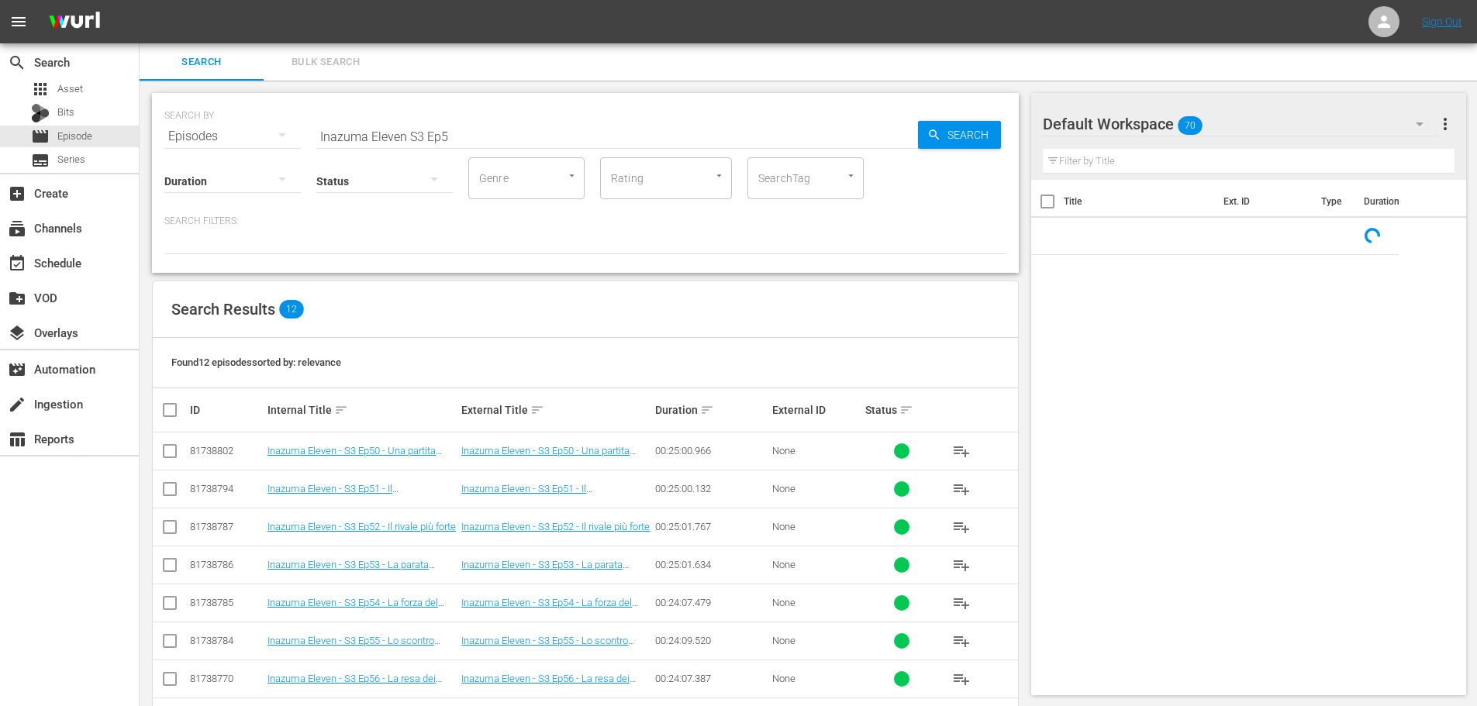
drag, startPoint x: 409, startPoint y: 130, endPoint x: 422, endPoint y: 130, distance: 12.4
click at [409, 130] on input "Inazuma Eleven S3 Ep5" at bounding box center [617, 136] width 602 height 37
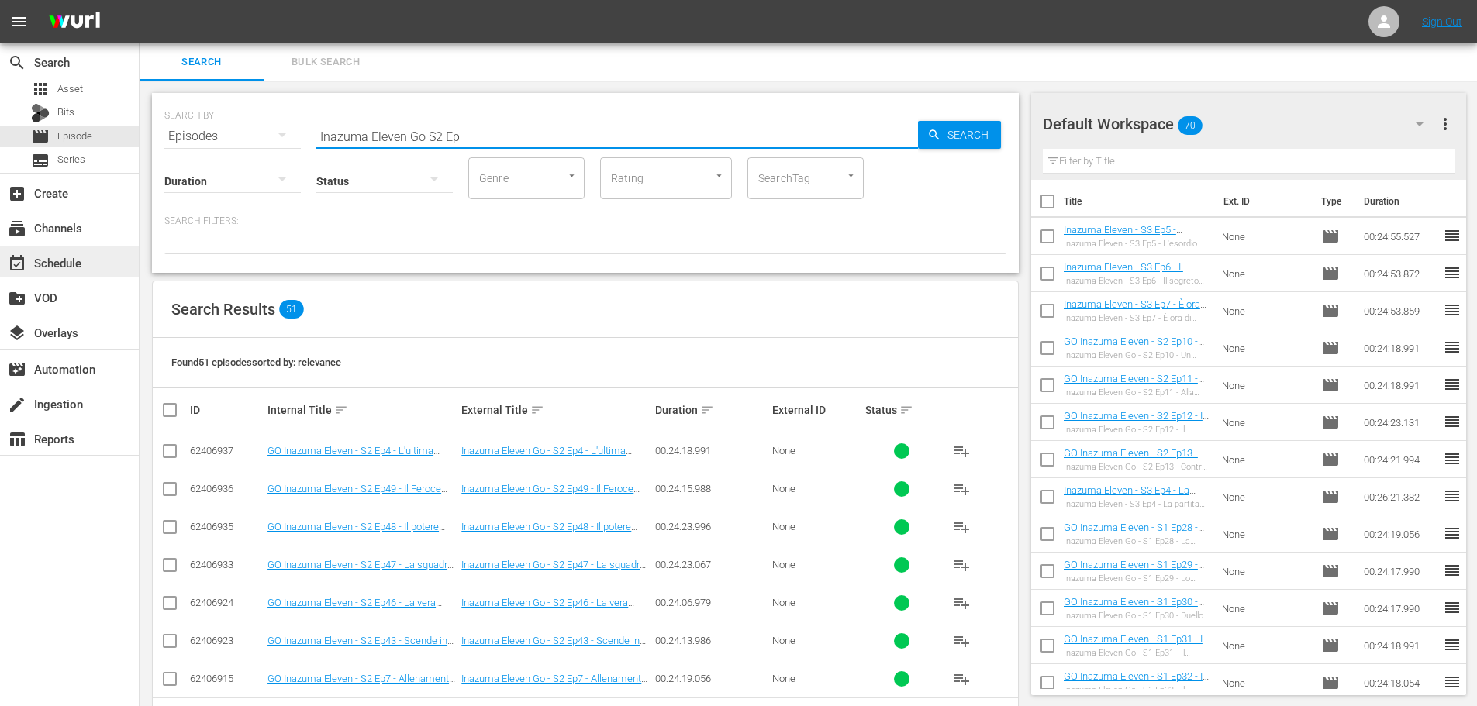
type input "Inazuma Eleven Go S2 Ep"
click at [96, 267] on div "event_available Schedule" at bounding box center [69, 261] width 139 height 31
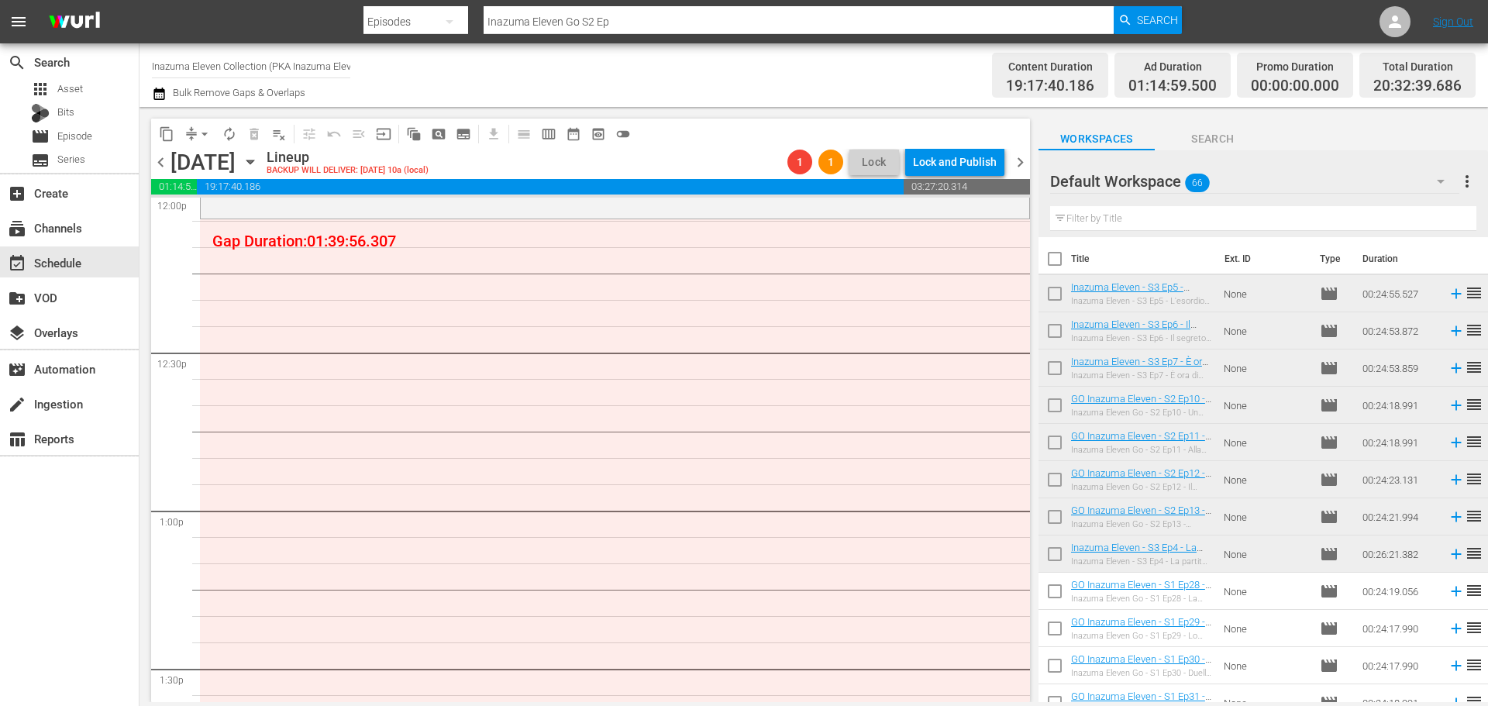
scroll to position [3566, 0]
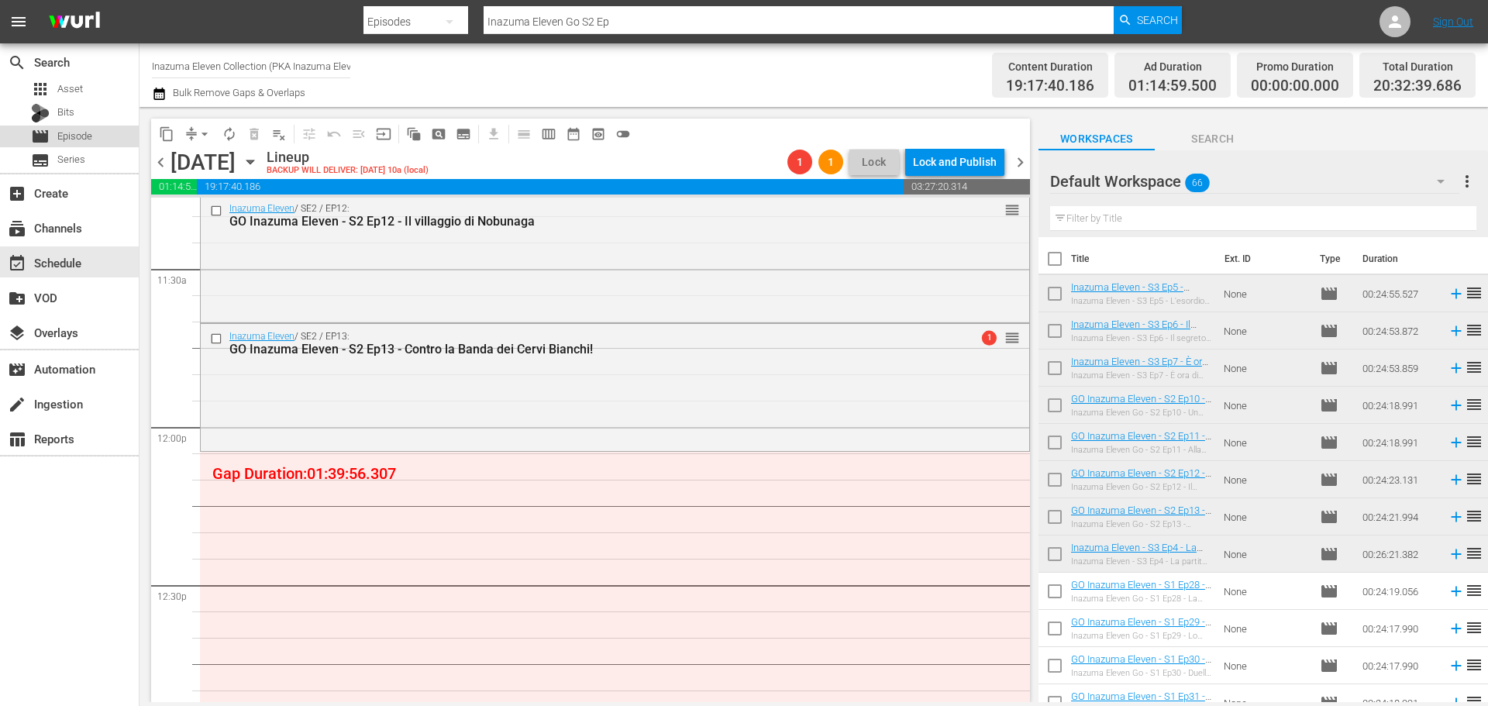
click at [112, 140] on div "movie Episode" at bounding box center [69, 137] width 139 height 22
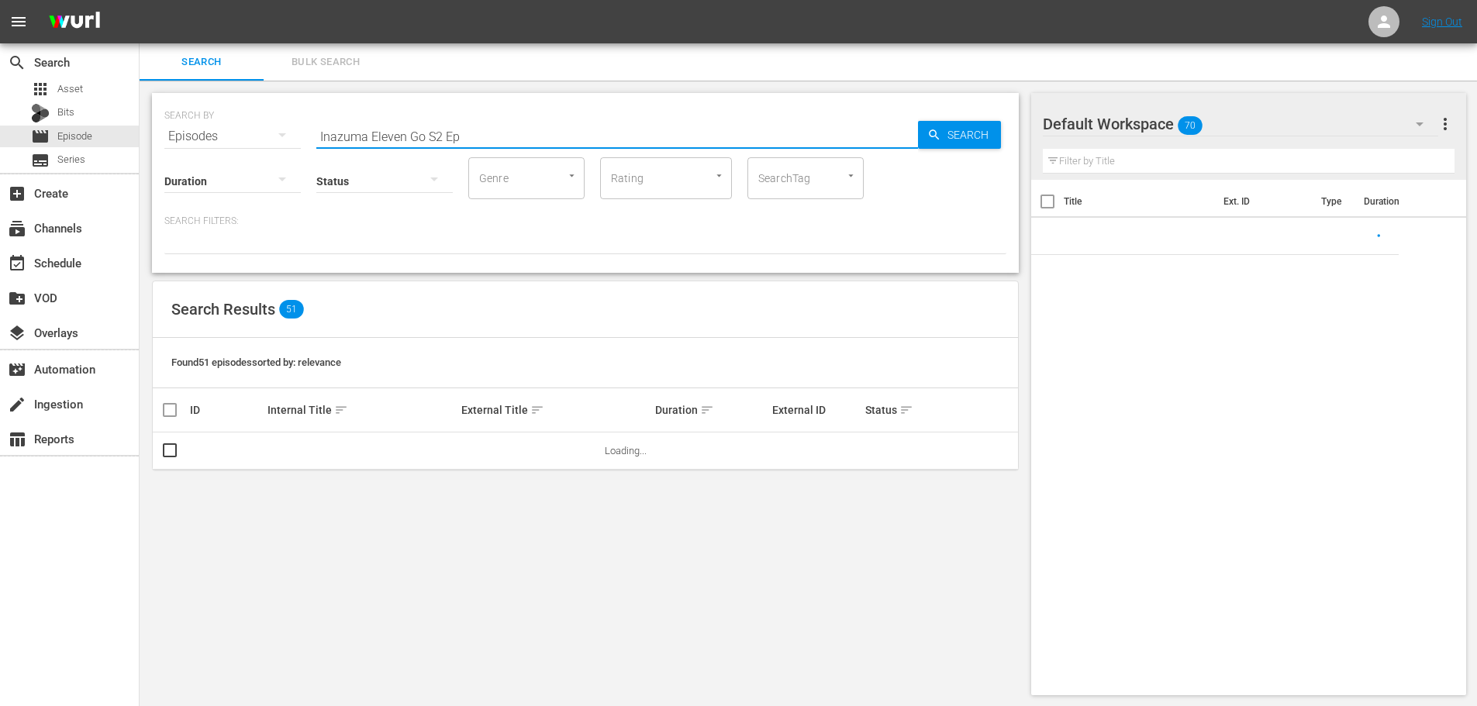
click at [508, 140] on input "Inazuma Eleven Go S2 Ep" at bounding box center [617, 136] width 602 height 37
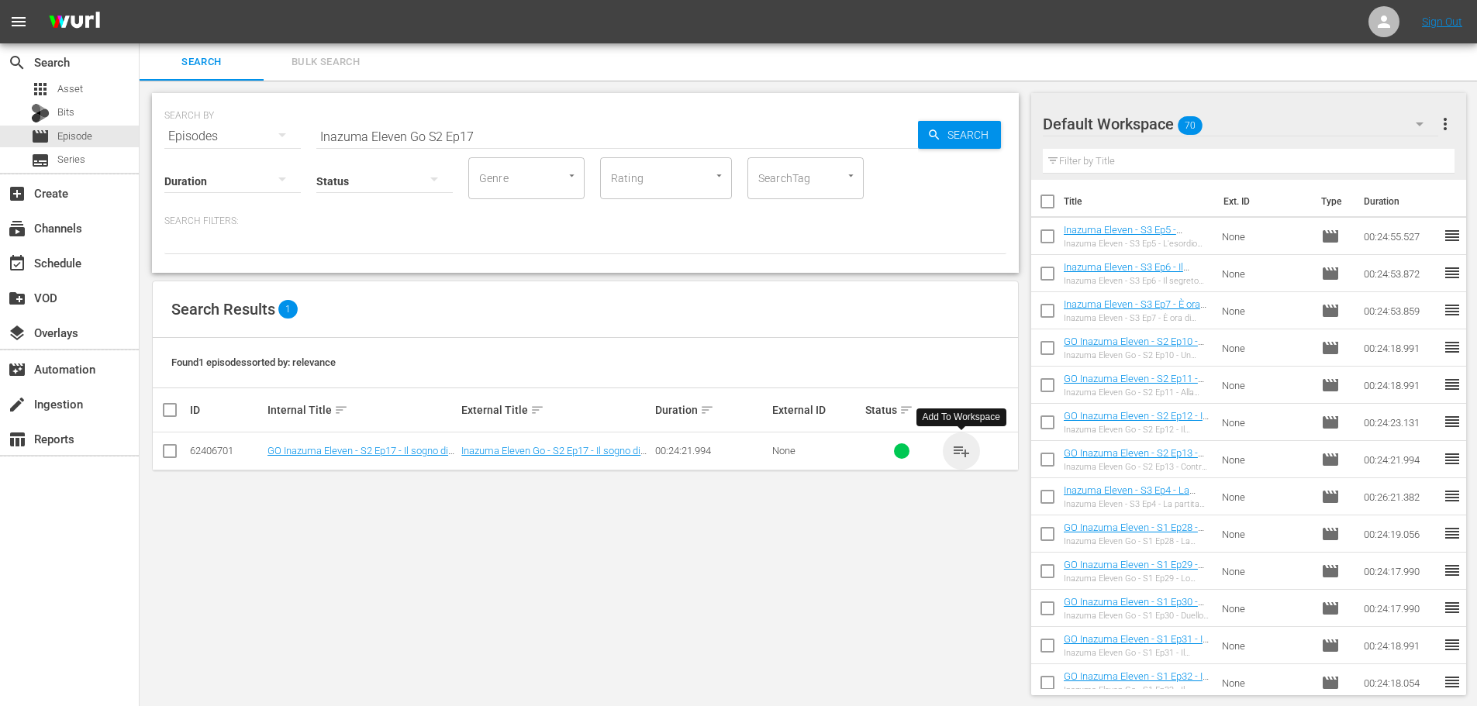
click at [963, 458] on span "playlist_add" at bounding box center [961, 451] width 19 height 19
click at [500, 139] on input "Inazuma Eleven Go S2 Ep17" at bounding box center [617, 136] width 602 height 37
click at [958, 458] on span "playlist_add" at bounding box center [961, 451] width 19 height 19
click at [514, 127] on input "Inazuma Eleven Go S2 Ep16" at bounding box center [617, 136] width 602 height 37
click at [964, 449] on span "playlist_add" at bounding box center [961, 451] width 19 height 19
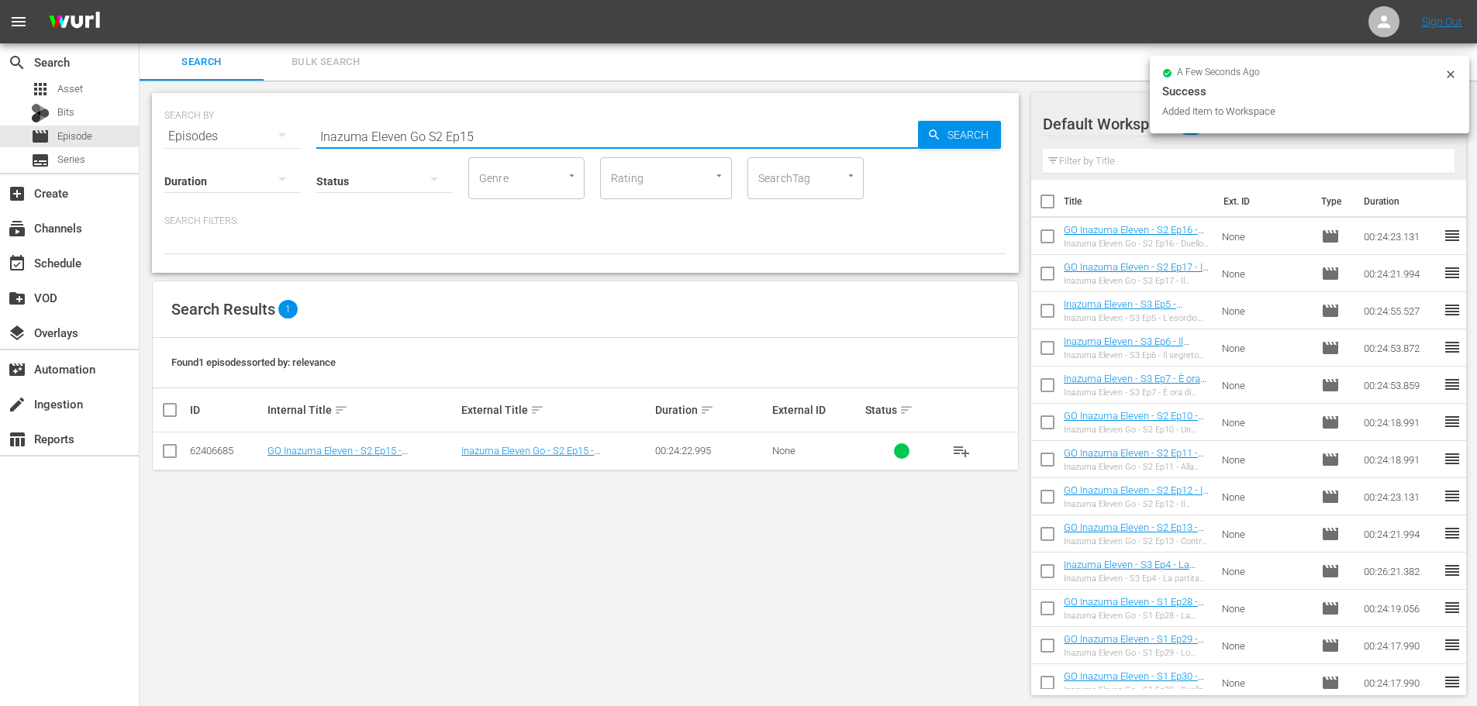
click at [491, 141] on input "Inazuma Eleven Go S2 Ep15" at bounding box center [617, 136] width 602 height 37
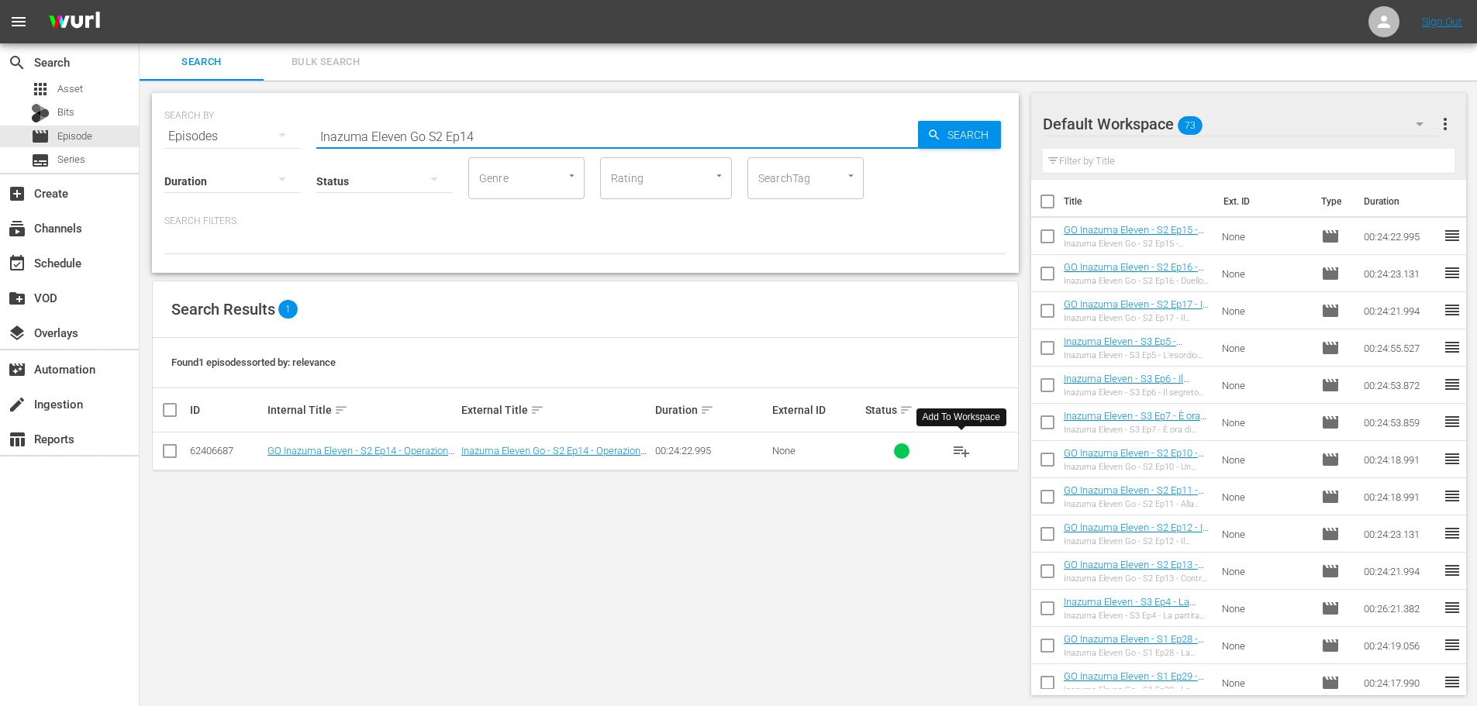
type input "Inazuma Eleven Go S2 Ep14"
click at [961, 446] on span "playlist_add" at bounding box center [961, 451] width 19 height 19
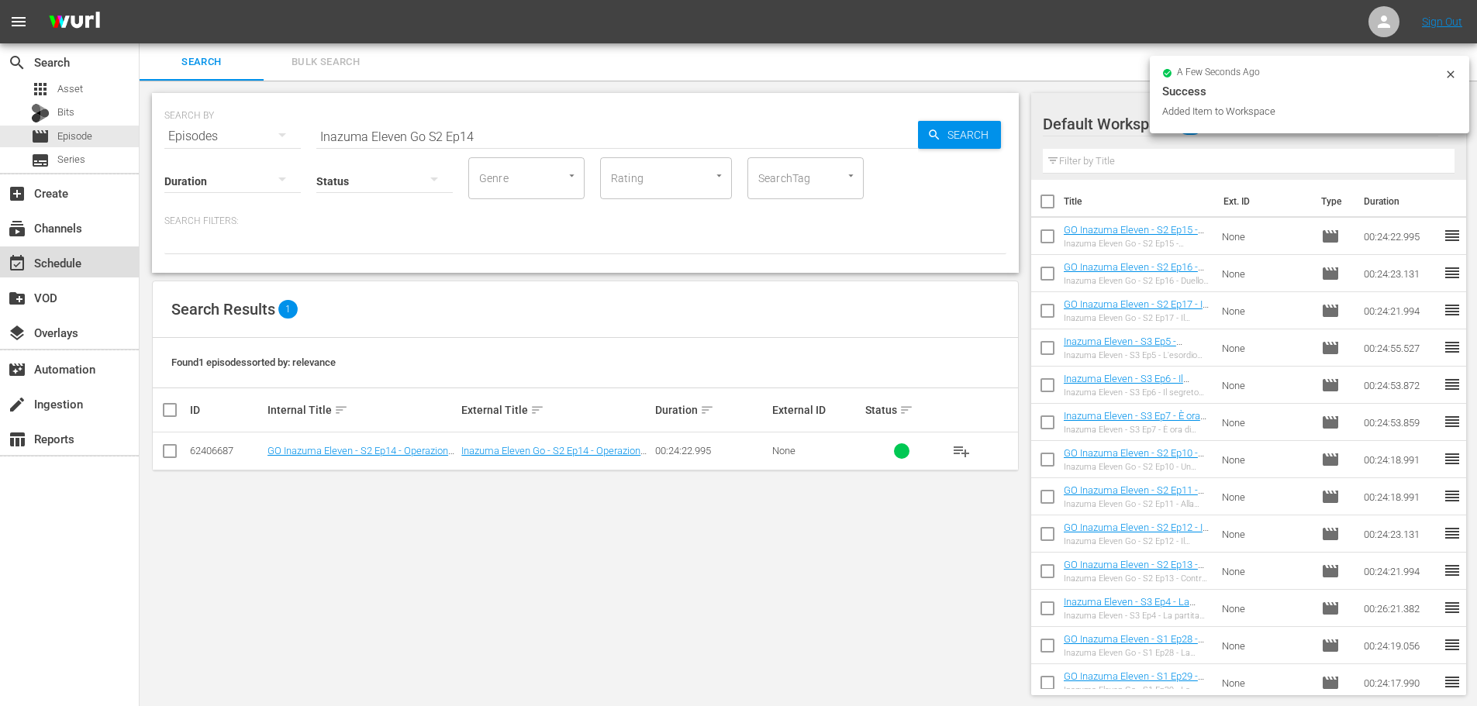
click at [60, 263] on div "event_available Schedule" at bounding box center [43, 260] width 87 height 14
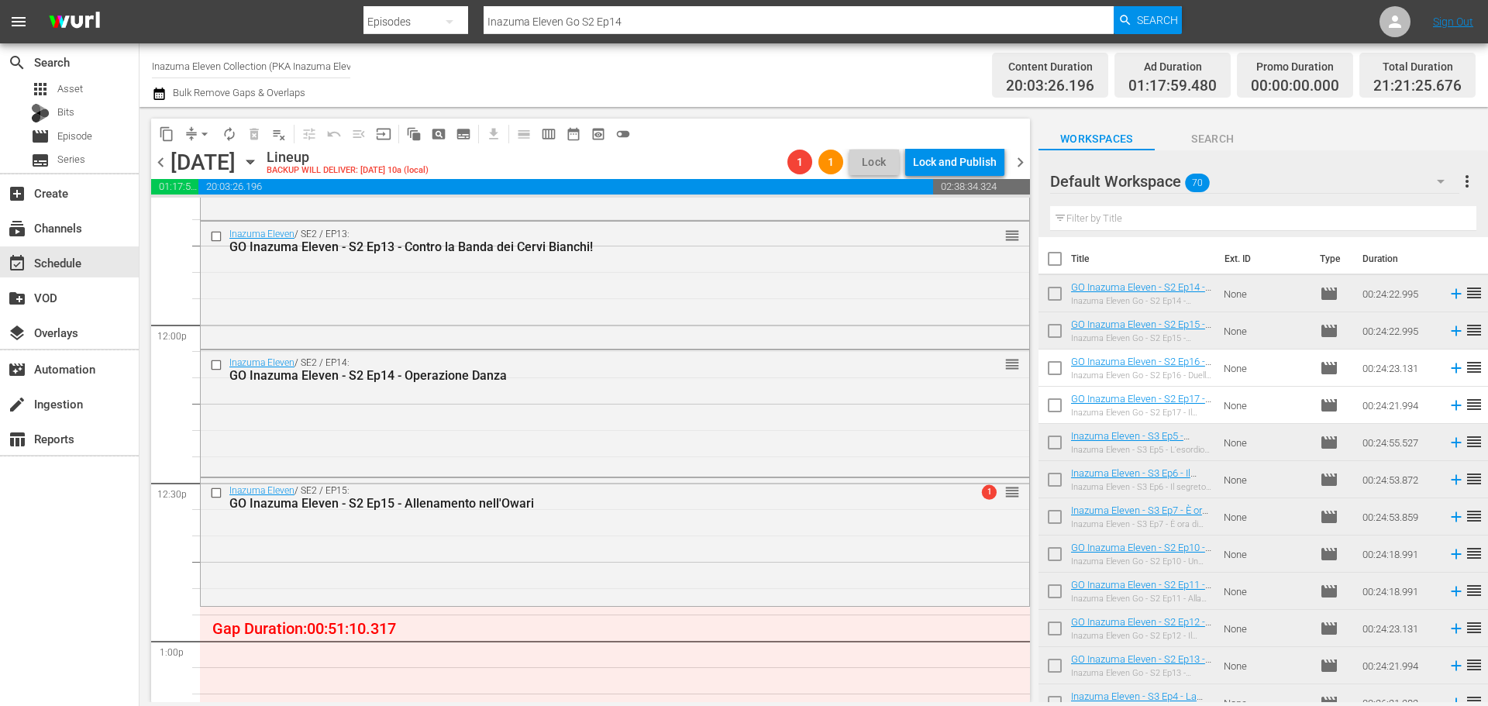
scroll to position [3901, 0]
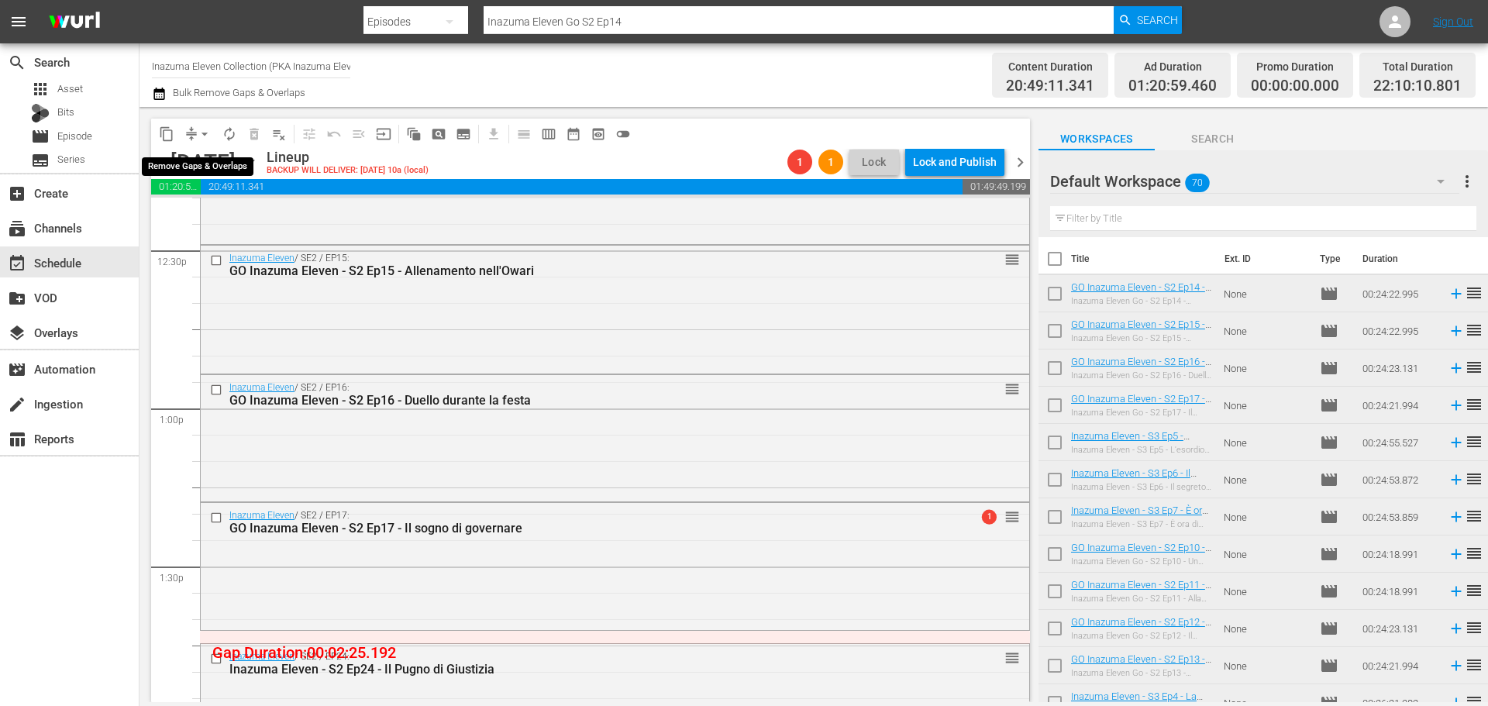
click at [205, 132] on span "arrow_drop_down" at bounding box center [205, 134] width 16 height 16
click at [231, 217] on li "Align to End of Previous Day" at bounding box center [205, 217] width 163 height 26
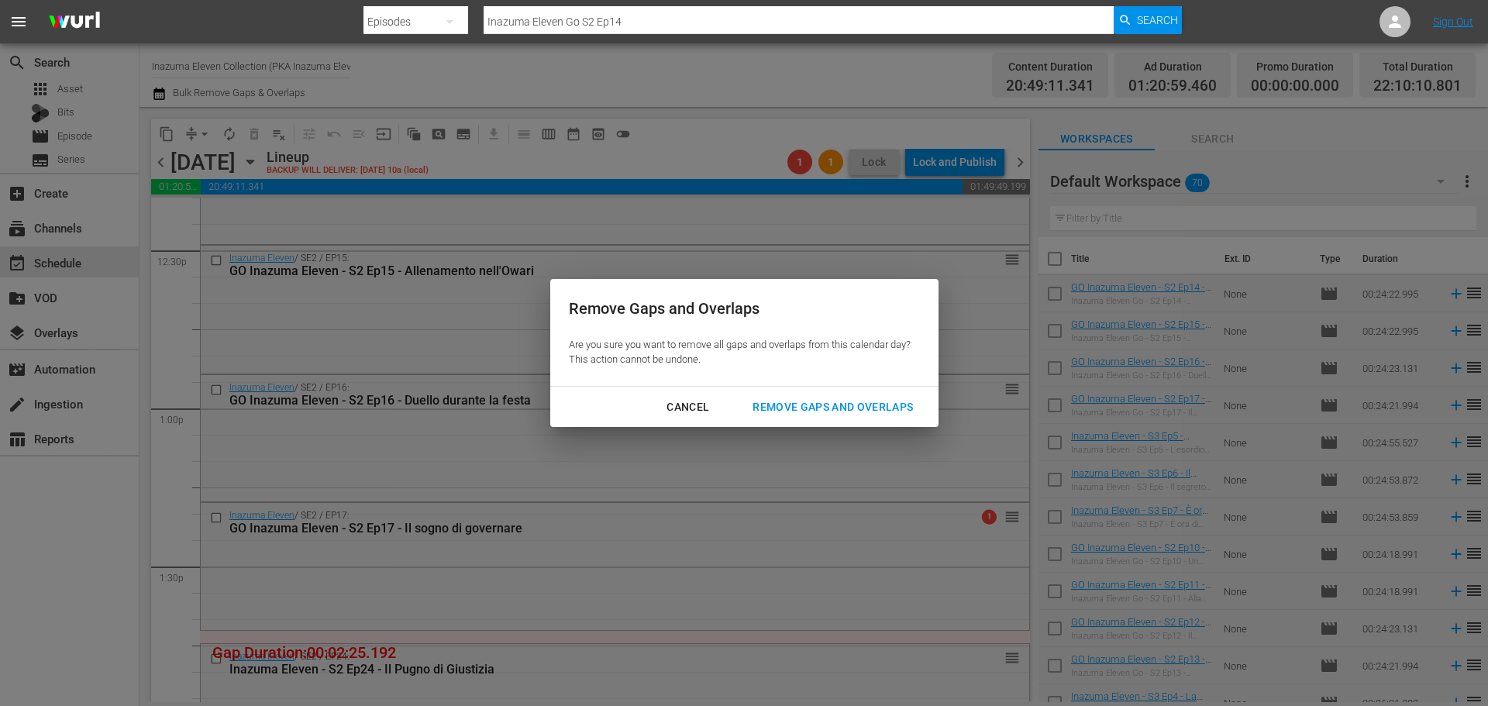
click at [801, 405] on div "Remove Gaps and Overlaps" at bounding box center [832, 407] width 185 height 19
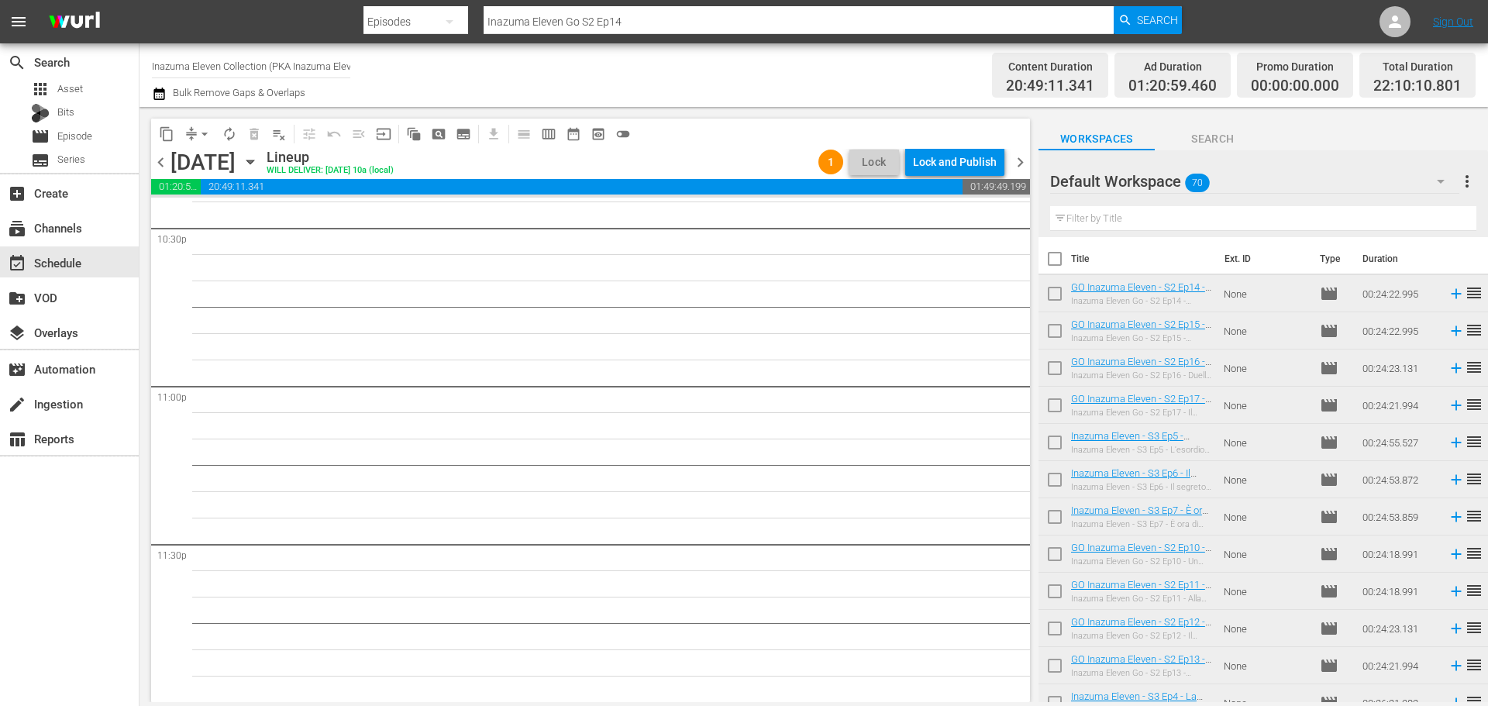
scroll to position [6853, 0]
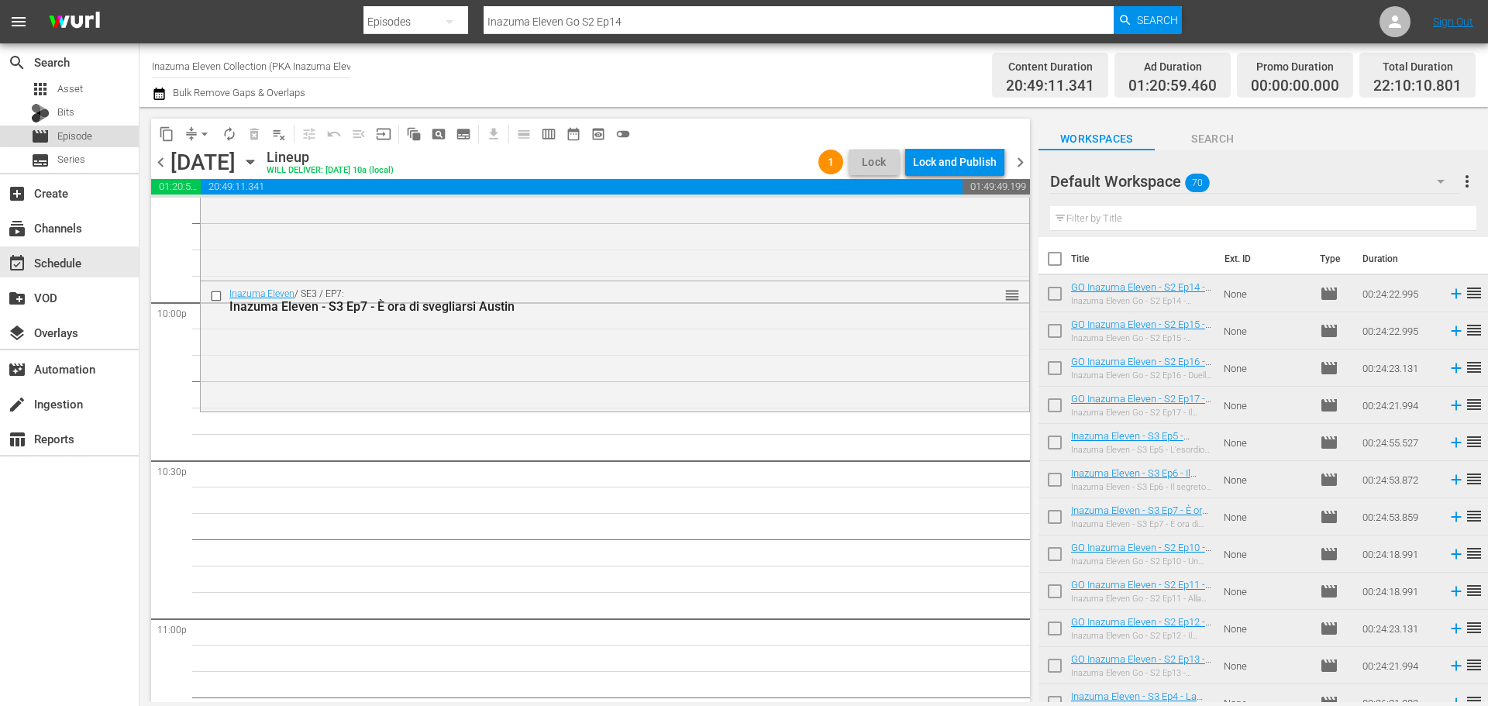
click at [108, 132] on div "movie Episode" at bounding box center [69, 137] width 139 height 22
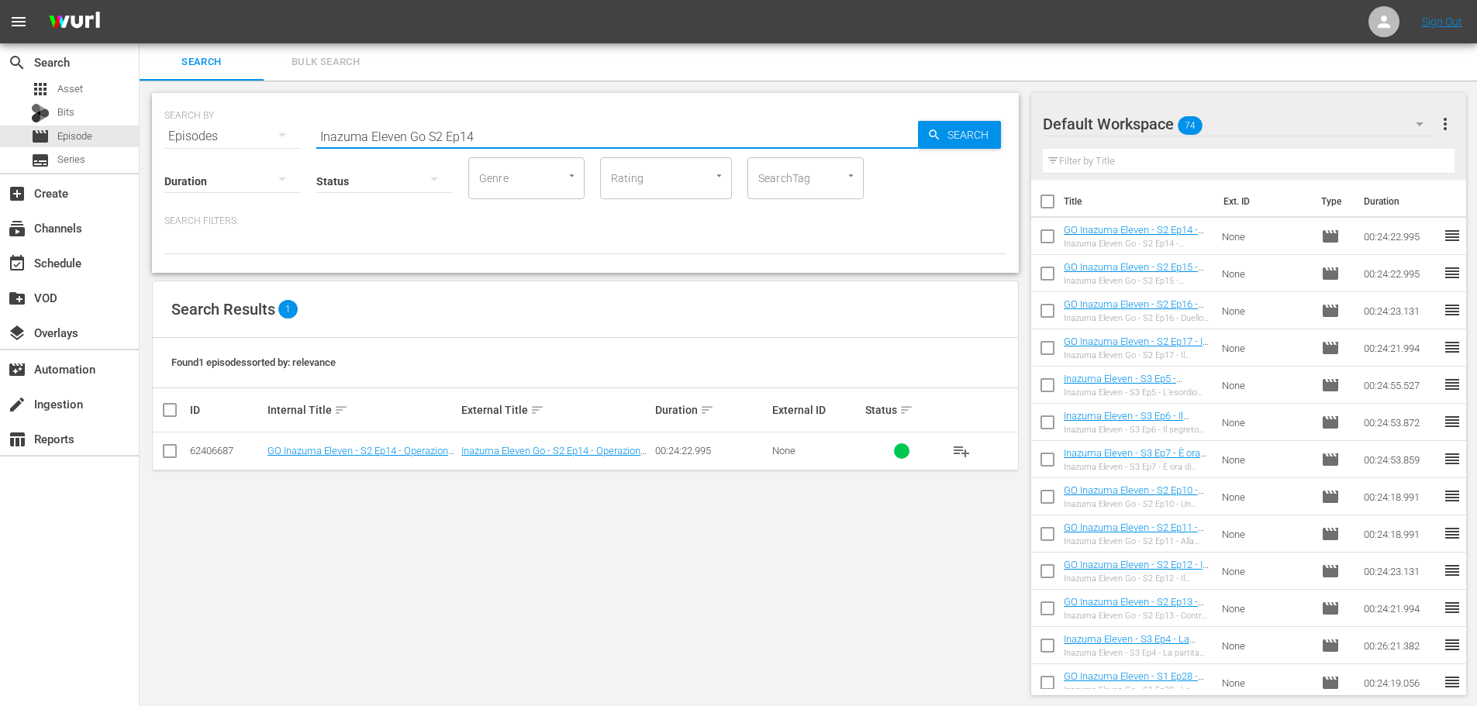
click at [426, 136] on input "Inazuma Eleven Go S2 Ep14" at bounding box center [617, 136] width 602 height 37
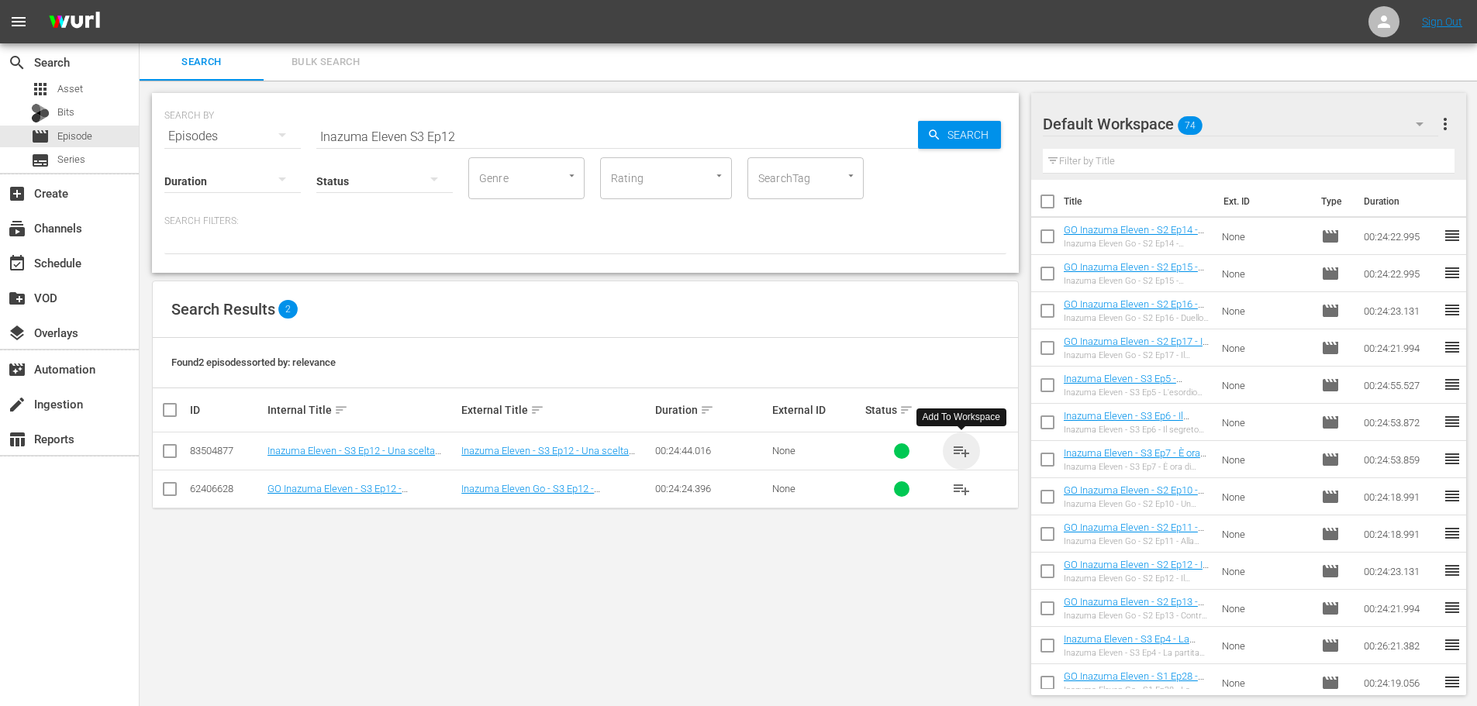
click at [960, 457] on span "playlist_add" at bounding box center [961, 451] width 19 height 19
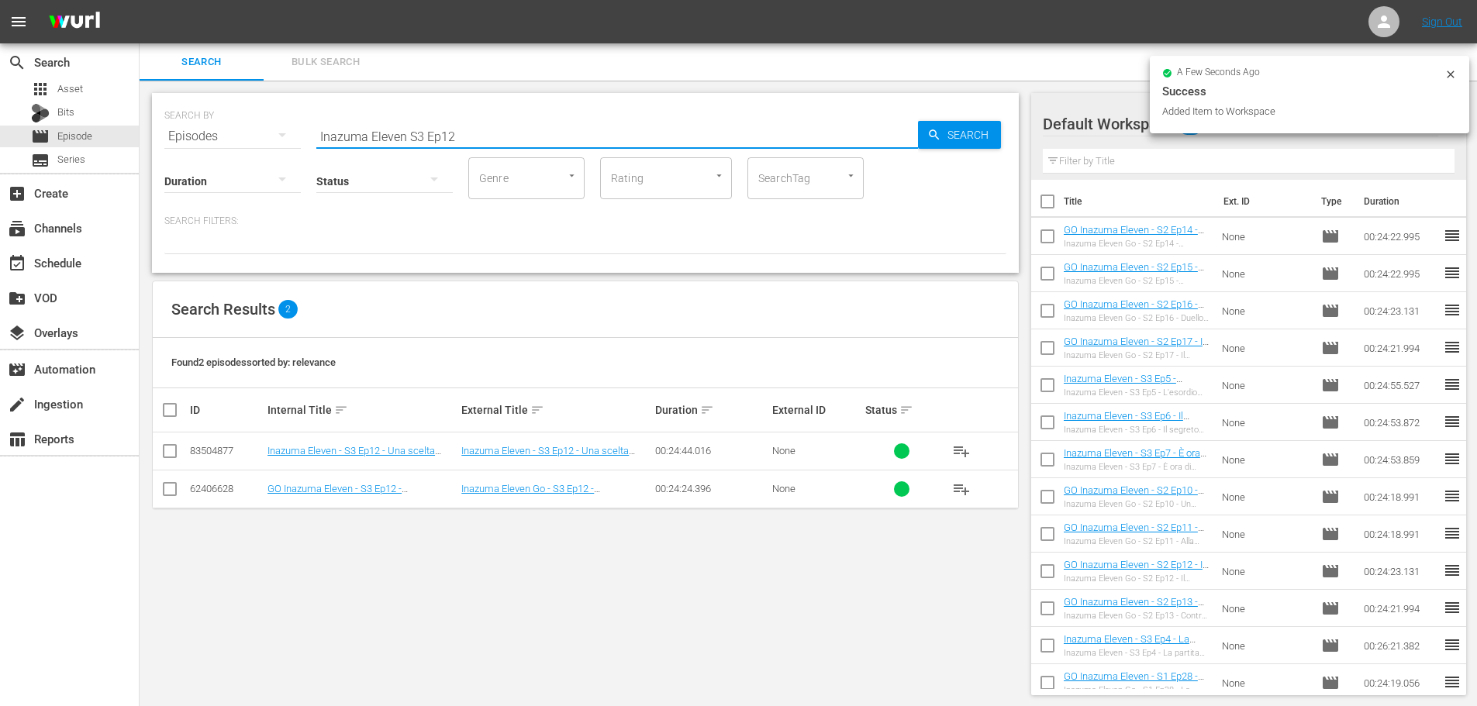
click at [462, 137] on input "Inazuma Eleven S3 Ep12" at bounding box center [617, 136] width 602 height 37
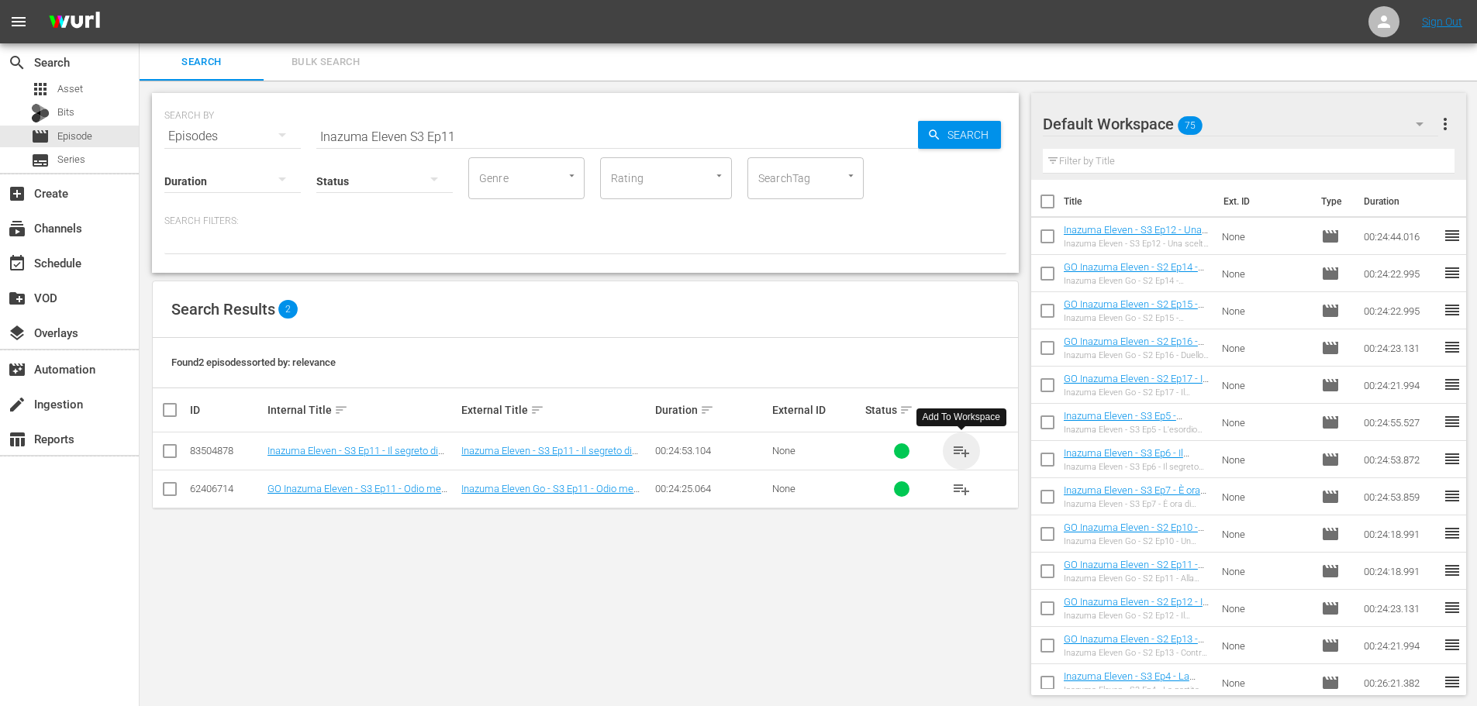
click at [964, 453] on span "playlist_add" at bounding box center [961, 451] width 19 height 19
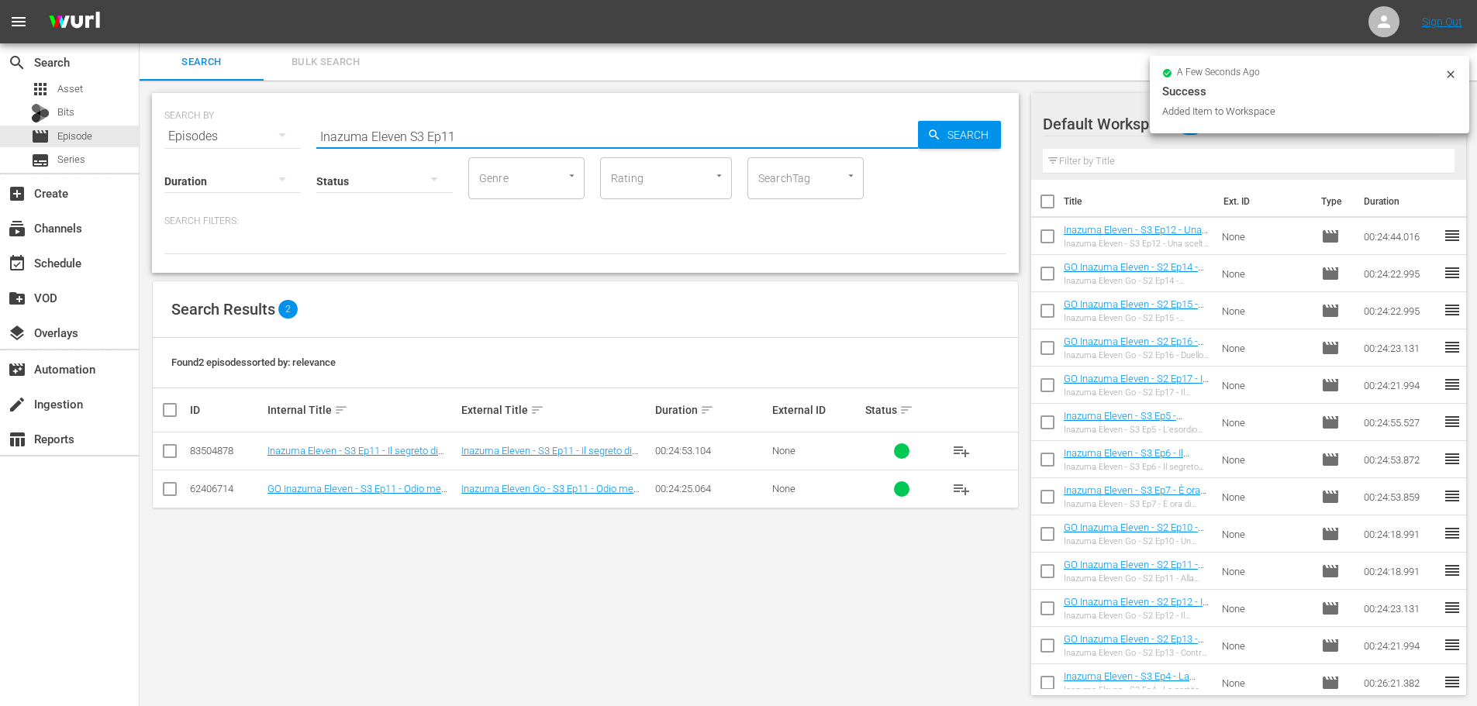
click at [522, 140] on input "Inazuma Eleven S3 Ep11" at bounding box center [617, 136] width 602 height 37
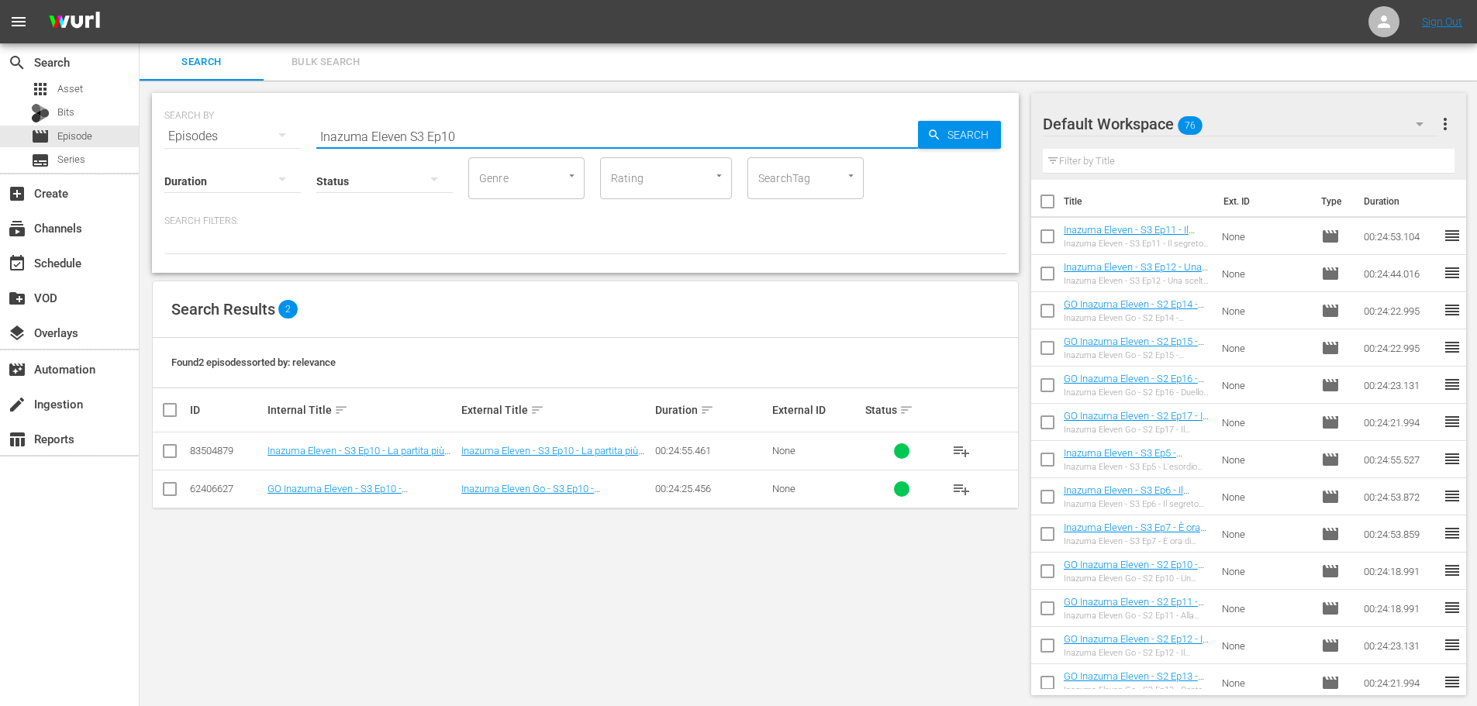
click at [959, 448] on span "playlist_add" at bounding box center [961, 451] width 19 height 19
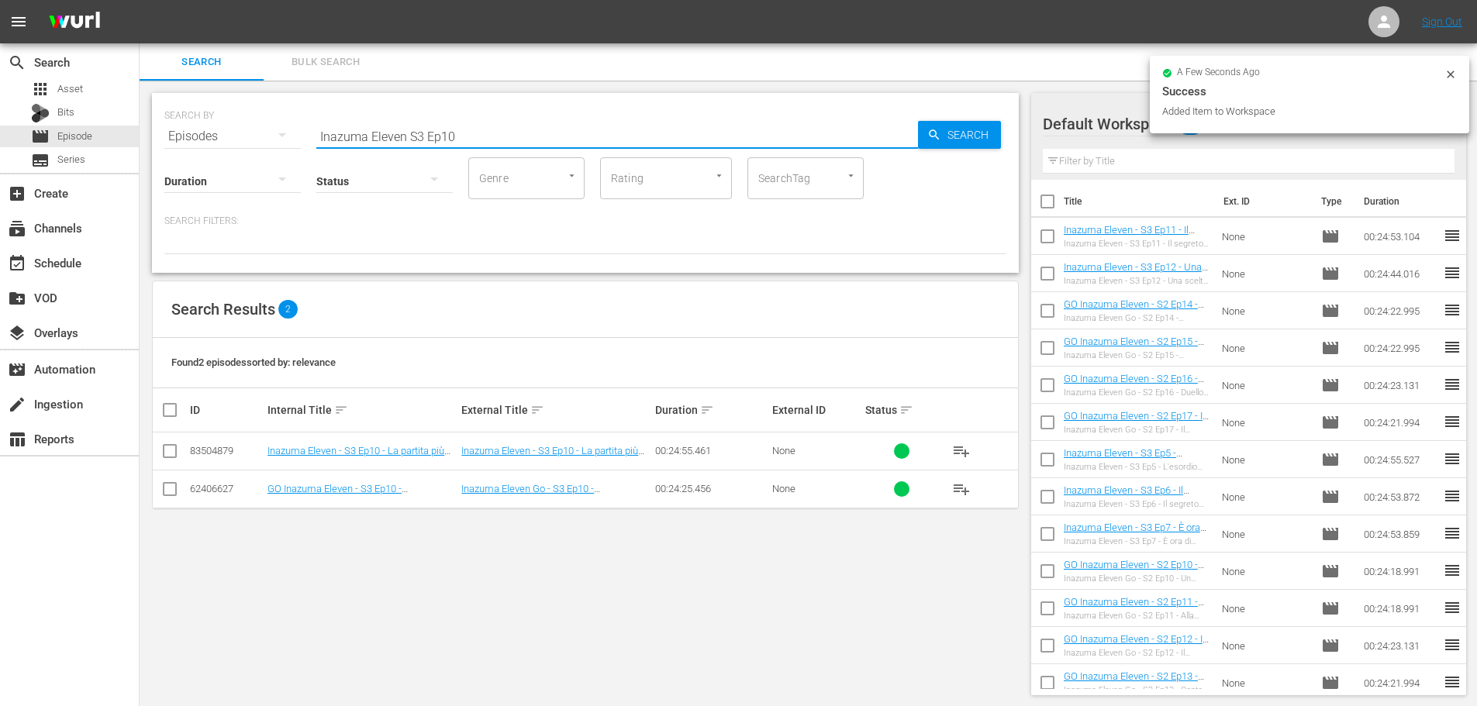
click at [474, 147] on input "Inazuma Eleven S3 Ep10" at bounding box center [617, 136] width 602 height 37
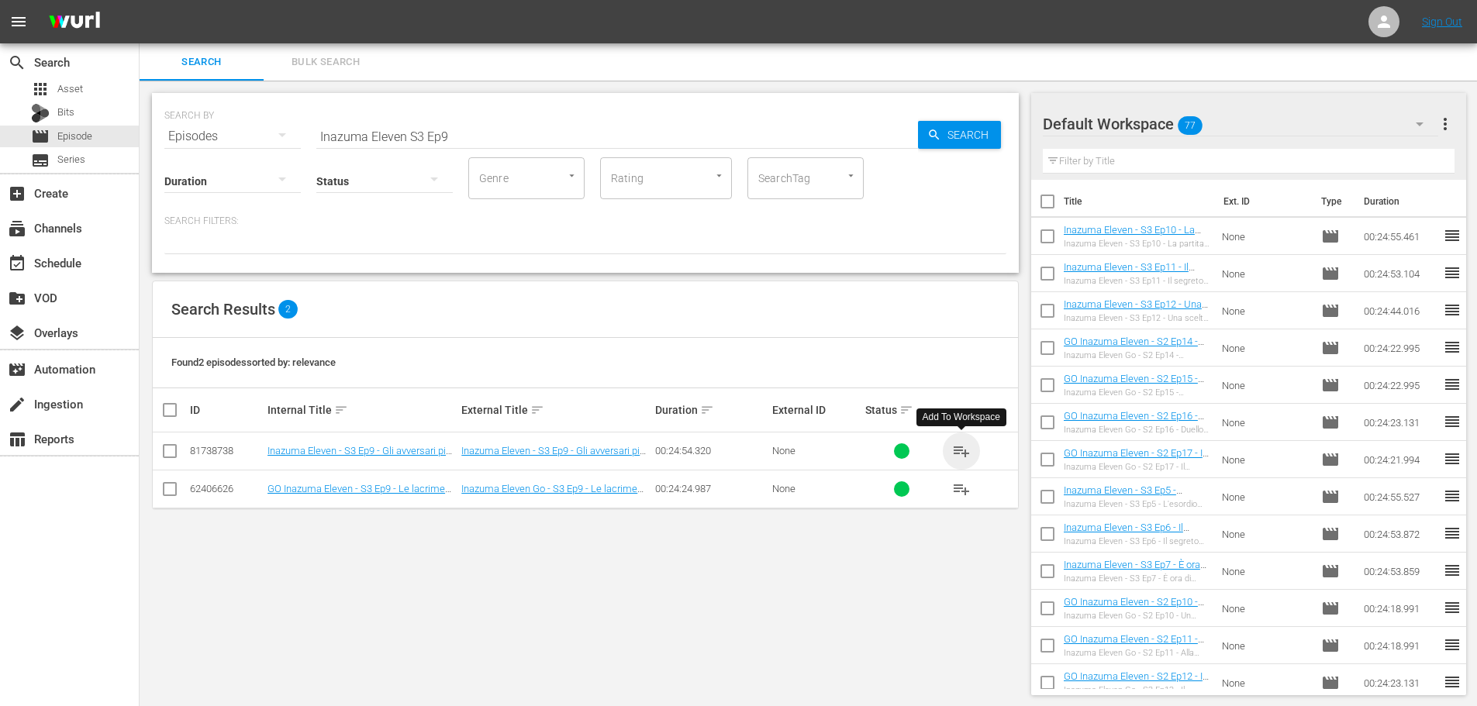
click at [961, 451] on span "playlist_add" at bounding box center [961, 451] width 19 height 19
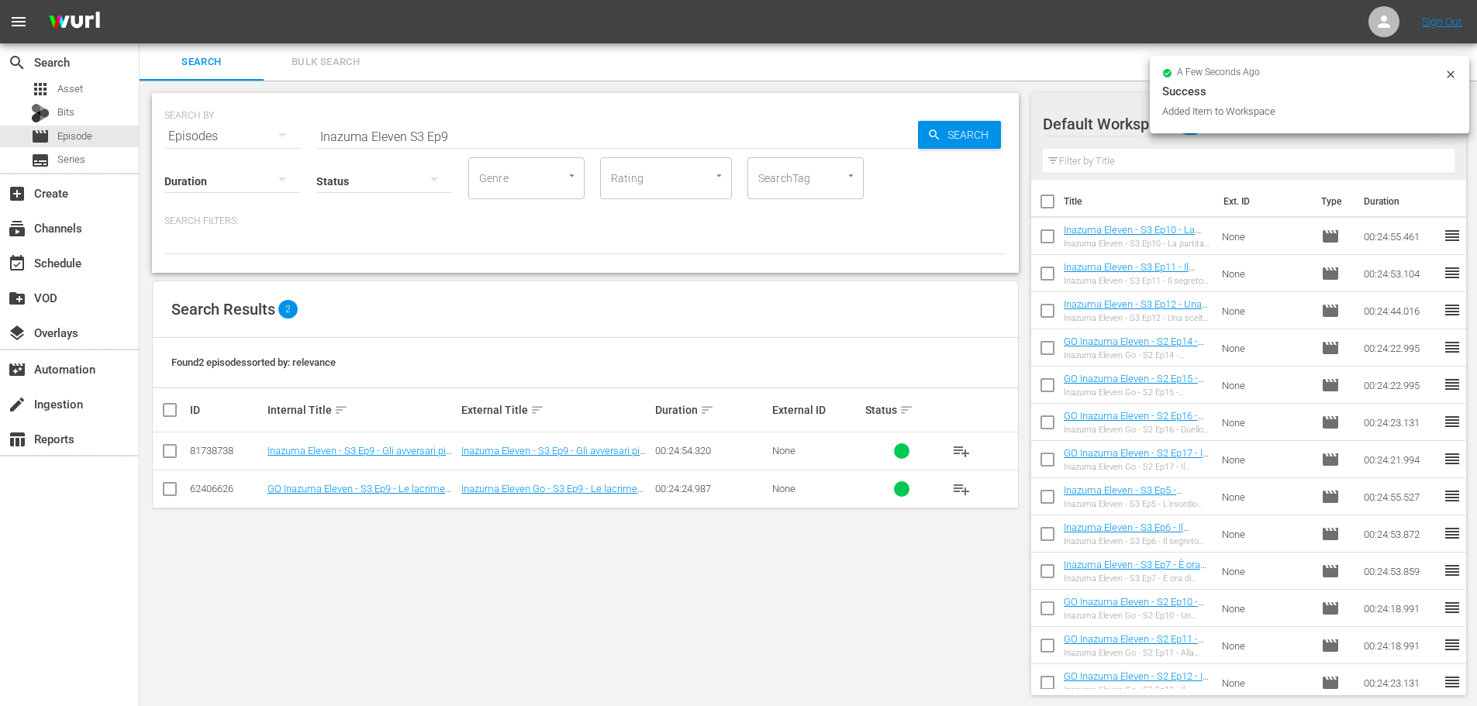
click at [501, 138] on input "Inazuma Eleven S3 Ep9" at bounding box center [617, 136] width 602 height 37
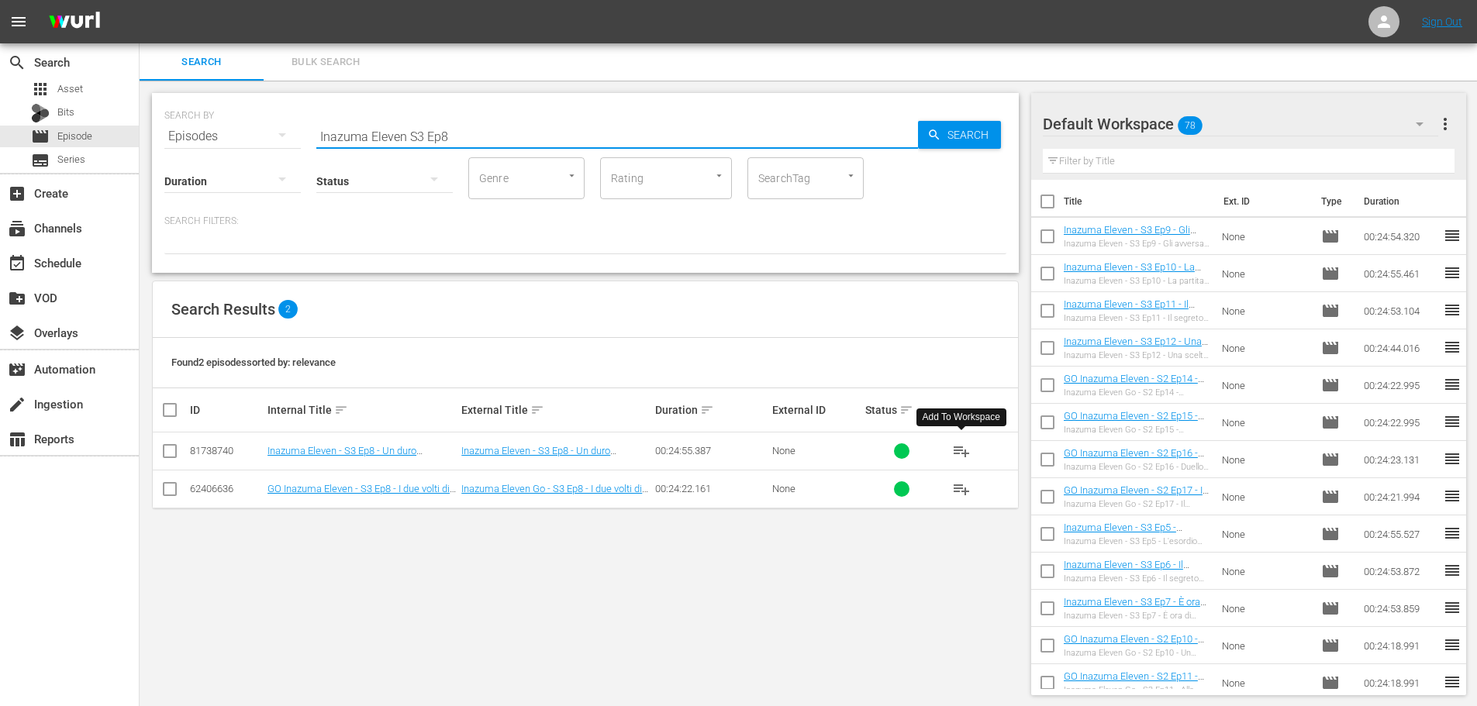
type input "Inazuma Eleven S3 Ep8"
click at [964, 453] on span "playlist_add" at bounding box center [961, 451] width 19 height 19
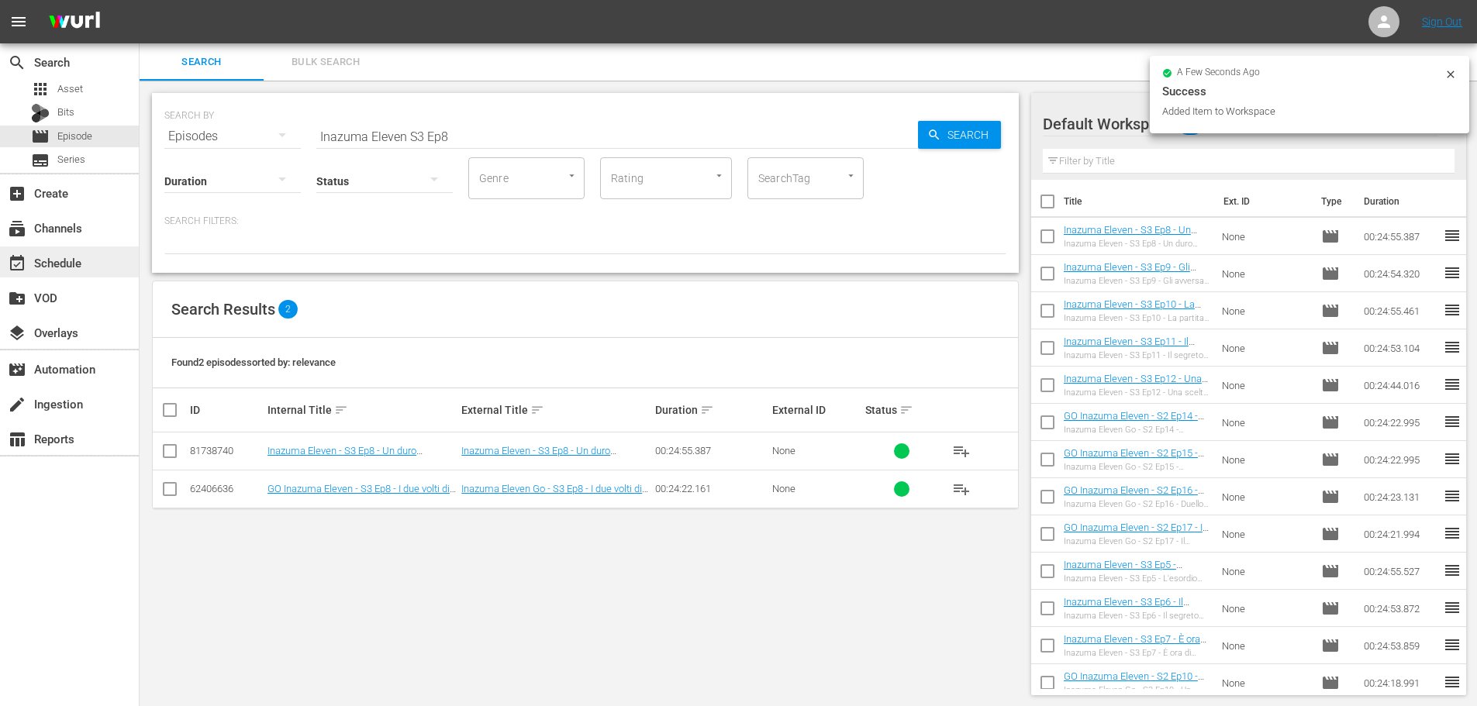
click at [81, 257] on div "event_available Schedule" at bounding box center [43, 260] width 87 height 14
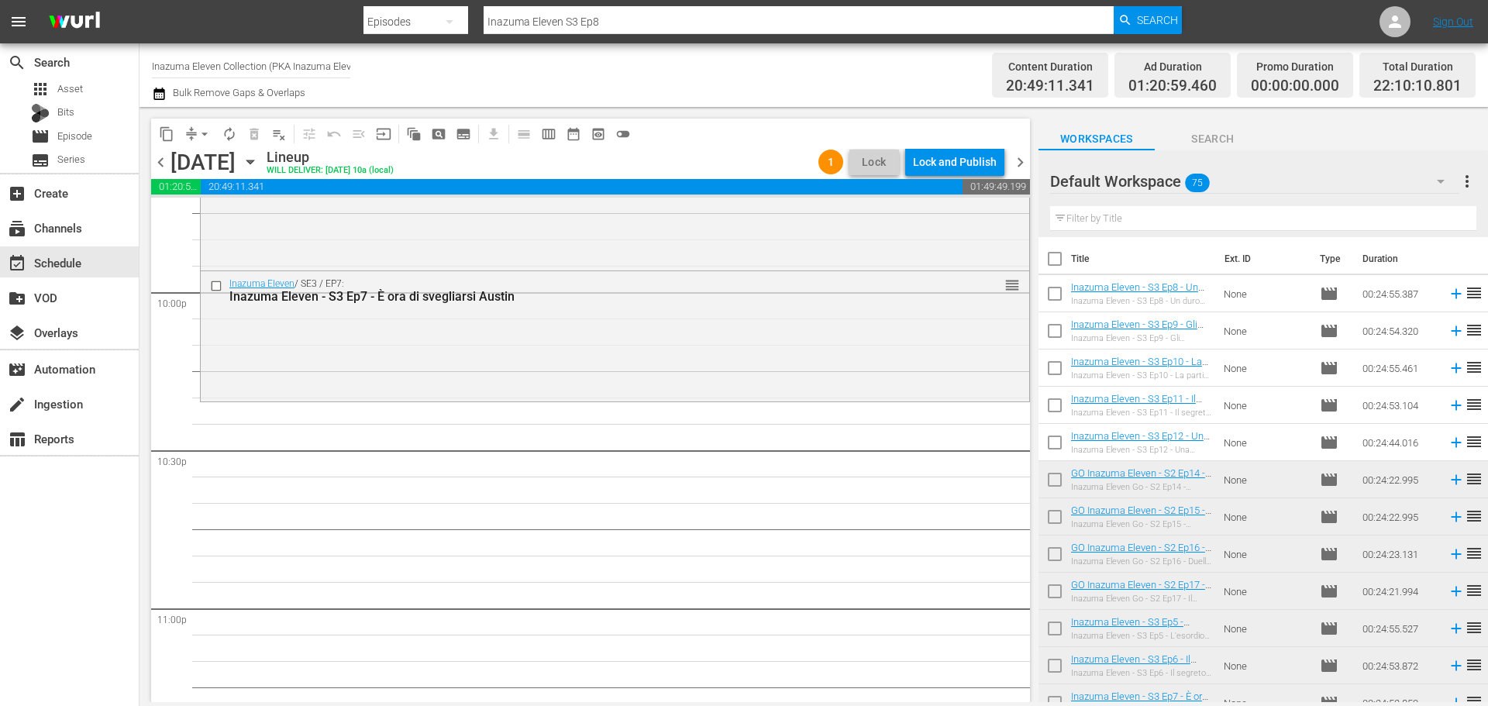
scroll to position [6863, 0]
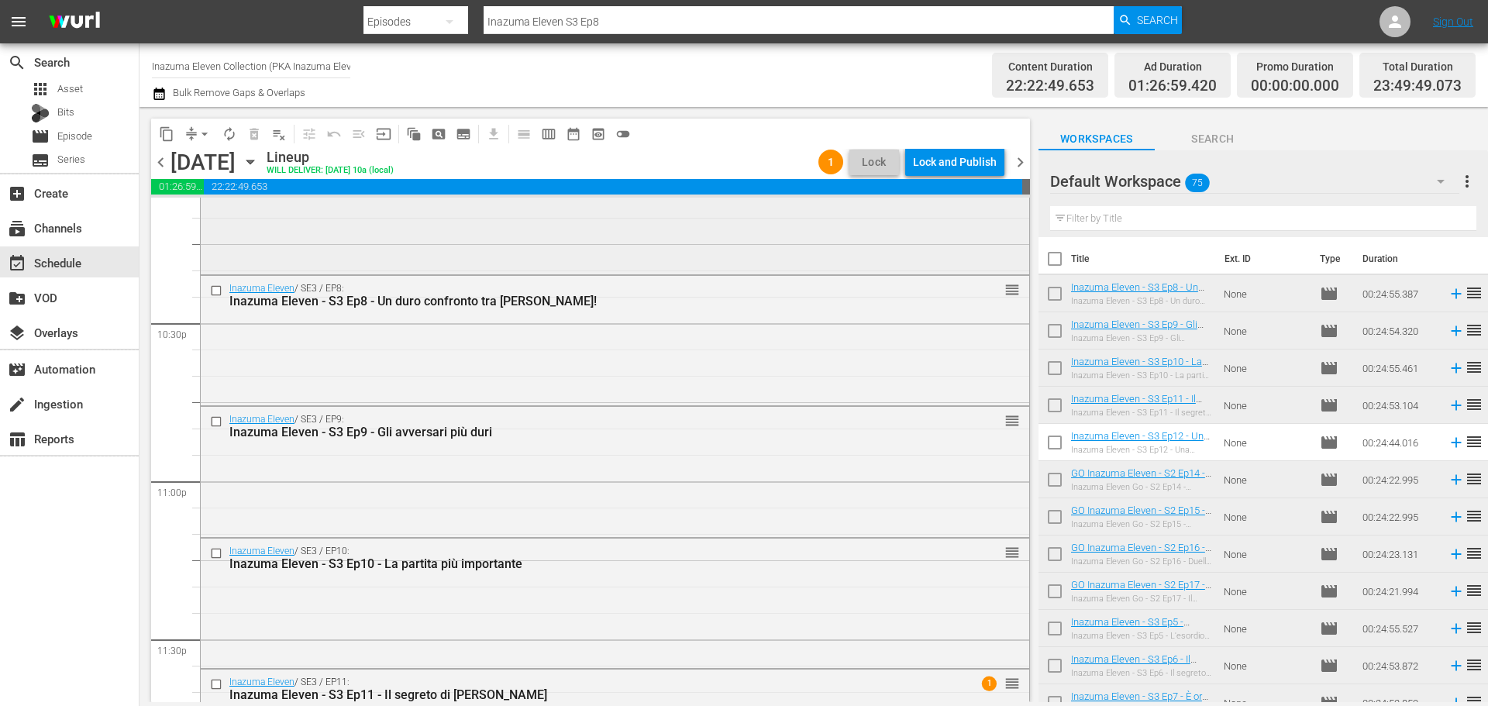
scroll to position [7088, 0]
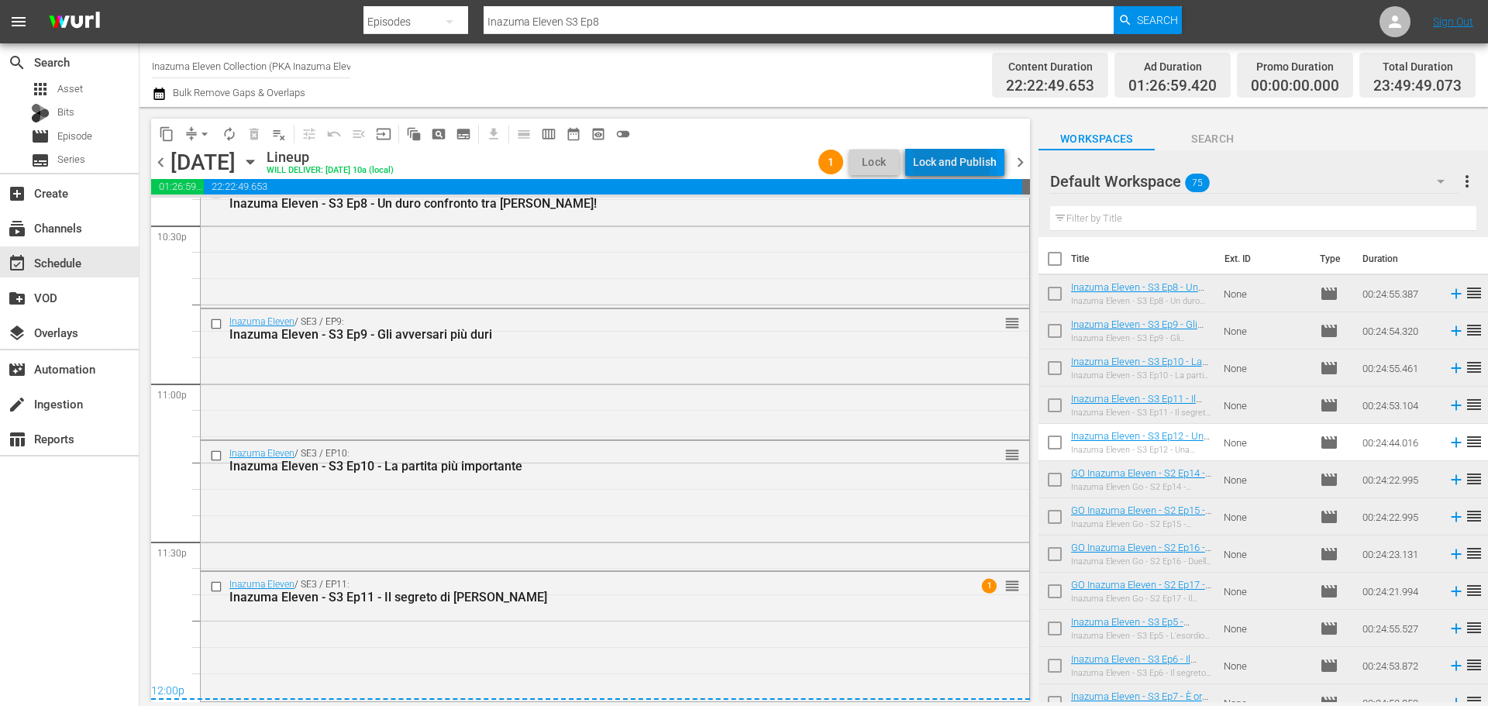
click at [950, 164] on div "Lock and Publish" at bounding box center [955, 162] width 84 height 28
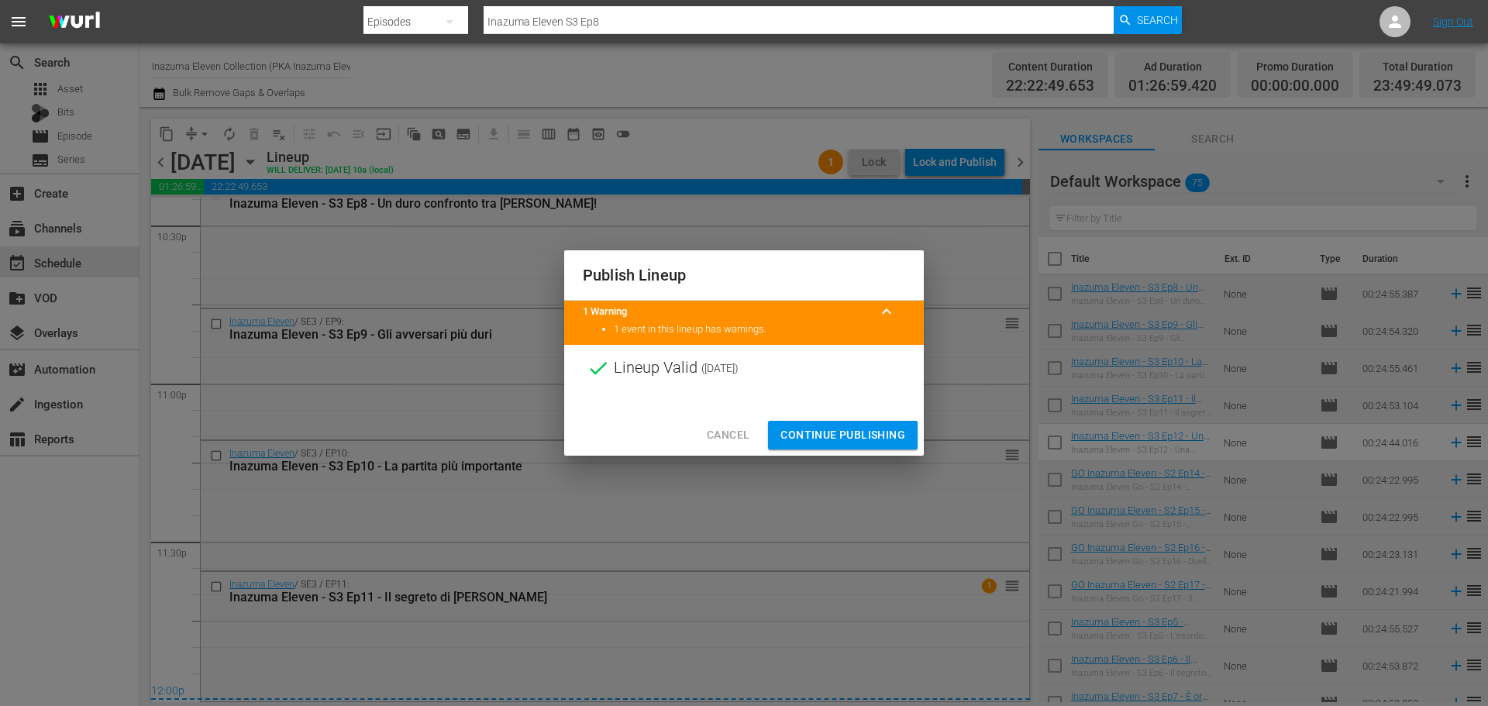
click at [890, 439] on span "Continue Publishing" at bounding box center [843, 435] width 125 height 19
